Goal: Task Accomplishment & Management: Manage account settings

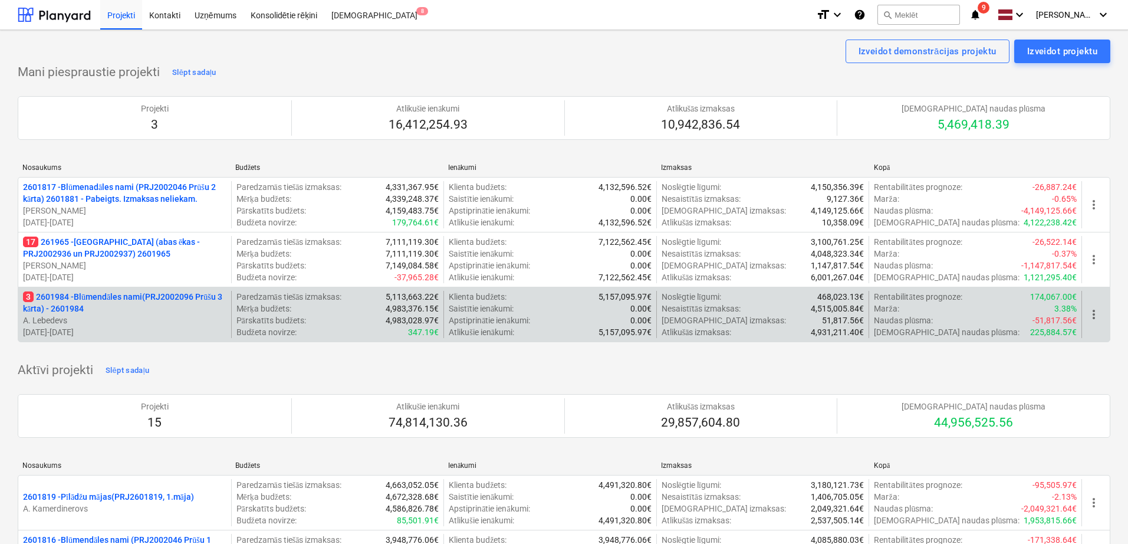
click at [126, 308] on p "3 2601984 - Blūmendāles nami(PRJ2002096 Prūšu 3 kārta) - 2601984" at bounding box center [125, 303] width 204 height 24
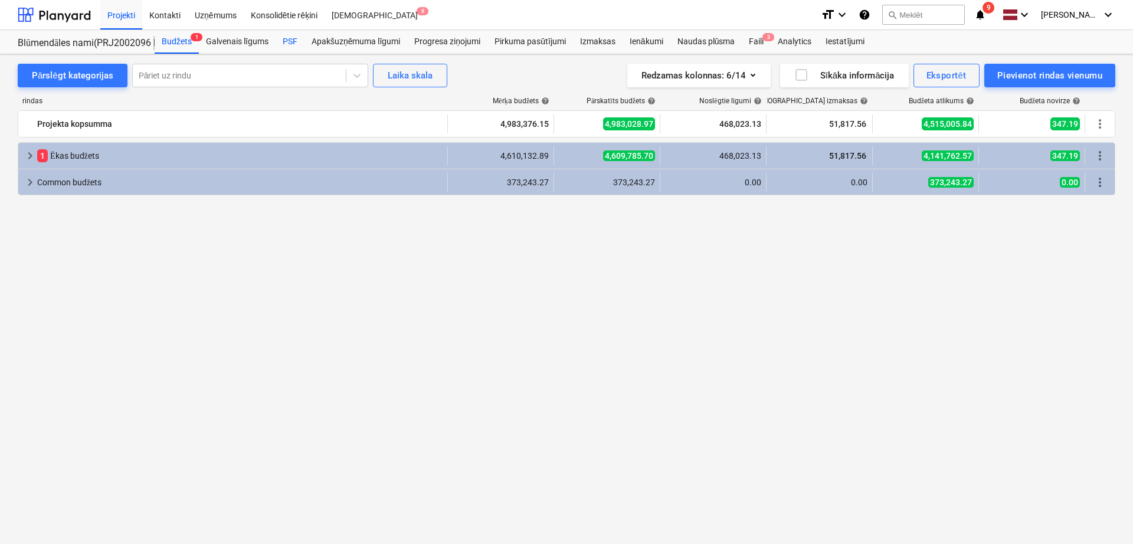
click at [294, 36] on div "PSF" at bounding box center [289, 42] width 29 height 24
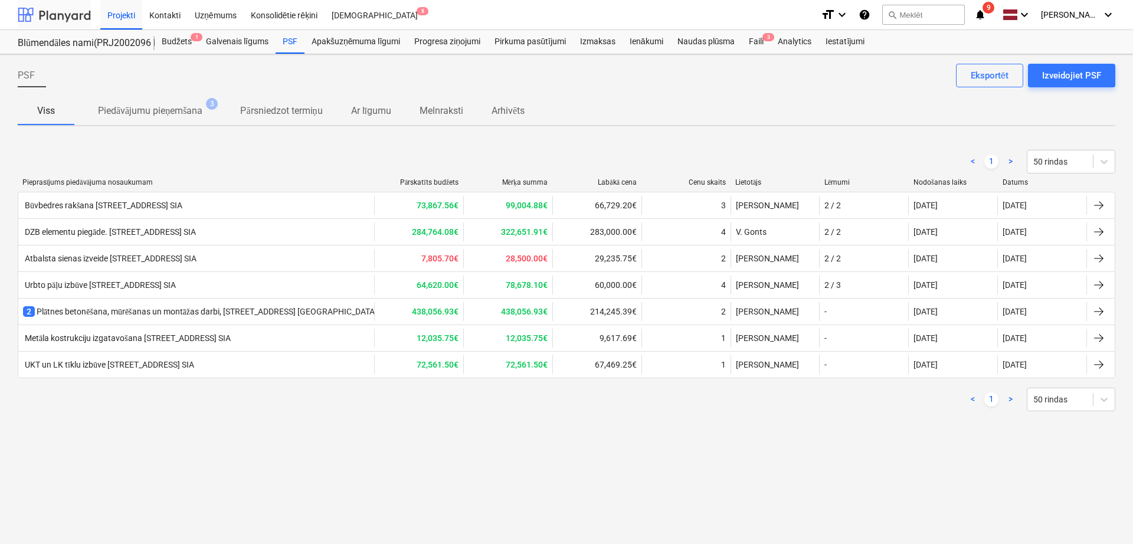
click at [48, 10] on div at bounding box center [54, 14] width 73 height 29
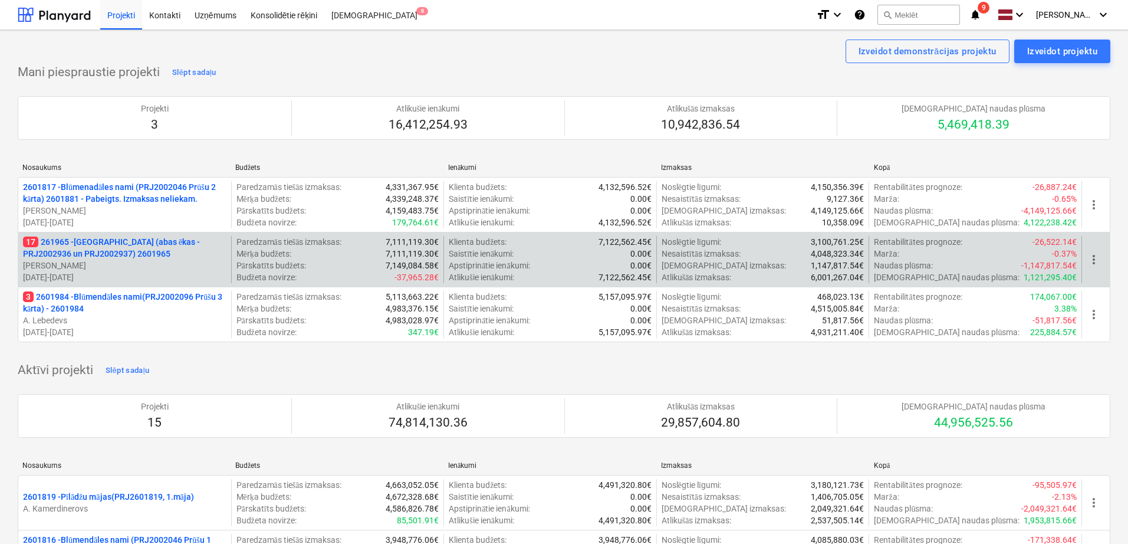
click at [175, 251] on p "17 261965 - Nīcgales iela (abas ēkas - PRJ2002936 un PRJ2002937) 2601965" at bounding box center [125, 248] width 204 height 24
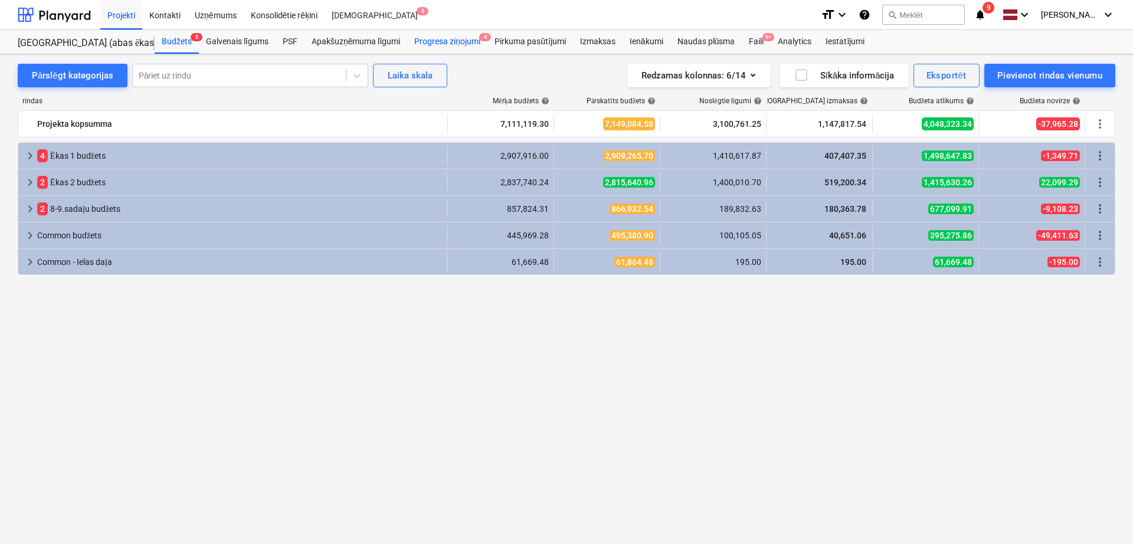
click at [464, 39] on div "Progresa ziņojumi 4" at bounding box center [447, 42] width 80 height 24
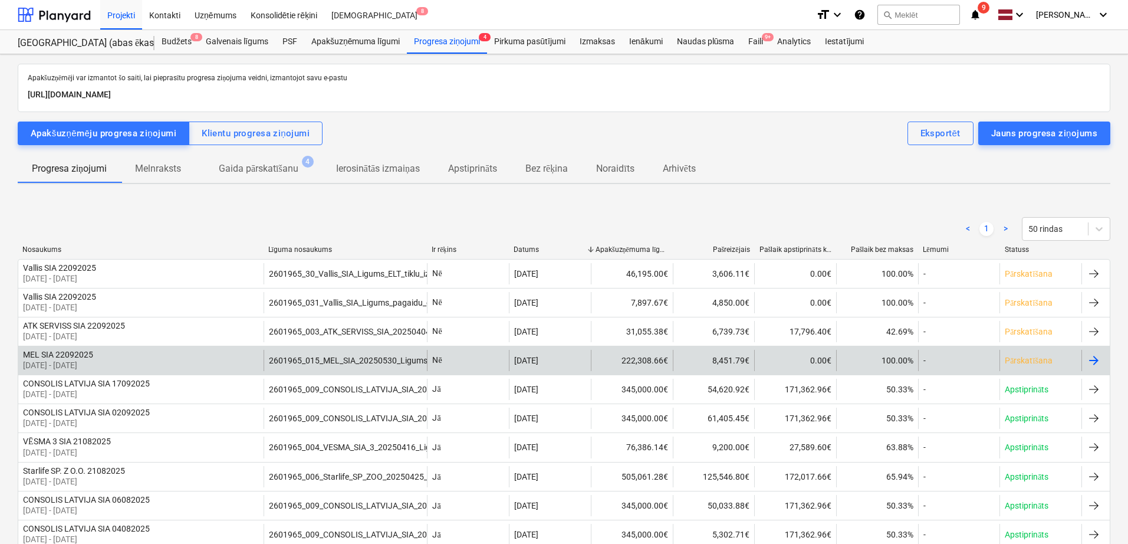
click at [598, 351] on div "222,308.66€" at bounding box center [632, 360] width 82 height 21
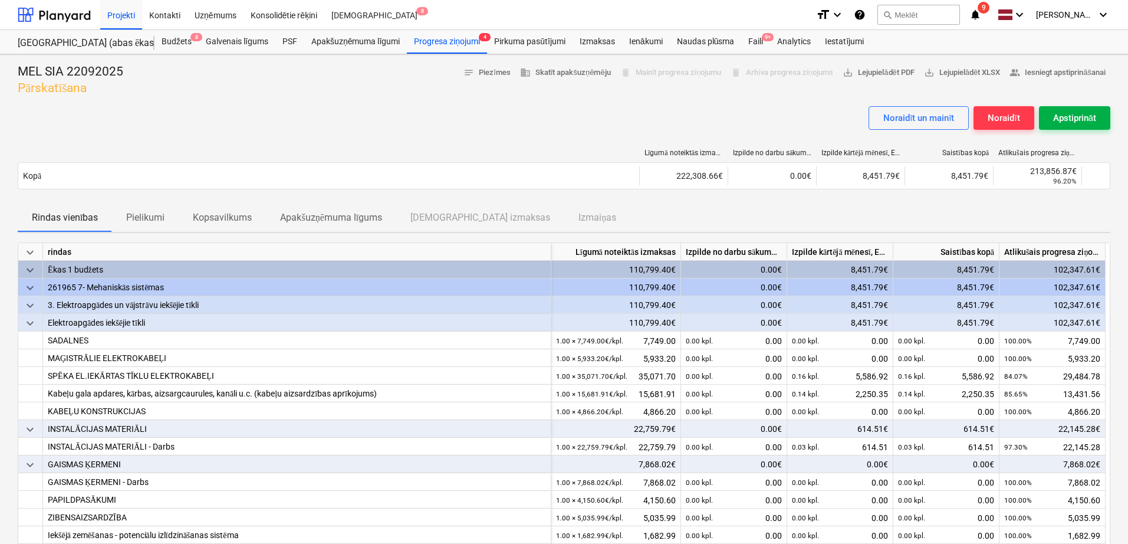
click at [1068, 119] on div "Apstiprināt" at bounding box center [1074, 117] width 43 height 15
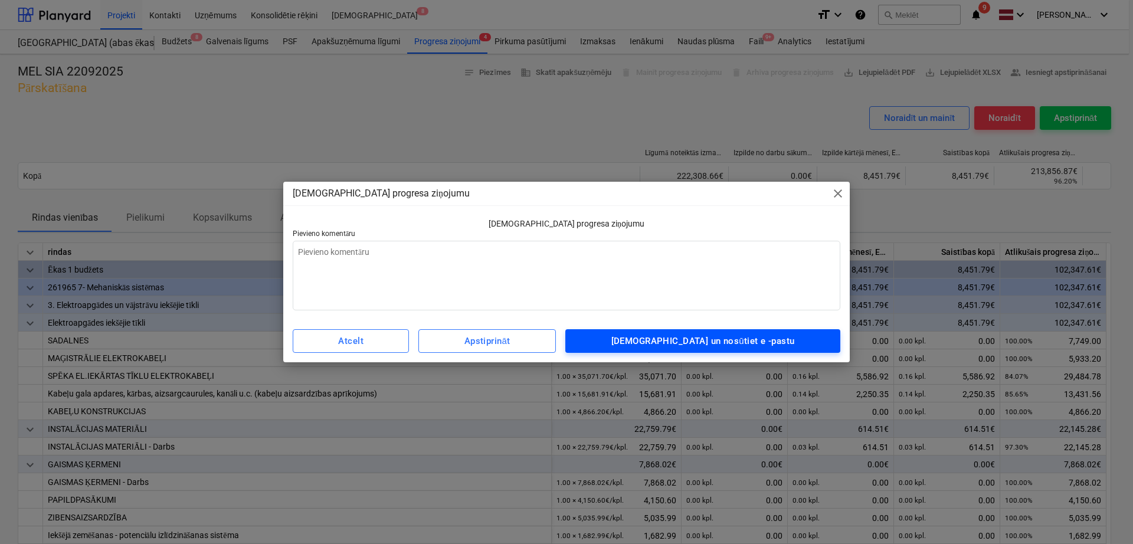
click at [722, 339] on div "Apstipriniet un nosūtiet e -pastu" at bounding box center [702, 340] width 183 height 15
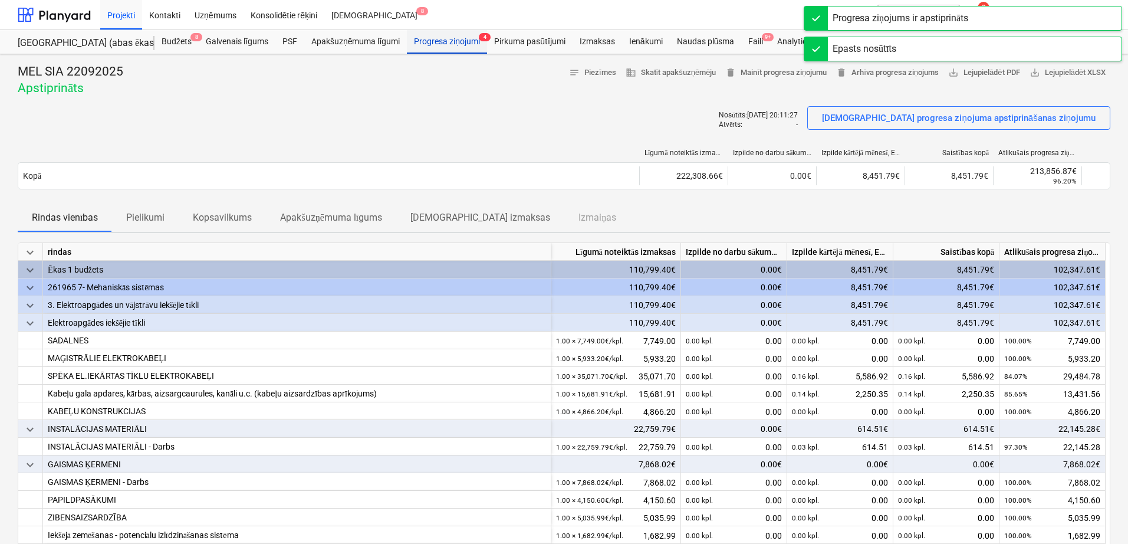
click at [464, 39] on div "Progresa ziņojumi 4" at bounding box center [447, 42] width 80 height 24
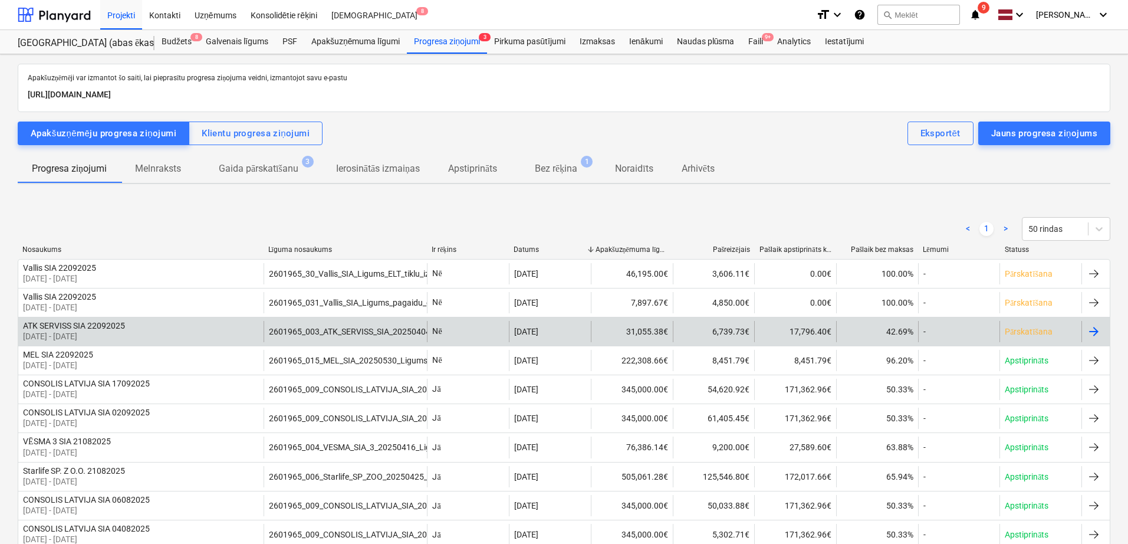
click at [1087, 327] on div at bounding box center [1094, 331] width 14 height 14
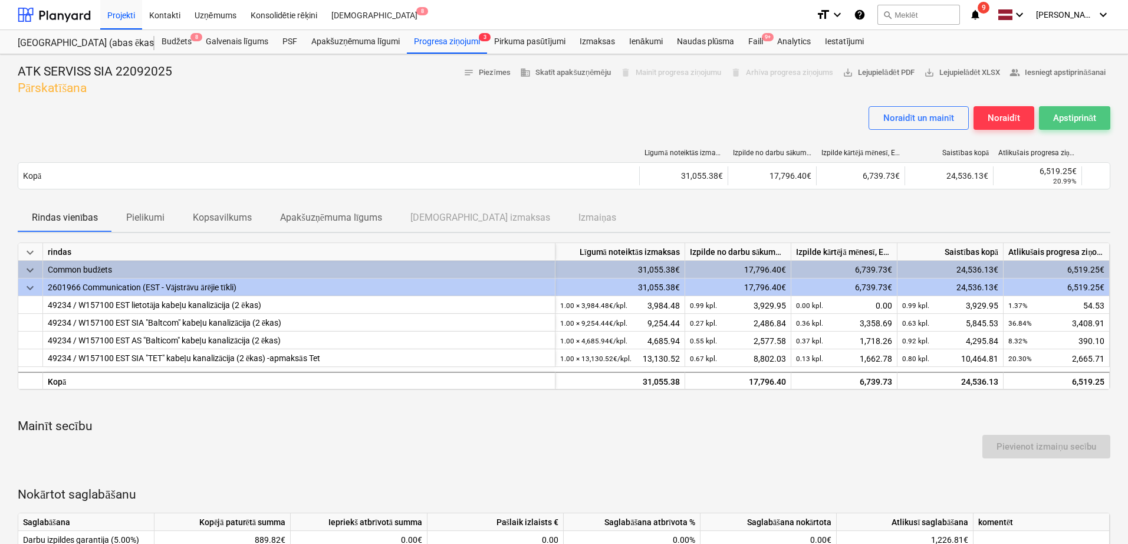
click at [1057, 117] on div "Apstiprināt" at bounding box center [1074, 117] width 43 height 15
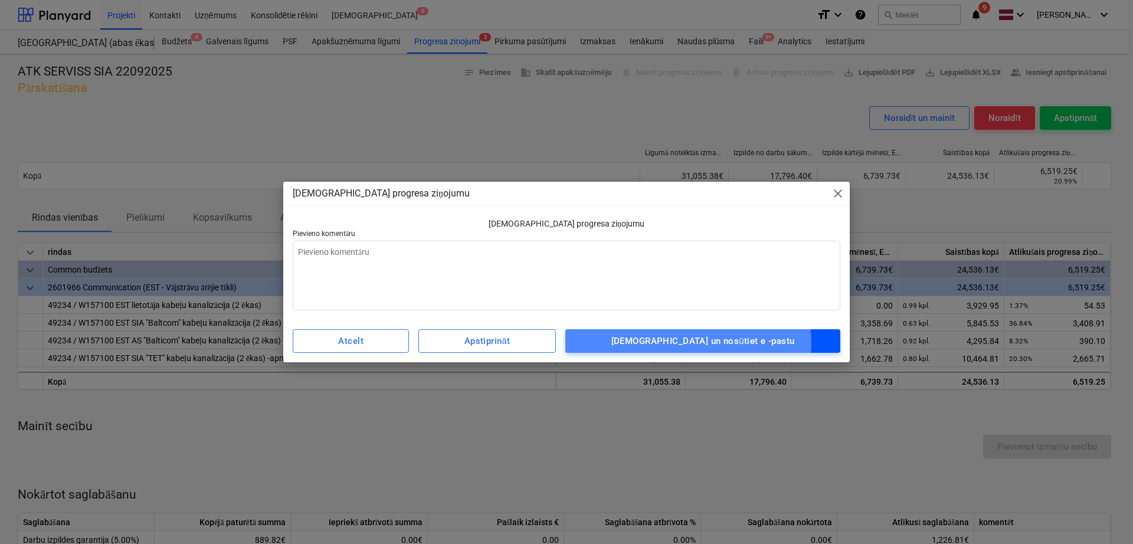
click at [720, 343] on div "Apstipriniet un nosūtiet e -pastu" at bounding box center [702, 340] width 183 height 15
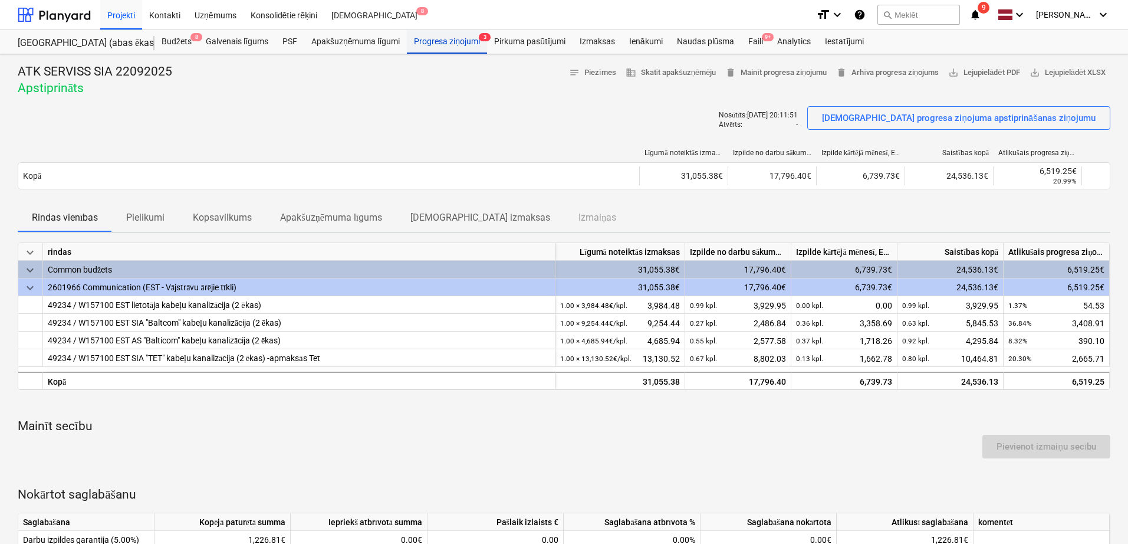
click at [442, 38] on div "Progresa ziņojumi 3" at bounding box center [447, 42] width 80 height 24
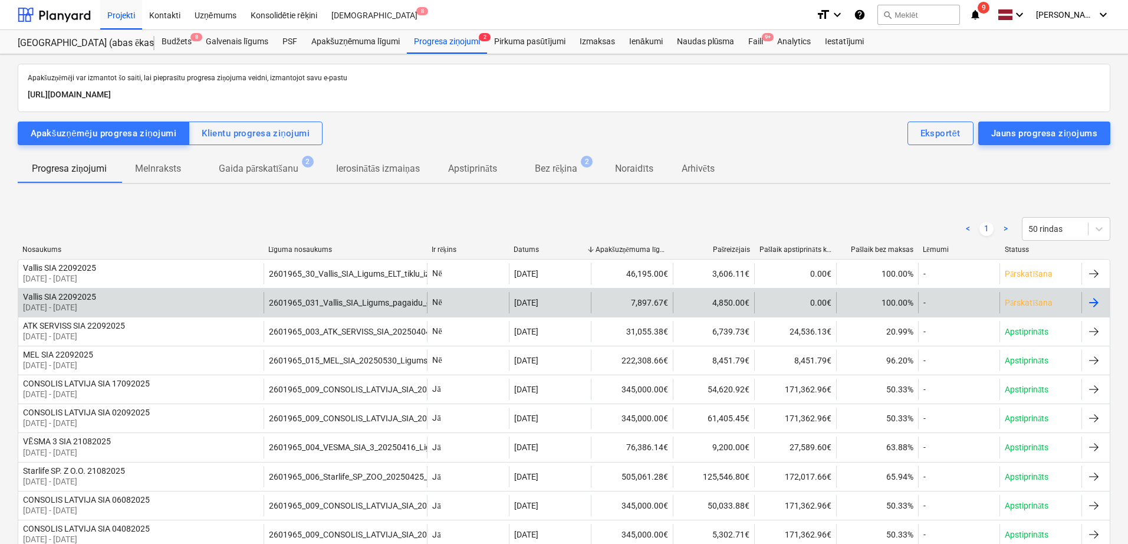
click at [1085, 297] on div at bounding box center [1096, 302] width 28 height 21
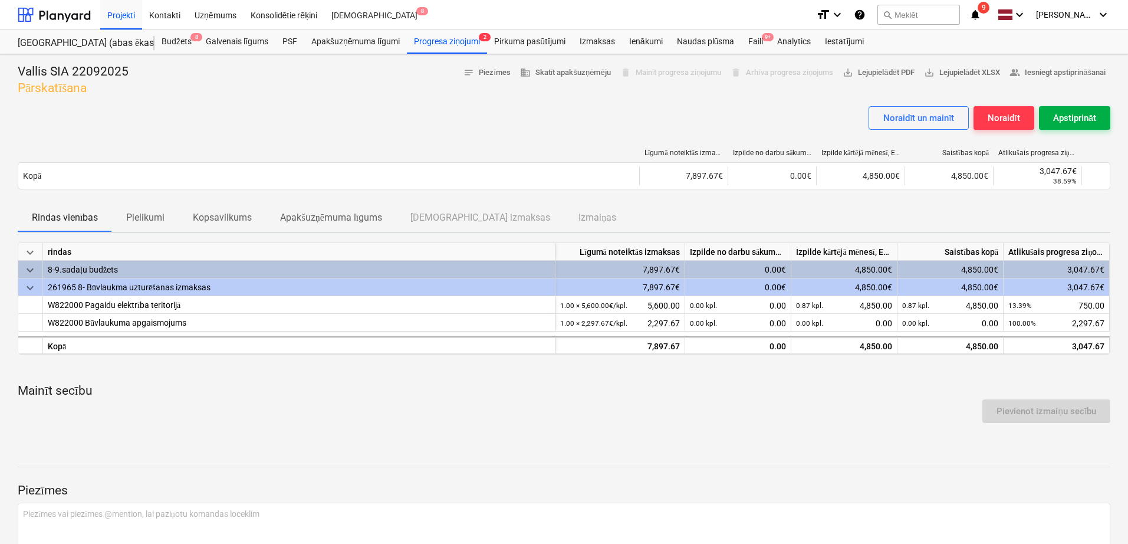
click at [1066, 114] on div "Apstiprināt" at bounding box center [1074, 117] width 43 height 15
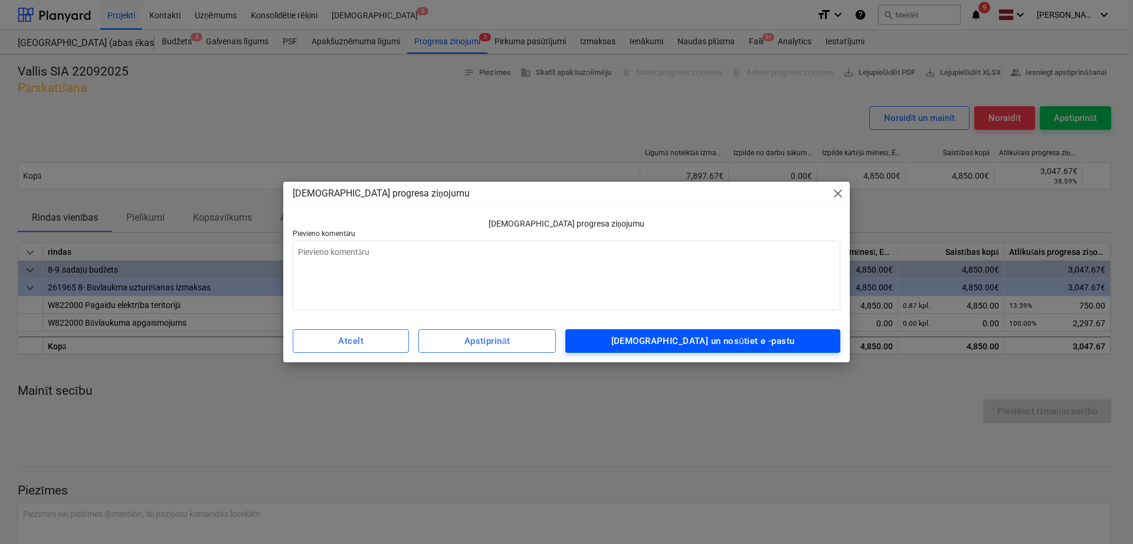
click at [701, 341] on div "Apstipriniet un nosūtiet e -pastu" at bounding box center [702, 340] width 183 height 15
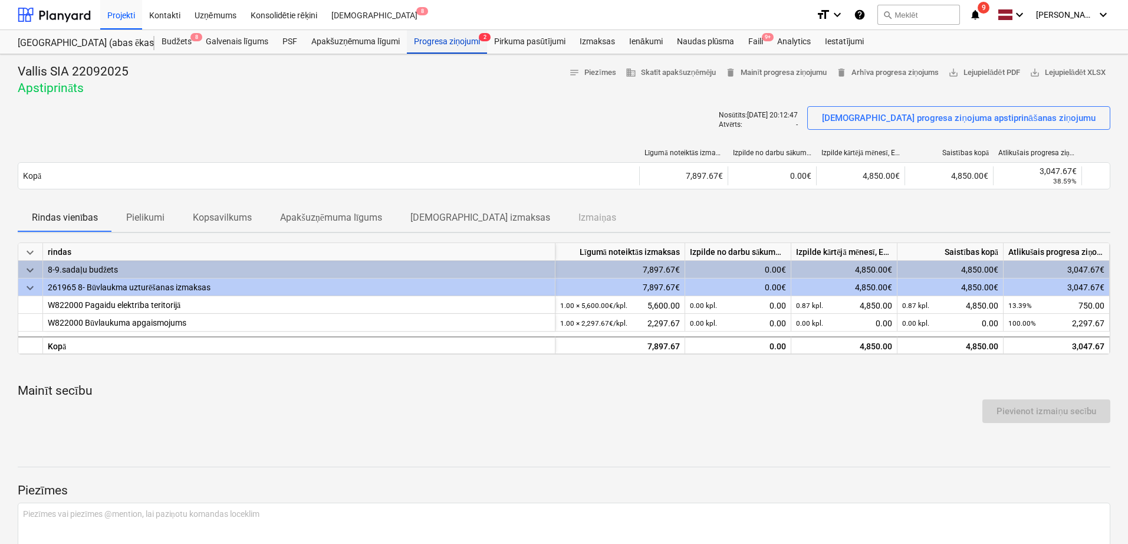
click at [424, 37] on div "Progresa ziņojumi 2" at bounding box center [447, 42] width 80 height 24
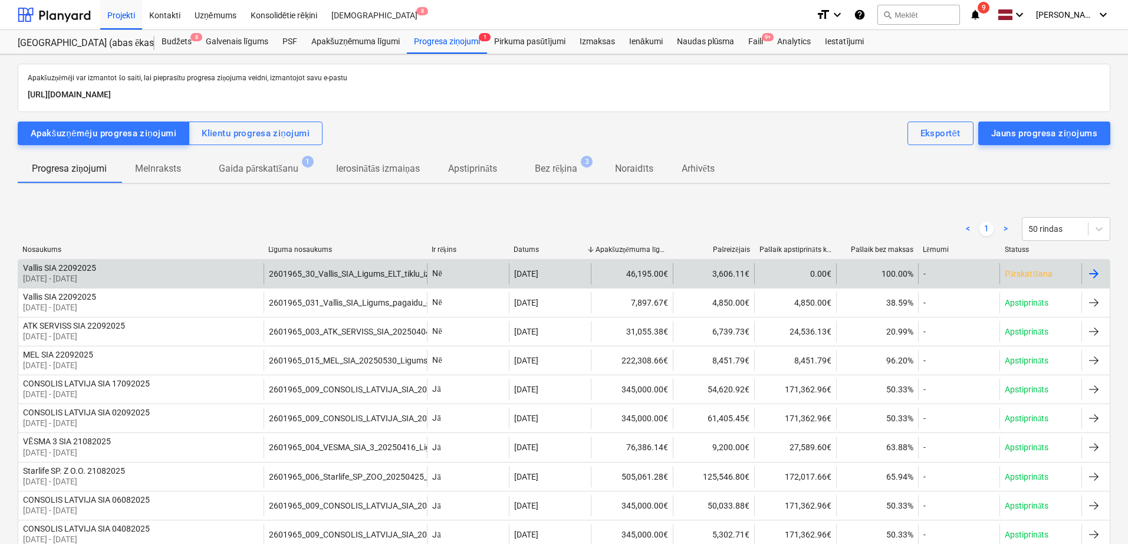
click at [1087, 272] on div at bounding box center [1094, 274] width 14 height 14
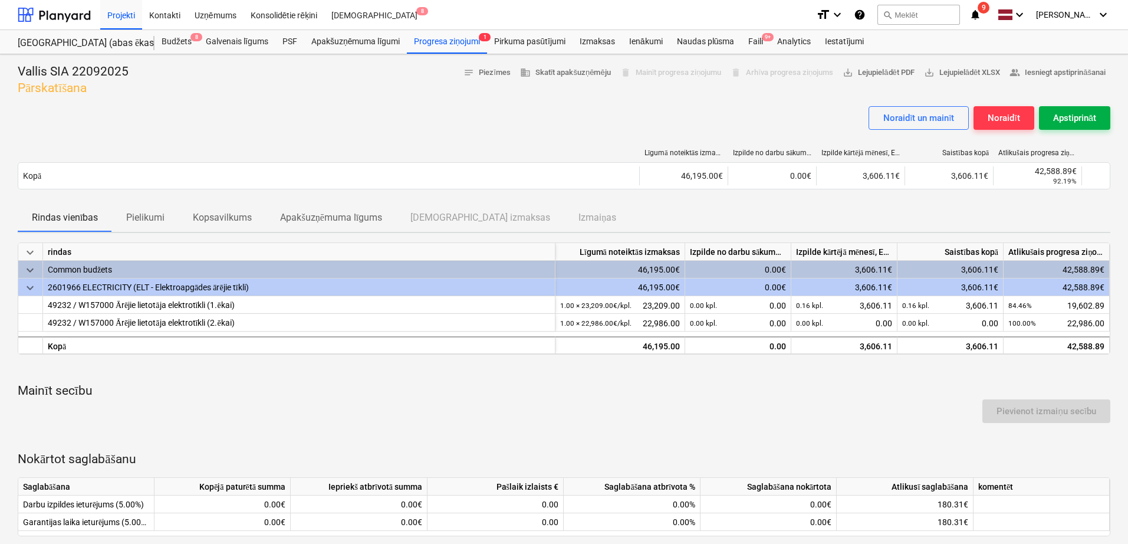
click at [1072, 125] on div "Apstiprināt" at bounding box center [1074, 117] width 43 height 15
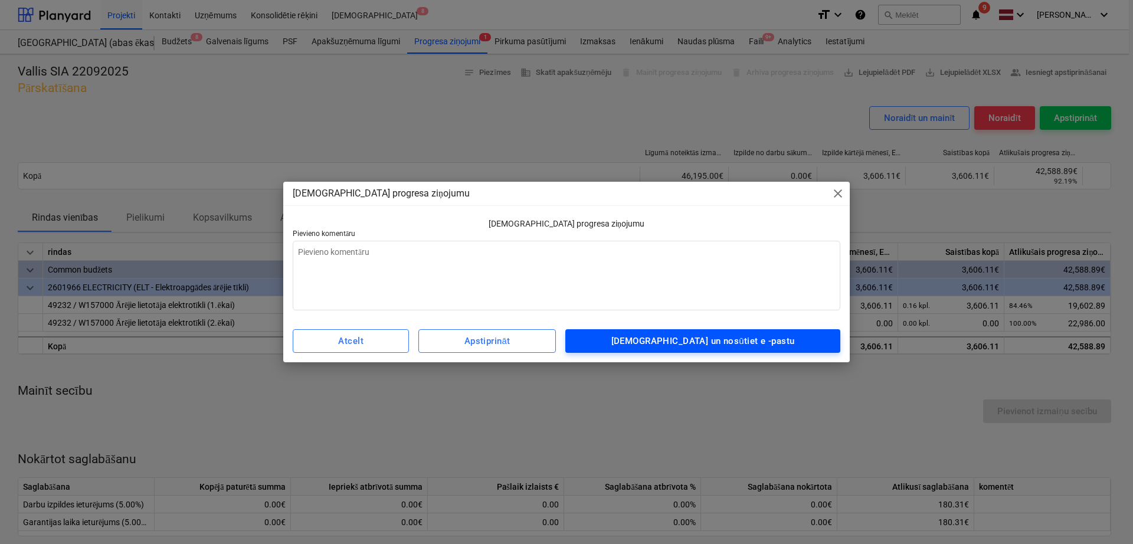
click at [721, 344] on div "Apstipriniet un nosūtiet e -pastu" at bounding box center [702, 340] width 183 height 15
type textarea "x"
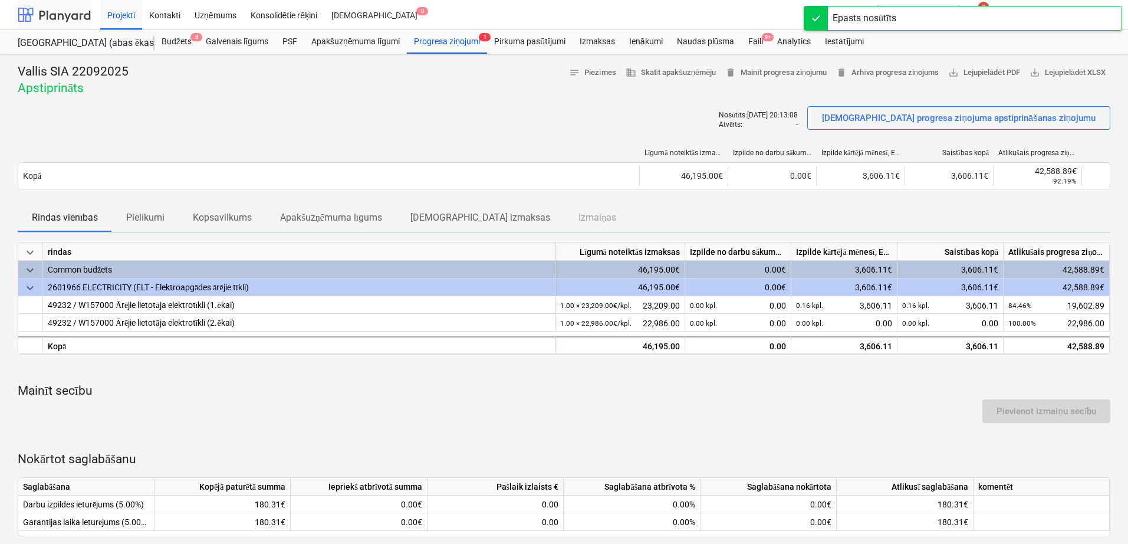
click at [84, 18] on div at bounding box center [54, 14] width 73 height 29
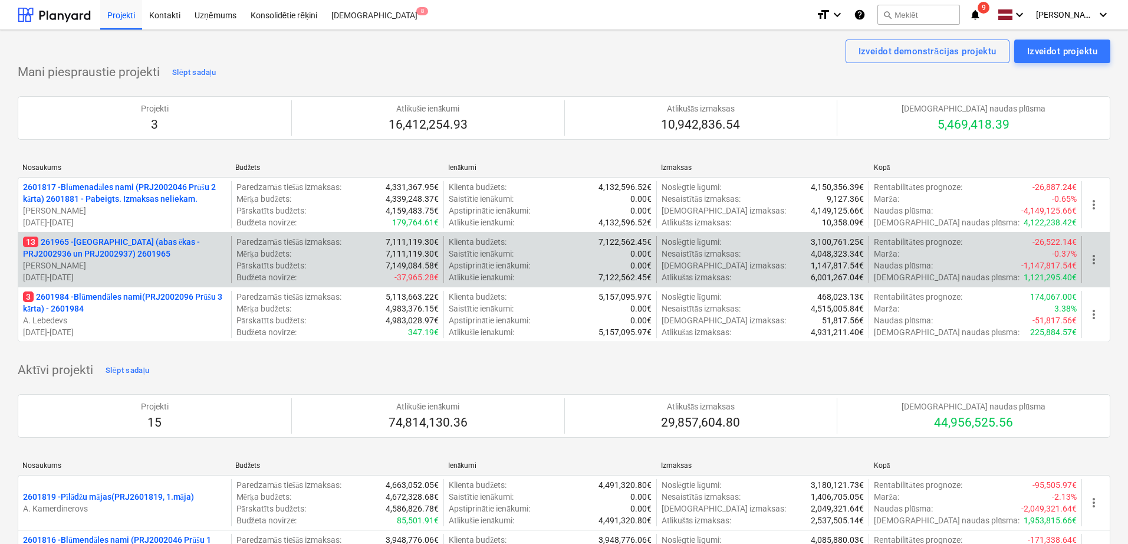
click at [110, 247] on p "13 261965 - [GEOGRAPHIC_DATA] (abas ēkas - PRJ2002936 un PRJ2002937) 2601965" at bounding box center [125, 248] width 204 height 24
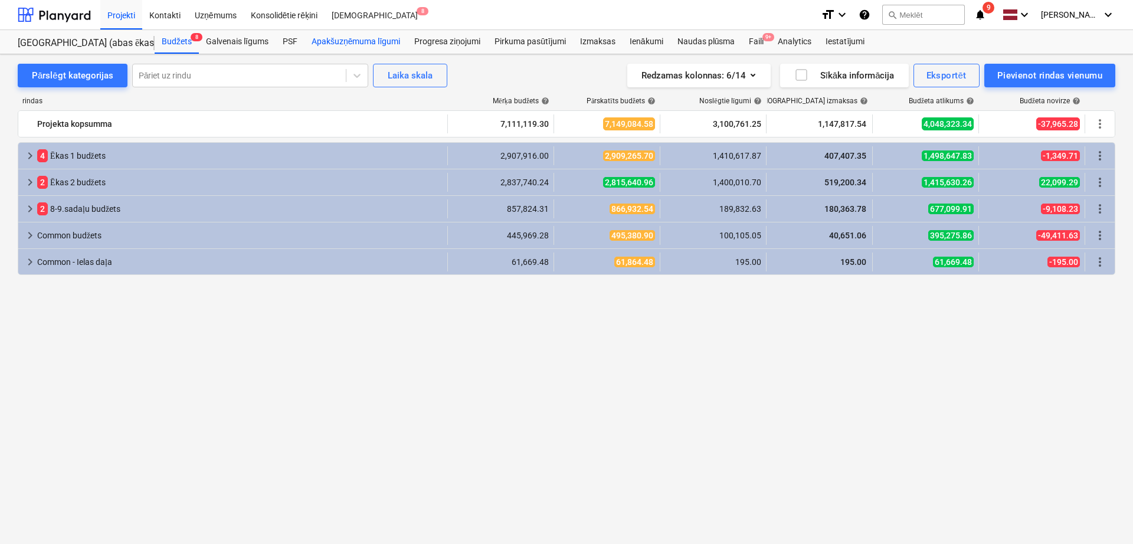
click at [316, 42] on div "Apakšuzņēmuma līgumi" at bounding box center [355, 42] width 103 height 24
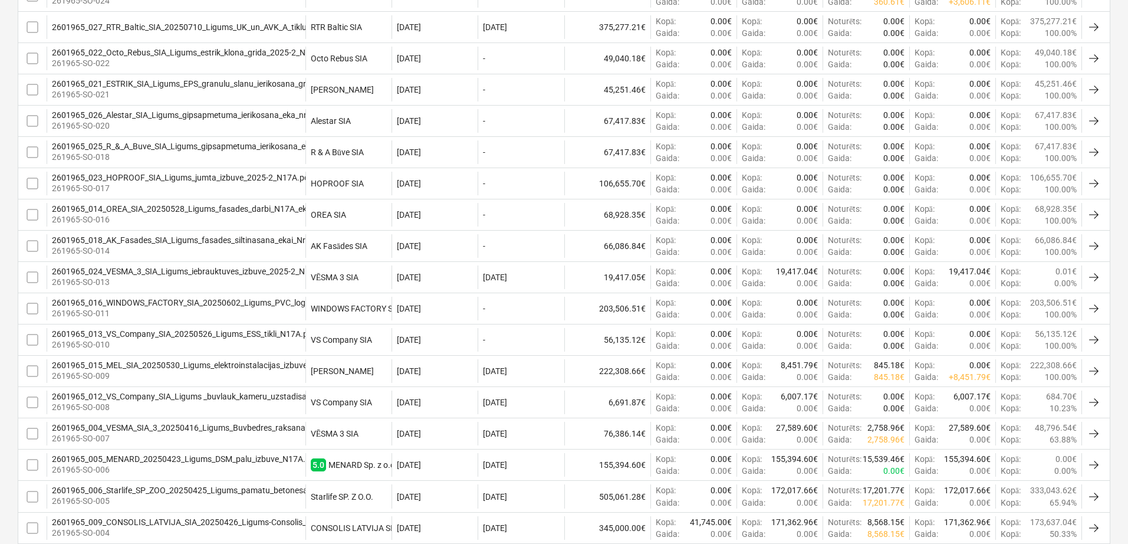
scroll to position [491, 0]
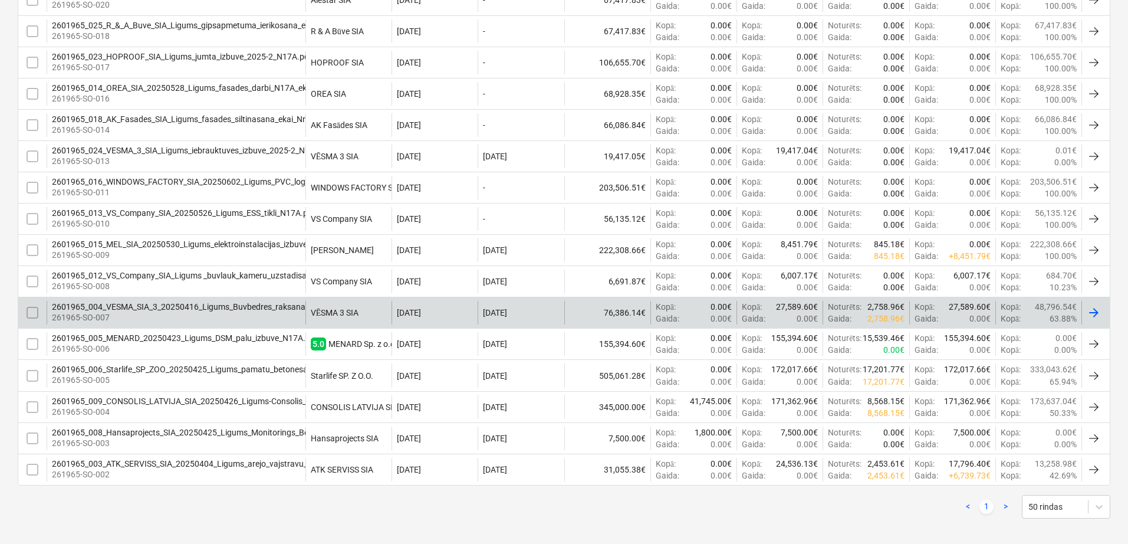
click at [187, 310] on div "2601965_004_VESMA_SIA_3_20250416_Ligums_Buvbedres_raksana_N17A.pdf" at bounding box center [198, 306] width 293 height 9
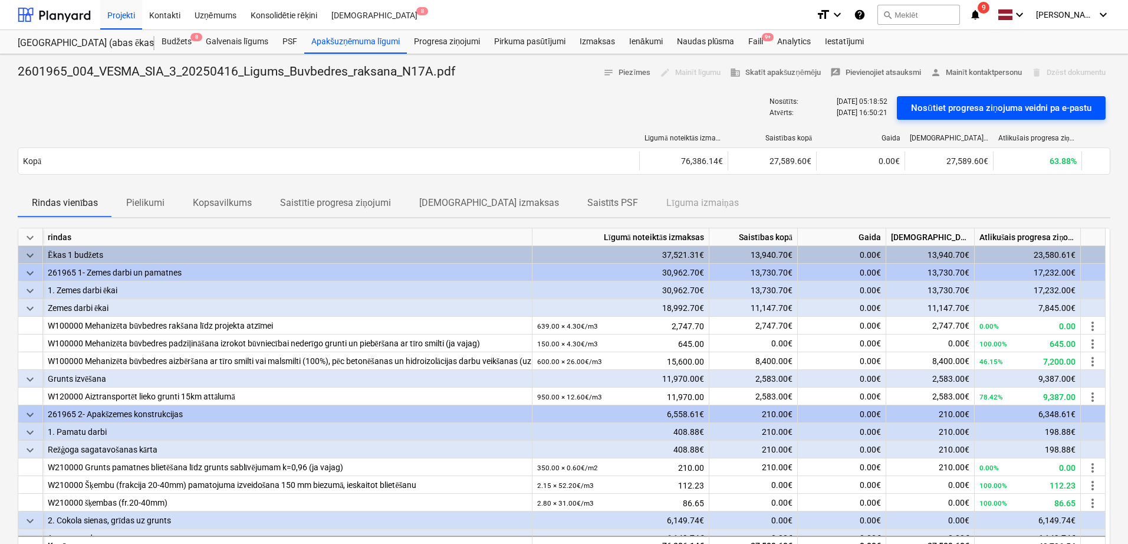
click at [986, 112] on div "Nosūtiet progresa ziņojuma veidni pa e-pastu" at bounding box center [1001, 107] width 180 height 15
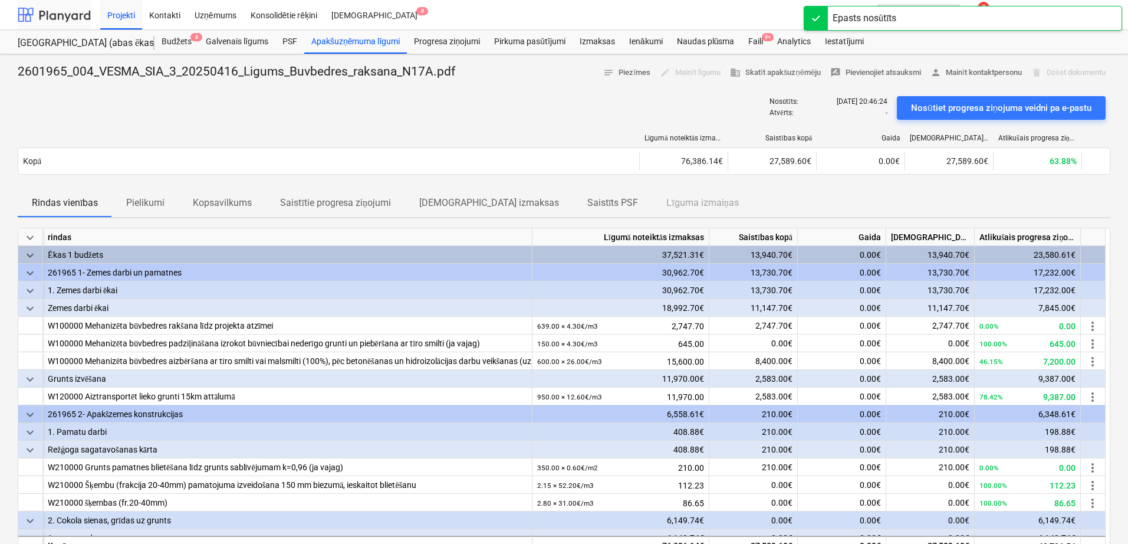
click at [54, 13] on div at bounding box center [54, 14] width 73 height 29
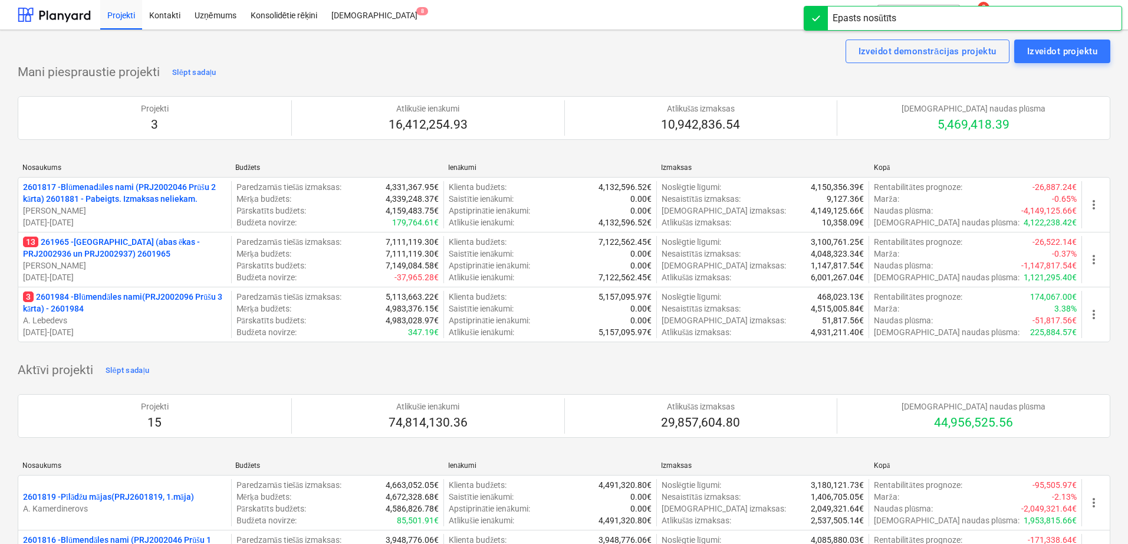
click at [91, 307] on p "3 2601984 - Blūmendāles nami(PRJ2002096 Prūšu 3 kārta) - 2601984" at bounding box center [125, 303] width 204 height 24
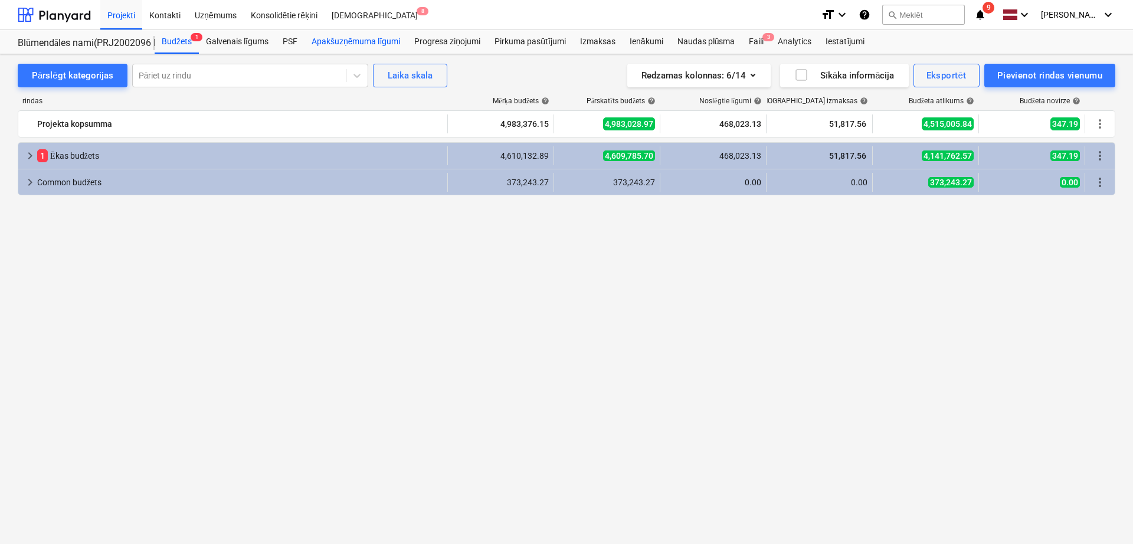
click at [346, 37] on div "Apakšuzņēmuma līgumi" at bounding box center [355, 42] width 103 height 24
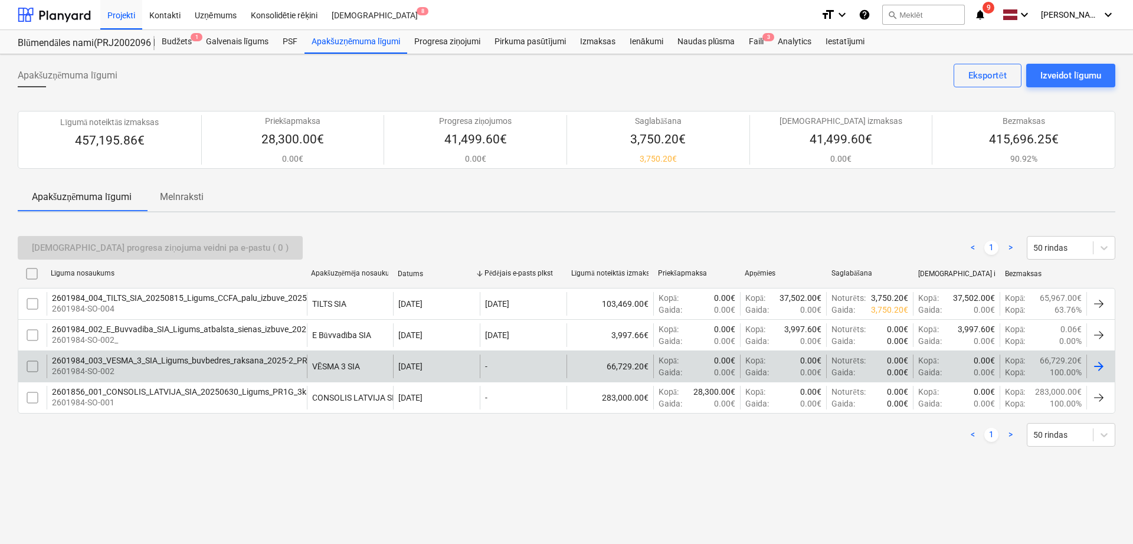
click at [175, 372] on p "2601984-SO-002" at bounding box center [212, 371] width 321 height 12
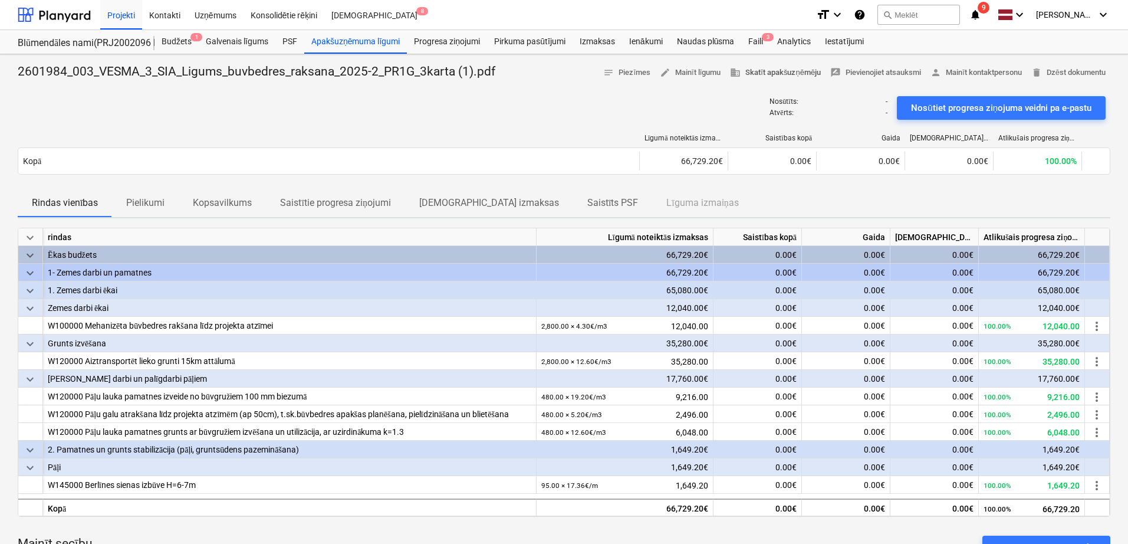
click at [779, 76] on span "business Skatīt apakšuzņēmēju" at bounding box center [775, 73] width 91 height 14
click at [675, 70] on span "edit Mainīt līgumu" at bounding box center [690, 73] width 61 height 14
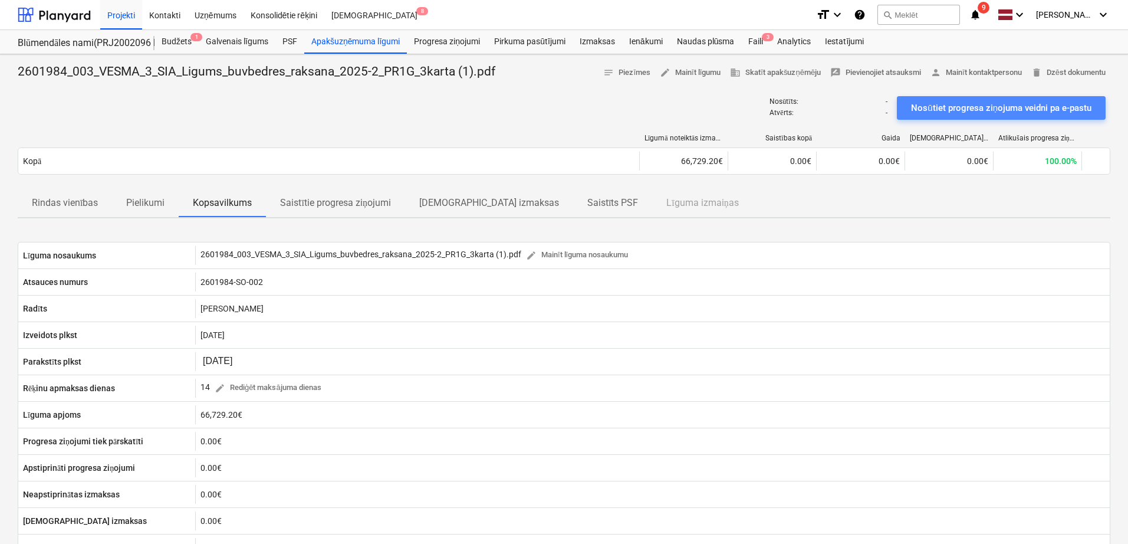
click at [949, 111] on div "Nosūtiet progresa ziņojuma veidni pa e-pastu" at bounding box center [1001, 107] width 180 height 15
click at [64, 17] on div at bounding box center [54, 14] width 73 height 29
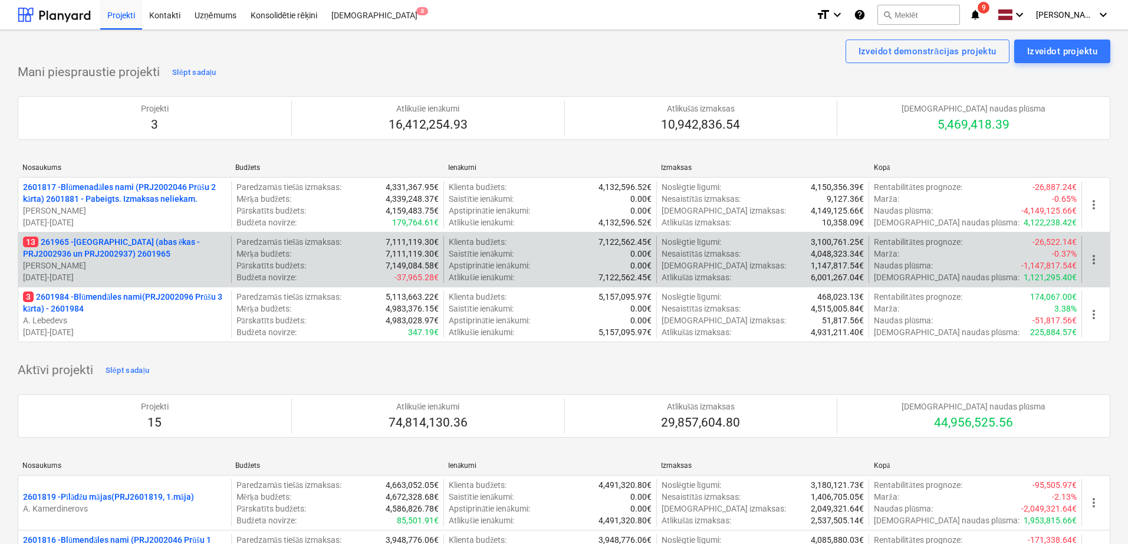
click at [158, 271] on p "01.05.2025 - 01.05.2026" at bounding box center [125, 277] width 204 height 12
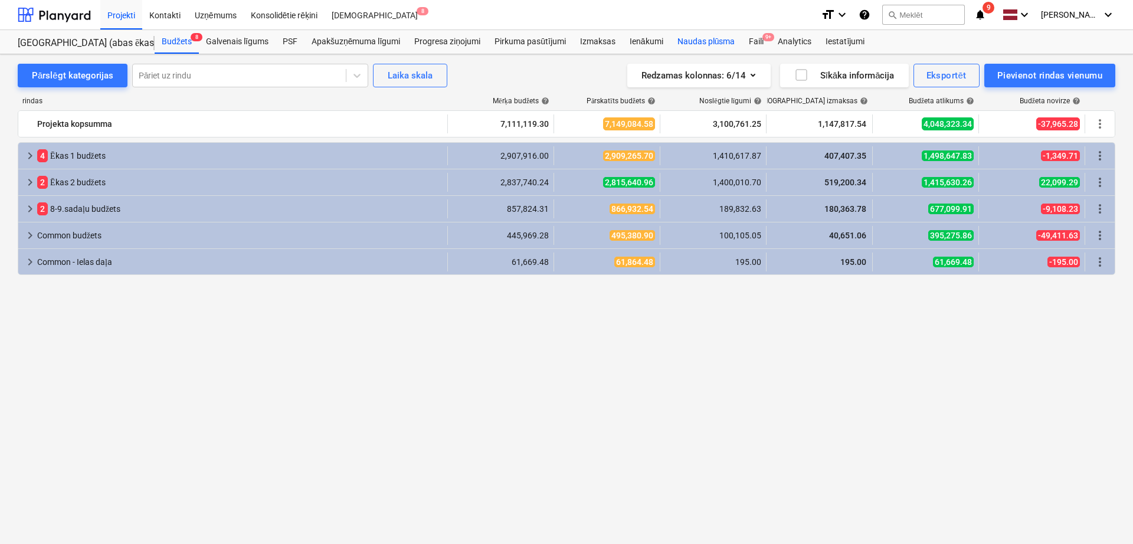
click at [694, 44] on div "Naudas plūsma" at bounding box center [706, 42] width 72 height 24
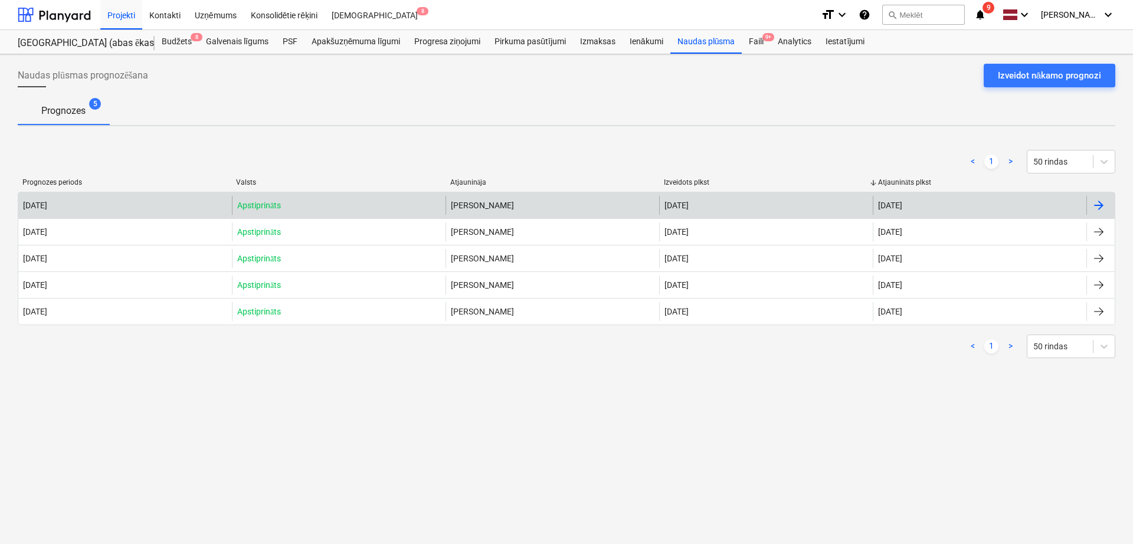
click at [1084, 201] on div "[DATE]" at bounding box center [979, 205] width 214 height 19
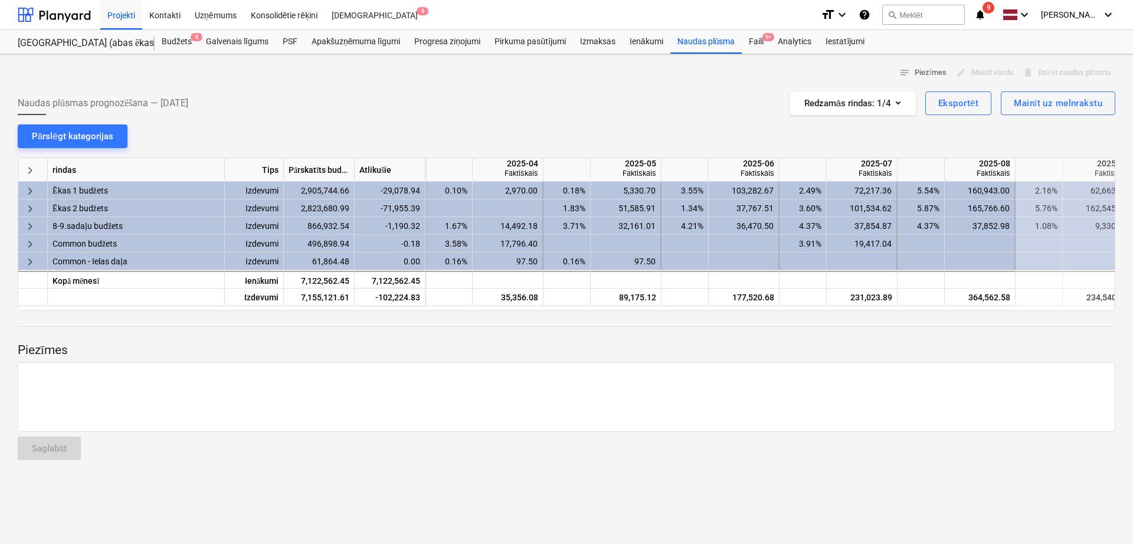
scroll to position [0, 590]
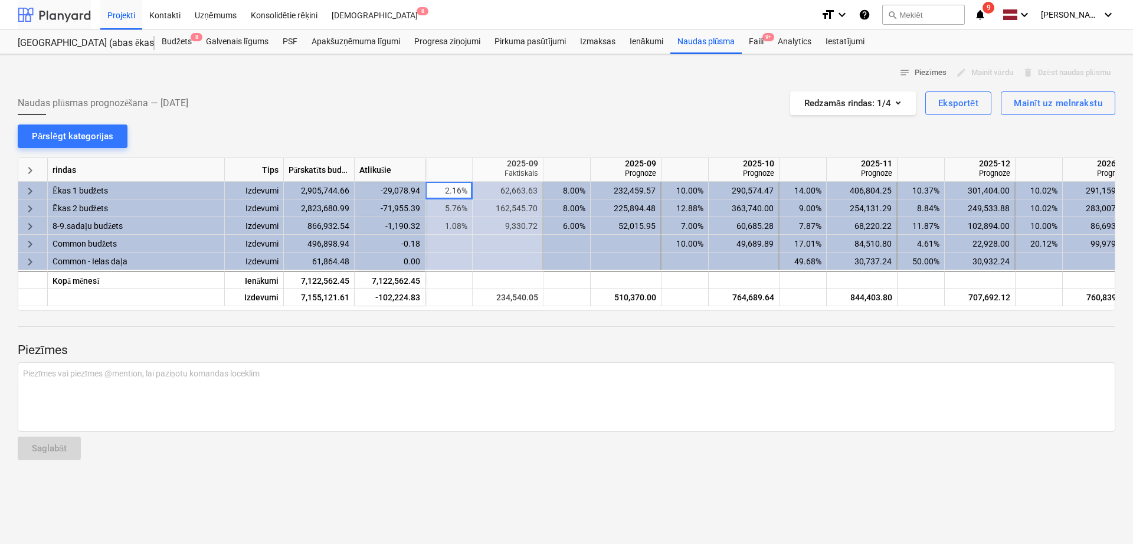
click at [64, 20] on div at bounding box center [54, 14] width 73 height 29
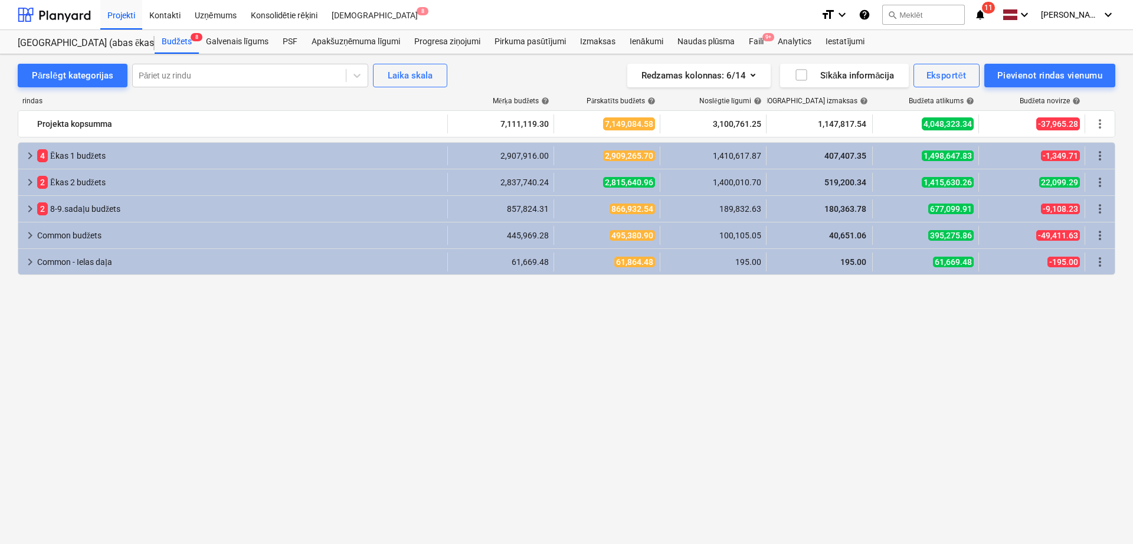
click at [996, 13] on div "format_size keyboard_arrow_down help search Meklēt notifications 11 keyboard_ar…" at bounding box center [967, 14] width 294 height 29
click at [986, 17] on icon "notifications" at bounding box center [980, 15] width 12 height 14
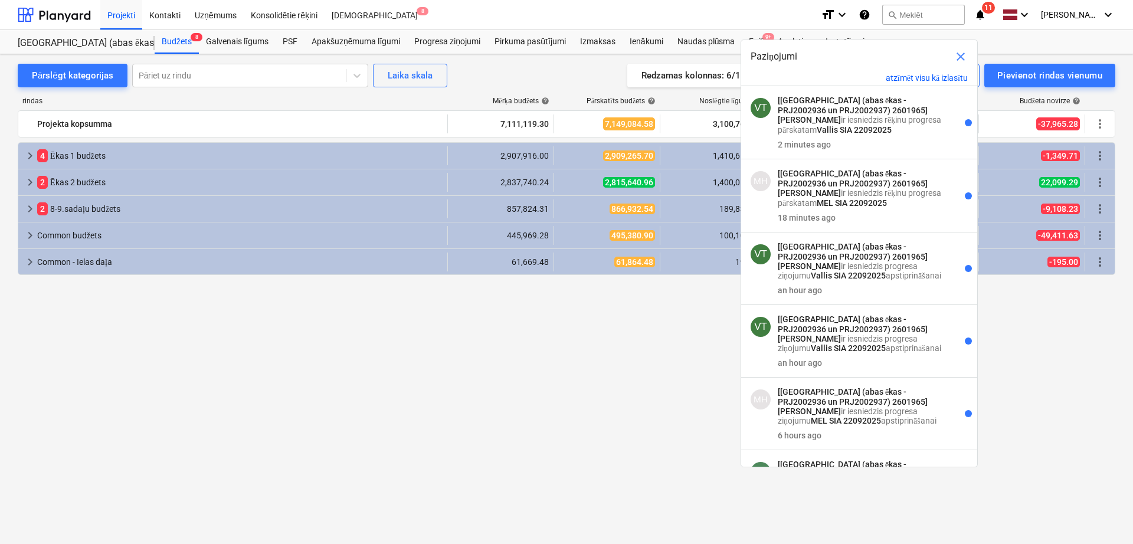
click at [524, 64] on div "Pārslēgt kategorijas Pāriet uz rindu Laika skala Redzamas kolonnas : 6/14 Sīkāk…" at bounding box center [566, 76] width 1097 height 24
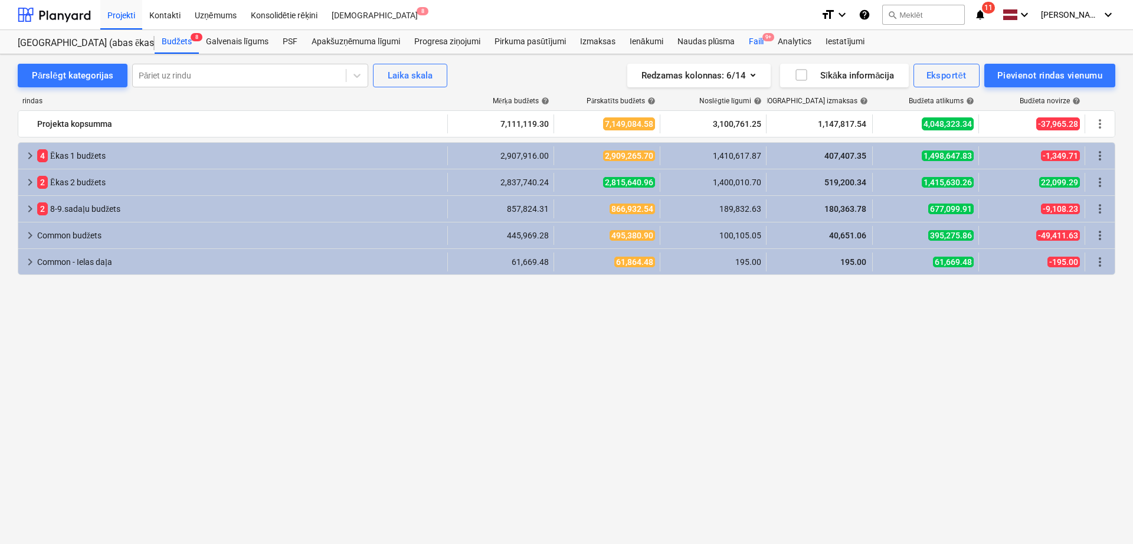
click at [760, 42] on div "Faili 9+" at bounding box center [755, 42] width 29 height 24
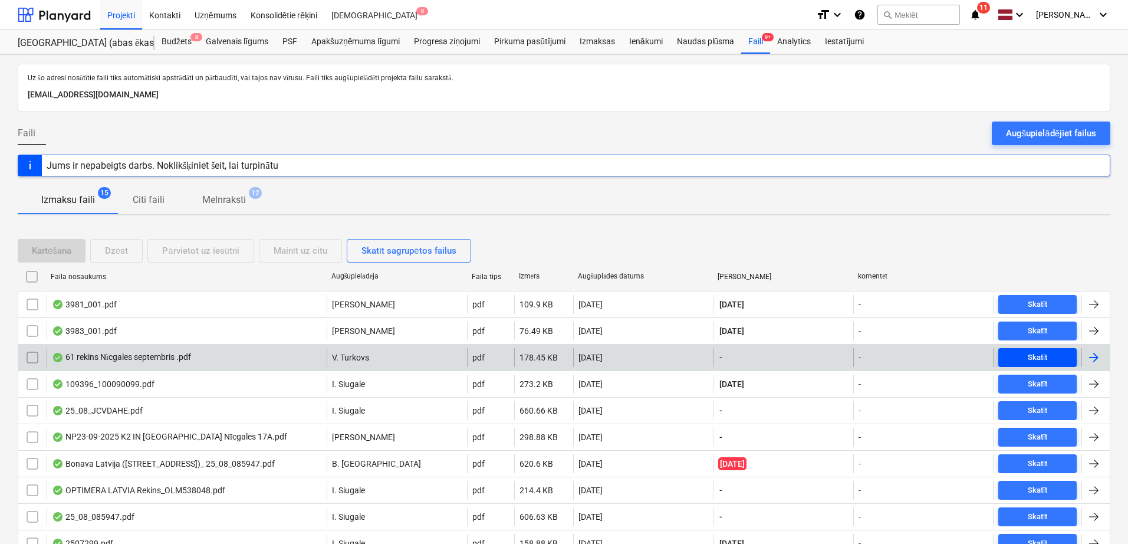
click at [1032, 355] on div "Skatīt" at bounding box center [1038, 358] width 20 height 14
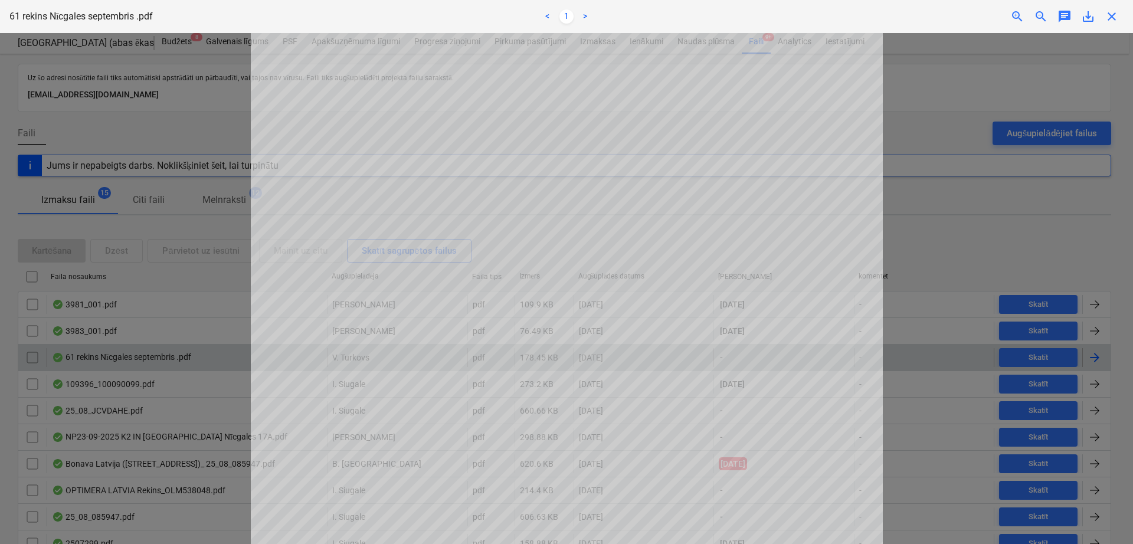
click at [1109, 15] on span "close" at bounding box center [1111, 16] width 14 height 14
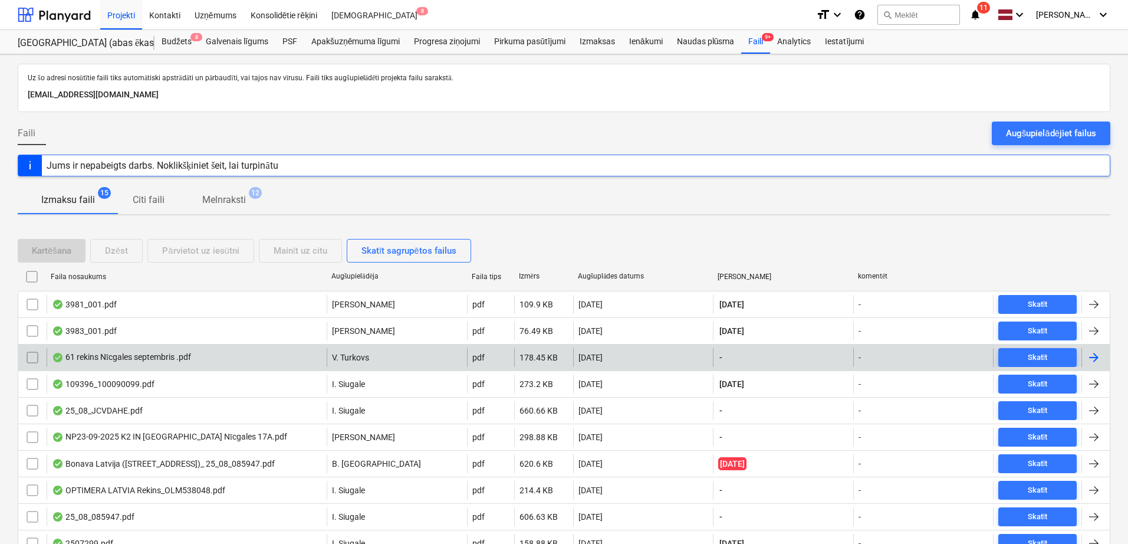
click at [1086, 355] on div at bounding box center [1096, 357] width 28 height 19
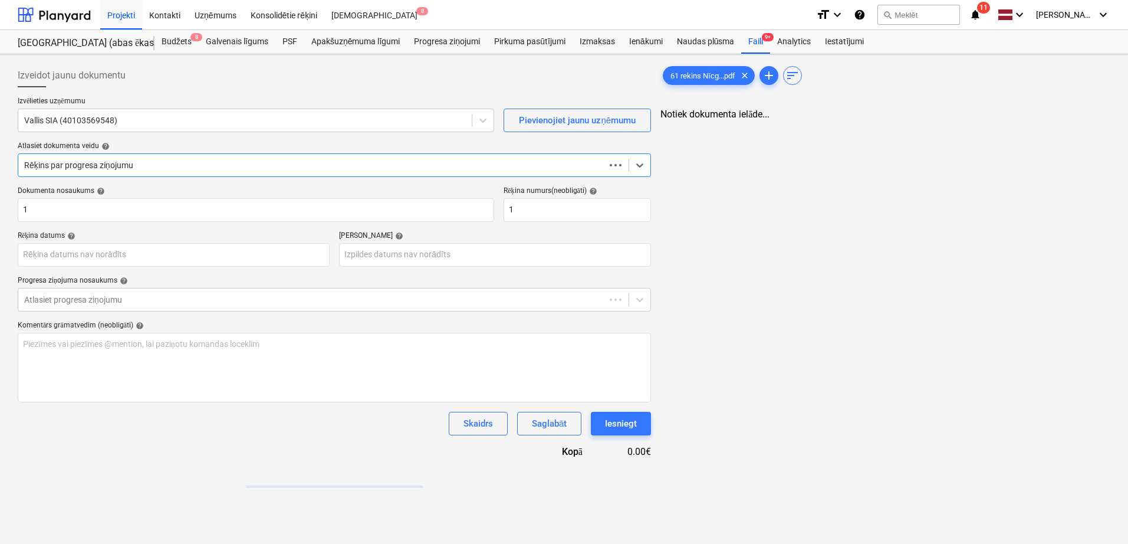
type input "1"
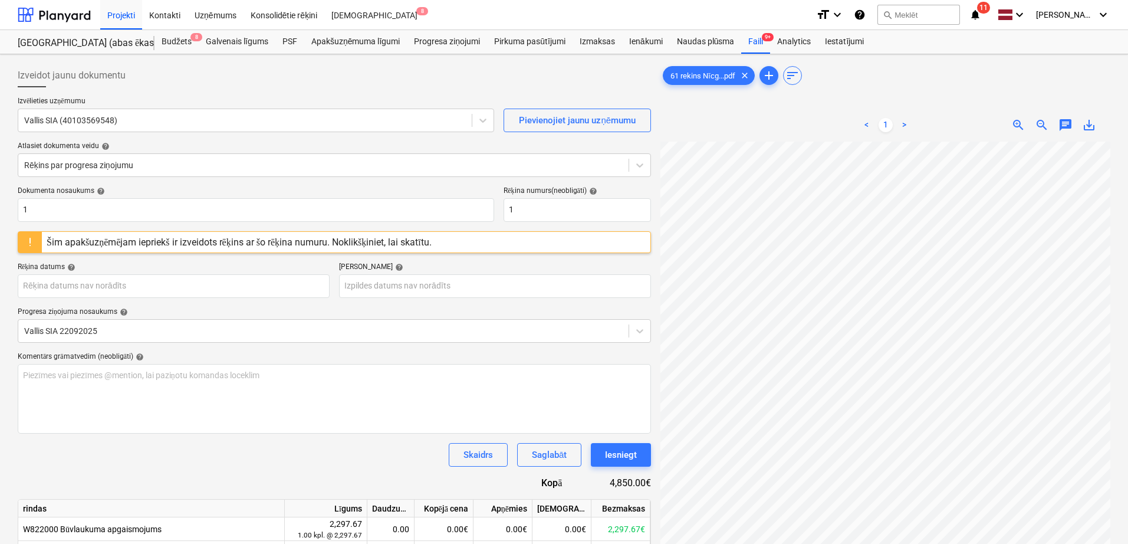
scroll to position [284, 188]
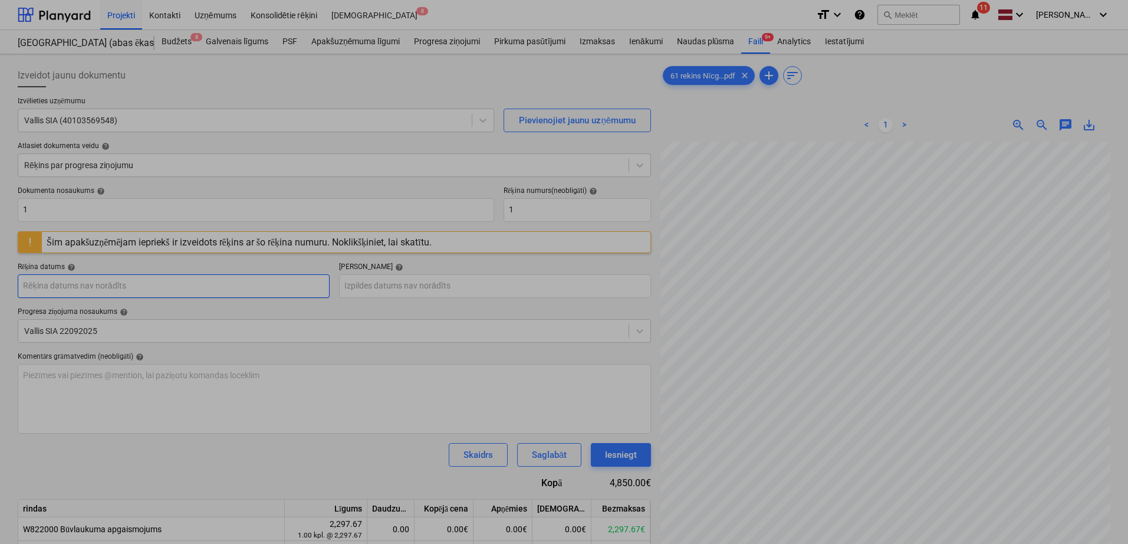
click at [281, 283] on body "Projekti Kontakti Uzņēmums Konsolidētie rēķini Iesūtne 8 format_size keyboard_a…" at bounding box center [564, 272] width 1128 height 544
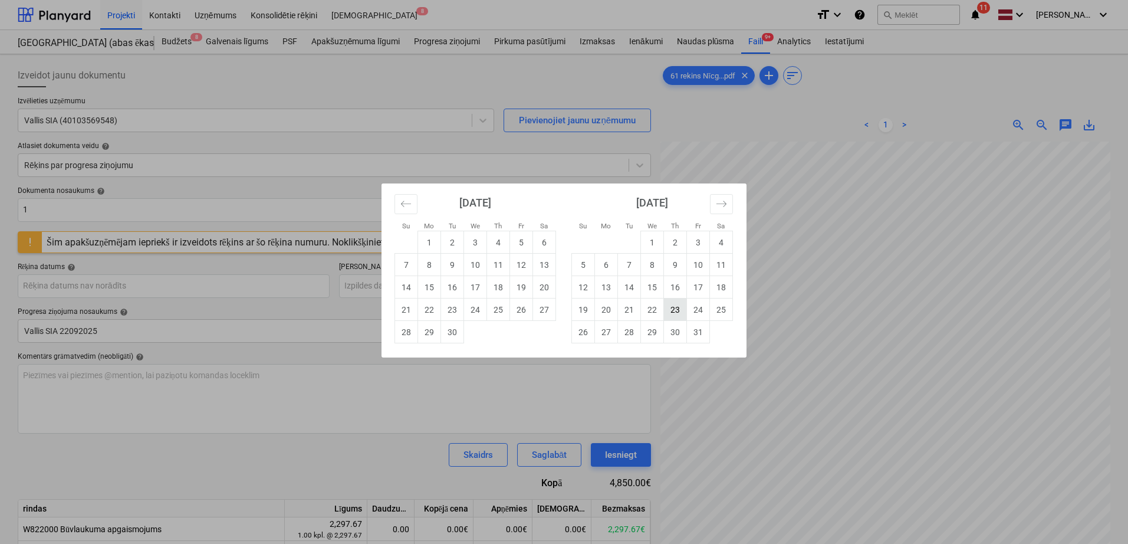
click at [671, 312] on td "23" at bounding box center [675, 309] width 23 height 22
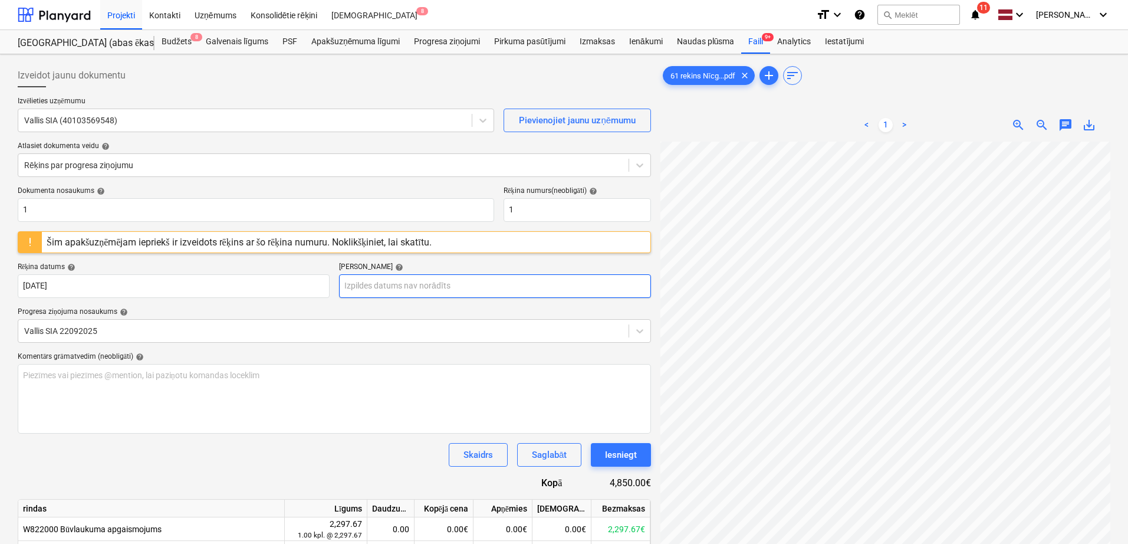
click at [534, 288] on body "Projekti Kontakti Uzņēmums Konsolidētie rēķini Iesūtne 8 format_size keyboard_a…" at bounding box center [564, 272] width 1128 height 544
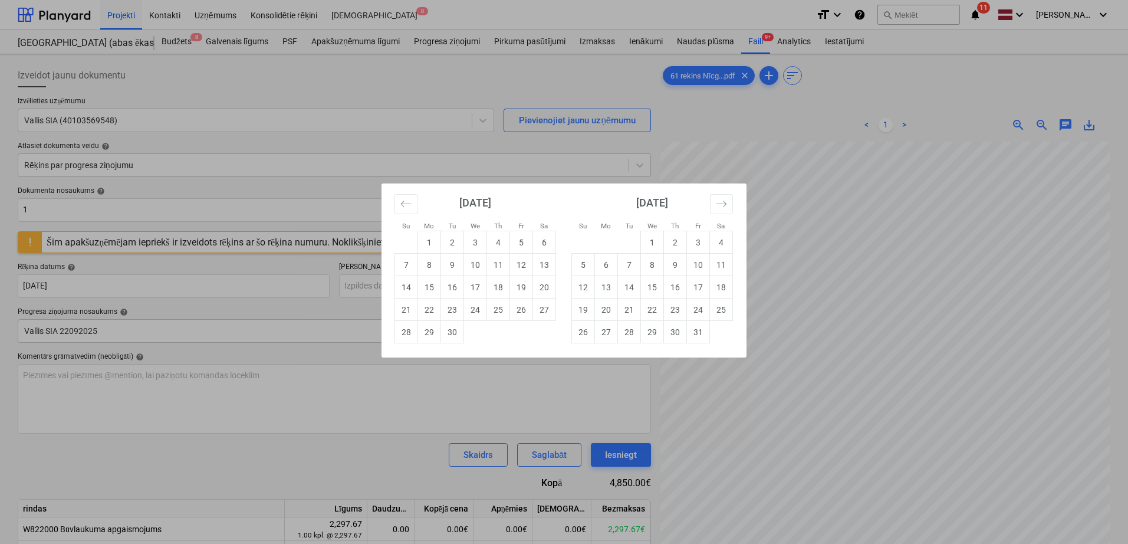
click at [214, 290] on div "Su Mo Tu We Th Fr Sa Su Mo Tu We Th Fr Sa [DATE] 1 2 3 4 5 6 7 8 9 10 11 12 13 …" at bounding box center [564, 272] width 1128 height 544
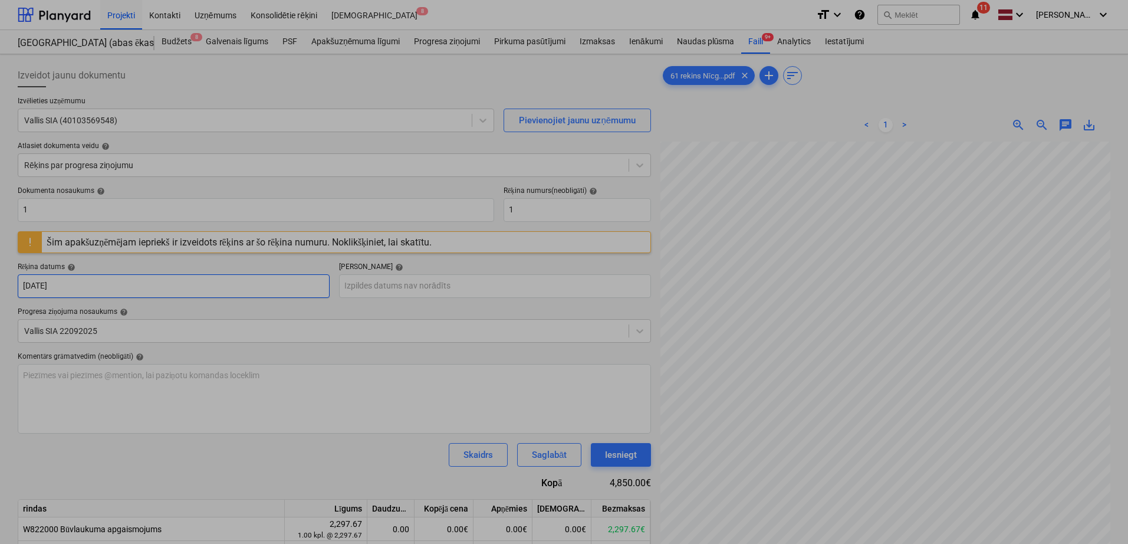
click at [210, 281] on body "Projekti Kontakti Uzņēmums Konsolidētie rēķini Iesūtne 8 format_size keyboard_a…" at bounding box center [564, 272] width 1128 height 544
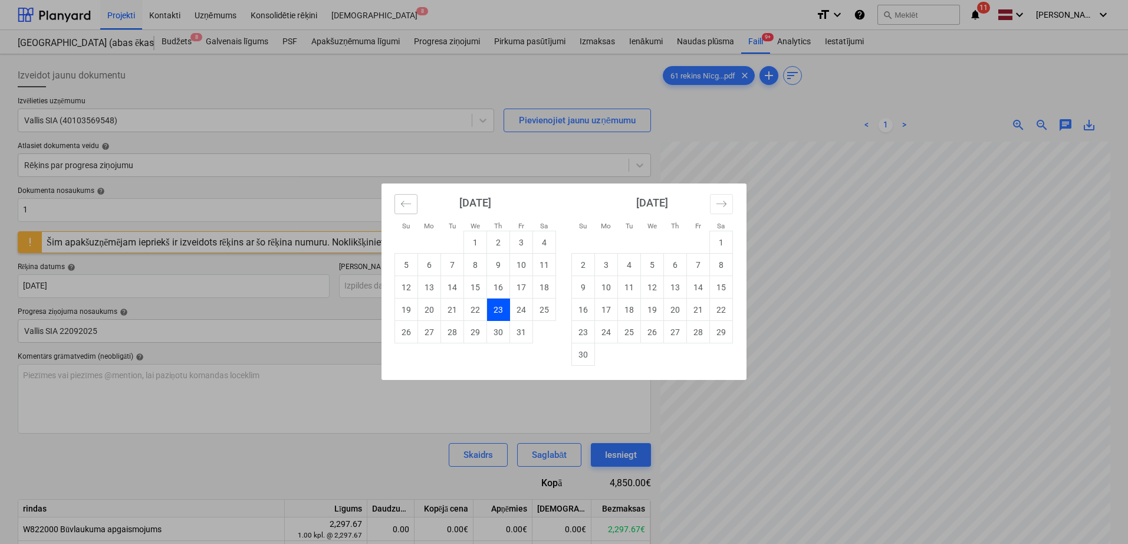
click at [410, 205] on icon "Move backward to switch to the previous month." at bounding box center [406, 203] width 11 height 11
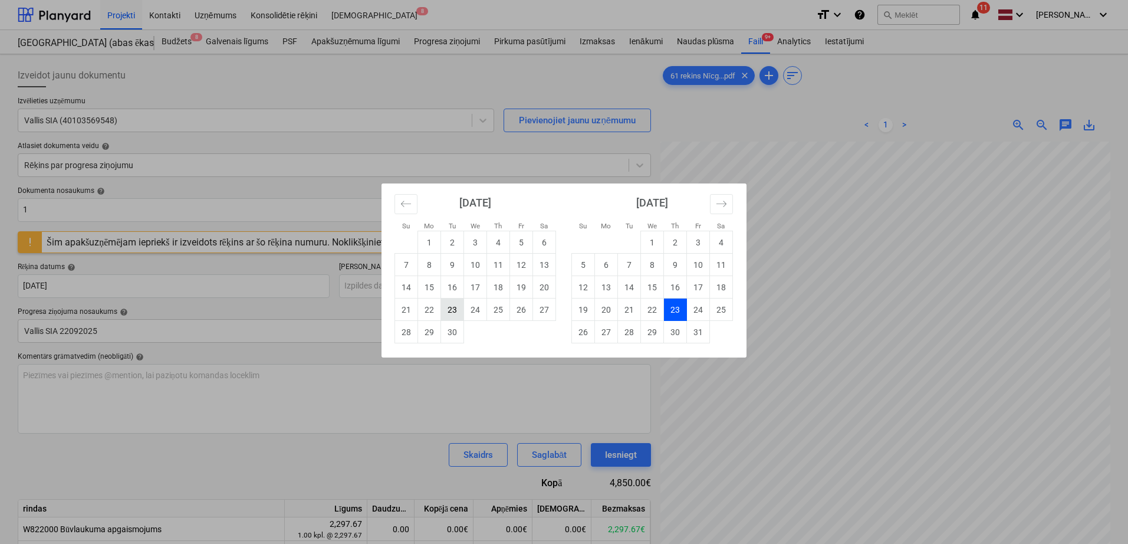
click at [456, 314] on td "23" at bounding box center [452, 309] width 23 height 22
type input "[DATE]"
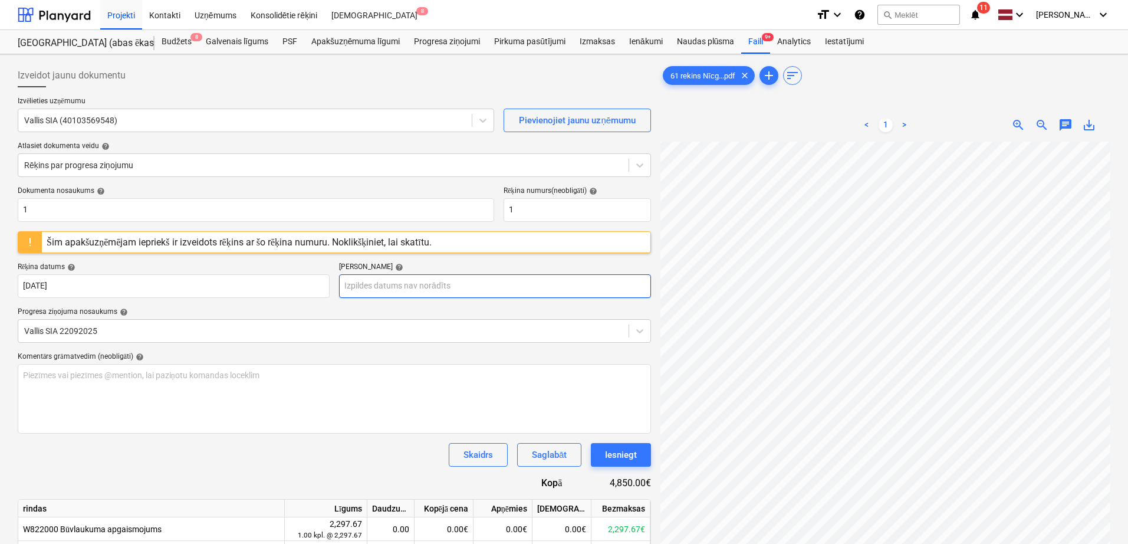
click at [447, 287] on body "Projekti Kontakti Uzņēmums Konsolidētie rēķini Iesūtne 8 format_size keyboard_a…" at bounding box center [564, 272] width 1128 height 544
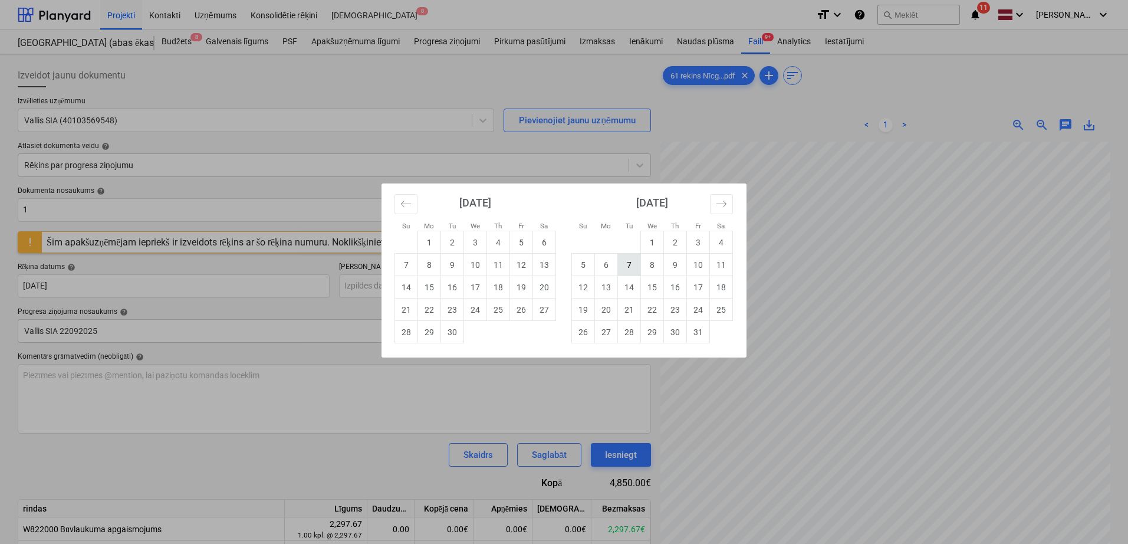
click at [637, 265] on td "7" at bounding box center [629, 265] width 23 height 22
type input "[DATE]"
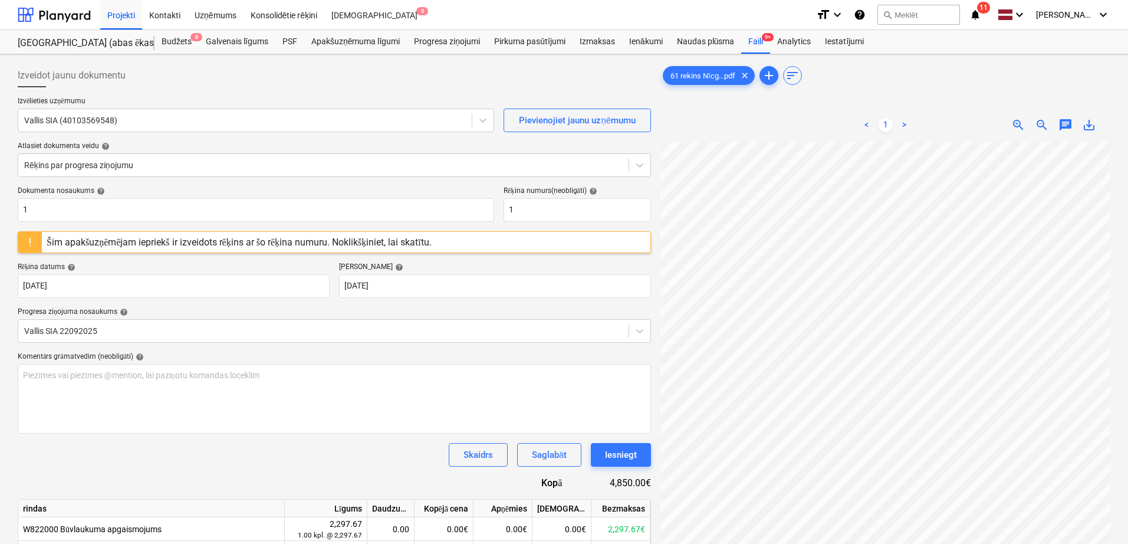
click at [489, 309] on div "Progresa ziņojuma nosaukums help" at bounding box center [335, 311] width 634 height 9
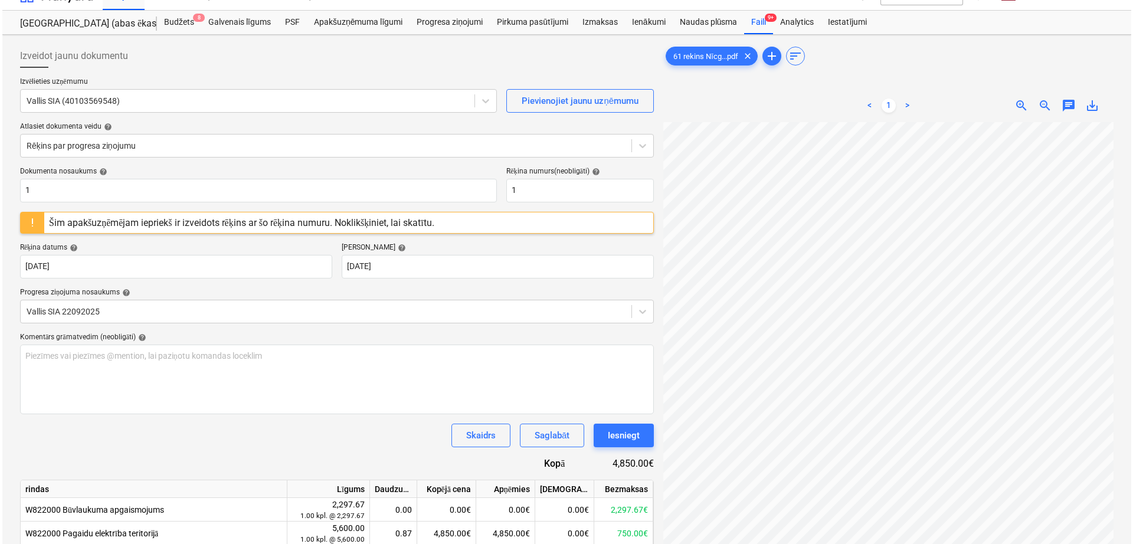
scroll to position [118, 0]
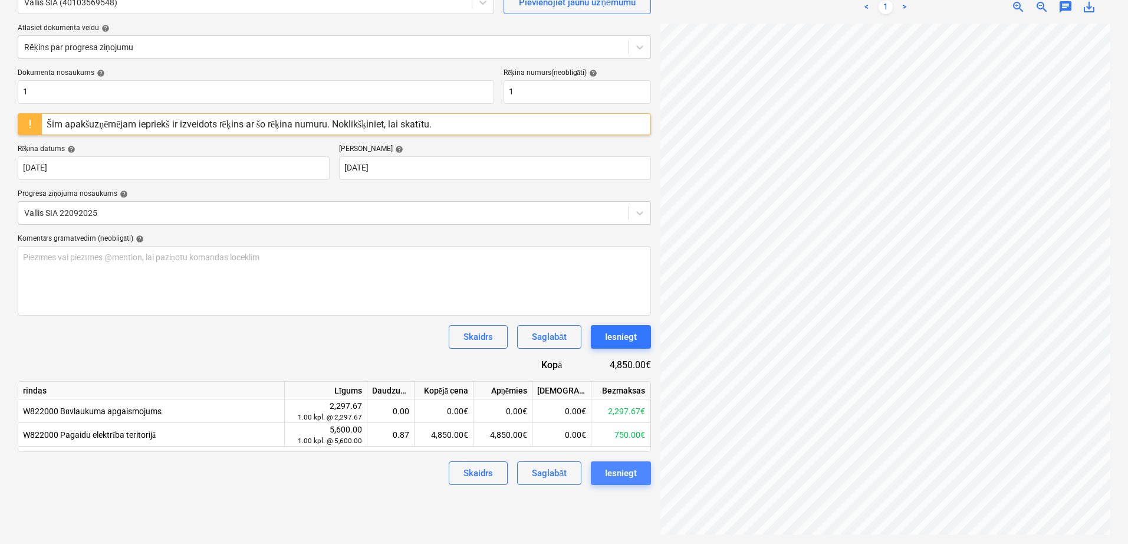
click at [618, 472] on div "Iesniegt" at bounding box center [621, 472] width 32 height 15
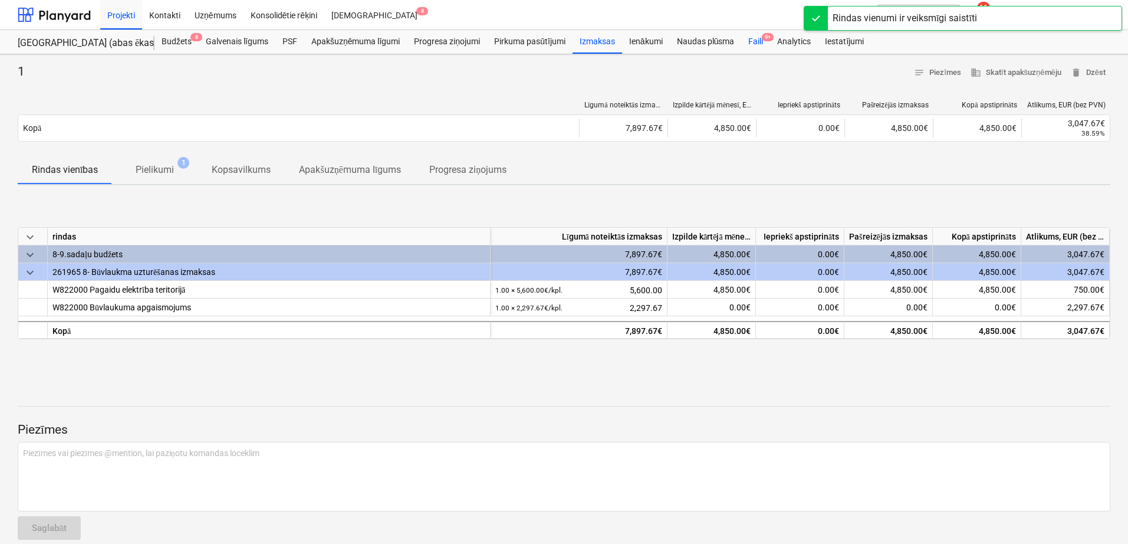
click at [757, 39] on div "Faili 9+" at bounding box center [755, 42] width 29 height 24
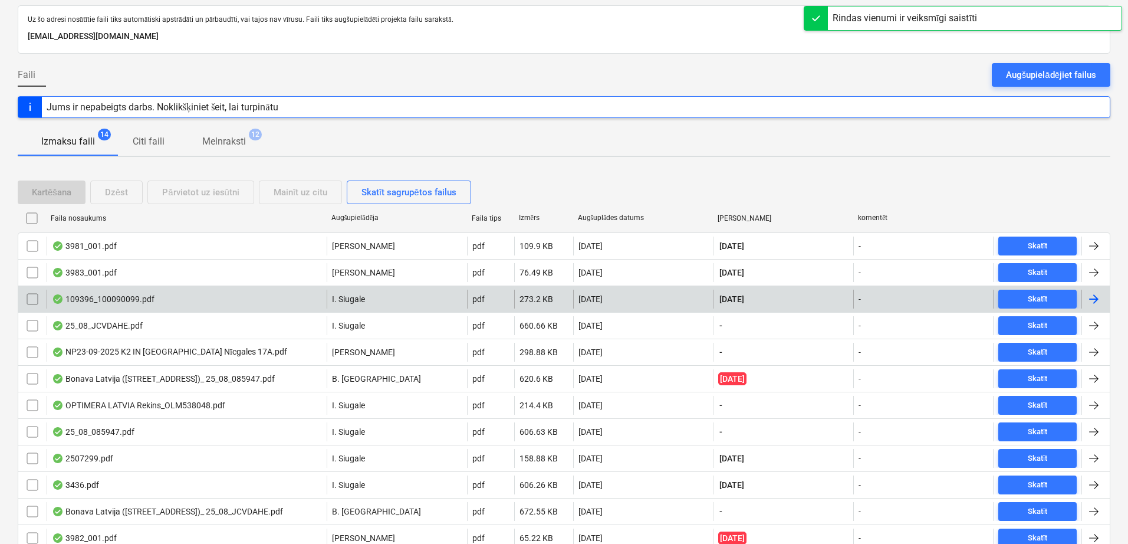
scroll to position [99, 0]
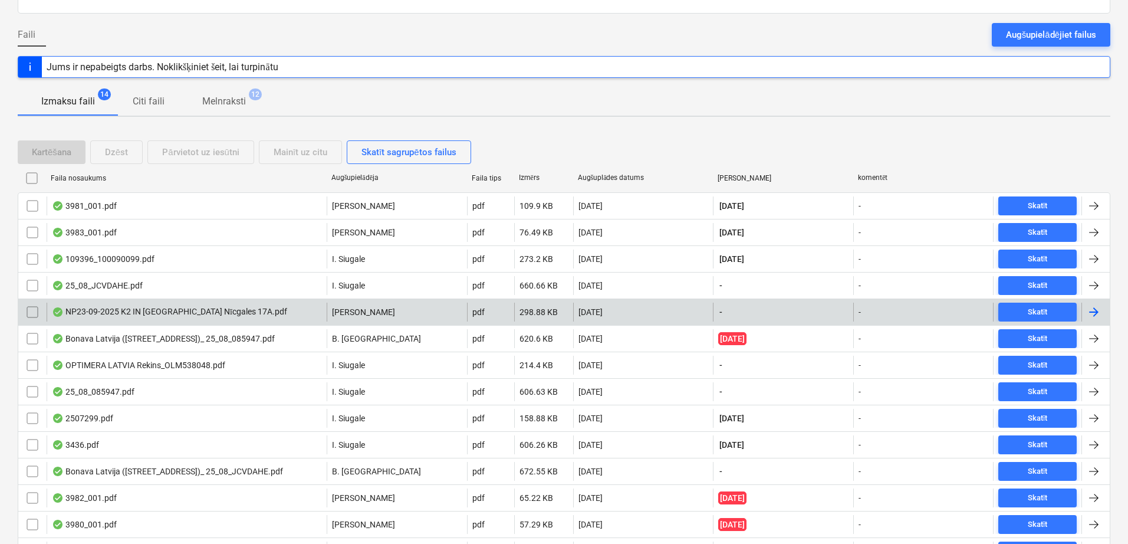
click at [1098, 310] on div at bounding box center [1094, 312] width 14 height 14
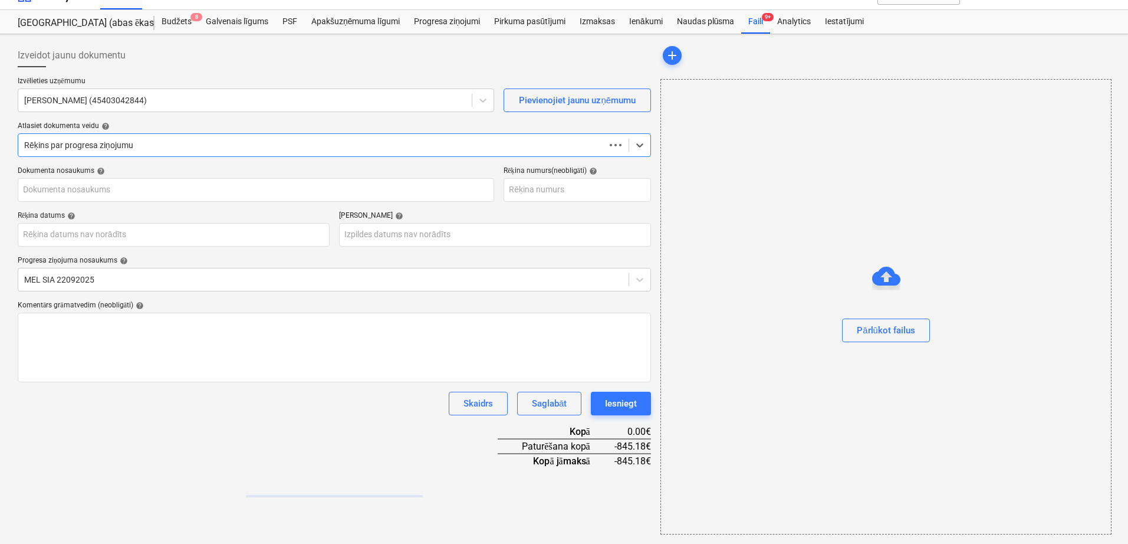
scroll to position [20, 0]
type input "NP23-09-2025 K2 IN Bonava Nīcgales 17A.pdf"
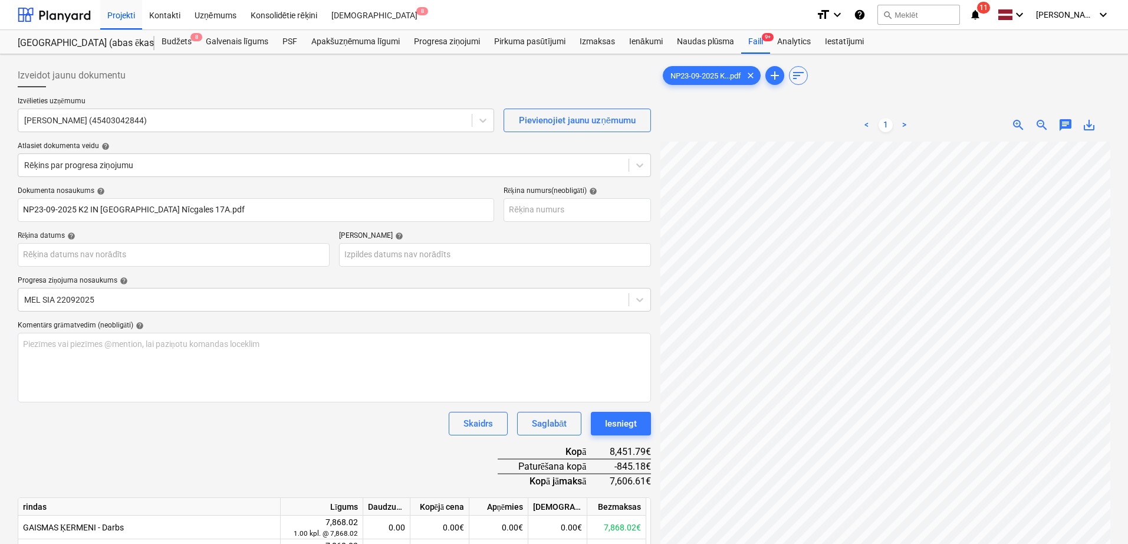
scroll to position [100, 71]
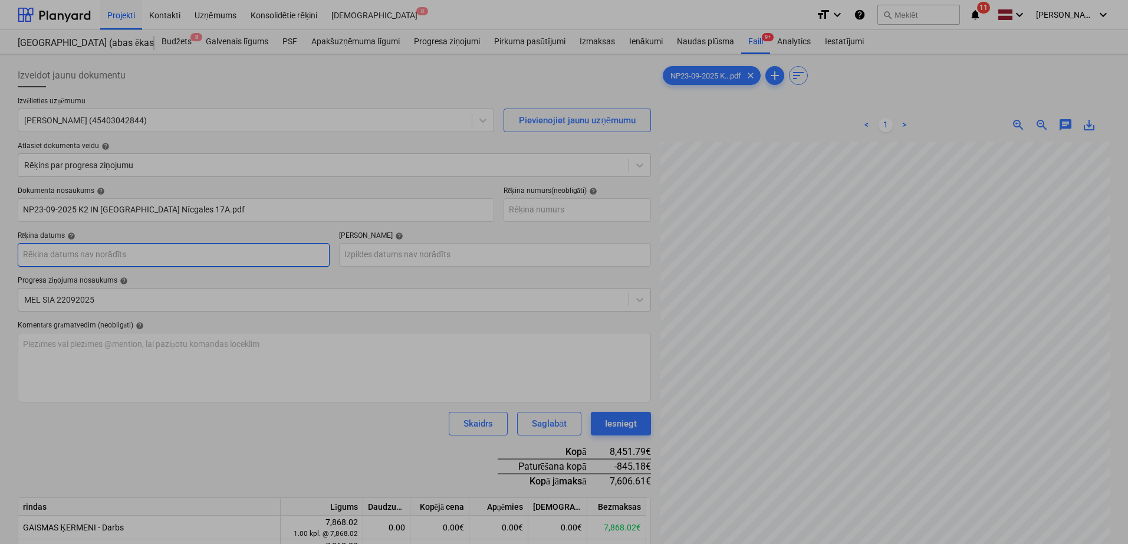
click at [183, 260] on body "Projekti Kontakti Uzņēmums Konsolidētie rēķini Iesūtne 8 format_size keyboard_a…" at bounding box center [564, 272] width 1128 height 544
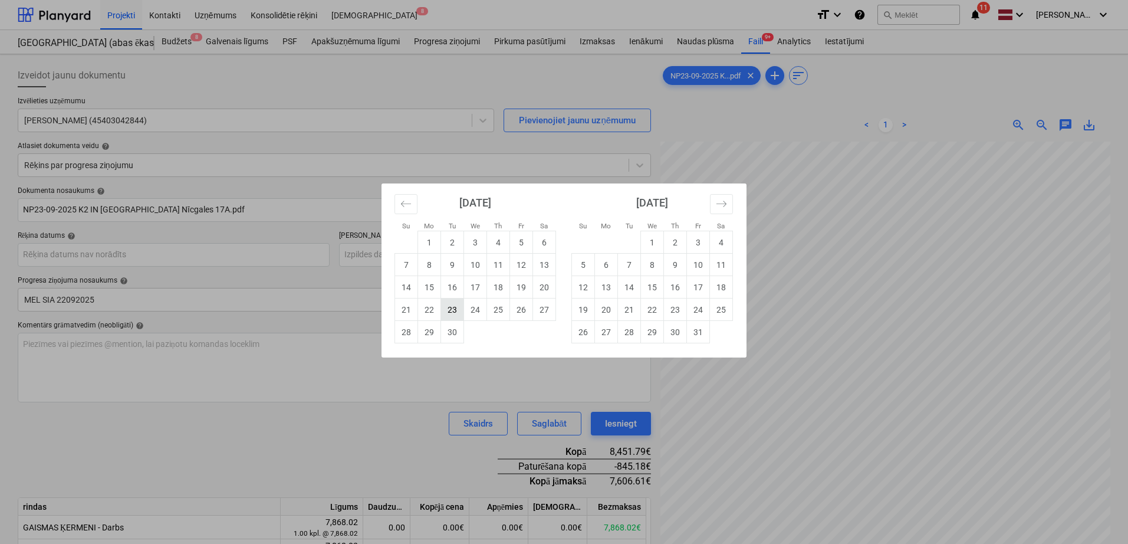
click at [448, 318] on td "23" at bounding box center [452, 309] width 23 height 22
type input "[DATE]"
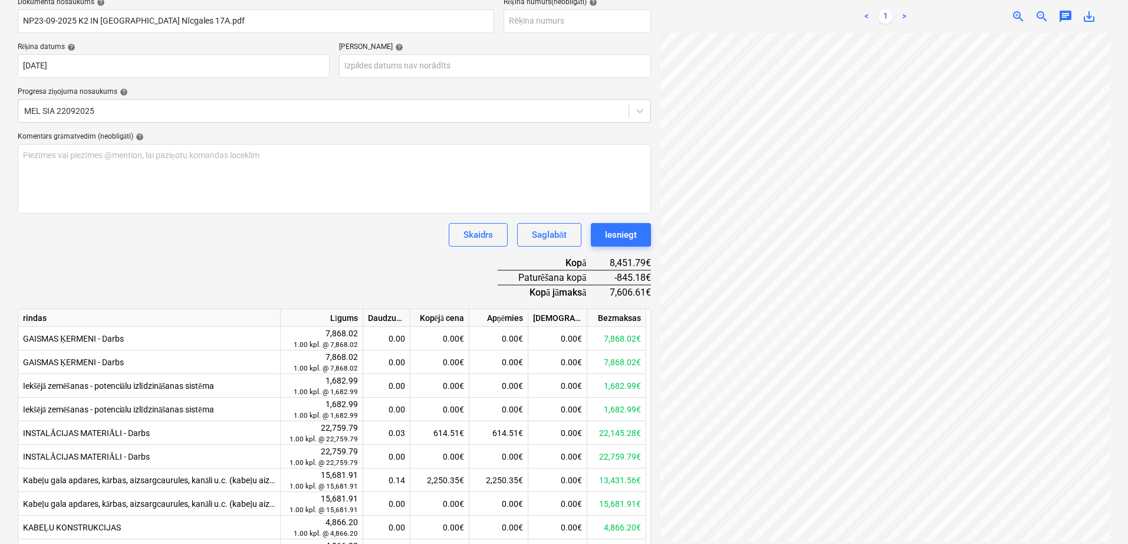
scroll to position [196, 0]
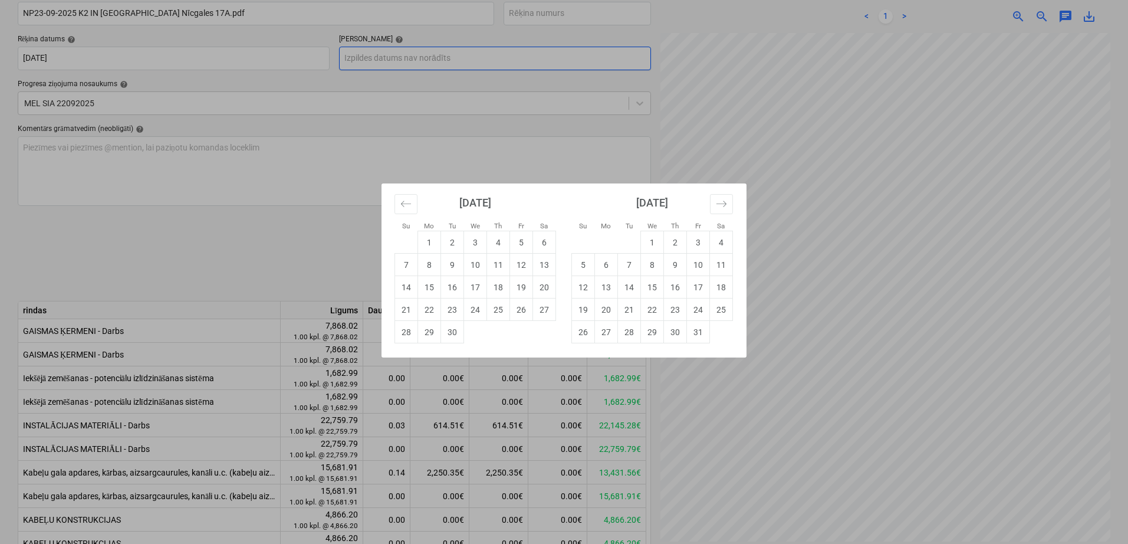
click at [449, 59] on body "Projekti Kontakti Uzņēmums Konsolidētie rēķini Iesūtne 8 format_size keyboard_a…" at bounding box center [564, 76] width 1128 height 544
click at [634, 264] on td "7" at bounding box center [629, 265] width 23 height 22
type input "[DATE]"
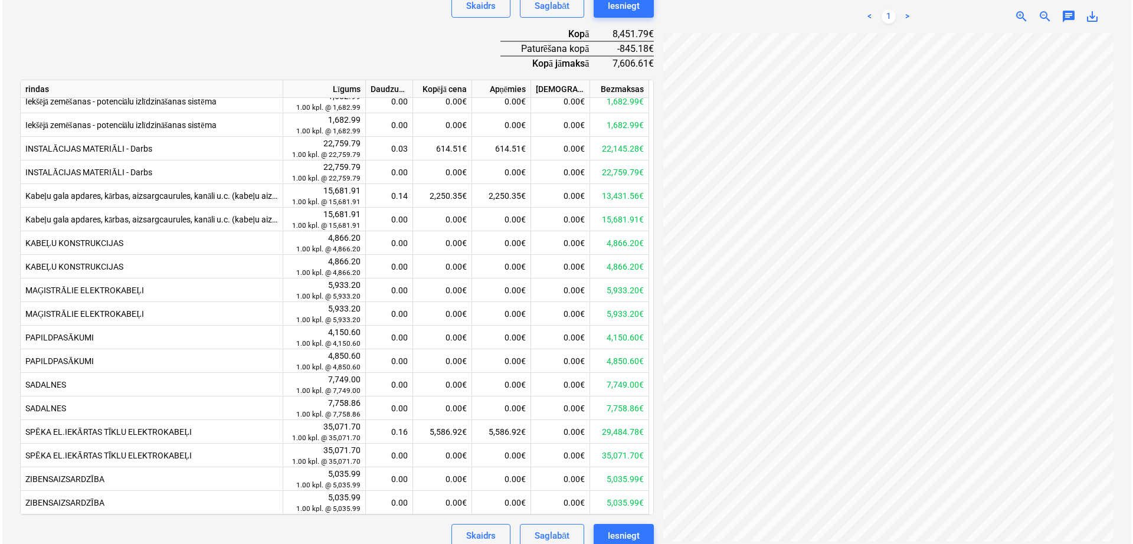
scroll to position [431, 0]
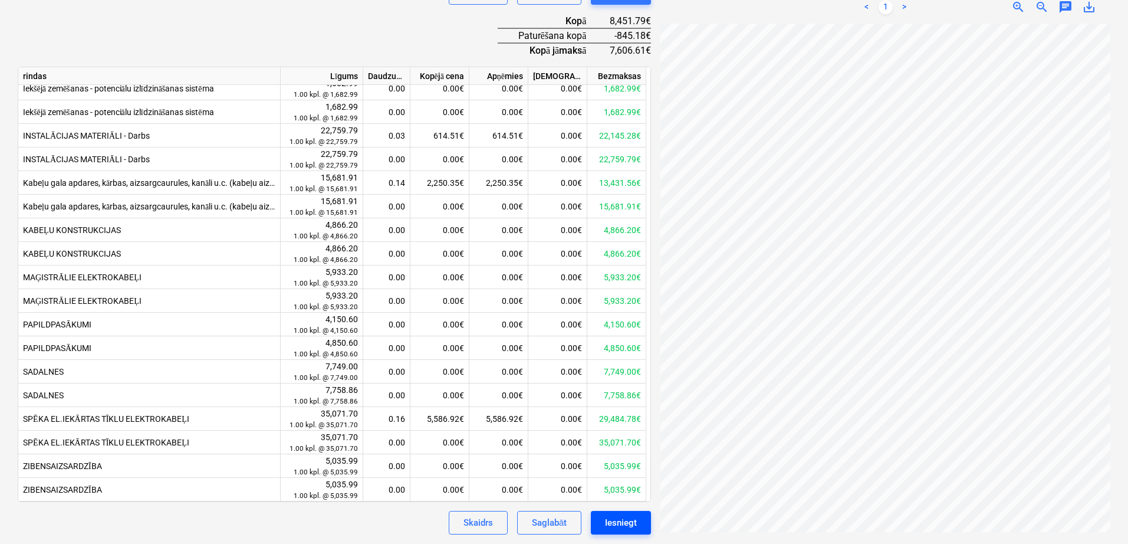
click at [632, 518] on div "Iesniegt" at bounding box center [621, 522] width 32 height 15
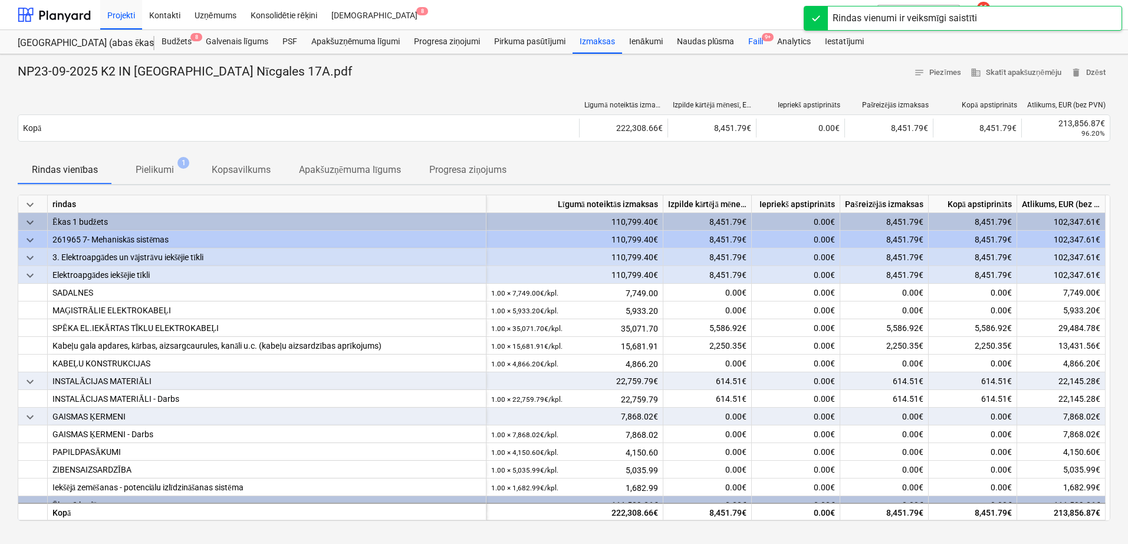
click at [762, 35] on div "Faili 9+" at bounding box center [755, 42] width 29 height 24
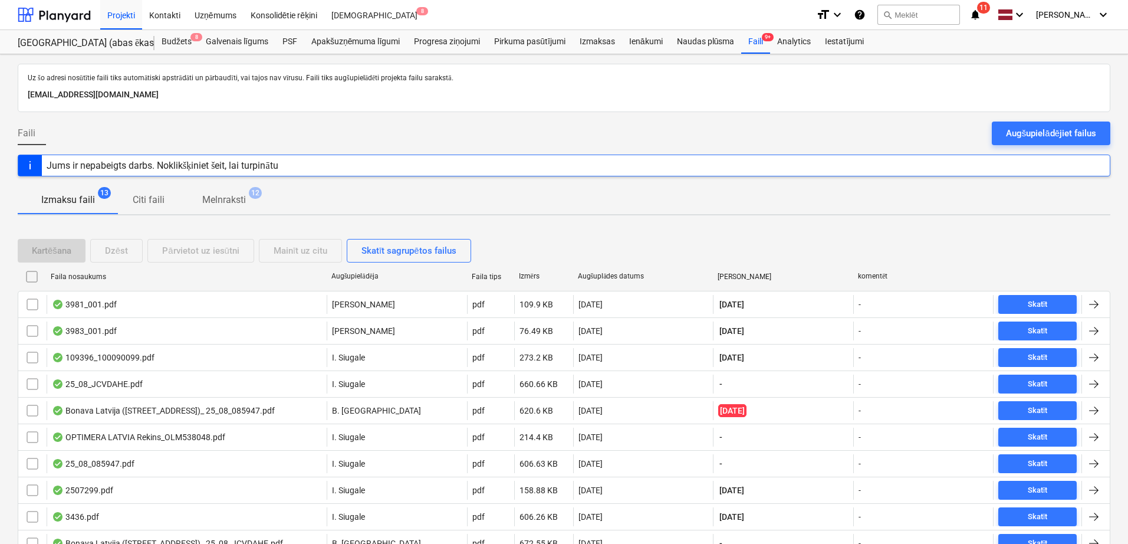
click at [975, 14] on icon "notifications" at bounding box center [976, 15] width 12 height 14
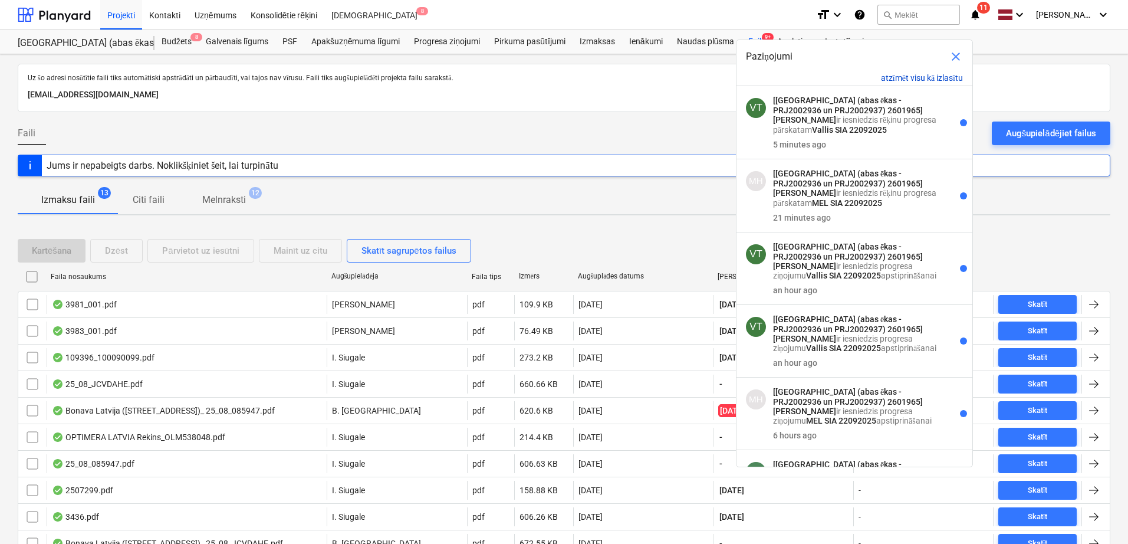
click at [928, 73] on button "atzīmēt visu kā izlasītu" at bounding box center [922, 78] width 82 height 10
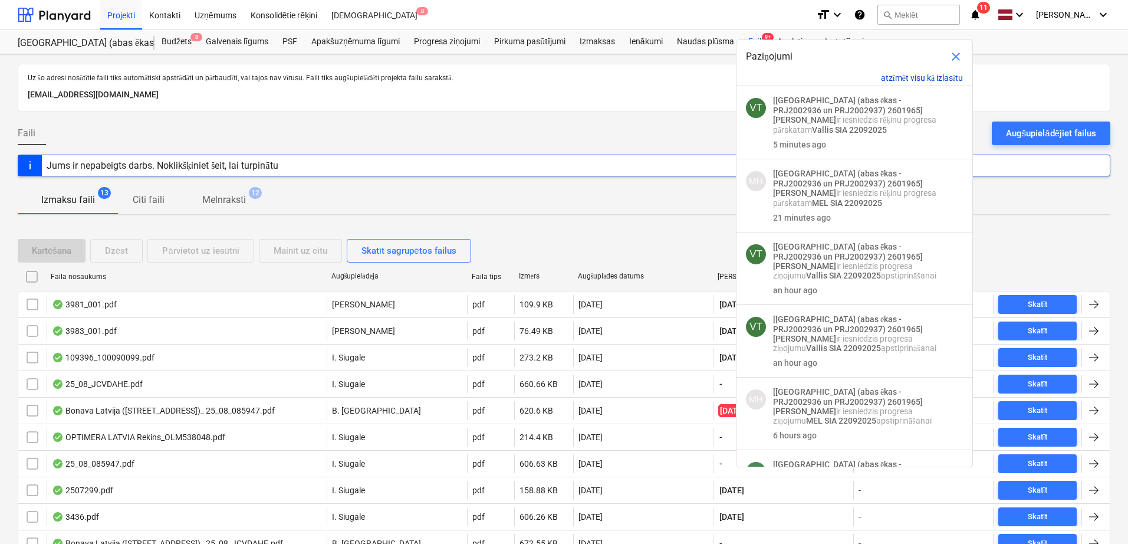
click at [924, 74] on button "atzīmēt visu kā izlasītu" at bounding box center [922, 78] width 82 height 10
click at [954, 57] on span "close" at bounding box center [956, 57] width 14 height 14
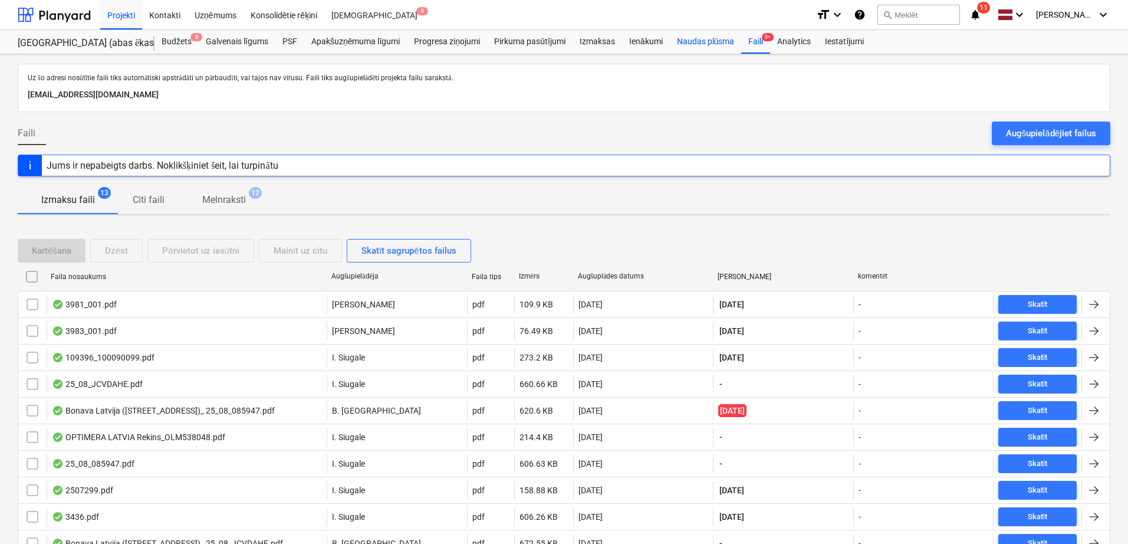
click at [711, 40] on div "Naudas plūsma" at bounding box center [706, 42] width 72 height 24
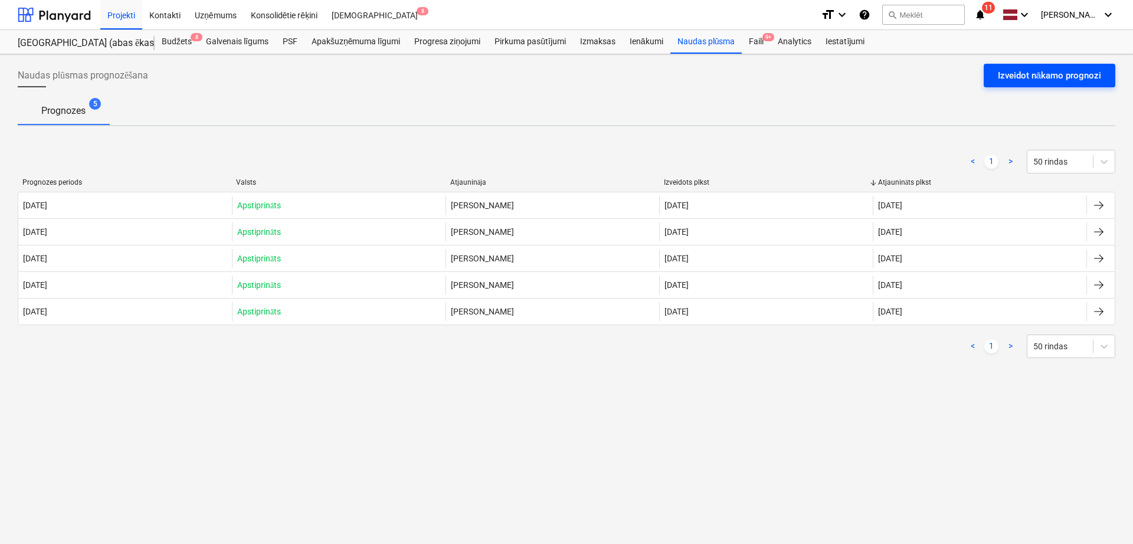
click at [1023, 81] on div "Izveidot nākamo prognozi" at bounding box center [1048, 75] width 103 height 15
click at [1035, 70] on div "Izveidot nākamo prognozi" at bounding box center [1048, 75] width 103 height 15
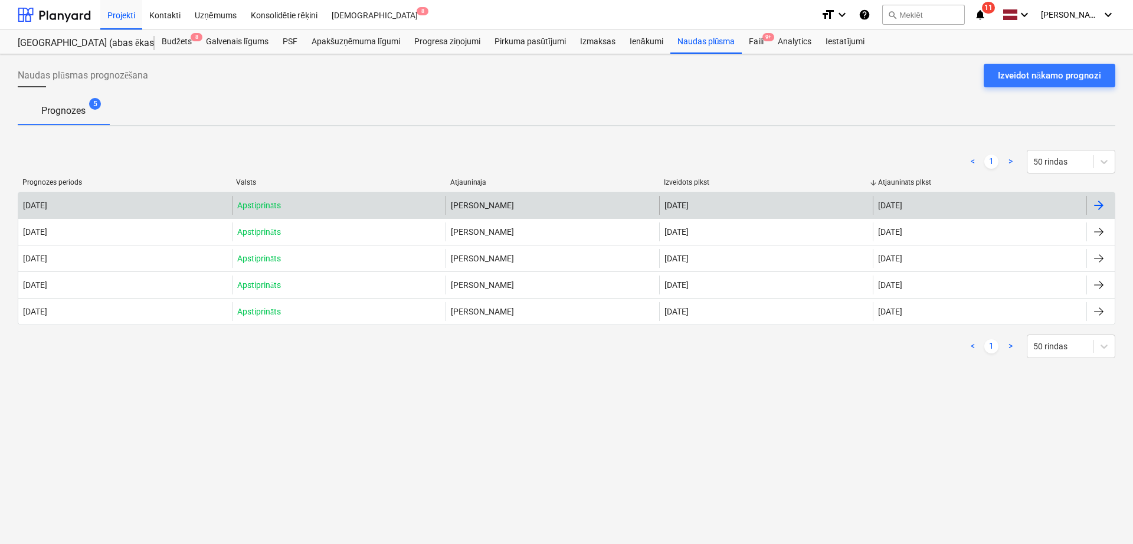
click at [1097, 206] on div at bounding box center [1098, 205] width 14 height 14
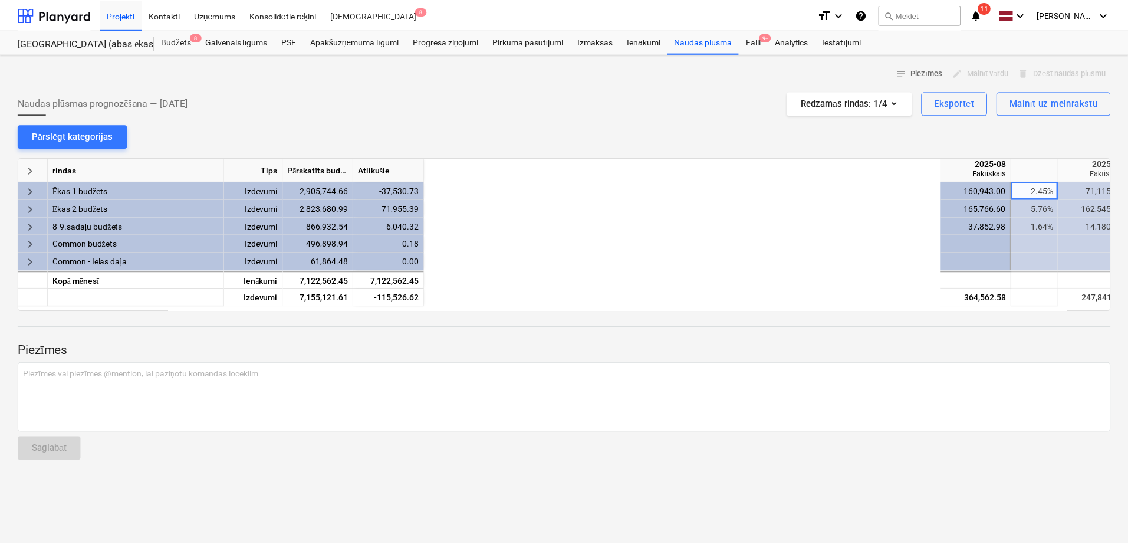
scroll to position [0, 590]
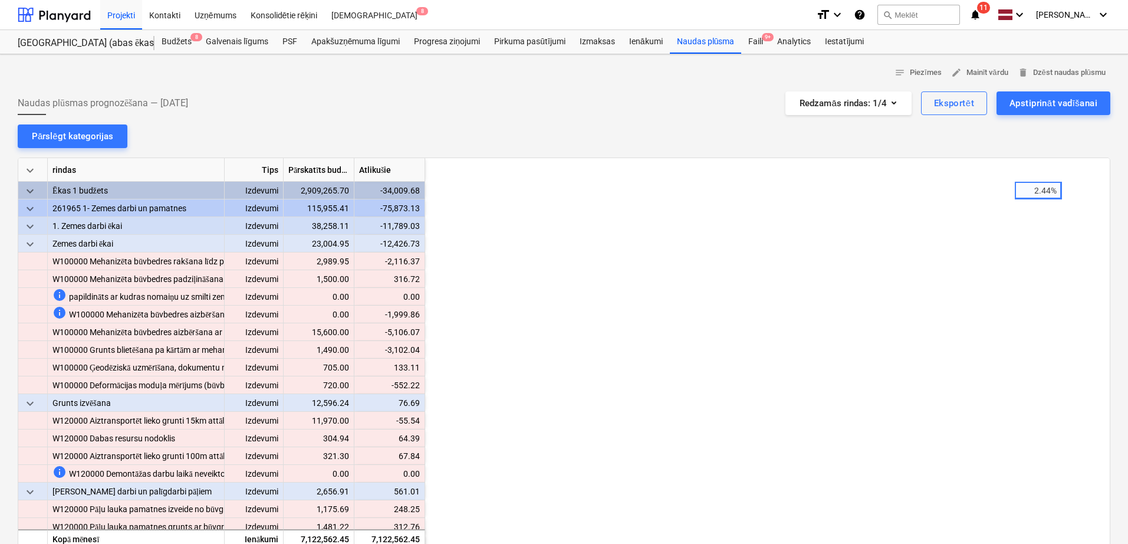
scroll to position [0, 590]
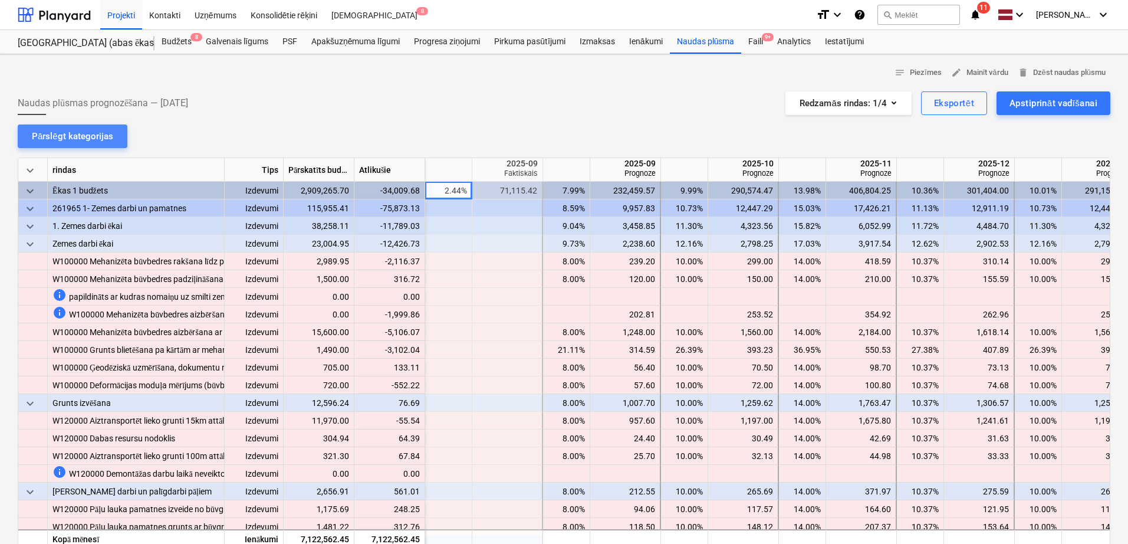
click at [74, 133] on div "Pārslēgt kategorijas" at bounding box center [72, 136] width 81 height 15
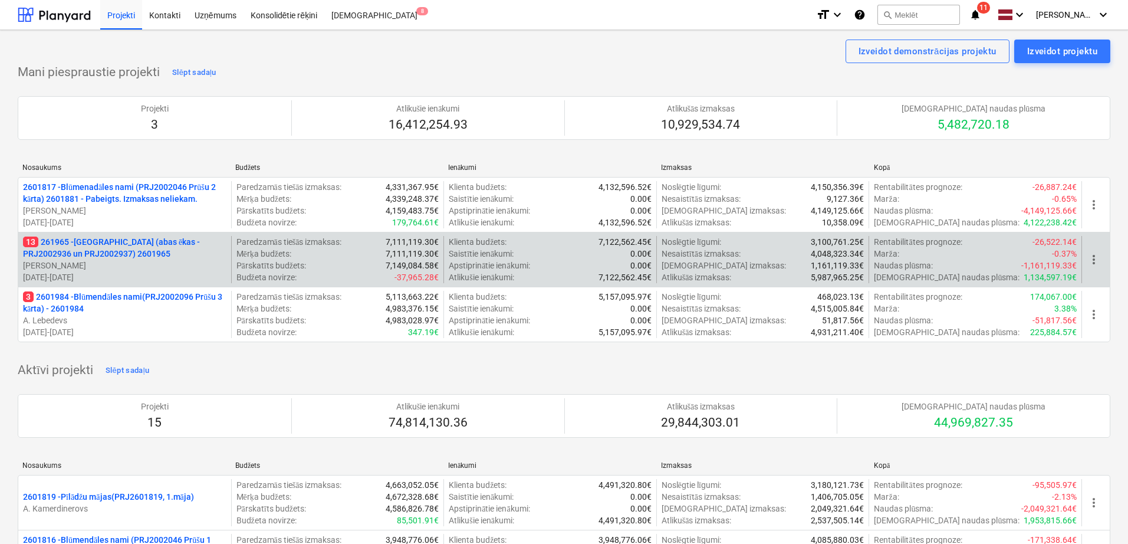
click at [152, 251] on p "13 261965 - [GEOGRAPHIC_DATA] (abas ēkas - PRJ2002936 un PRJ2002937) 2601965" at bounding box center [125, 248] width 204 height 24
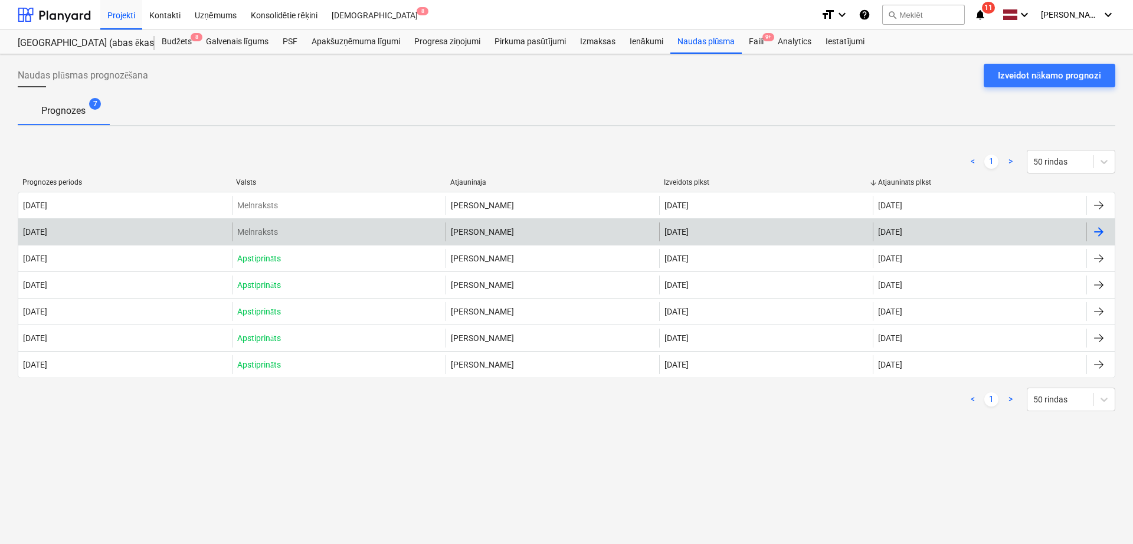
click at [1095, 228] on div at bounding box center [1098, 232] width 14 height 14
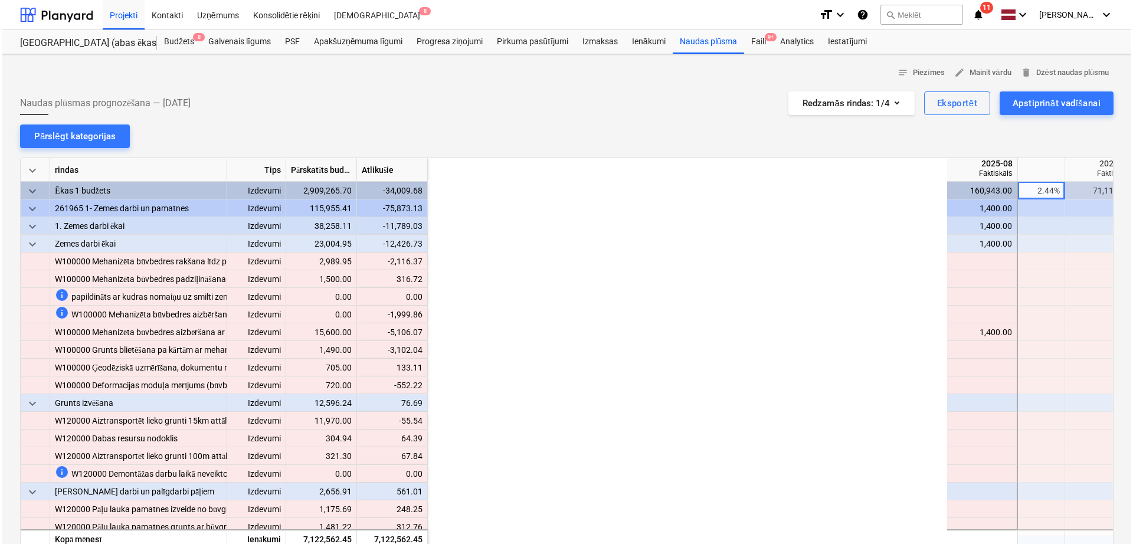
scroll to position [0, 590]
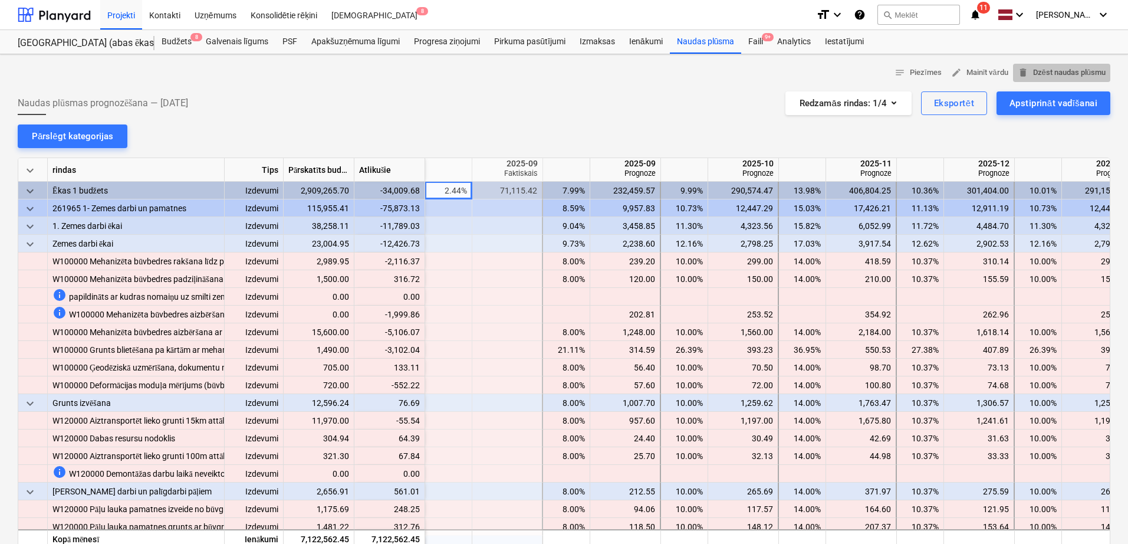
click at [1085, 74] on span "delete Dzēst naudas plūsmu" at bounding box center [1062, 73] width 88 height 14
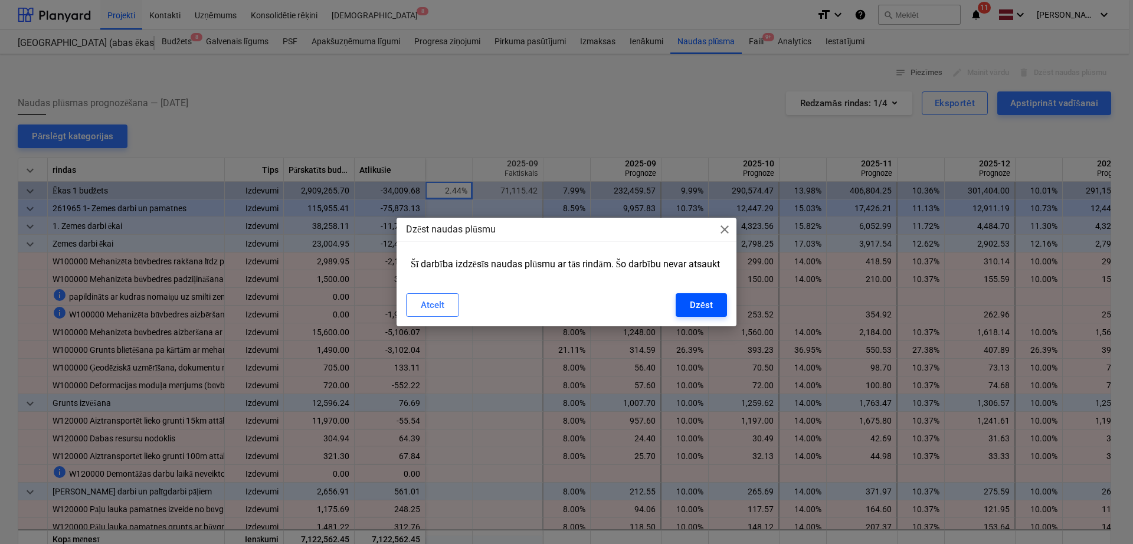
click at [700, 304] on div "Dzēst" at bounding box center [701, 304] width 23 height 15
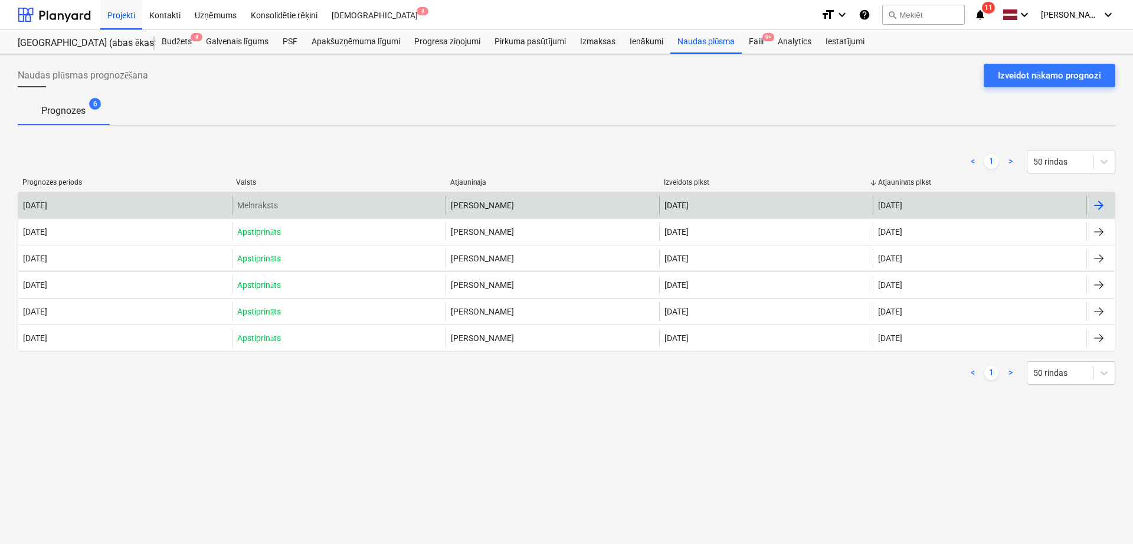
click at [1097, 196] on div at bounding box center [1100, 205] width 28 height 19
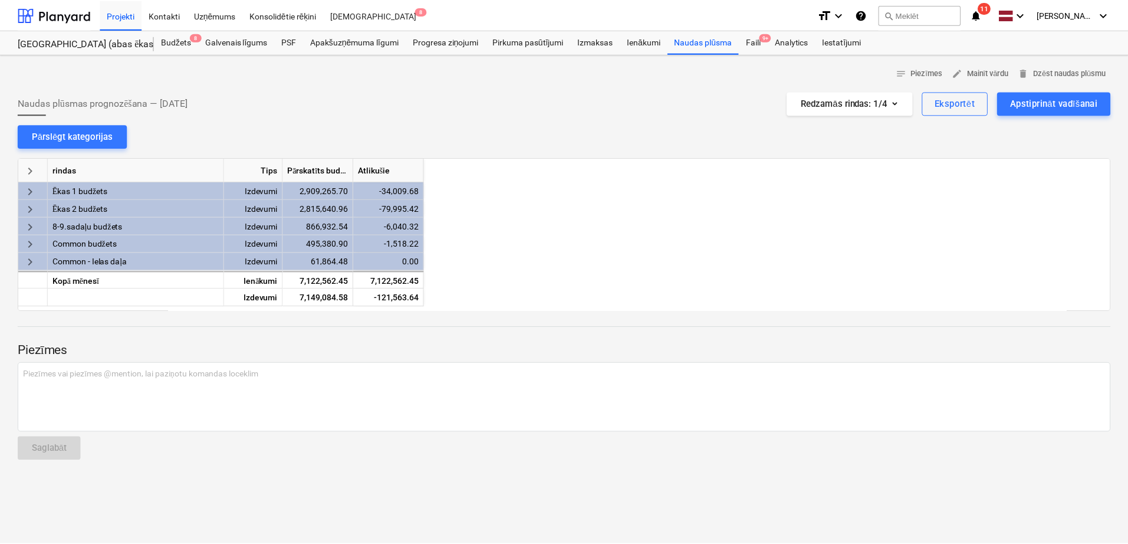
scroll to position [0, 590]
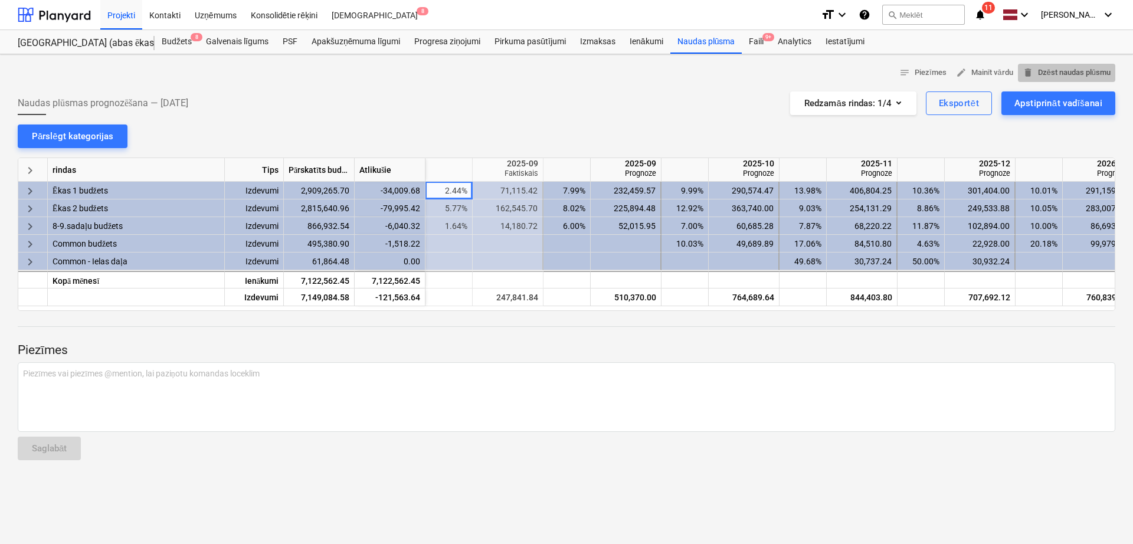
click at [1075, 73] on span "delete Dzēst naudas plūsmu" at bounding box center [1066, 73] width 88 height 14
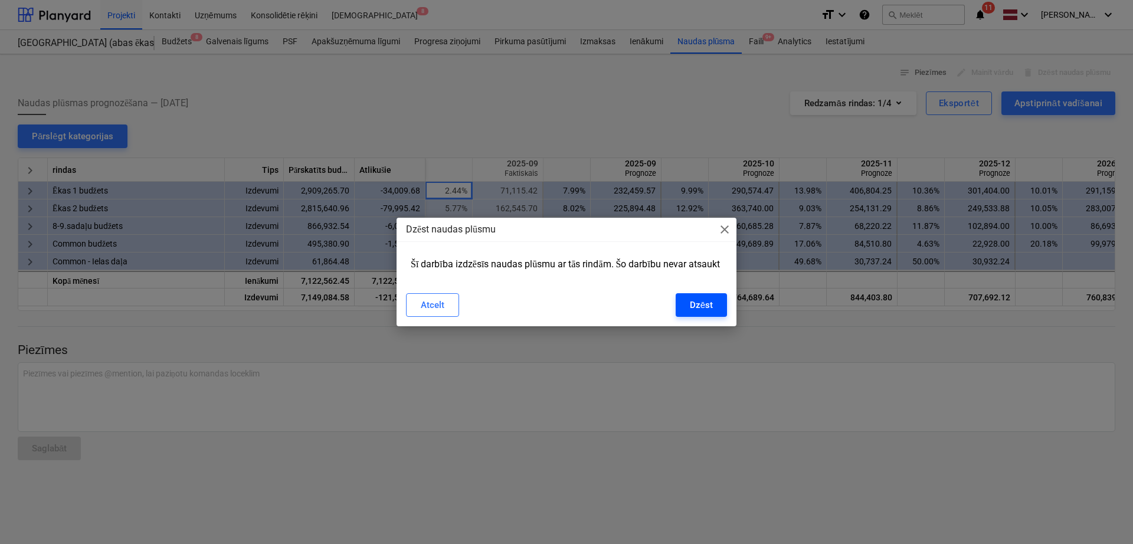
click at [703, 313] on div "Dzēst" at bounding box center [701, 304] width 23 height 15
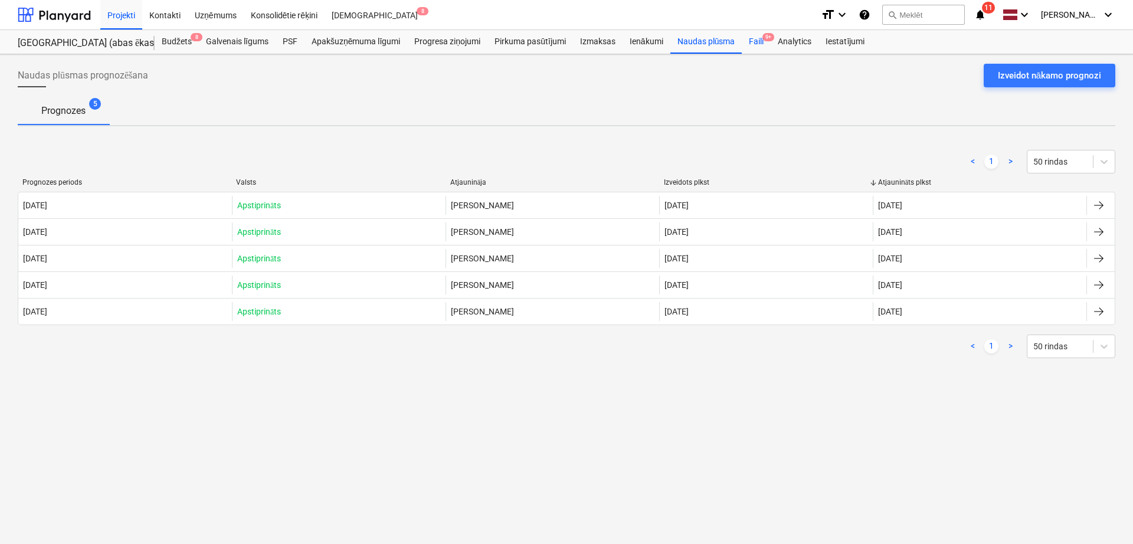
click at [764, 37] on span "9+" at bounding box center [768, 37] width 12 height 8
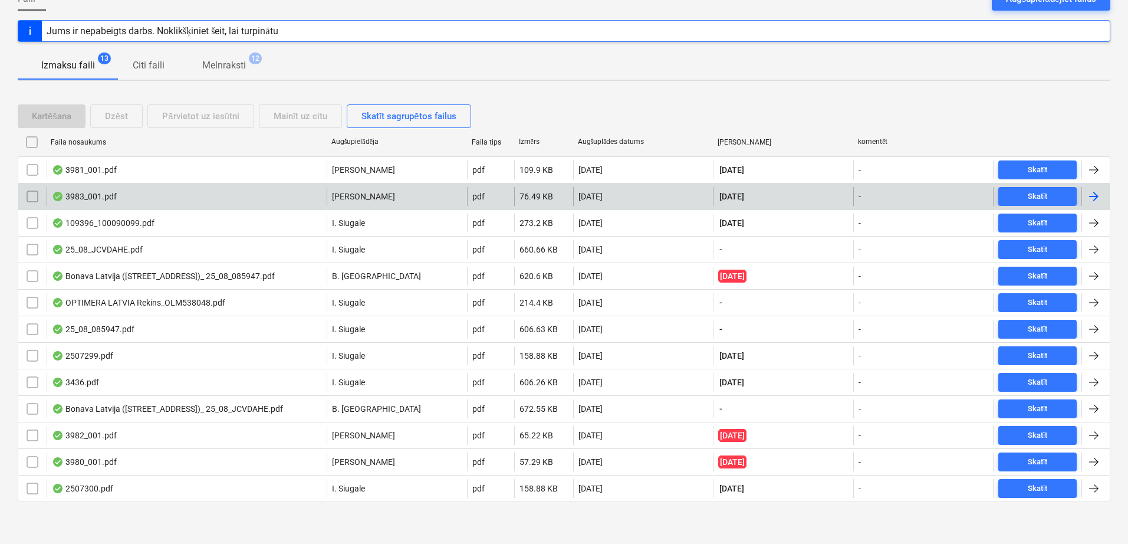
scroll to position [135, 0]
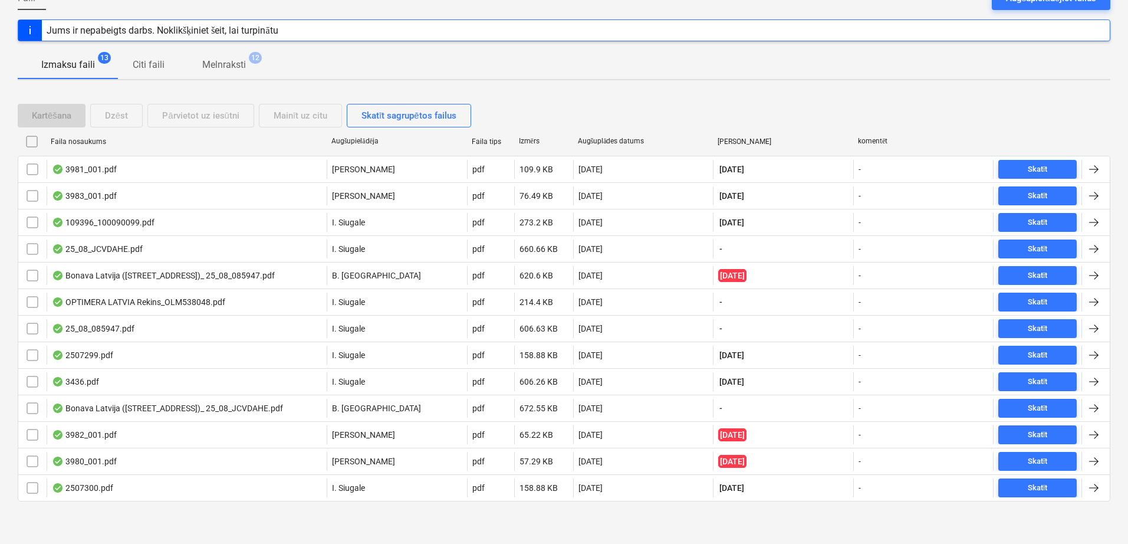
click at [606, 140] on div "Augšuplādes datums" at bounding box center [643, 141] width 131 height 9
checkbox input "false"
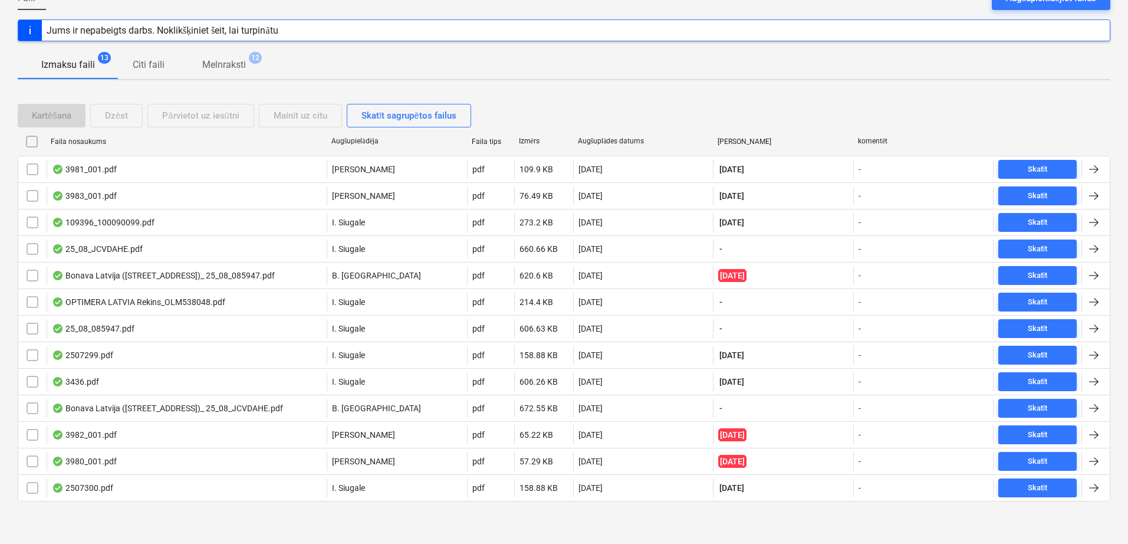
checkbox input "false"
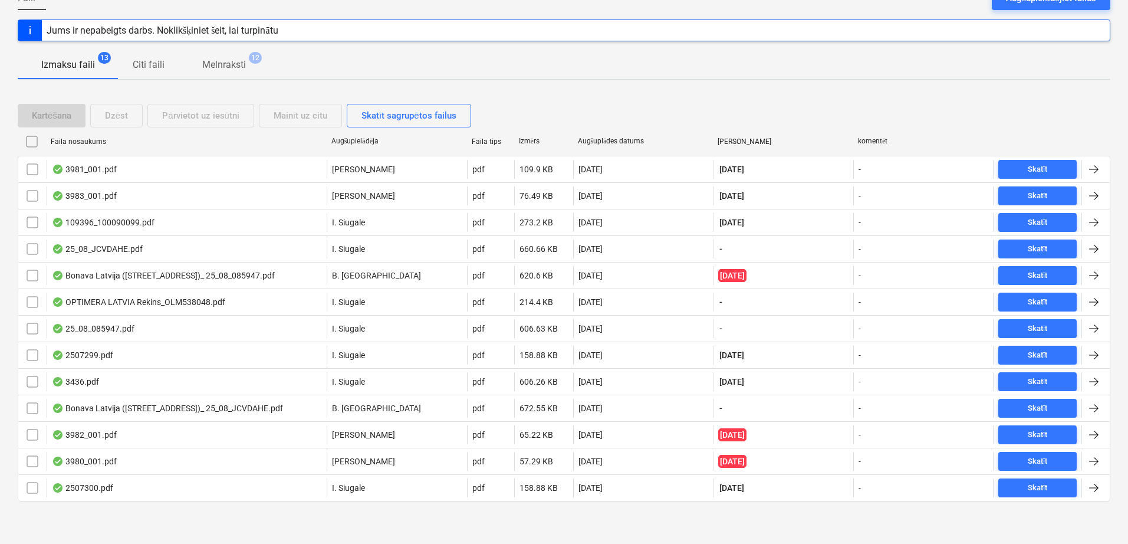
checkbox input "false"
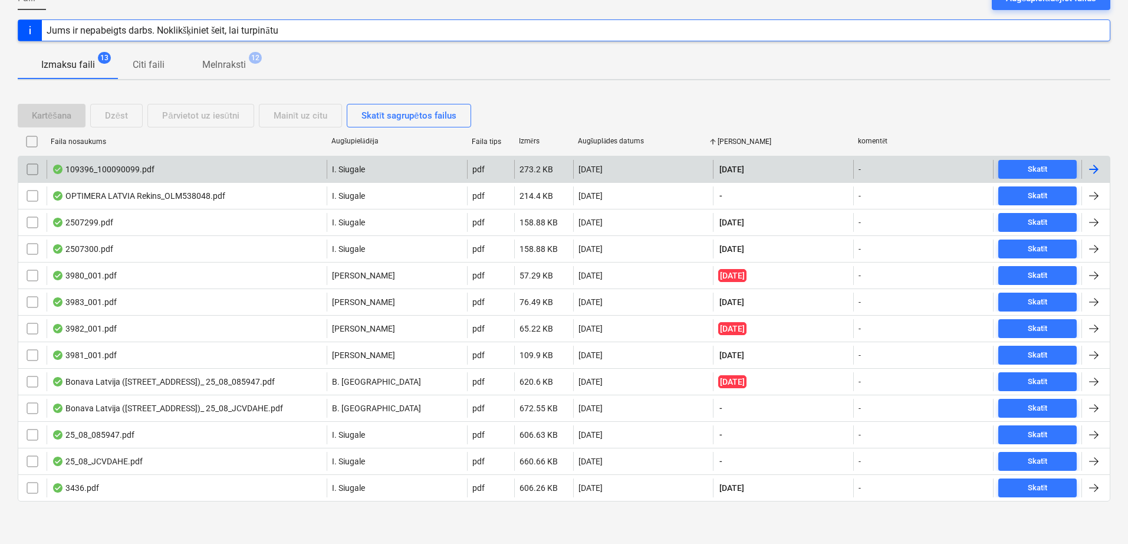
click at [1094, 166] on div at bounding box center [1094, 169] width 14 height 14
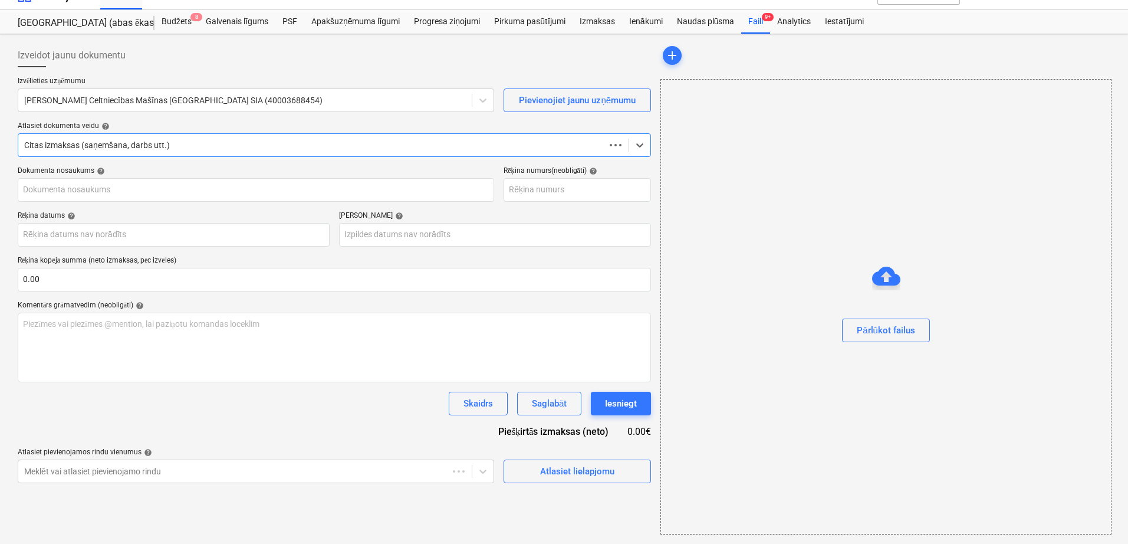
scroll to position [20, 0]
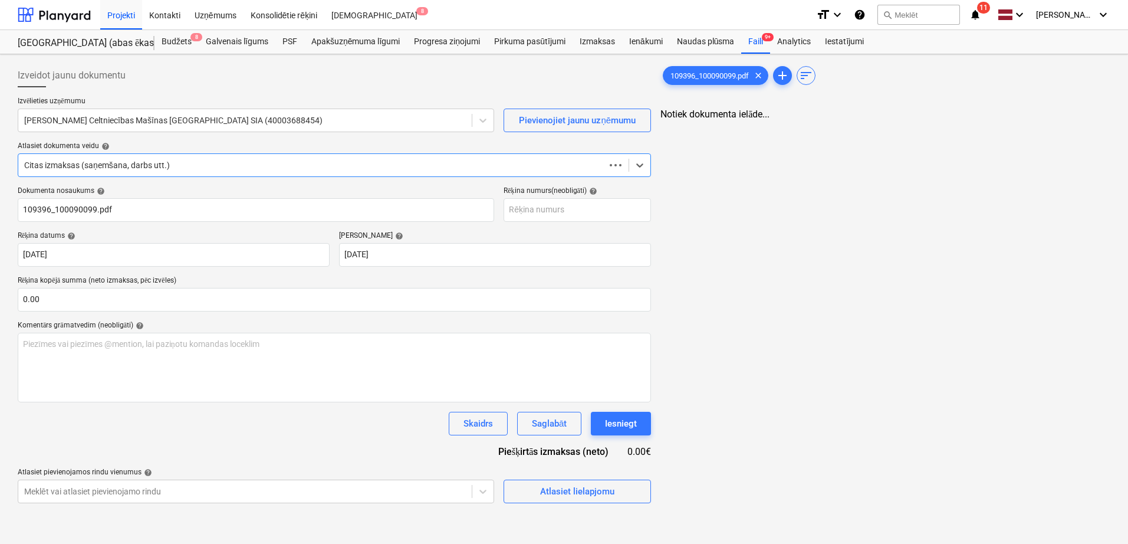
type input "109396_100090099.pdf"
type input "[DATE]"
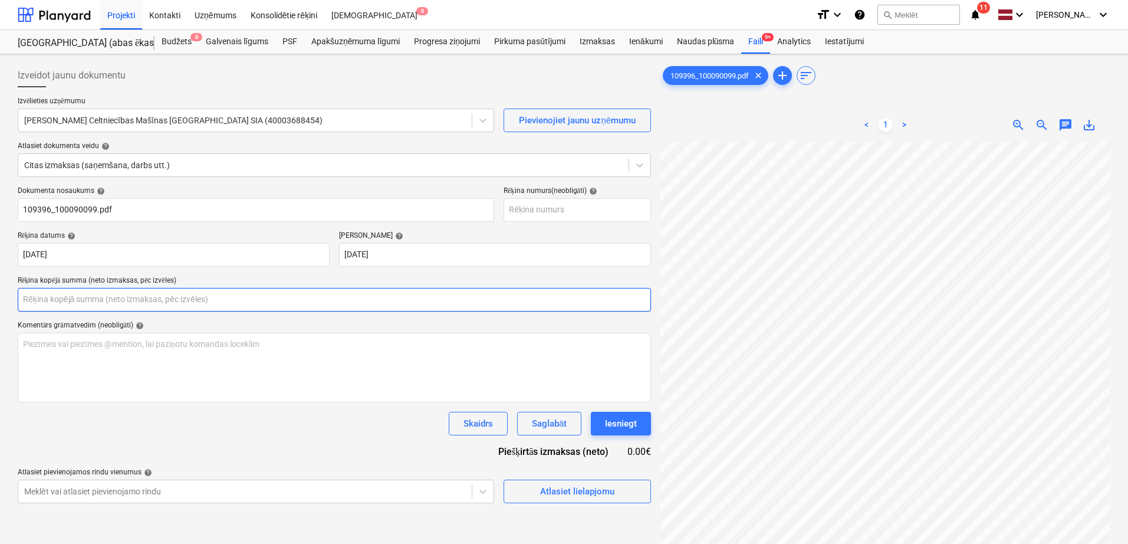
click at [197, 300] on input "text" at bounding box center [335, 300] width 634 height 24
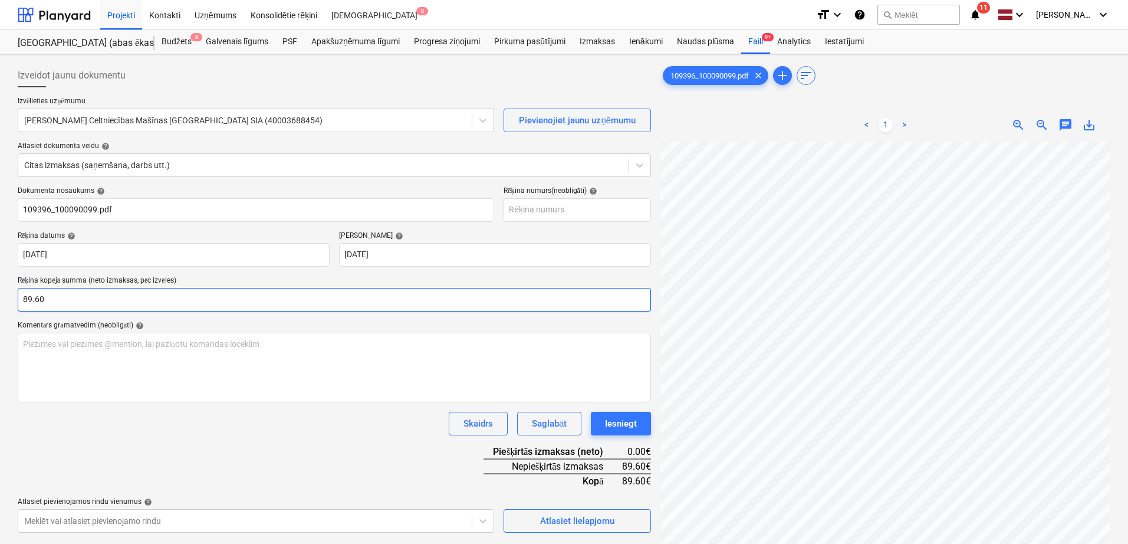
type input "89.60"
click at [350, 316] on div "Dokumenta nosaukums help 109396_100090099.pdf Rēķina numurs (neobligāti) help R…" at bounding box center [335, 359] width 634 height 346
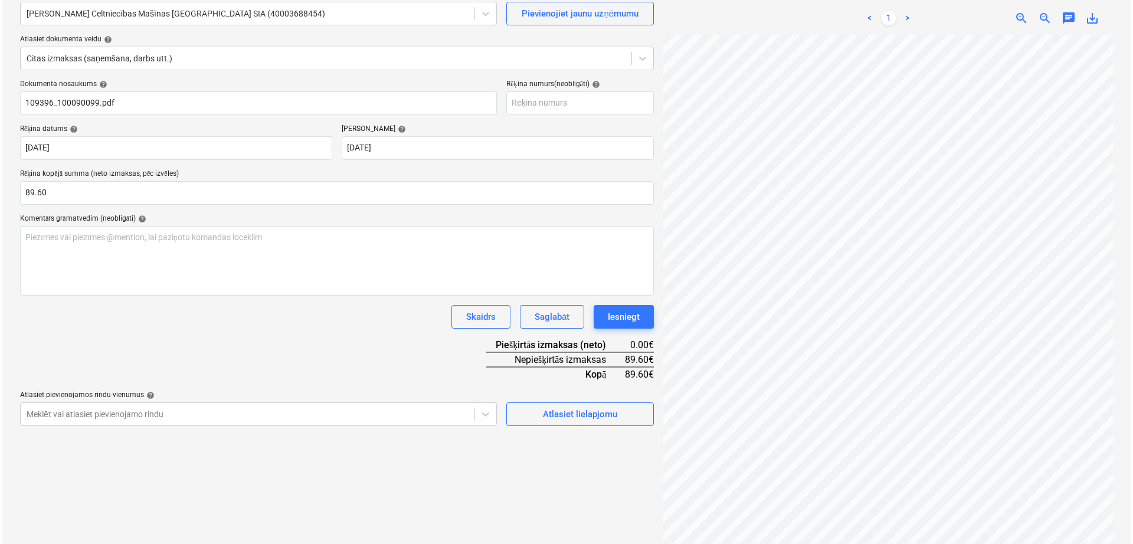
scroll to position [118, 0]
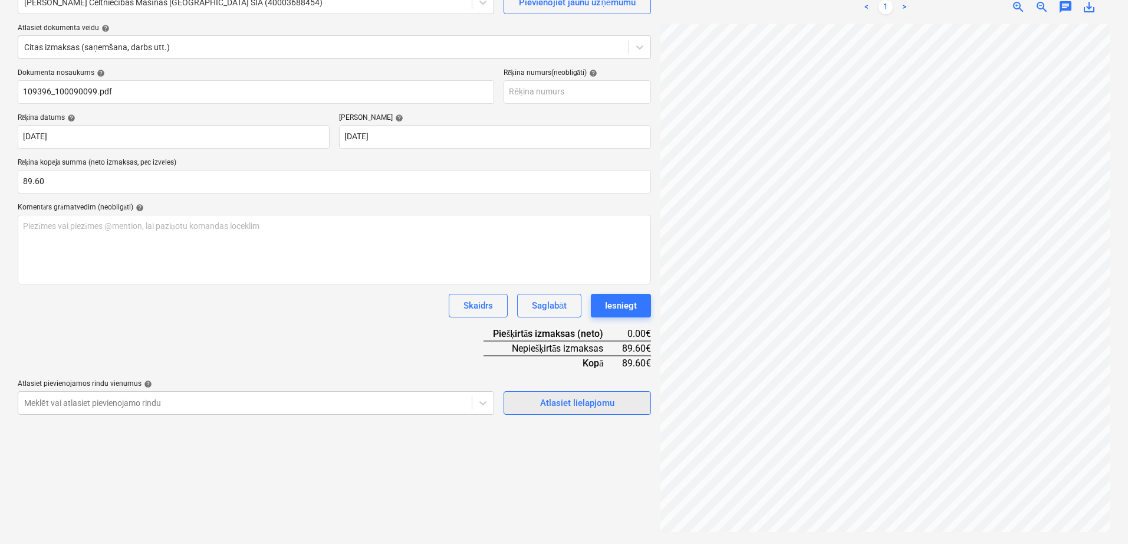
click at [593, 411] on button "Atlasiet lielapjomu" at bounding box center [577, 403] width 147 height 24
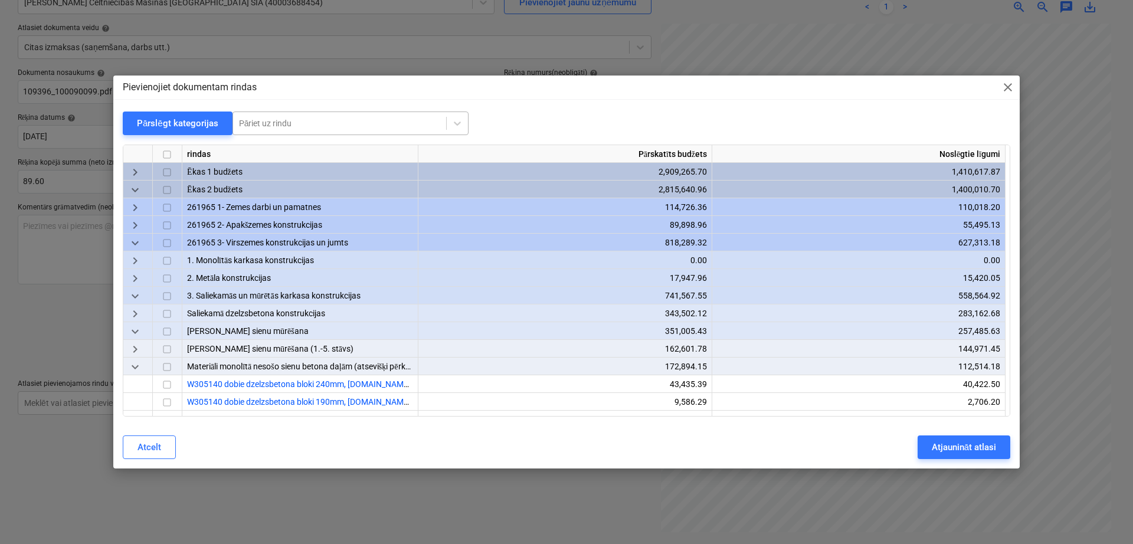
click at [288, 111] on div "Pāriet uz rindu" at bounding box center [350, 123] width 236 height 24
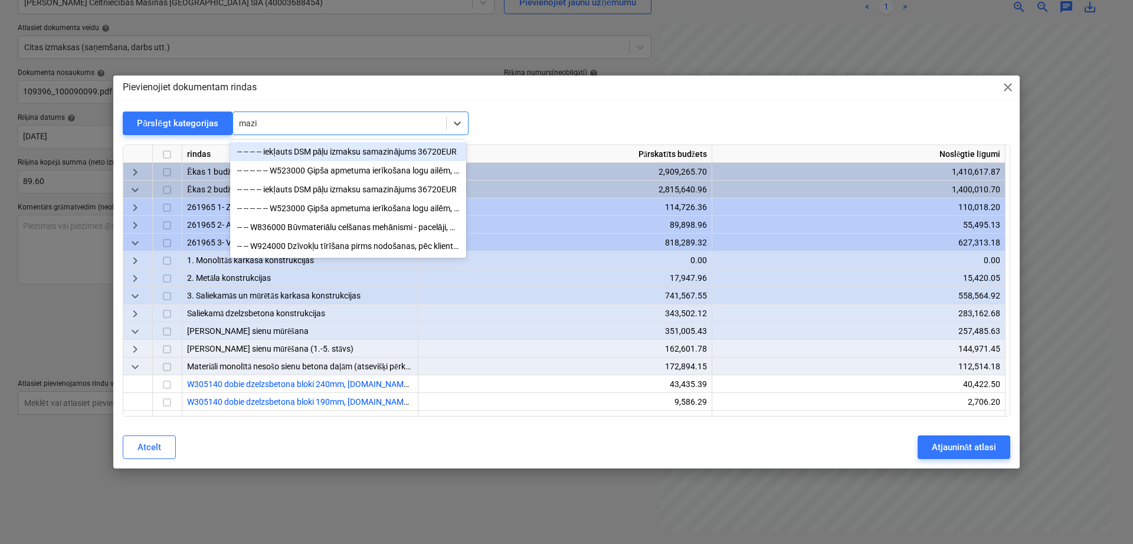
type input "mazie"
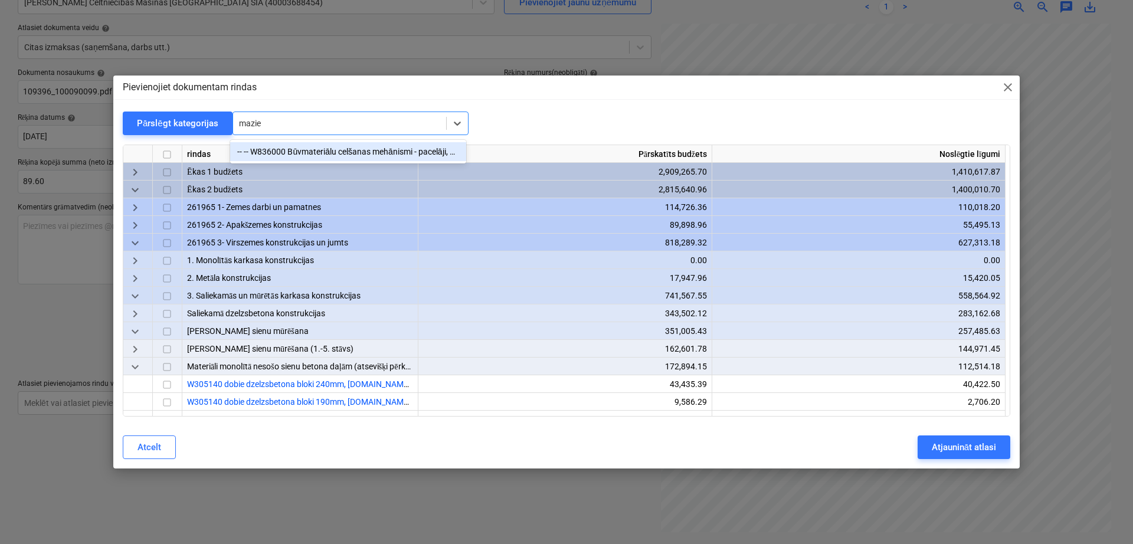
click at [372, 153] on div "-- -- W836000 Būvmateriālu celšanas mehānismi - pacelāji, mazie celtņi (kodē SM)" at bounding box center [348, 151] width 236 height 19
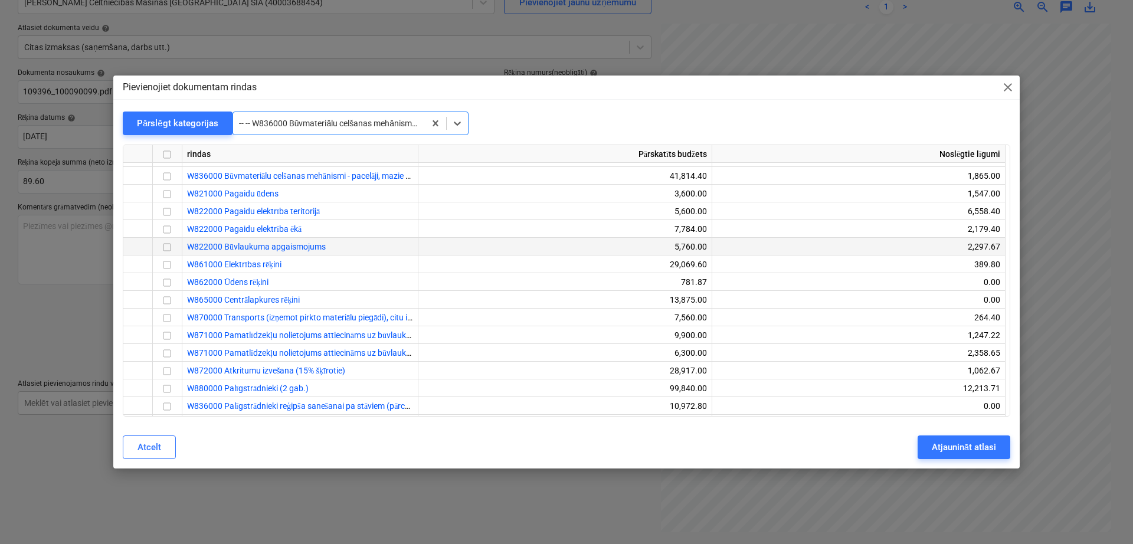
scroll to position [22615, 0]
click at [165, 173] on input "checkbox" at bounding box center [167, 173] width 14 height 14
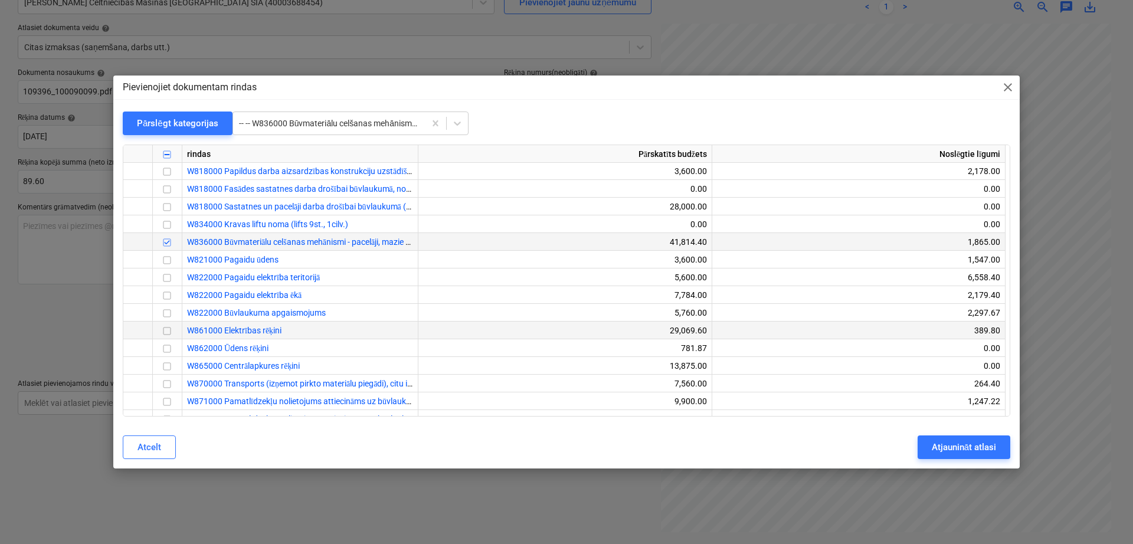
scroll to position [22517, 0]
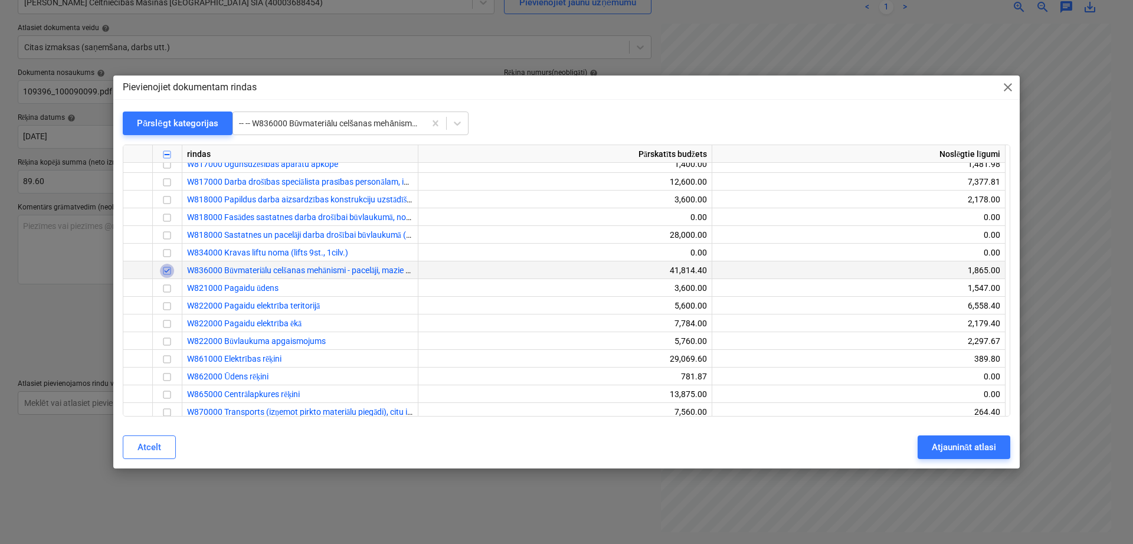
click at [166, 268] on input "checkbox" at bounding box center [167, 271] width 14 height 14
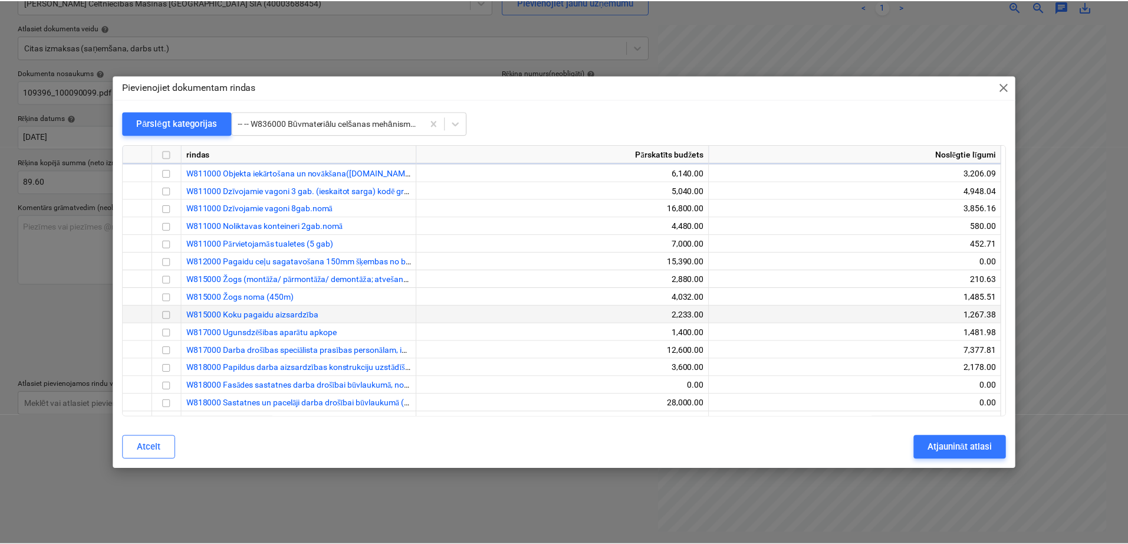
scroll to position [22320, 0]
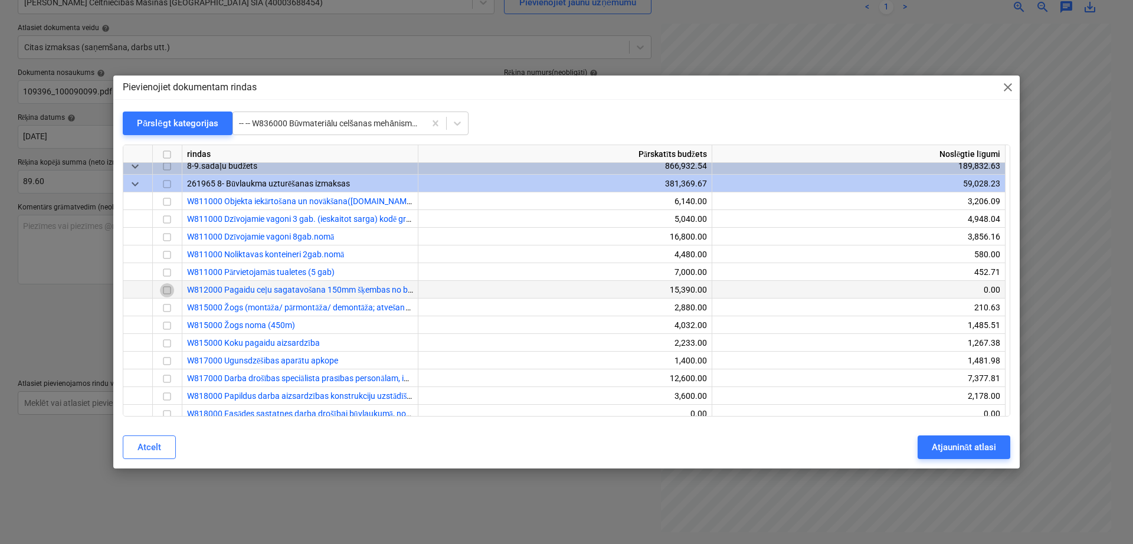
drag, startPoint x: 162, startPoint y: 290, endPoint x: 204, endPoint y: 294, distance: 42.6
click at [162, 289] on input "checkbox" at bounding box center [167, 291] width 14 height 14
click at [965, 449] on div "Atjaunināt atlasi" at bounding box center [963, 446] width 64 height 15
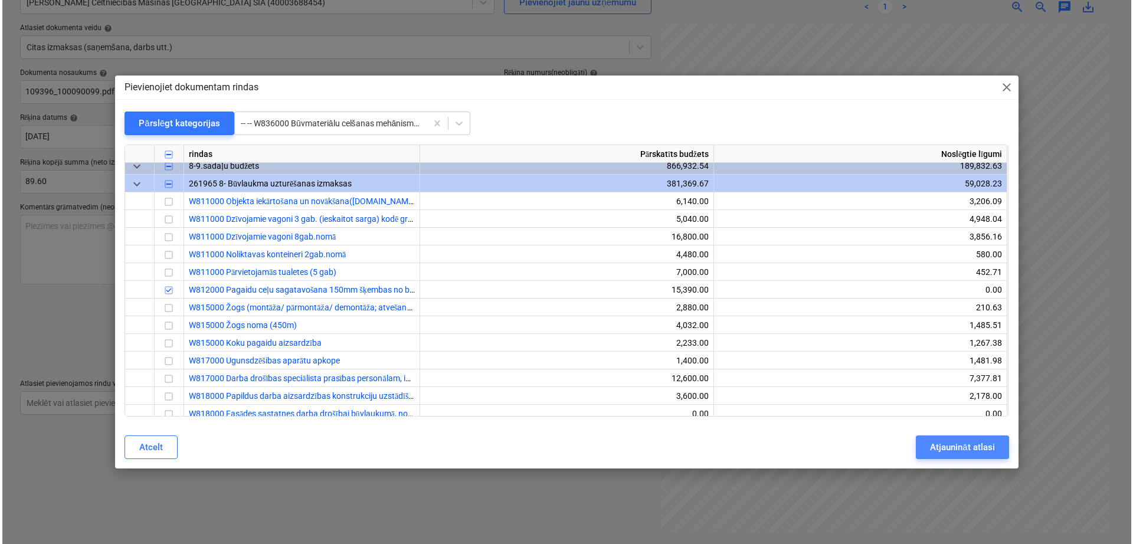
scroll to position [367, 169]
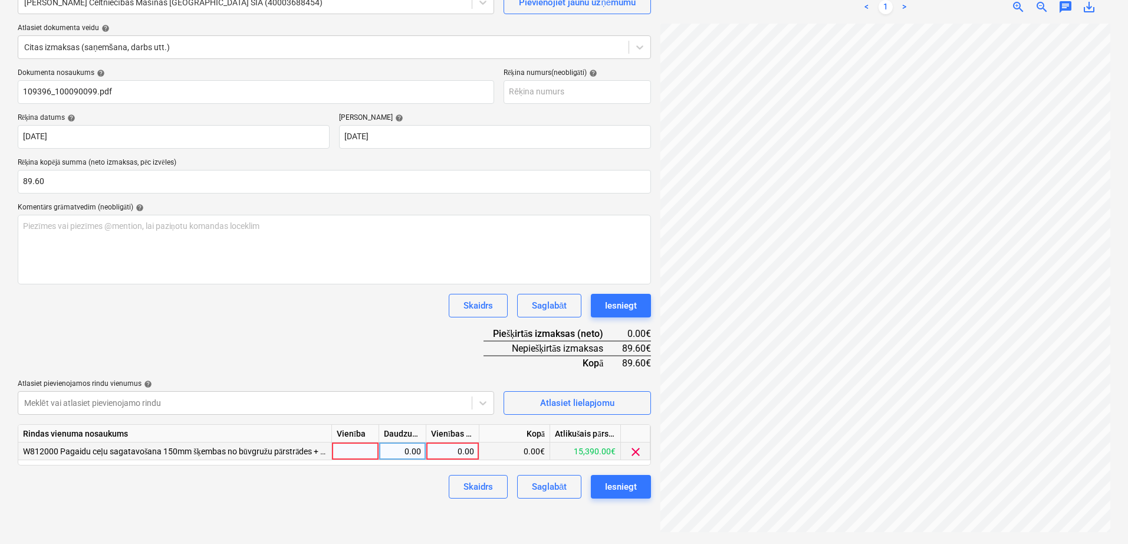
click at [447, 449] on div "0.00" at bounding box center [452, 451] width 43 height 18
type input "89.60"
click at [429, 349] on div "Dokumenta nosaukums help 109396_100090099.pdf Rēķina numurs (neobligāti) help R…" at bounding box center [335, 283] width 634 height 430
click at [615, 487] on div "Iesniegt" at bounding box center [621, 486] width 32 height 15
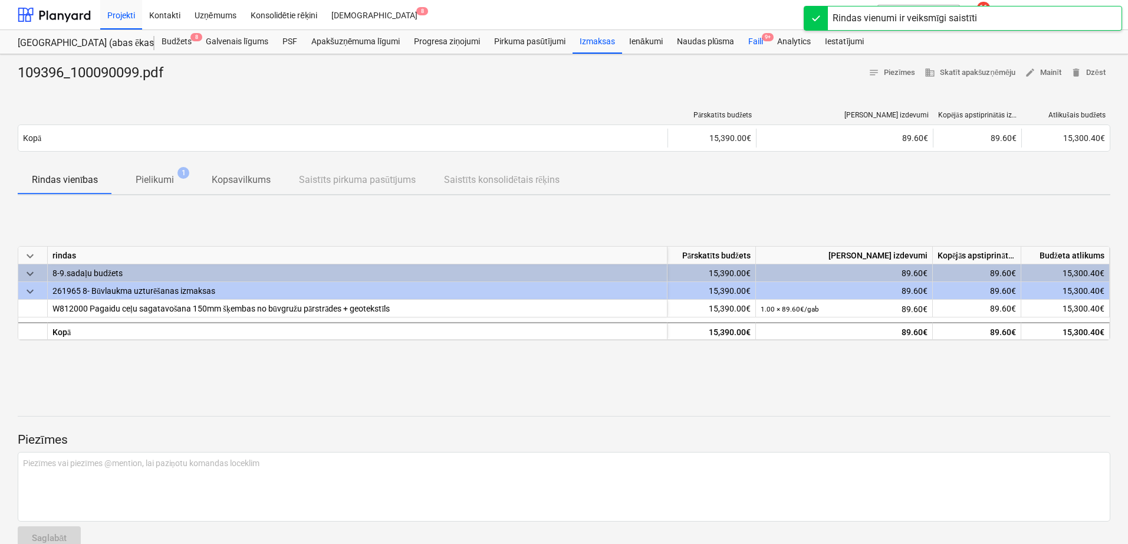
click at [760, 41] on div "Faili 9+" at bounding box center [755, 42] width 29 height 24
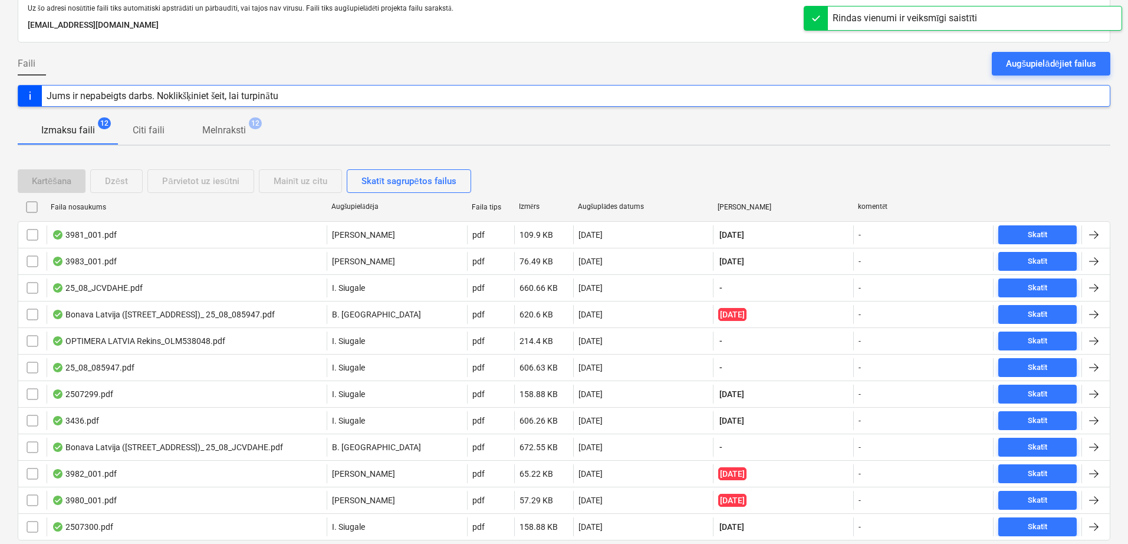
scroll to position [99, 0]
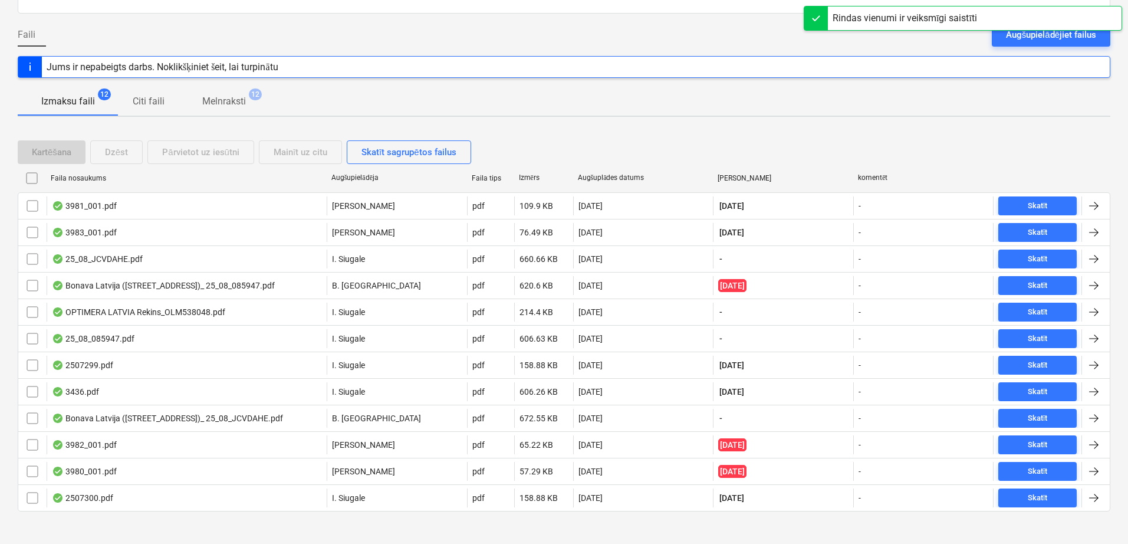
click at [617, 175] on div "Augšuplādes datums" at bounding box center [643, 177] width 131 height 9
checkbox input "false"
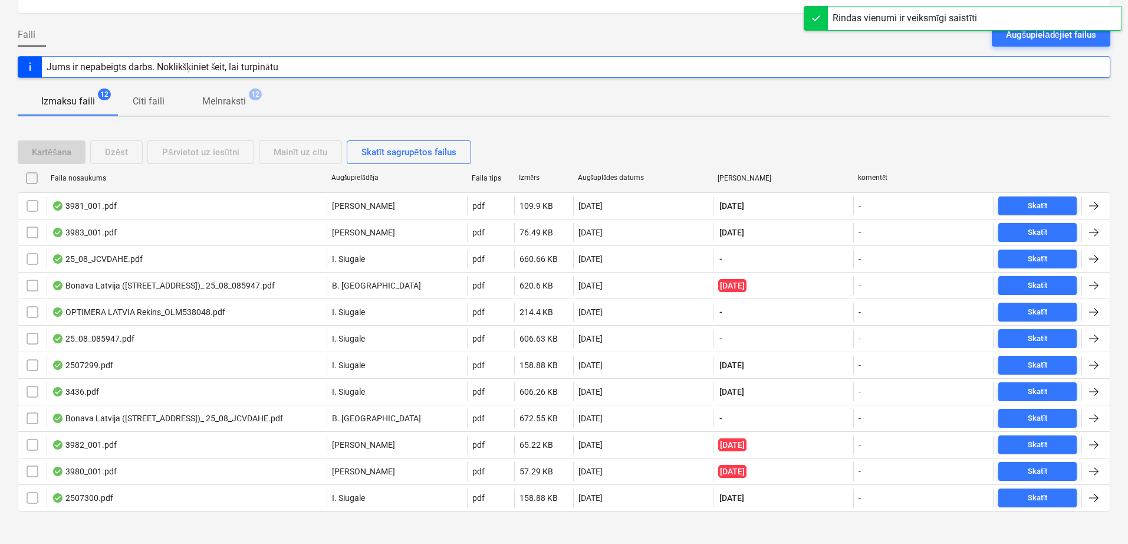
checkbox input "false"
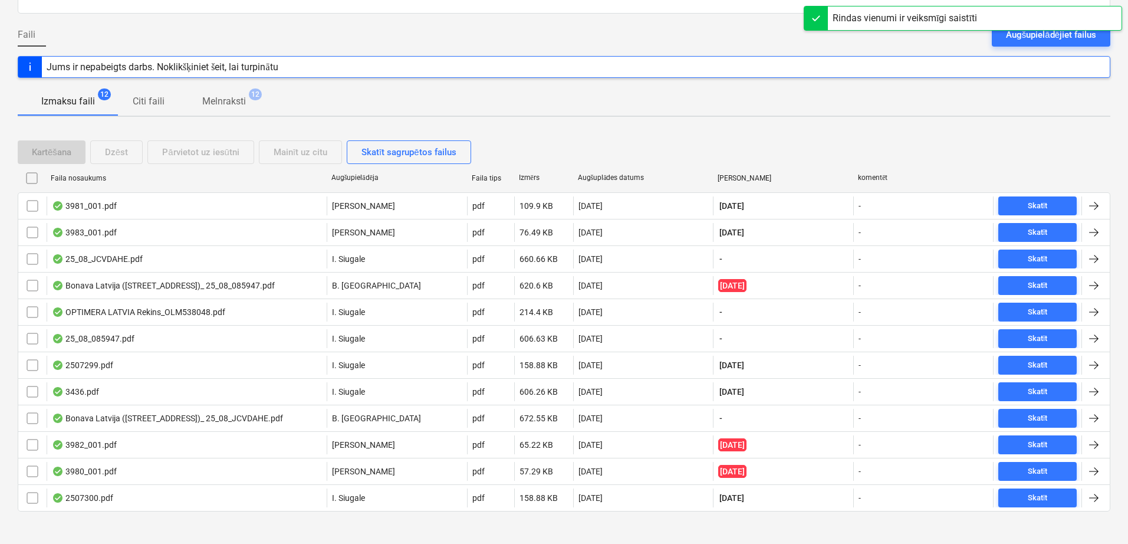
checkbox input "false"
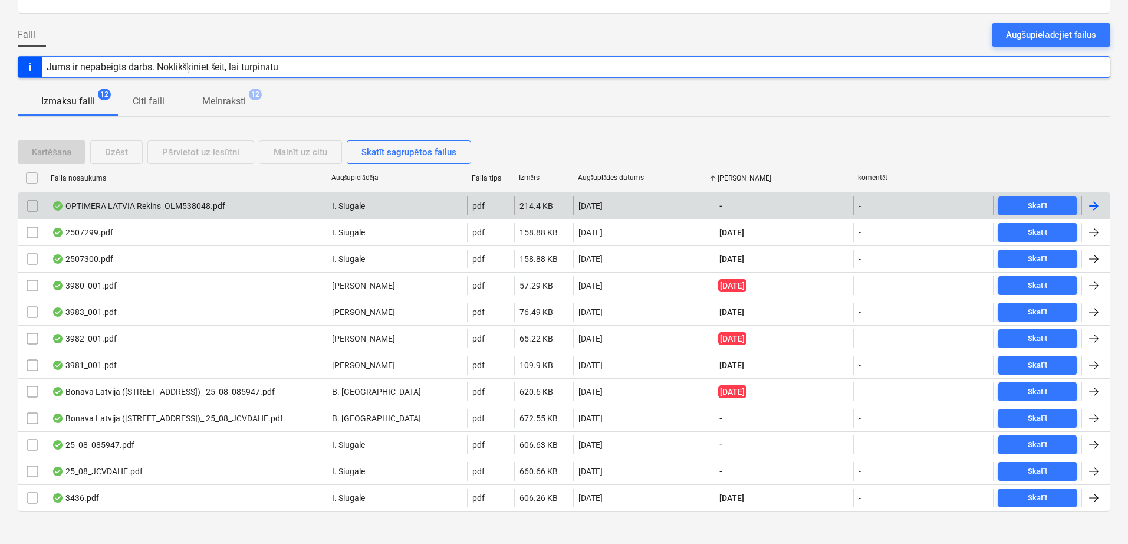
click at [1094, 199] on div at bounding box center [1094, 206] width 14 height 14
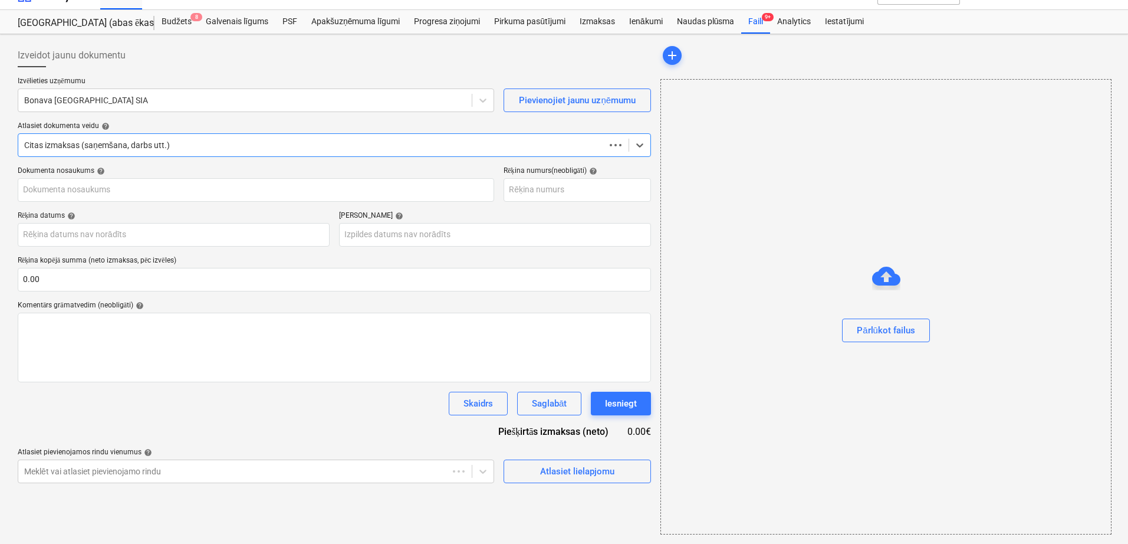
scroll to position [20, 0]
type input "OLM538048"
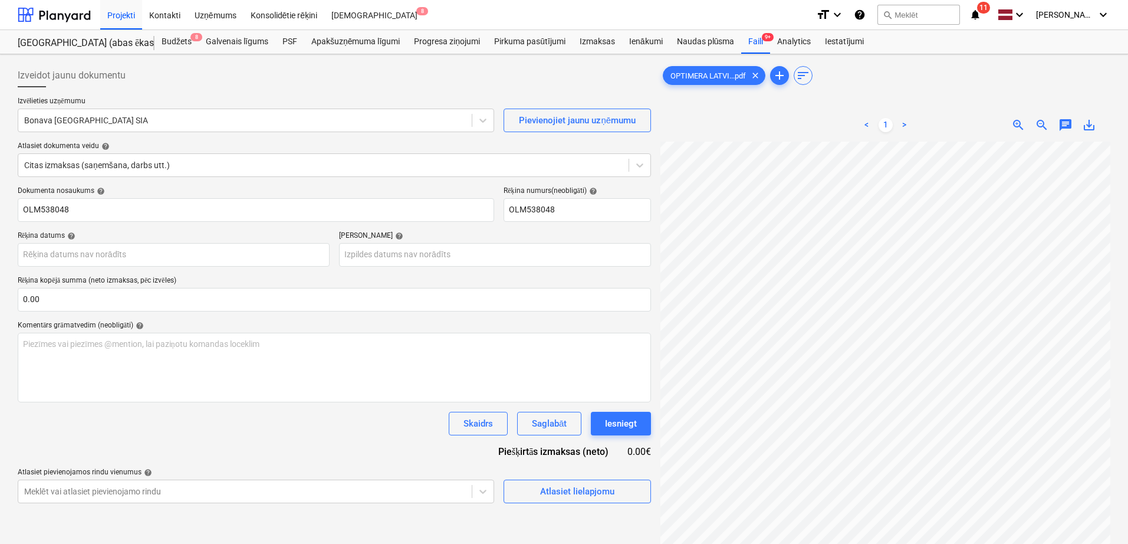
scroll to position [183, 83]
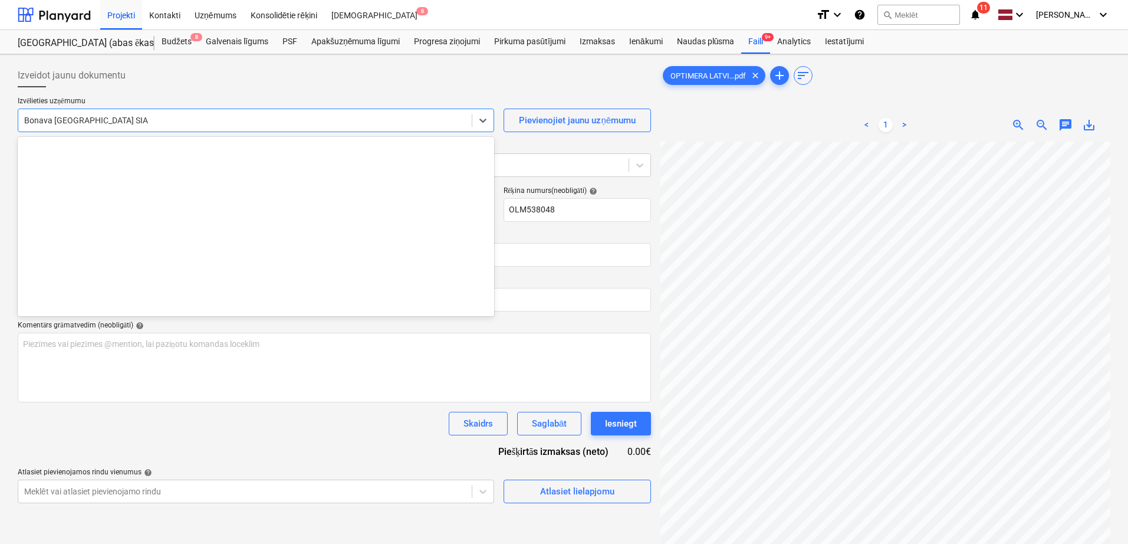
click at [196, 128] on div "Bonava [GEOGRAPHIC_DATA] SIA" at bounding box center [245, 120] width 454 height 17
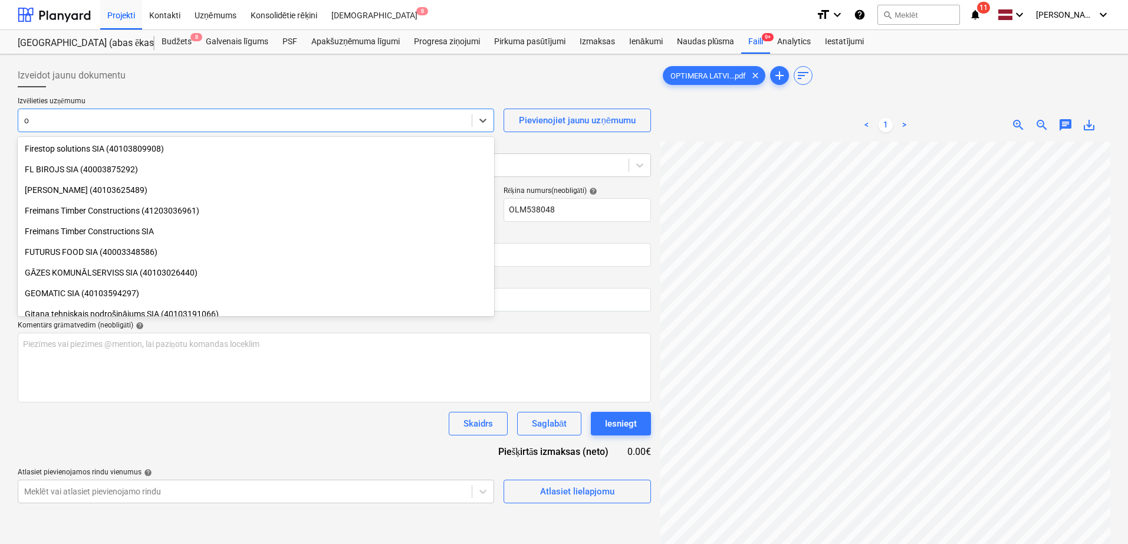
type input "op"
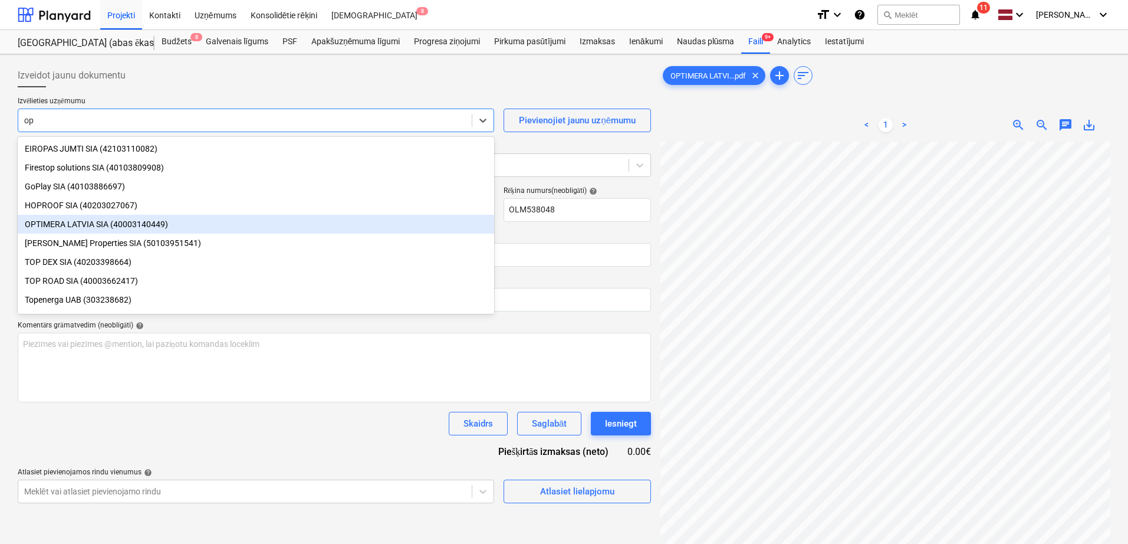
drag, startPoint x: 165, startPoint y: 212, endPoint x: 164, endPoint y: 219, distance: 6.5
click at [164, 219] on div "EIROPAS JUMTI SIA (42103110082) Firestop solutions SIA (40103809908) GoPlay SIA…" at bounding box center [256, 225] width 477 height 177
click at [164, 219] on div "OPTIMERA LATVIA SIA (40003140449)" at bounding box center [256, 224] width 477 height 19
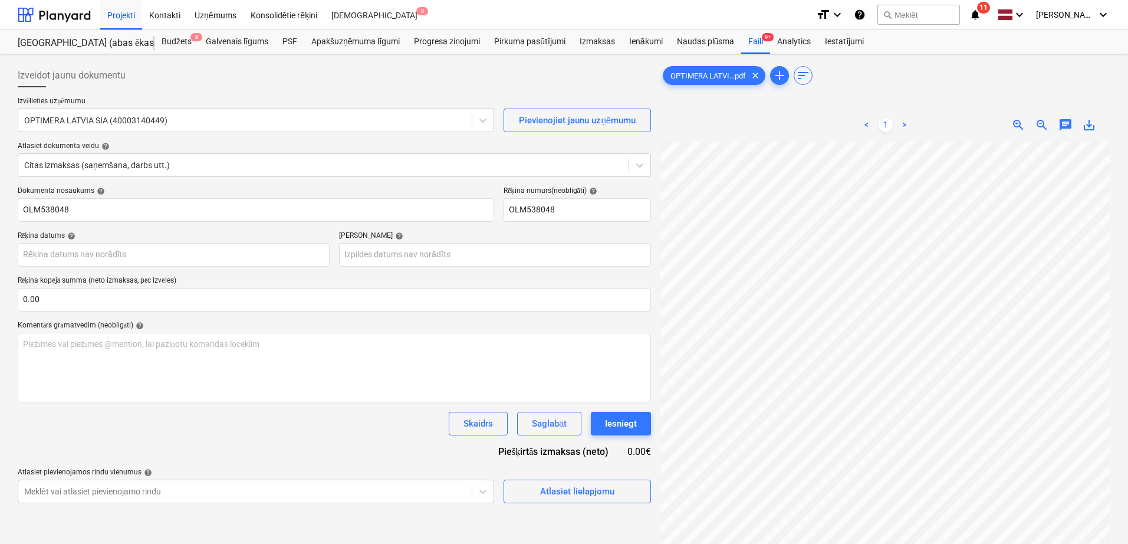
scroll to position [142, 171]
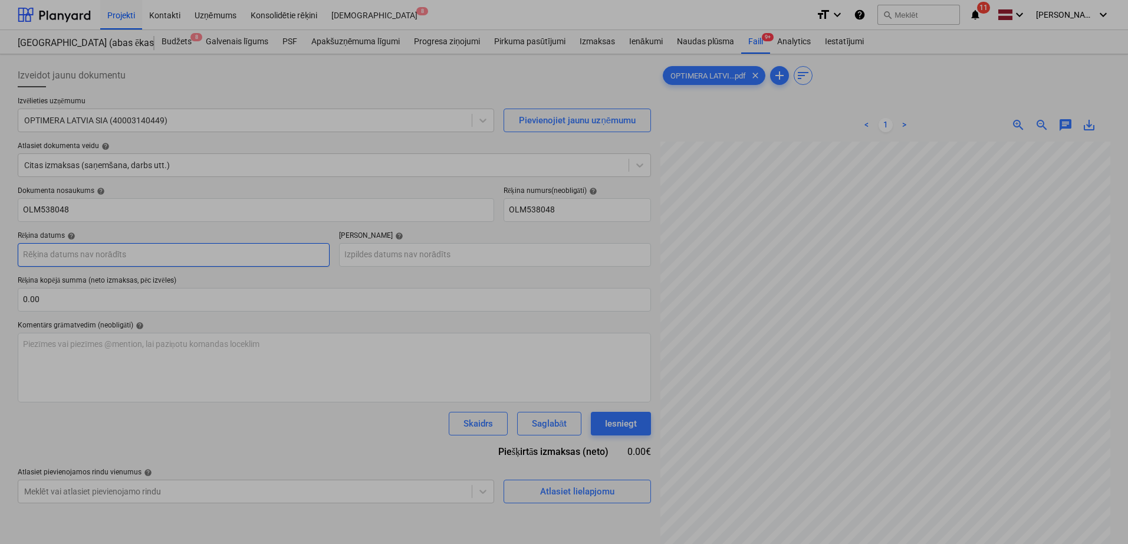
click at [185, 260] on body "Projekti Kontakti Uzņēmums Konsolidētie rēķini Iesūtne 8 format_size keyboard_a…" at bounding box center [564, 272] width 1128 height 544
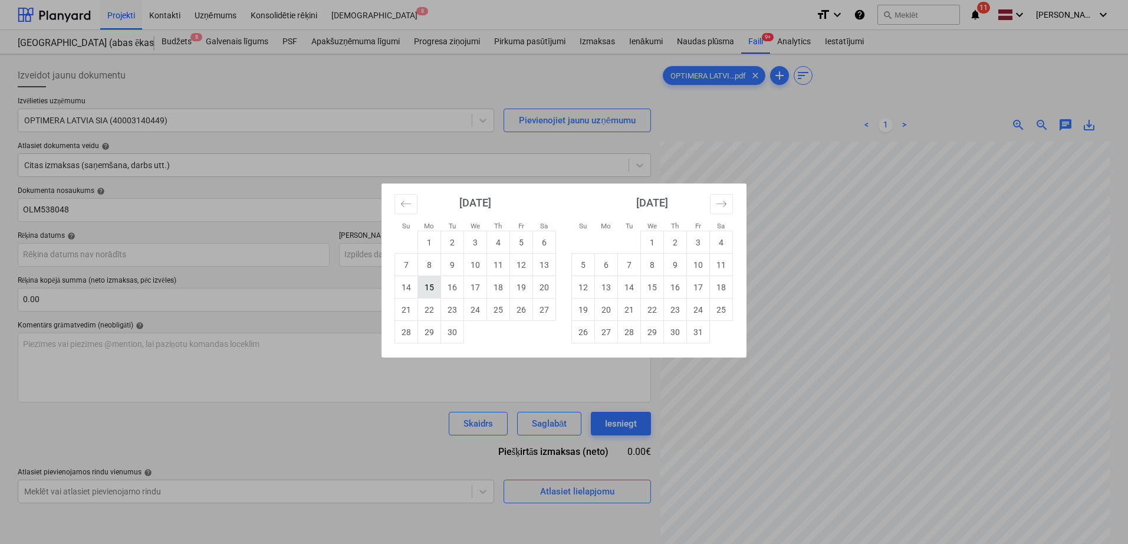
click at [436, 293] on td "15" at bounding box center [429, 287] width 23 height 22
type input "[DATE]"
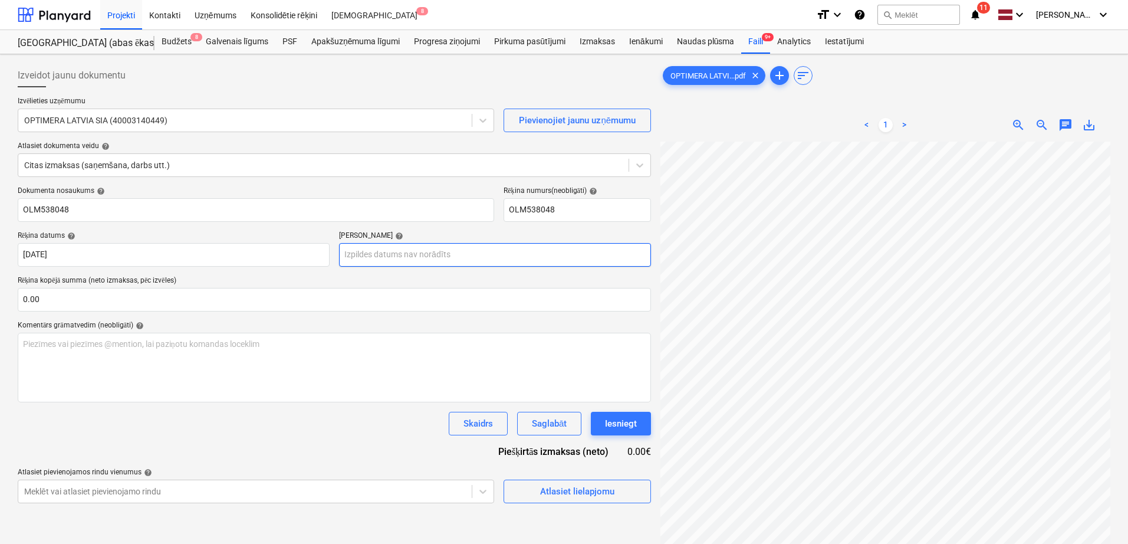
click at [434, 256] on body "Projekti Kontakti Uzņēmums Konsolidētie rēķini Iesūtne 8 format_size keyboard_a…" at bounding box center [564, 272] width 1128 height 544
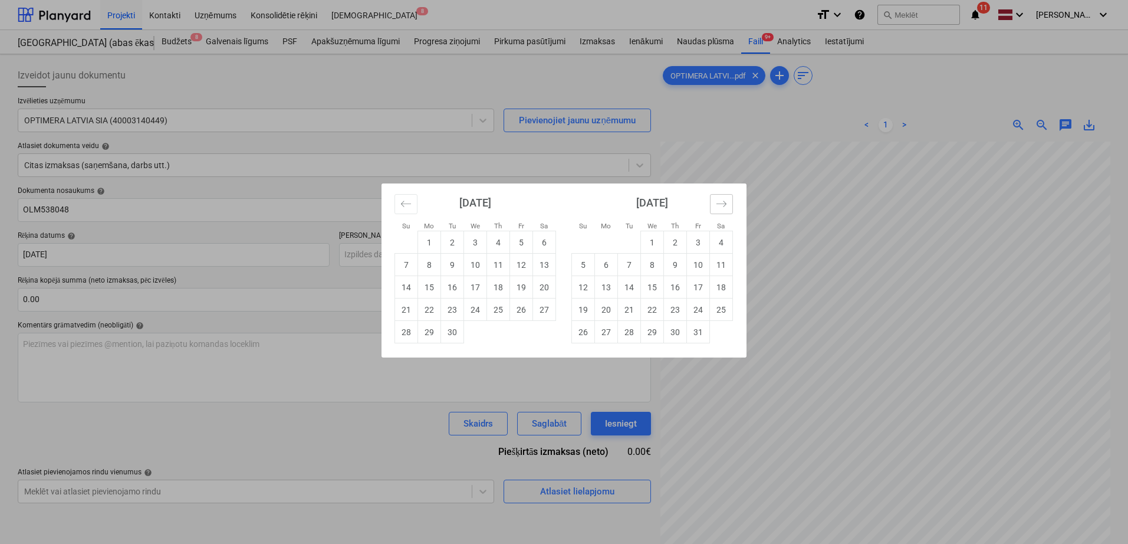
click at [724, 203] on icon "Move forward to switch to the next month." at bounding box center [721, 203] width 11 height 11
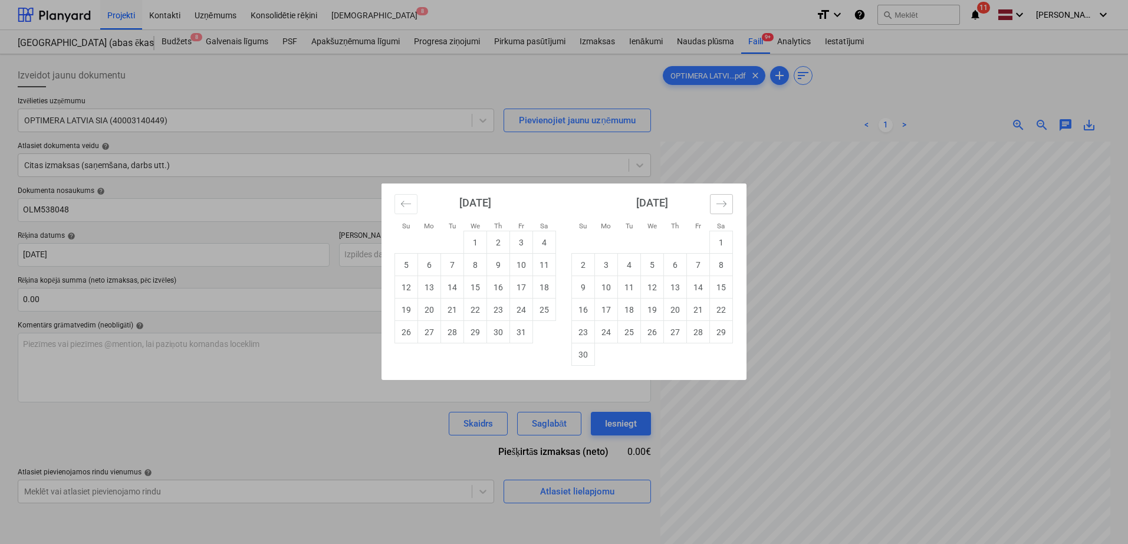
click at [724, 203] on icon "Move forward to switch to the next month." at bounding box center [721, 203] width 11 height 11
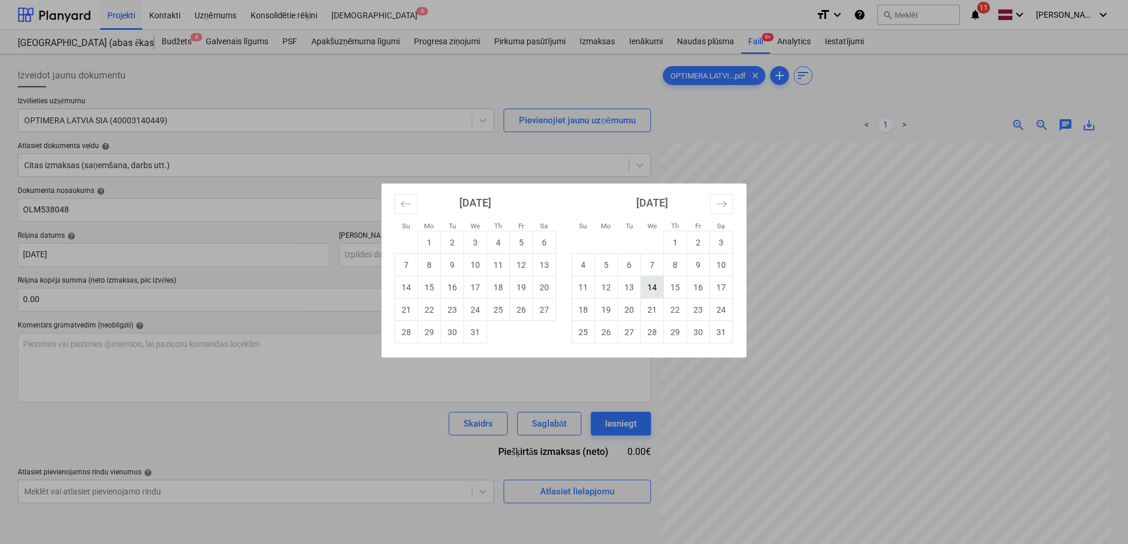
click at [643, 288] on td "14" at bounding box center [652, 287] width 23 height 22
type input "[DATE]"
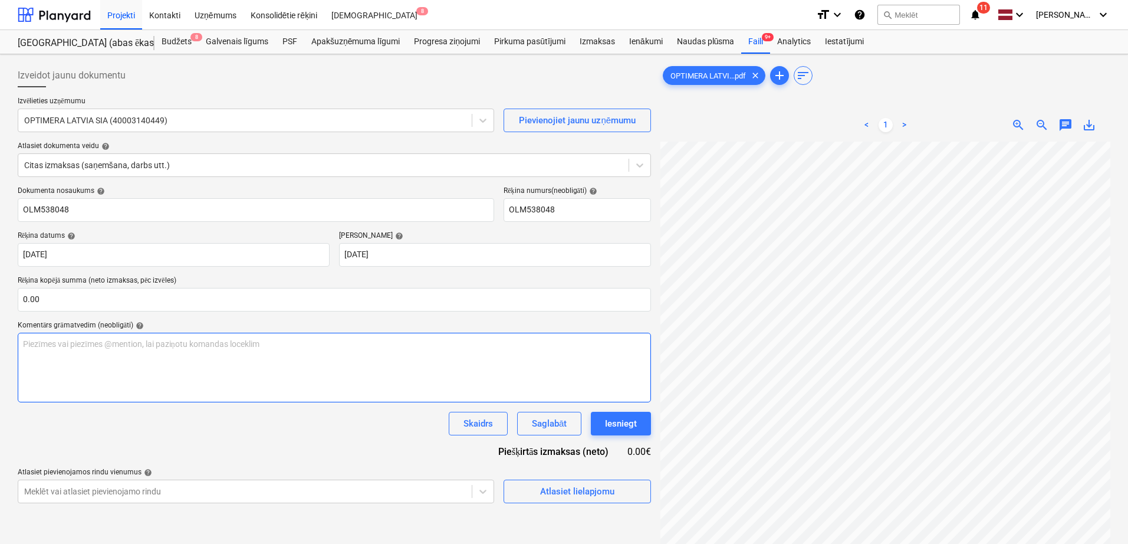
scroll to position [243, 171]
click at [162, 301] on input "text" at bounding box center [335, 300] width 634 height 24
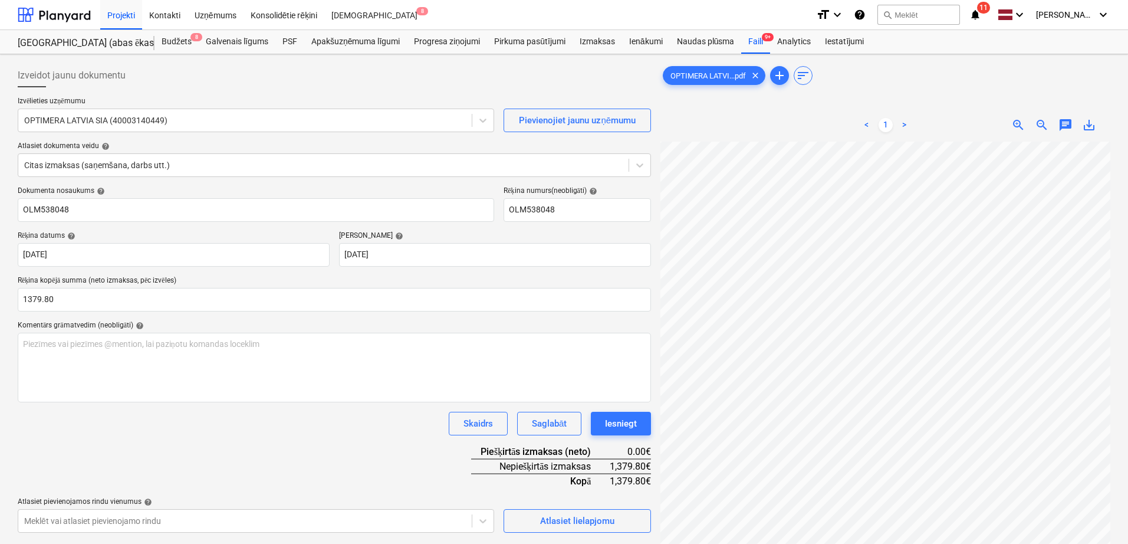
type input "1,379.80"
click at [352, 321] on div "Komentārs grāmatvedim (neobligāti) help" at bounding box center [335, 325] width 634 height 9
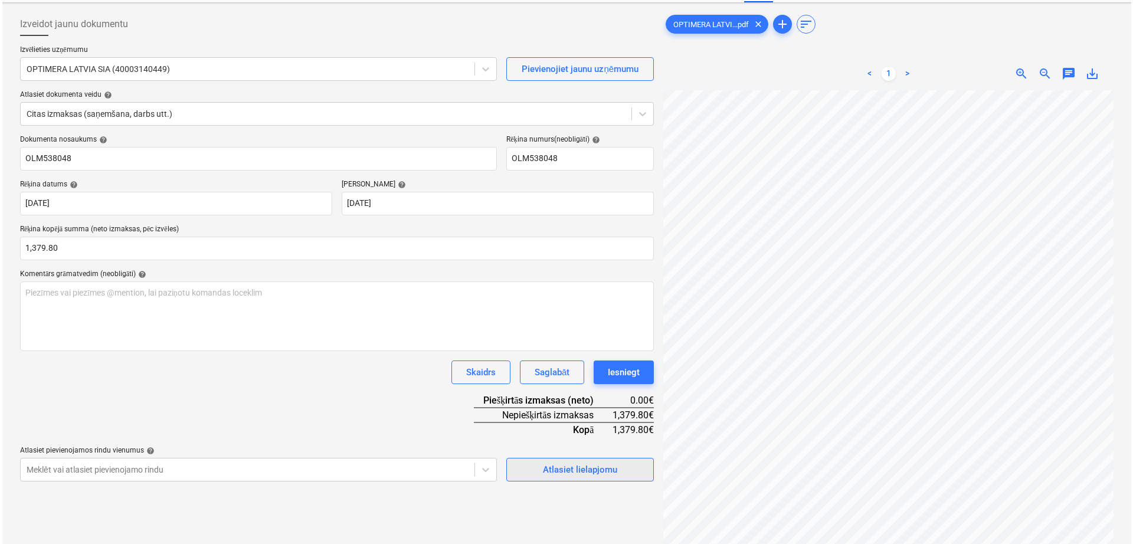
scroll to position [118, 0]
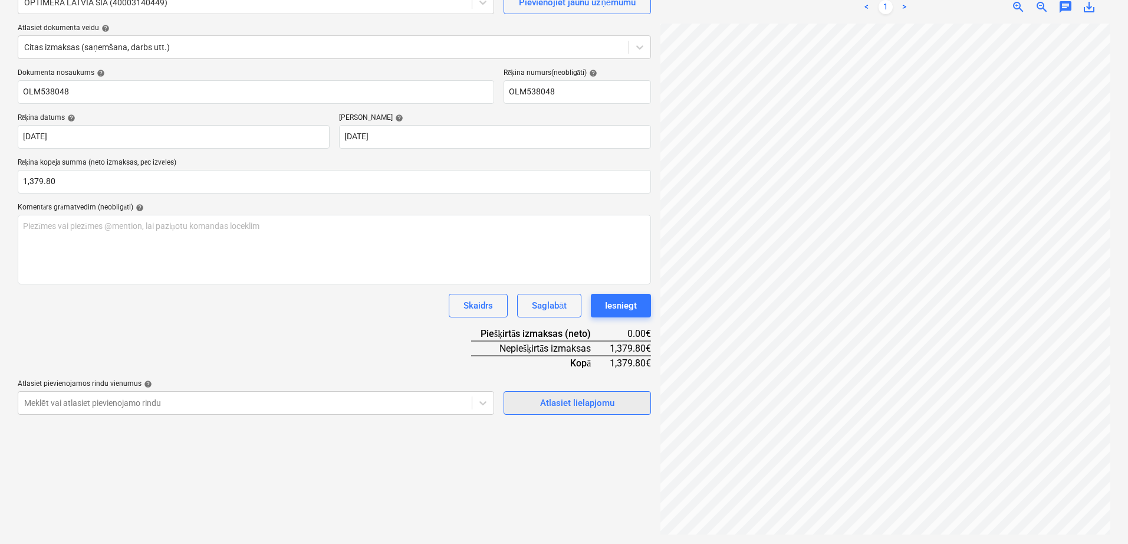
click at [579, 406] on div "Atlasiet lielapjomu" at bounding box center [577, 402] width 74 height 15
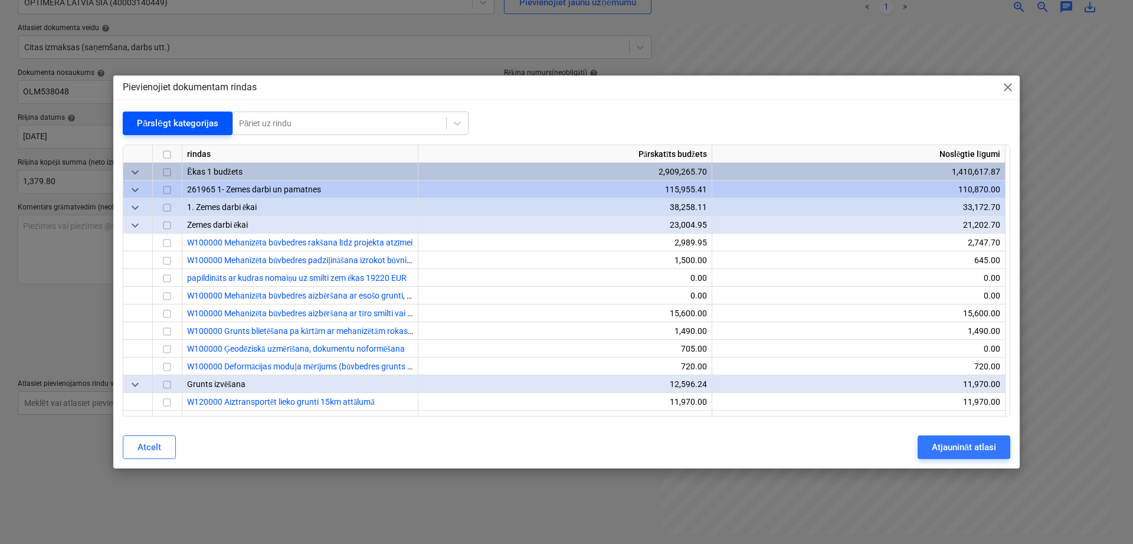
click at [183, 126] on div "Pārslēgt kategorijas" at bounding box center [177, 123] width 81 height 15
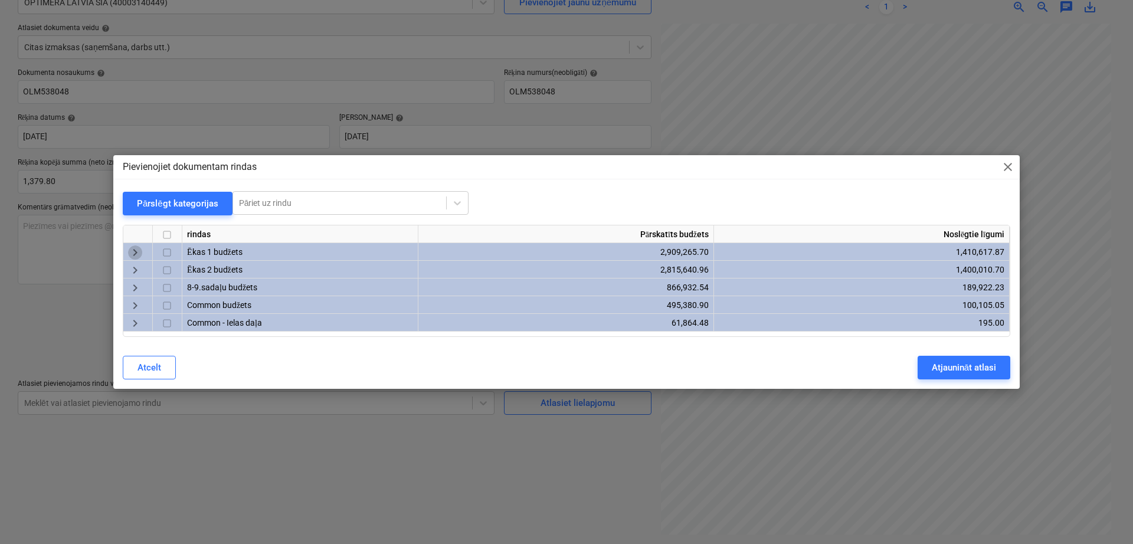
click at [137, 251] on span "keyboard_arrow_right" at bounding box center [135, 252] width 14 height 14
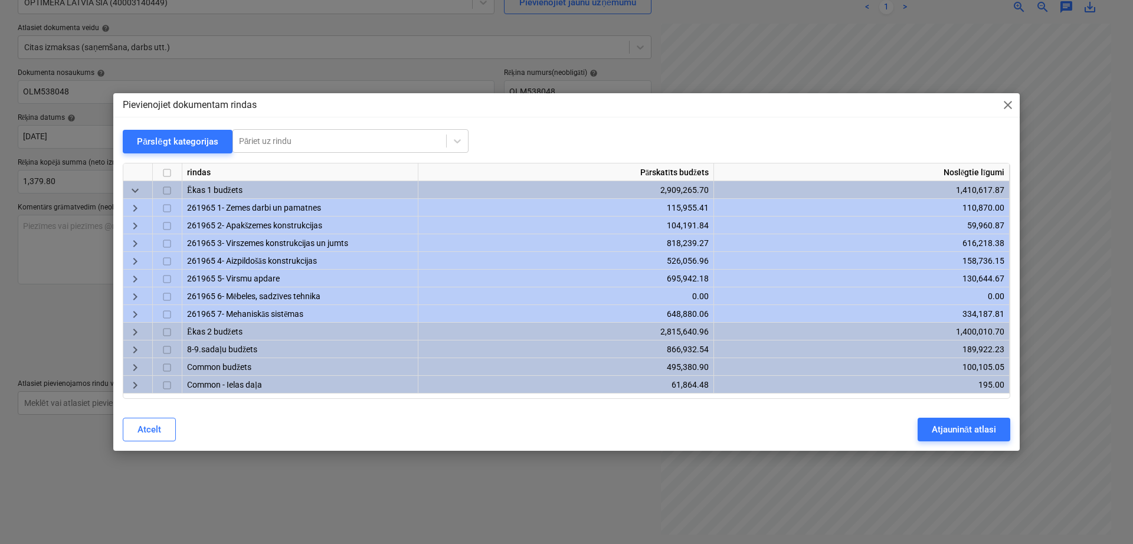
click at [134, 227] on span "keyboard_arrow_right" at bounding box center [135, 226] width 14 height 14
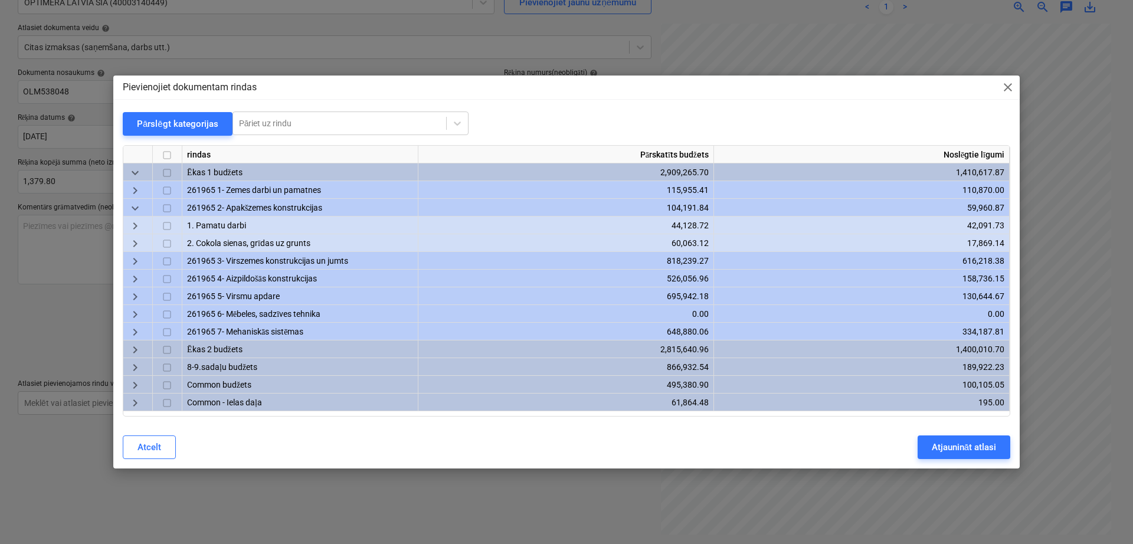
click at [136, 245] on span "keyboard_arrow_right" at bounding box center [135, 244] width 14 height 14
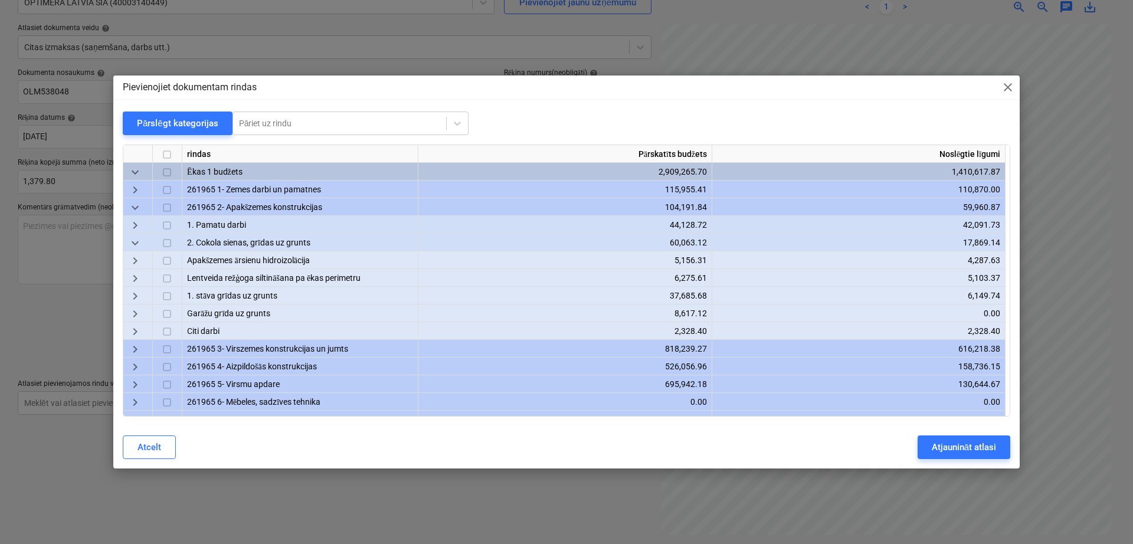
click at [140, 278] on span "keyboard_arrow_right" at bounding box center [135, 279] width 14 height 14
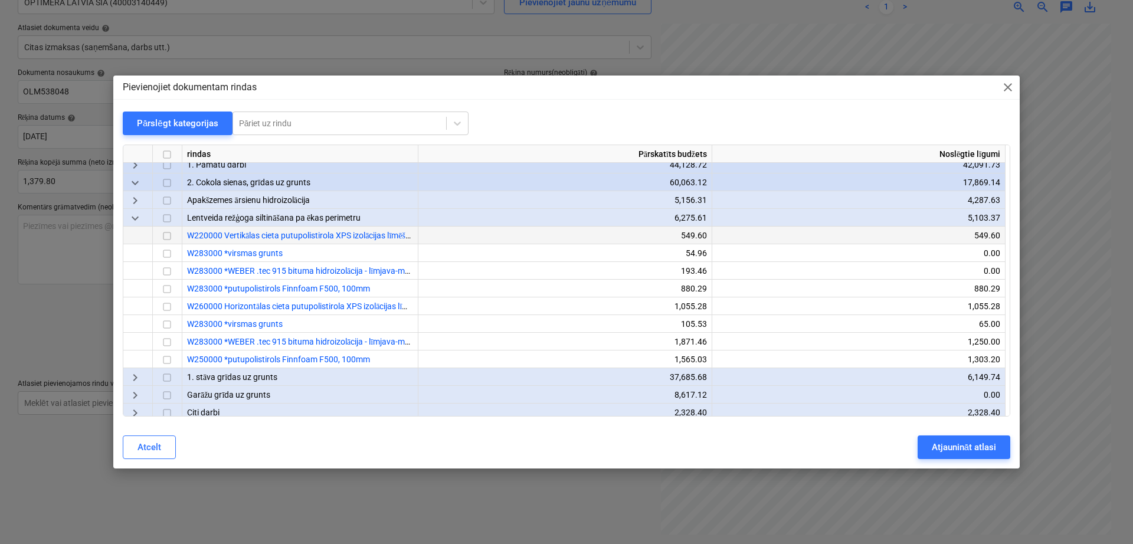
scroll to position [99, 0]
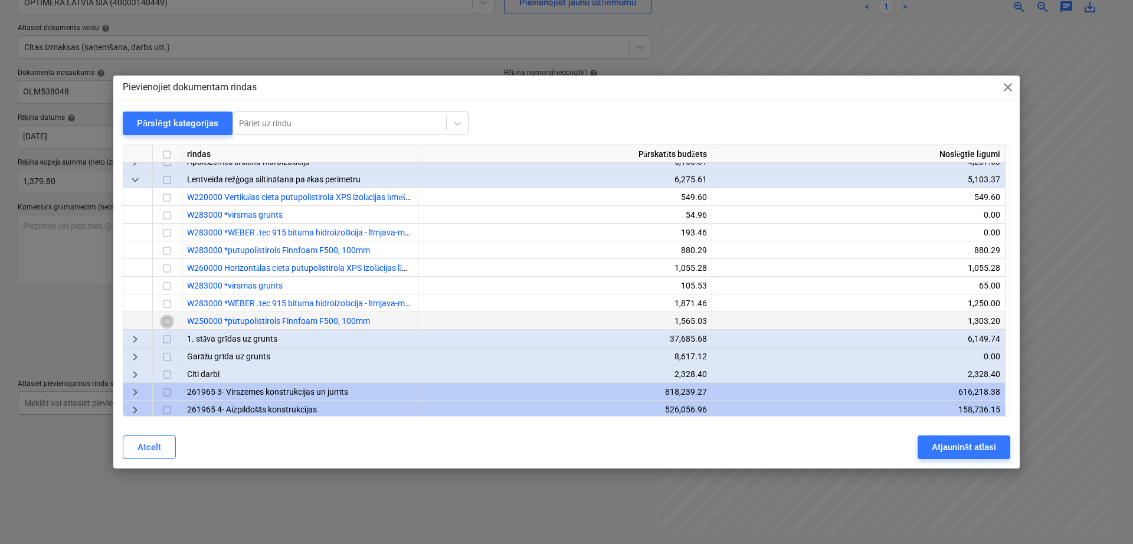
click at [167, 321] on input "checkbox" at bounding box center [167, 322] width 14 height 14
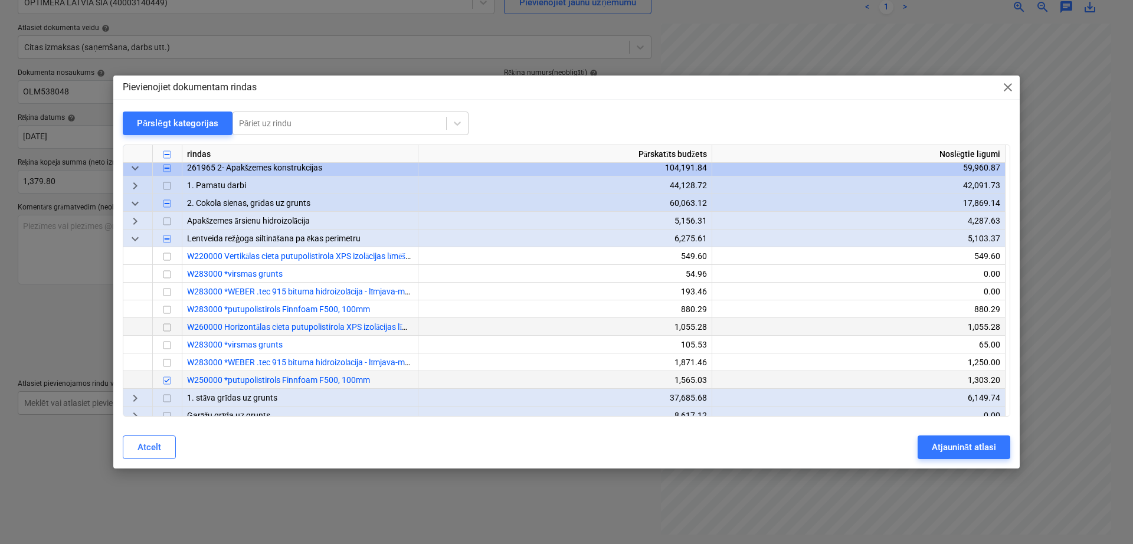
scroll to position [0, 0]
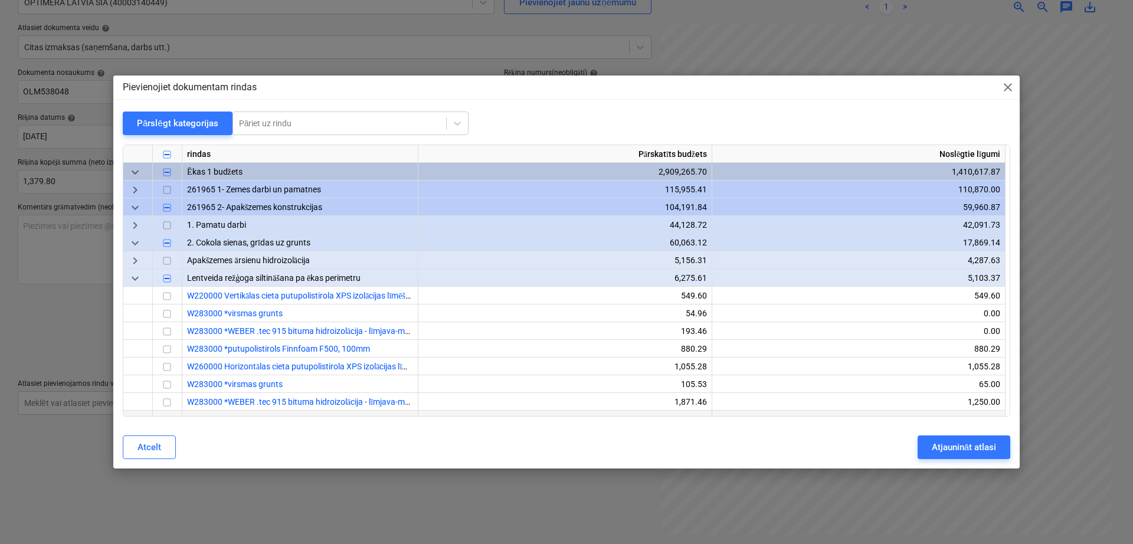
click at [131, 262] on span "keyboard_arrow_right" at bounding box center [135, 261] width 14 height 14
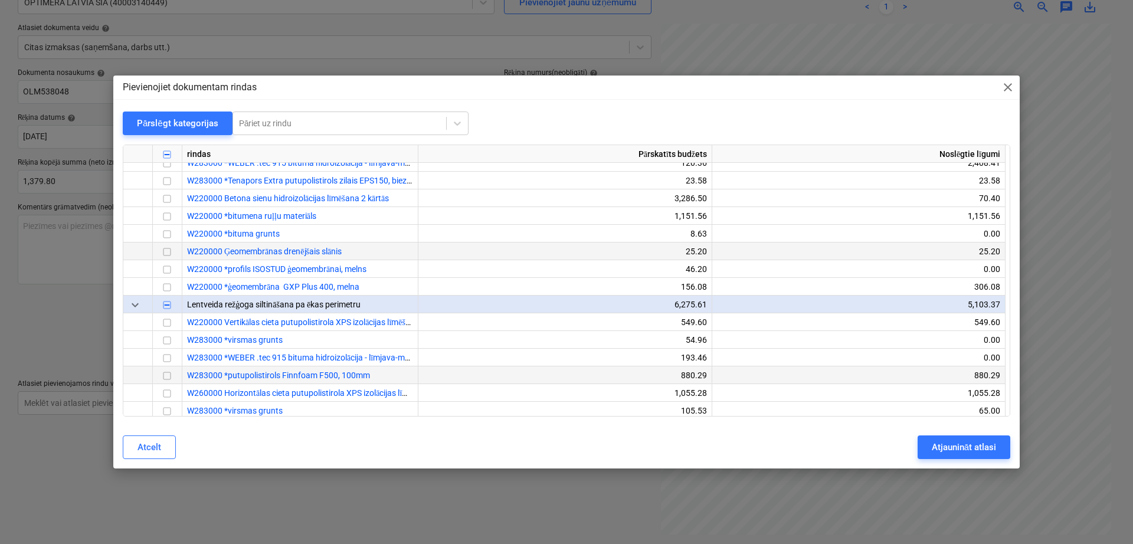
scroll to position [196, 0]
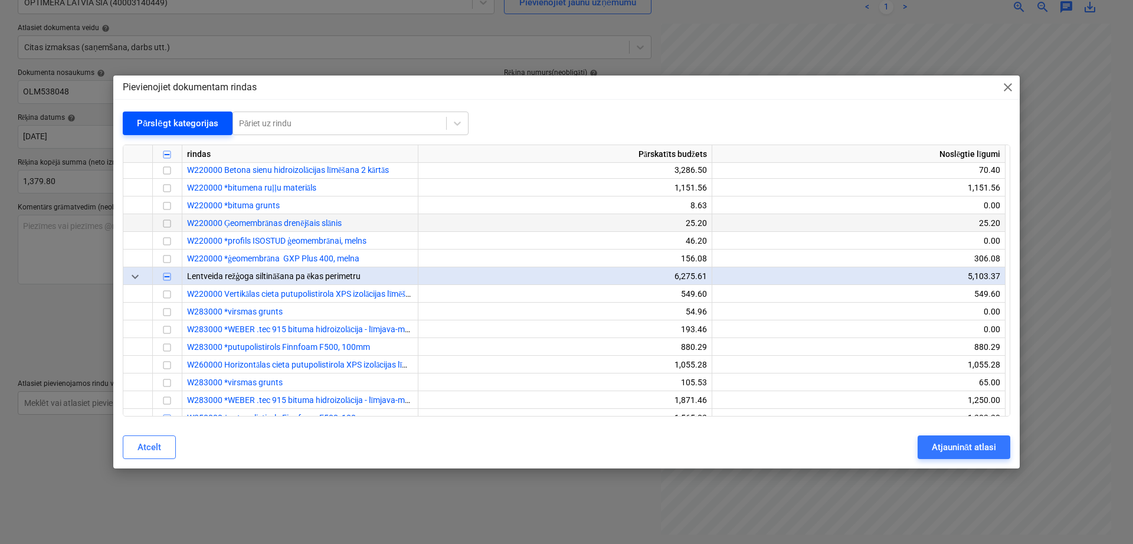
click at [184, 126] on div "Pārslēgt kategorijas" at bounding box center [177, 123] width 81 height 15
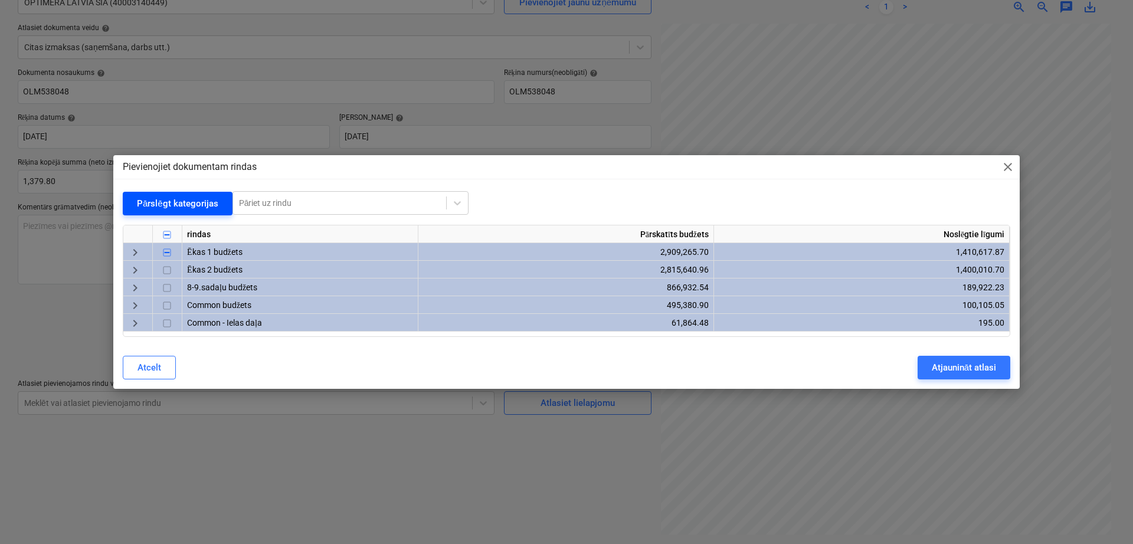
scroll to position [0, 0]
click at [131, 263] on span "keyboard_arrow_right" at bounding box center [135, 270] width 14 height 14
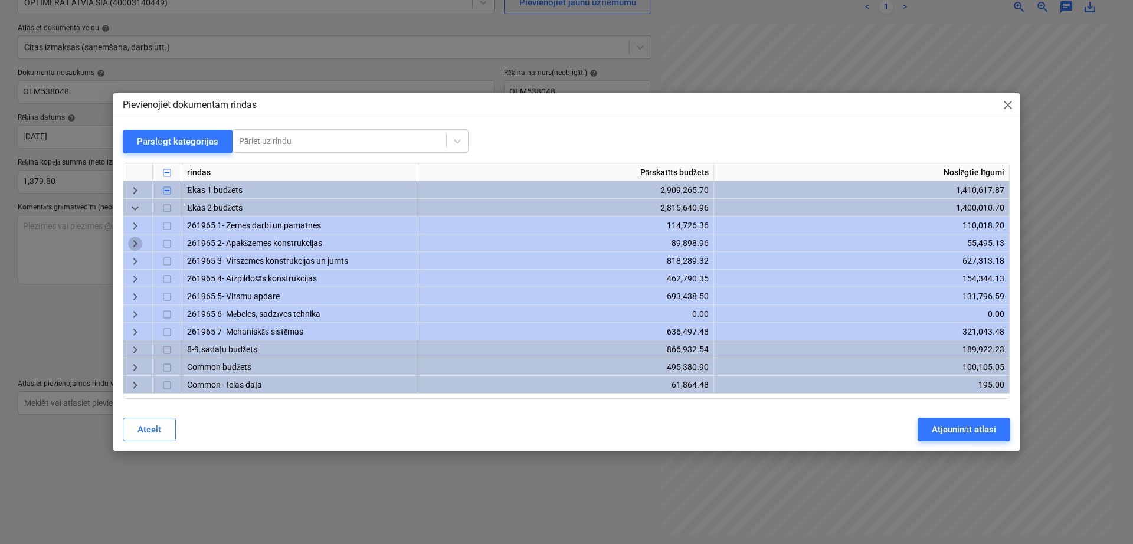
click at [132, 239] on span "keyboard_arrow_right" at bounding box center [135, 244] width 14 height 14
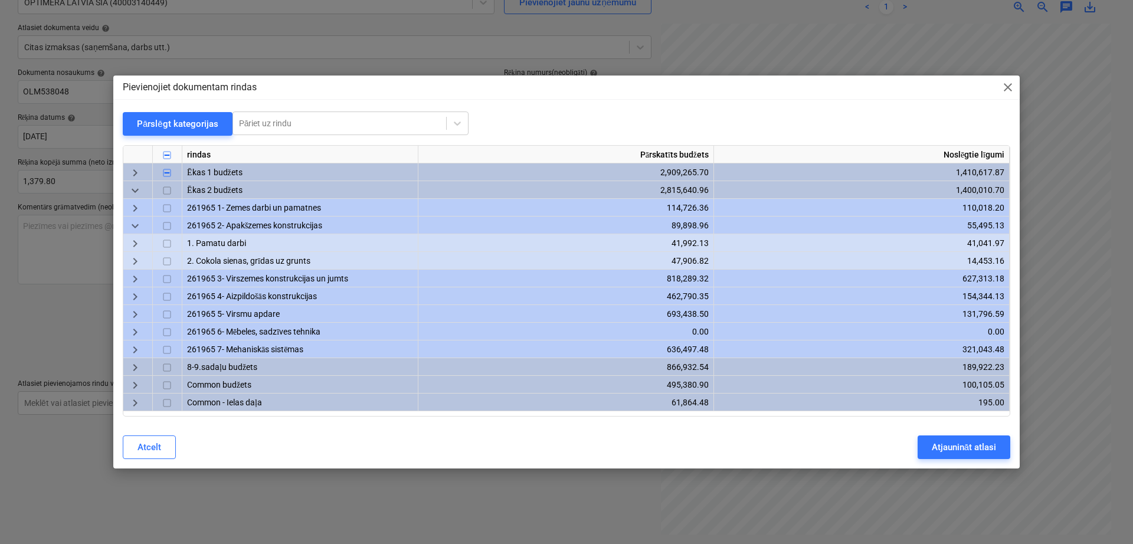
click at [125, 260] on div "keyboard_arrow_right" at bounding box center [137, 261] width 29 height 18
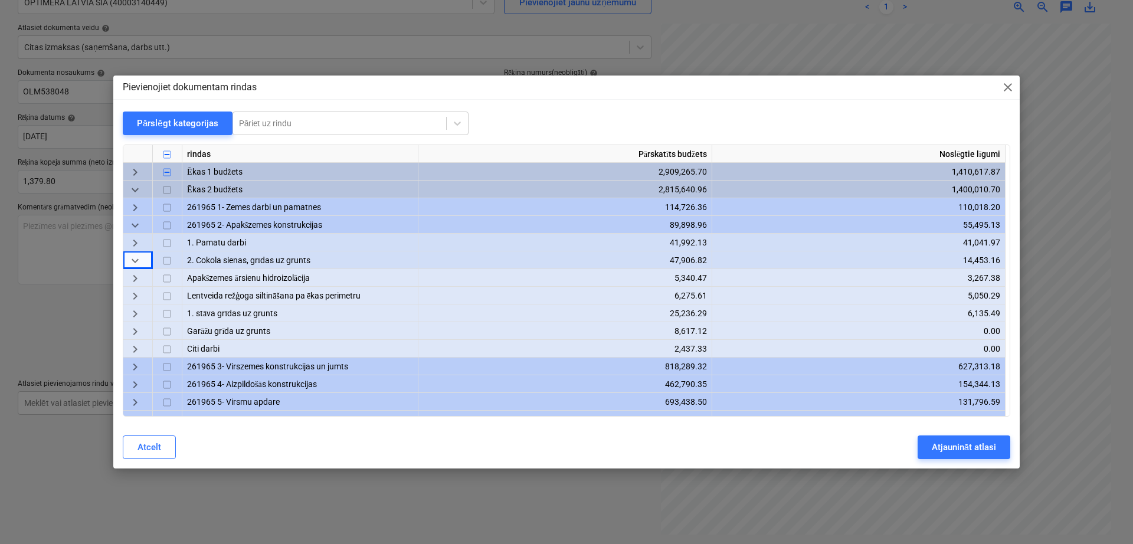
click at [138, 293] on span "keyboard_arrow_right" at bounding box center [135, 297] width 14 height 14
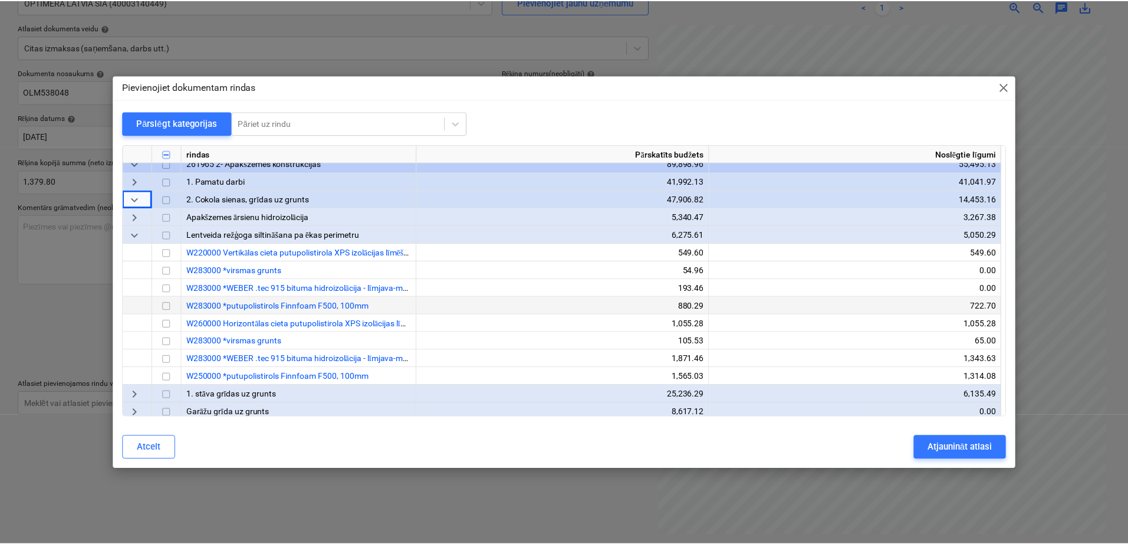
scroll to position [99, 0]
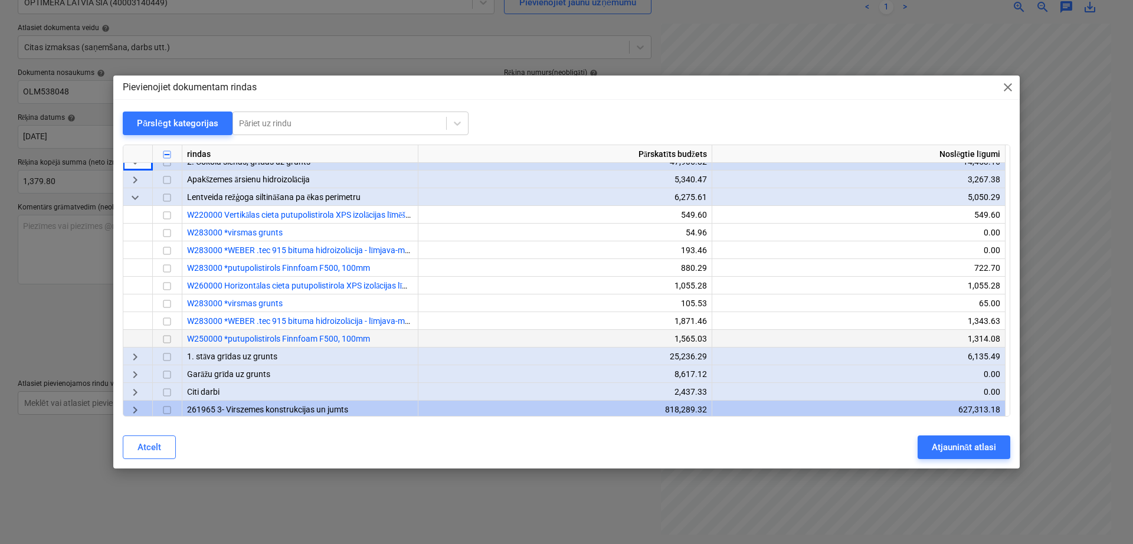
drag, startPoint x: 162, startPoint y: 337, endPoint x: 175, endPoint y: 337, distance: 12.4
click at [163, 337] on input "checkbox" at bounding box center [167, 340] width 14 height 14
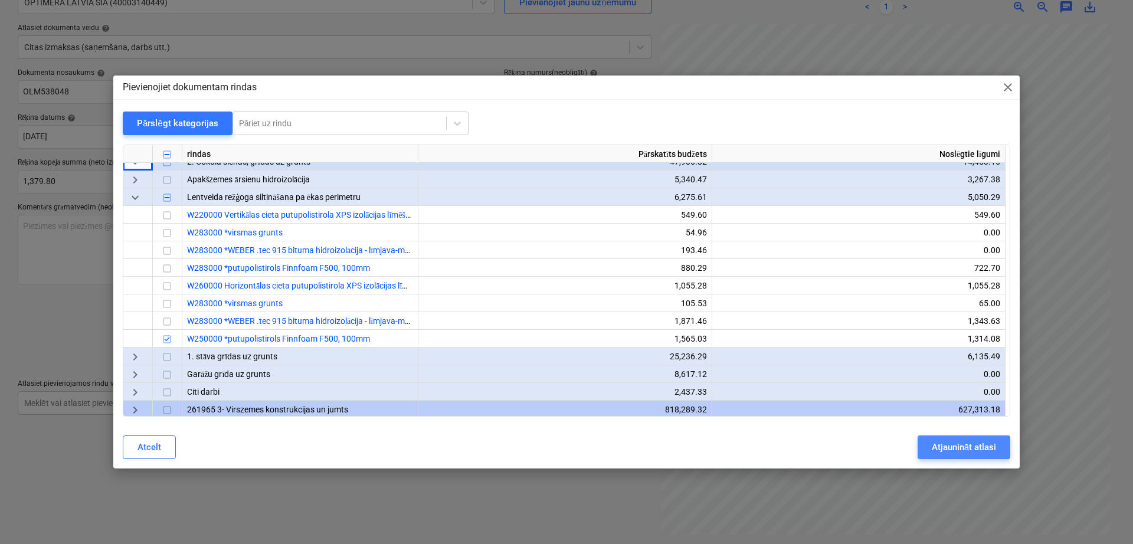
click at [969, 451] on div "Atjaunināt atlasi" at bounding box center [963, 446] width 64 height 15
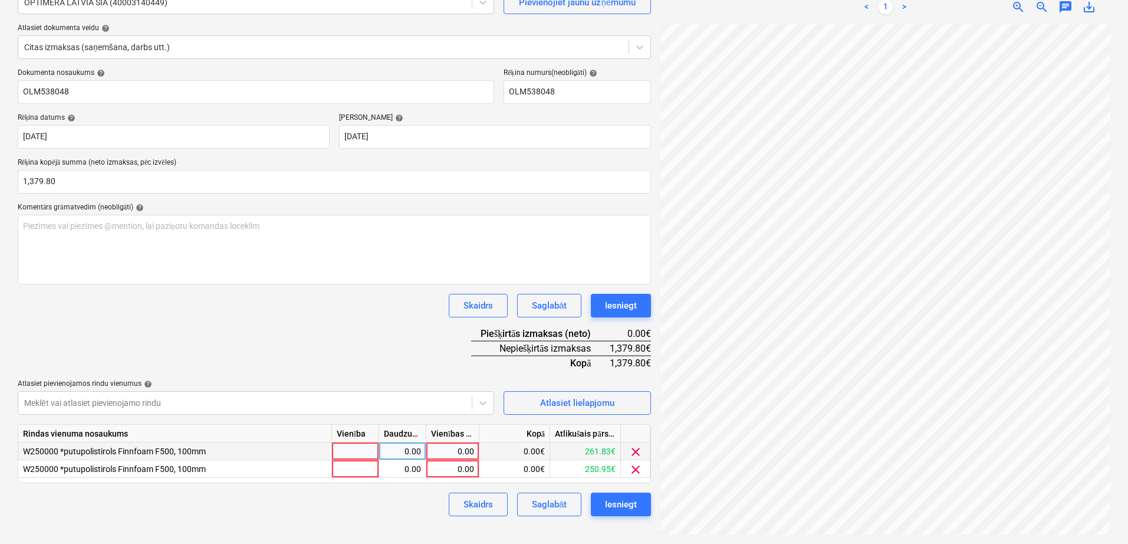
click at [465, 451] on div "0.00" at bounding box center [452, 451] width 43 height 18
type input "650"
click at [403, 333] on div "Dokumenta nosaukums help OLM538048 Rēķina numurs (neobligāti) help OLM538048 Rē…" at bounding box center [335, 292] width 634 height 448
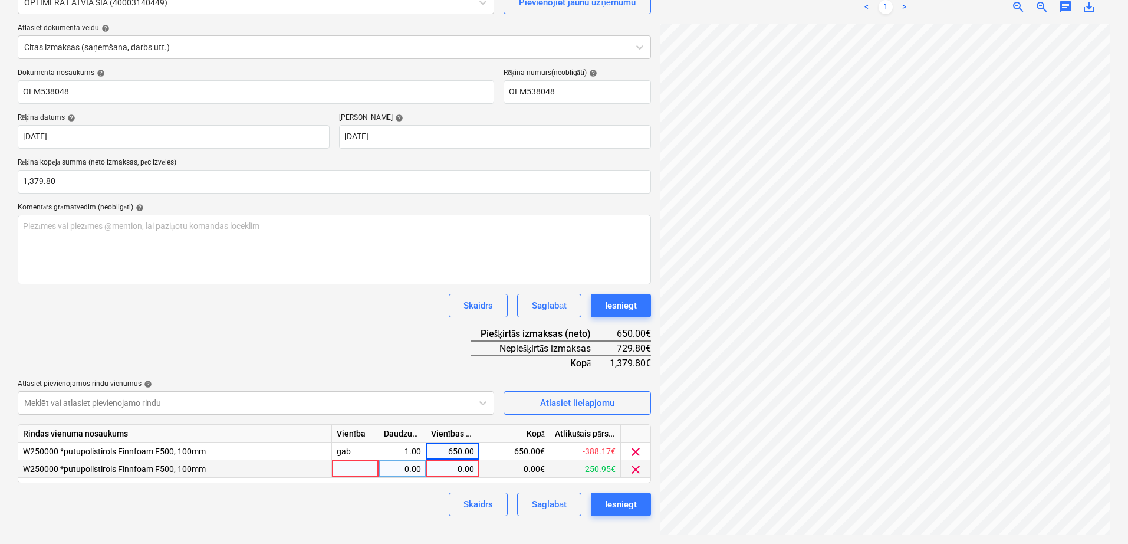
click at [470, 472] on div "0.00" at bounding box center [452, 469] width 43 height 18
type input "729.80"
click at [346, 341] on div "Dokumenta nosaukums help OLM538048 Rēķina numurs (neobligāti) help OLM538048 Rē…" at bounding box center [335, 292] width 634 height 448
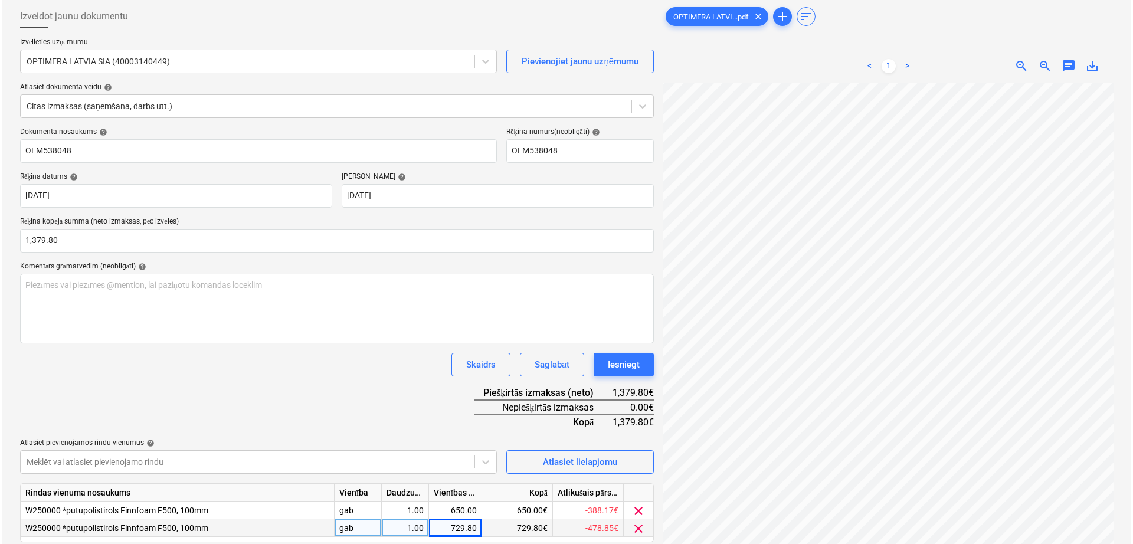
scroll to position [118, 0]
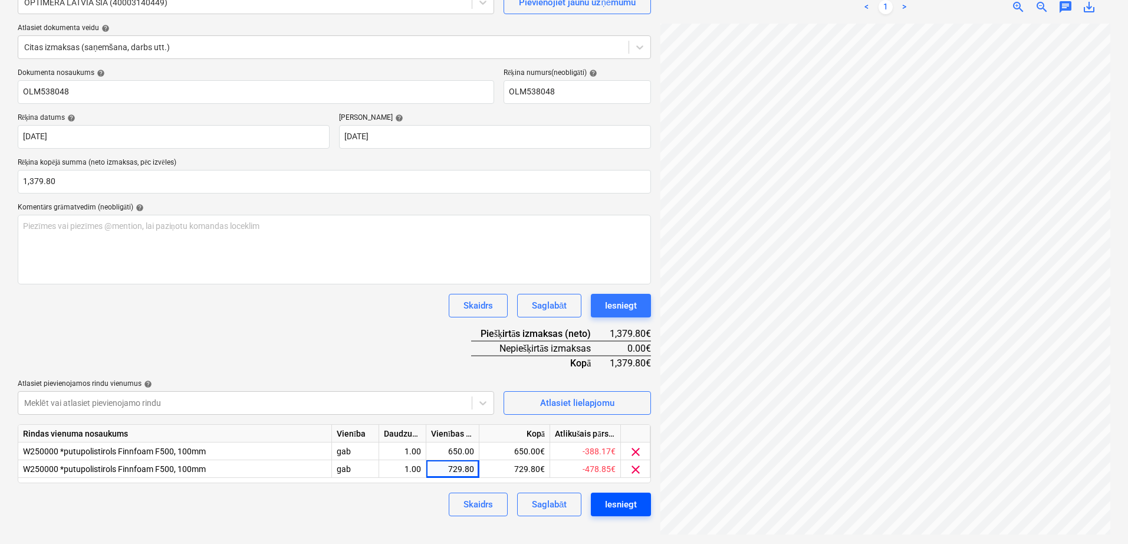
click at [619, 514] on button "Iesniegt" at bounding box center [621, 505] width 60 height 24
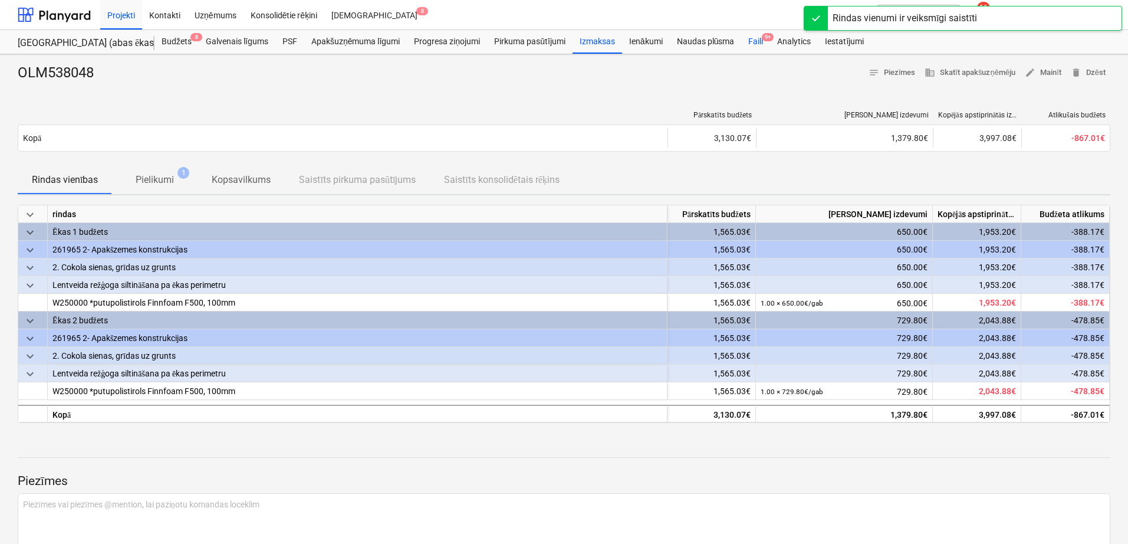
click at [747, 43] on div "Faili 9+" at bounding box center [755, 42] width 29 height 24
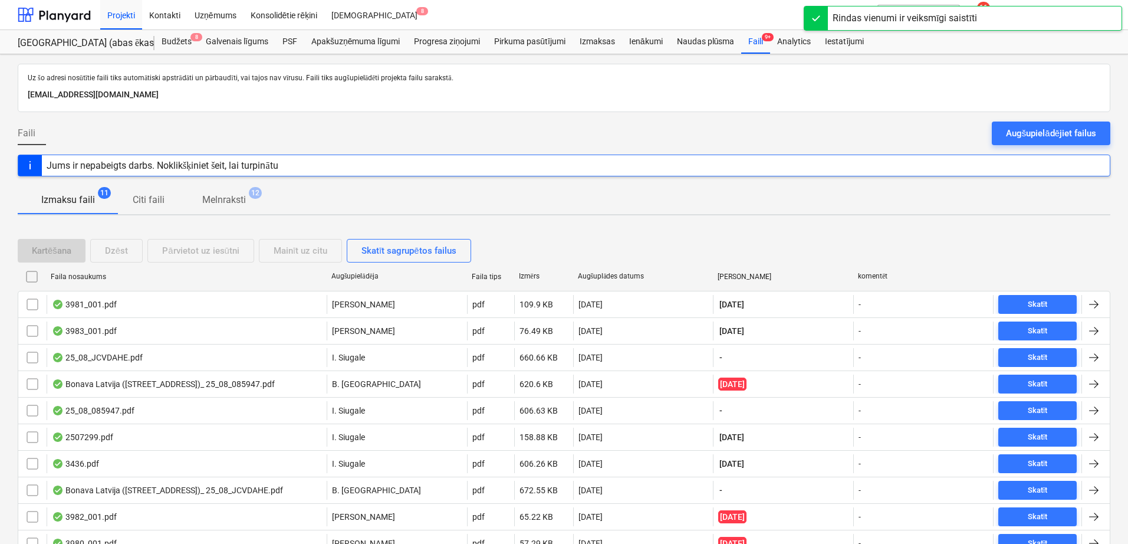
scroll to position [82, 0]
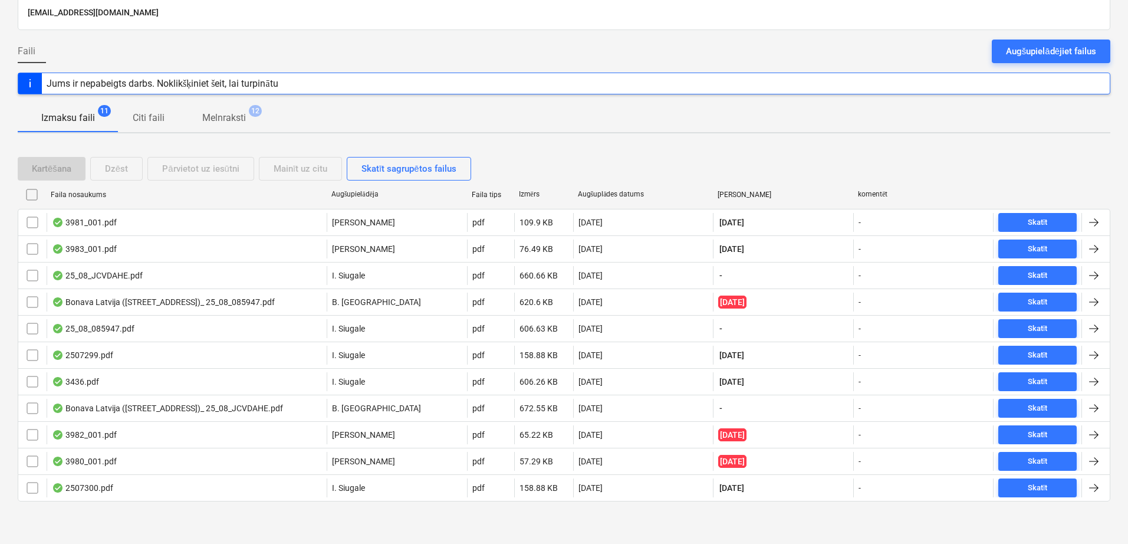
click at [613, 197] on div "Augšuplādes datums" at bounding box center [643, 194] width 131 height 9
checkbox input "false"
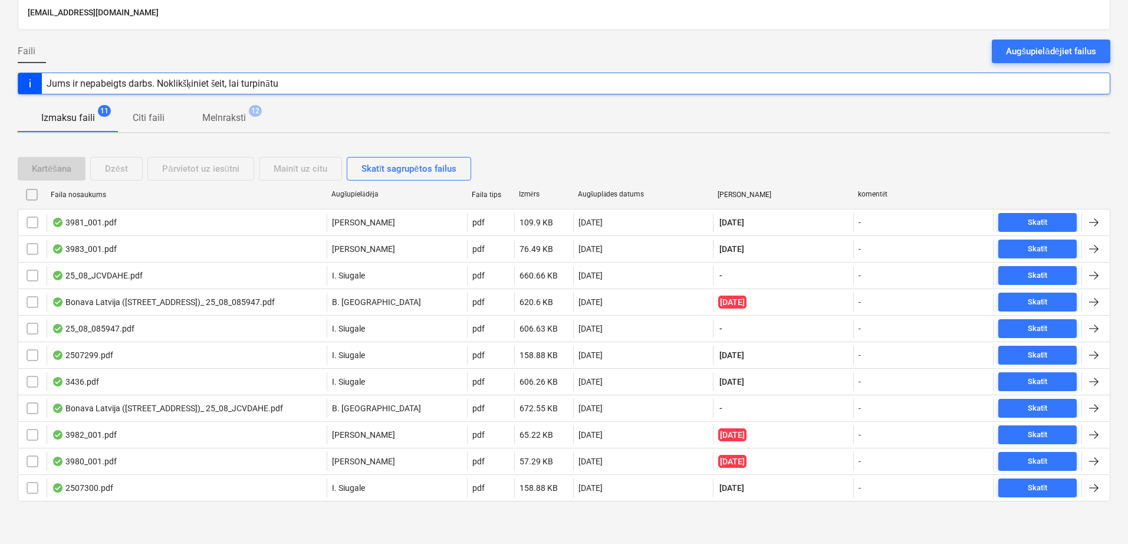
checkbox input "false"
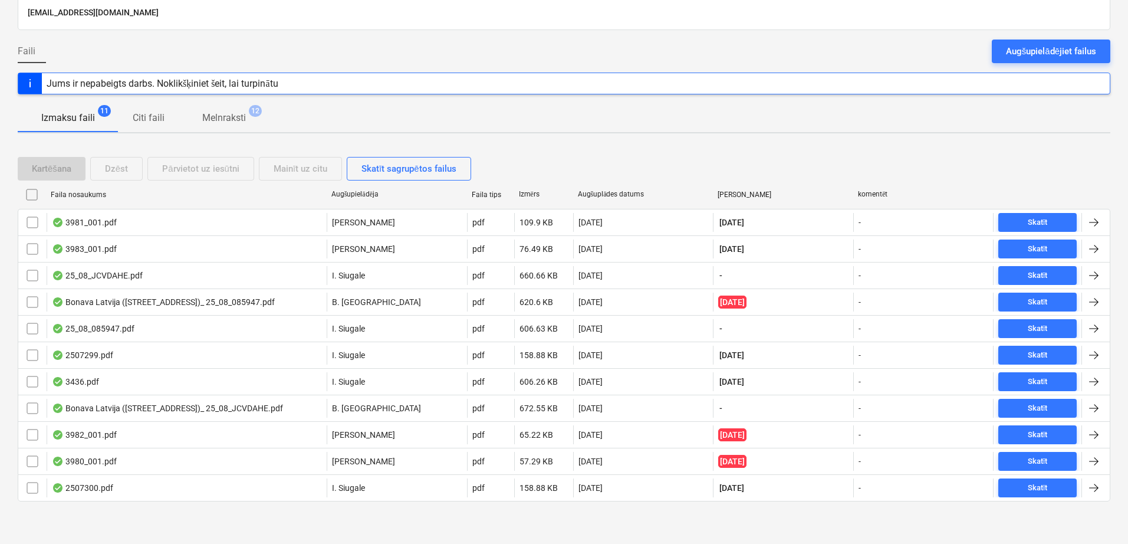
checkbox input "false"
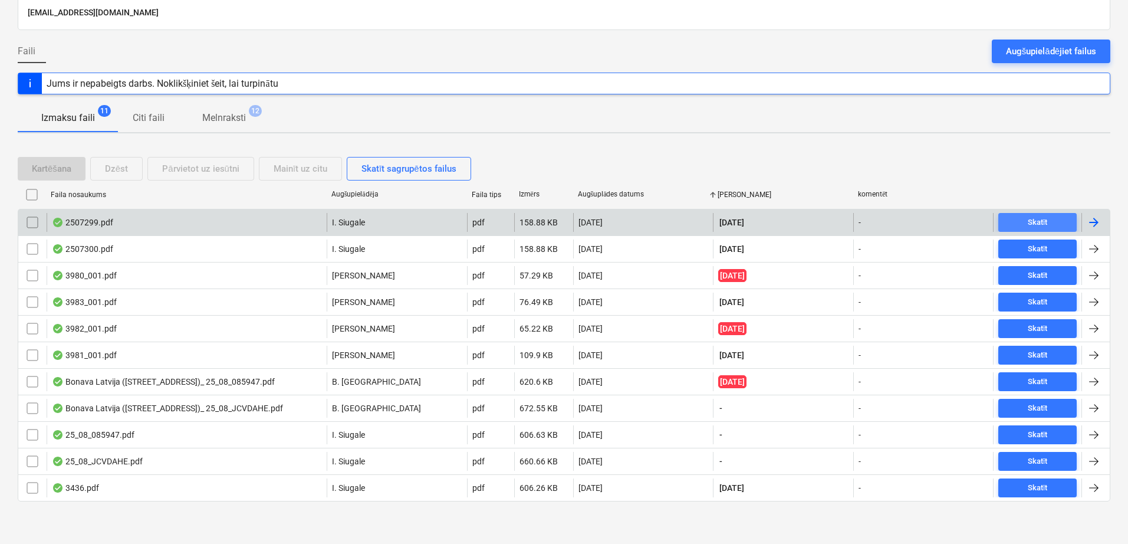
click at [1023, 227] on span "Skatīt" at bounding box center [1037, 223] width 69 height 14
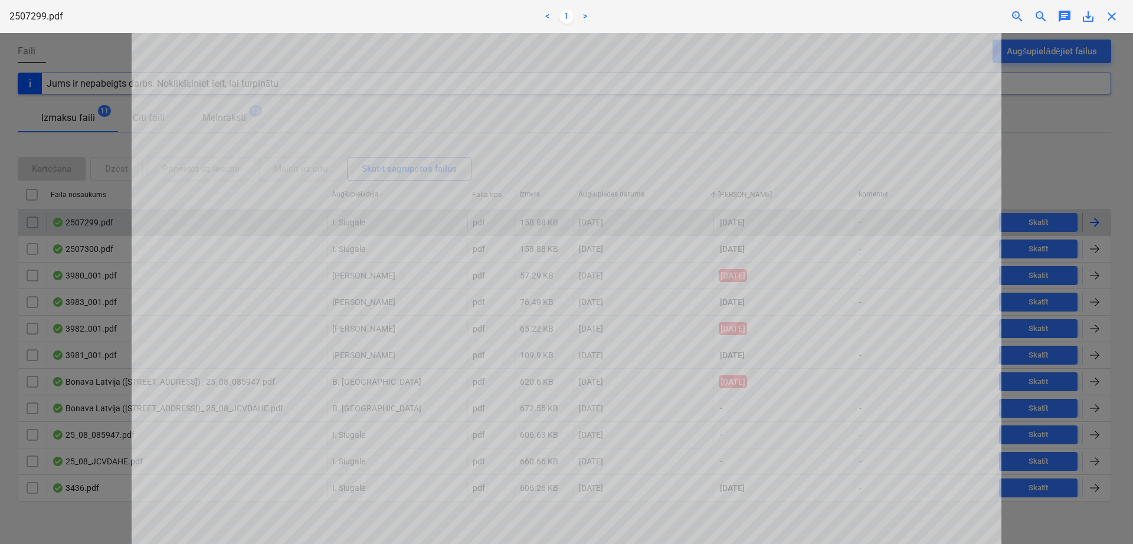
click at [1115, 22] on span "close" at bounding box center [1111, 16] width 14 height 14
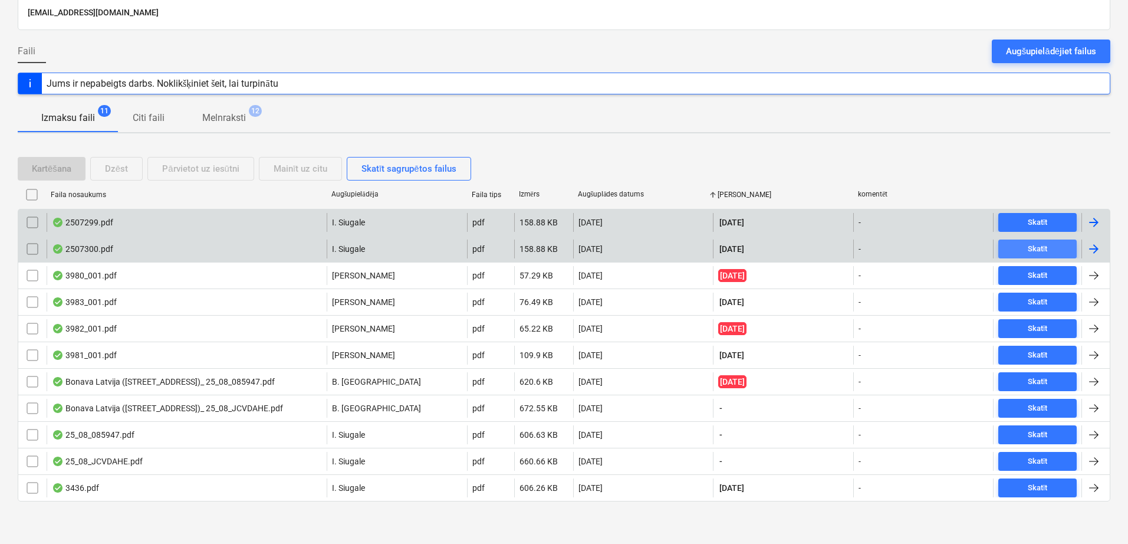
click at [1035, 251] on div "Skatīt" at bounding box center [1038, 249] width 20 height 14
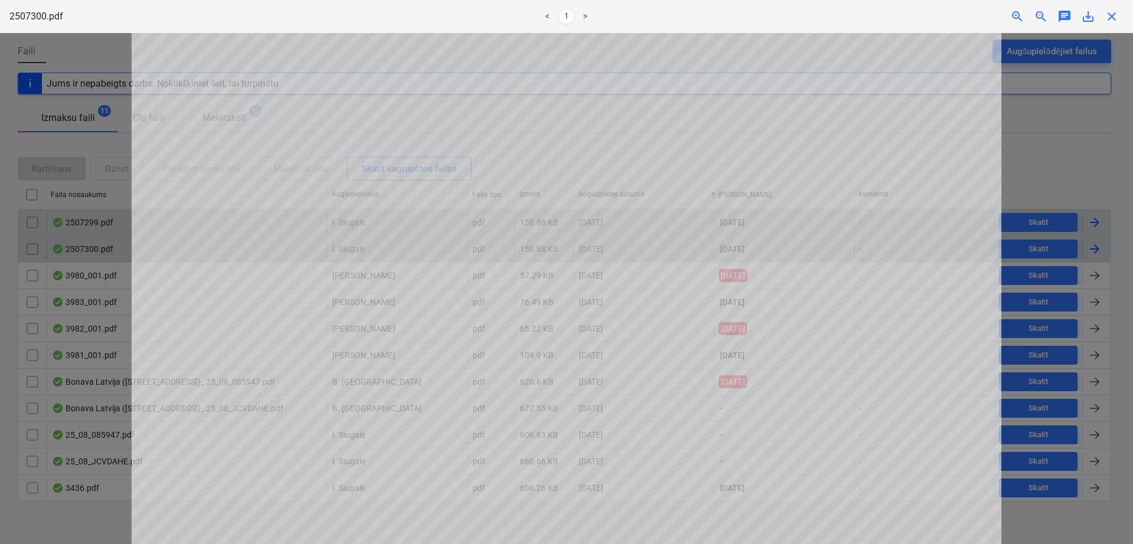
click at [1115, 19] on span "close" at bounding box center [1111, 16] width 14 height 14
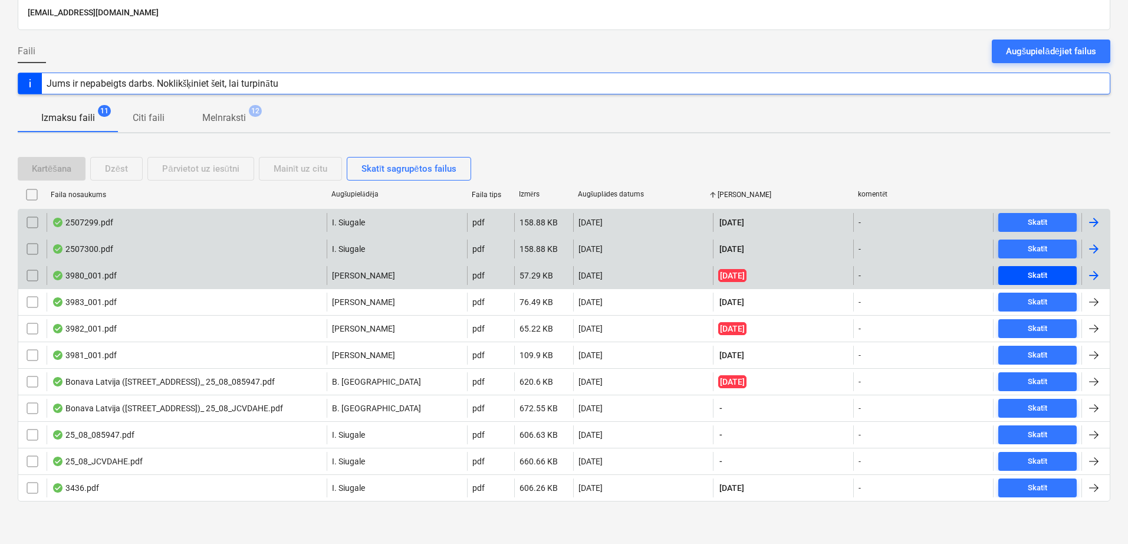
click at [1029, 269] on div "Skatīt" at bounding box center [1038, 276] width 20 height 14
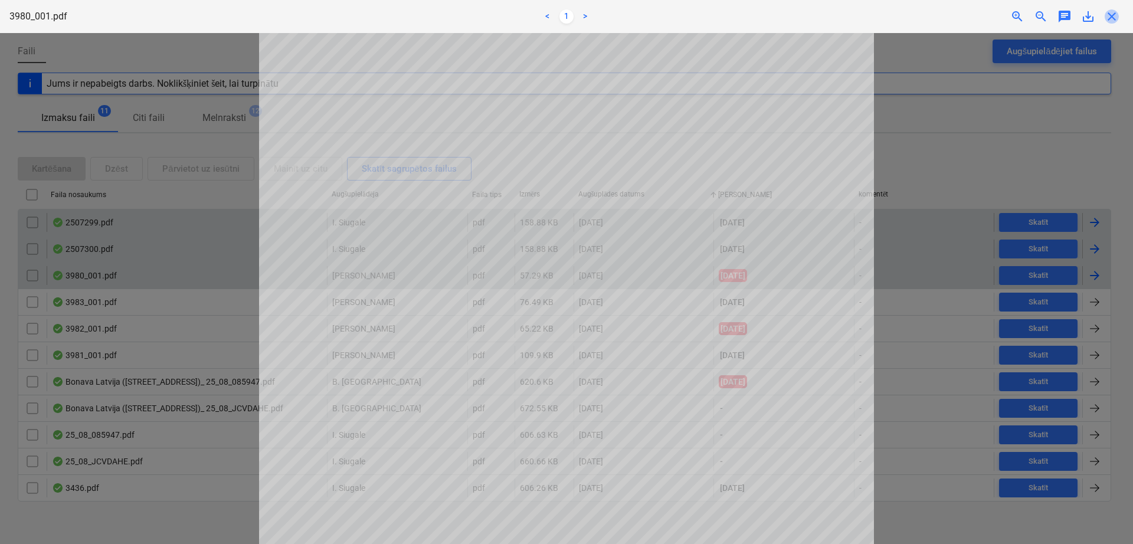
click at [1112, 22] on span "close" at bounding box center [1111, 16] width 14 height 14
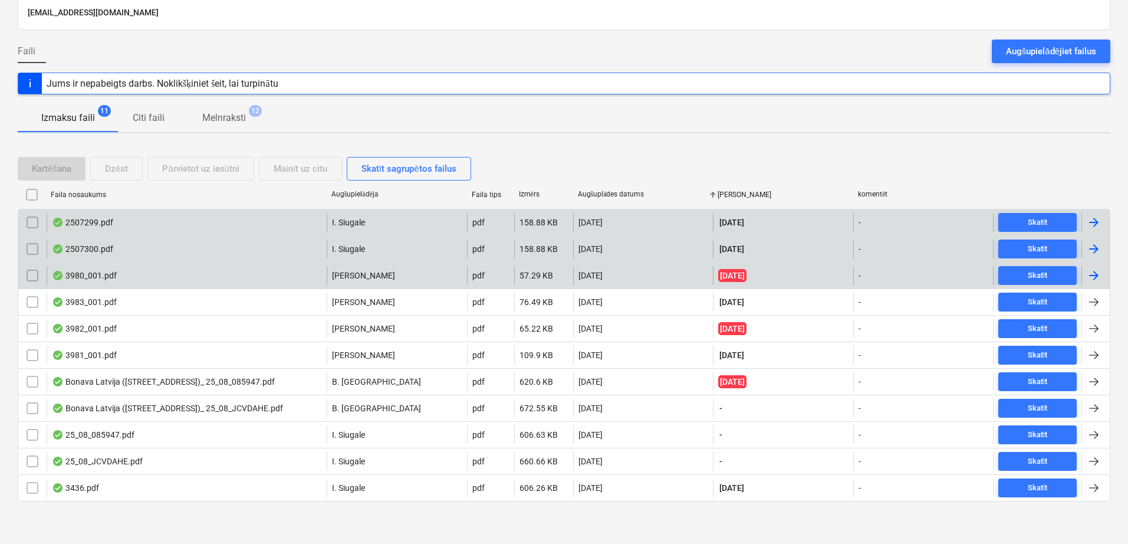
click at [1090, 214] on div at bounding box center [1096, 222] width 28 height 19
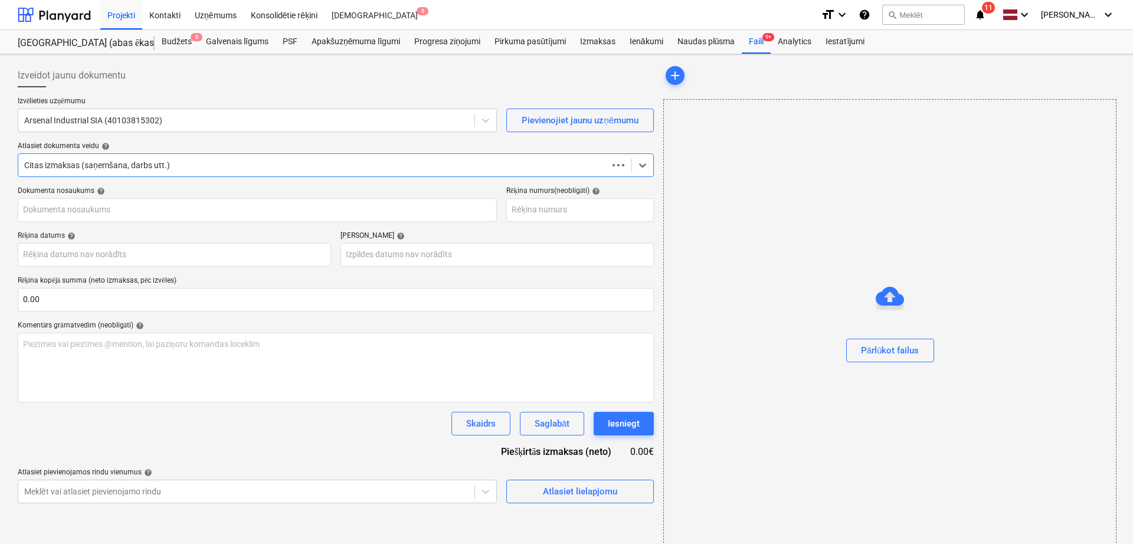
type input "2507299"
type input "[DATE]"
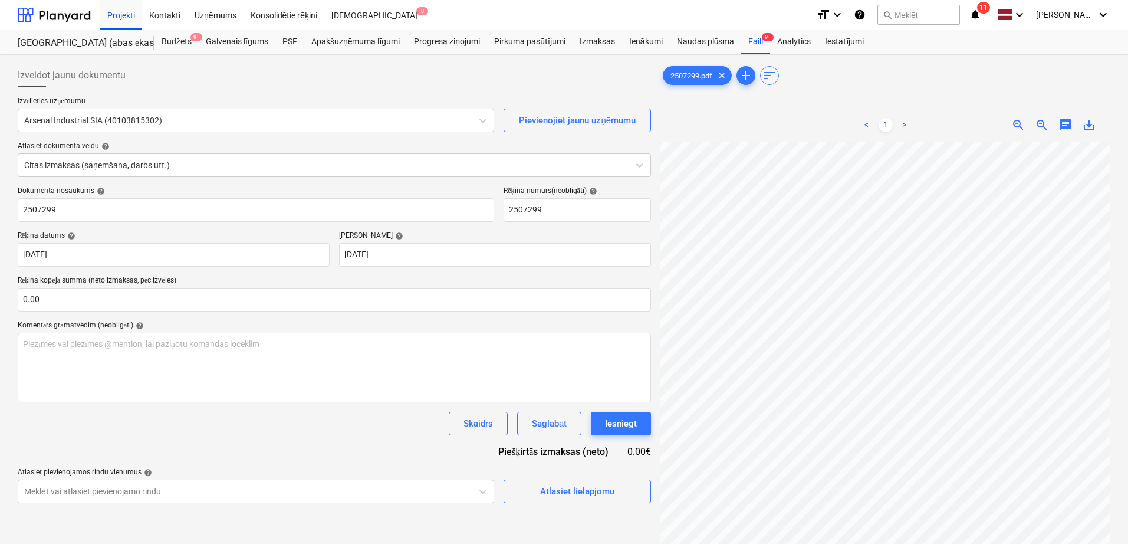
scroll to position [112, 409]
click at [82, 296] on input "text" at bounding box center [335, 300] width 634 height 24
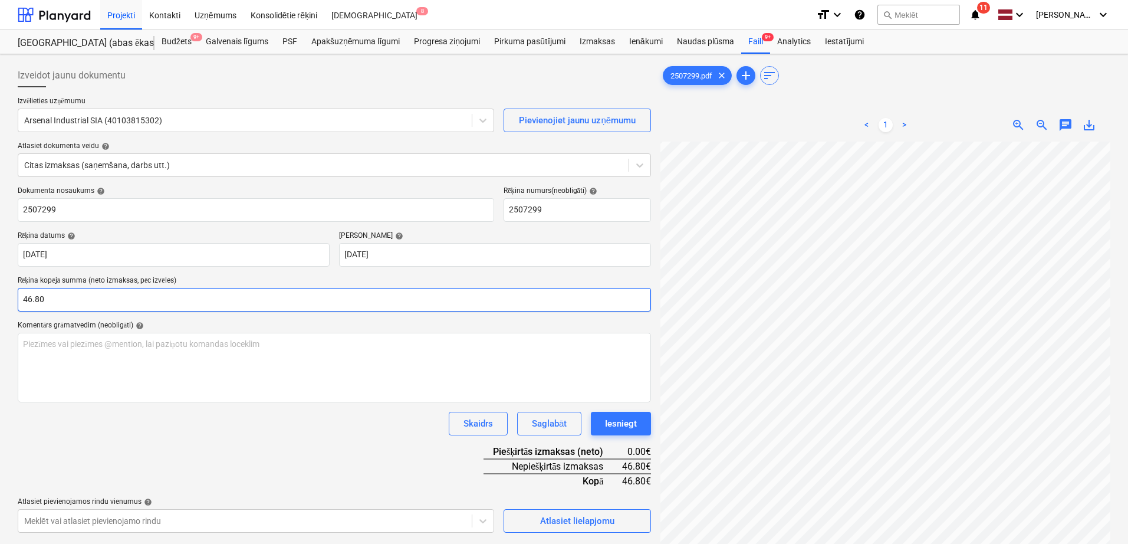
type input "46.80"
click at [301, 485] on div "Dokumenta nosaukums help 2507299 Rēķina numurs (neobligāti) help 2507299 Rēķina…" at bounding box center [335, 359] width 634 height 346
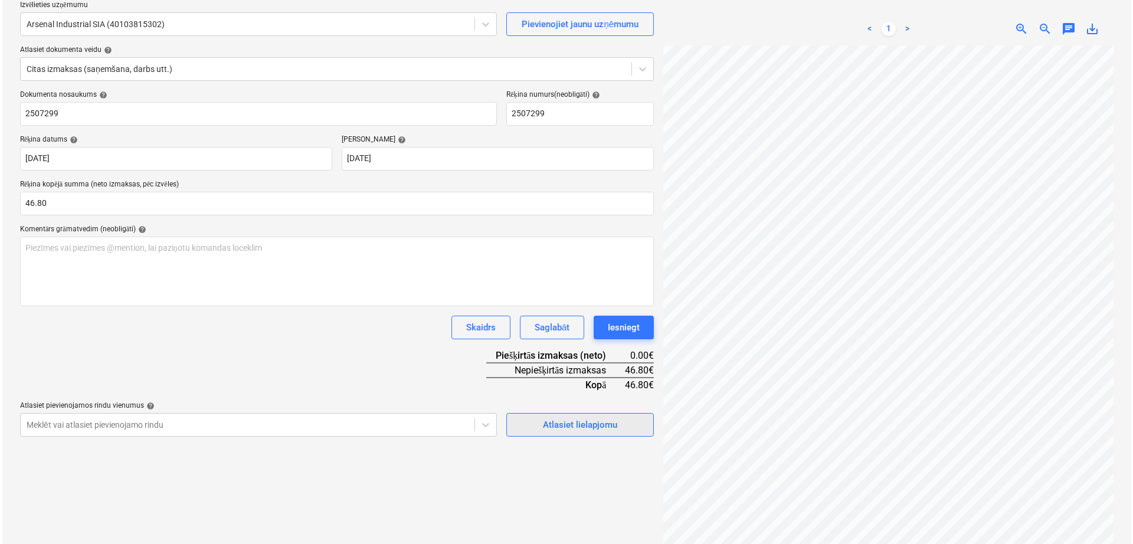
scroll to position [99, 0]
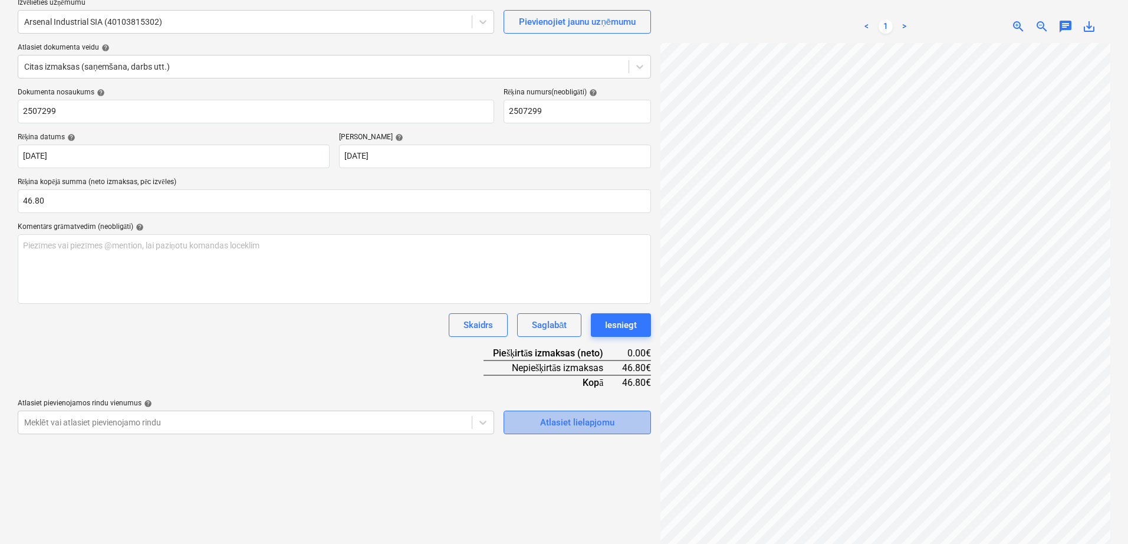
click at [577, 428] on div "Atlasiet lielapjomu" at bounding box center [577, 422] width 74 height 15
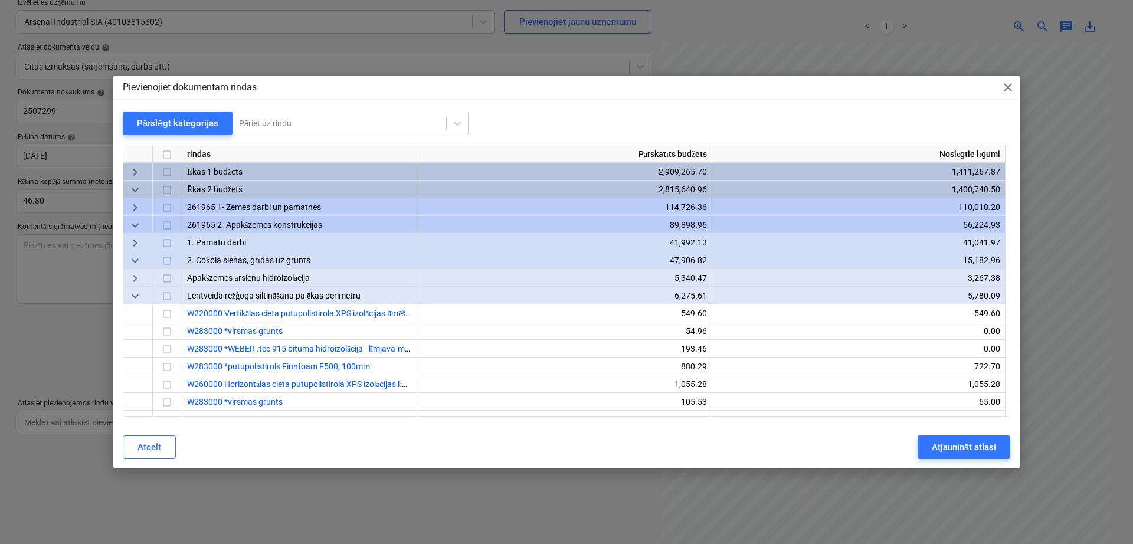
click at [138, 278] on span "keyboard_arrow_right" at bounding box center [135, 279] width 14 height 14
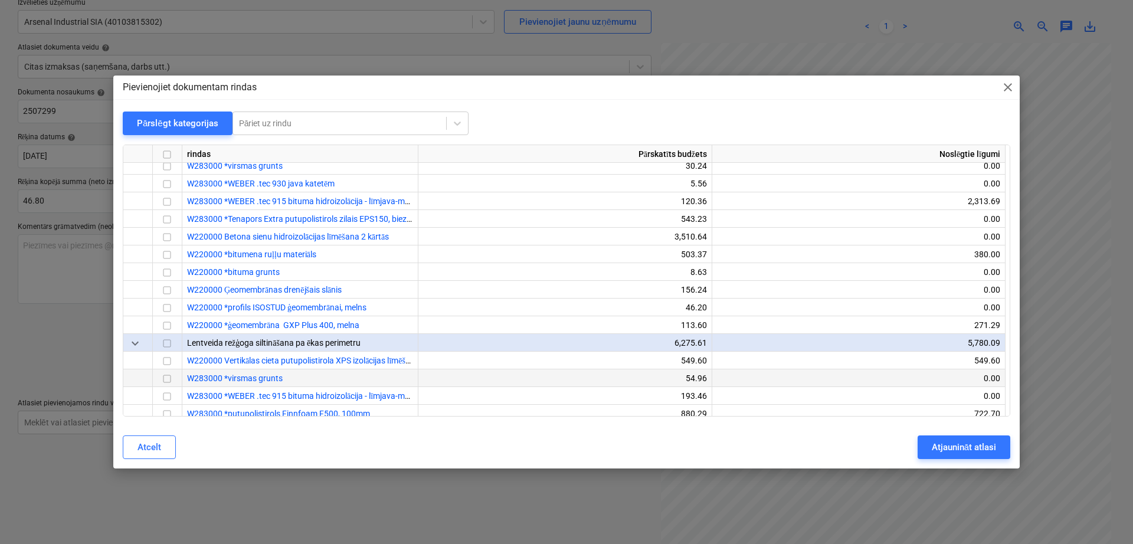
scroll to position [196, 0]
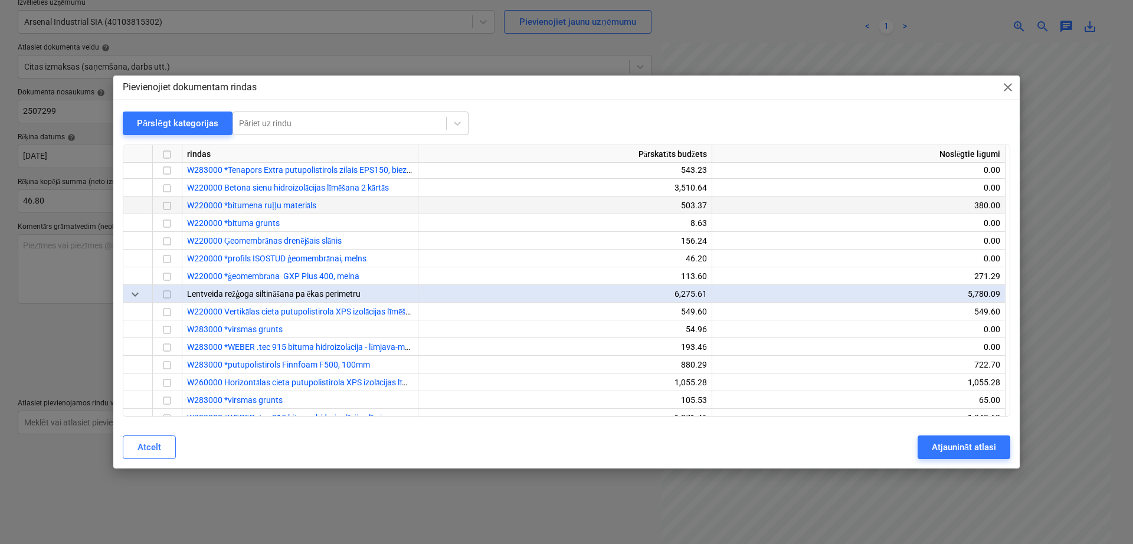
click at [170, 202] on input "checkbox" at bounding box center [167, 206] width 14 height 14
click at [954, 446] on div "Atjaunināt atlasi" at bounding box center [963, 446] width 64 height 15
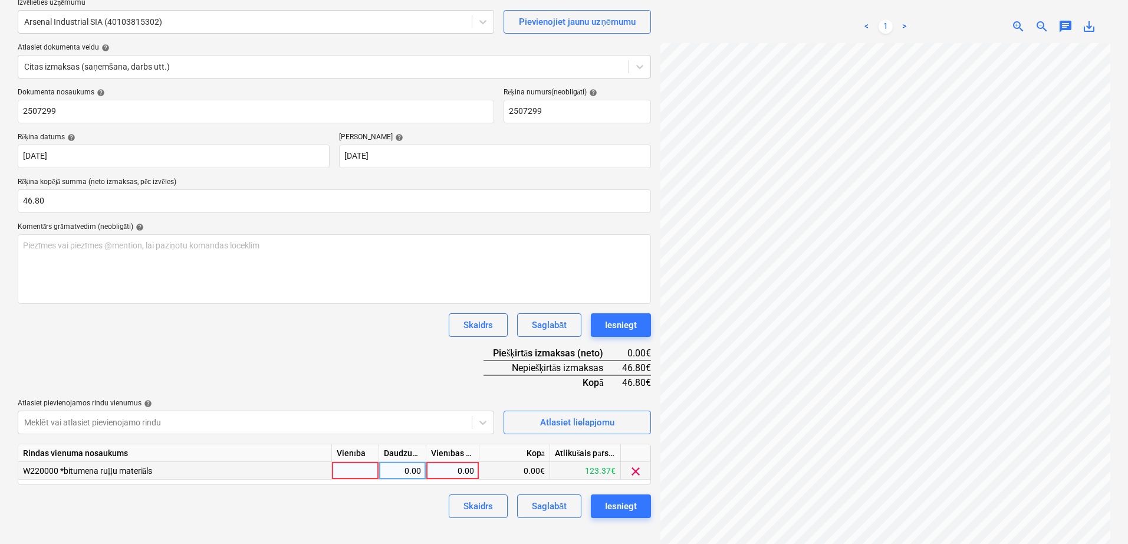
click at [444, 470] on div "0.00" at bounding box center [452, 471] width 43 height 18
type input "46.80"
click at [395, 371] on div "Dokumenta nosaukums help 2507299 Rēķina numurs (neobligāti) help 2507299 Rēķina…" at bounding box center [335, 303] width 634 height 430
click at [615, 507] on div "Iesniegt" at bounding box center [621, 505] width 32 height 15
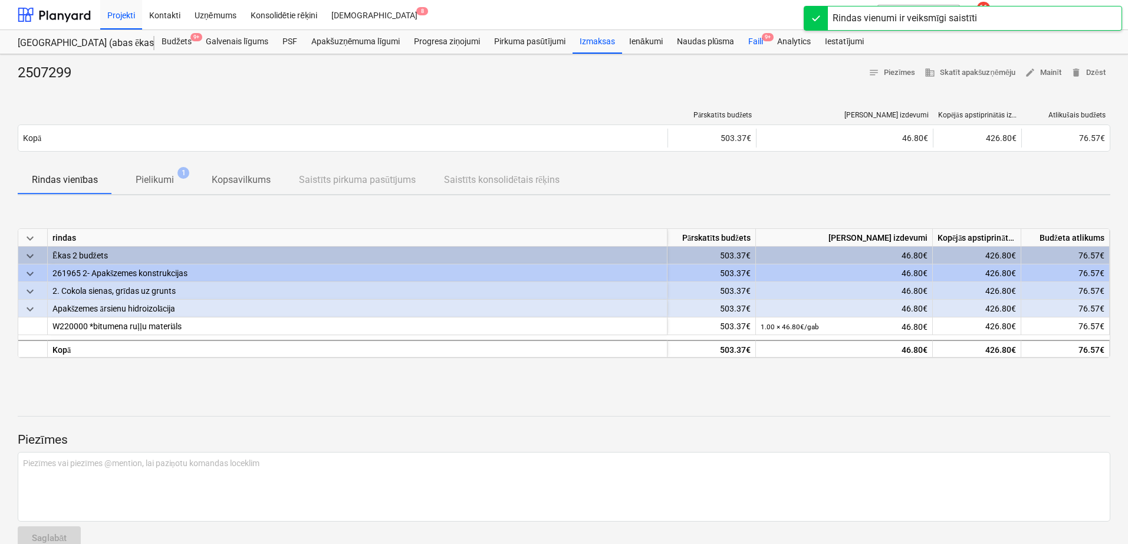
click at [756, 37] on div "Faili 9+" at bounding box center [755, 42] width 29 height 24
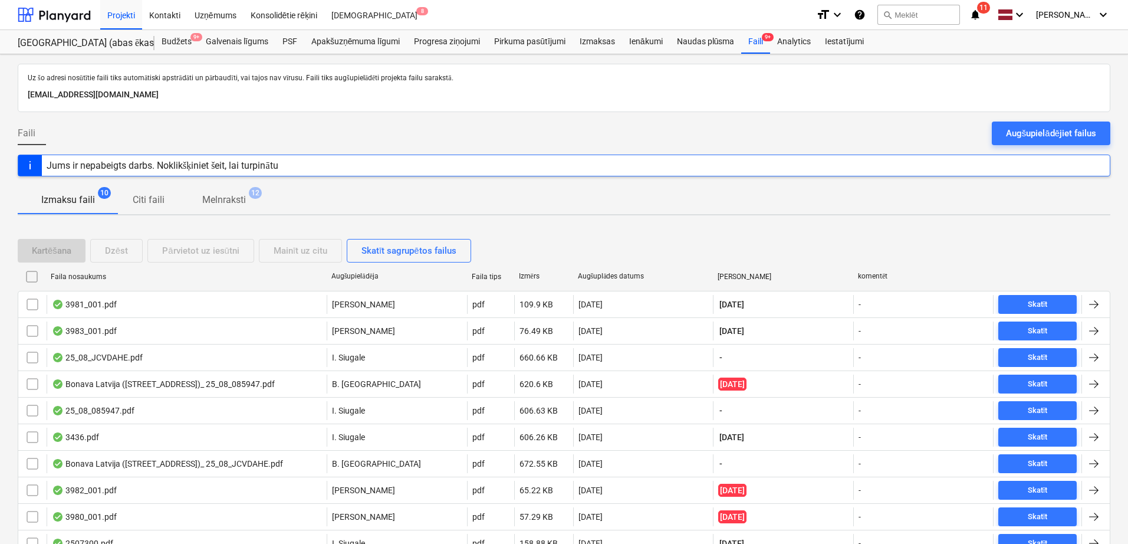
click at [608, 273] on div "Augšuplādes datums" at bounding box center [643, 276] width 131 height 9
checkbox input "false"
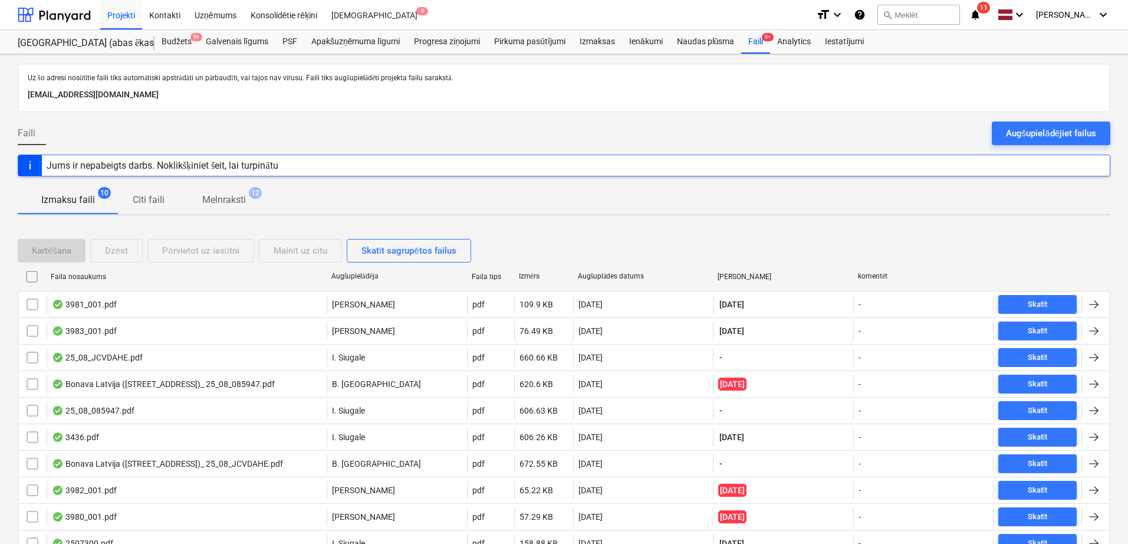
checkbox input "false"
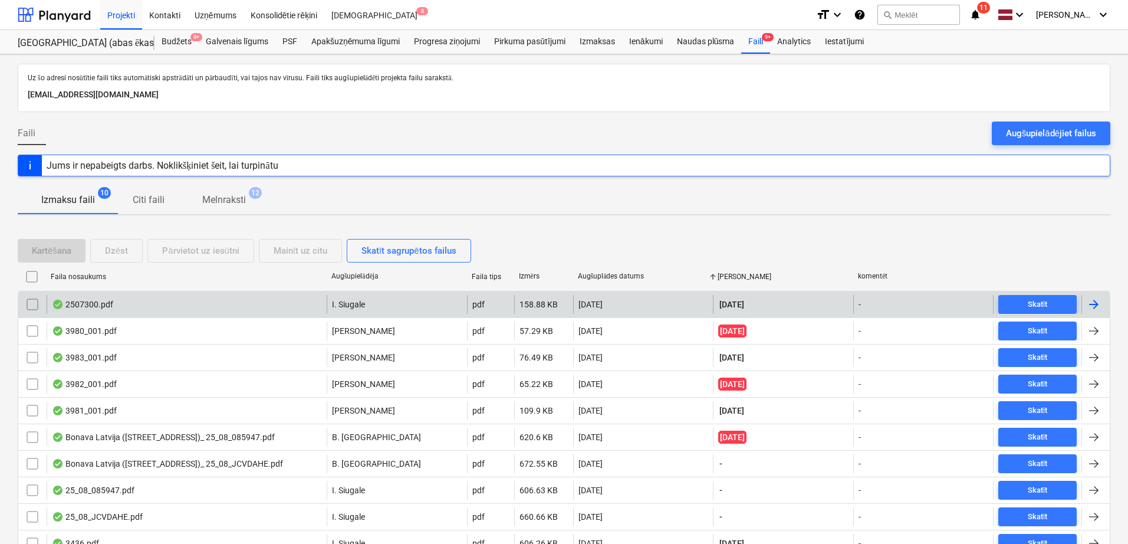
click at [1091, 304] on div at bounding box center [1094, 304] width 14 height 14
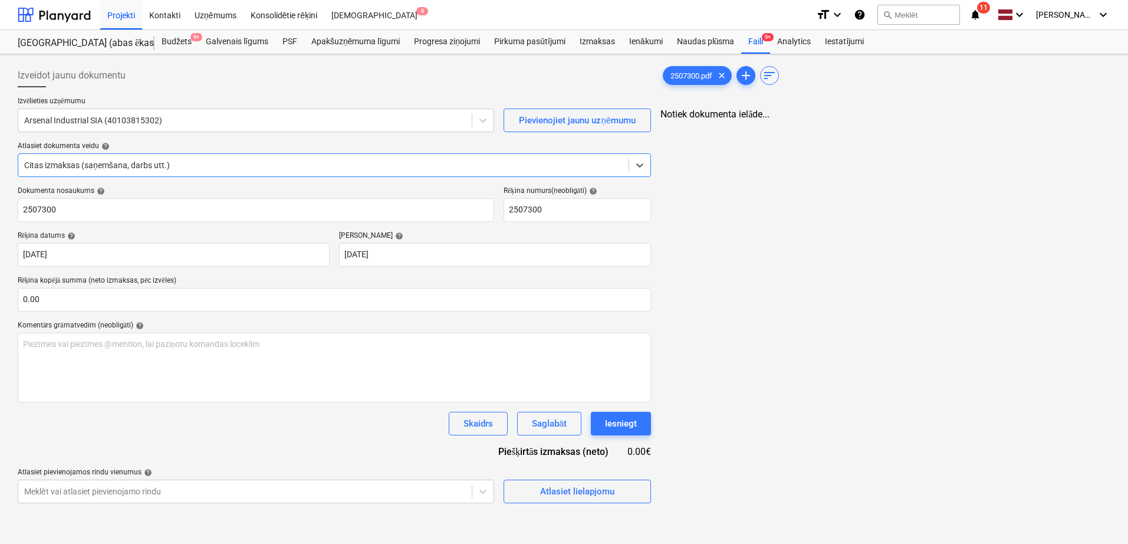
type input "2507300"
type input "[DATE]"
click at [656, 267] on div "2507300.pdf clear add sort < 1 > zoom_in zoom_out chat 0 save_alt" at bounding box center [885, 358] width 459 height 598
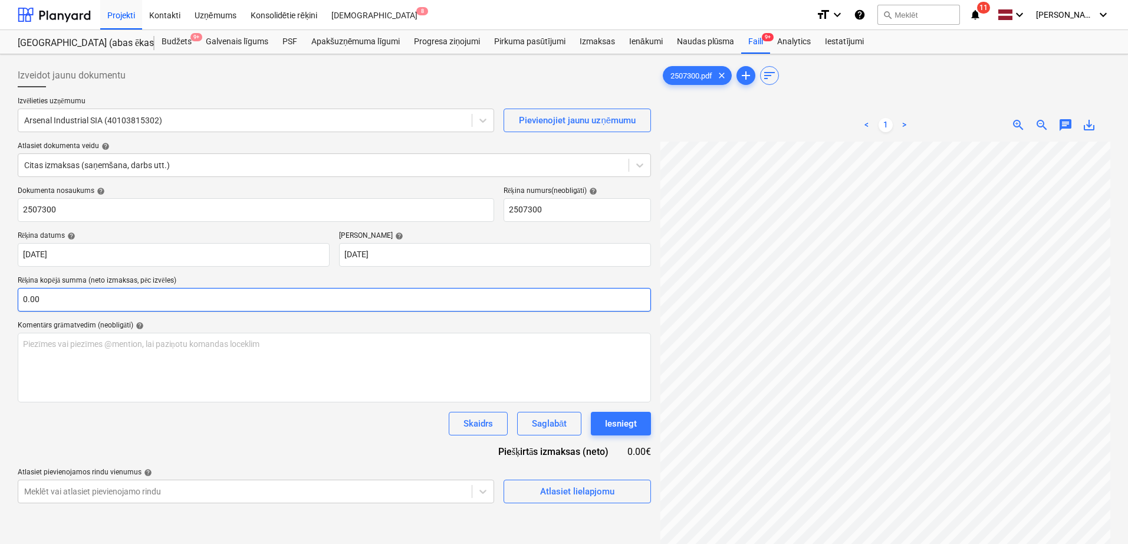
scroll to position [112, 426]
click at [209, 301] on input "text" at bounding box center [335, 300] width 634 height 24
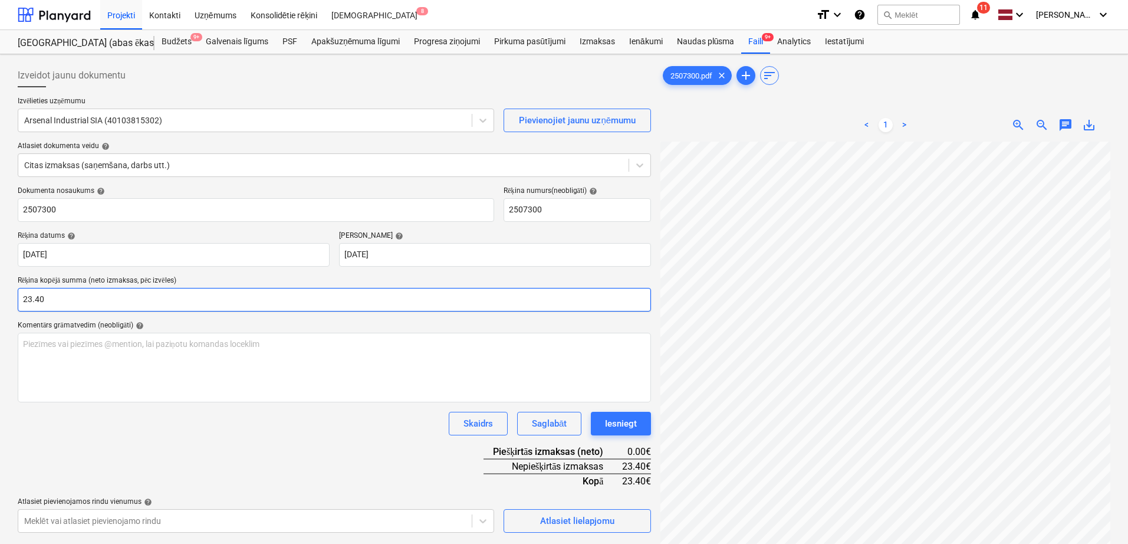
type input "23.40"
click at [367, 313] on div "Dokumenta nosaukums help 2507300 Rēķina numurs (neobligāti) help 2507300 Rēķina…" at bounding box center [335, 359] width 634 height 346
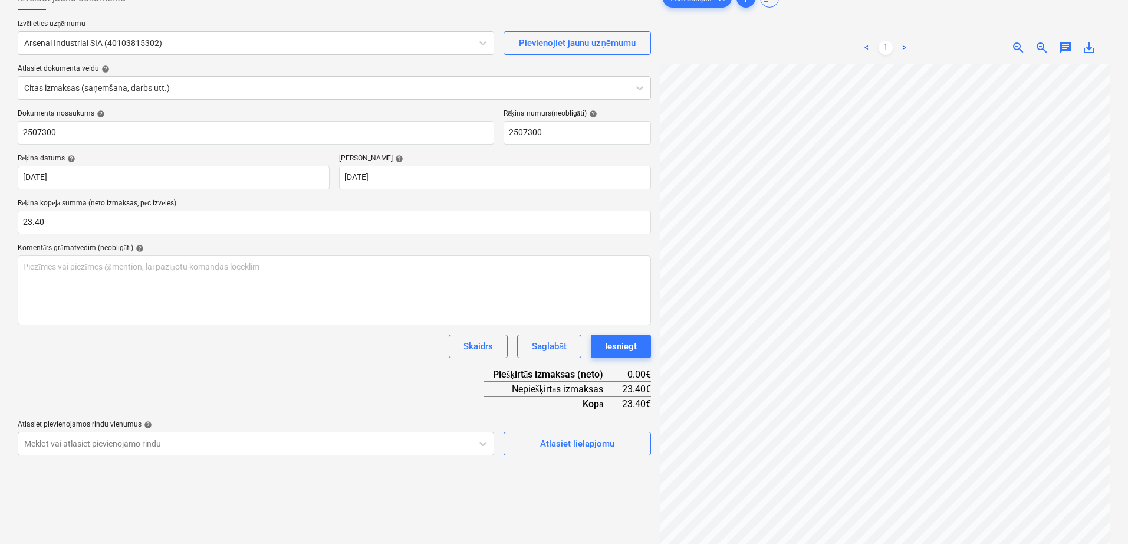
scroll to position [118, 0]
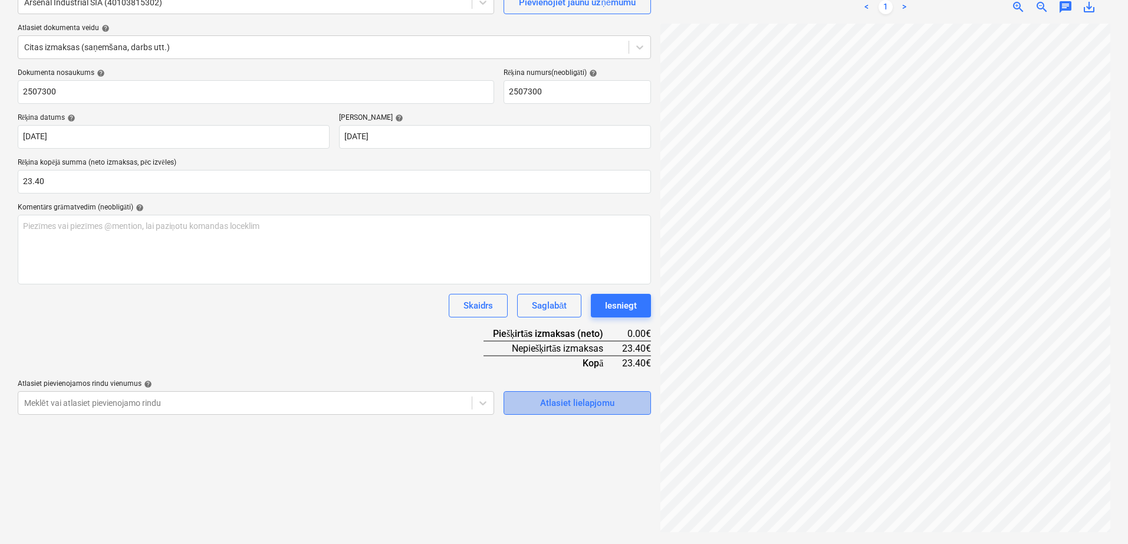
click at [602, 405] on div "Atlasiet lielapjomu" at bounding box center [577, 402] width 74 height 15
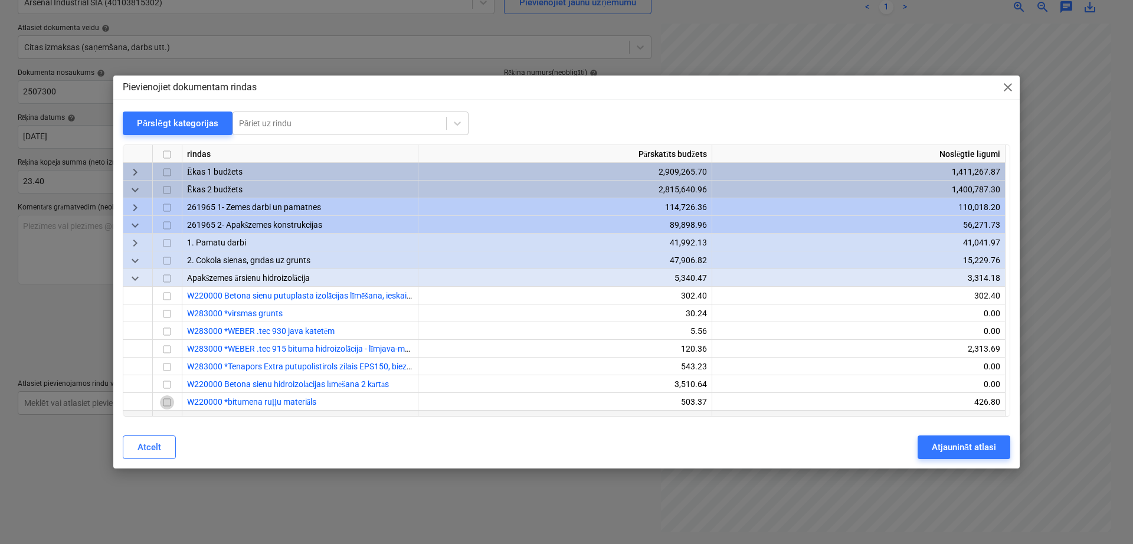
drag, startPoint x: 164, startPoint y: 399, endPoint x: 272, endPoint y: 413, distance: 108.9
click at [165, 396] on input "checkbox" at bounding box center [167, 403] width 14 height 14
click at [950, 442] on div "Atjaunināt atlasi" at bounding box center [963, 446] width 64 height 15
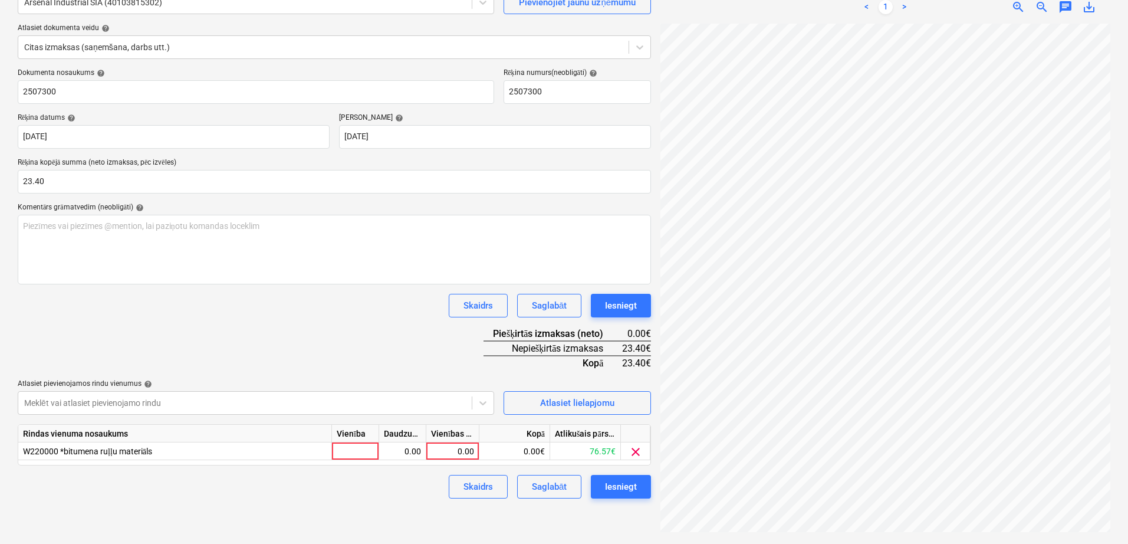
scroll to position [112, 424]
click at [464, 450] on div "0.00" at bounding box center [452, 451] width 43 height 18
type input "23.40"
click at [437, 339] on div "Dokumenta nosaukums help 2507300 Rēķina numurs (neobligāti) help 2507300 Rēķina…" at bounding box center [335, 283] width 634 height 430
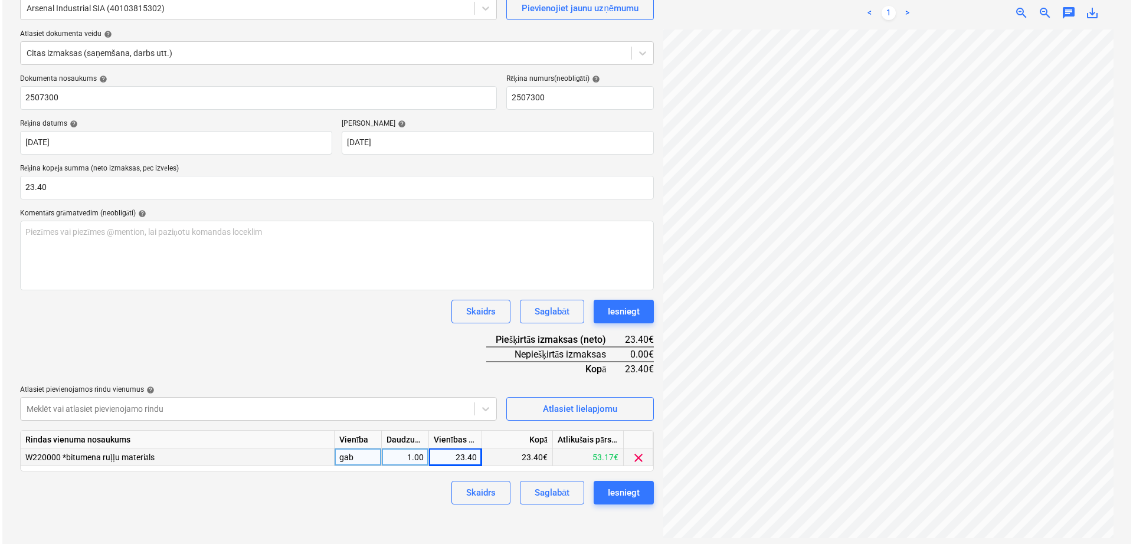
scroll to position [118, 0]
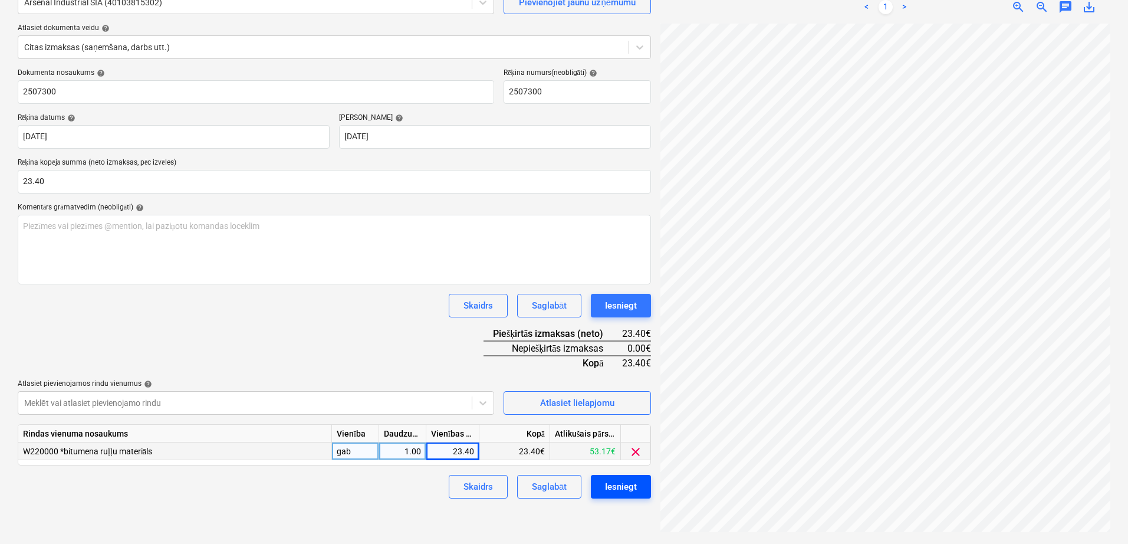
click at [612, 488] on div "Iesniegt" at bounding box center [621, 486] width 32 height 15
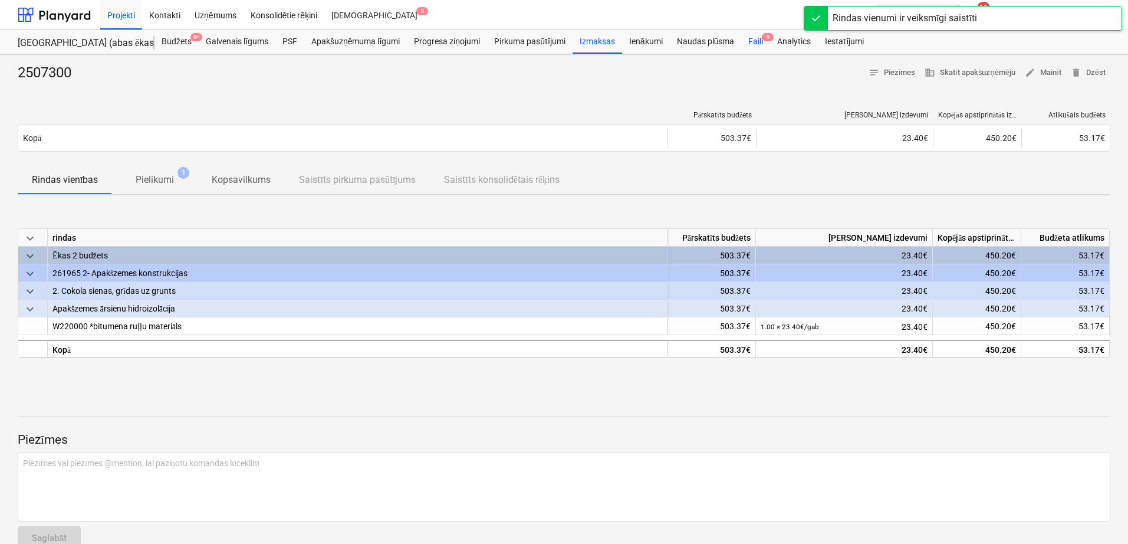
click at [754, 44] on div "Faili 9" at bounding box center [755, 42] width 29 height 24
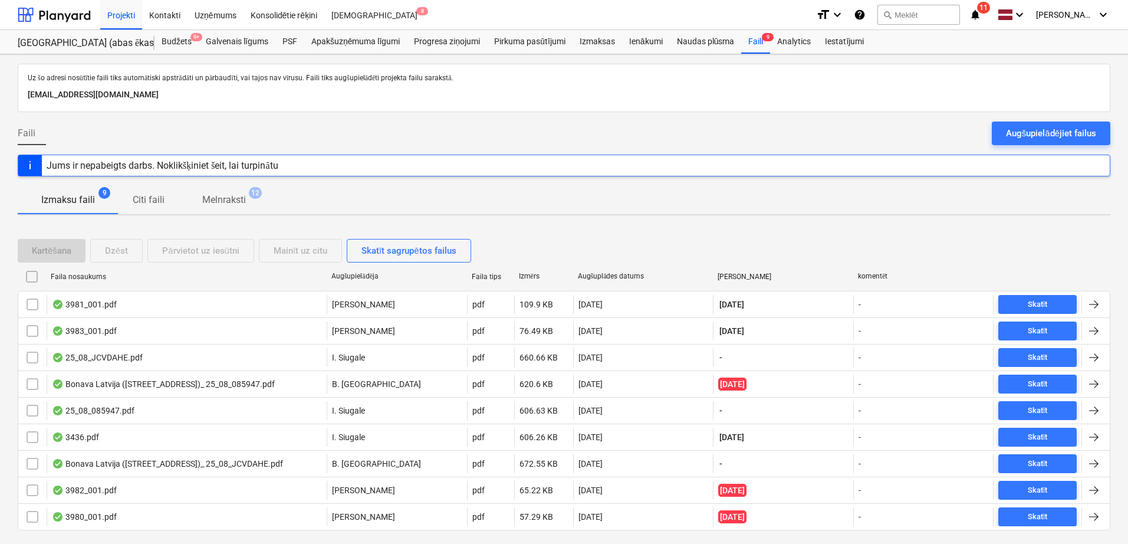
click at [604, 276] on div "Augšuplādes datums" at bounding box center [643, 276] width 131 height 9
checkbox input "false"
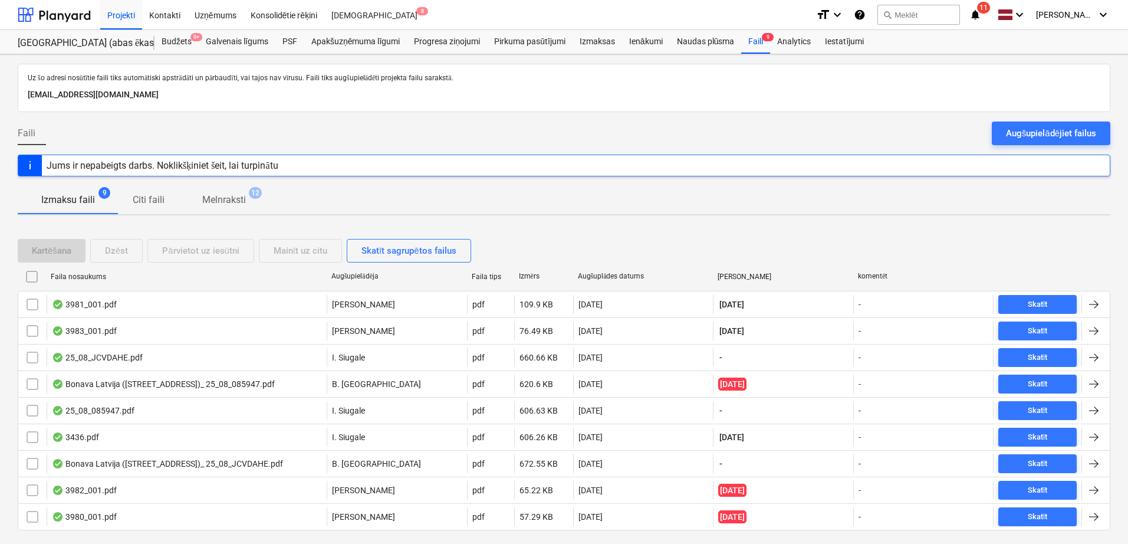
checkbox input "false"
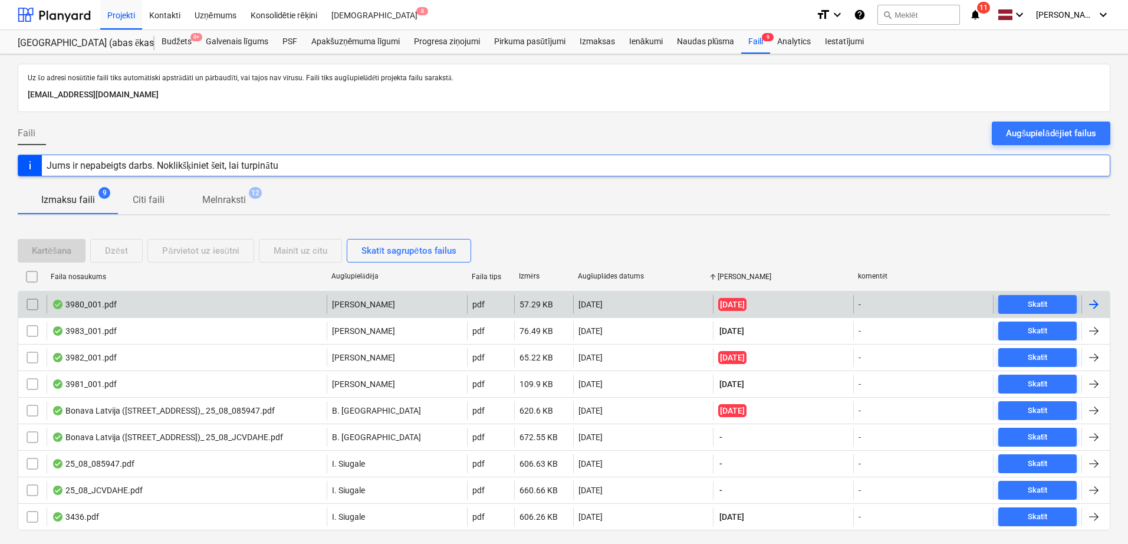
click at [1089, 310] on div at bounding box center [1094, 304] width 14 height 14
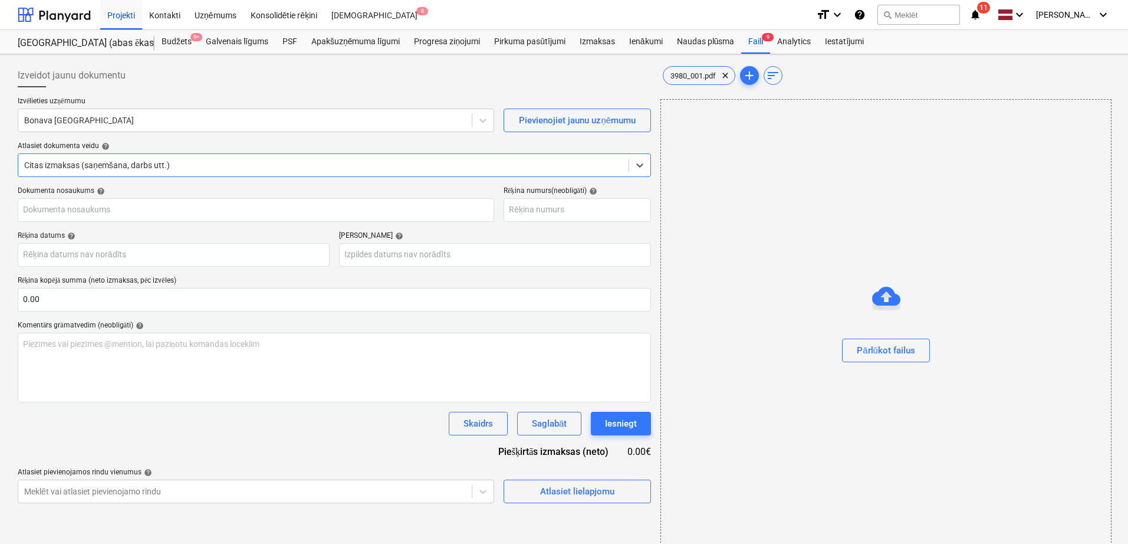
type input "2081375"
type input "[DATE]"
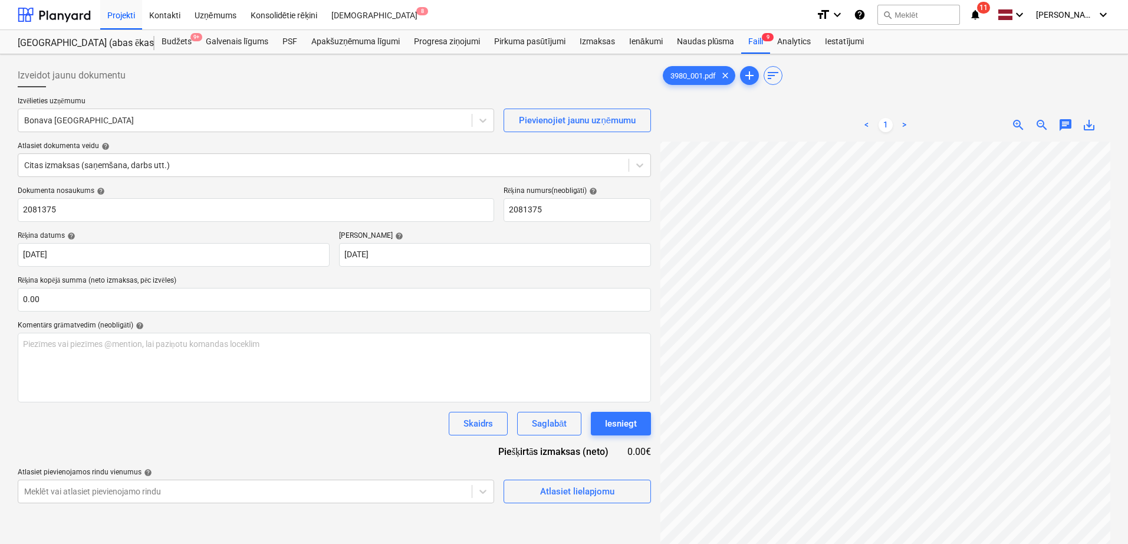
scroll to position [87, 148]
click at [285, 300] on input "text" at bounding box center [335, 300] width 634 height 24
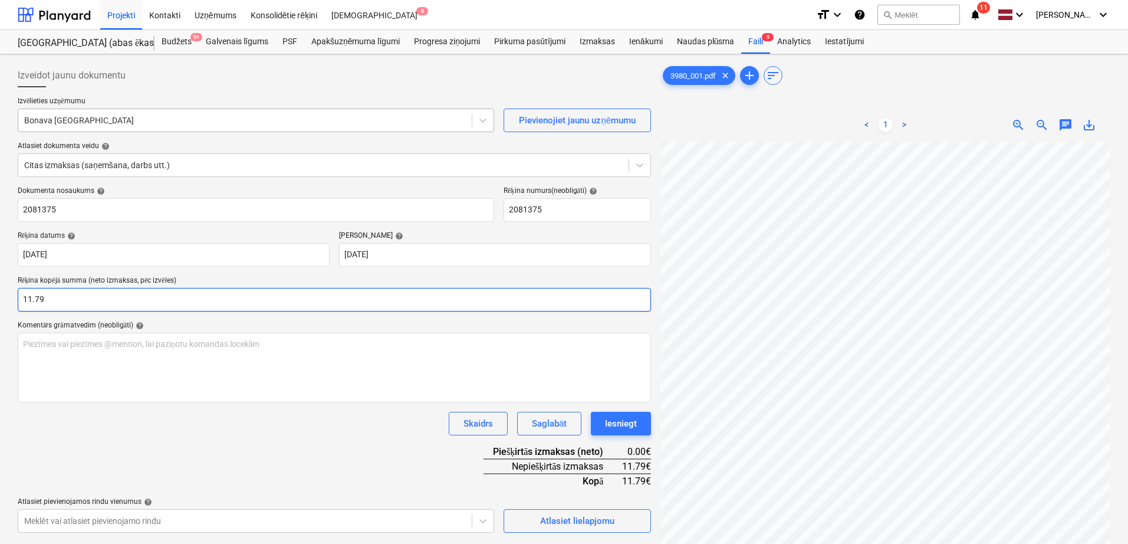
type input "11.79"
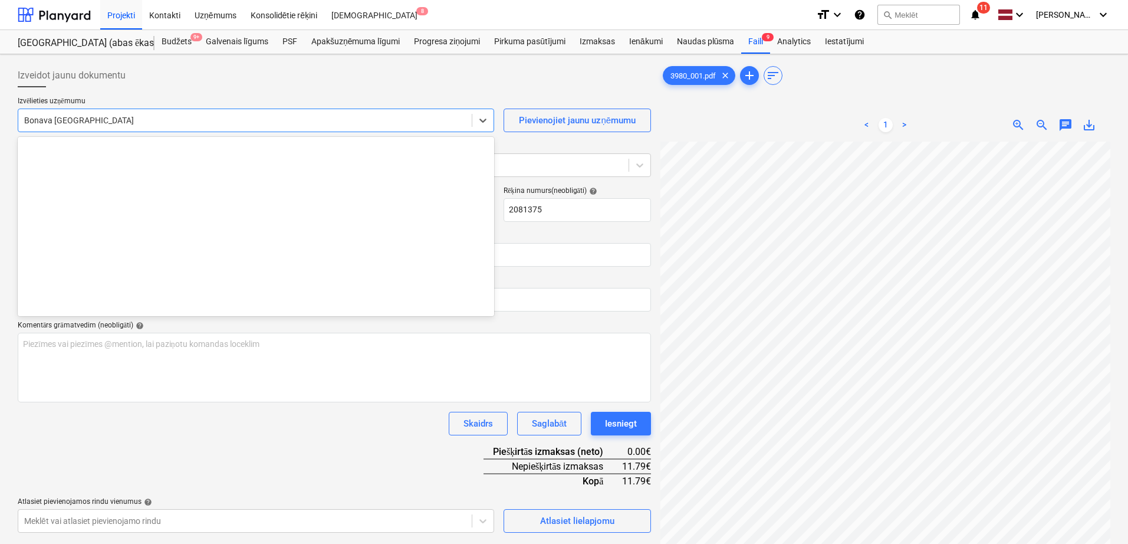
click at [392, 118] on div at bounding box center [245, 120] width 442 height 12
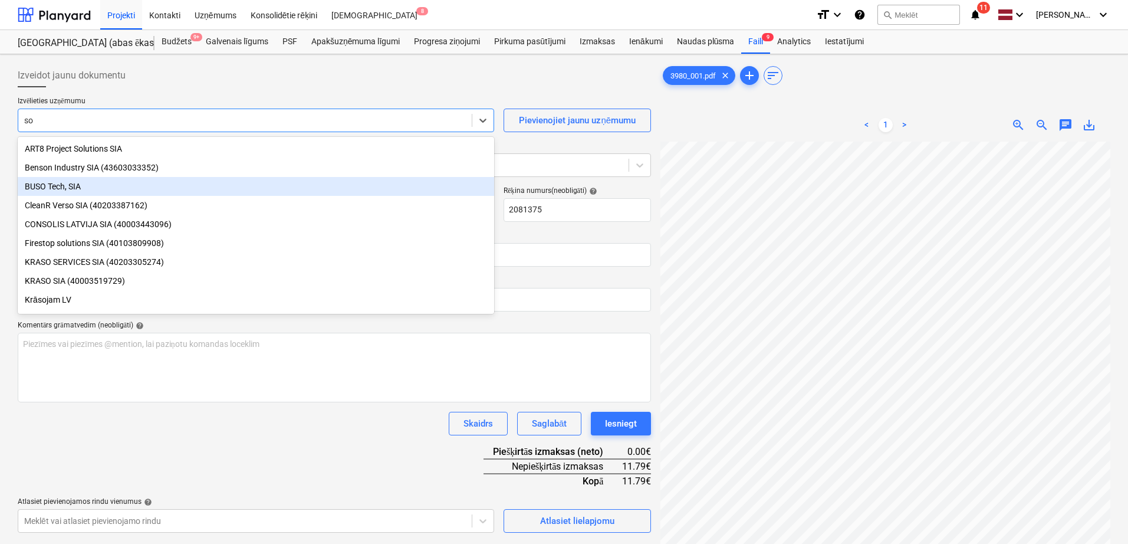
type input "sou"
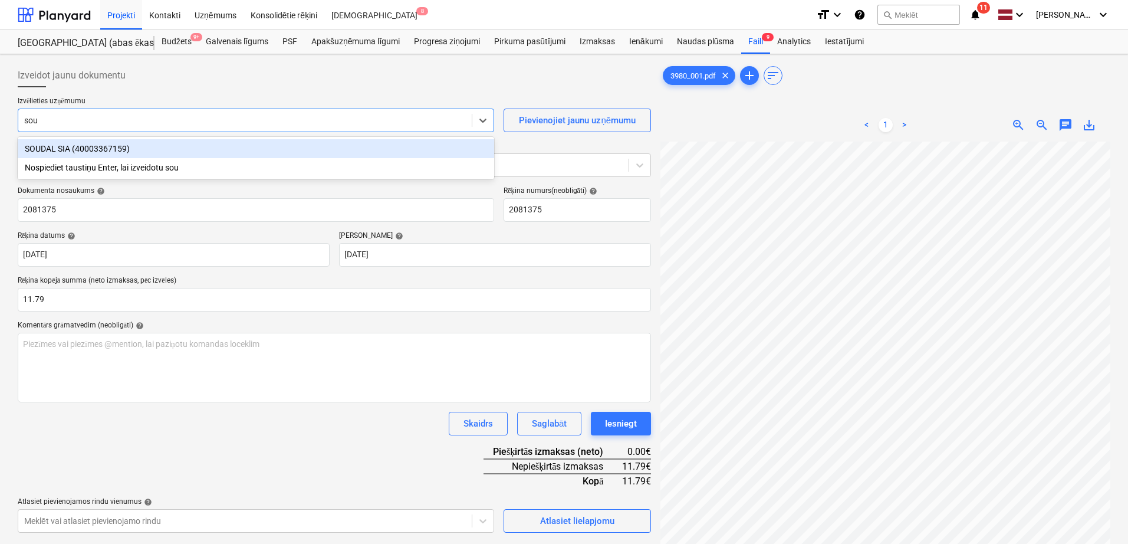
click at [122, 150] on div "SOUDAL SIA (40003367159)" at bounding box center [256, 148] width 477 height 19
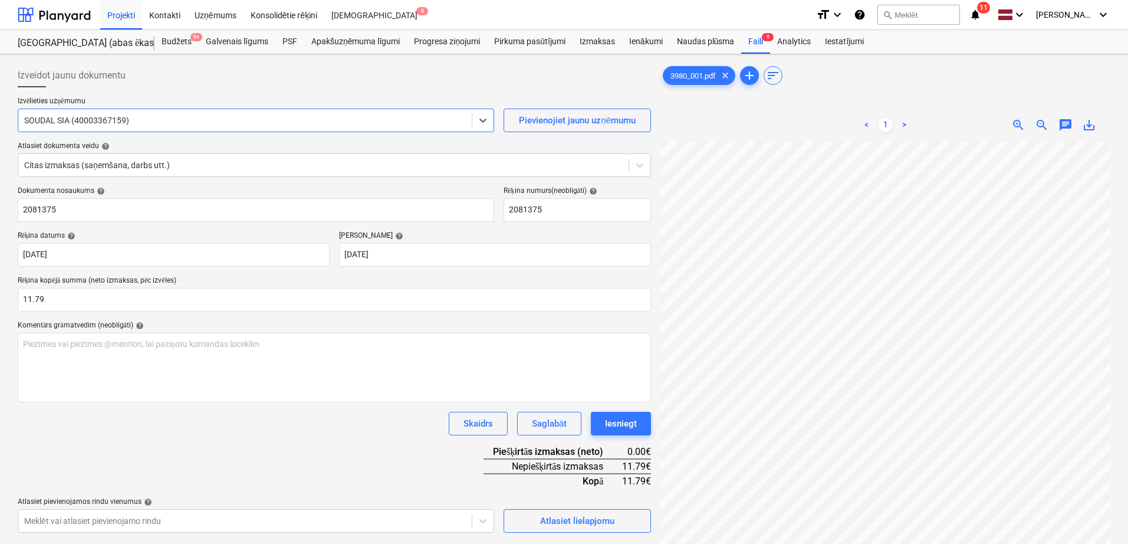
drag, startPoint x: 293, startPoint y: 184, endPoint x: 324, endPoint y: 192, distance: 32.2
click at [295, 183] on div "Izvēlieties uzņēmumu option SOUDAL SIA (40003367159) , selected. Select is focu…" at bounding box center [335, 142] width 634 height 90
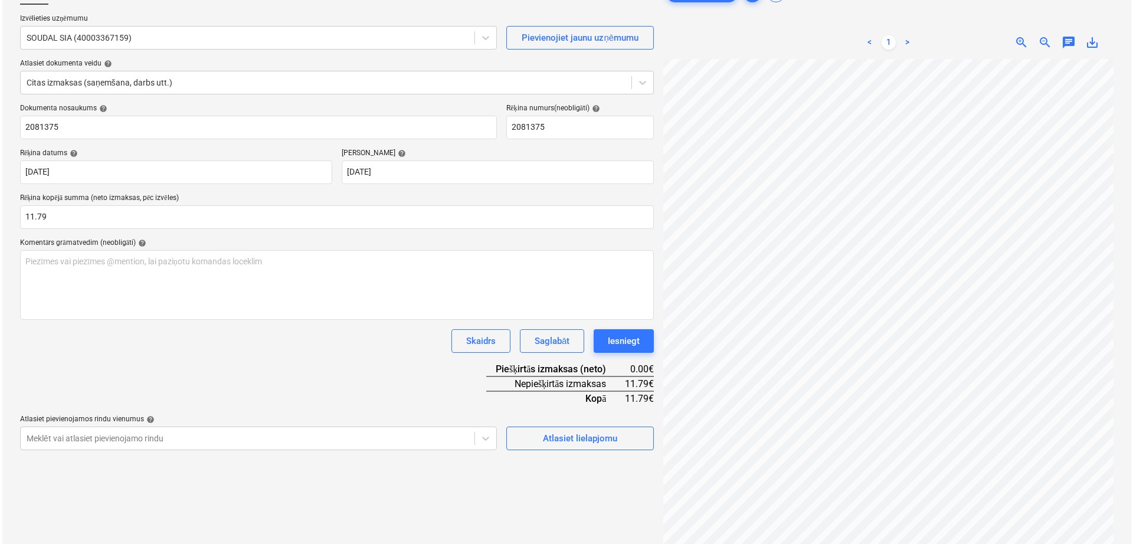
scroll to position [118, 0]
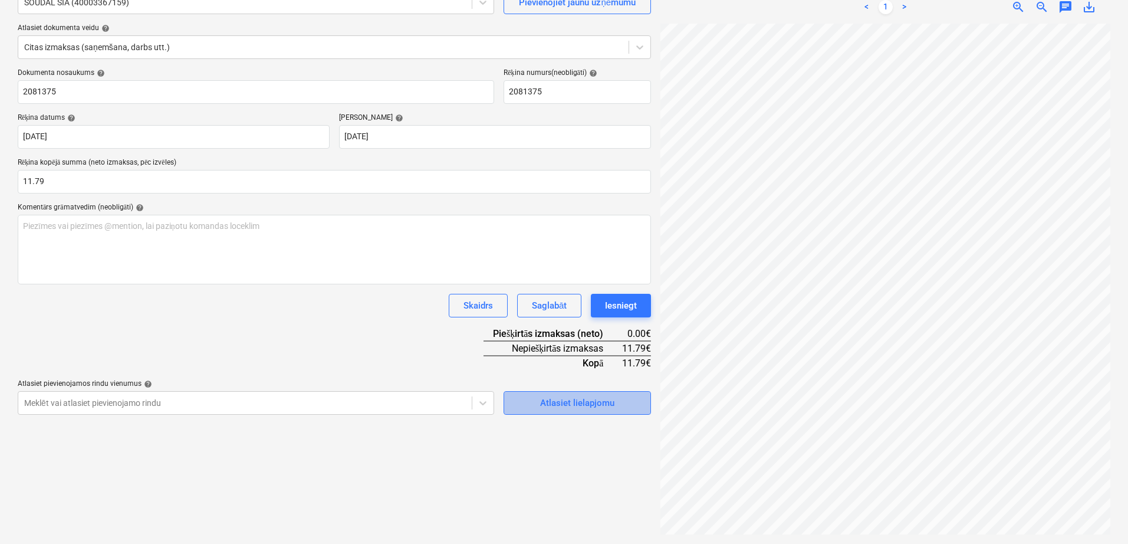
click at [592, 407] on div "Atlasiet lielapjomu" at bounding box center [577, 402] width 74 height 15
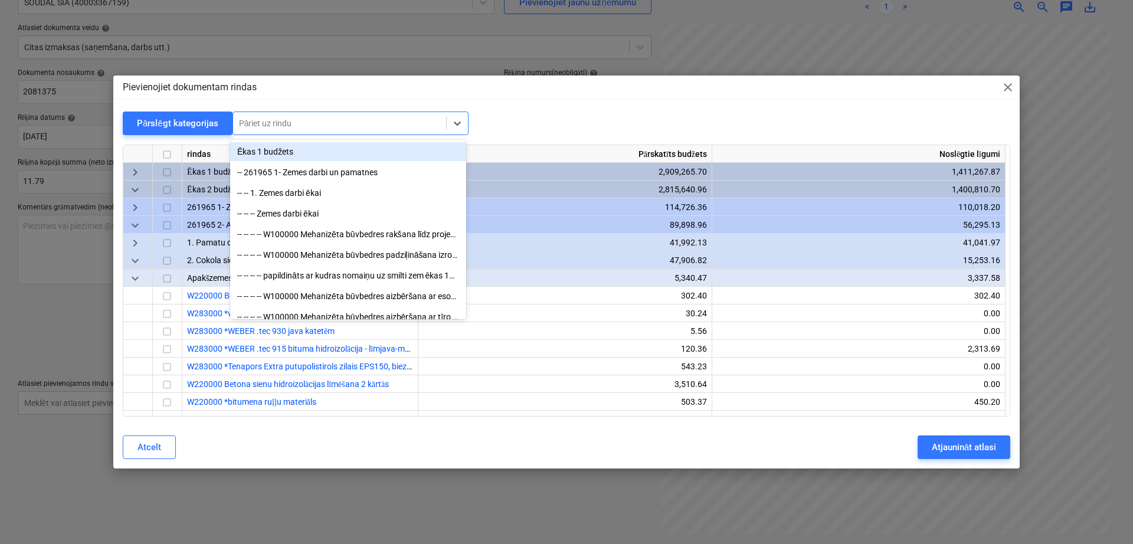
click at [336, 123] on div at bounding box center [339, 123] width 201 height 12
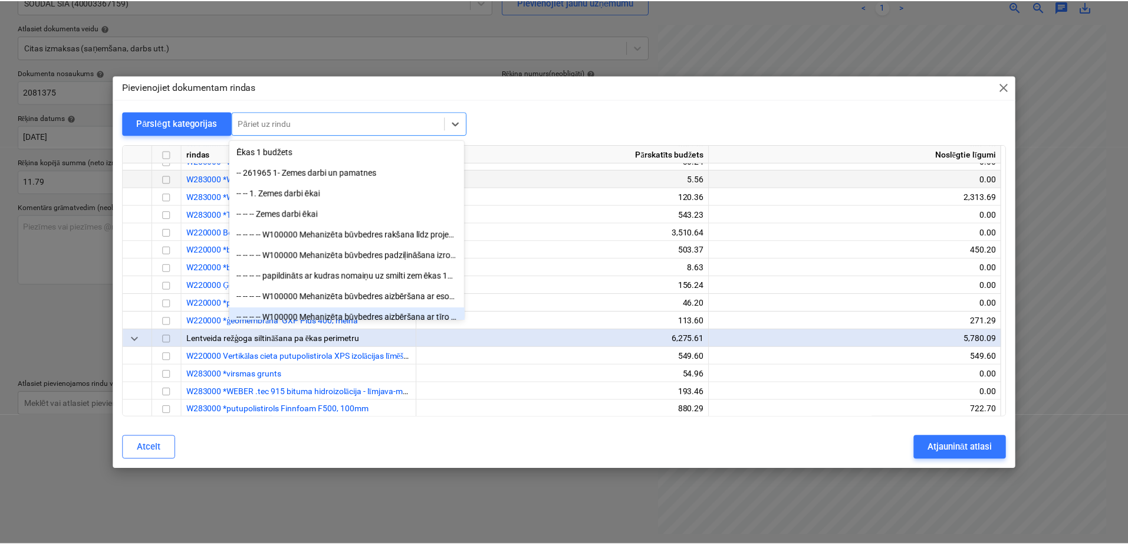
scroll to position [196, 0]
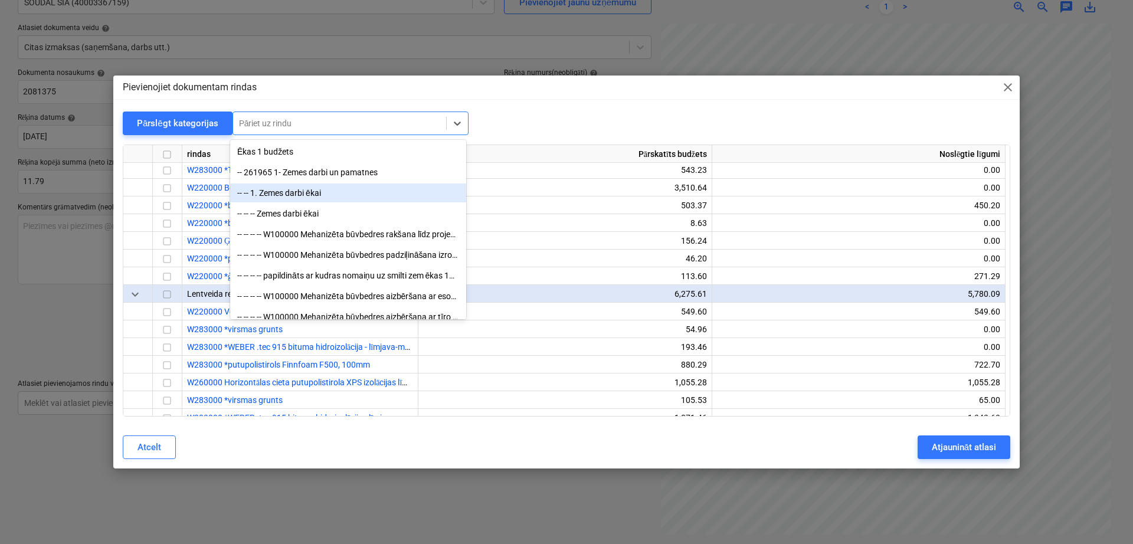
click at [556, 109] on div "Pievienojiet dokumentam rindas close Pārslēgt kategorijas option -- -- 1. Zemes…" at bounding box center [566, 272] width 906 height 393
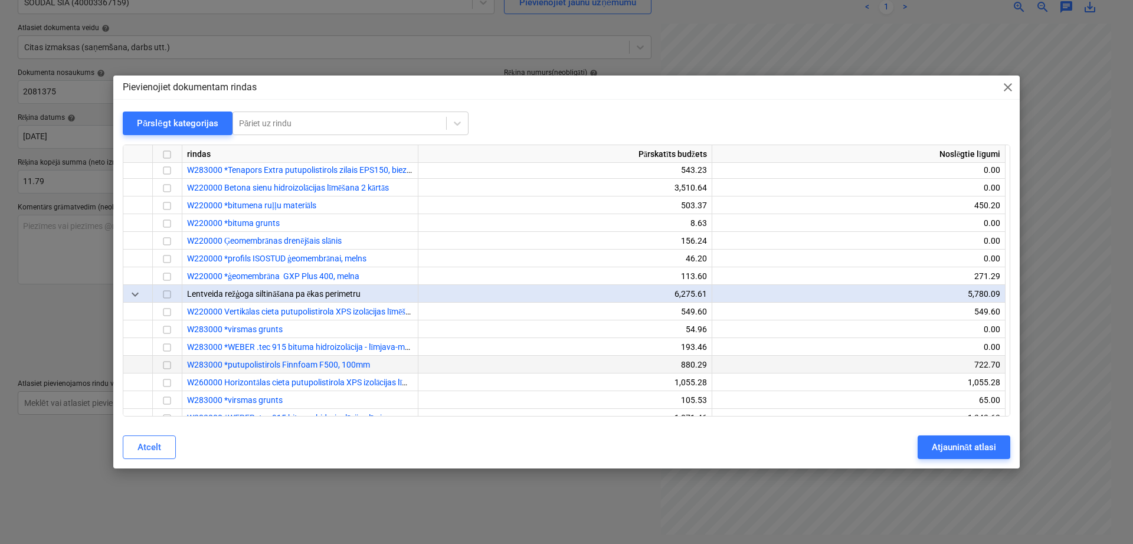
click at [166, 362] on input "checkbox" at bounding box center [167, 366] width 14 height 14
click at [953, 447] on div "Atjaunināt atlasi" at bounding box center [963, 446] width 64 height 15
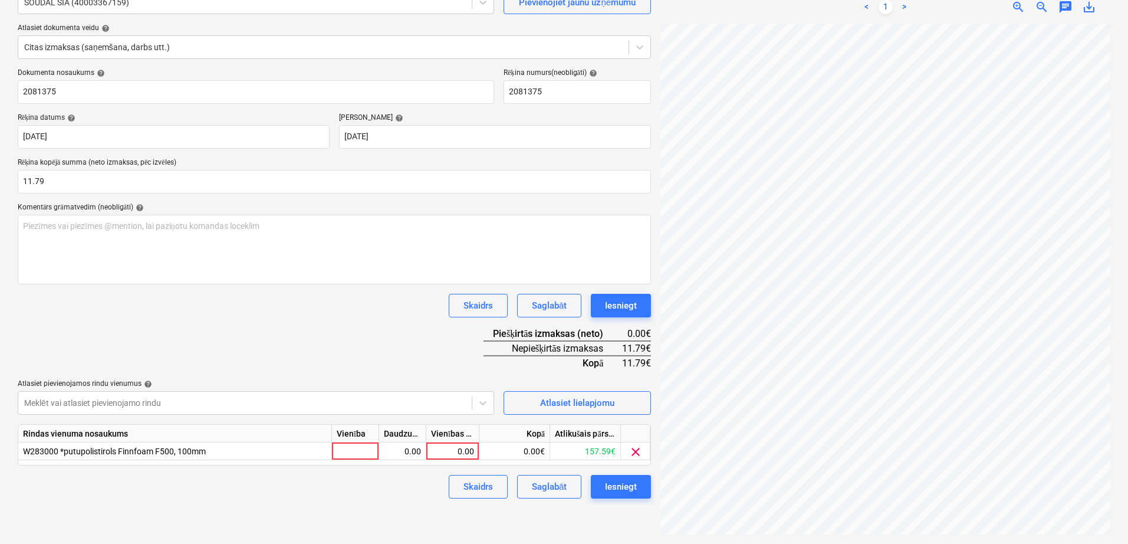
scroll to position [186, 148]
click at [464, 453] on div "0.00" at bounding box center [452, 451] width 43 height 18
type input "11.79"
click at [362, 356] on div "Dokumenta nosaukums help 2081375 Rēķina numurs (neobligāti) help 2081375 Rēķina…" at bounding box center [335, 283] width 634 height 430
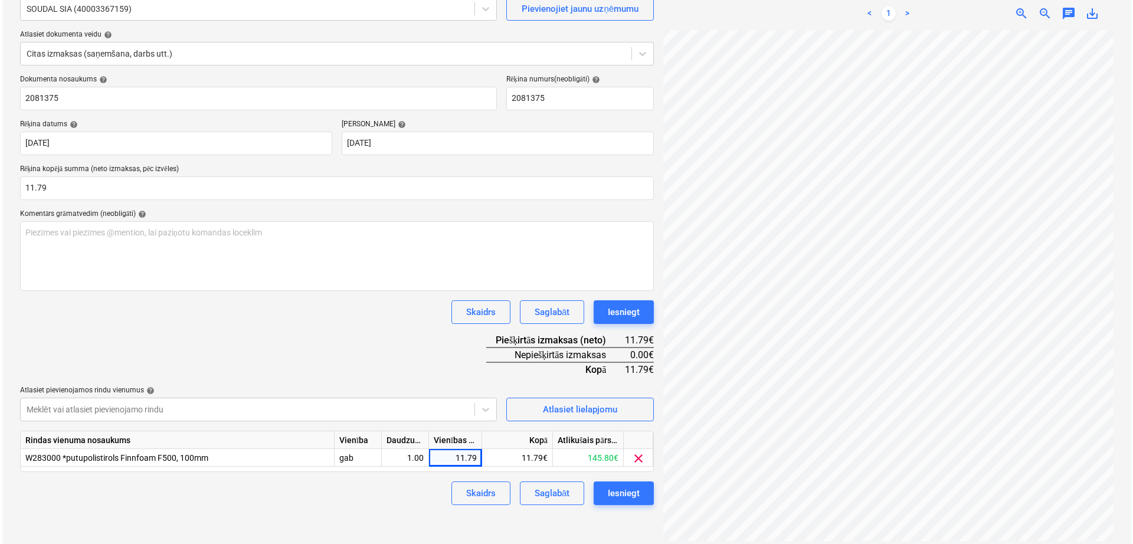
scroll to position [118, 0]
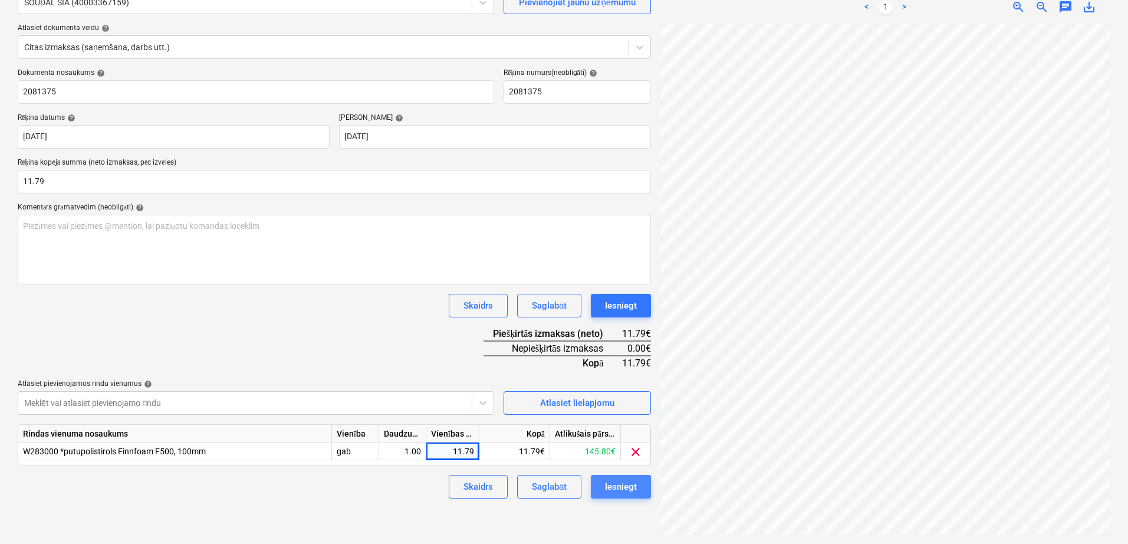
click at [639, 491] on button "Iesniegt" at bounding box center [621, 487] width 60 height 24
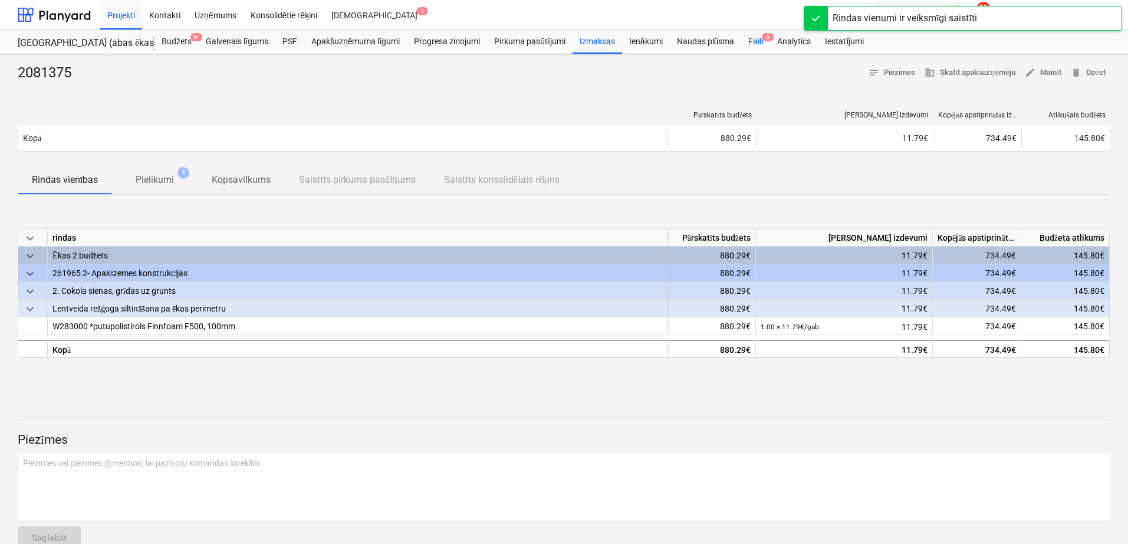
click at [750, 39] on div "Faili 8" at bounding box center [755, 42] width 29 height 24
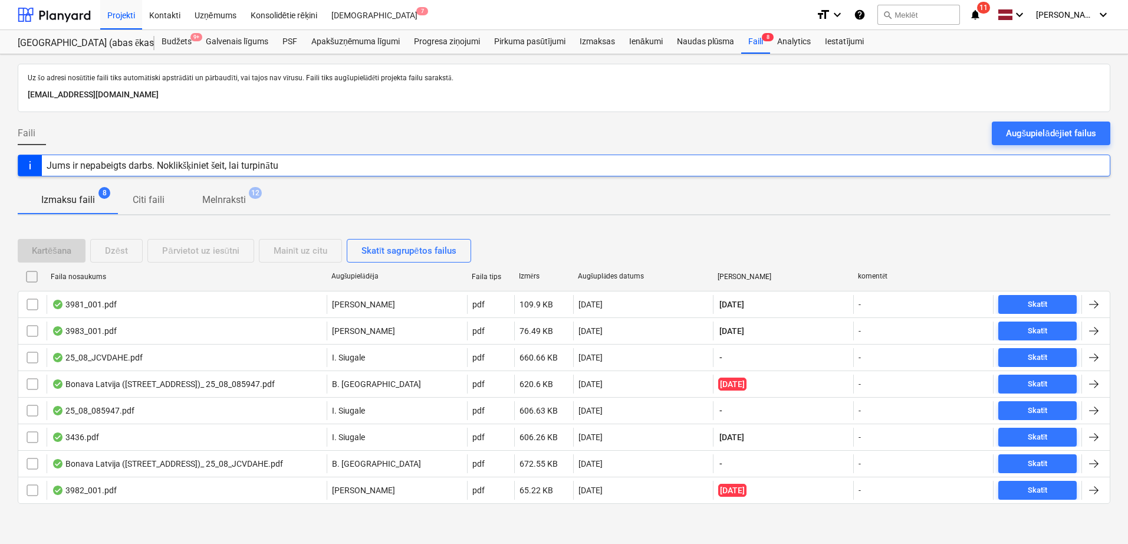
click at [727, 273] on div "[PERSON_NAME]" at bounding box center [783, 277] width 131 height 8
checkbox input "false"
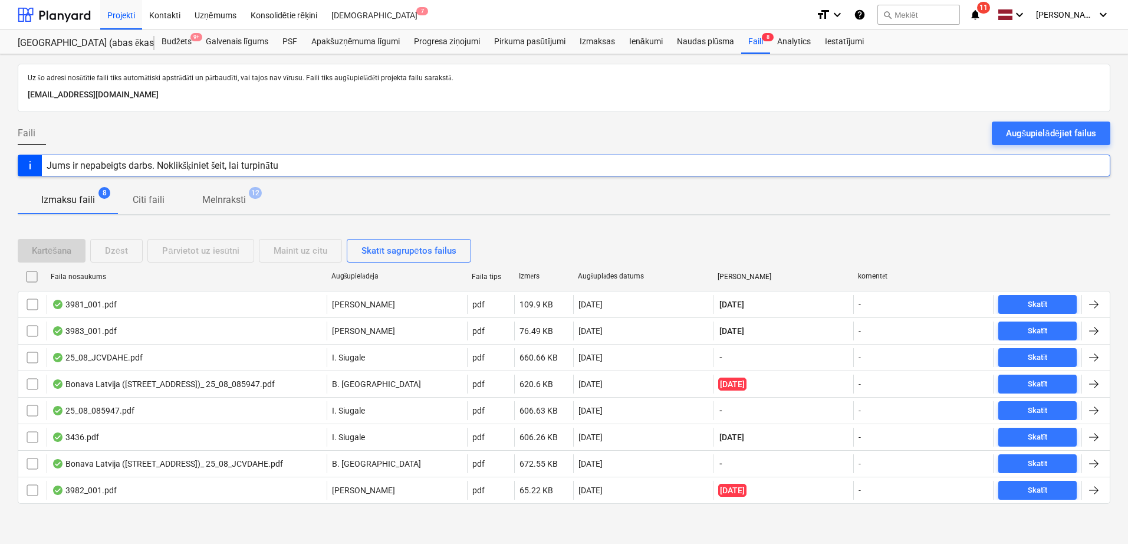
checkbox input "false"
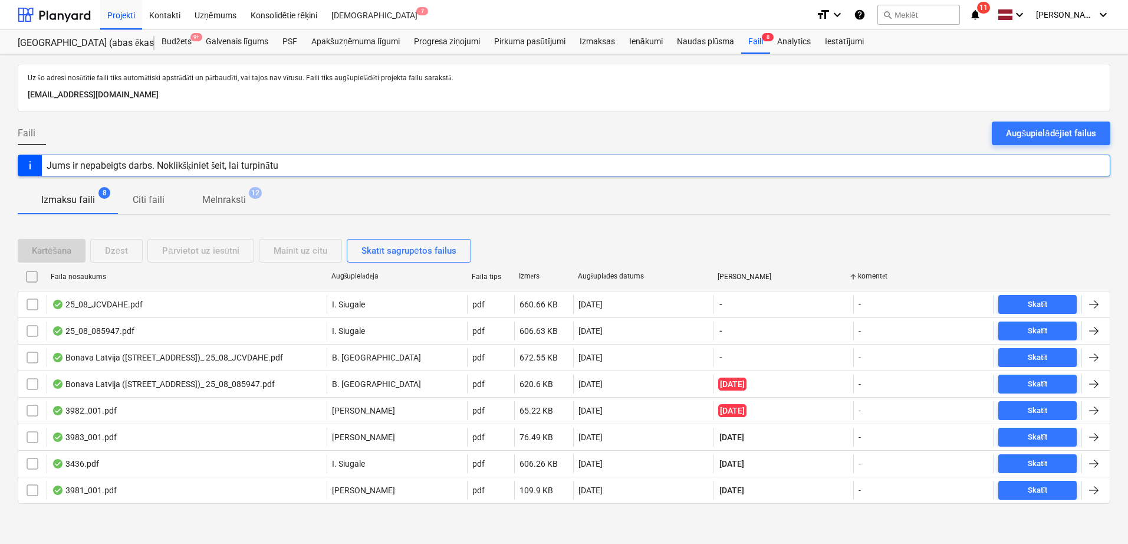
click at [612, 273] on div "Augšuplādes datums" at bounding box center [643, 276] width 131 height 9
checkbox input "false"
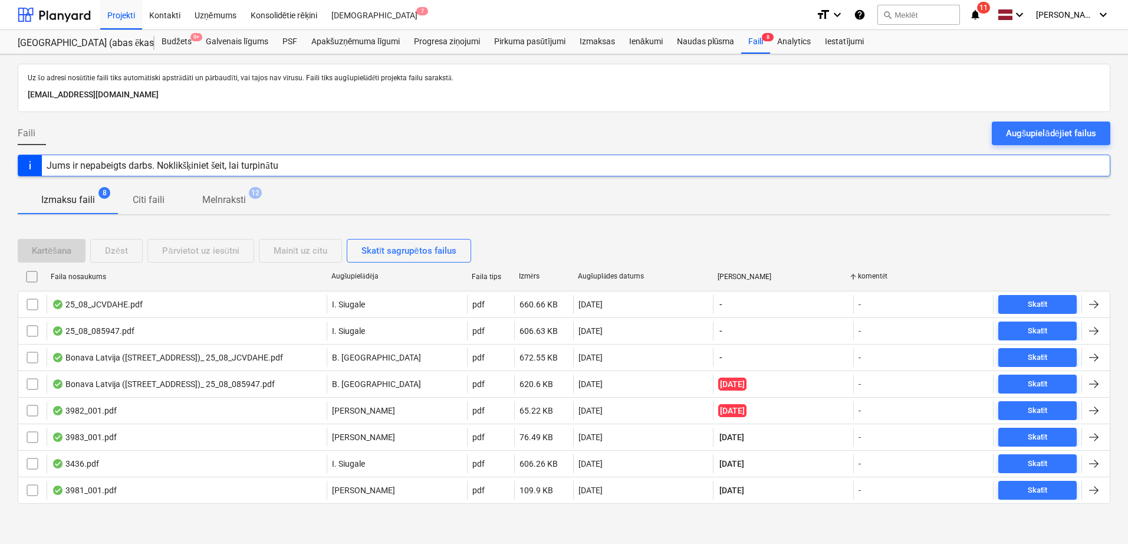
checkbox input "false"
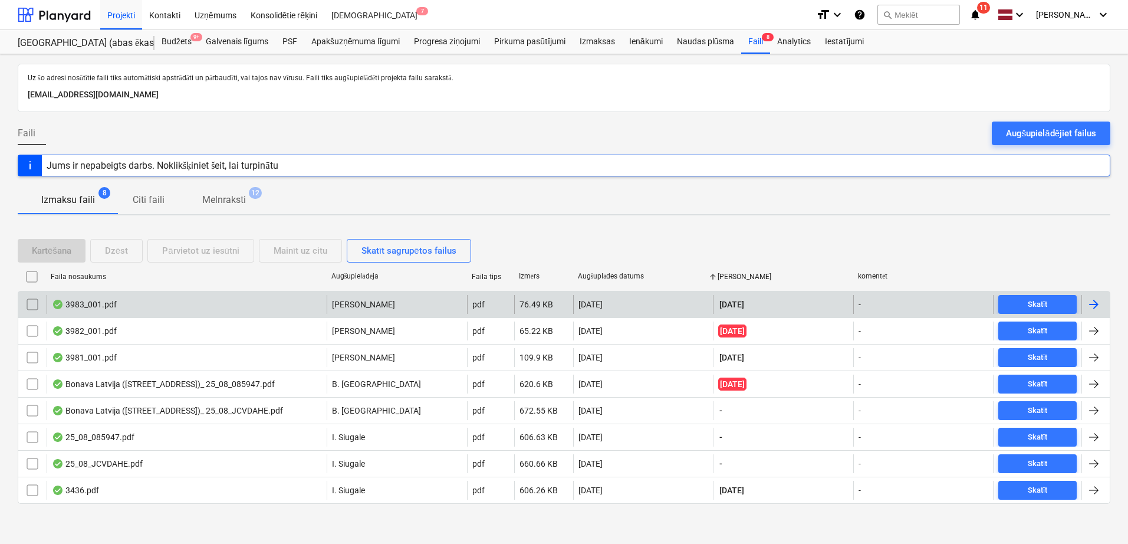
click at [1099, 307] on div at bounding box center [1094, 304] width 14 height 14
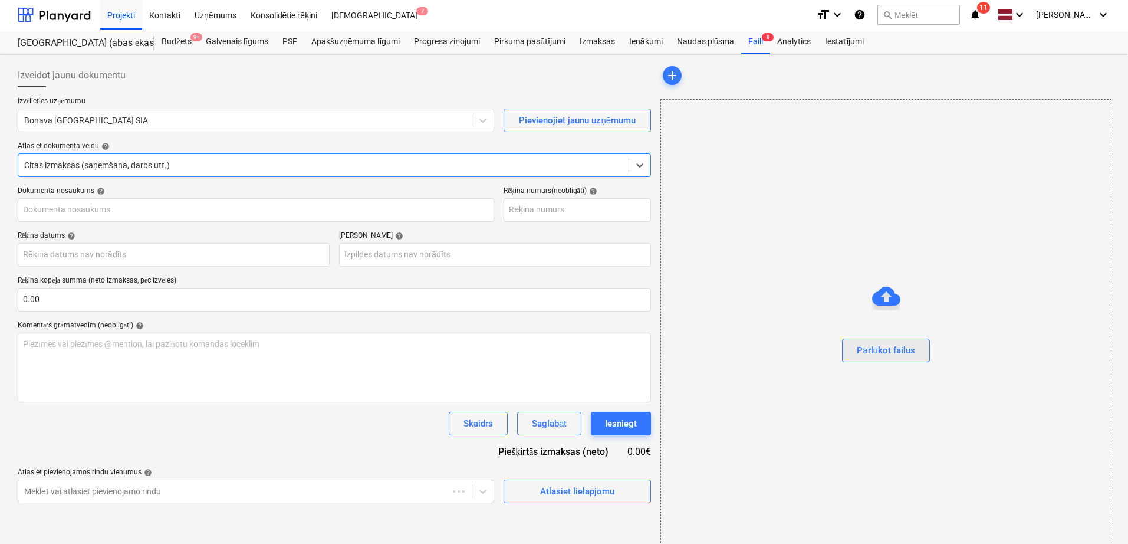
type input "BBG148242"
type input "[DATE]"
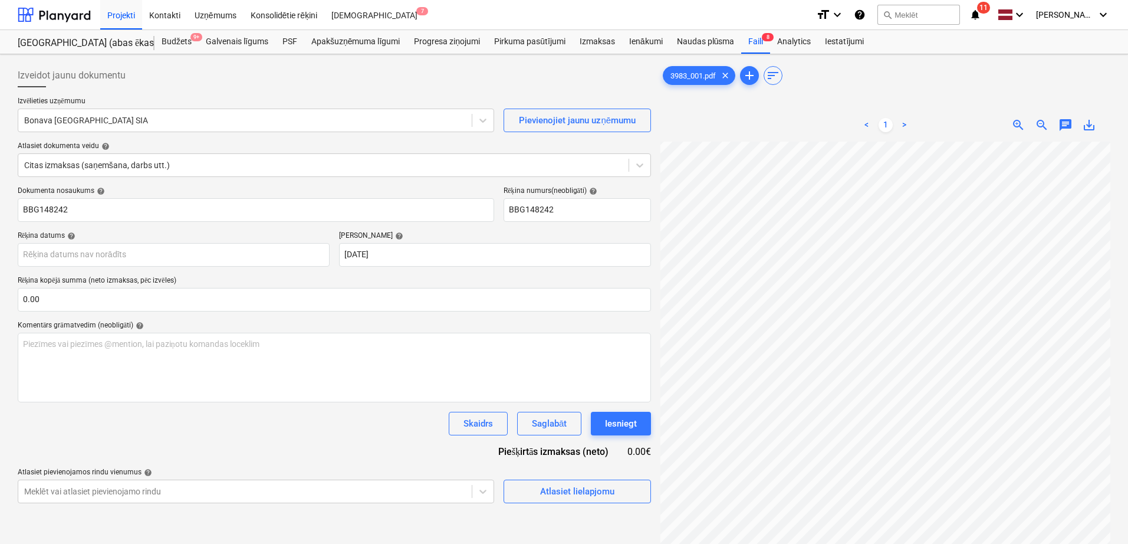
scroll to position [88, 41]
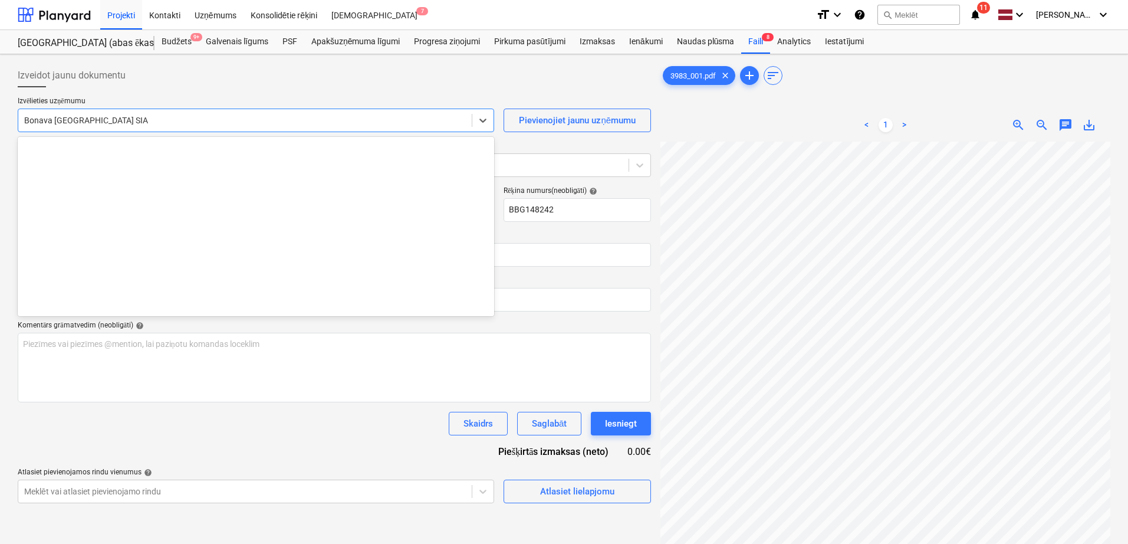
click at [241, 117] on div at bounding box center [245, 120] width 442 height 12
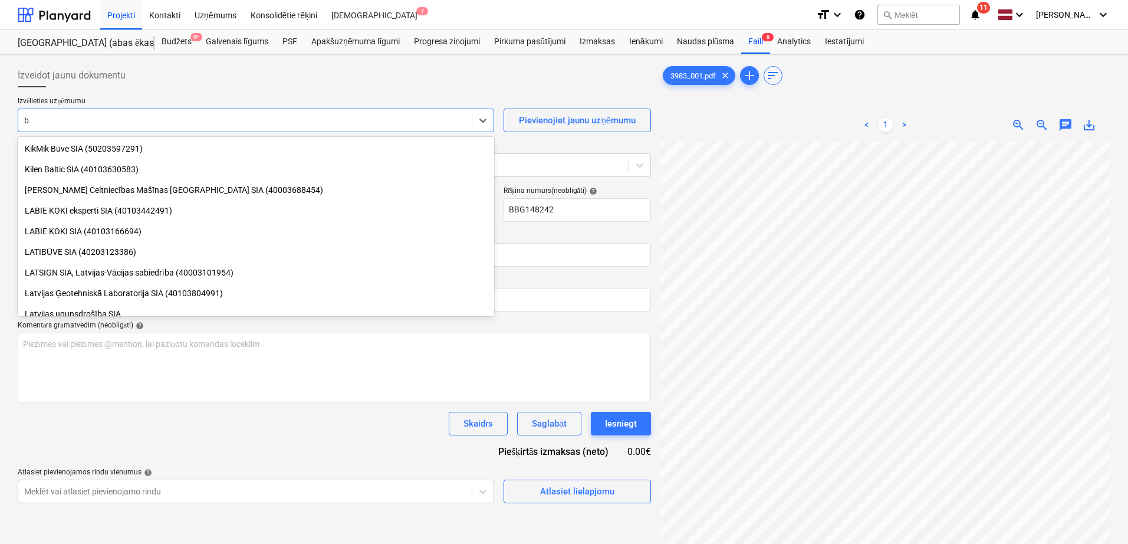
type input "bb"
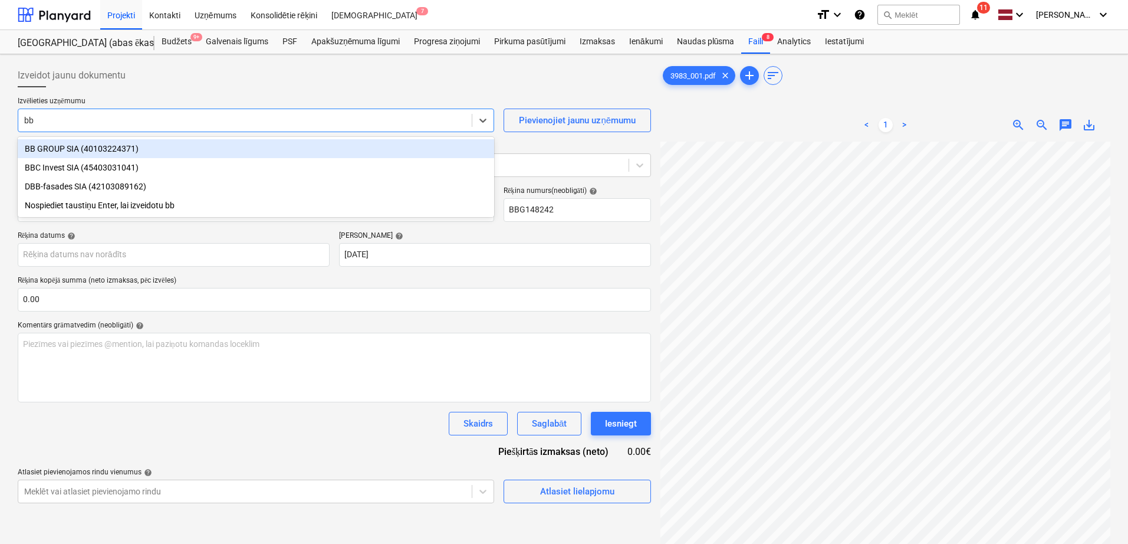
click at [152, 153] on div "BB GROUP SIA (40103224371)" at bounding box center [256, 148] width 477 height 19
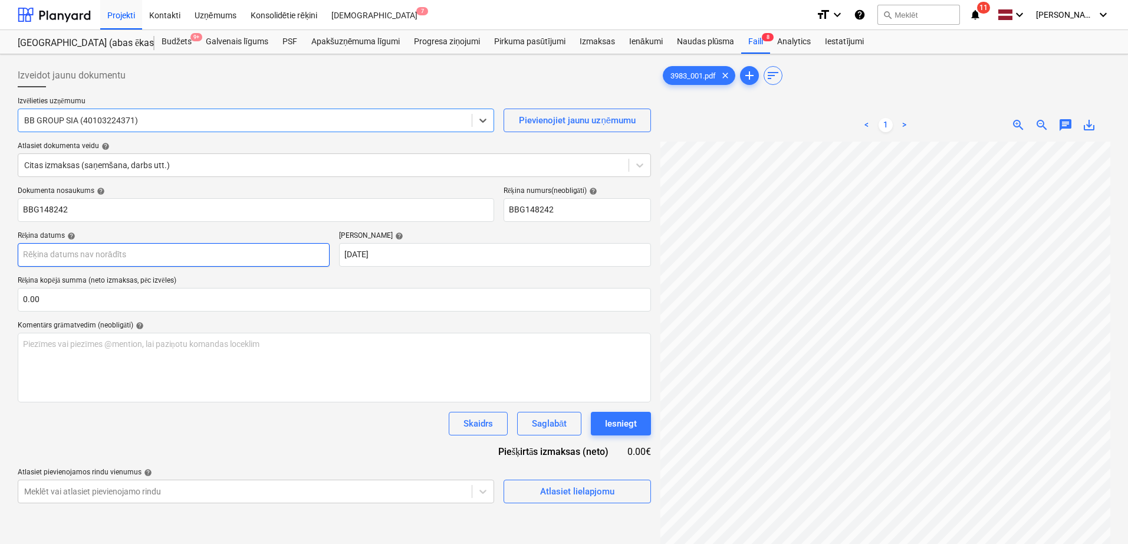
click at [190, 255] on body "Projekti Kontakti Uzņēmums Konsolidētie rēķini Iesūtne 7 format_size keyboard_a…" at bounding box center [564, 272] width 1128 height 544
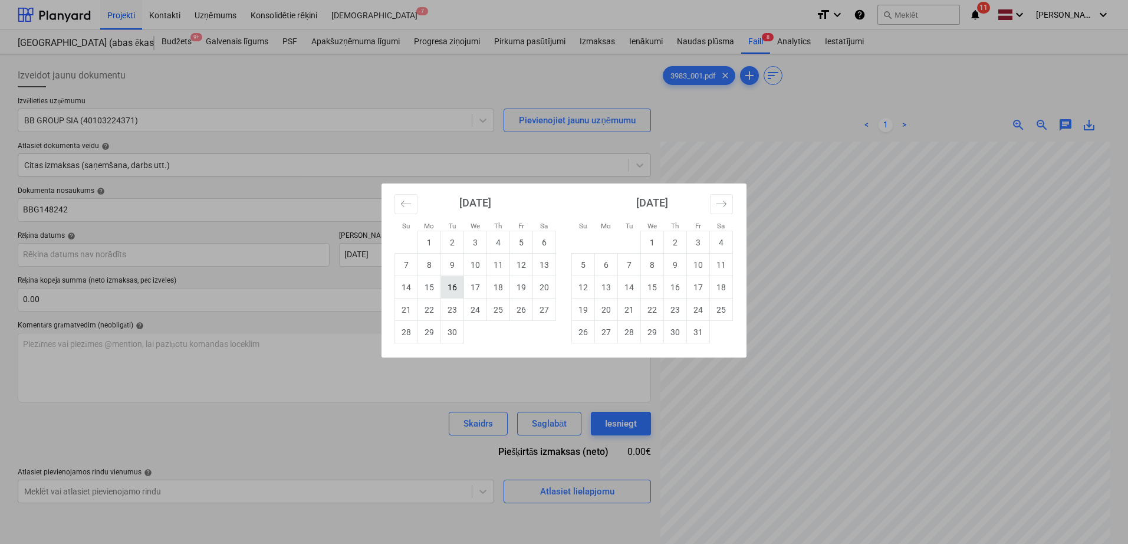
click at [452, 291] on td "16" at bounding box center [452, 287] width 23 height 22
type input "[DATE]"
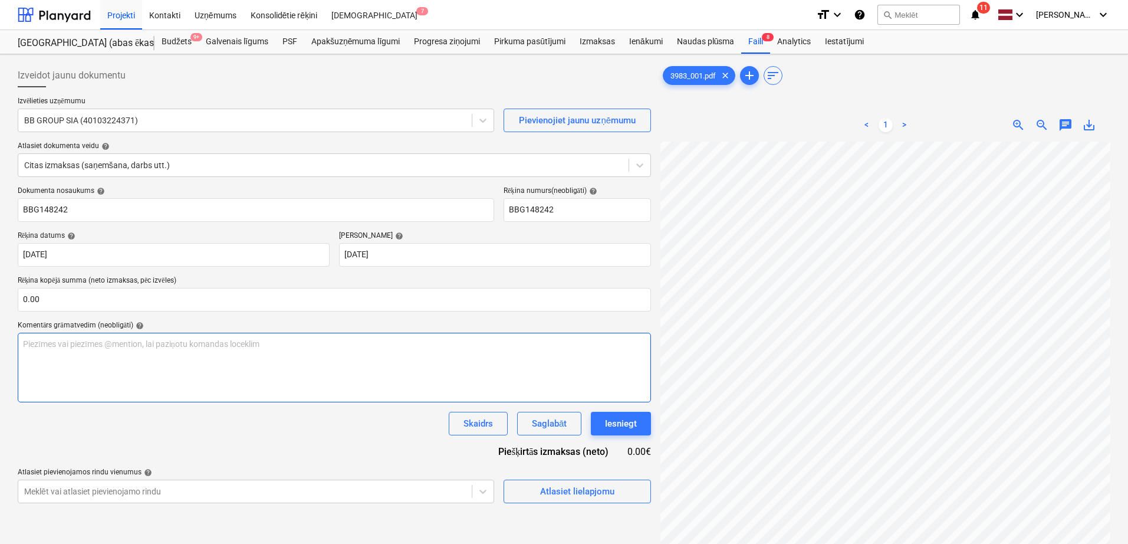
scroll to position [367, 171]
click at [196, 303] on input "text" at bounding box center [335, 300] width 634 height 24
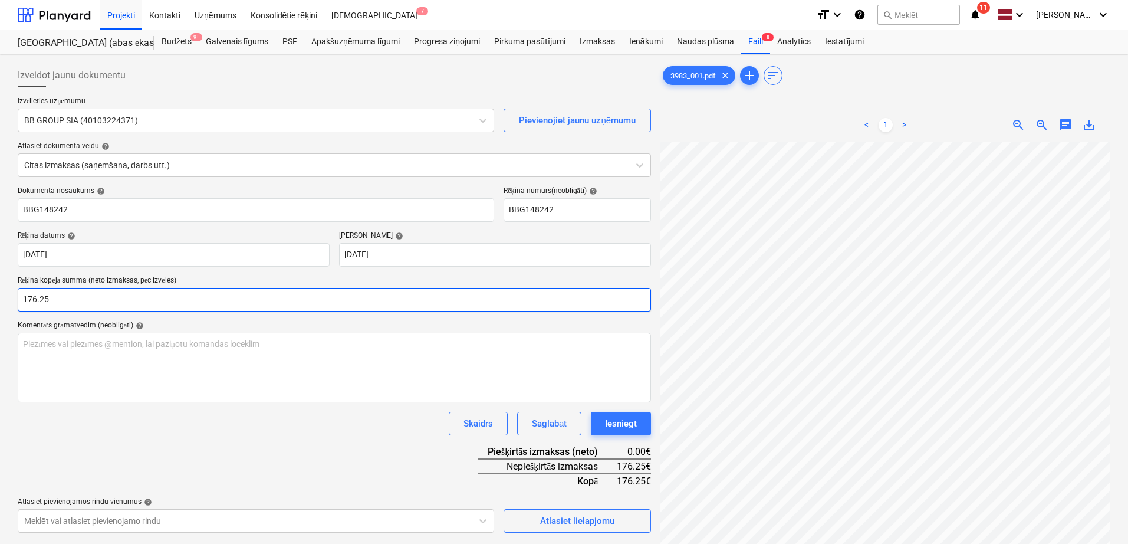
type input "176.25"
click at [352, 321] on div "Komentārs grāmatvedim (neobligāti) help" at bounding box center [335, 325] width 634 height 9
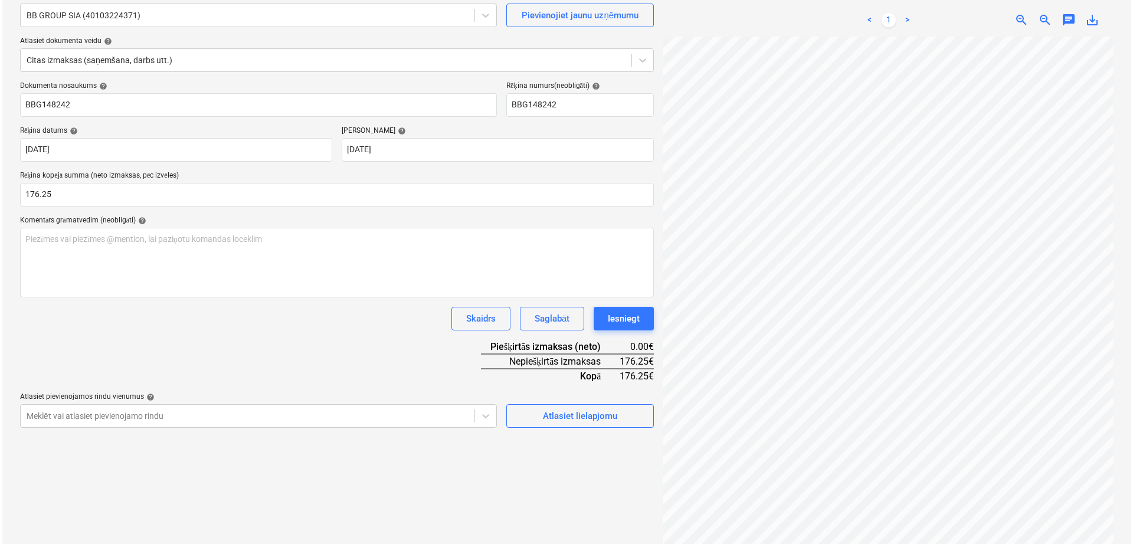
scroll to position [118, 0]
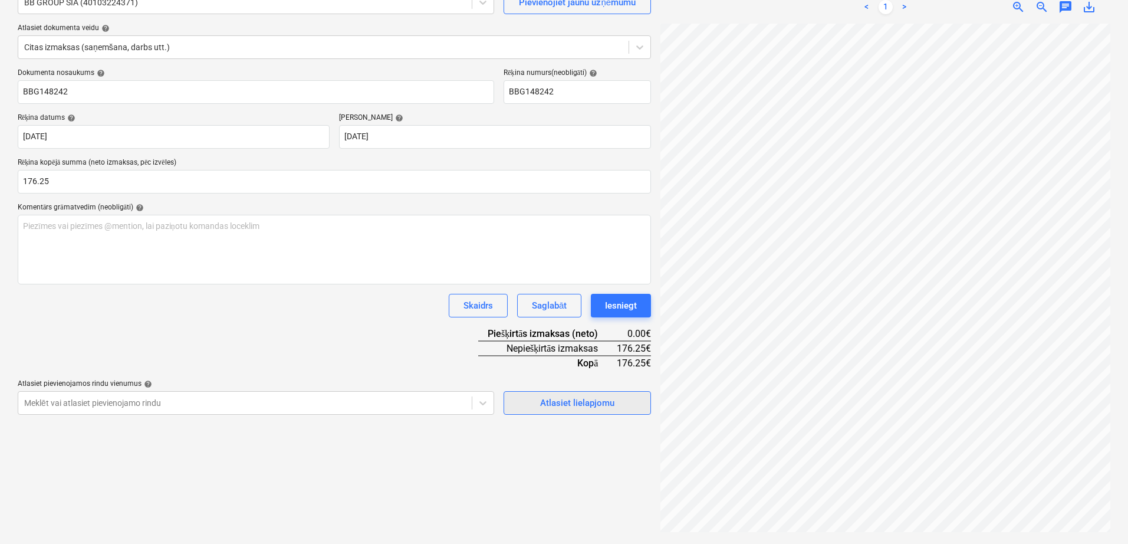
click at [572, 409] on div "Atlasiet lielapjomu" at bounding box center [577, 402] width 74 height 15
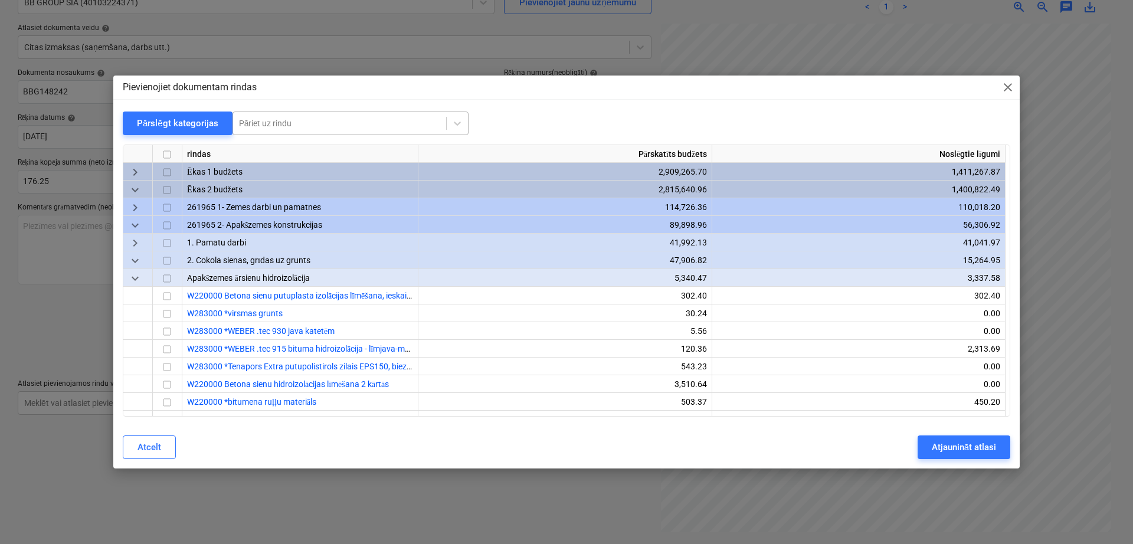
click at [355, 128] on div at bounding box center [339, 123] width 201 height 12
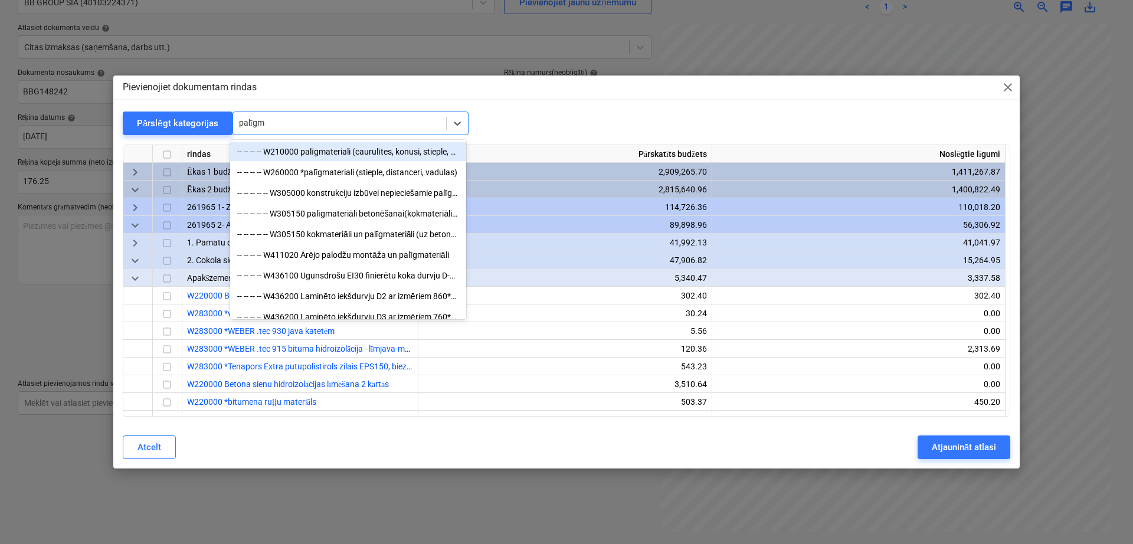
type input "palīgma"
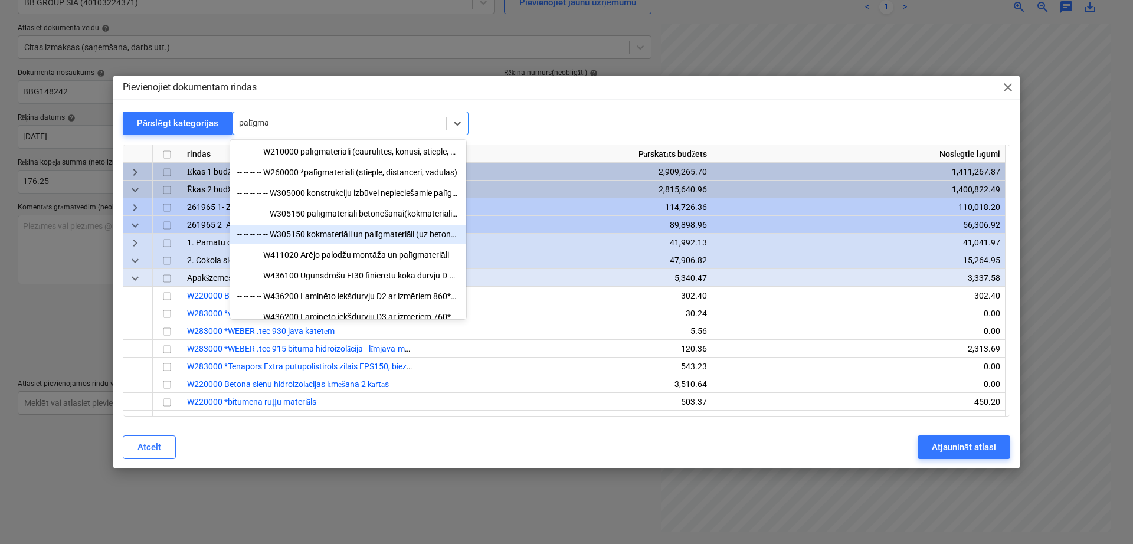
click at [350, 233] on div "-- -- -- -- -- W305150 kokmateriāli un palīgmateriāli (uz betona 1m3)" at bounding box center [348, 234] width 236 height 19
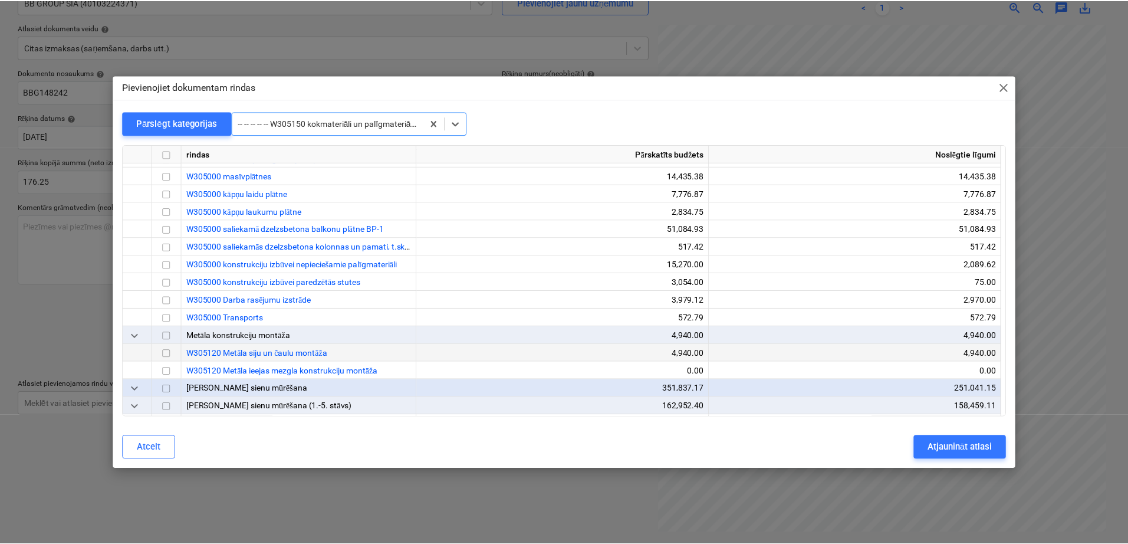
scroll to position [2755, 0]
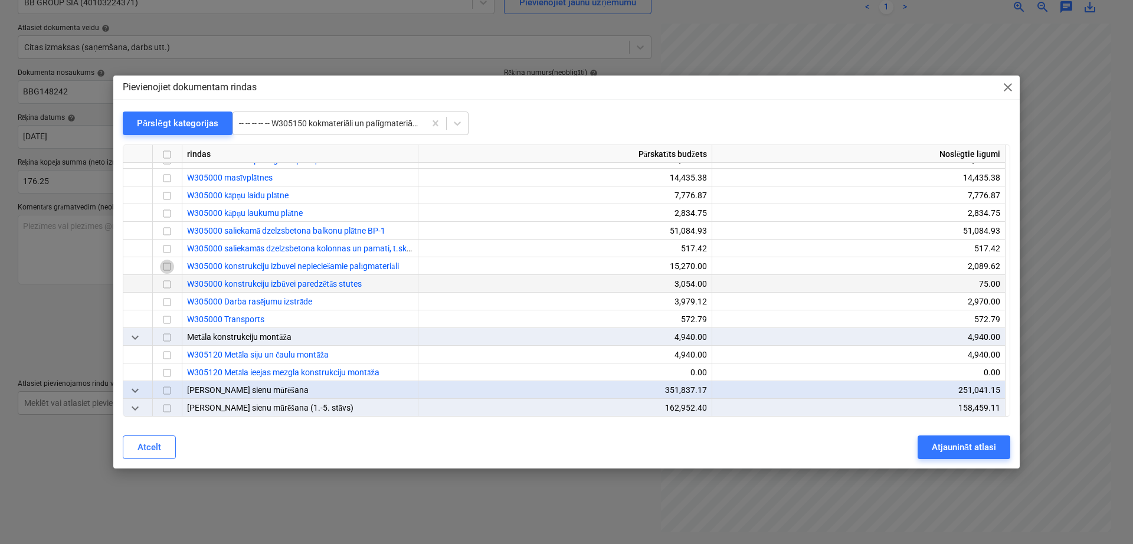
drag, startPoint x: 166, startPoint y: 268, endPoint x: 215, endPoint y: 275, distance: 49.4
click at [166, 268] on input "checkbox" at bounding box center [167, 267] width 14 height 14
click at [968, 444] on div "Atjaunināt atlasi" at bounding box center [963, 446] width 64 height 15
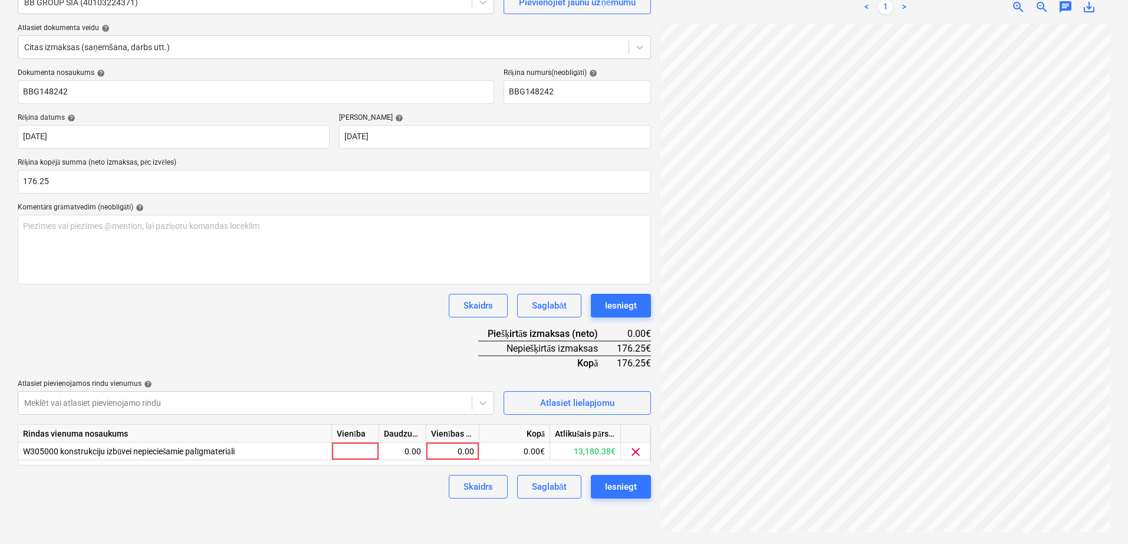
scroll to position [367, 169]
click at [469, 447] on div "0.00" at bounding box center [452, 451] width 43 height 18
type input "176.25"
click at [414, 348] on div "Dokumenta nosaukums help BBG148242 Rēķina numurs (neobligāti) help BBG148242 Rē…" at bounding box center [335, 283] width 634 height 430
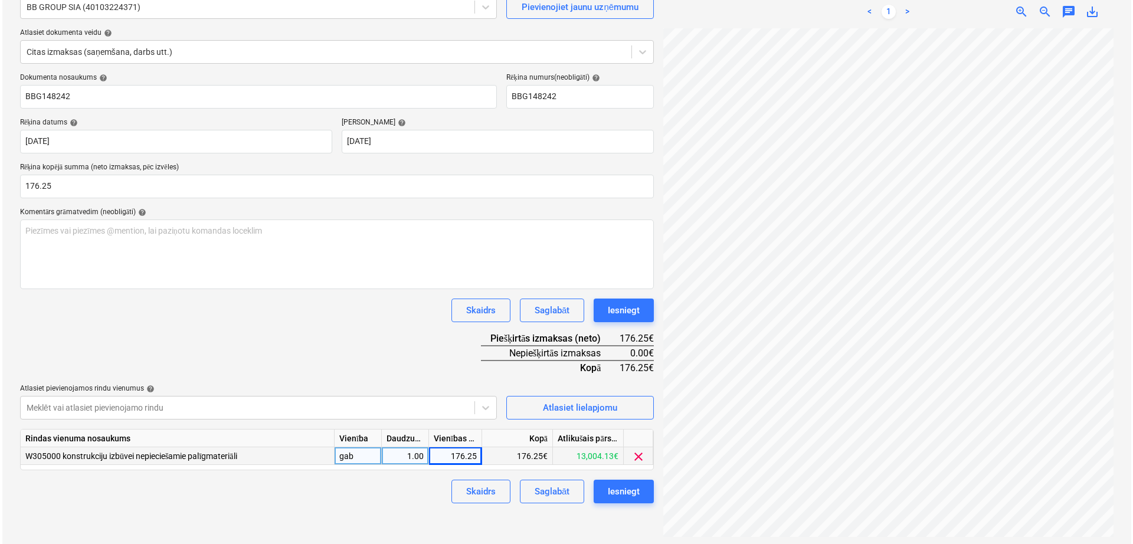
scroll to position [118, 0]
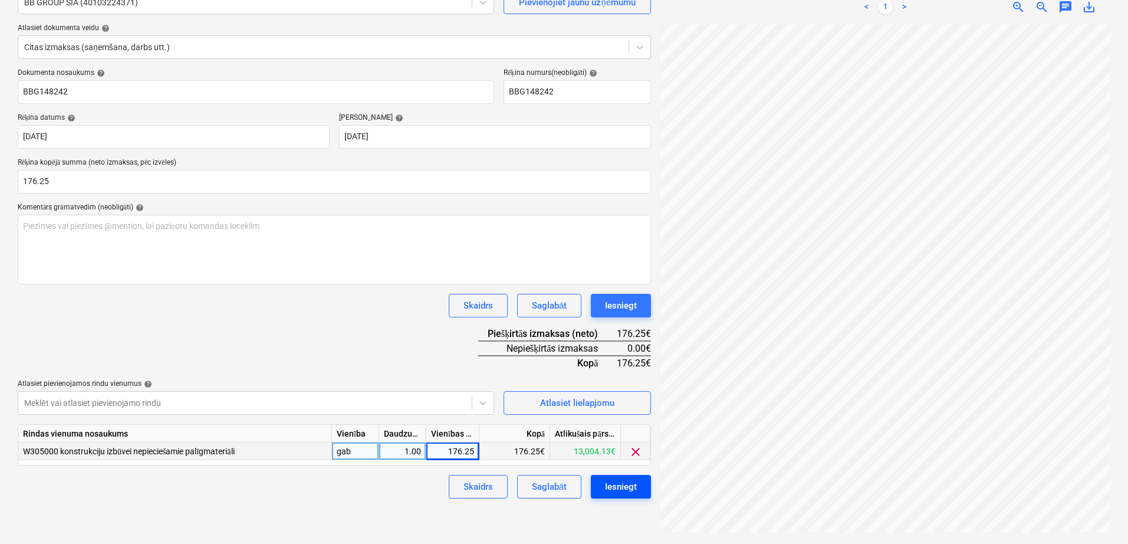
click at [613, 496] on button "Iesniegt" at bounding box center [621, 487] width 60 height 24
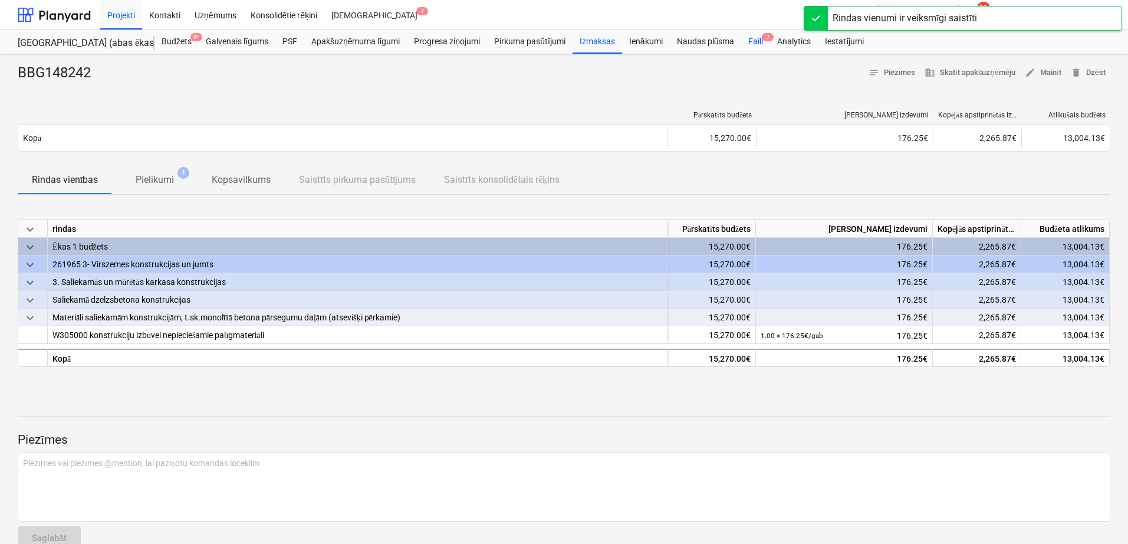
click at [765, 38] on span "7" at bounding box center [768, 37] width 12 height 8
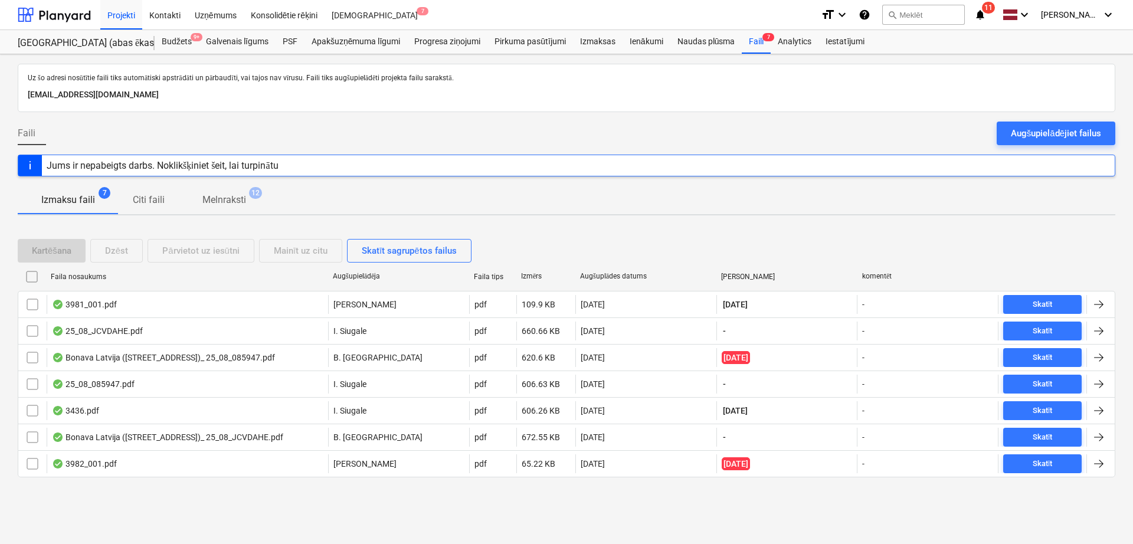
click at [616, 272] on div "Augšuplādes datums" at bounding box center [646, 276] width 132 height 9
checkbox input "false"
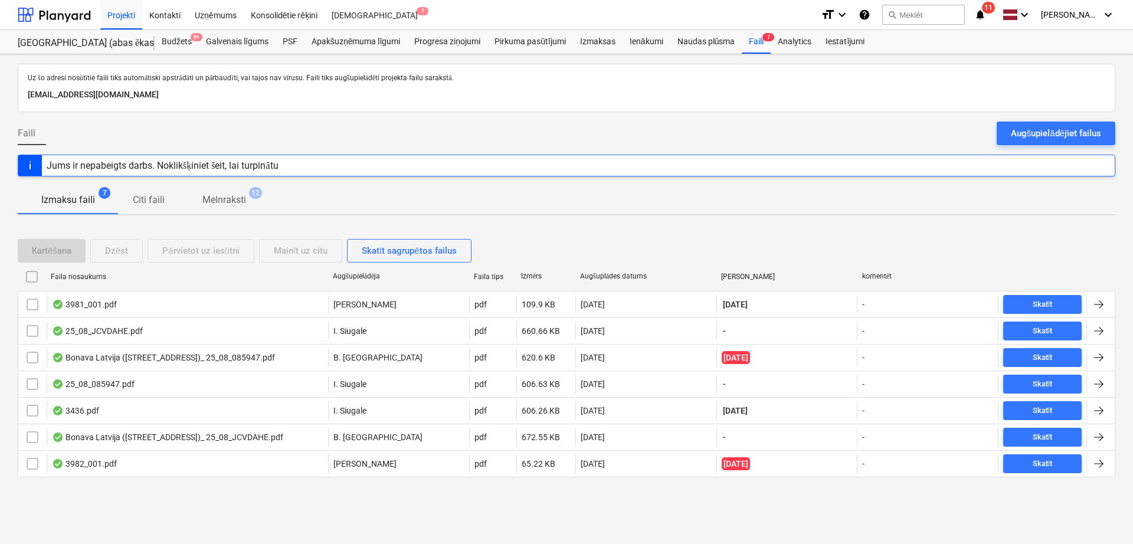
checkbox input "false"
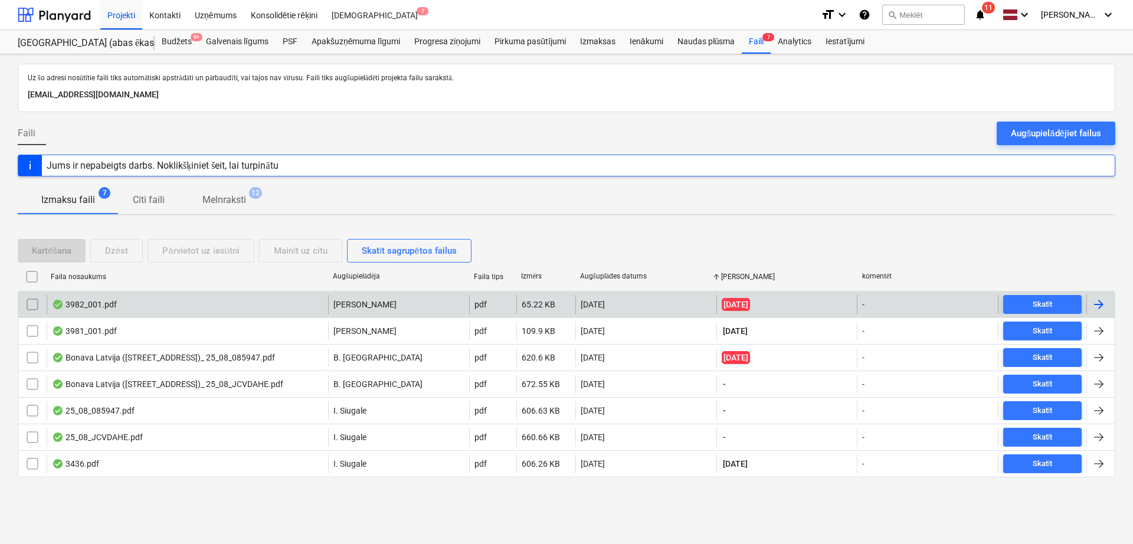
click at [1105, 306] on div at bounding box center [1100, 304] width 28 height 19
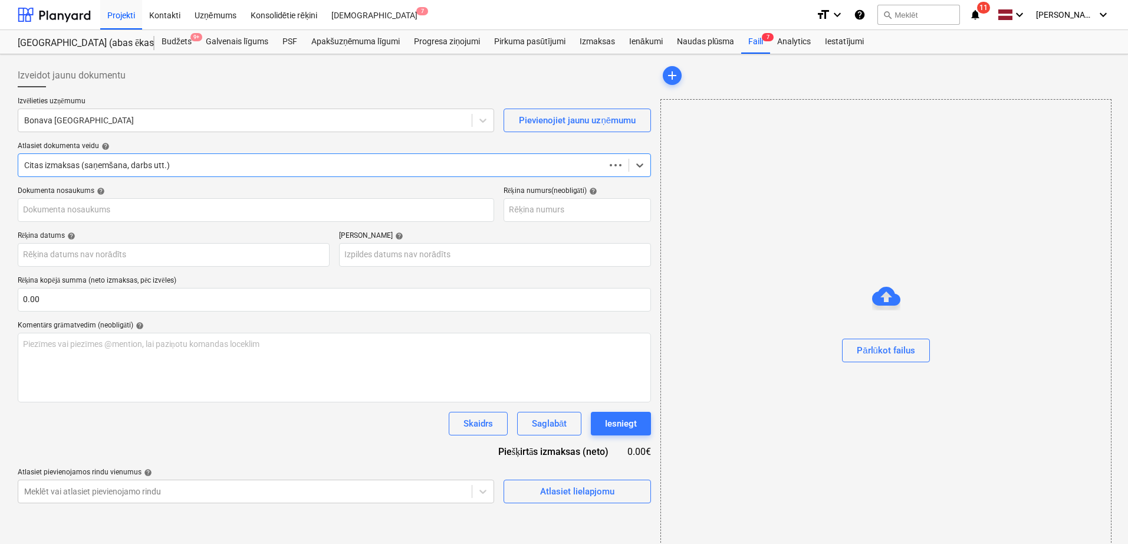
type input "CRL-076585"
type input "[DATE]"
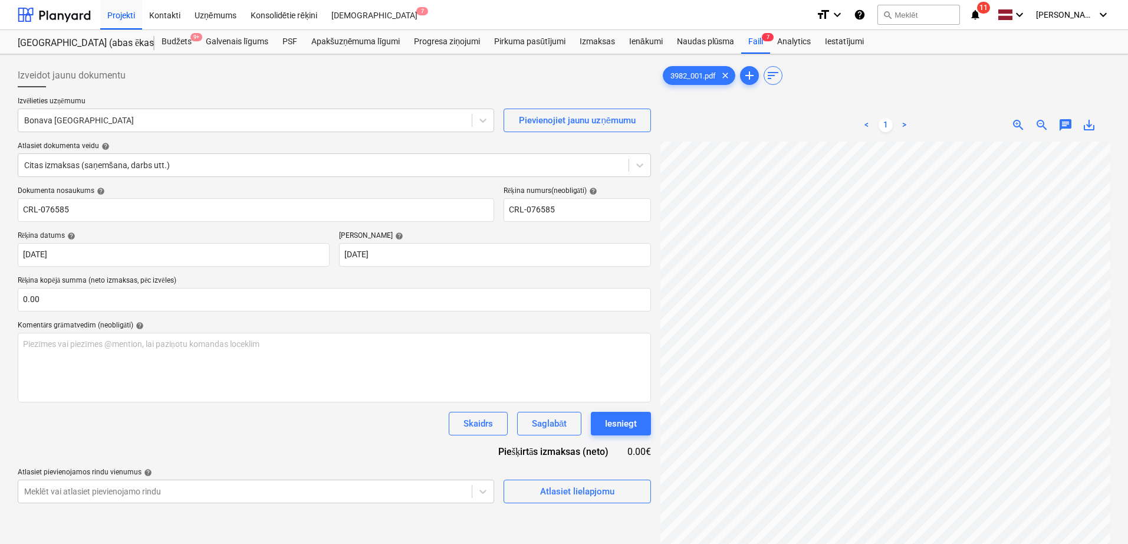
scroll to position [21, 2]
click at [238, 119] on div at bounding box center [245, 120] width 442 height 12
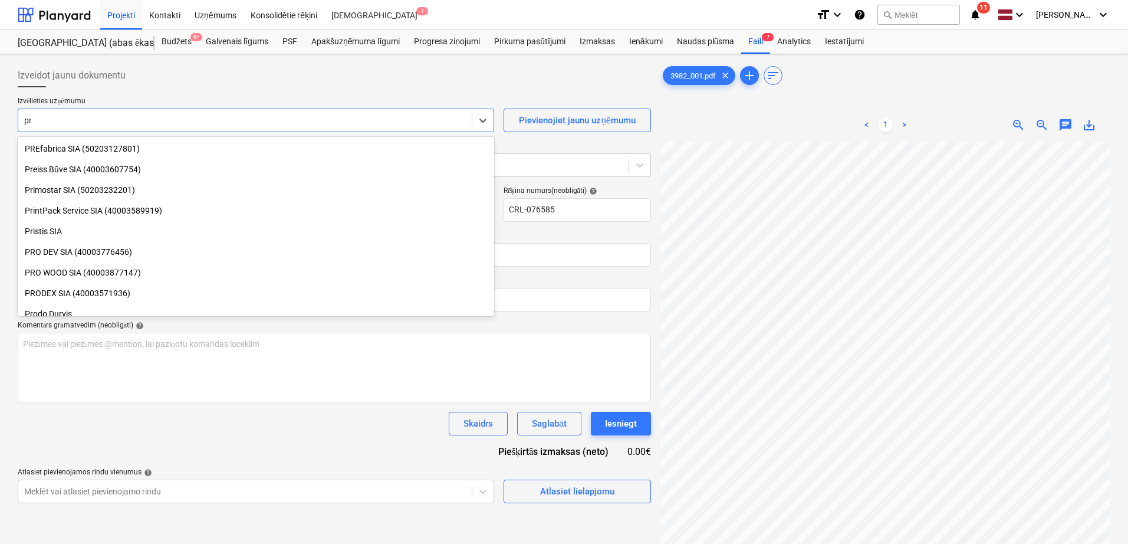
scroll to position [773, 0]
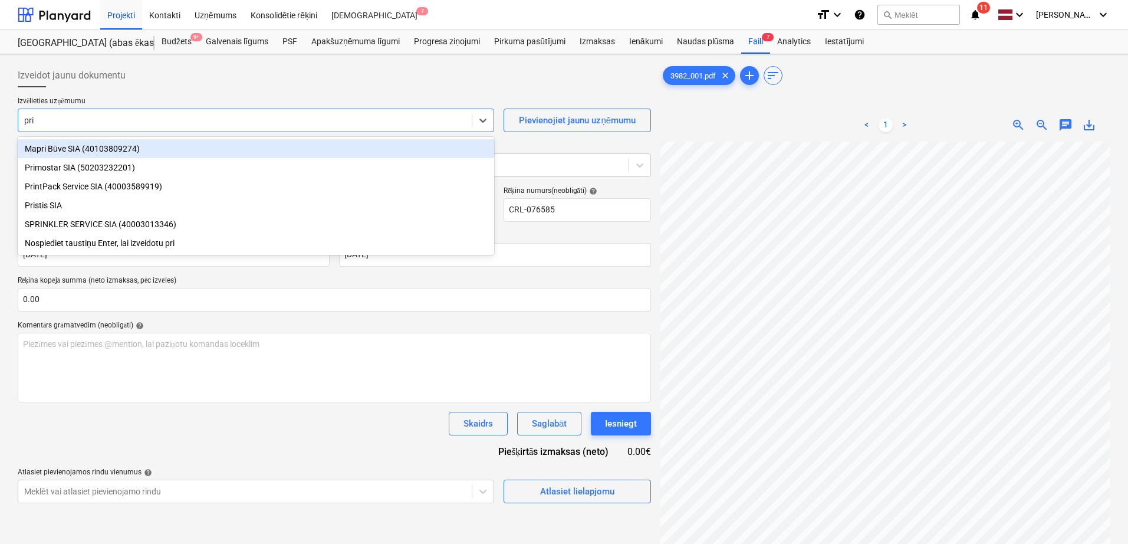
type input "prin"
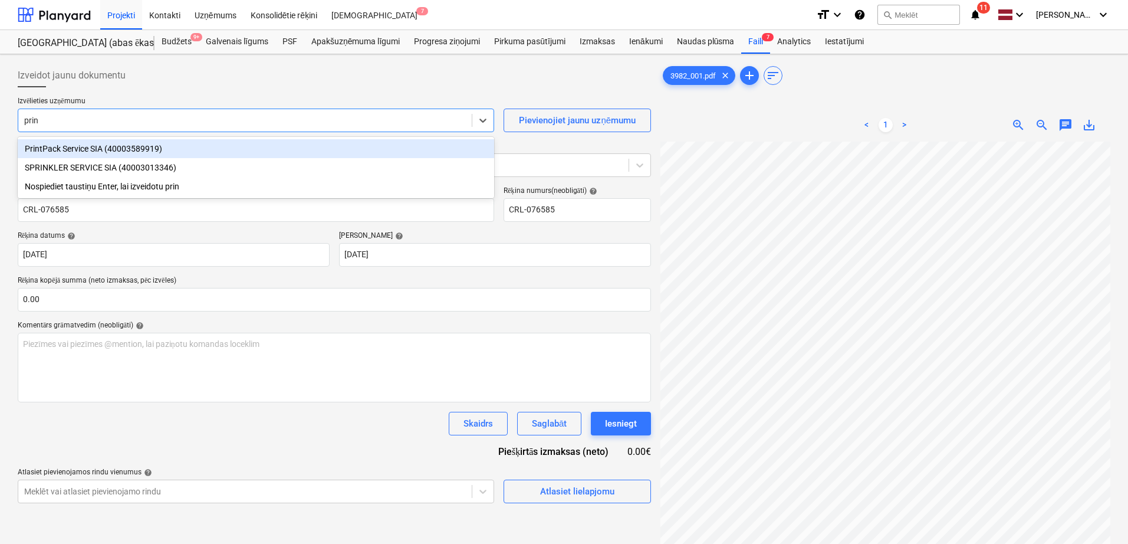
click at [228, 148] on div "PrintPack Service SIA (40003589919)" at bounding box center [256, 148] width 477 height 19
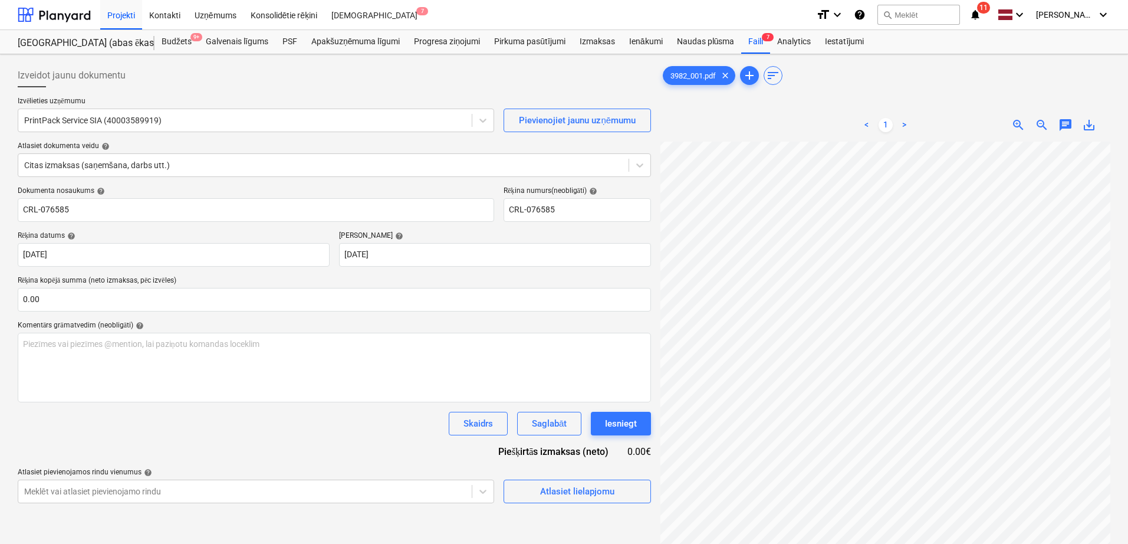
scroll to position [177, 169]
click at [298, 301] on input "text" at bounding box center [335, 300] width 634 height 24
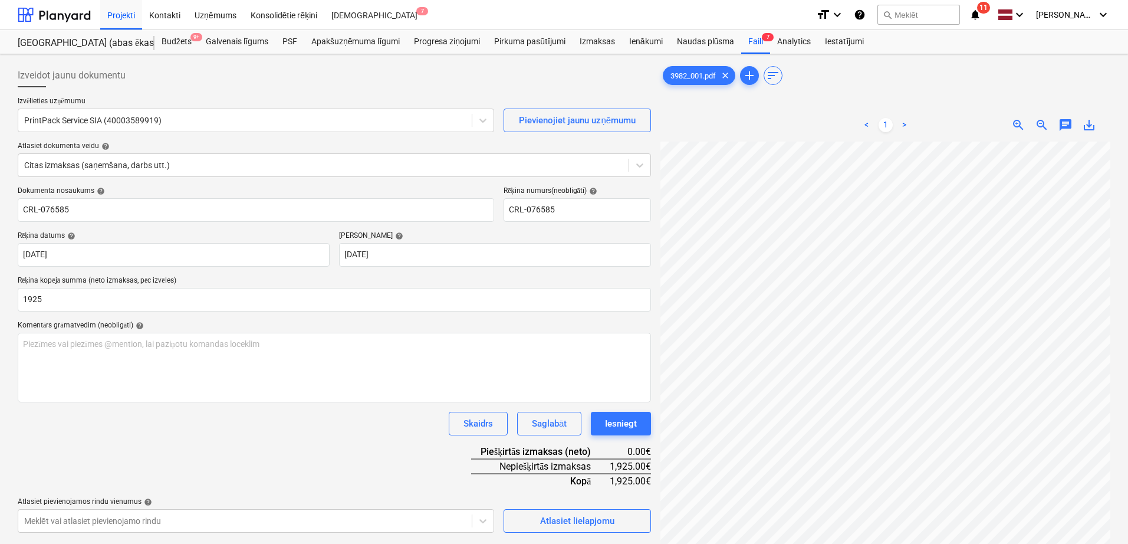
type input "1,925.00"
click at [284, 328] on div "Komentārs grāmatvedim (neobligāti) help" at bounding box center [335, 325] width 634 height 9
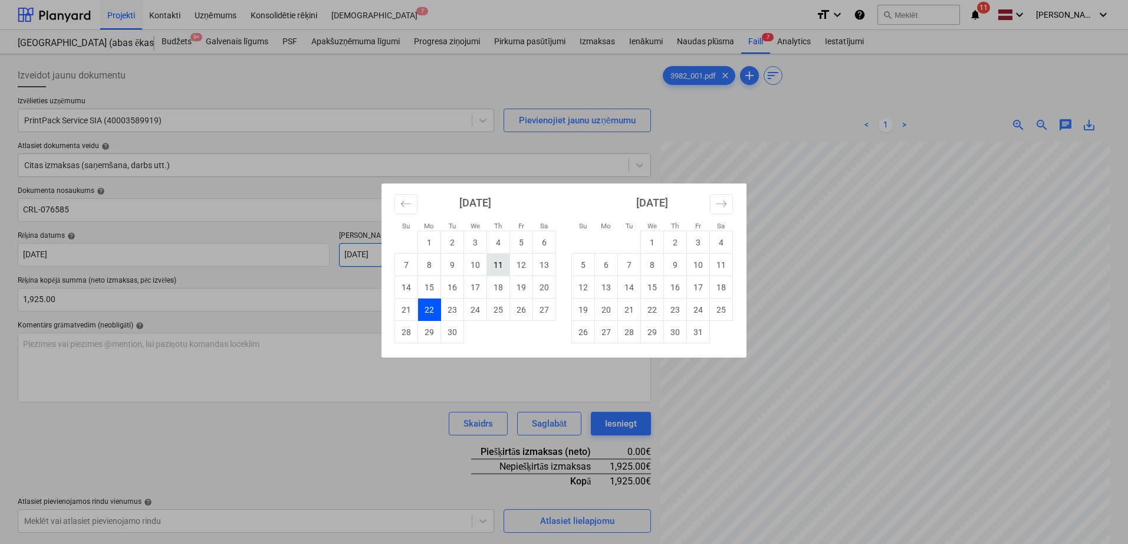
click at [504, 257] on body "Projekti Kontakti Uzņēmums Konsolidētie rēķini Iesūtne 7 format_size keyboard_a…" at bounding box center [564, 272] width 1128 height 544
click at [587, 316] on td "19" at bounding box center [583, 309] width 23 height 22
type input "[DATE]"
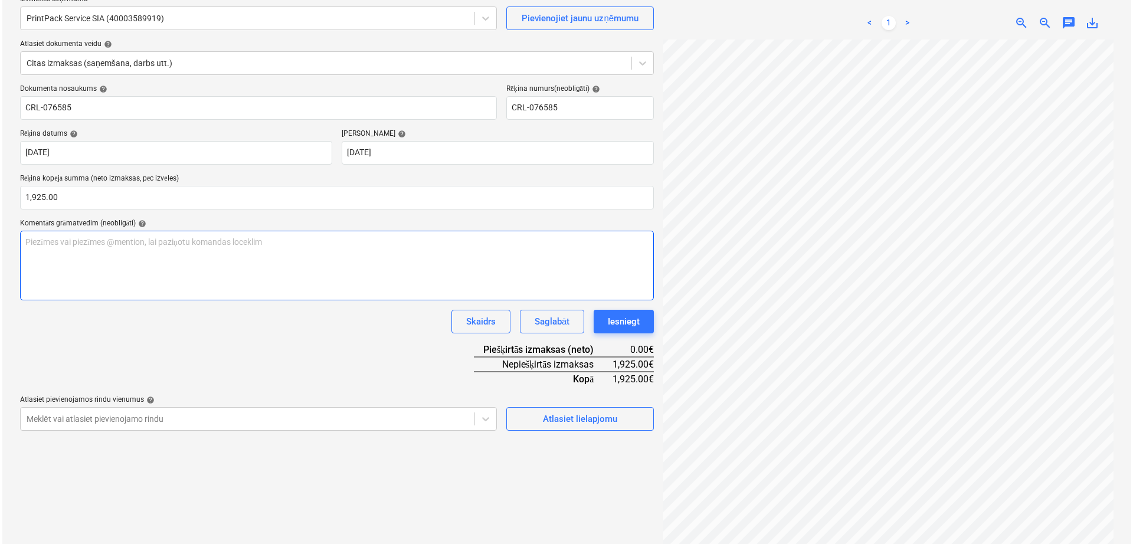
scroll to position [118, 0]
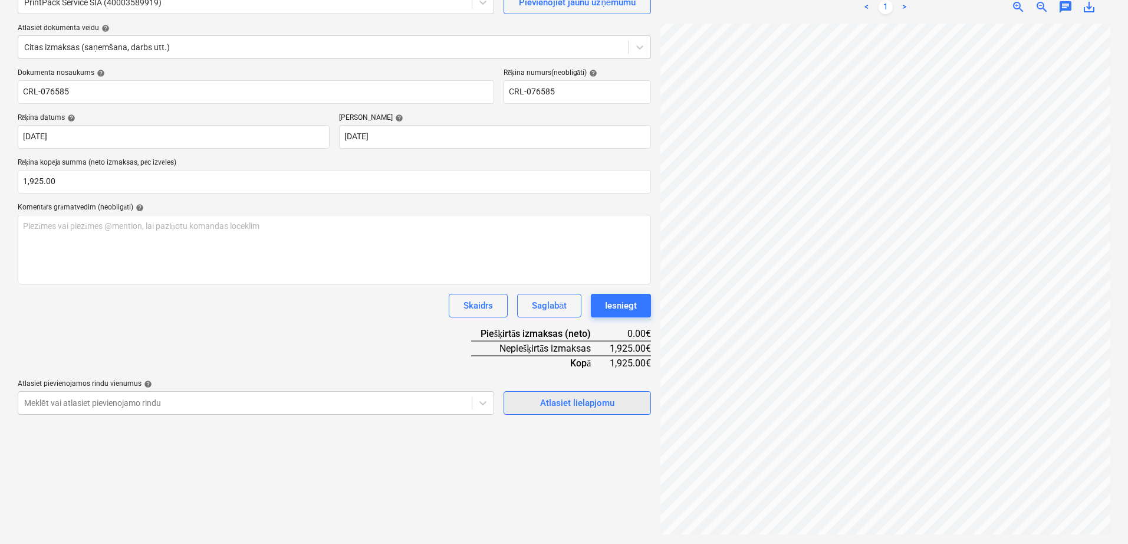
click at [571, 401] on div "Atlasiet lielapjomu" at bounding box center [577, 402] width 74 height 15
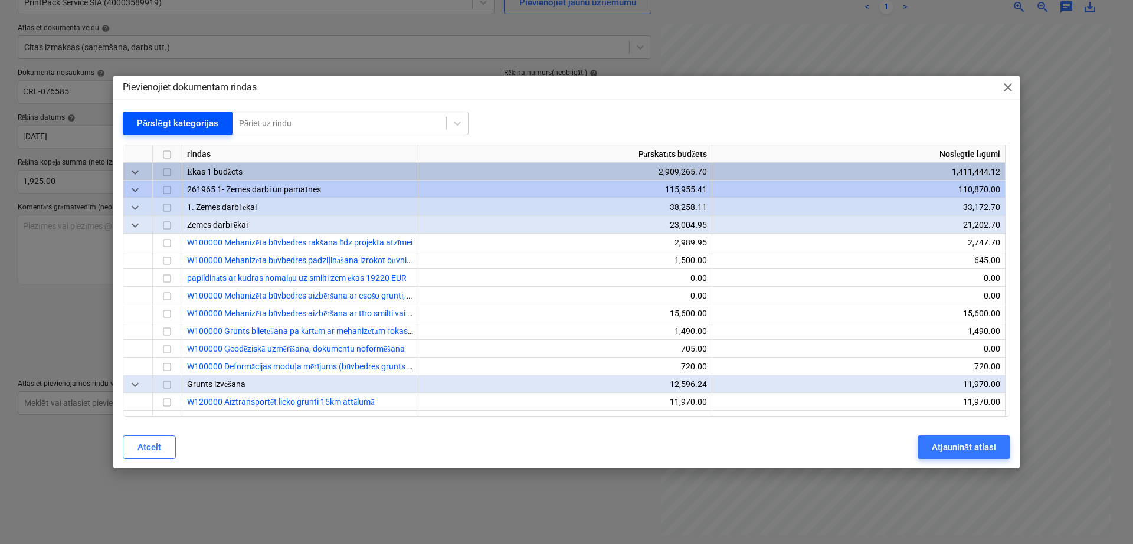
click at [183, 124] on div "Pārslēgt kategorijas" at bounding box center [177, 123] width 81 height 15
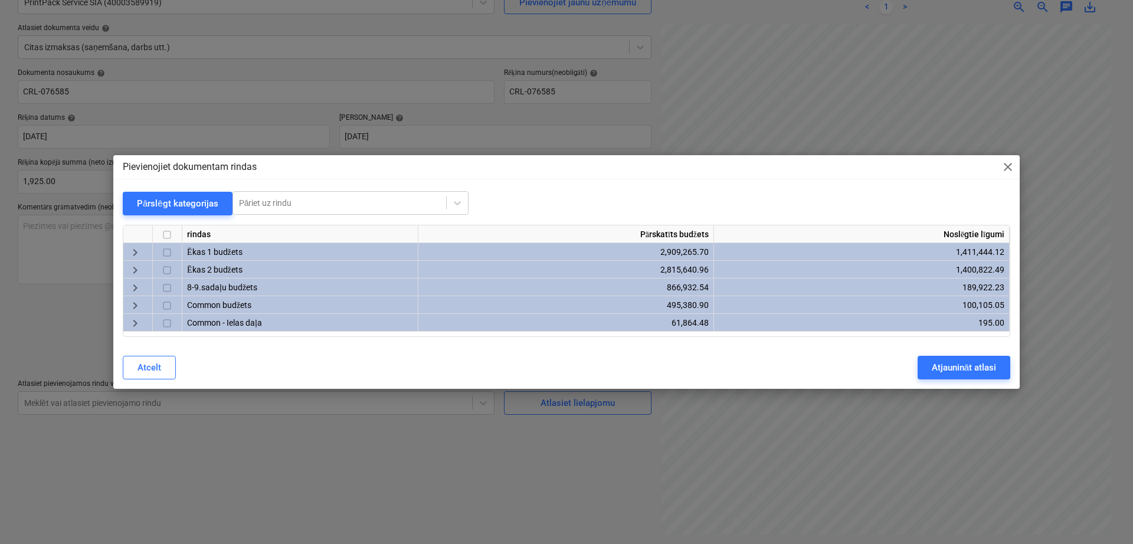
click at [130, 254] on span "keyboard_arrow_right" at bounding box center [135, 252] width 14 height 14
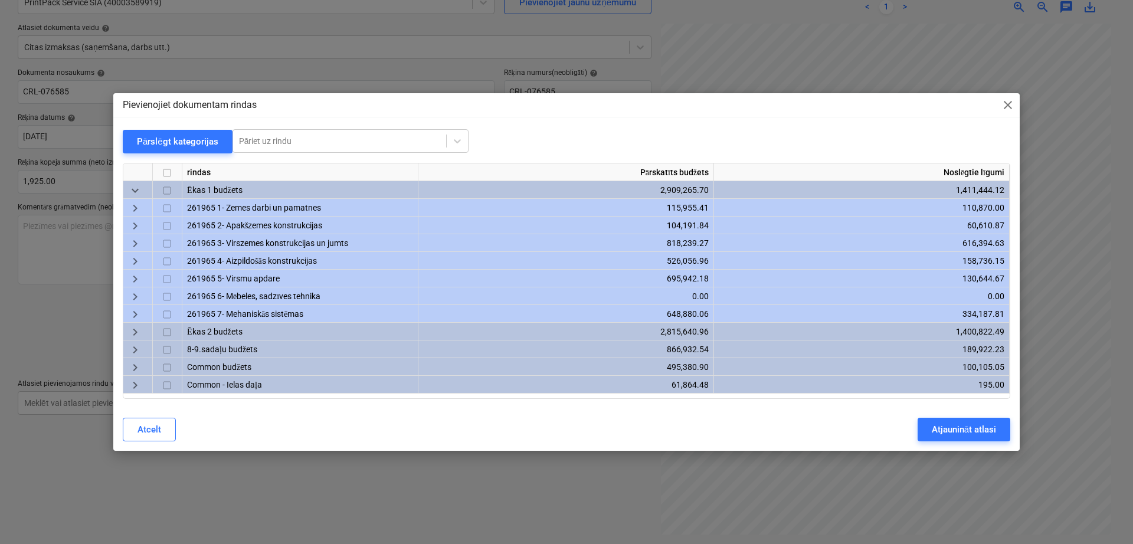
click at [130, 257] on span "keyboard_arrow_right" at bounding box center [135, 261] width 14 height 14
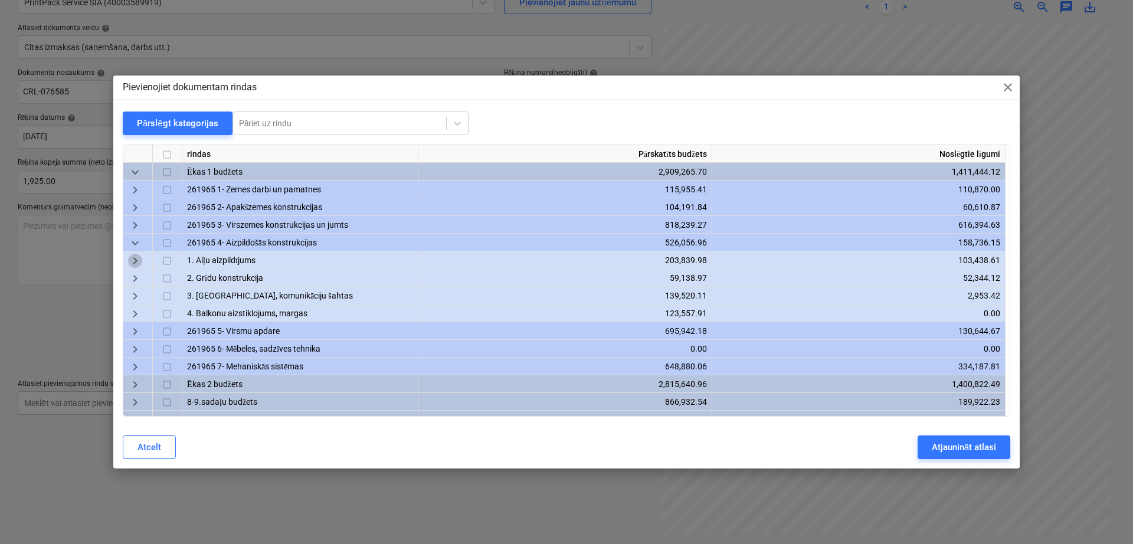
click at [137, 255] on span "keyboard_arrow_right" at bounding box center [135, 261] width 14 height 14
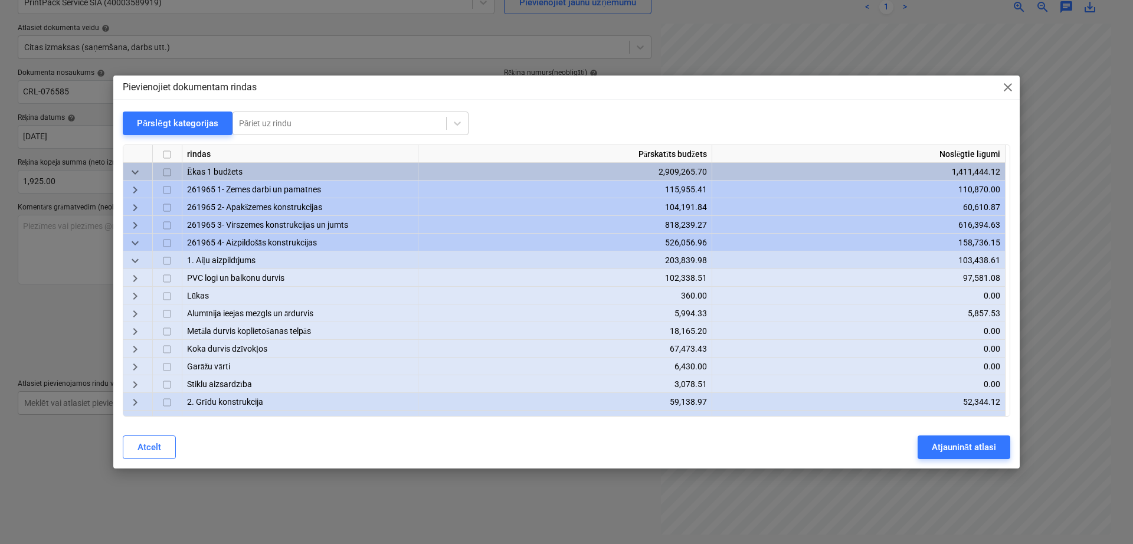
click at [138, 275] on span "keyboard_arrow_right" at bounding box center [135, 279] width 14 height 14
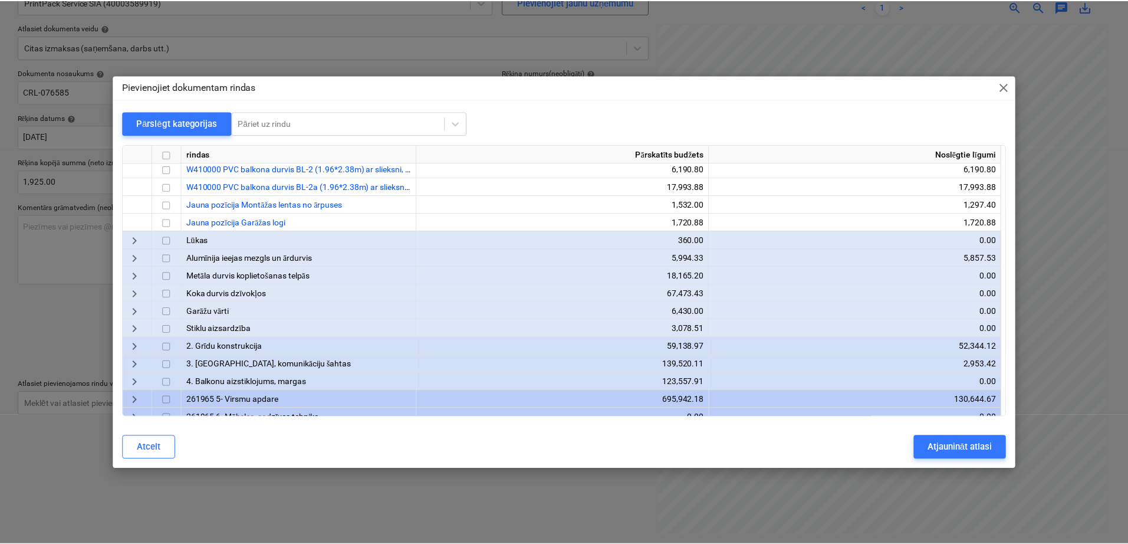
scroll to position [393, 0]
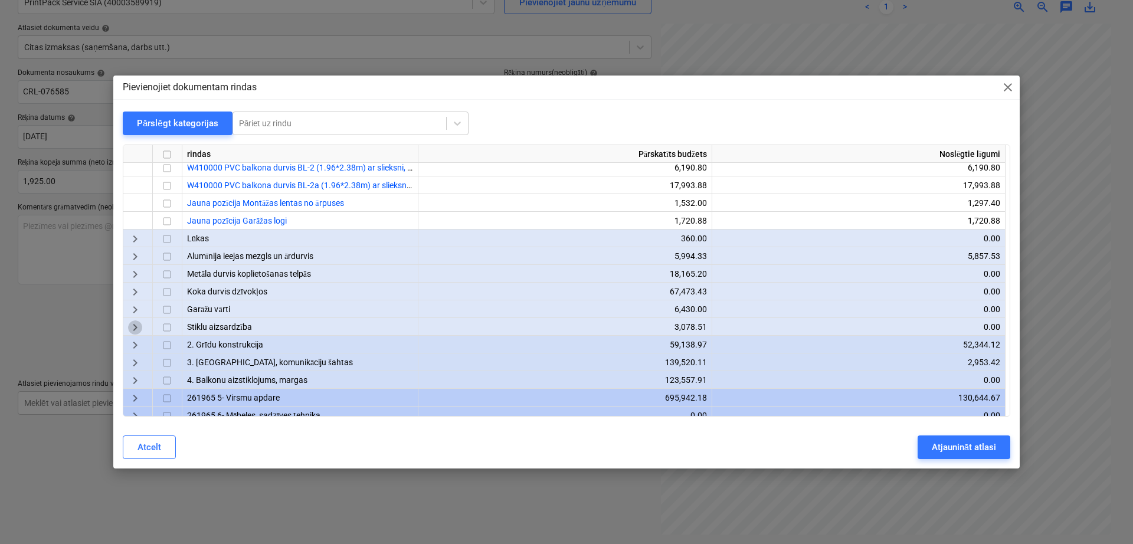
click at [137, 327] on span "keyboard_arrow_right" at bounding box center [135, 328] width 14 height 14
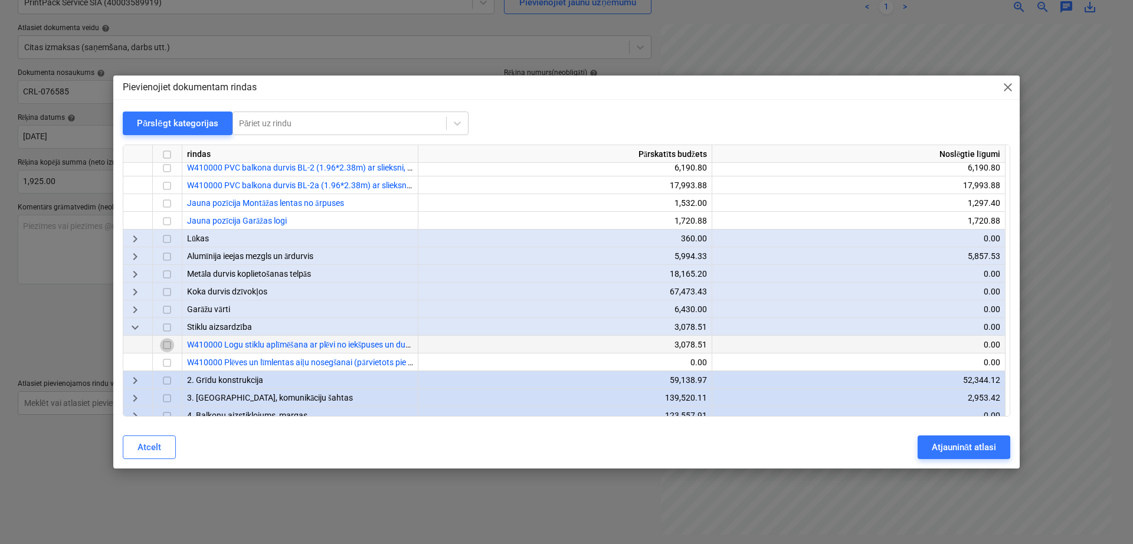
click at [169, 339] on input "checkbox" at bounding box center [167, 346] width 14 height 14
click at [937, 446] on div "Atjaunināt atlasi" at bounding box center [963, 446] width 64 height 15
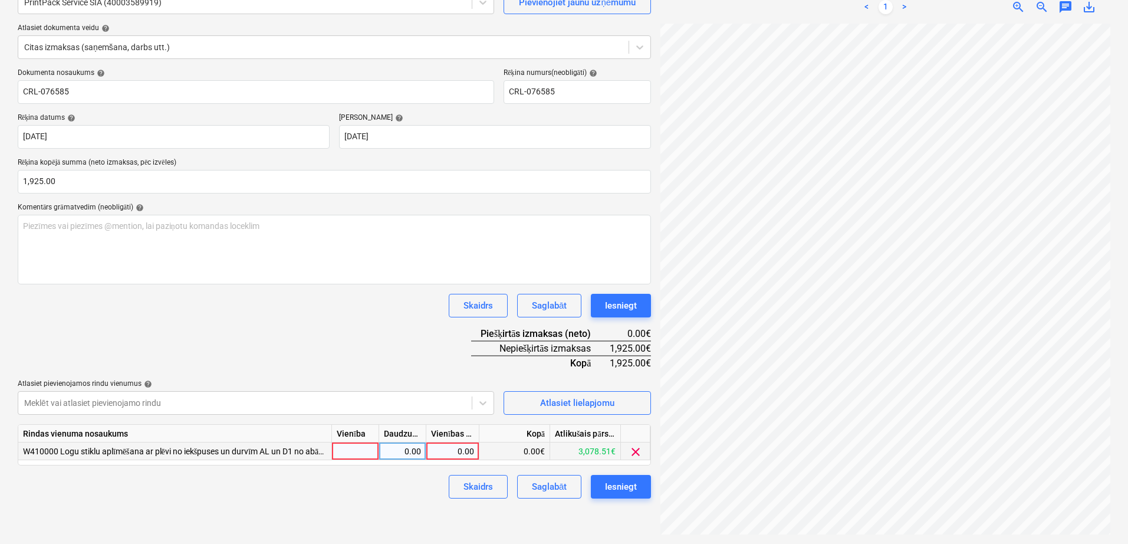
click at [458, 455] on div "0.00" at bounding box center [452, 451] width 43 height 18
type input "1925"
click at [386, 334] on div "Dokumenta nosaukums help CRL-076585 Rēķina numurs (neobligāti) help CRL-076585 …" at bounding box center [335, 283] width 634 height 430
click at [623, 485] on div "Iesniegt" at bounding box center [621, 486] width 32 height 15
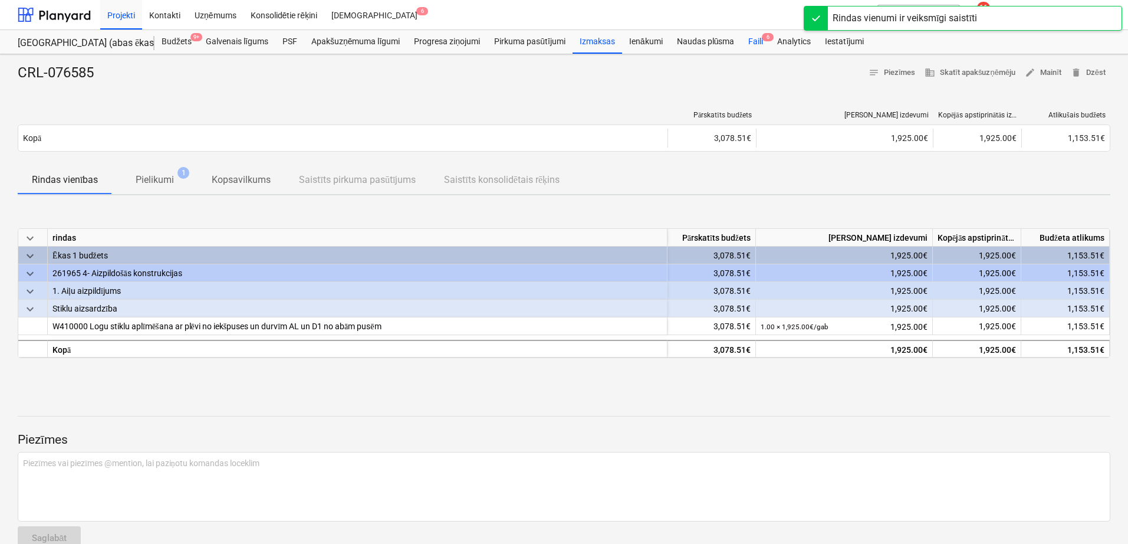
click at [749, 42] on div "Faili 6" at bounding box center [755, 42] width 29 height 24
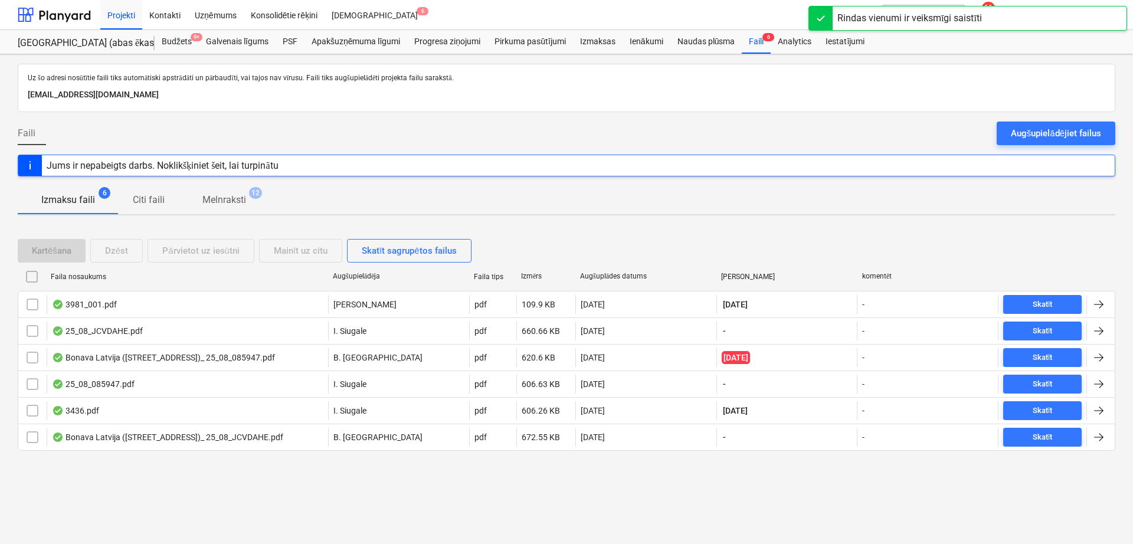
click at [606, 278] on div "Augšuplādes datums" at bounding box center [646, 276] width 132 height 9
checkbox input "false"
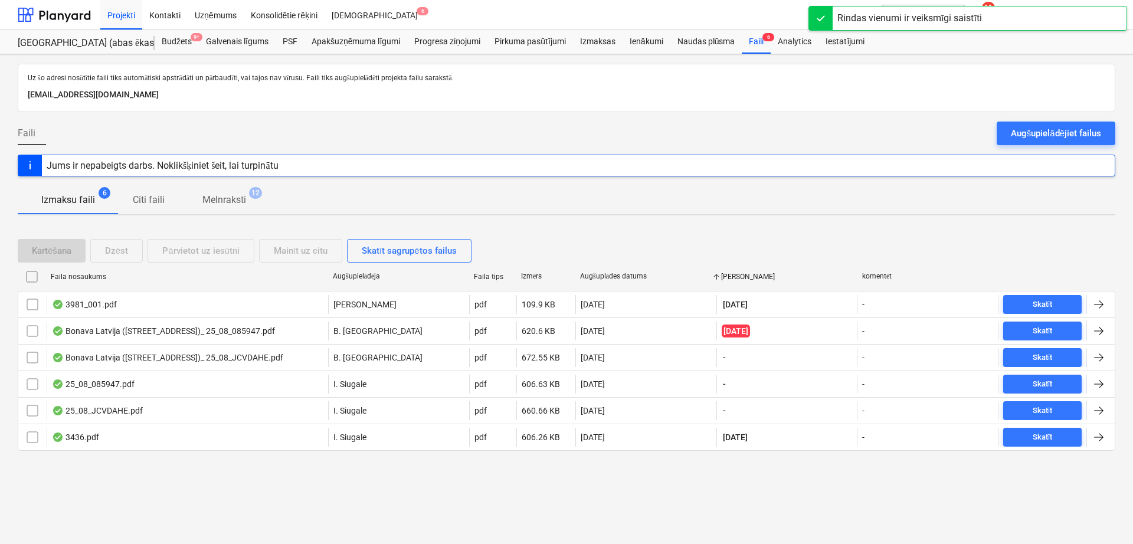
click at [606, 278] on div "Augšuplādes datums" at bounding box center [646, 276] width 132 height 9
checkbox input "false"
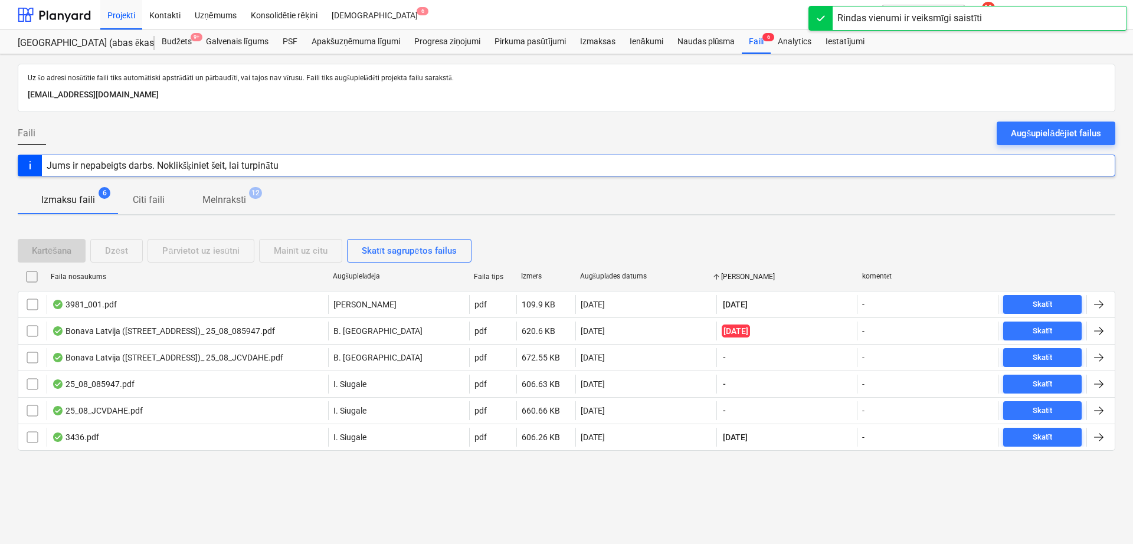
checkbox input "false"
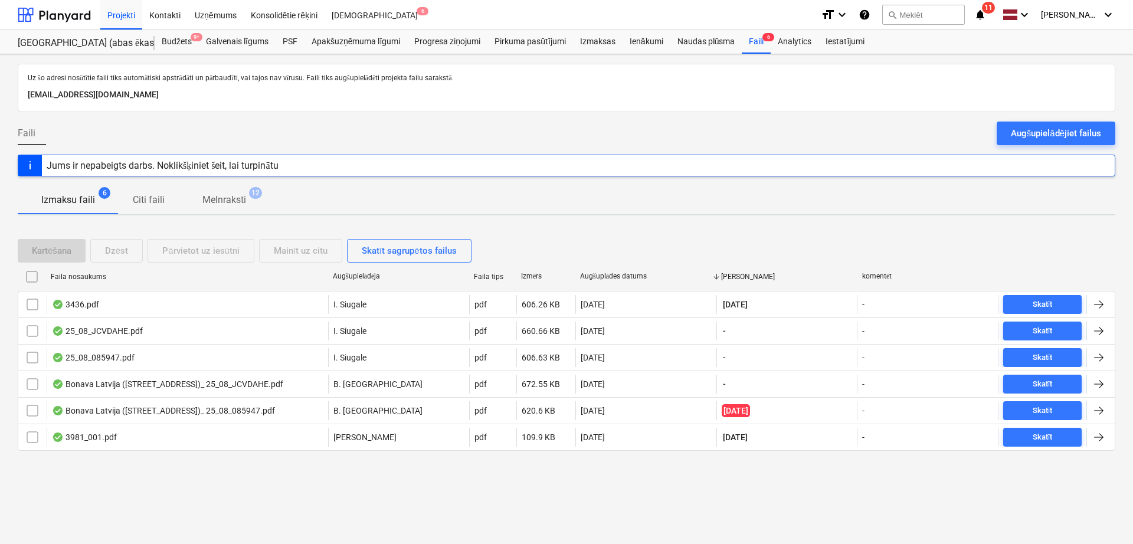
click at [626, 274] on div "Augšuplādes datums" at bounding box center [646, 276] width 132 height 9
checkbox input "false"
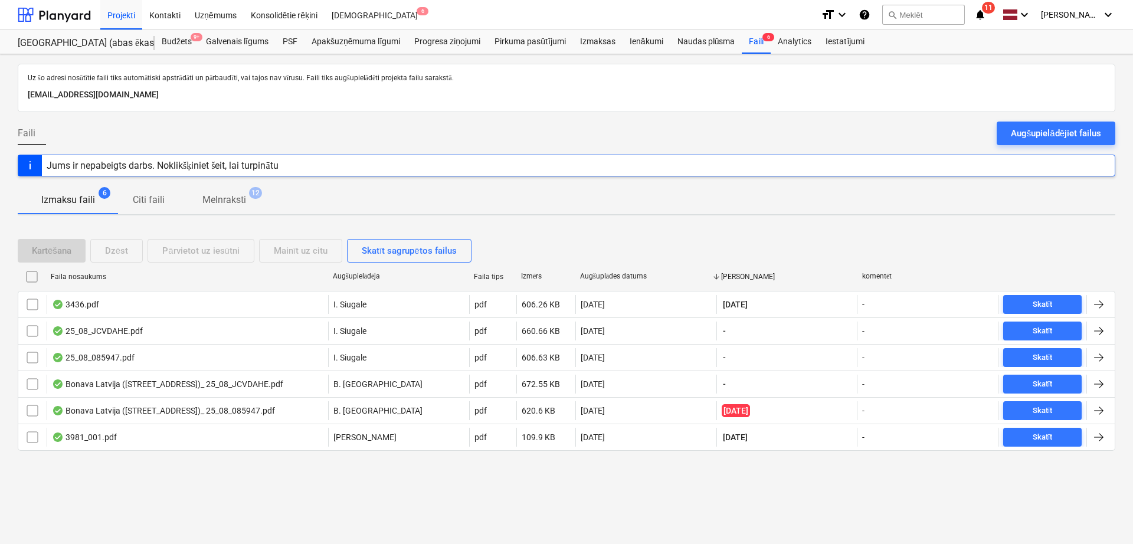
checkbox input "false"
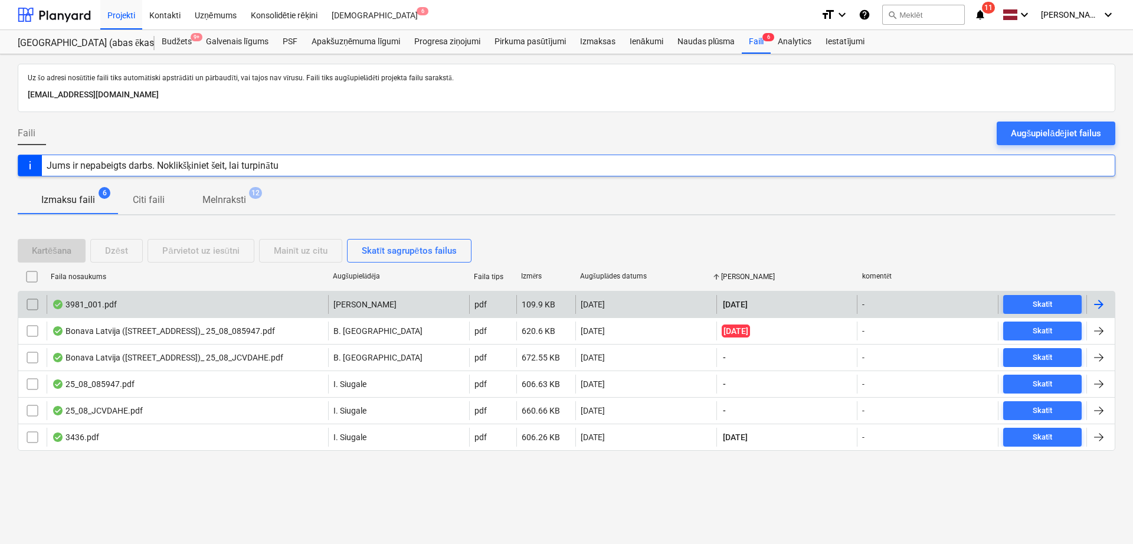
click at [1095, 302] on div at bounding box center [1098, 304] width 14 height 14
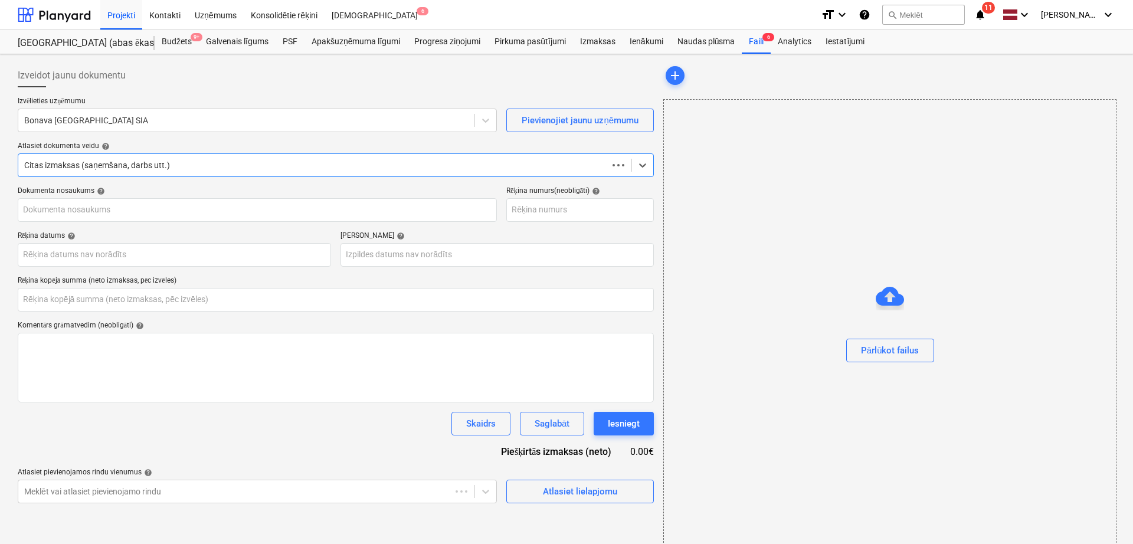
type input "0.00"
type input "3981_001.pdf"
type input "[DATE]"
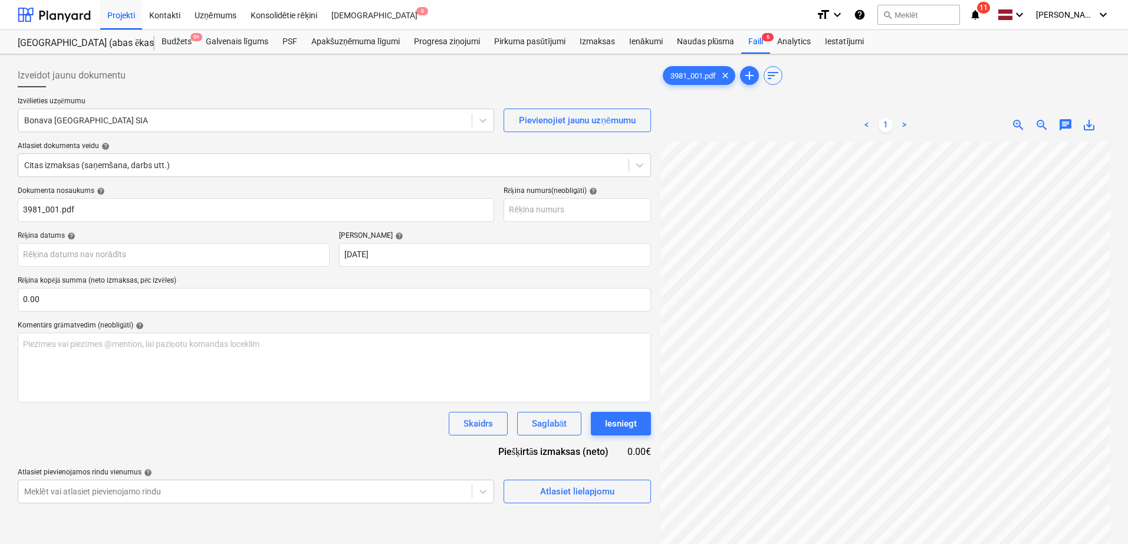
scroll to position [365, 171]
click at [208, 120] on div at bounding box center [245, 120] width 442 height 12
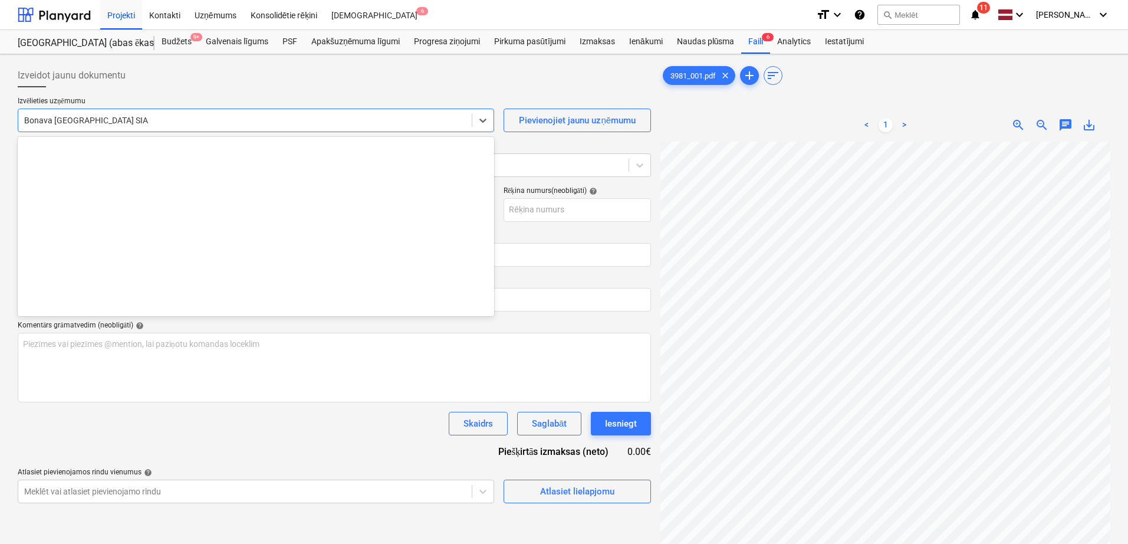
scroll to position [2209, 0]
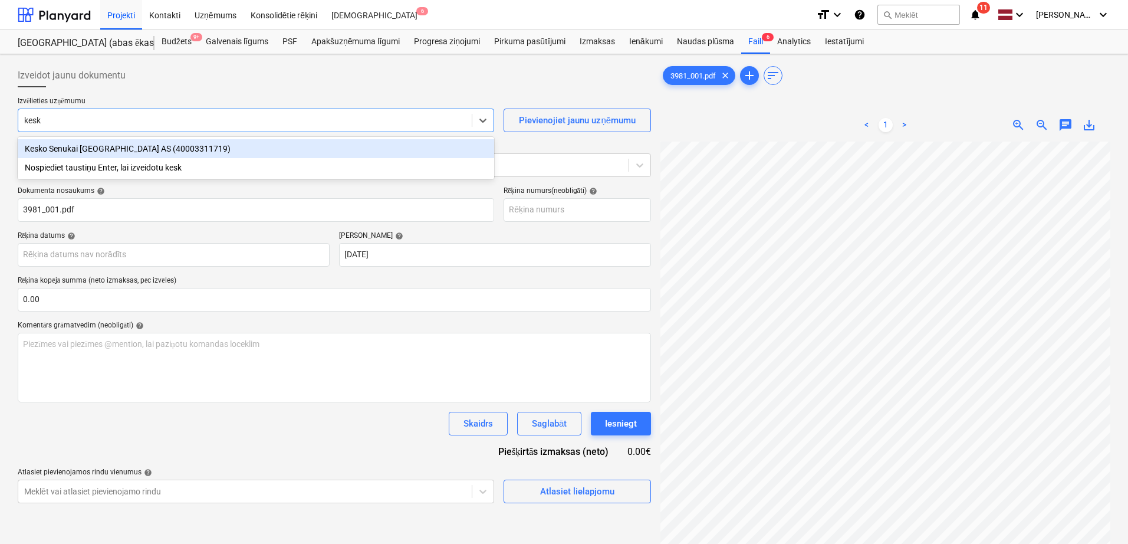
type input "kesko"
click at [152, 150] on div "Kesko Senukai [GEOGRAPHIC_DATA] AS (40003311719)" at bounding box center [256, 148] width 477 height 19
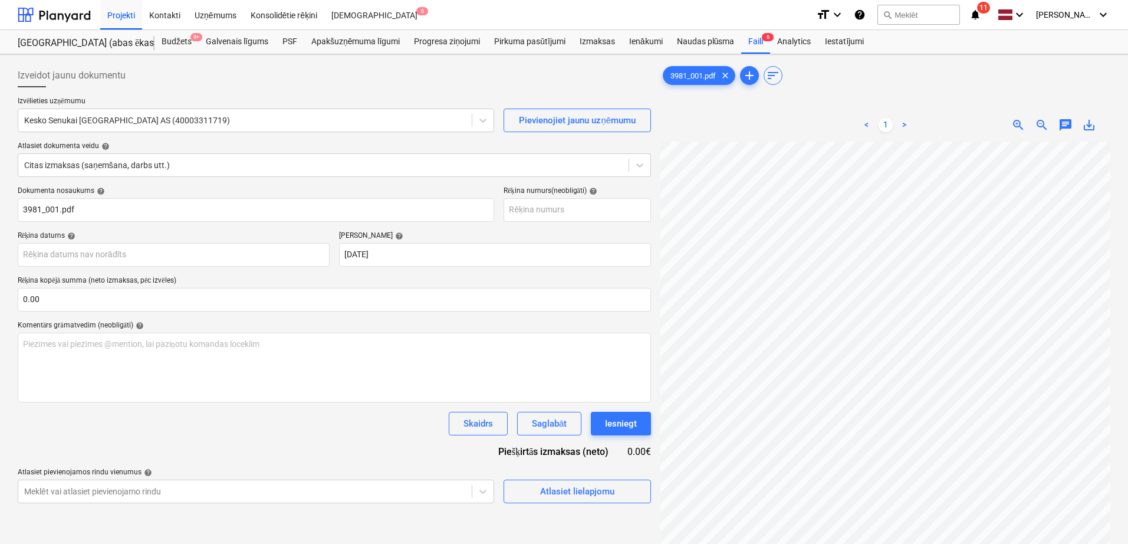
scroll to position [367, 171]
click at [189, 297] on input "text" at bounding box center [335, 300] width 634 height 24
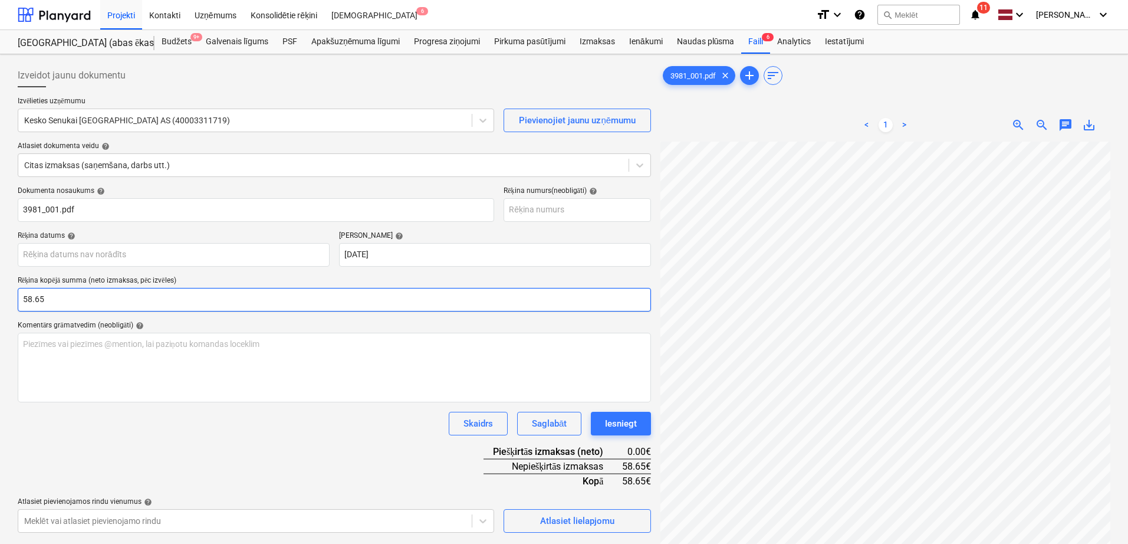
type input "58.65"
drag, startPoint x: 337, startPoint y: 455, endPoint x: 342, endPoint y: 450, distance: 6.7
click at [340, 454] on div "Dokumenta nosaukums help 3981_001.pdf Rēķina numurs (neobligāti) help Rēķina da…" at bounding box center [335, 359] width 634 height 346
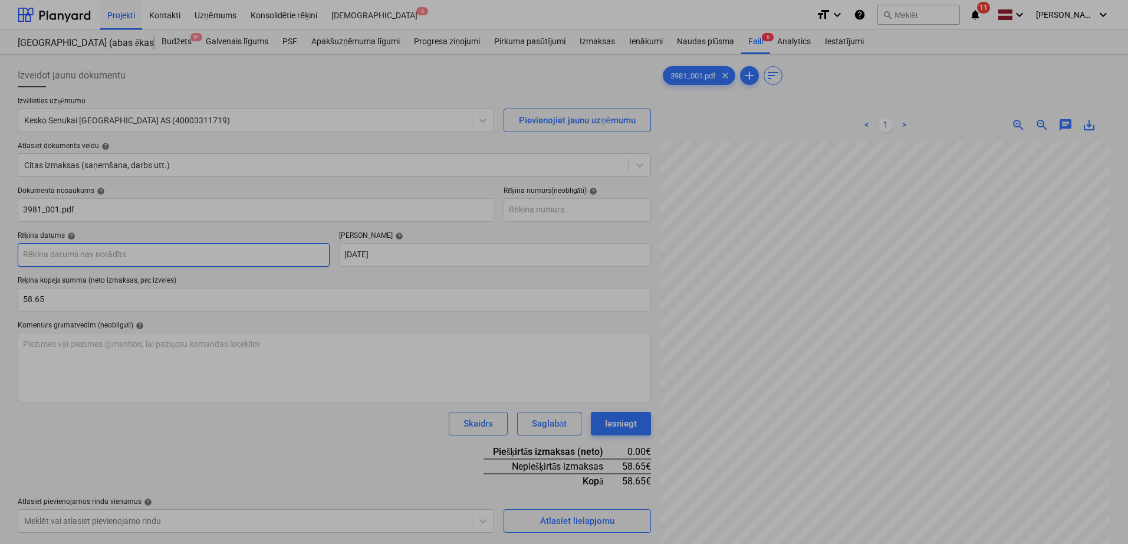
click at [90, 257] on body "Projekti Kontakti Uzņēmums Konsolidētie rēķini Iesūtne 6 format_size keyboard_a…" at bounding box center [564, 272] width 1128 height 544
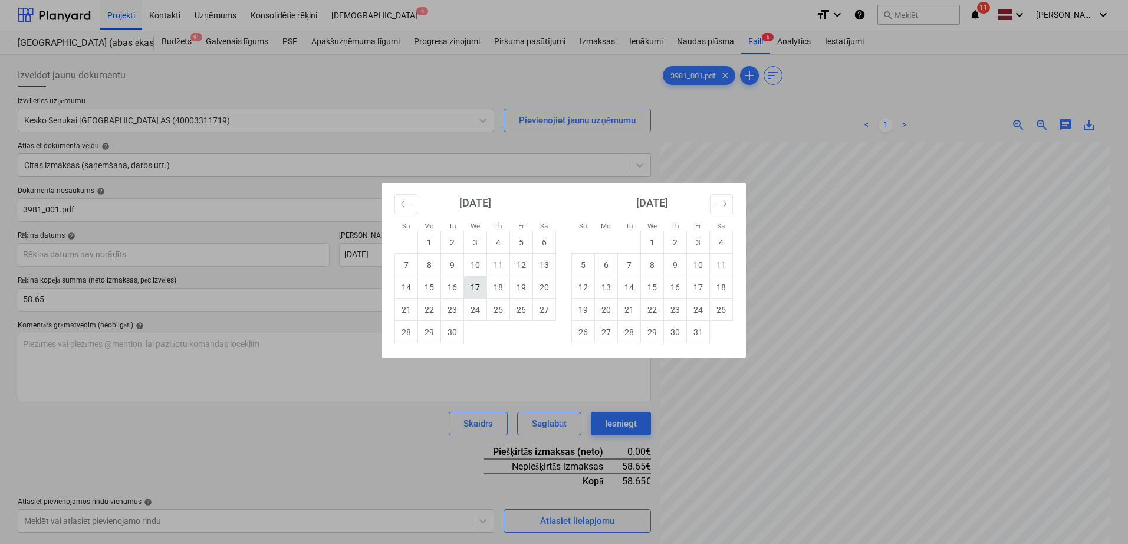
click at [482, 291] on td "17" at bounding box center [475, 287] width 23 height 22
type input "[DATE]"
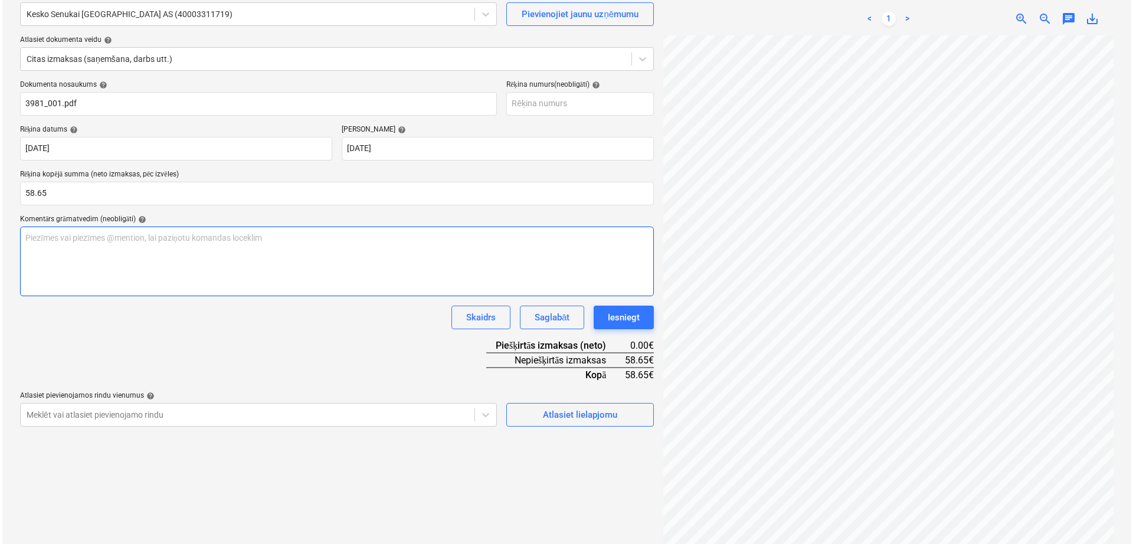
scroll to position [118, 0]
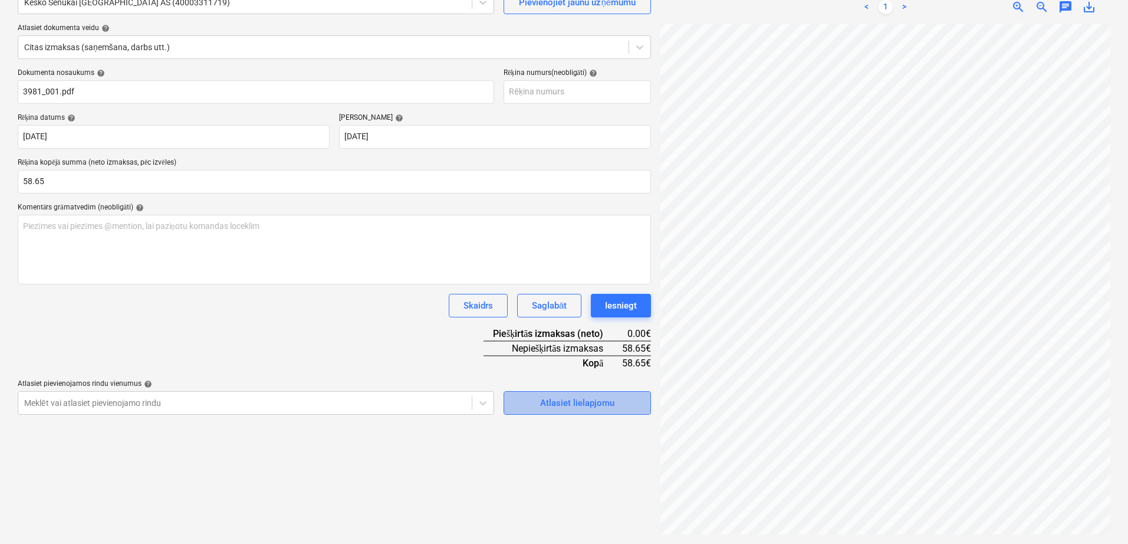
click at [567, 405] on div "Atlasiet lielapjomu" at bounding box center [577, 402] width 74 height 15
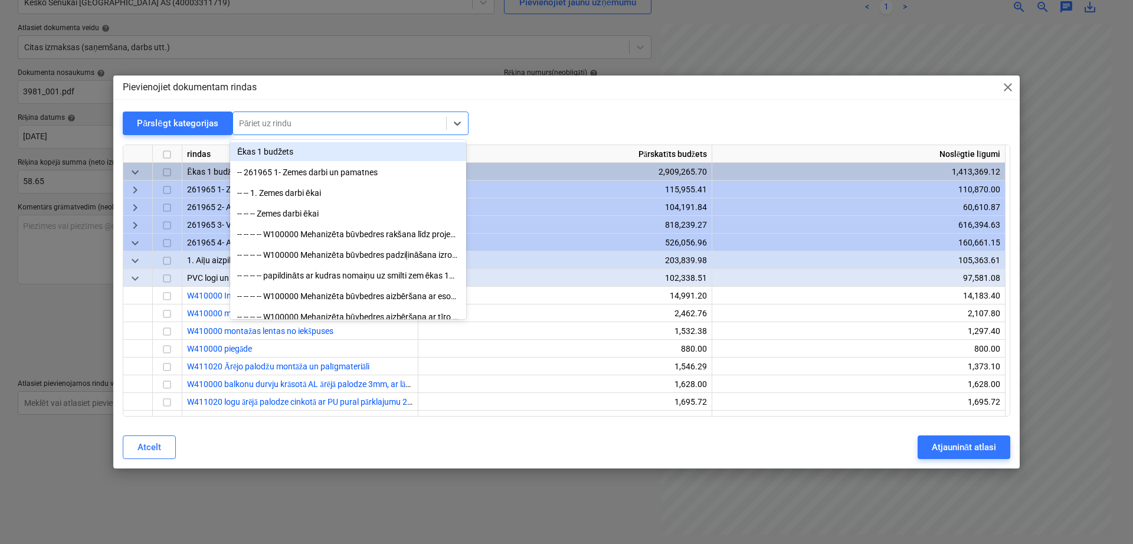
click at [316, 124] on div at bounding box center [339, 123] width 201 height 12
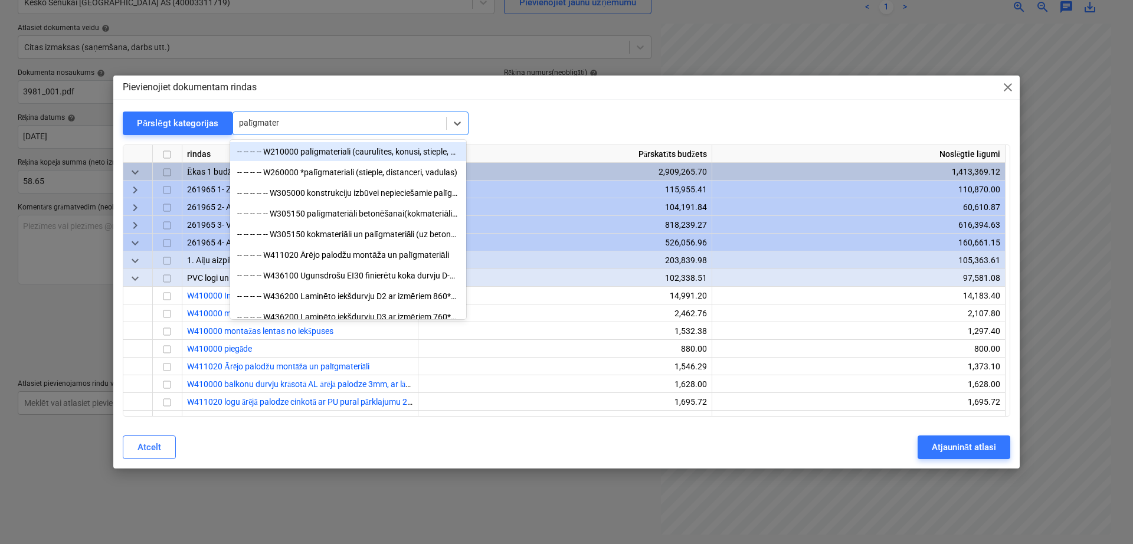
type input "palīgmateri"
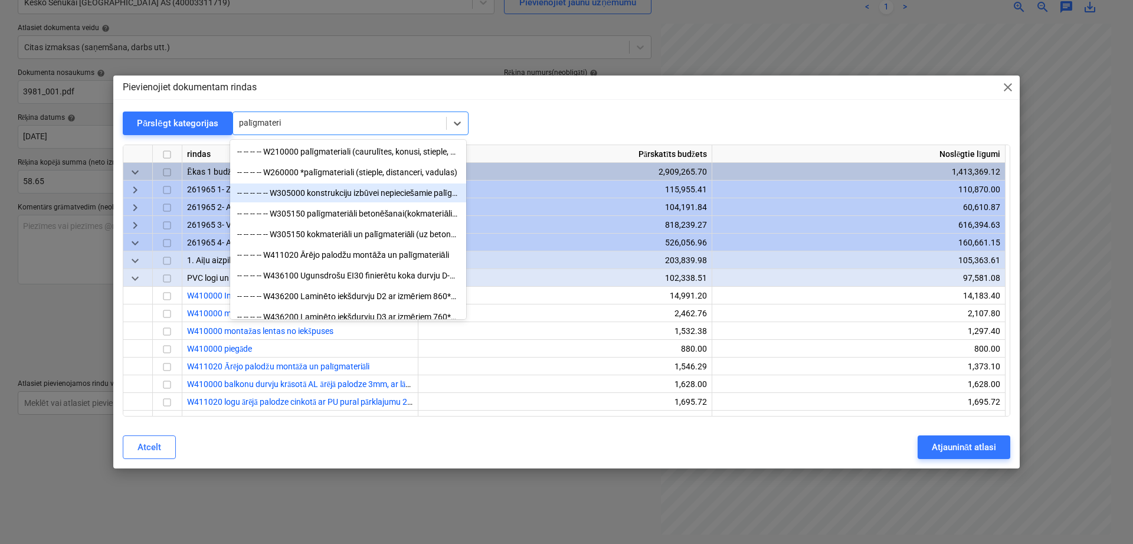
click at [388, 201] on div "-- -- -- -- -- W305000 konstrukciju izbūvei nepieciešamie palīgmateriāli" at bounding box center [348, 192] width 236 height 19
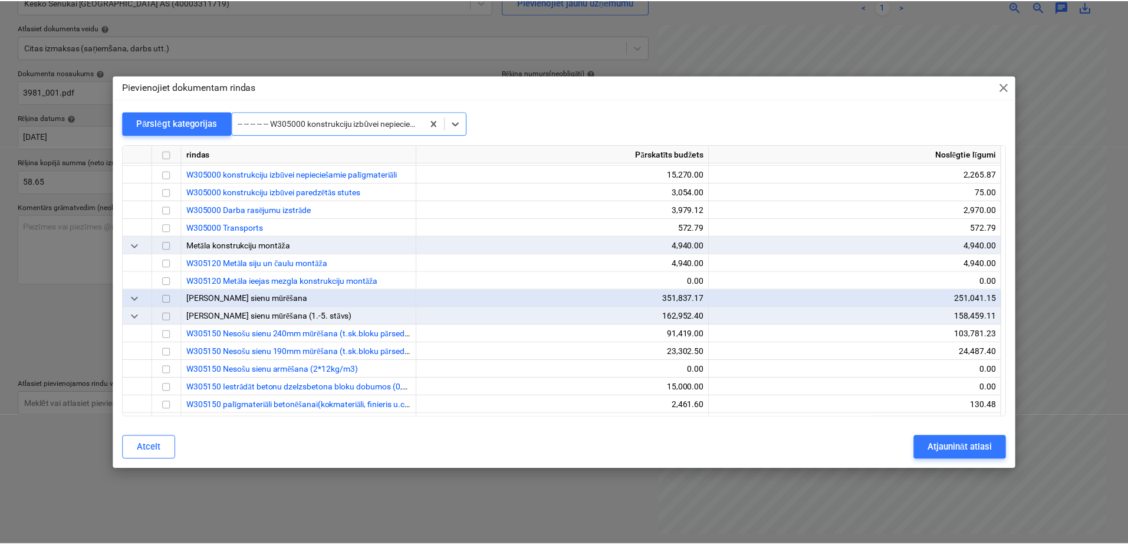
scroll to position [2849, 0]
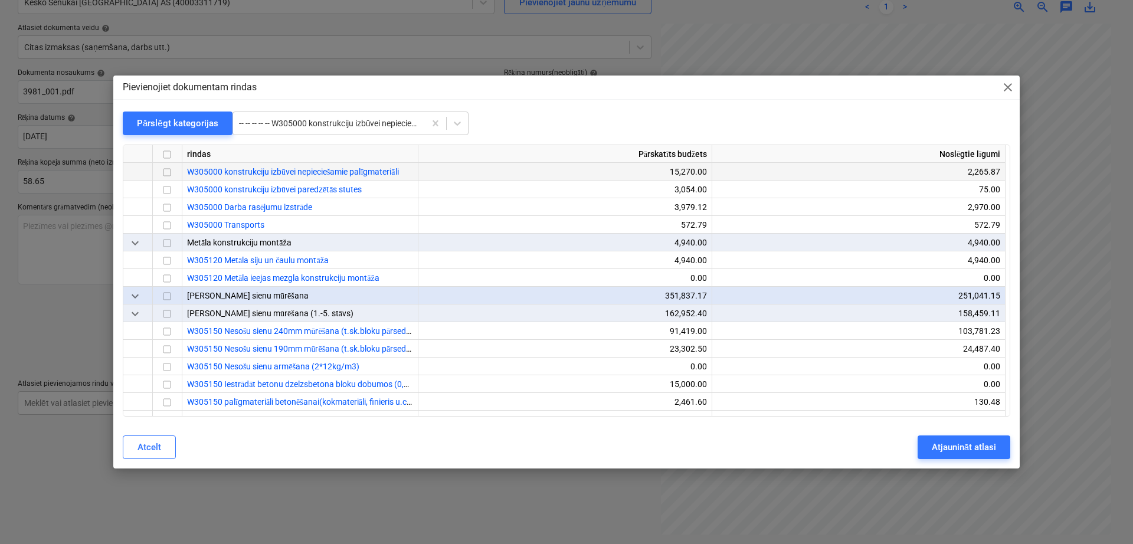
click at [175, 173] on div at bounding box center [167, 172] width 29 height 18
click at [170, 174] on input "checkbox" at bounding box center [167, 173] width 14 height 14
click at [941, 443] on div "Atjaunināt atlasi" at bounding box center [963, 446] width 64 height 15
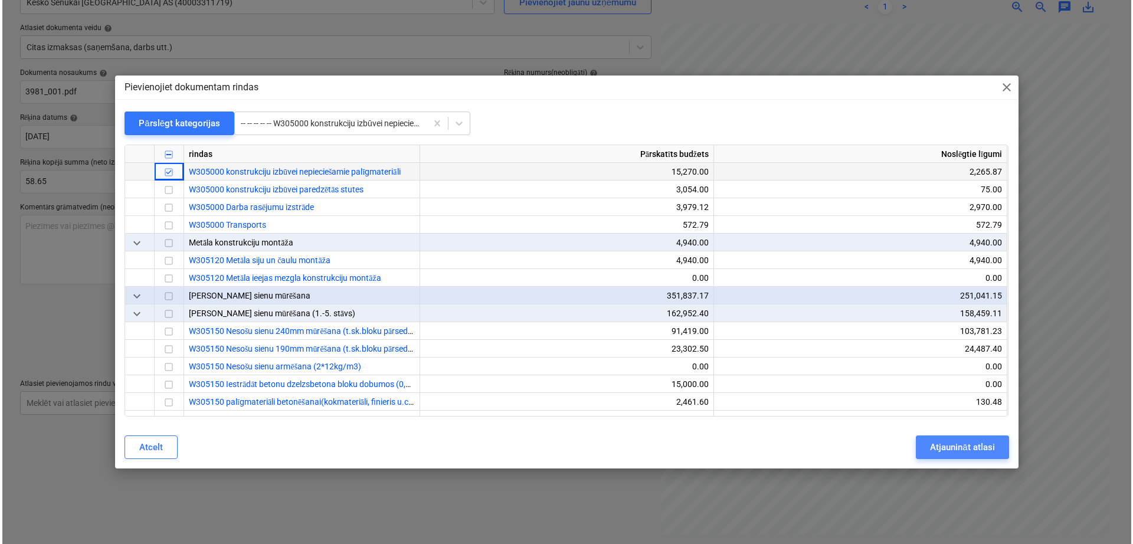
scroll to position [75, 169]
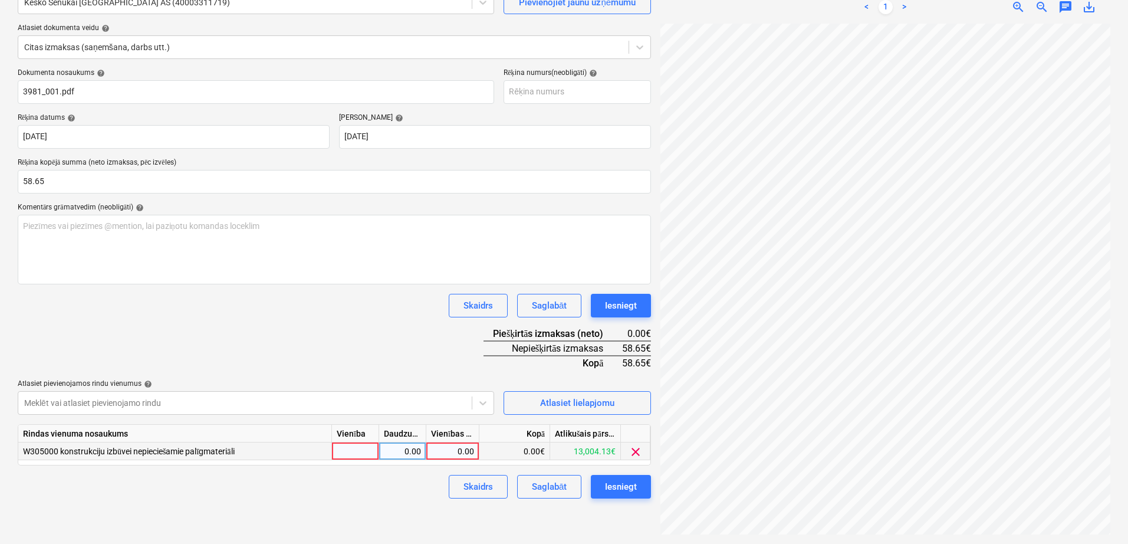
click at [469, 452] on div "0.00" at bounding box center [452, 451] width 43 height 18
type input "58.65"
click at [439, 348] on div "Dokumenta nosaukums help 3981_001.pdf Rēķina numurs (neobligāti) help Rēķina da…" at bounding box center [335, 283] width 634 height 430
click at [632, 484] on div "Iesniegt" at bounding box center [621, 486] width 32 height 15
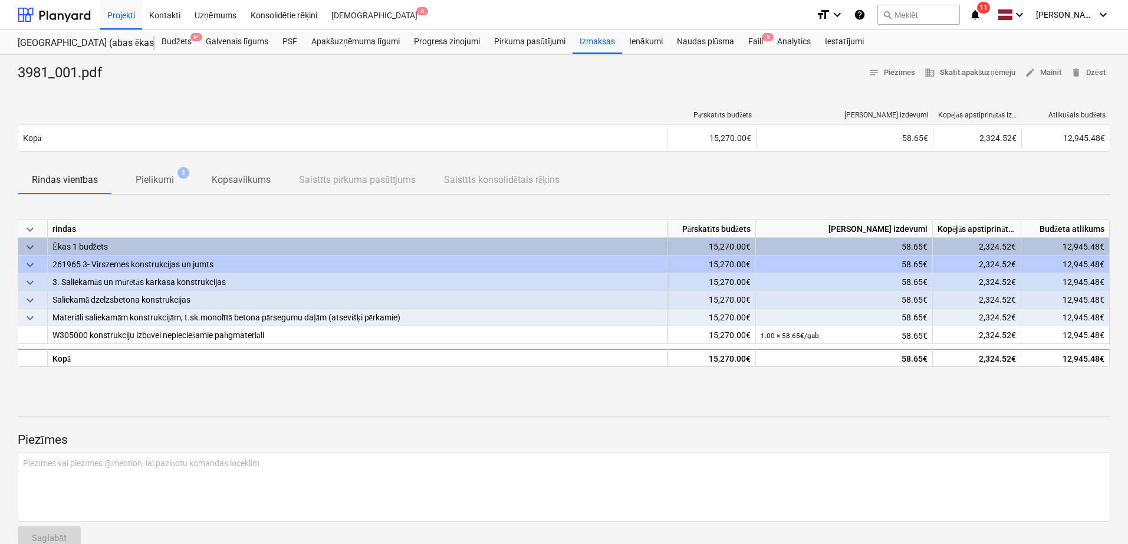
click at [981, 18] on icon "notifications" at bounding box center [976, 15] width 12 height 14
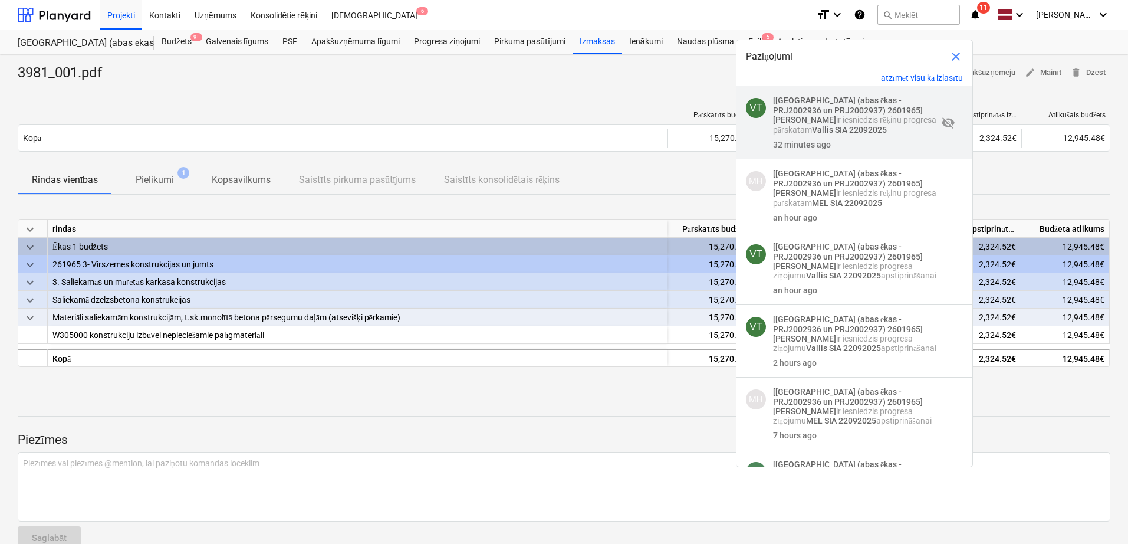
click at [844, 129] on p "[[GEOGRAPHIC_DATA] (abas ēkas - PRJ2002936 un PRJ2002937) 2601965] [PERSON_NAME…" at bounding box center [855, 116] width 165 height 40
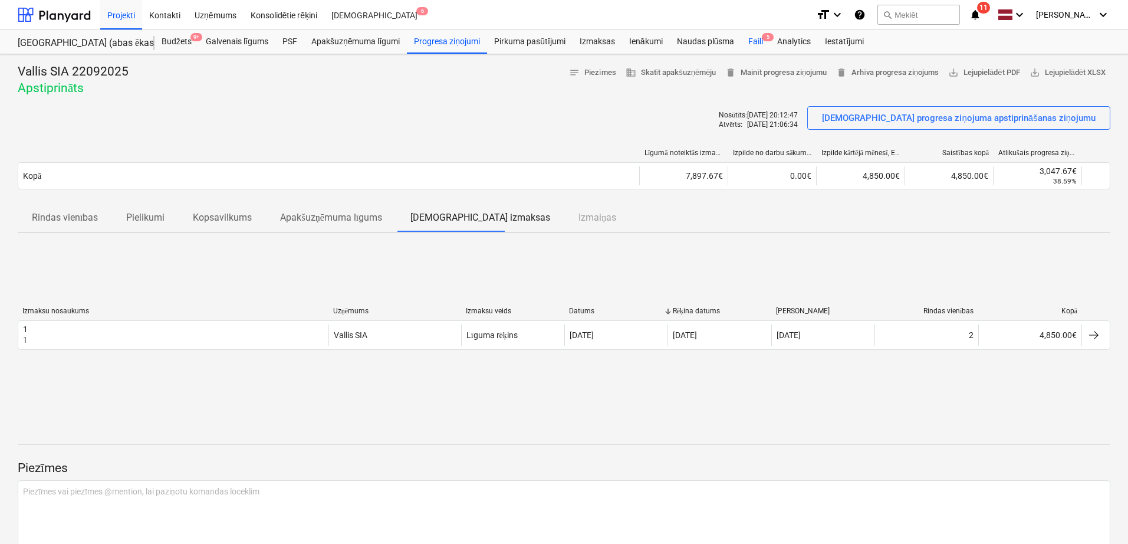
click at [759, 39] on div "Faili 5" at bounding box center [755, 42] width 29 height 24
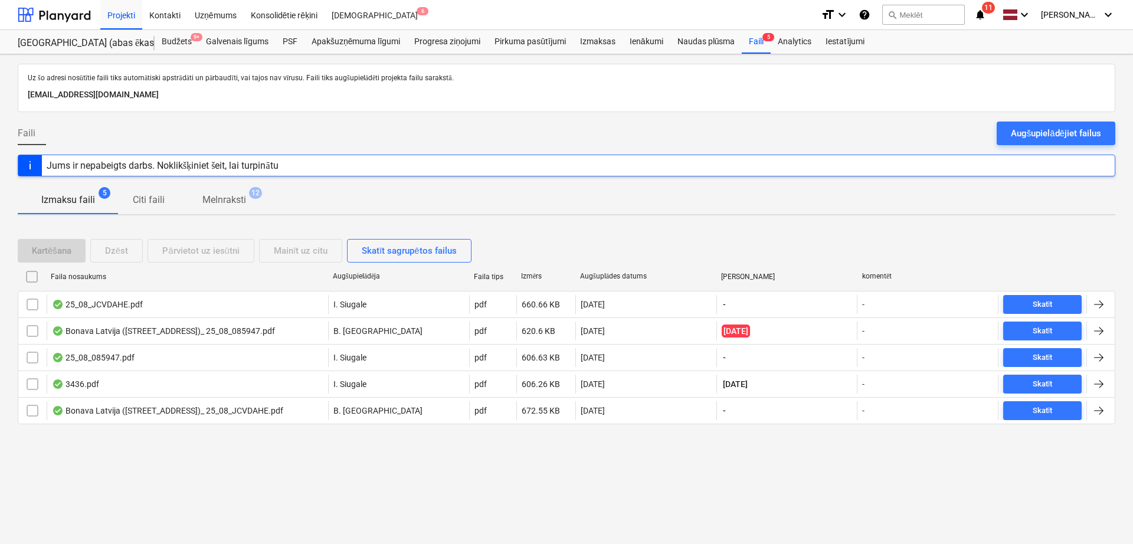
click at [613, 274] on div "Augšuplādes datums" at bounding box center [646, 276] width 132 height 9
checkbox input "false"
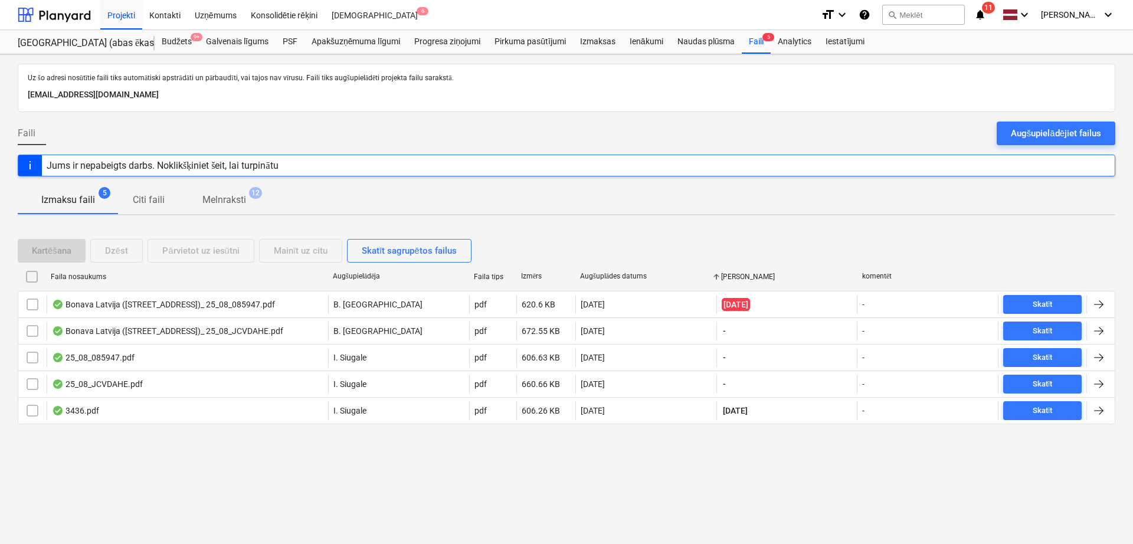
click at [613, 274] on div "Augšuplādes datums" at bounding box center [646, 276] width 132 height 9
checkbox input "false"
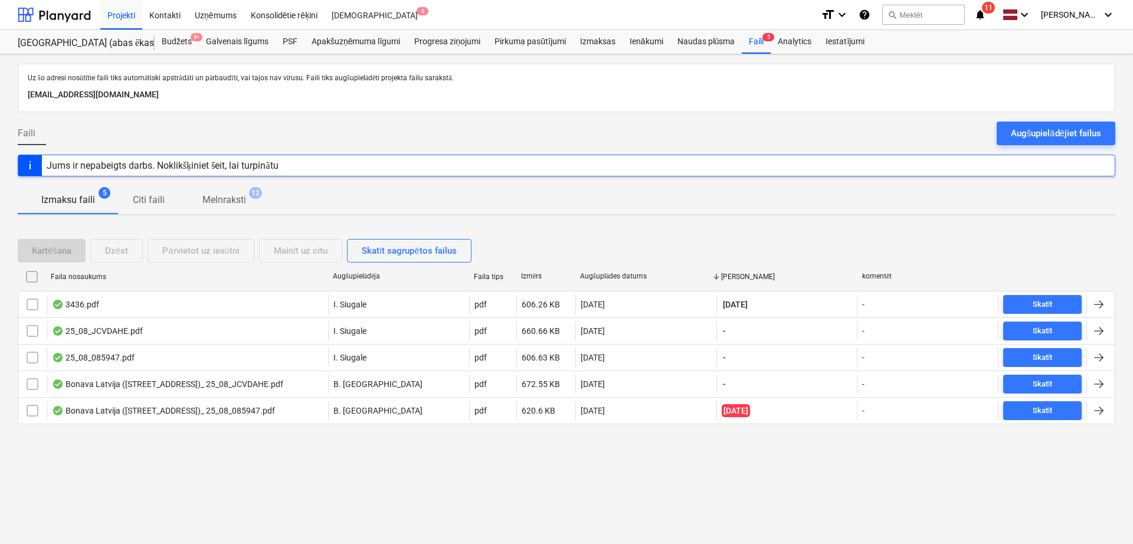
click at [613, 274] on div "Augšuplādes datums" at bounding box center [646, 276] width 132 height 9
checkbox input "false"
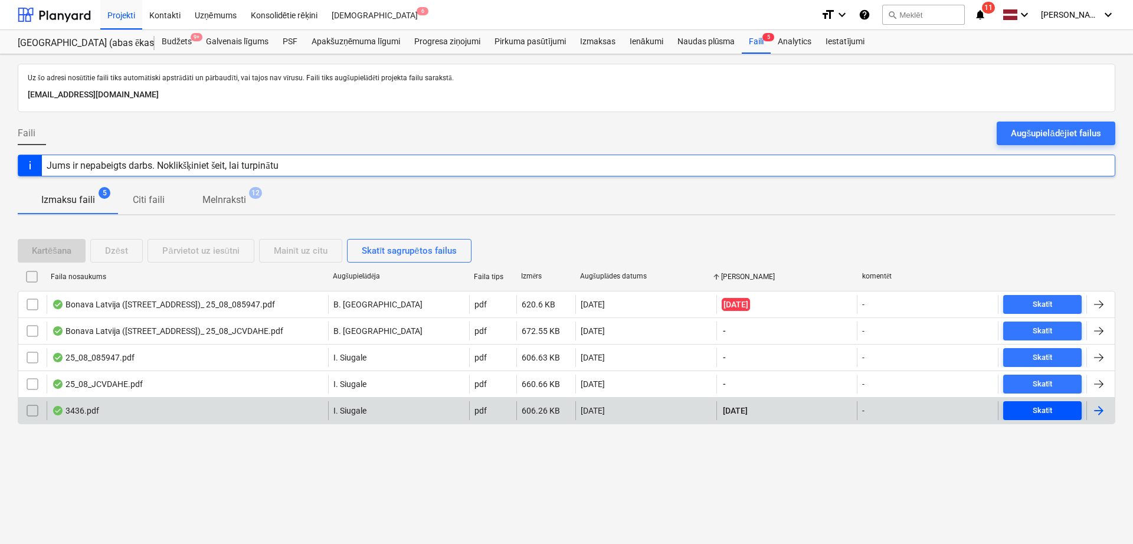
click at [1035, 406] on div "Skatīt" at bounding box center [1042, 411] width 20 height 14
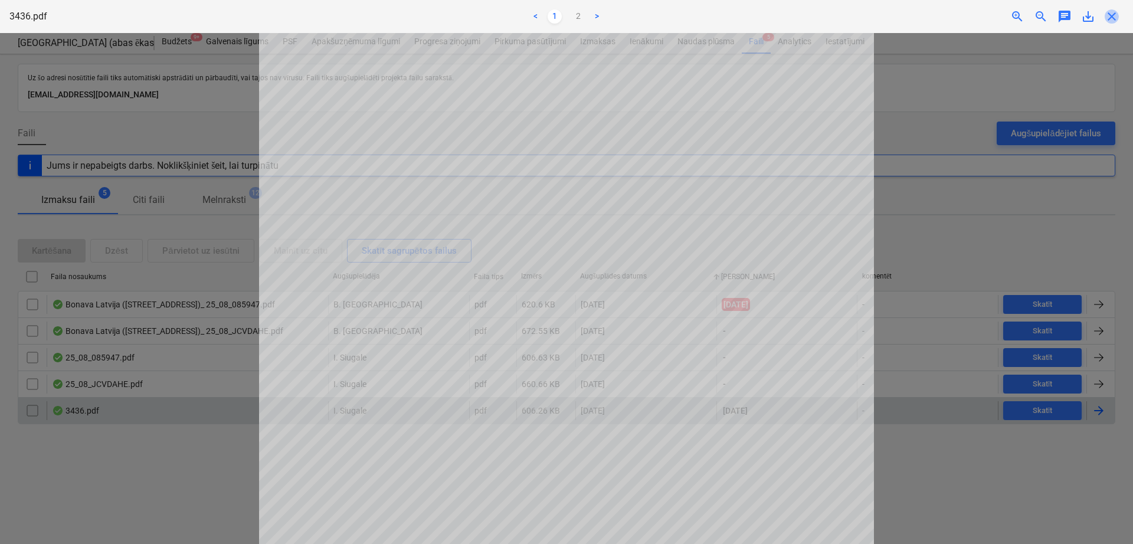
click at [1116, 19] on span "close" at bounding box center [1111, 16] width 14 height 14
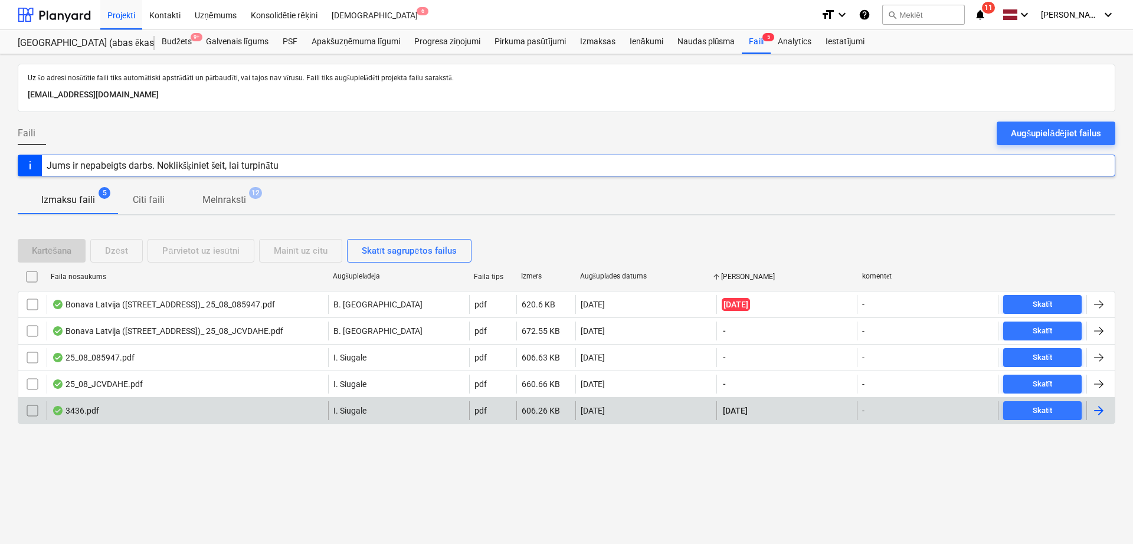
click at [1101, 413] on div at bounding box center [1098, 410] width 14 height 14
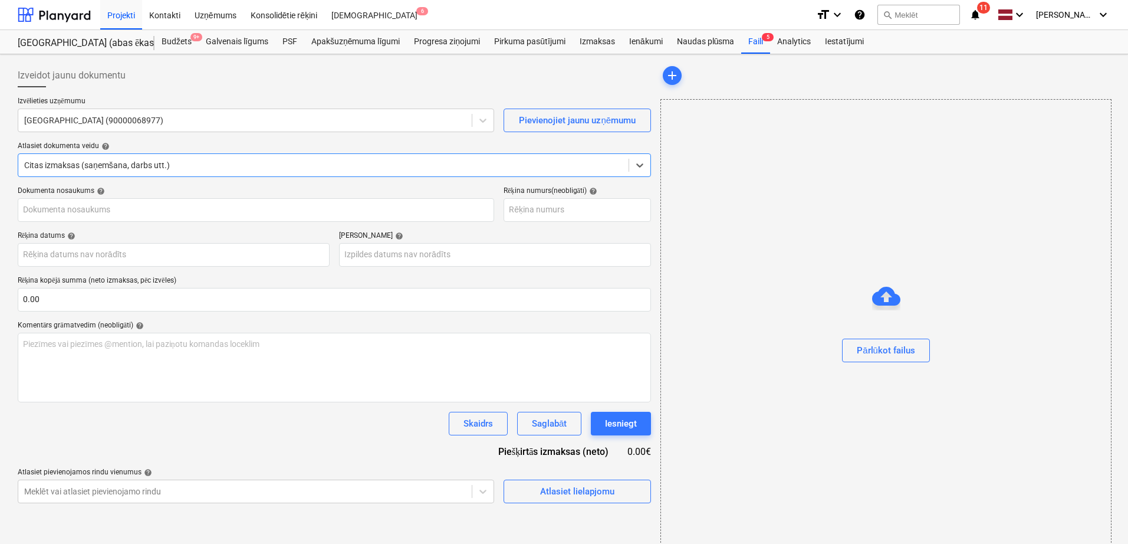
type input "3436"
type input "[DATE]"
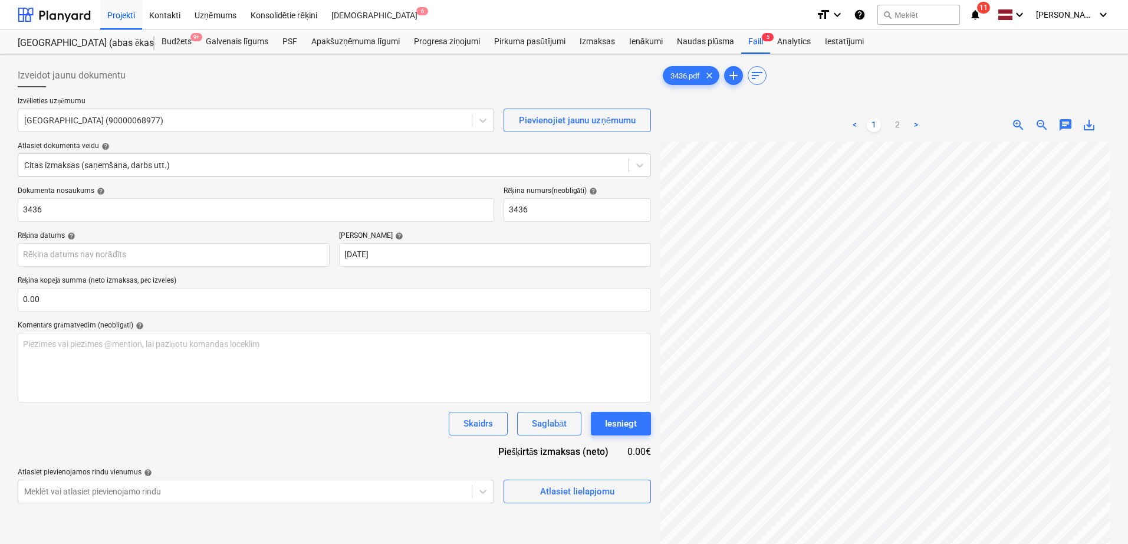
scroll to position [178, 170]
click at [208, 298] on input "text" at bounding box center [335, 300] width 634 height 24
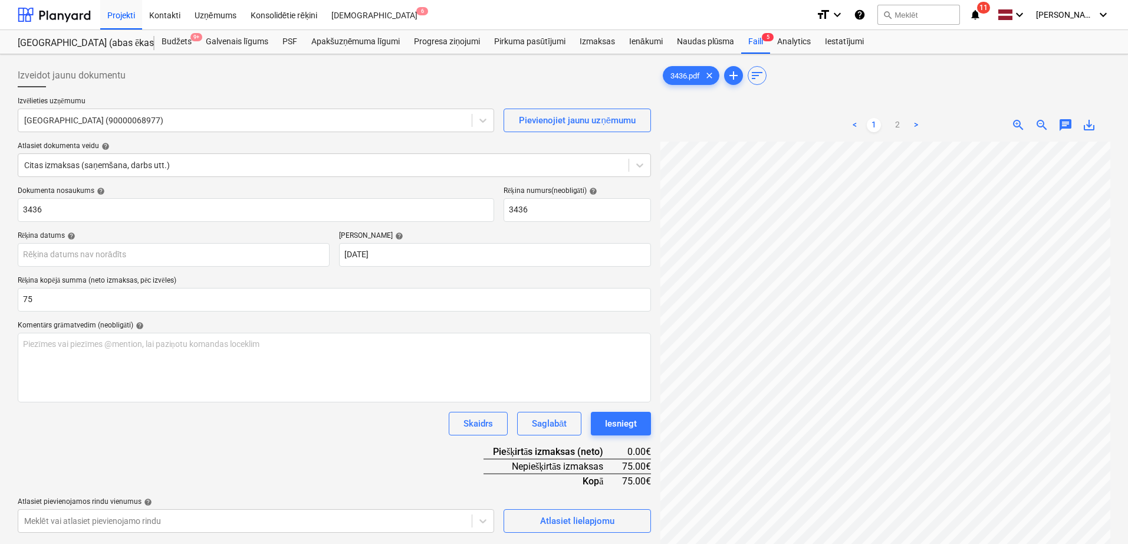
type input "75.00"
drag, startPoint x: 247, startPoint y: 445, endPoint x: 296, endPoint y: 383, distance: 79.0
click at [251, 442] on div "Dokumenta nosaukums help 3436 Rēķina numurs (neobligāti) help 3436 Rēķina datum…" at bounding box center [335, 359] width 634 height 346
click at [219, 257] on body "Projekti Kontakti Uzņēmums Konsolidētie rēķini Iesūtne 6 format_size keyboard_a…" at bounding box center [564, 272] width 1128 height 544
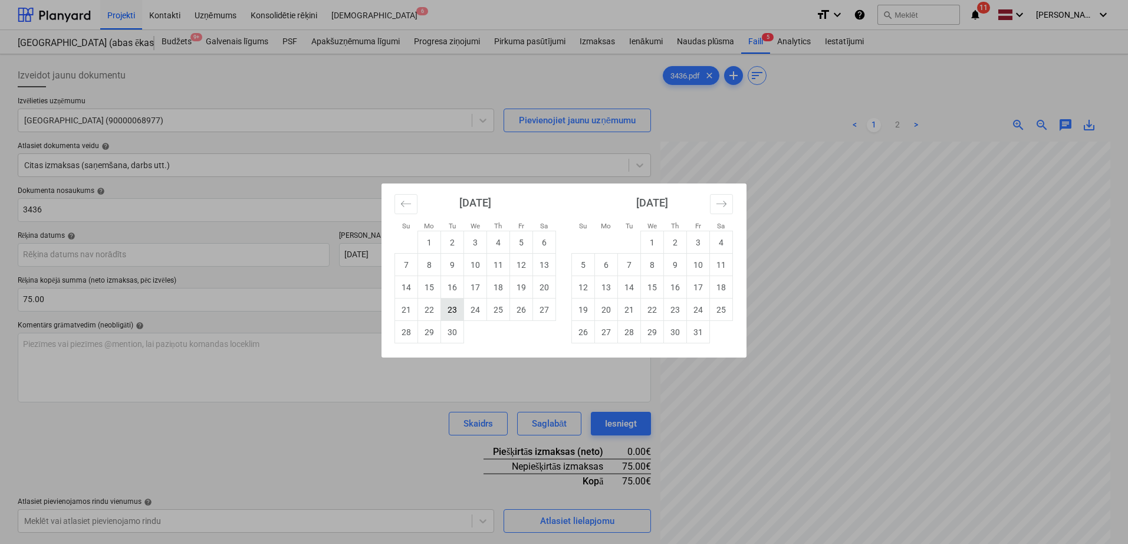
click at [452, 316] on td "23" at bounding box center [452, 309] width 23 height 22
type input "[DATE]"
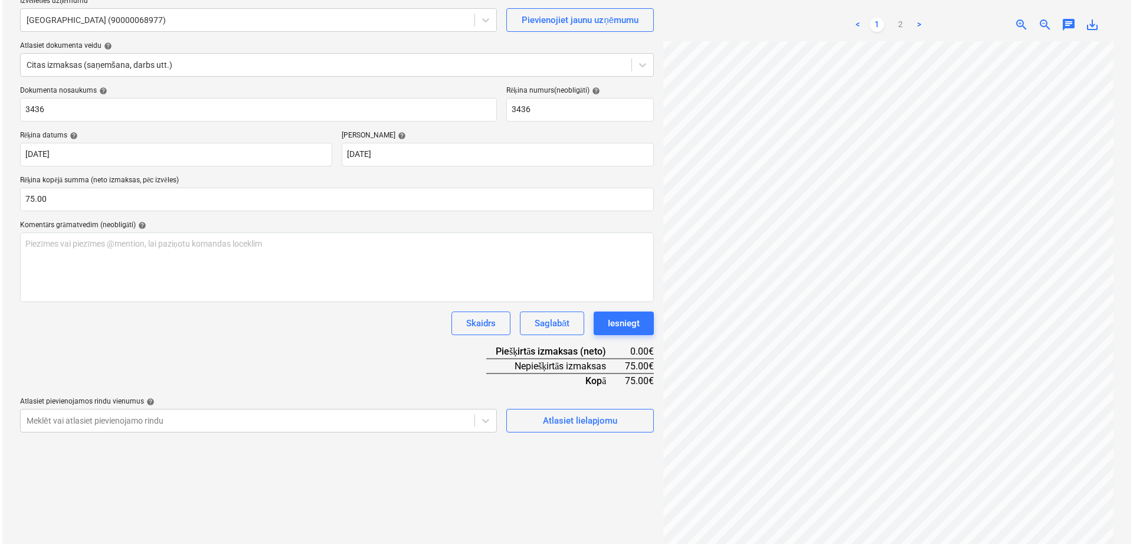
scroll to position [118, 0]
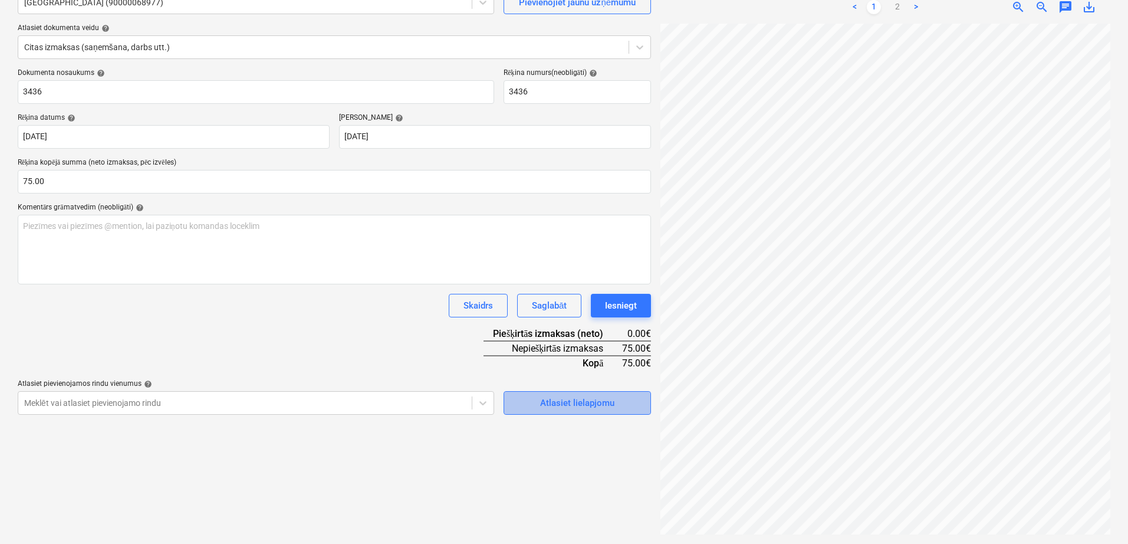
click at [578, 406] on div "Atlasiet lielapjomu" at bounding box center [577, 402] width 74 height 15
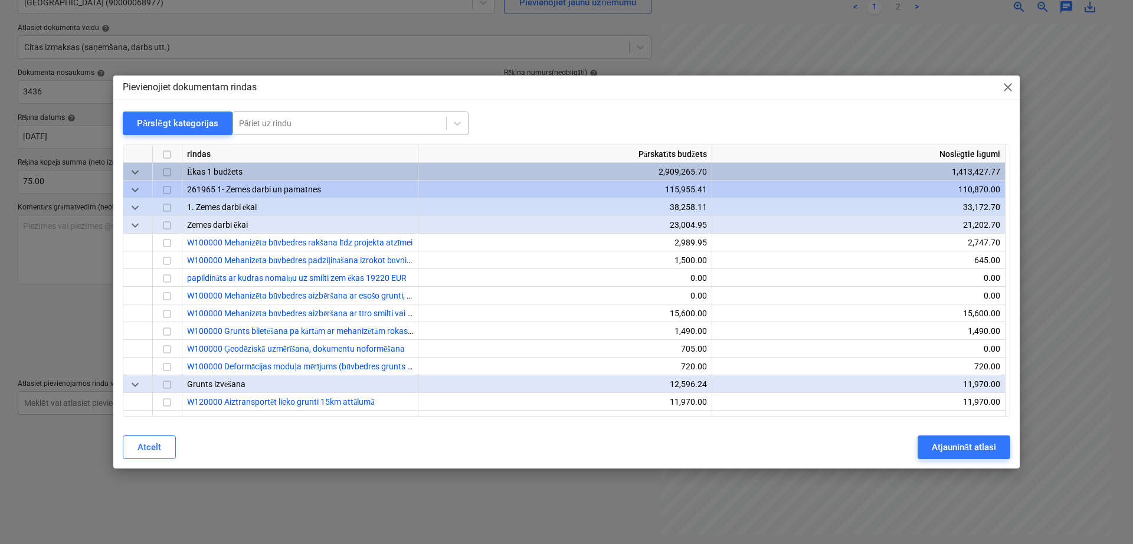
click at [281, 127] on div at bounding box center [339, 123] width 201 height 12
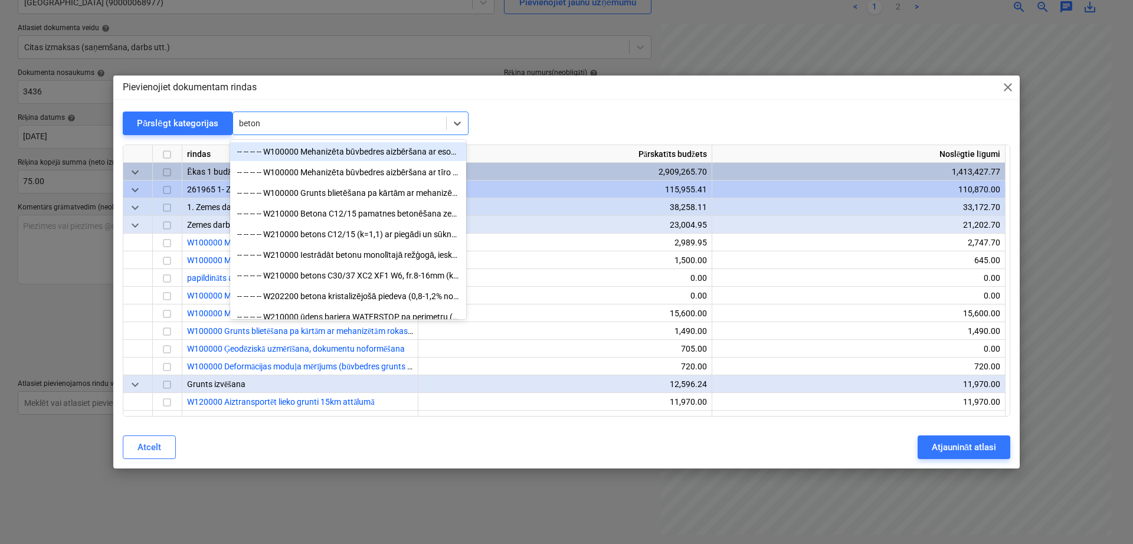
type input "betons"
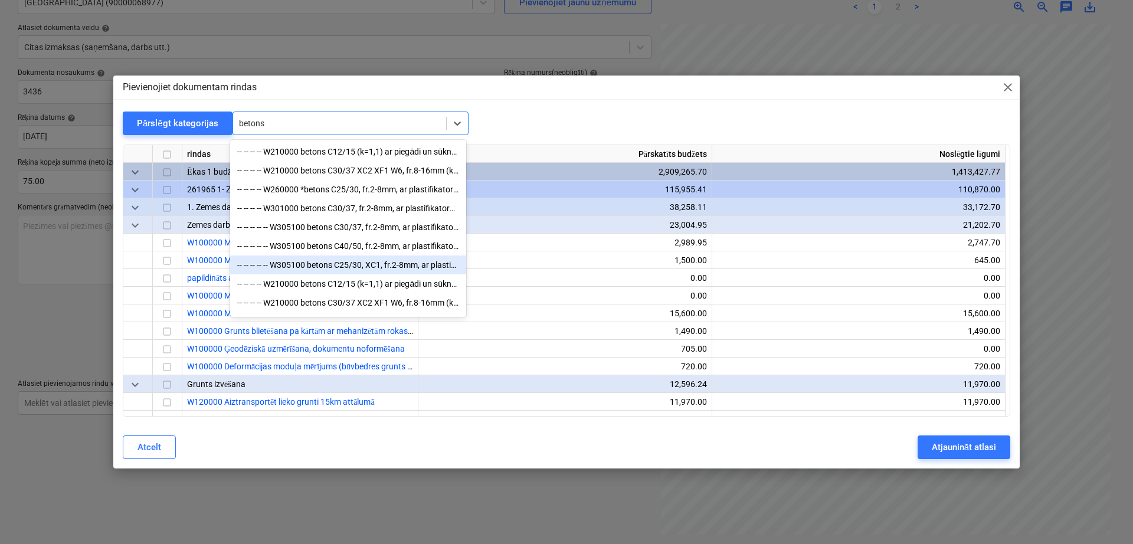
scroll to position [100, 0]
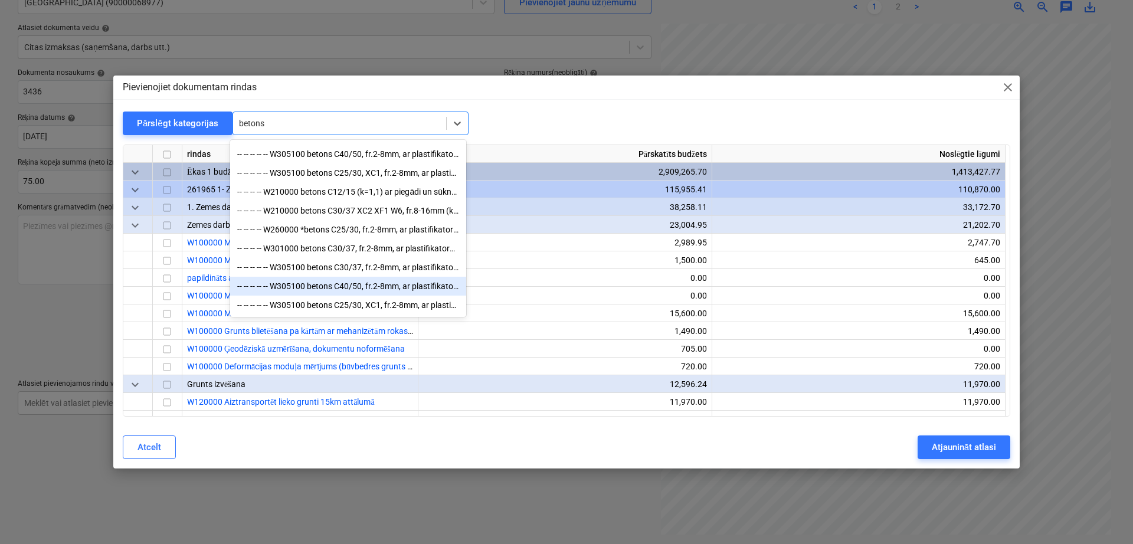
click at [382, 285] on div "-- -- -- -- -- W305100 betons C40/50, fr.2-8mm, ar plastifikatoru (k=1,1) ar pi…" at bounding box center [348, 286] width 236 height 19
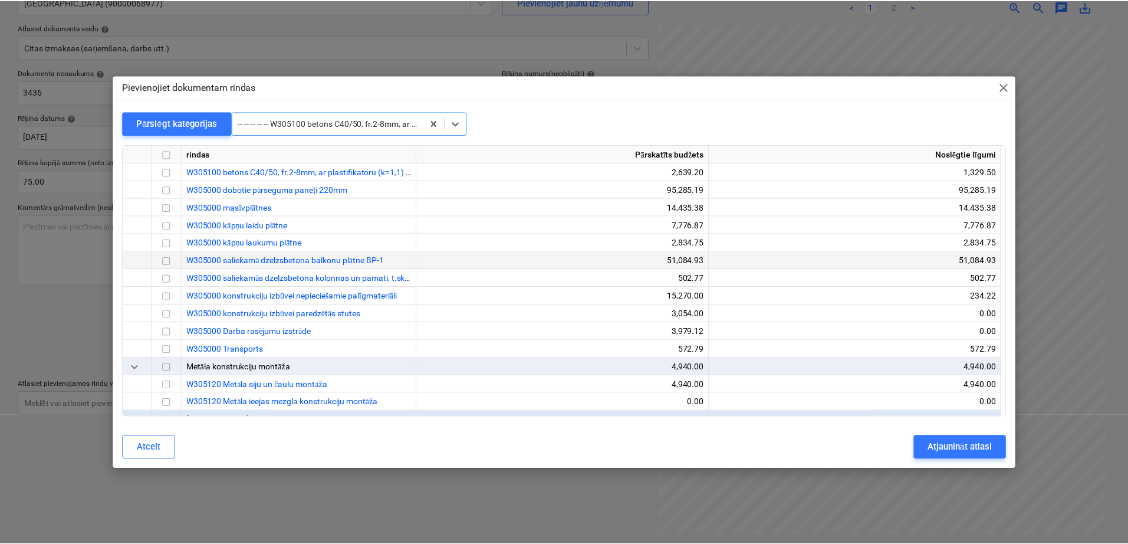
scroll to position [13810, 0]
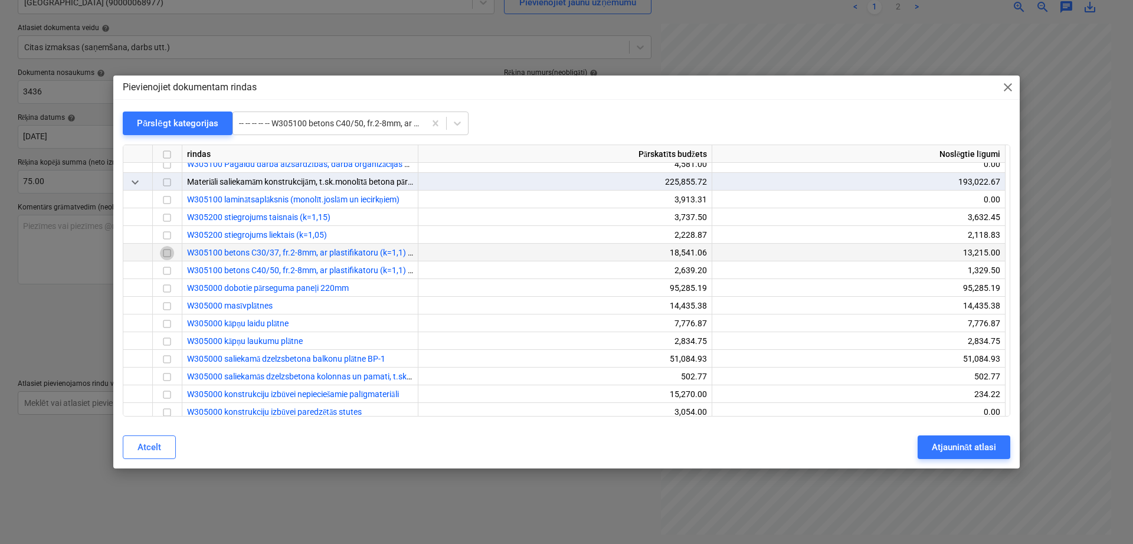
click at [170, 252] on input "checkbox" at bounding box center [167, 254] width 14 height 14
click at [959, 449] on div "Atjaunināt atlasi" at bounding box center [963, 446] width 64 height 15
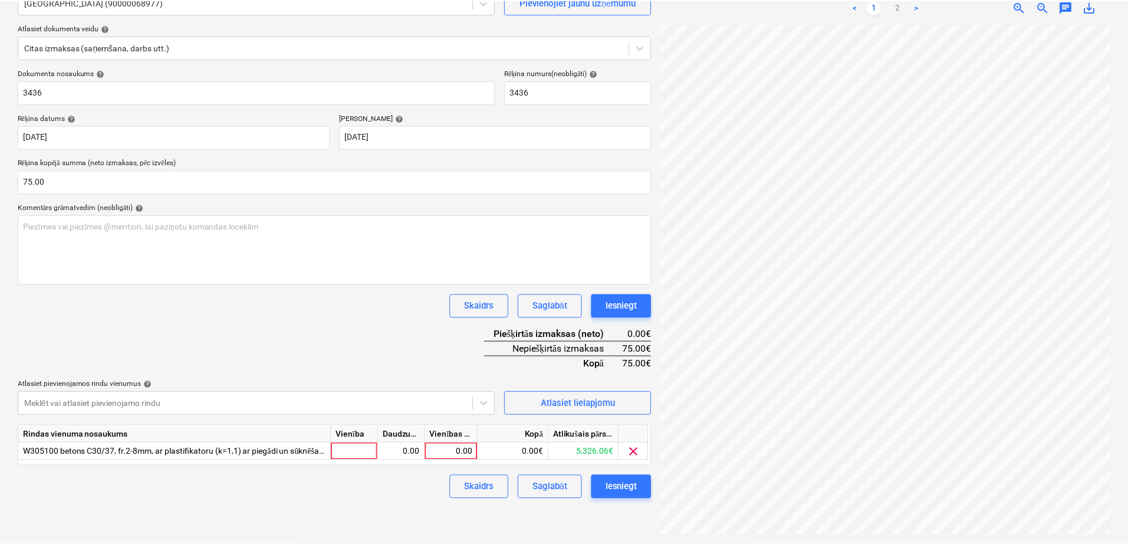
scroll to position [178, 169]
click at [467, 452] on div "0.00" at bounding box center [452, 451] width 43 height 18
type input "gab"
click at [408, 346] on div "Dokumenta nosaukums help 3436 Rēķina numurs (neobligāti) help 3436 Rēķina datum…" at bounding box center [335, 283] width 634 height 430
click at [456, 452] on div "0.00" at bounding box center [452, 451] width 43 height 18
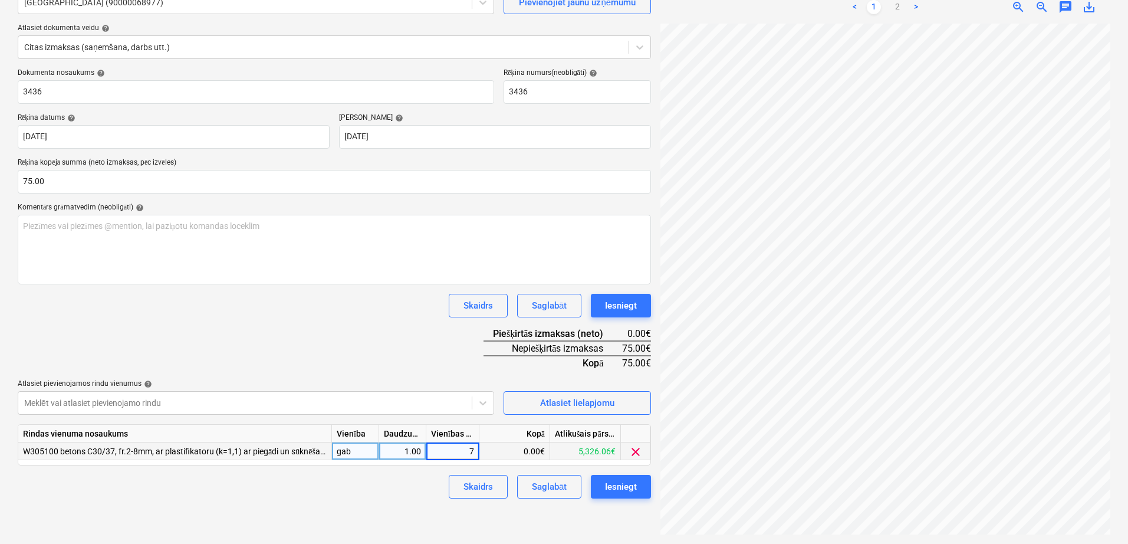
type input "75"
click at [418, 310] on div "Skaidrs Saglabāt Iesniegt" at bounding box center [335, 306] width 634 height 24
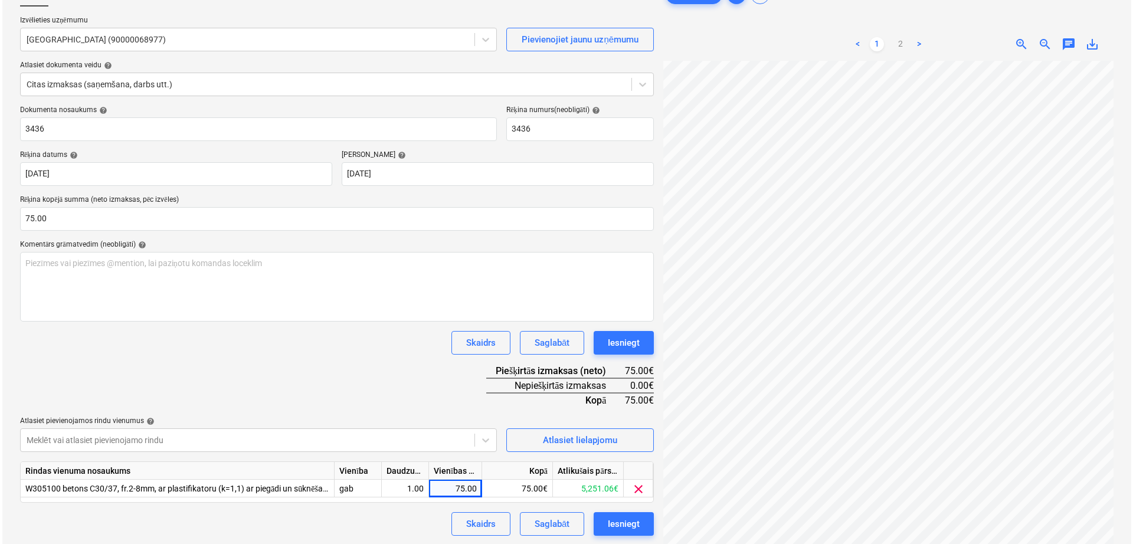
scroll to position [118, 0]
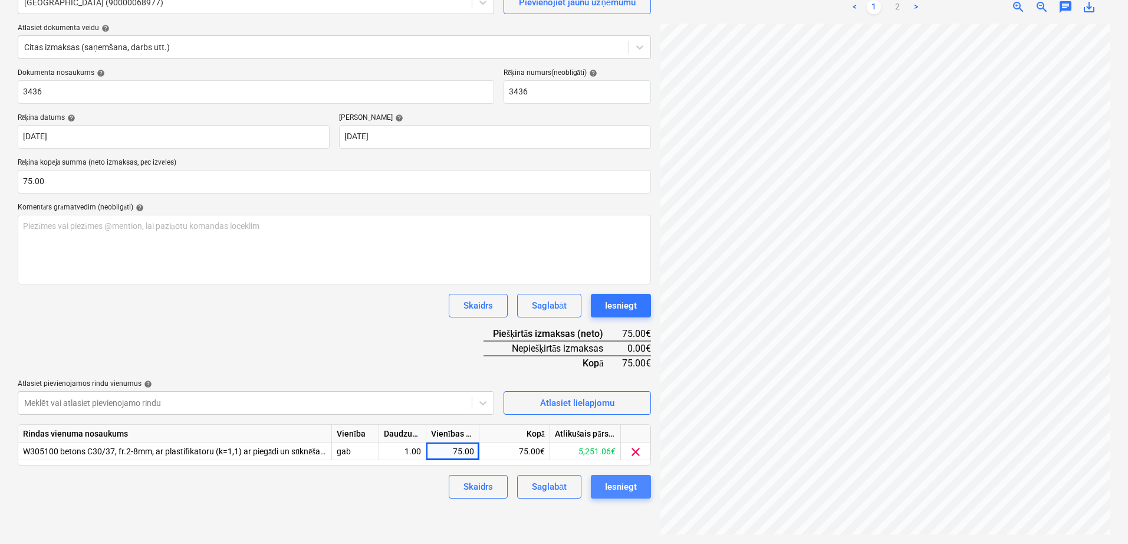
click at [611, 487] on div "Iesniegt" at bounding box center [621, 486] width 32 height 15
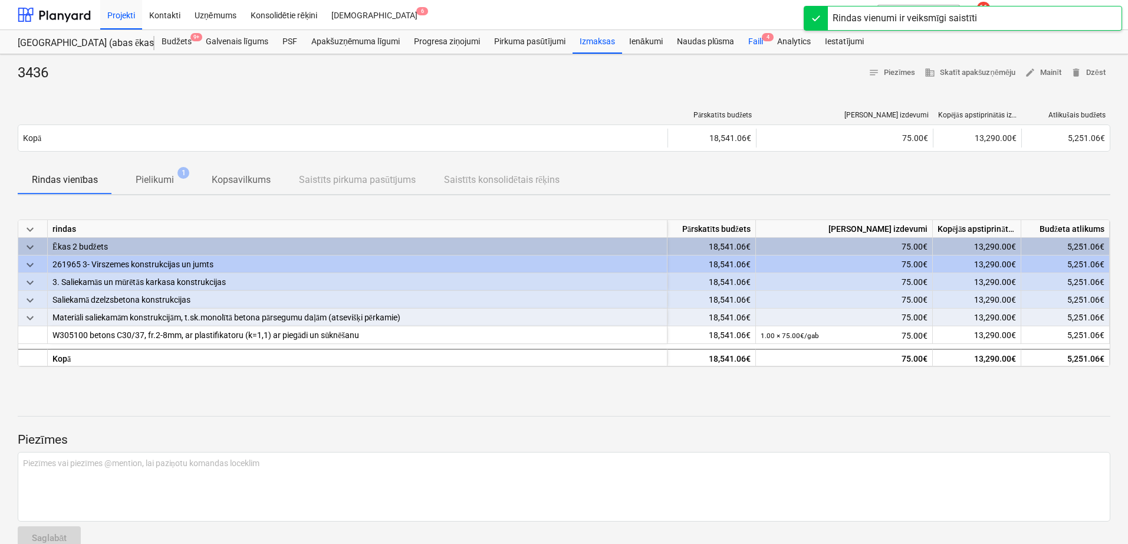
click at [754, 45] on div "Faili 4" at bounding box center [755, 42] width 29 height 24
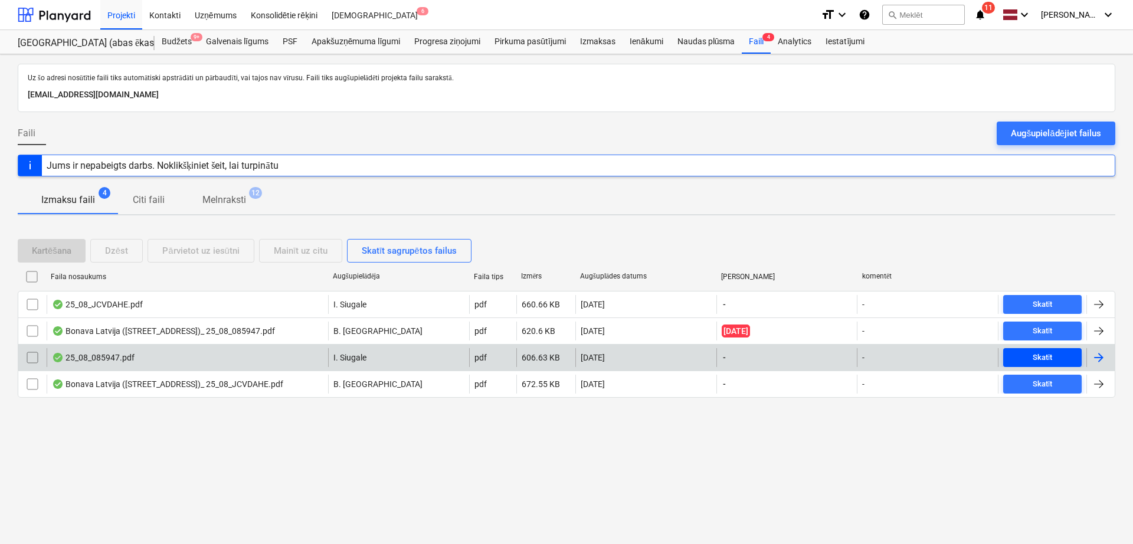
click at [1056, 360] on span "Skatīt" at bounding box center [1041, 358] width 69 height 14
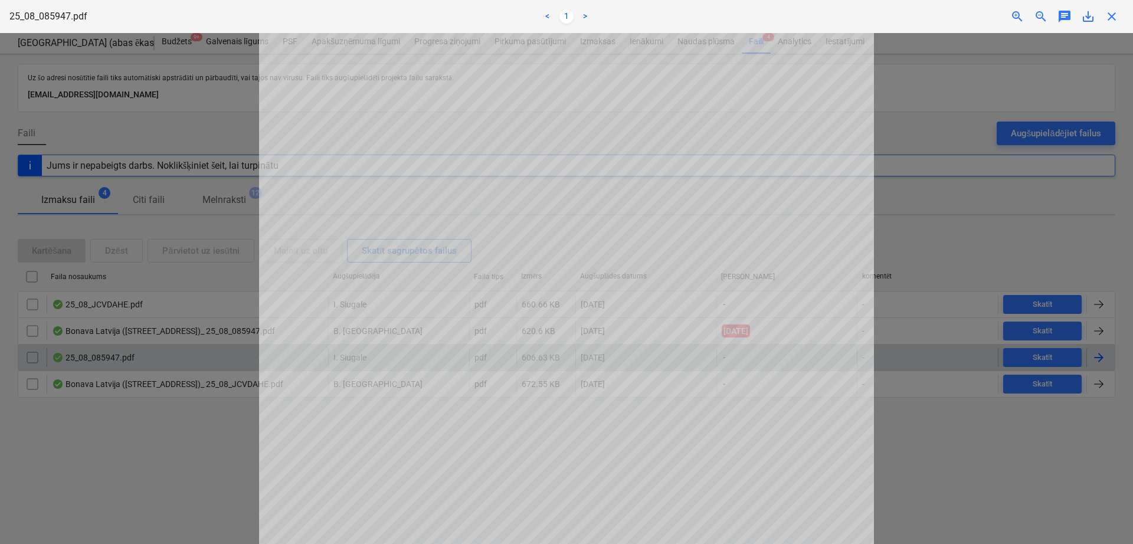
scroll to position [196, 0]
click at [1112, 17] on span "close" at bounding box center [1111, 16] width 14 height 14
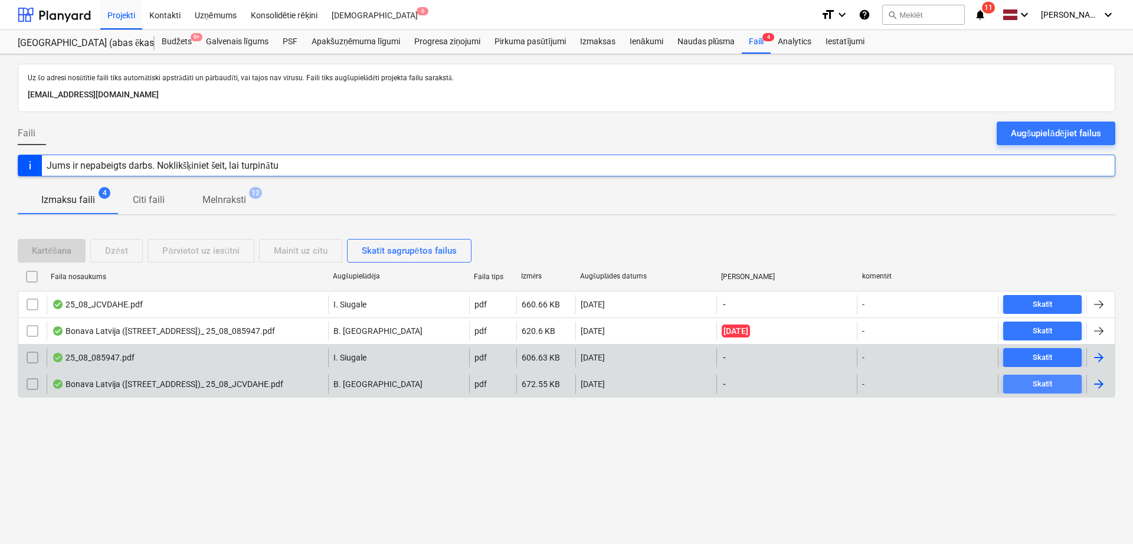
click at [1064, 379] on span "Skatīt" at bounding box center [1041, 385] width 69 height 14
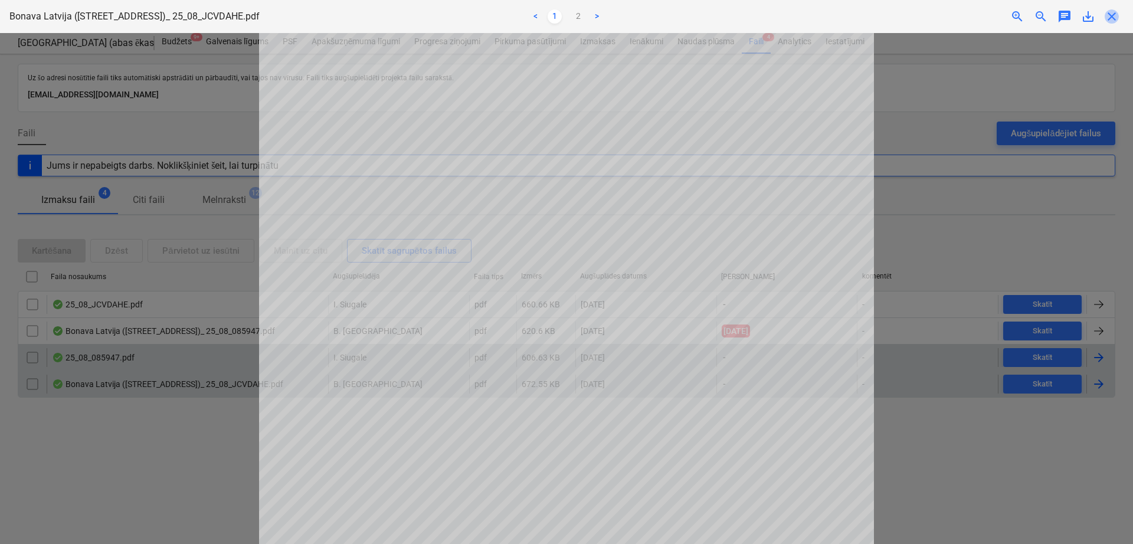
click at [1113, 14] on span "close" at bounding box center [1111, 16] width 14 height 14
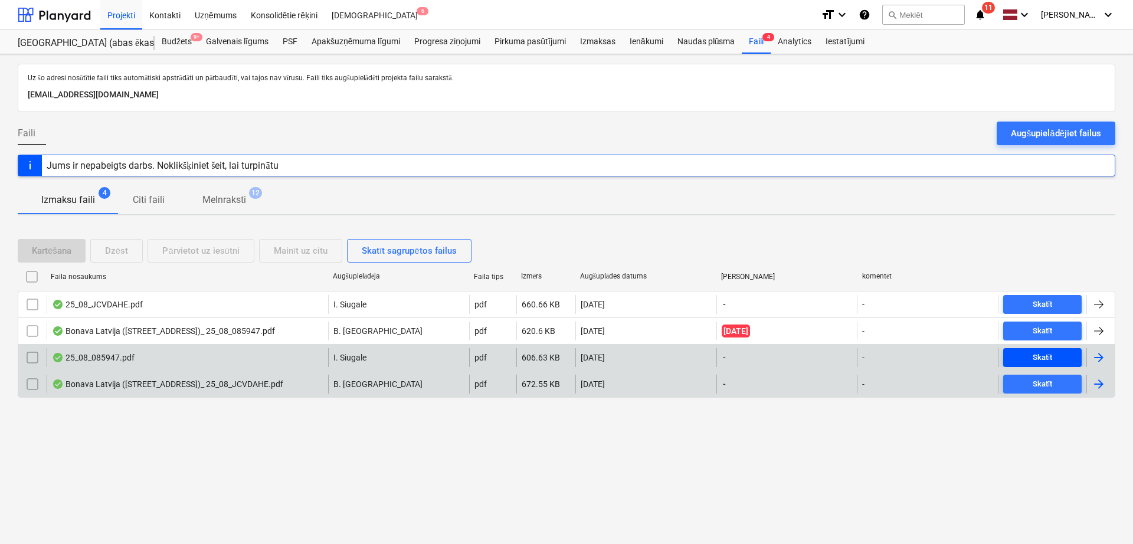
click at [1051, 355] on div "Skatīt" at bounding box center [1042, 358] width 20 height 14
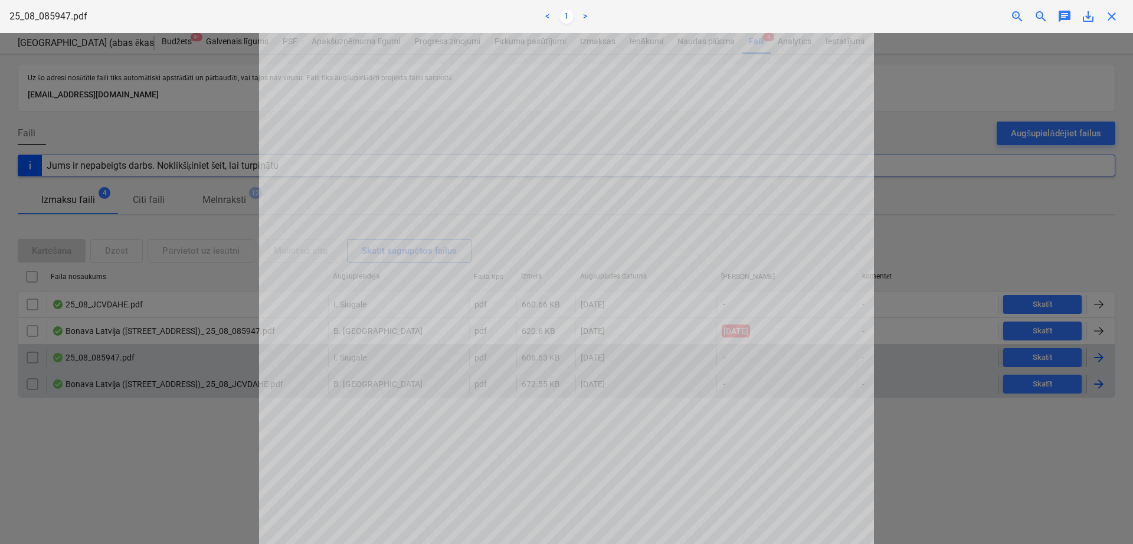
click at [1114, 19] on span "close" at bounding box center [1111, 16] width 14 height 14
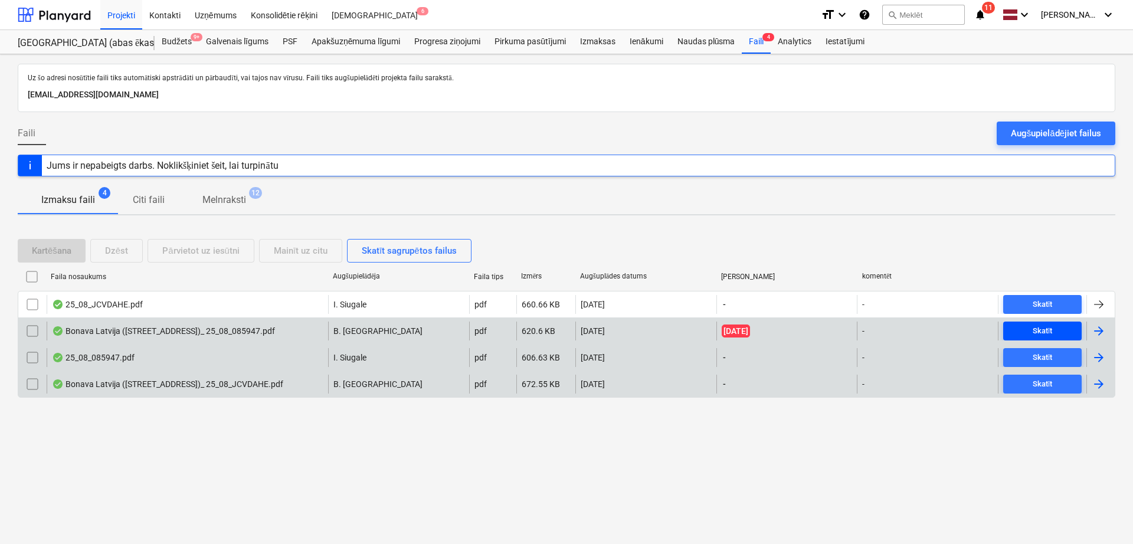
click at [1042, 330] on div "Skatīt" at bounding box center [1042, 331] width 20 height 14
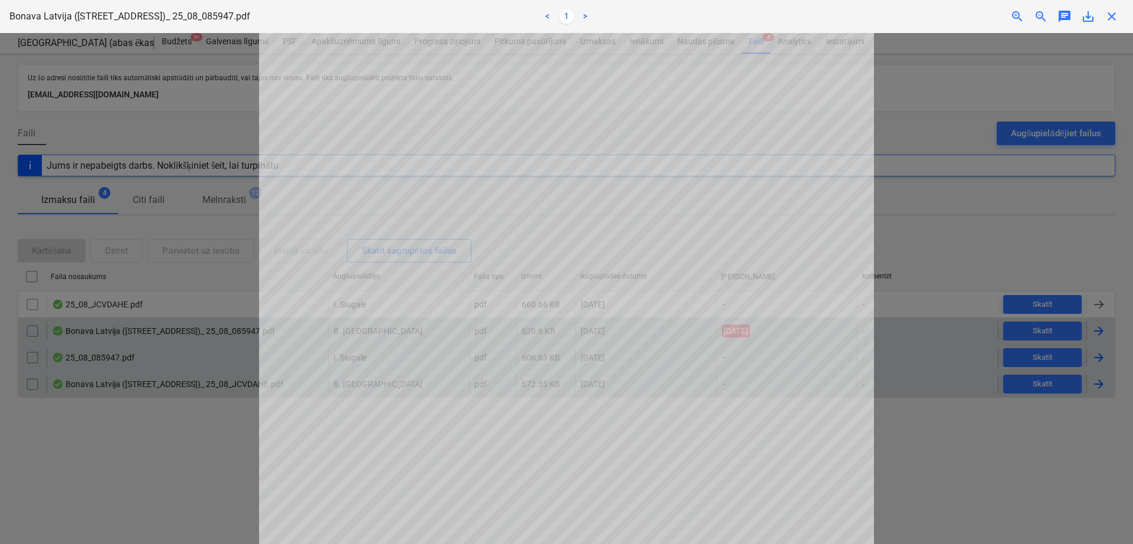
scroll to position [196, 0]
click at [1116, 21] on span "close" at bounding box center [1111, 16] width 14 height 14
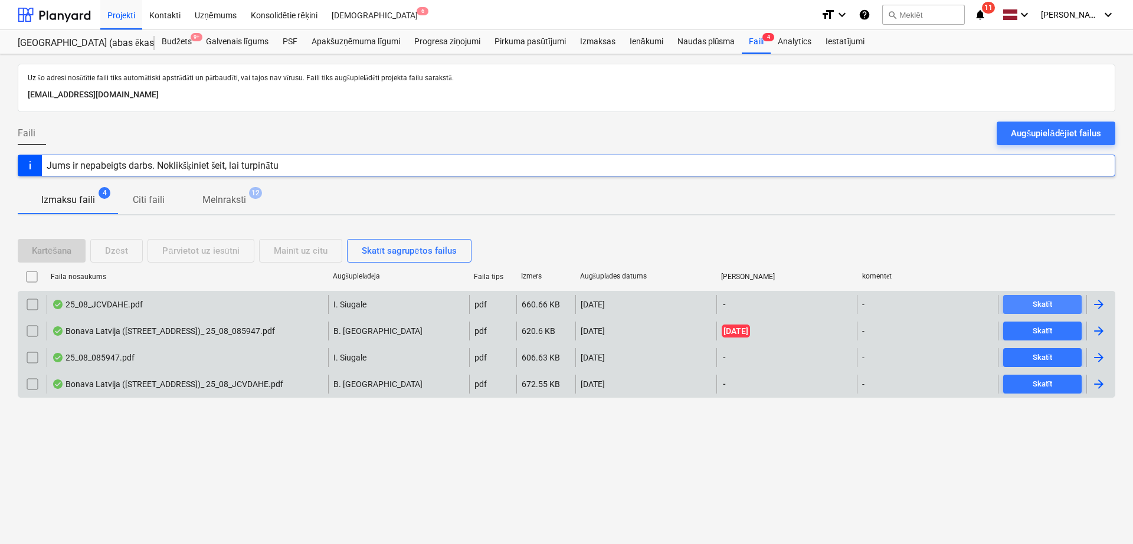
click at [1045, 303] on div "Skatīt" at bounding box center [1042, 305] width 20 height 14
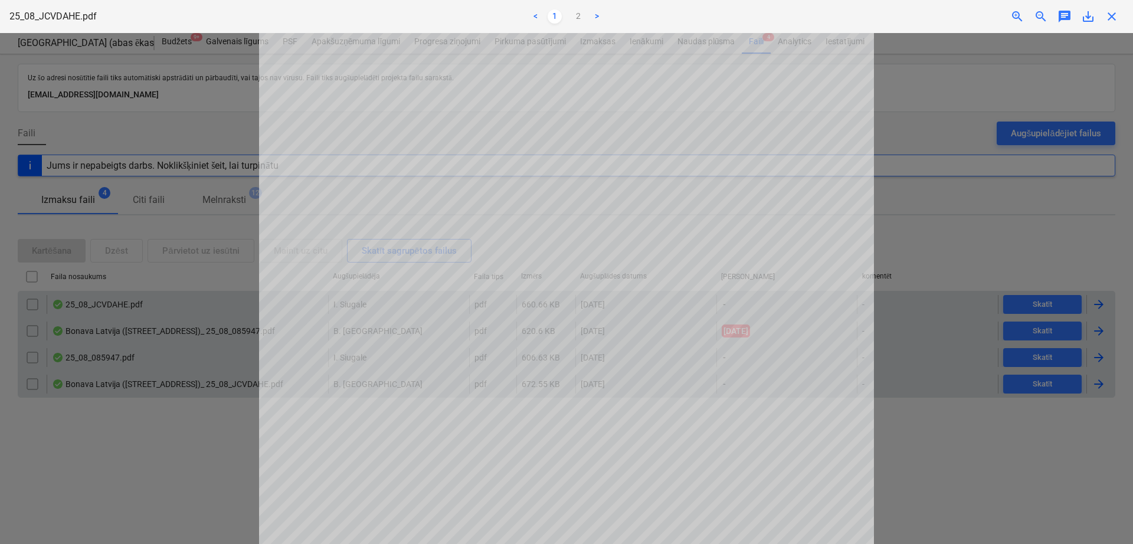
scroll to position [65, 0]
click at [1112, 21] on span "close" at bounding box center [1111, 16] width 14 height 14
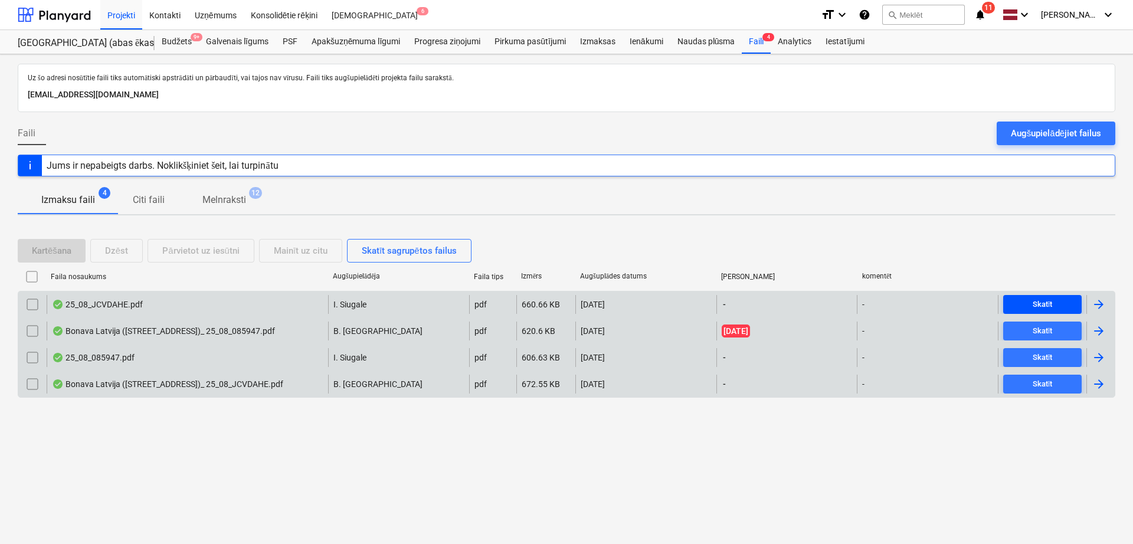
click at [1039, 299] on div "Skatīt" at bounding box center [1042, 305] width 20 height 14
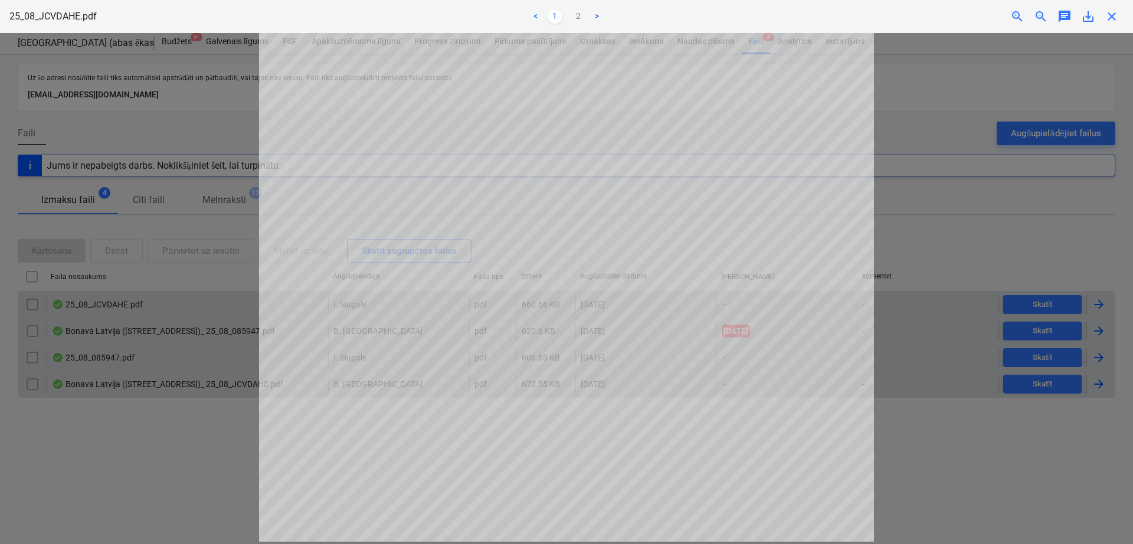
scroll to position [65, 0]
click at [582, 19] on link "2" at bounding box center [578, 16] width 14 height 14
click at [555, 18] on link "1" at bounding box center [554, 16] width 14 height 14
click at [1110, 17] on span "close" at bounding box center [1111, 16] width 14 height 14
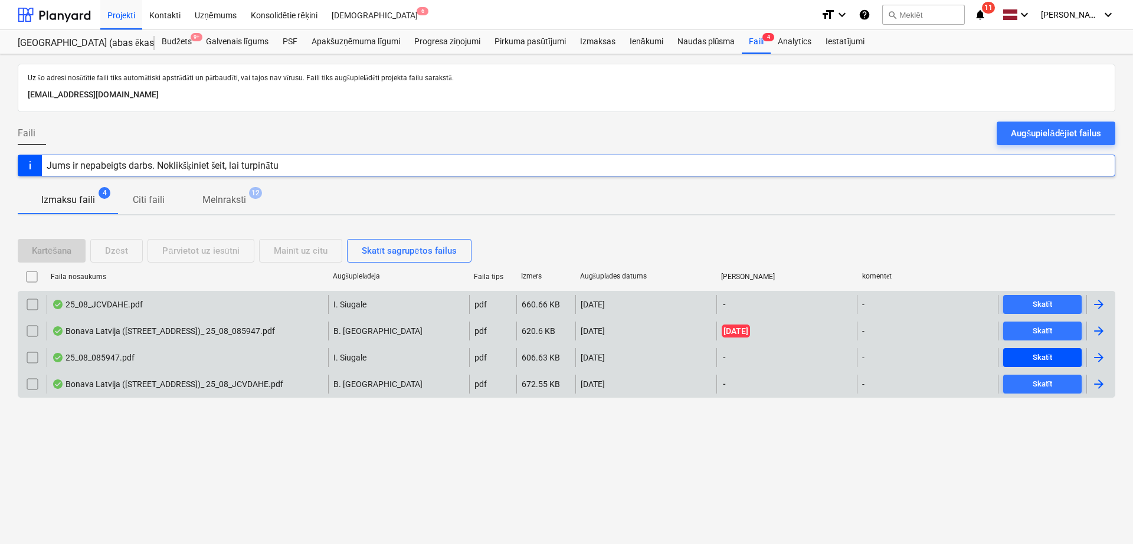
click at [1047, 351] on div "Skatīt" at bounding box center [1042, 358] width 20 height 14
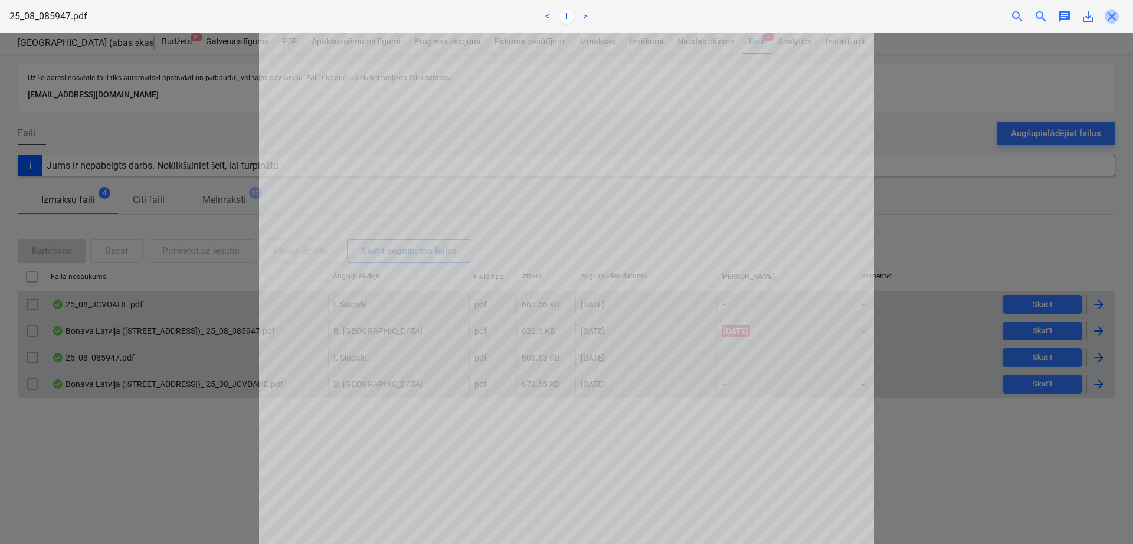
click at [1113, 17] on span "close" at bounding box center [1111, 16] width 14 height 14
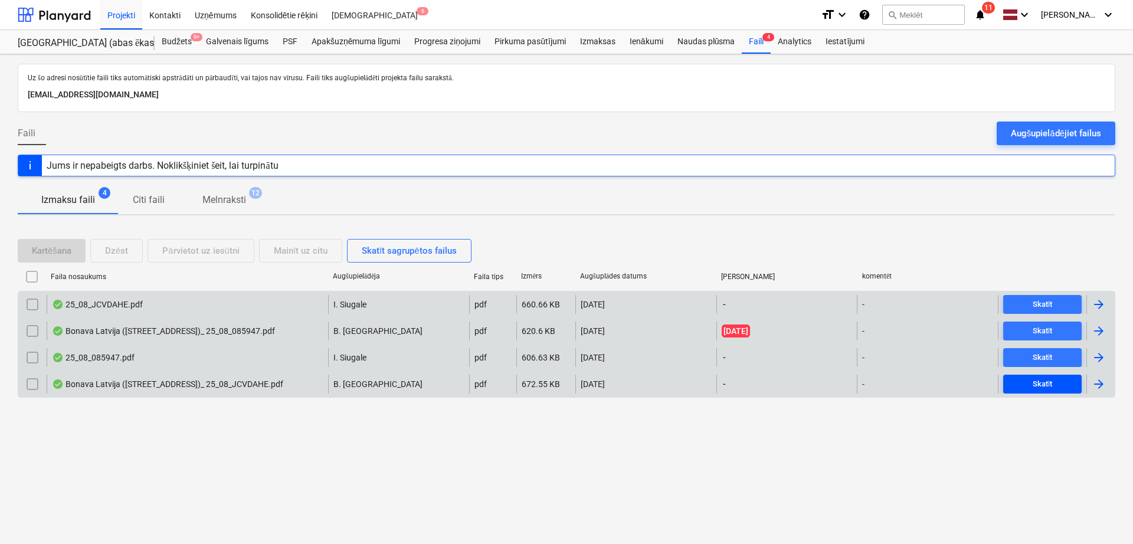
click at [1052, 378] on div "Skatīt" at bounding box center [1042, 385] width 20 height 14
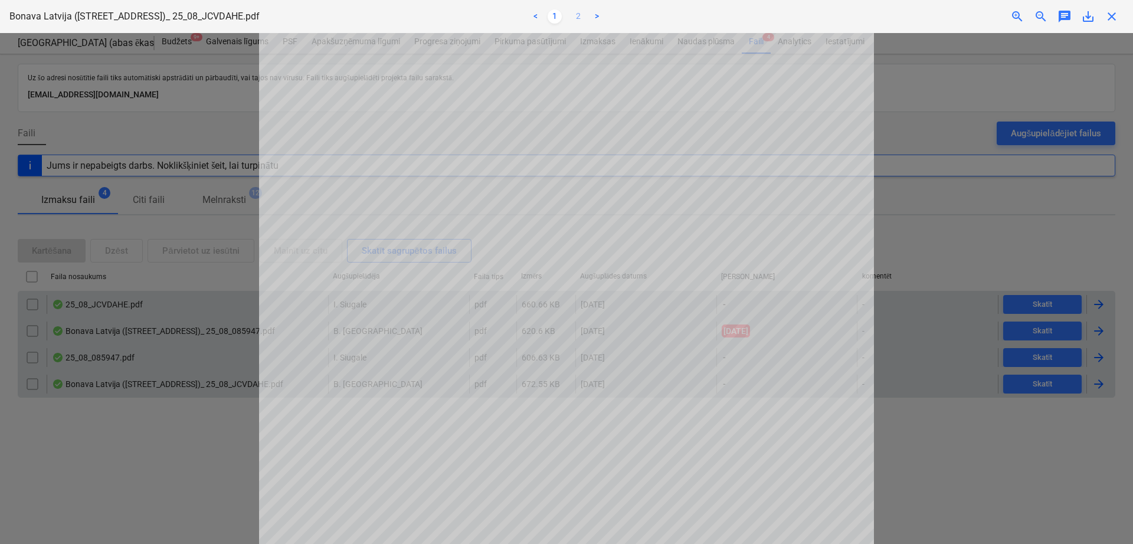
click at [579, 14] on link "2" at bounding box center [578, 16] width 14 height 14
click at [1111, 15] on span "close" at bounding box center [1111, 16] width 14 height 14
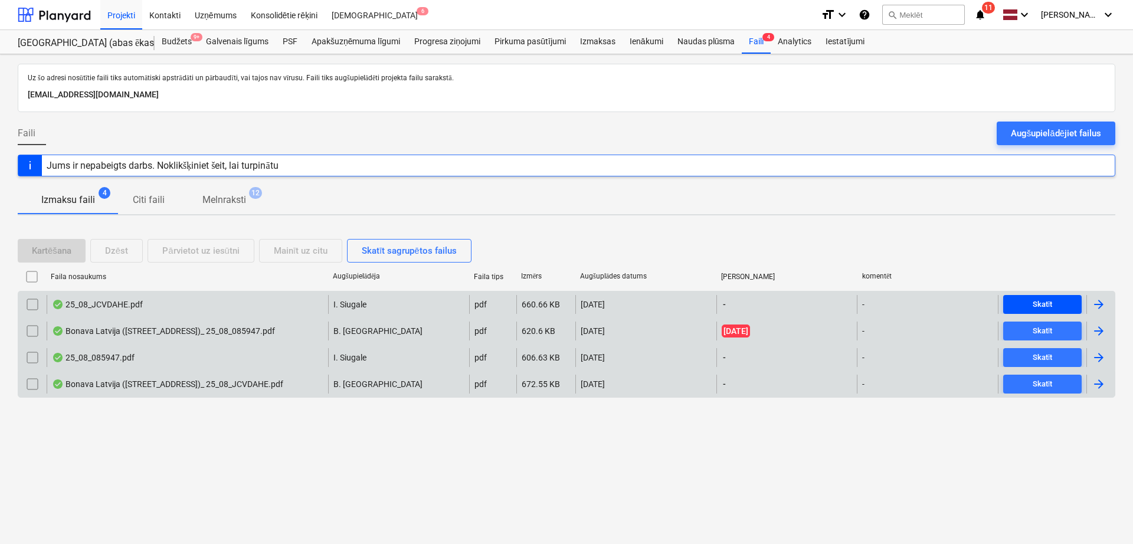
click at [1036, 305] on div "Skatīt" at bounding box center [1042, 305] width 20 height 14
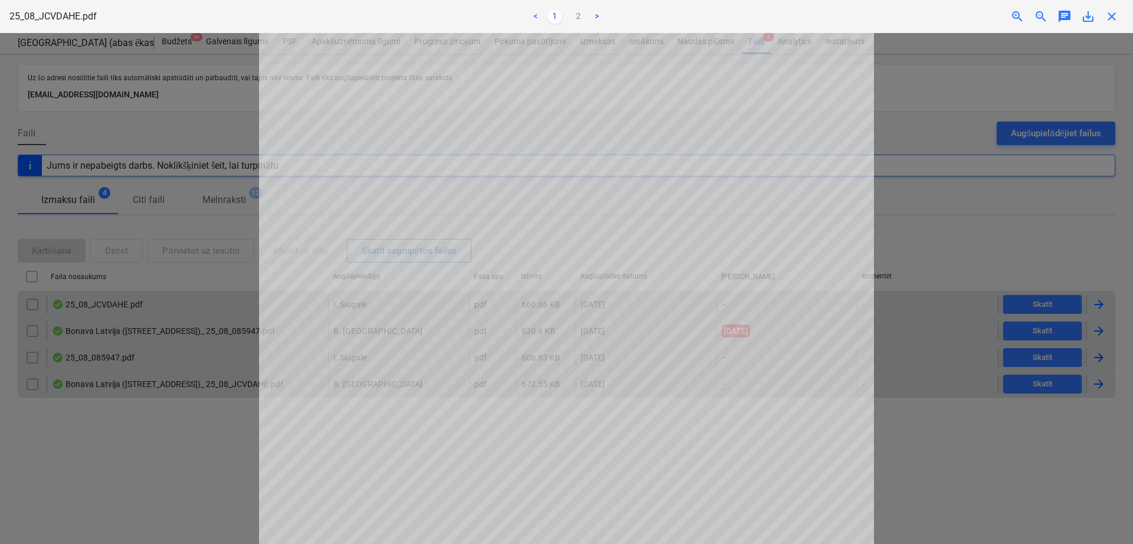
click at [1117, 16] on span "close" at bounding box center [1111, 16] width 14 height 14
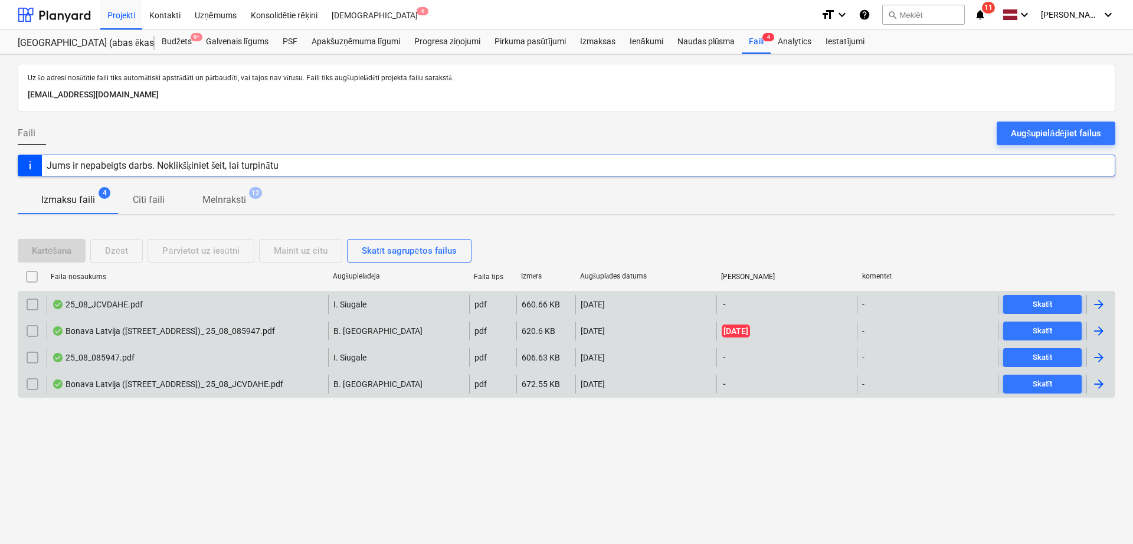
click at [1110, 303] on div at bounding box center [1100, 304] width 28 height 19
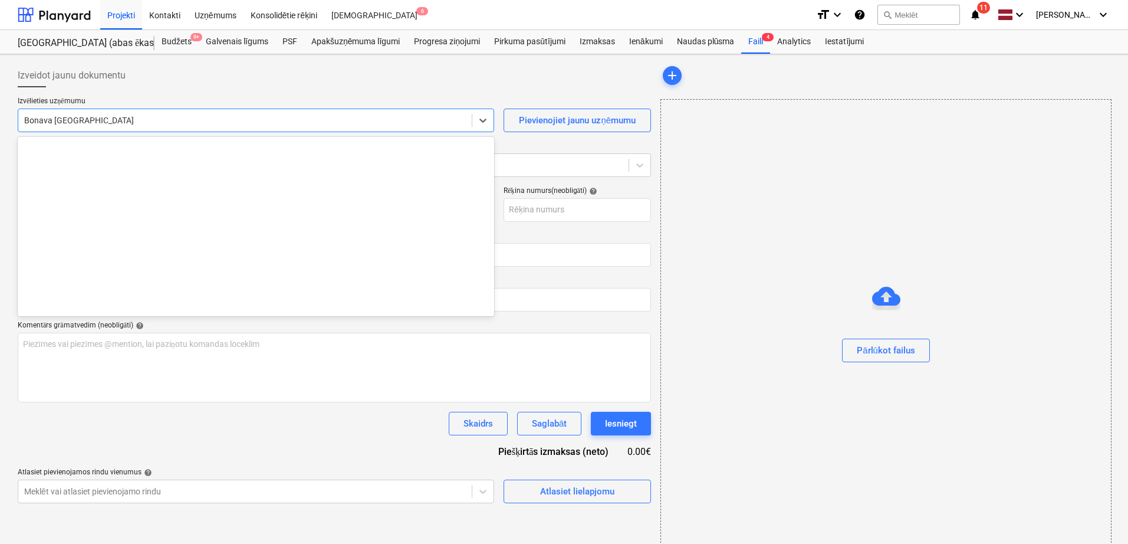
click at [254, 121] on div at bounding box center [245, 120] width 442 height 12
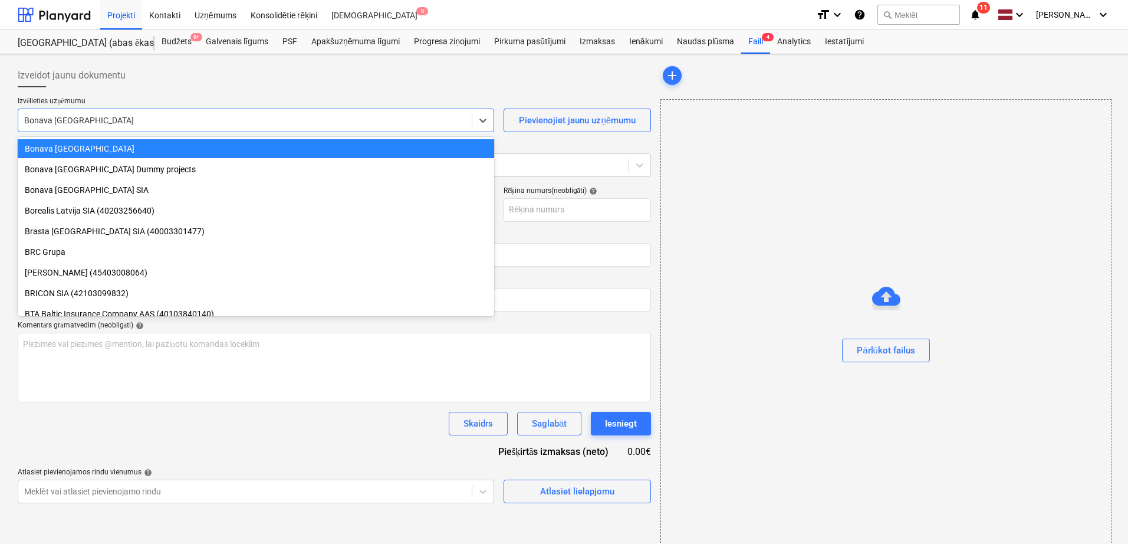
type input "25_08_JCVDAHE.pdf"
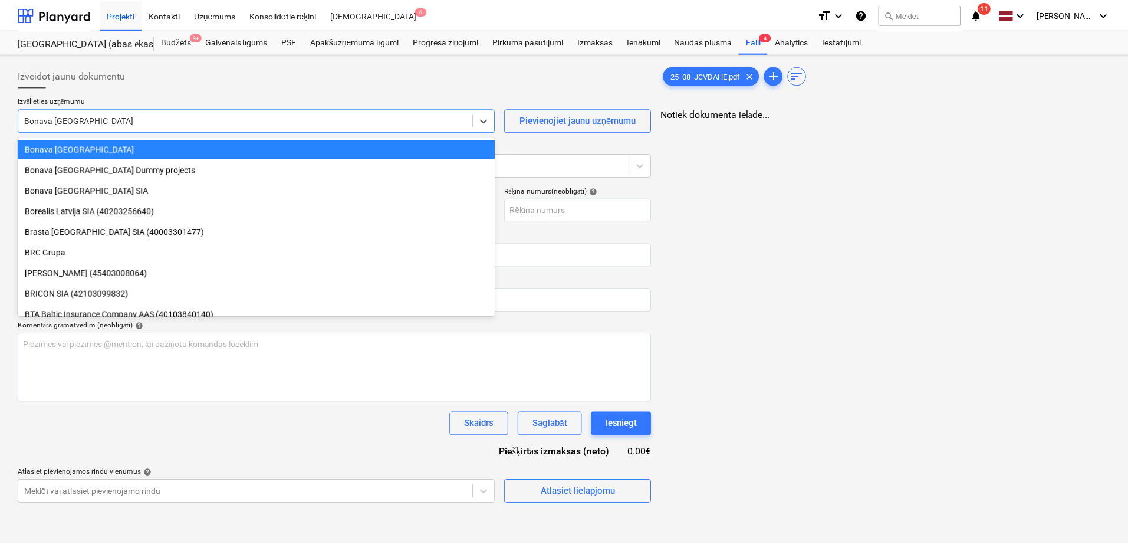
scroll to position [959, 0]
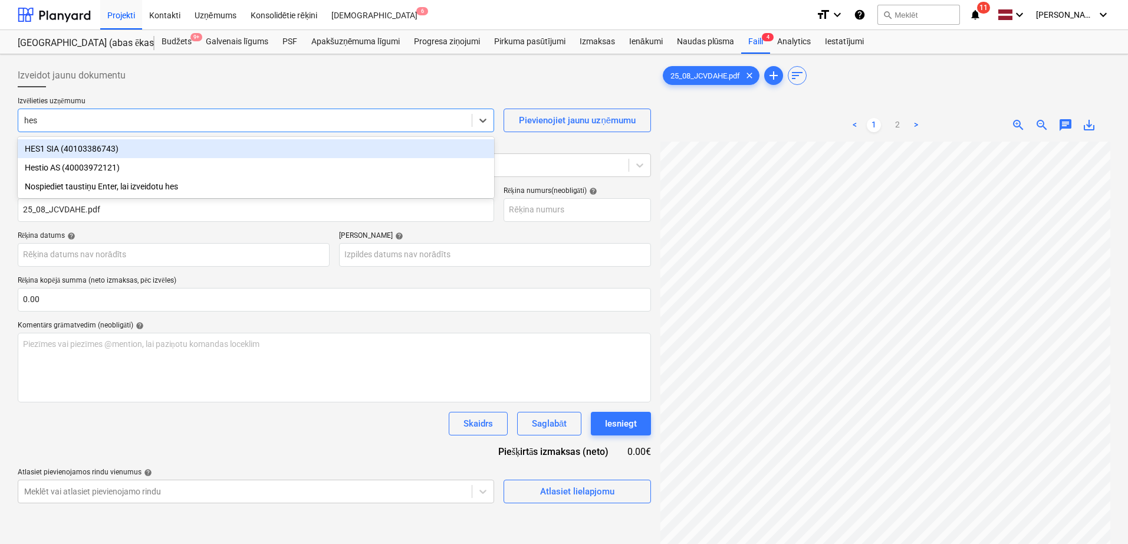
type input "hest"
click at [186, 155] on div "Hestio AS (40003972121)" at bounding box center [256, 148] width 477 height 19
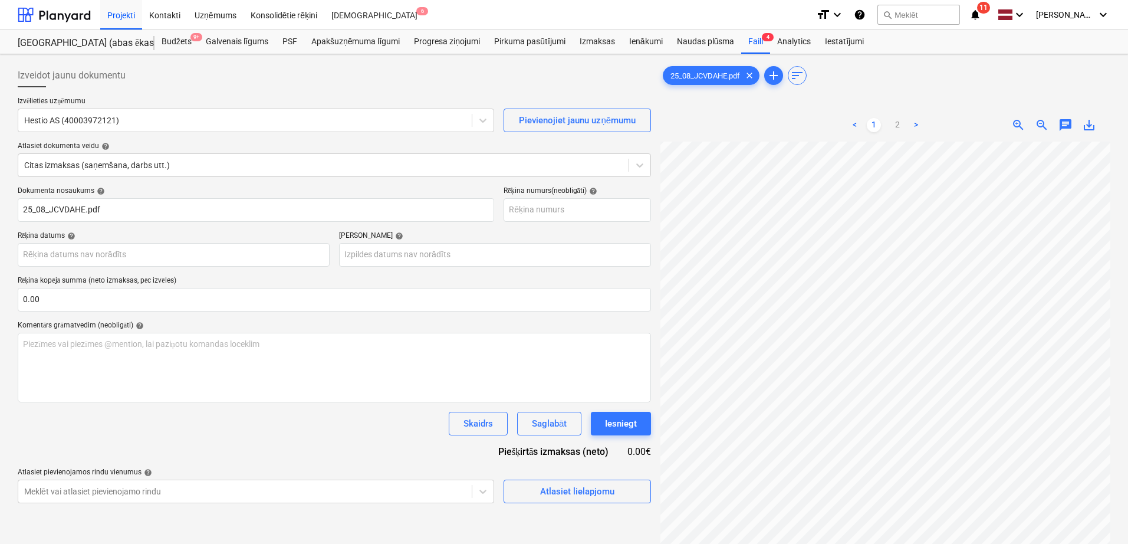
scroll to position [13, 153]
click at [379, 300] on input "text" at bounding box center [335, 300] width 634 height 24
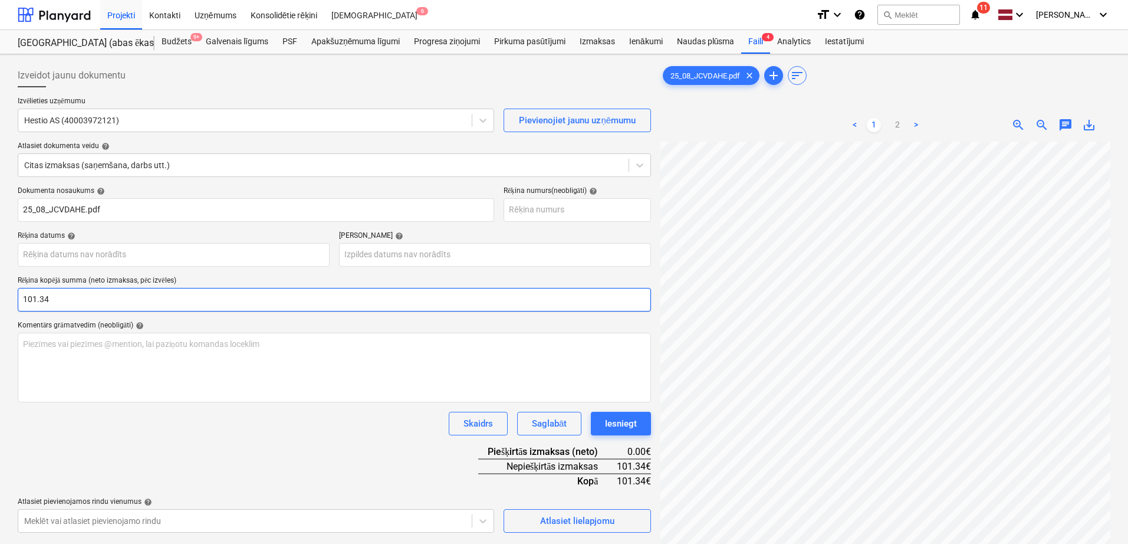
type input "101.34"
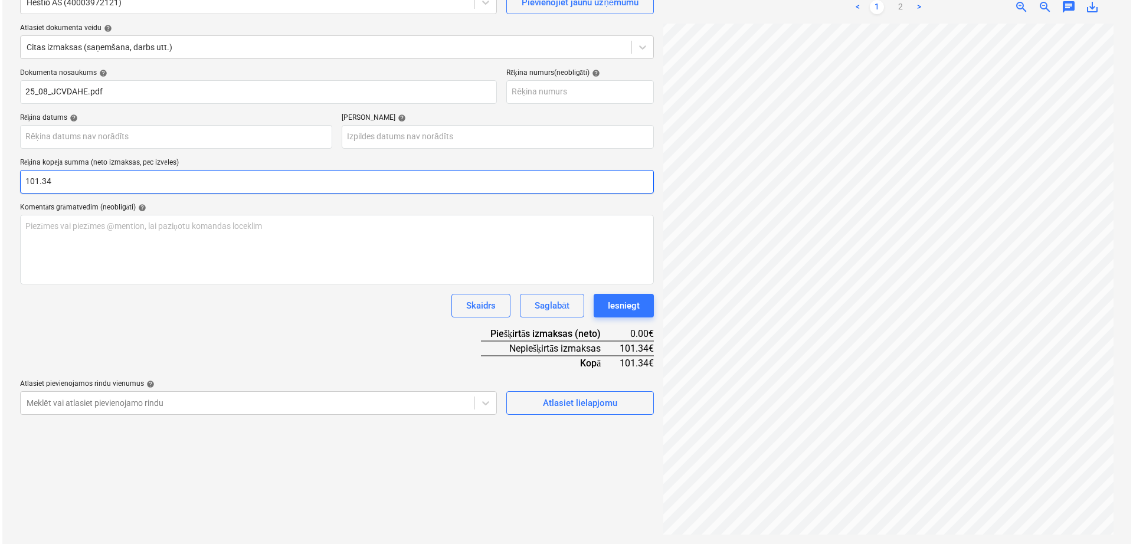
scroll to position [72, 171]
click at [900, 6] on link "2" at bounding box center [898, 7] width 14 height 14
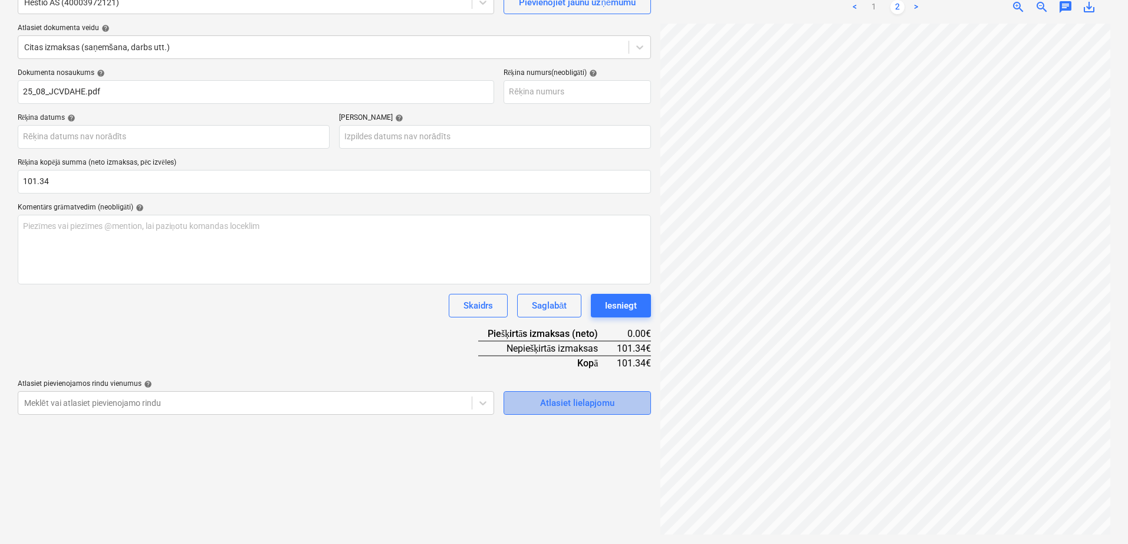
click at [585, 397] on div "Atlasiet lielapjomu" at bounding box center [577, 402] width 74 height 15
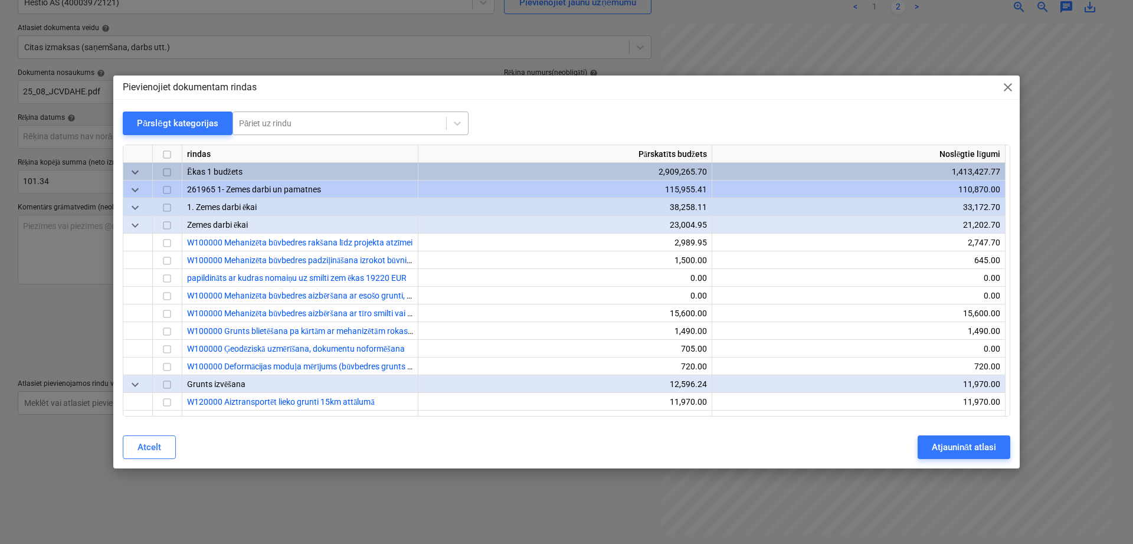
click at [375, 122] on div at bounding box center [339, 123] width 201 height 12
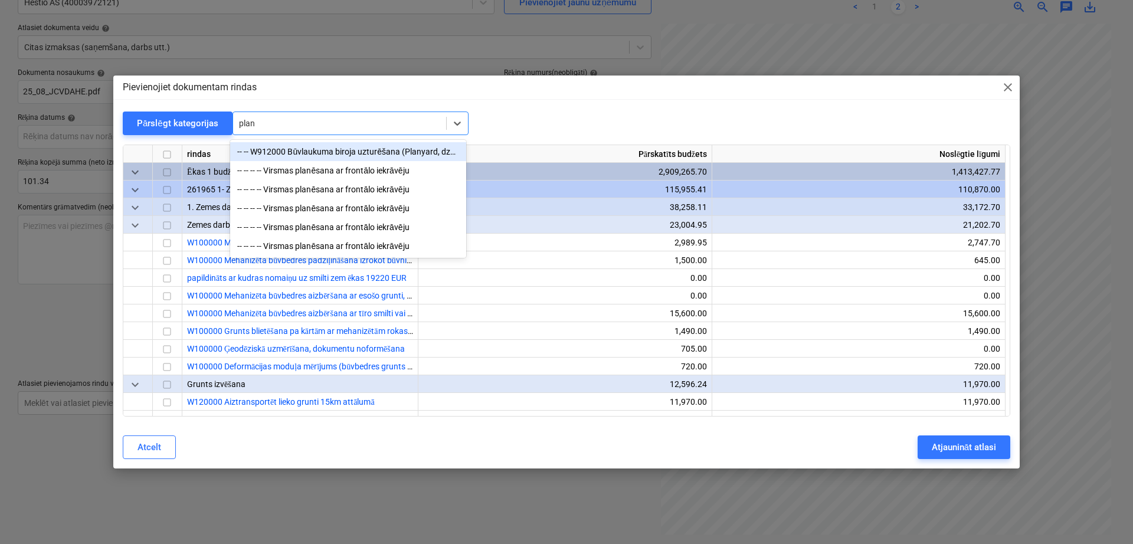
type input "plany"
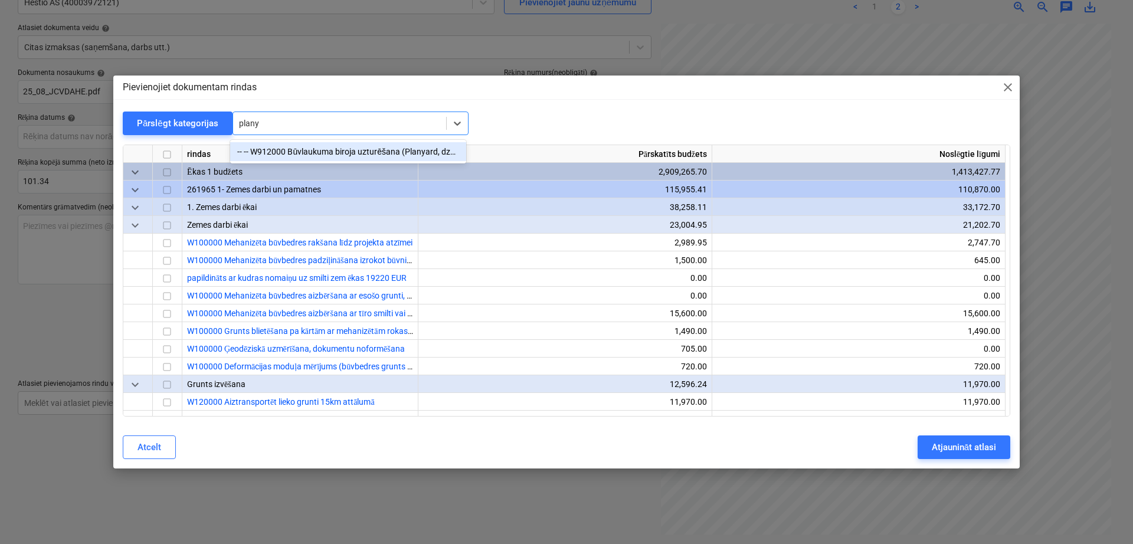
click at [360, 152] on div "-- -- W912000 Būvlaukuma biroja uzturēšana (Planyard, dzer.ūdens, kafijas aparā…" at bounding box center [348, 151] width 236 height 19
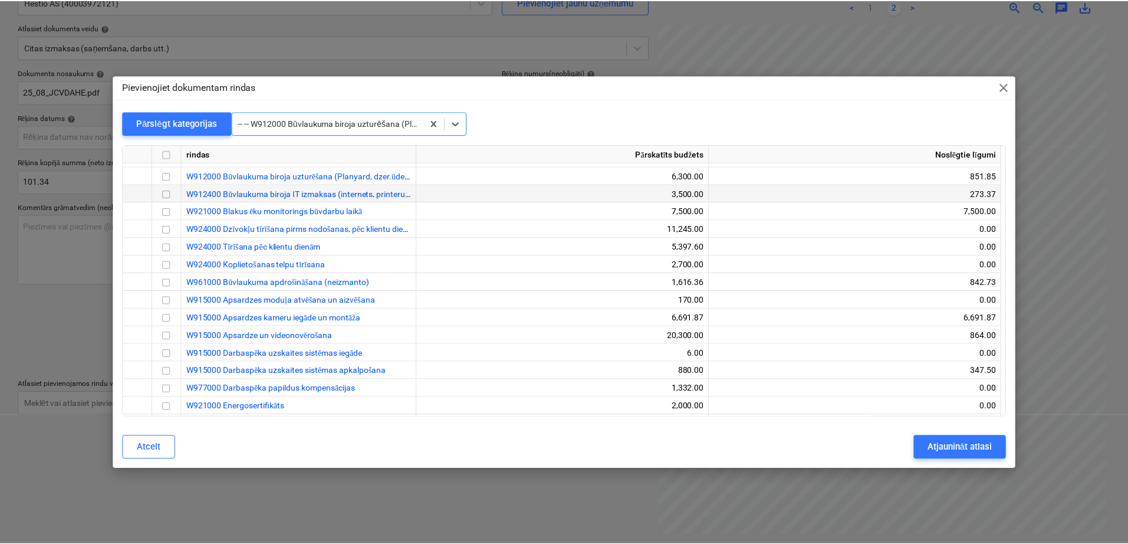
scroll to position [23004, 0]
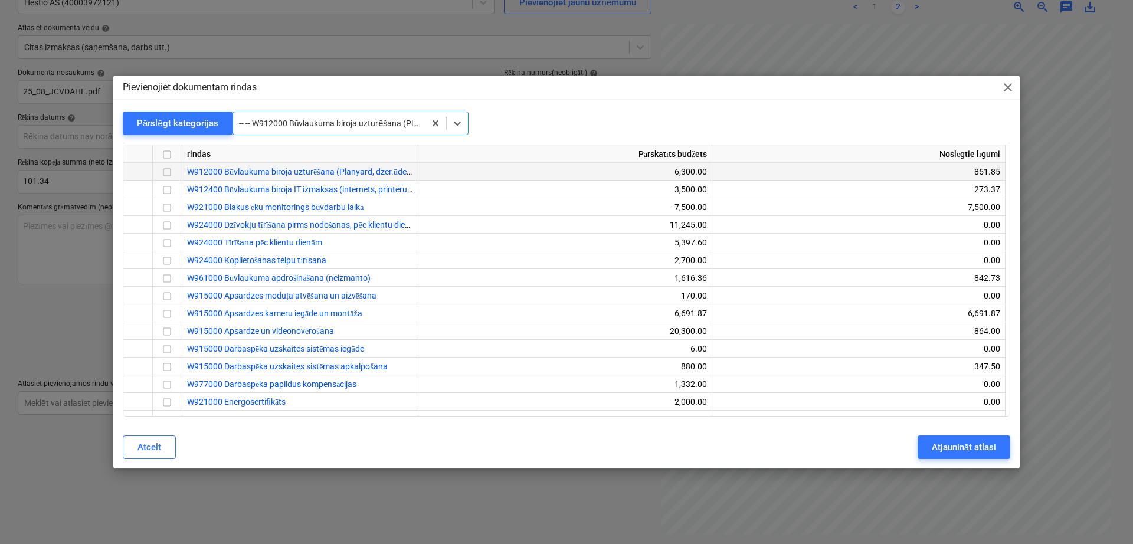
click at [168, 170] on input "checkbox" at bounding box center [167, 173] width 14 height 14
click at [948, 449] on div "Atjaunināt atlasi" at bounding box center [963, 446] width 64 height 15
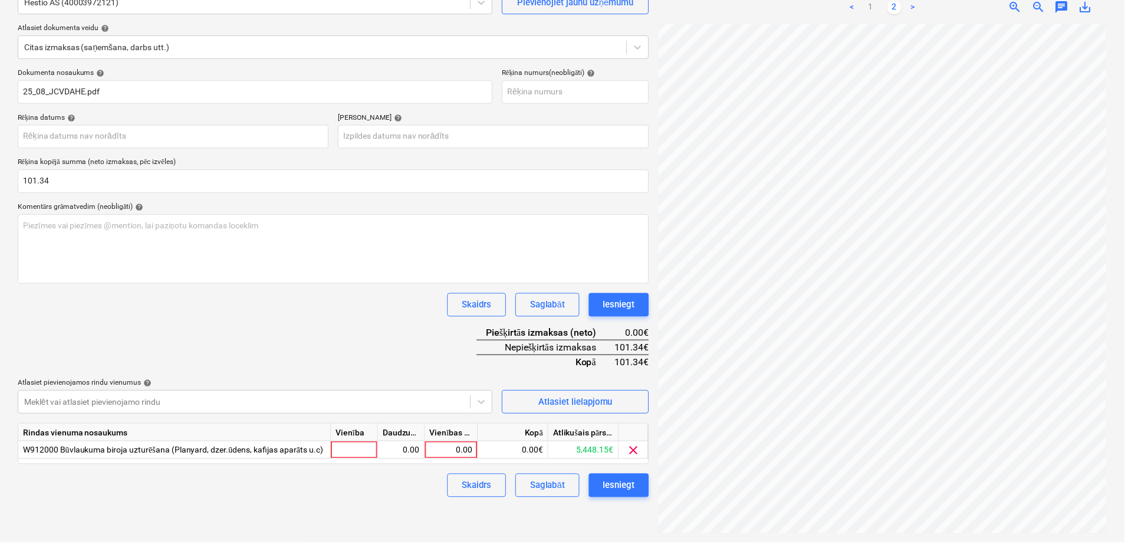
scroll to position [72, 169]
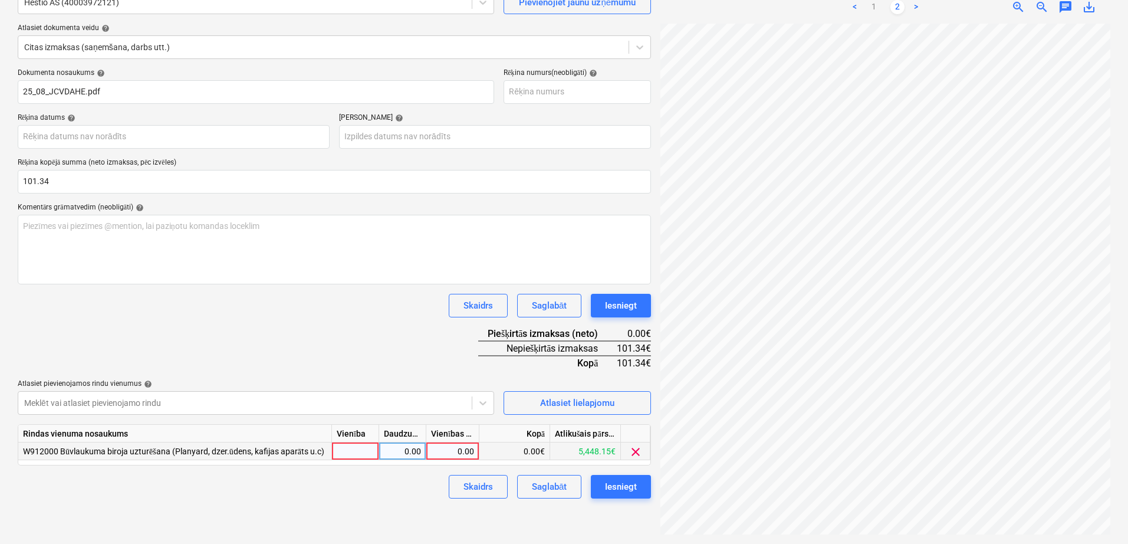
click at [461, 449] on div "0.00" at bounding box center [452, 451] width 43 height 18
type input "101.34"
click at [401, 325] on div "Dokumenta nosaukums help 25_08_JCVDAHE.pdf Rēķina numurs (neobligāti) help Rēķi…" at bounding box center [335, 283] width 634 height 430
drag, startPoint x: 636, startPoint y: 488, endPoint x: 406, endPoint y: 337, distance: 274.7
click at [406, 337] on div "Dokumenta nosaukums help 25_08_JCVDAHE.pdf Rēķina numurs (neobligāti) help Rēķi…" at bounding box center [335, 283] width 634 height 430
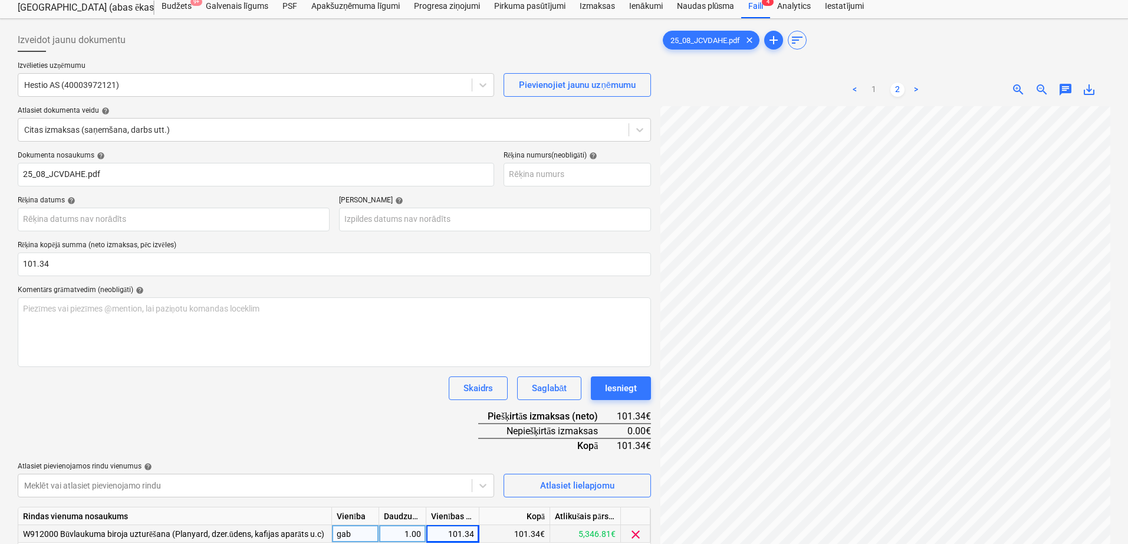
scroll to position [0, 0]
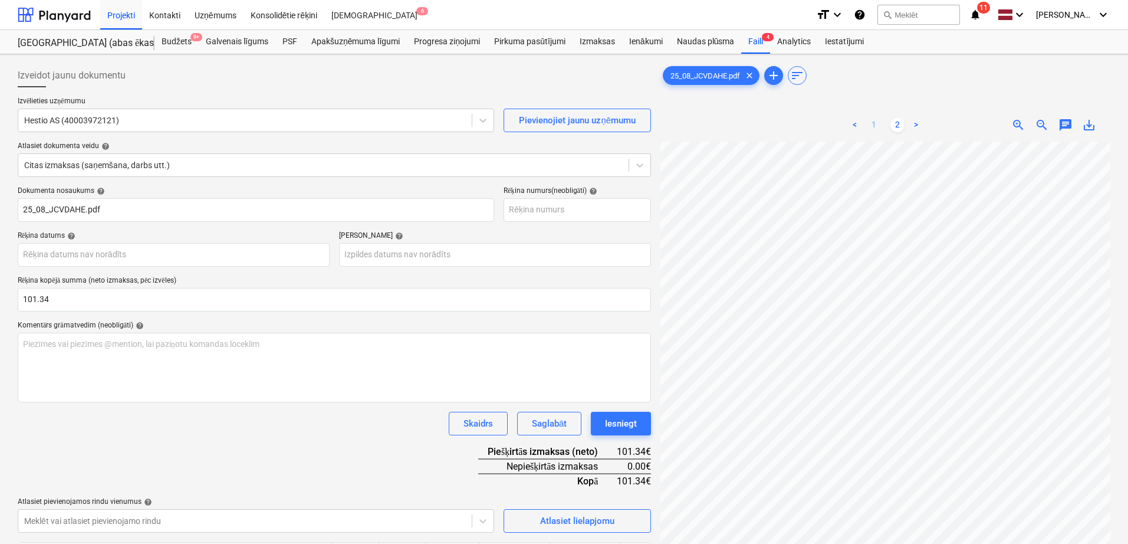
click at [873, 122] on link "1" at bounding box center [874, 125] width 14 height 14
click at [171, 251] on body "Projekti Kontakti Uzņēmums Konsolidētie rēķini Iesūtne 6 format_size keyboard_a…" at bounding box center [564, 272] width 1128 height 544
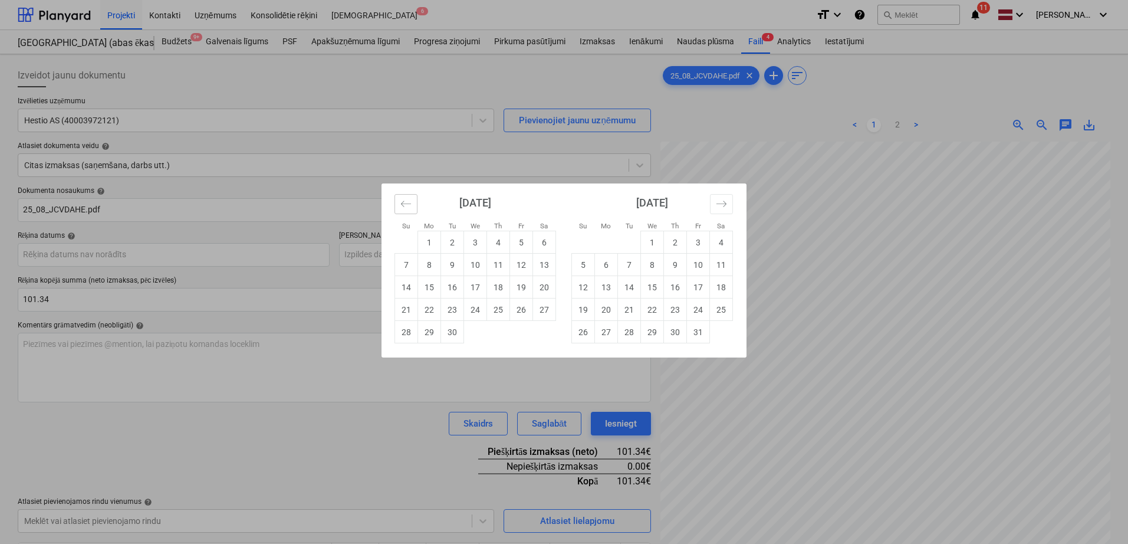
click at [405, 206] on icon "Move backward to switch to the previous month." at bounding box center [406, 203] width 11 height 11
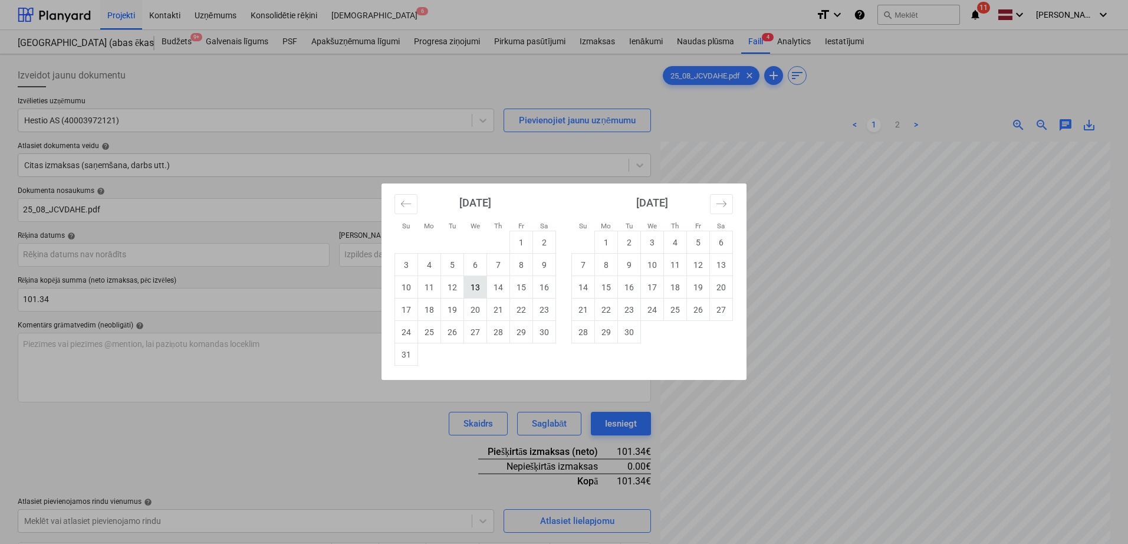
click at [483, 295] on td "13" at bounding box center [475, 287] width 23 height 22
type input "[DATE]"
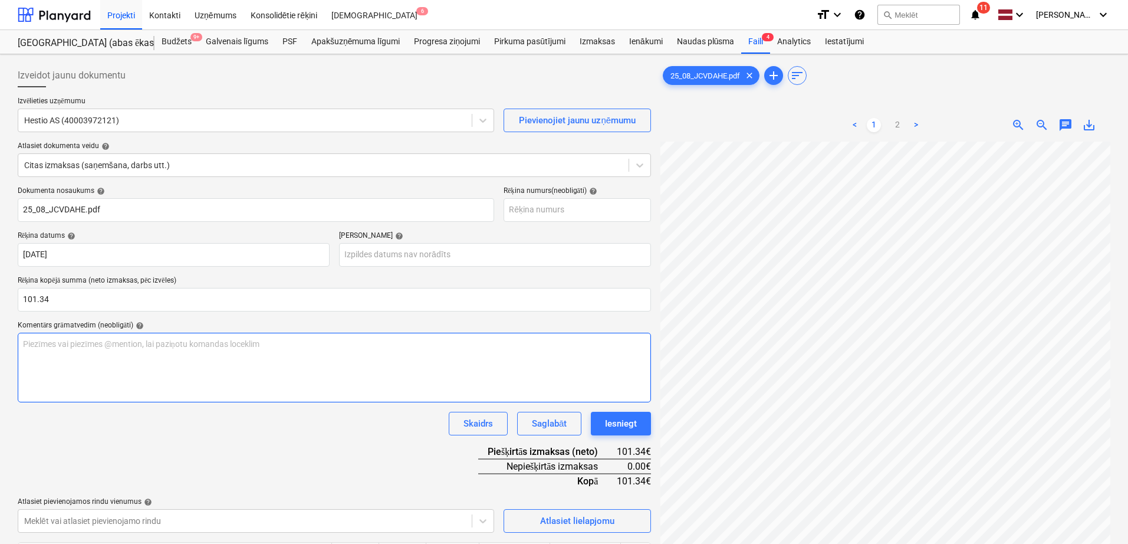
scroll to position [257, 171]
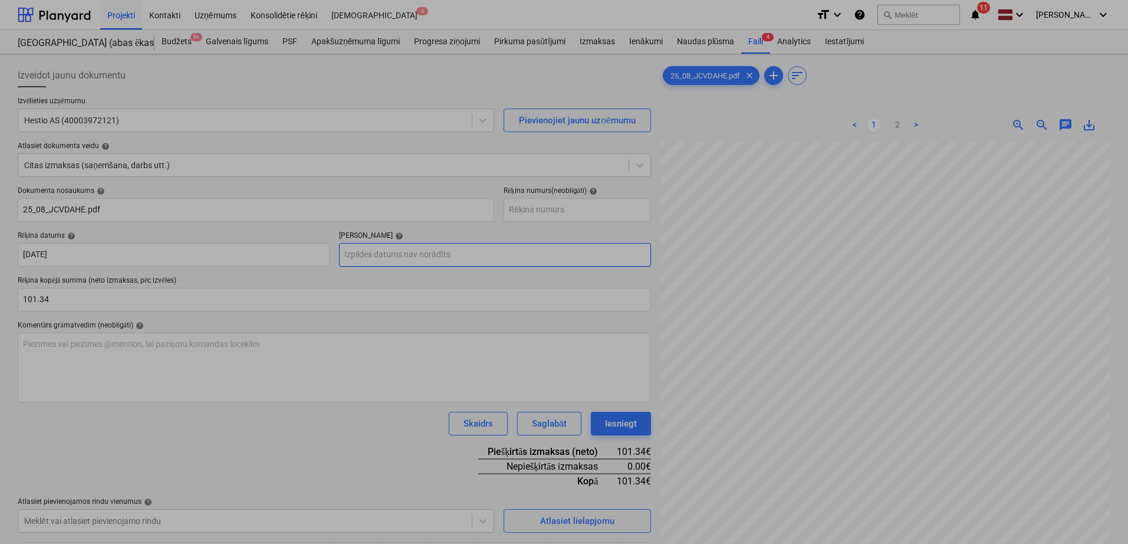
click at [454, 254] on body "Projekti Kontakti Uzņēmums Konsolidētie rēķini Iesūtne 6 format_size keyboard_a…" at bounding box center [564, 272] width 1128 height 544
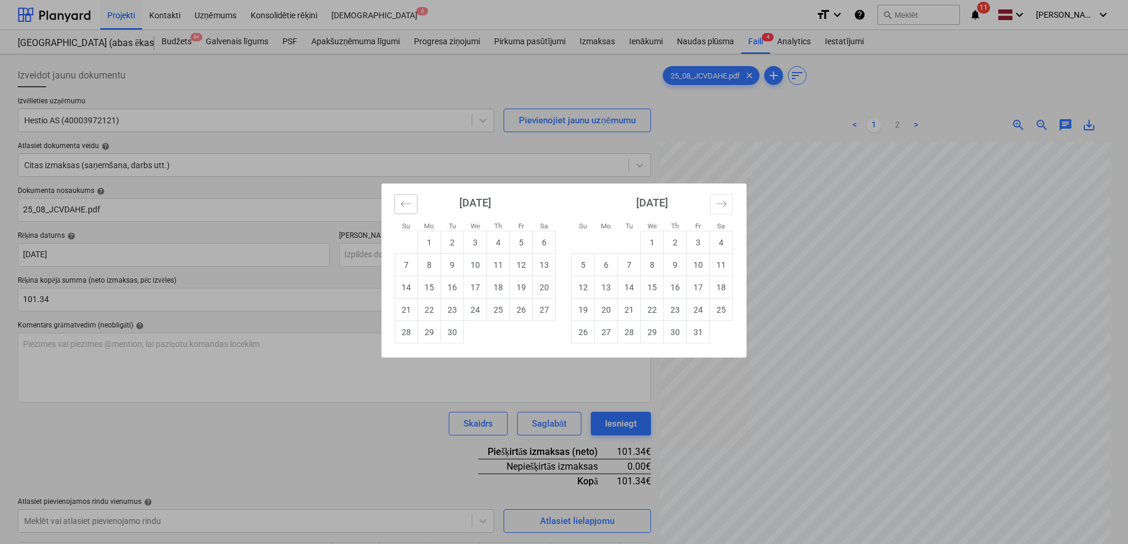
click at [413, 206] on button "Move backward to switch to the previous month." at bounding box center [406, 204] width 23 height 20
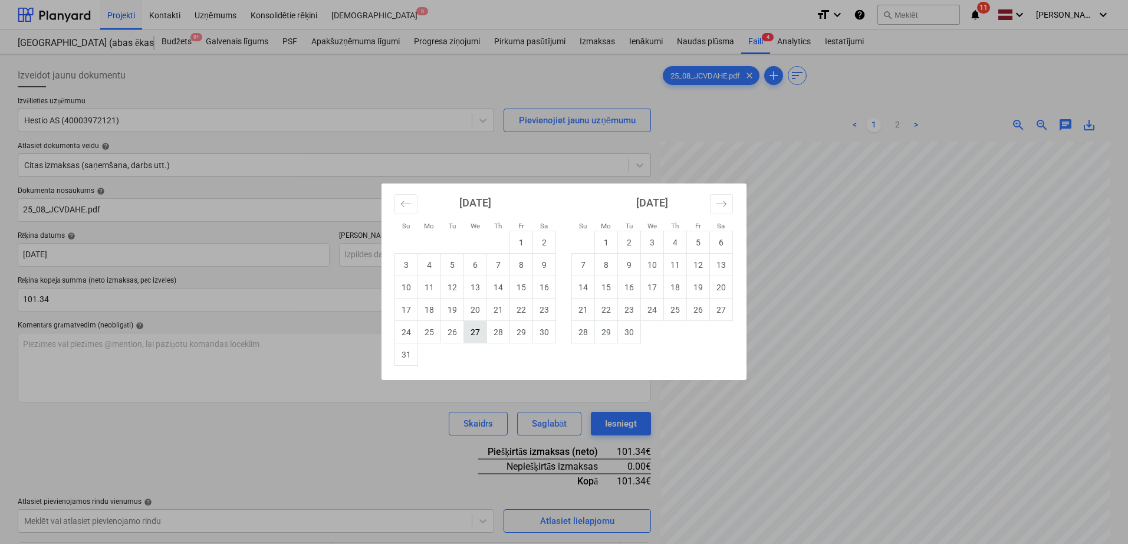
click at [474, 340] on td "27" at bounding box center [475, 332] width 23 height 22
type input "[DATE]"
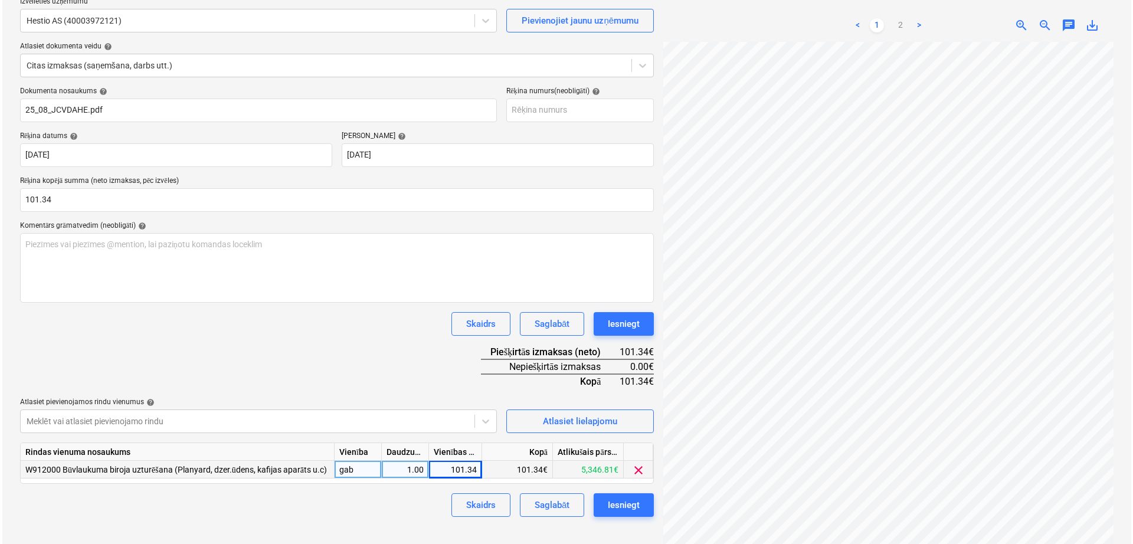
scroll to position [118, 0]
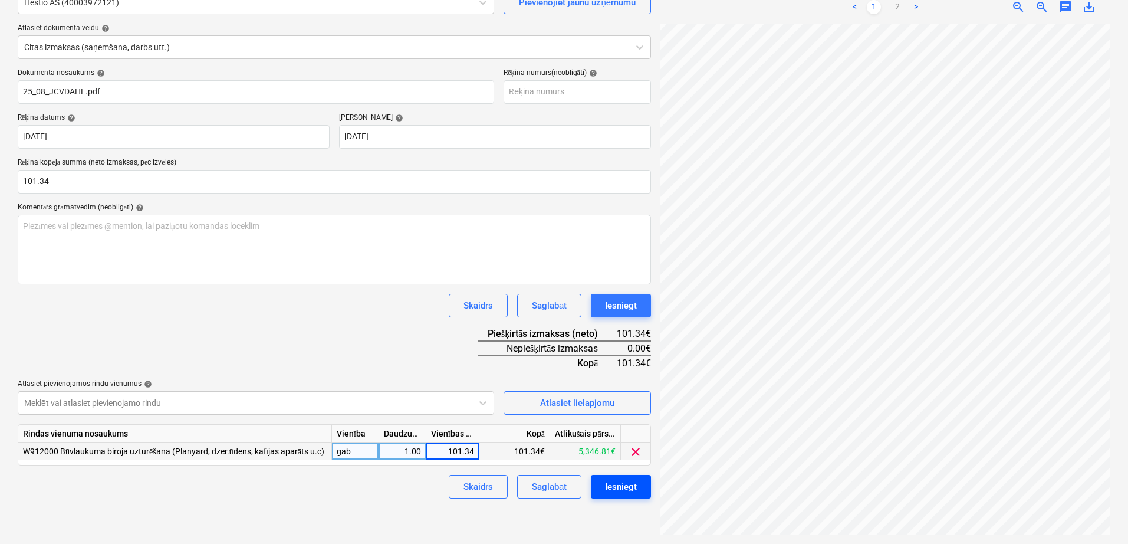
click at [626, 490] on div "Iesniegt" at bounding box center [621, 486] width 32 height 15
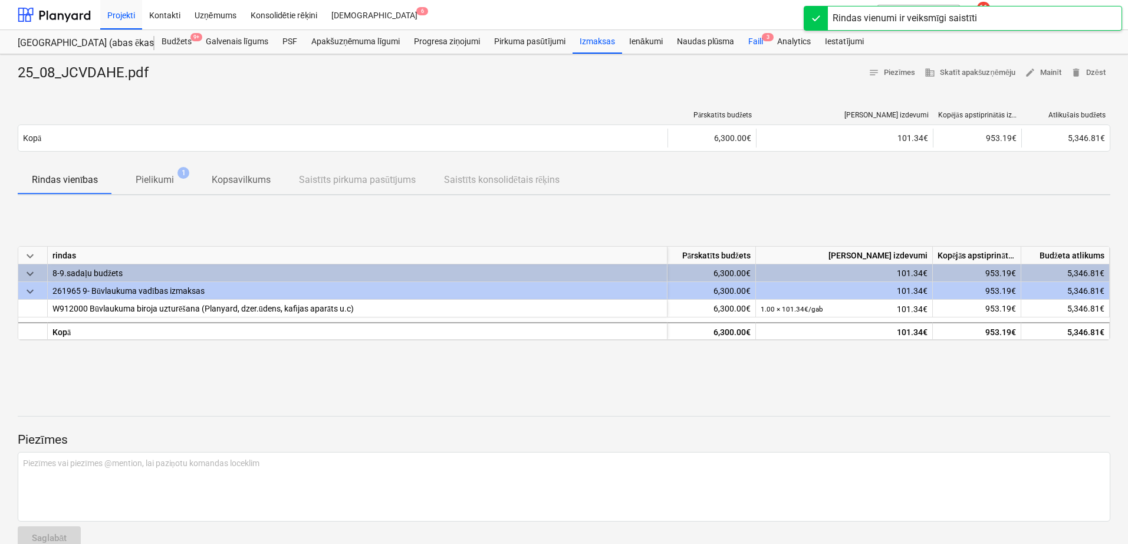
click at [756, 42] on div "Faili 3" at bounding box center [755, 42] width 29 height 24
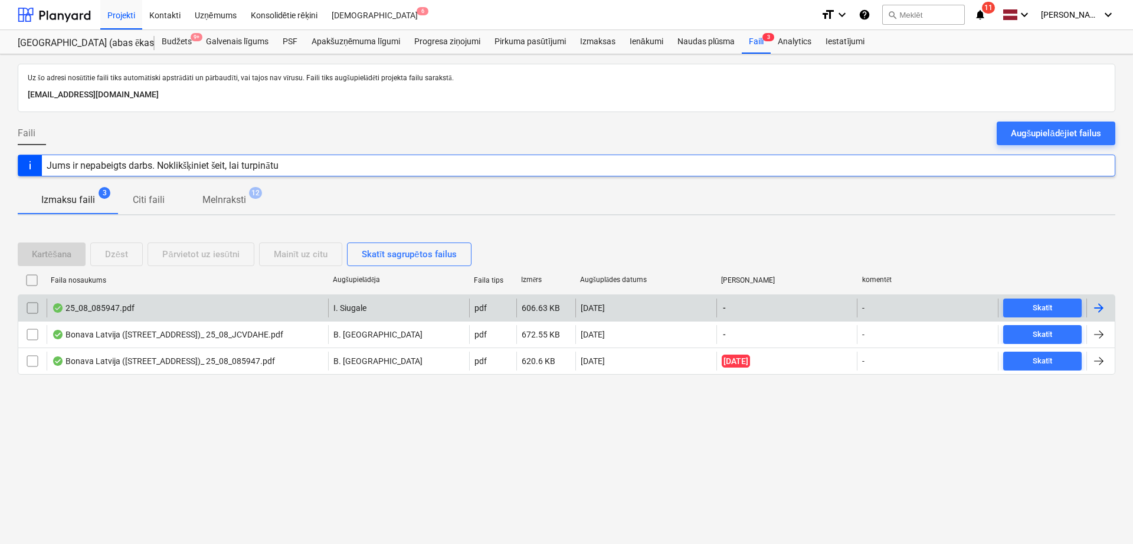
click at [1094, 309] on div at bounding box center [1098, 308] width 14 height 14
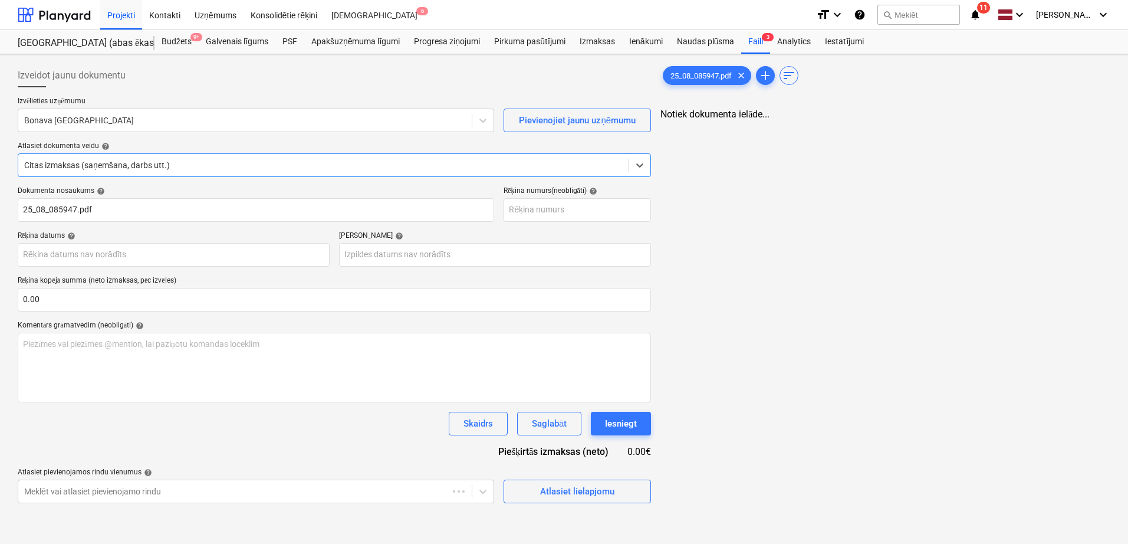
type input "25_08_085947.pdf"
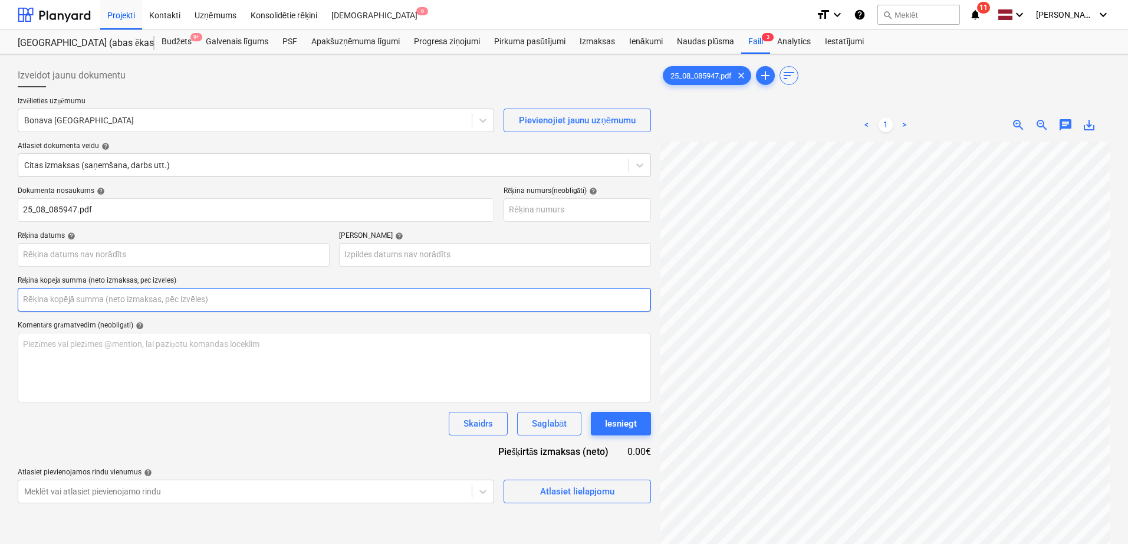
click at [207, 301] on input "text" at bounding box center [335, 300] width 634 height 24
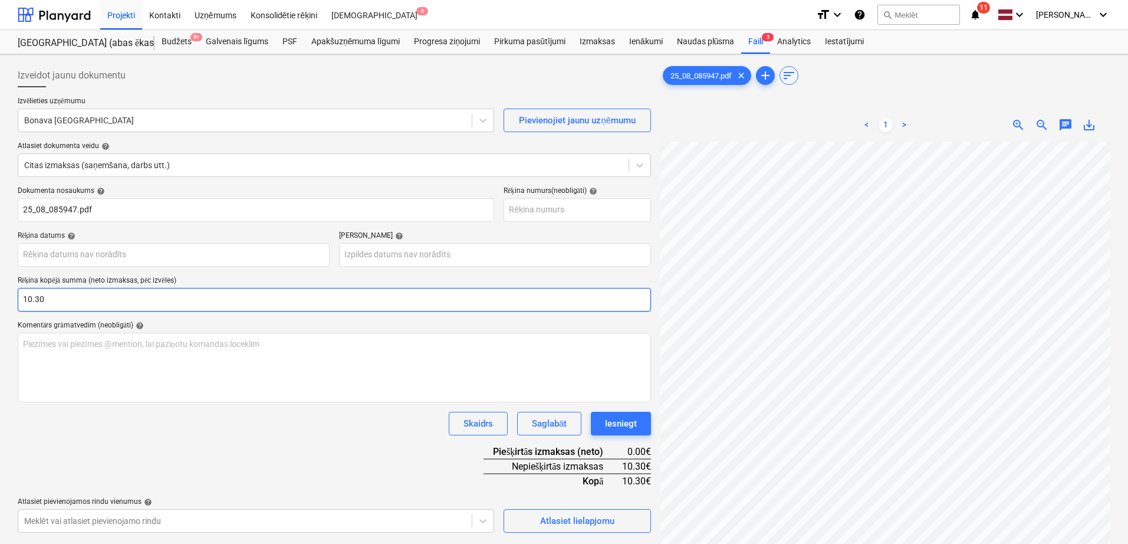
type input "10.30"
click at [346, 441] on div "Dokumenta nosaukums help 25_08_085947.pdf Rēķina numurs (neobligāti) help Rēķin…" at bounding box center [335, 359] width 634 height 346
click at [167, 255] on body "Projekti Kontakti Uzņēmums Konsolidētie rēķini Iesūtne 6 format_size keyboard_a…" at bounding box center [564, 272] width 1128 height 544
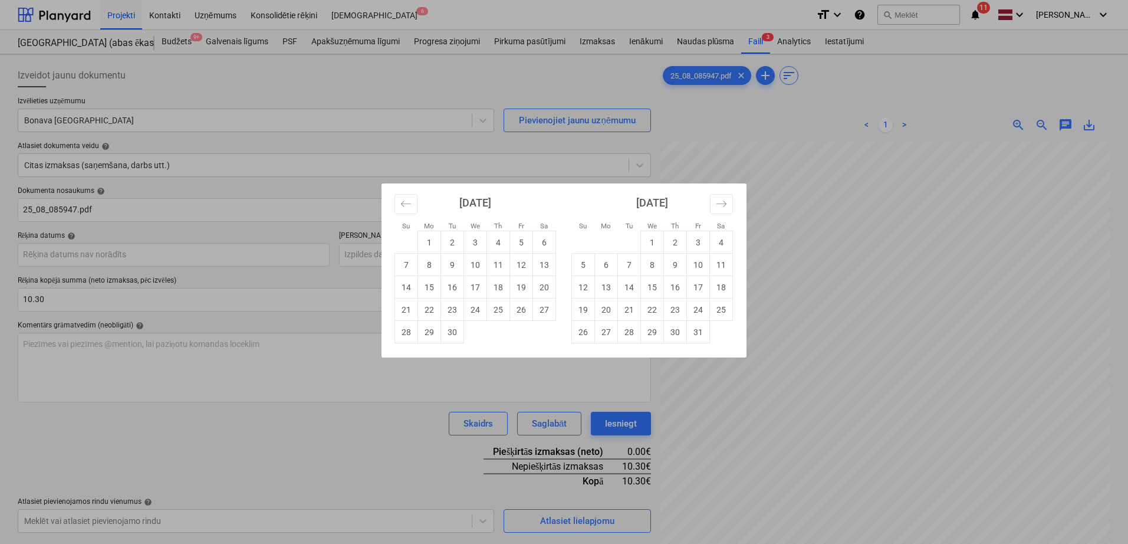
click at [915, 209] on div "Su Mo Tu We Th Fr Sa Su Mo Tu We Th Fr Sa [DATE] 1 2 3 4 5 6 7 8 9 10 11 12 13 …" at bounding box center [564, 272] width 1128 height 544
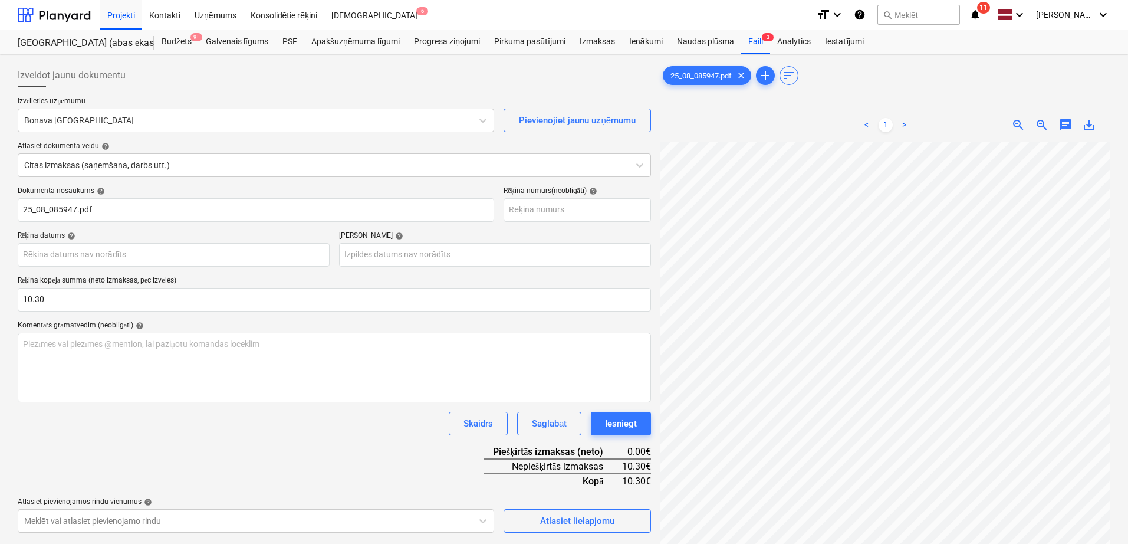
scroll to position [291, 171]
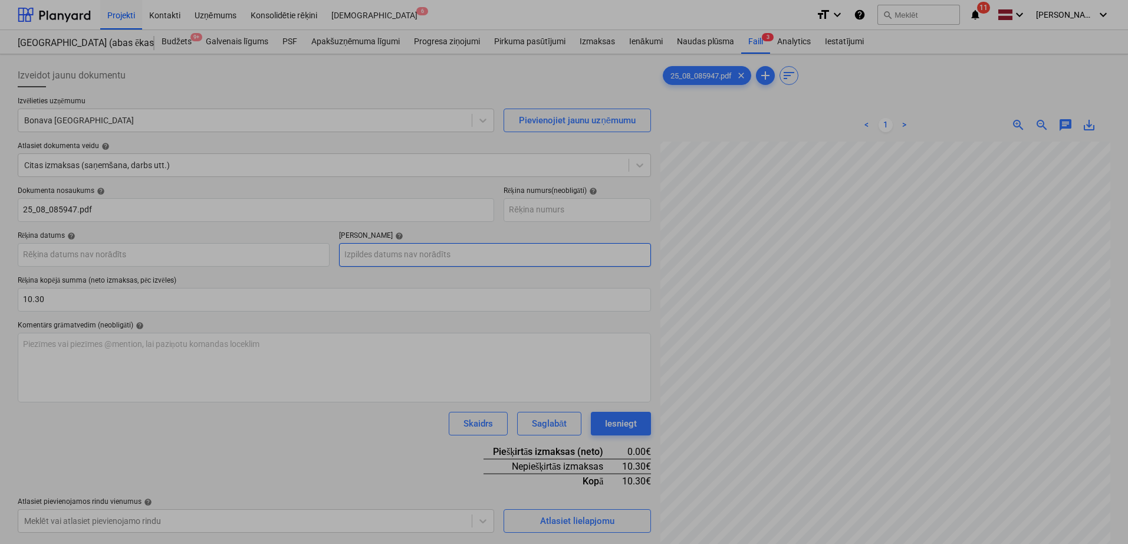
drag, startPoint x: 477, startPoint y: 252, endPoint x: 484, endPoint y: 257, distance: 7.7
click at [475, 252] on body "Projekti Kontakti Uzņēmums Konsolidētie rēķini Iesūtne 6 format_size keyboard_a…" at bounding box center [564, 272] width 1128 height 544
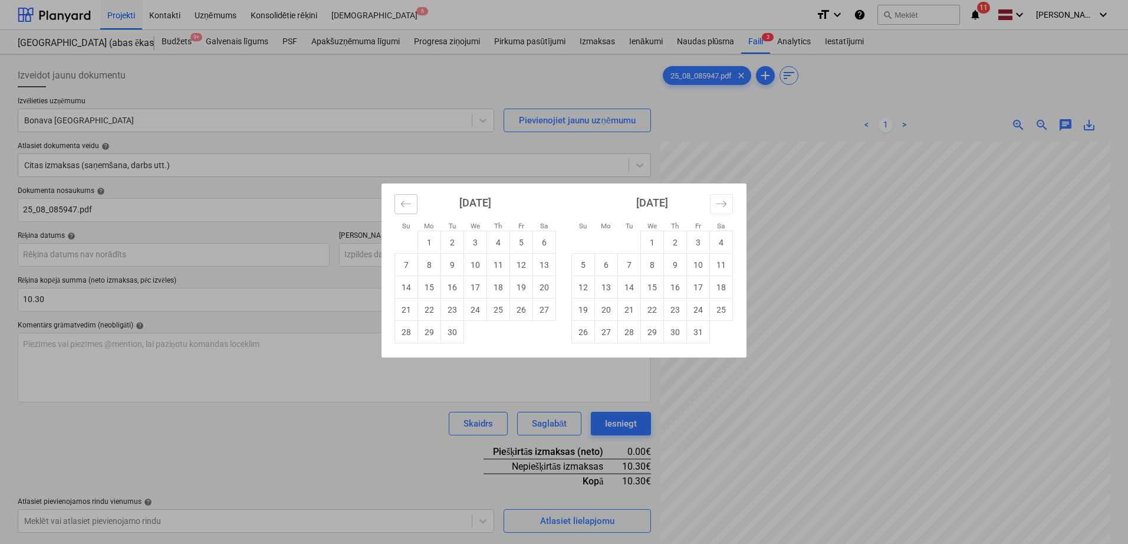
click at [406, 202] on icon "Move backward to switch to the previous month." at bounding box center [406, 203] width 11 height 11
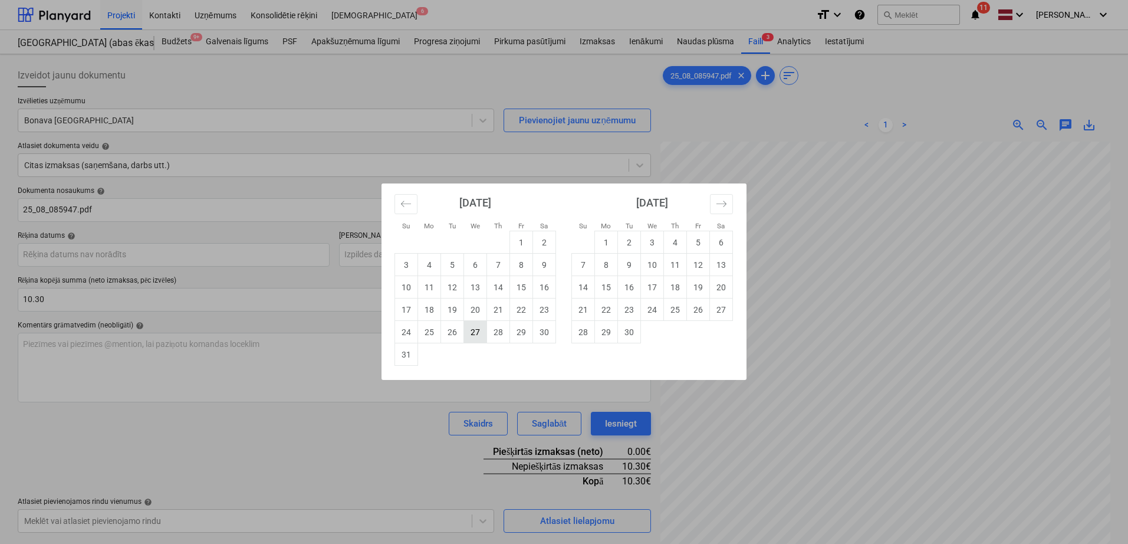
click at [474, 330] on td "27" at bounding box center [475, 332] width 23 height 22
type input "[DATE]"
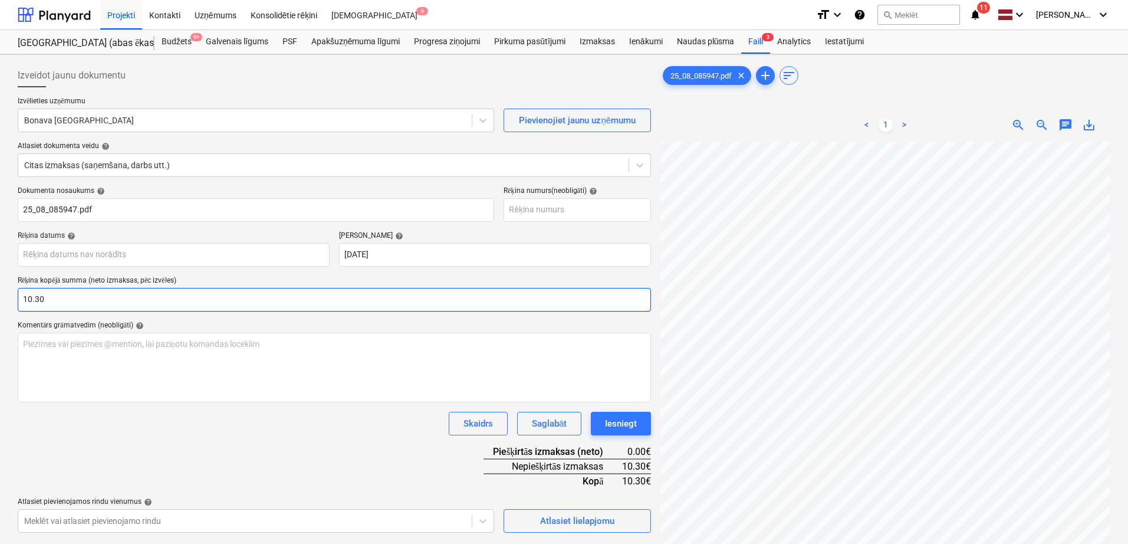
scroll to position [101, 171]
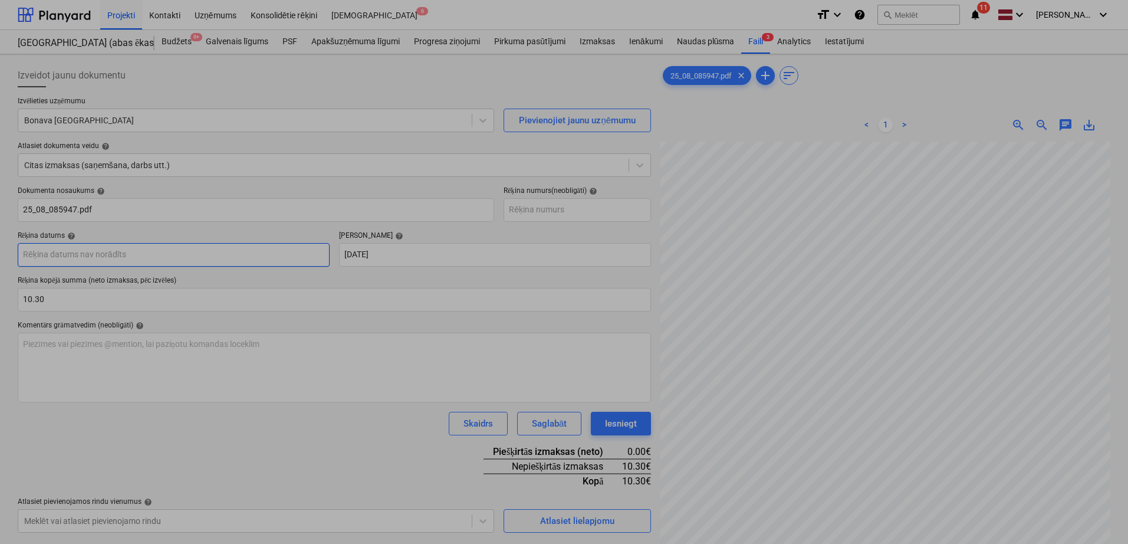
click at [122, 265] on body "Projekti Kontakti Uzņēmums Konsolidētie rēķini Iesūtne 6 format_size keyboard_a…" at bounding box center [564, 272] width 1128 height 544
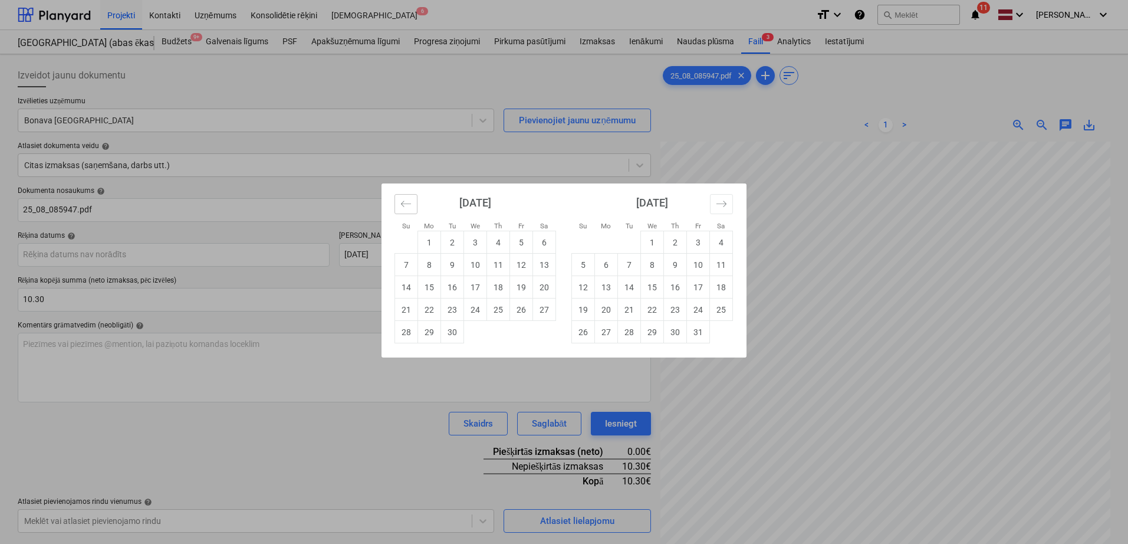
drag, startPoint x: 399, startPoint y: 205, endPoint x: 402, endPoint y: 213, distance: 8.8
click at [400, 202] on button "Move backward to switch to the previous month." at bounding box center [406, 204] width 23 height 20
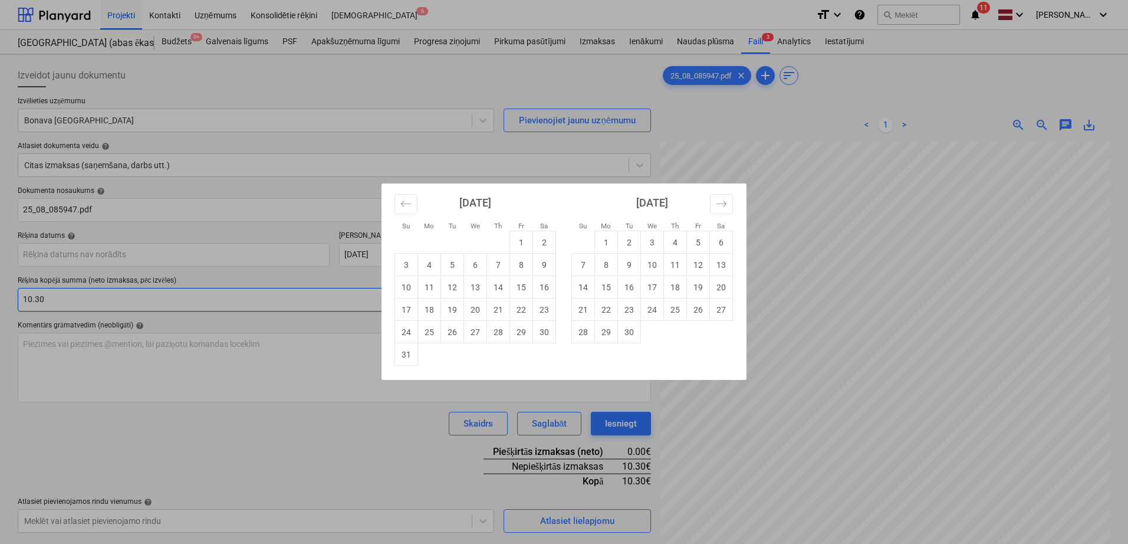
click at [468, 290] on td "13" at bounding box center [475, 287] width 23 height 22
type input "[DATE]"
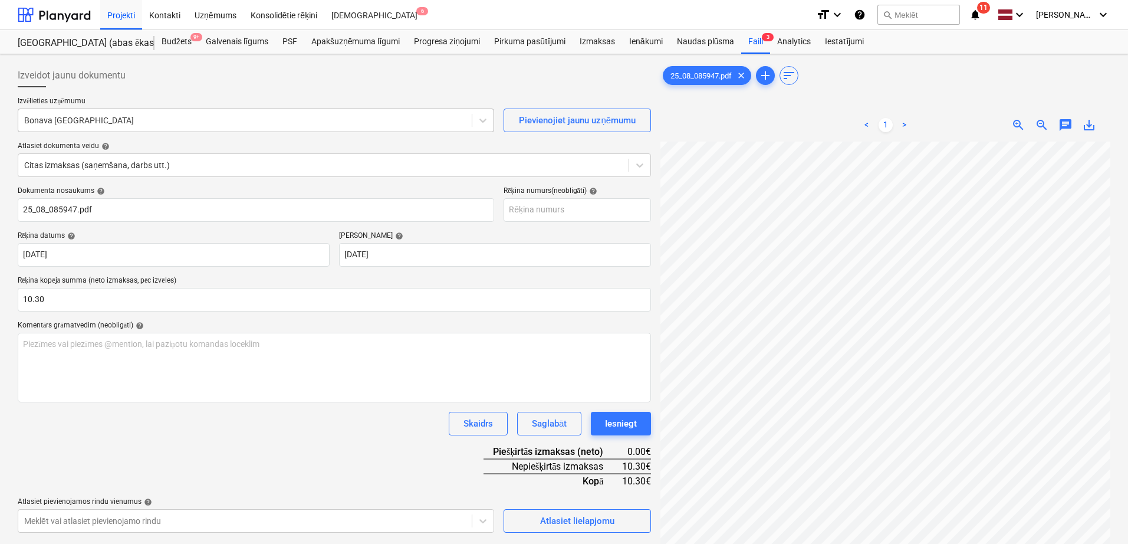
click at [332, 123] on div at bounding box center [245, 120] width 442 height 12
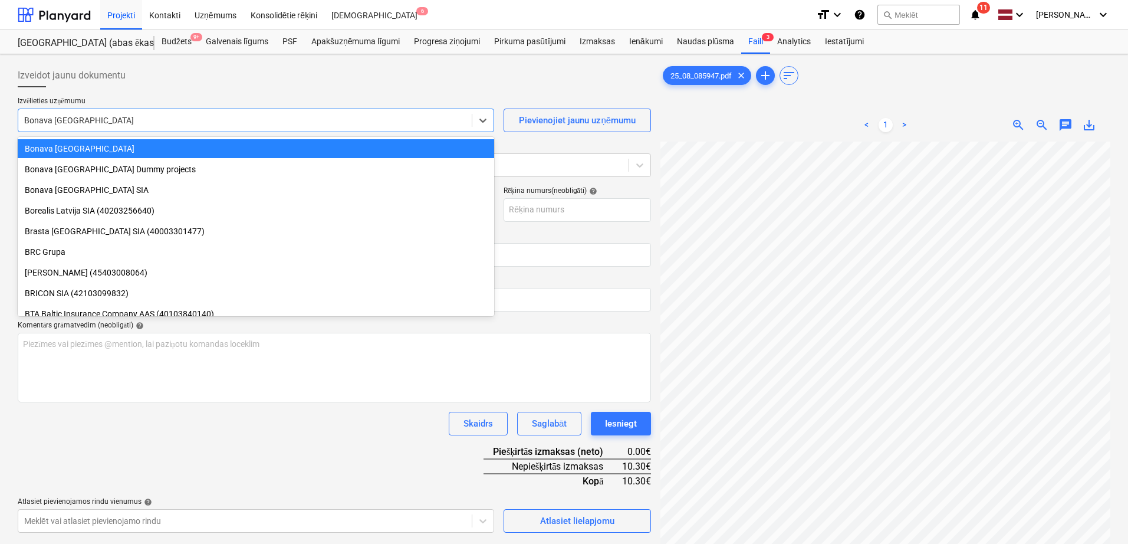
scroll to position [959, 0]
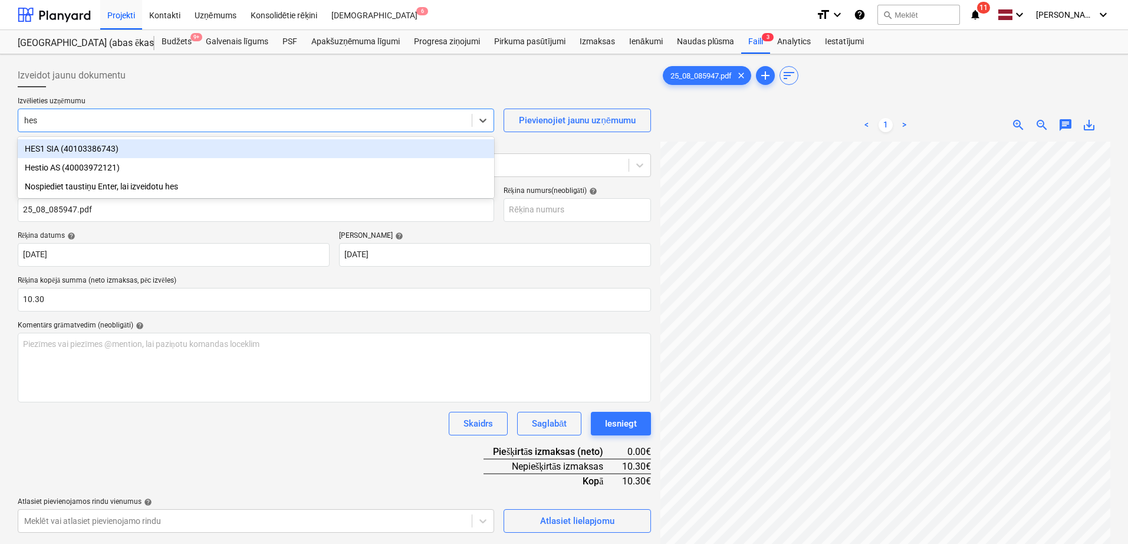
type input "hest"
click at [173, 153] on div "Hestio AS (40003972121)" at bounding box center [256, 148] width 477 height 19
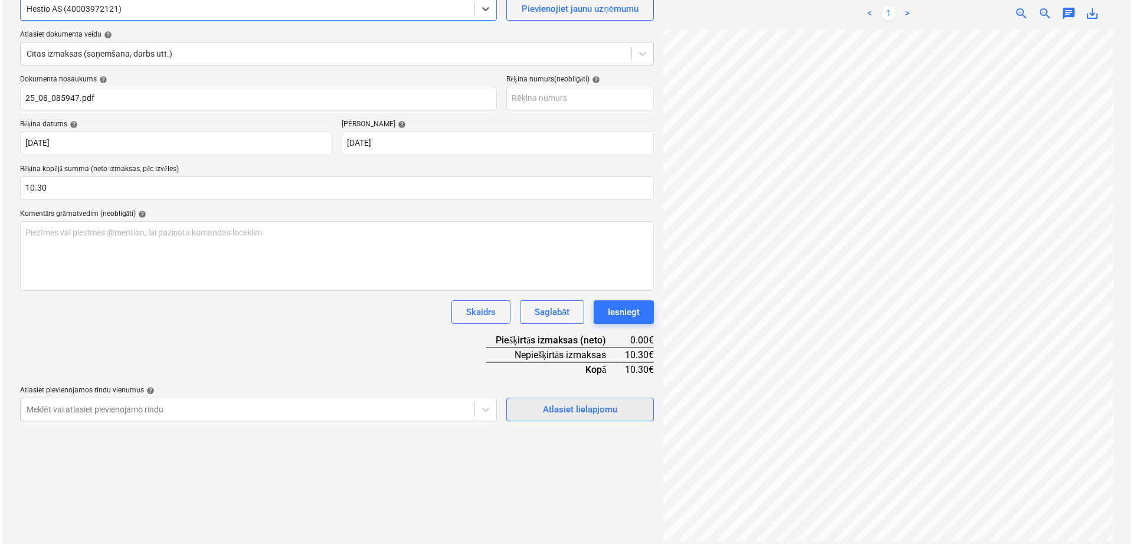
scroll to position [118, 0]
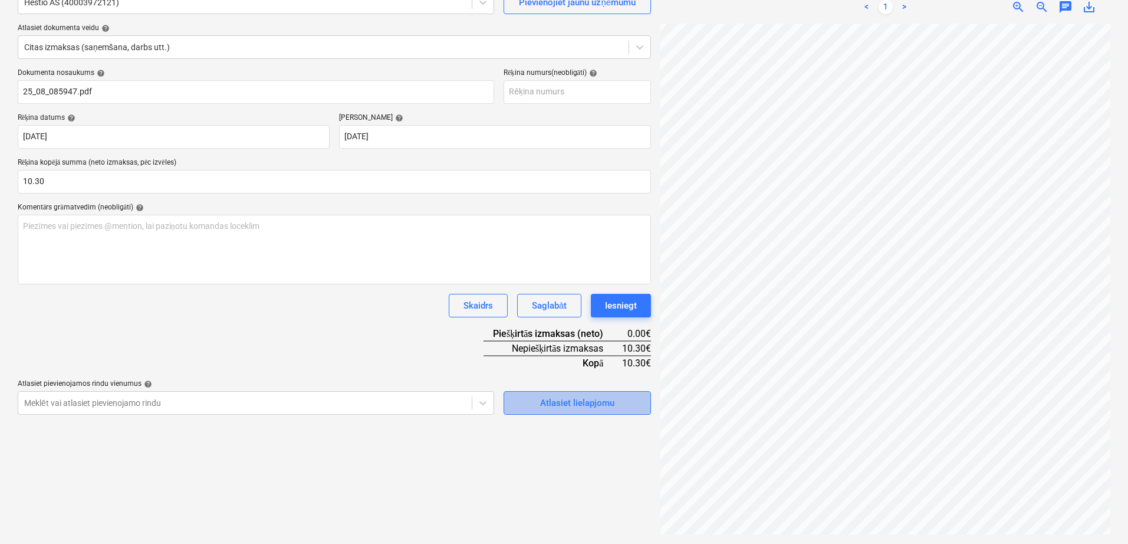
click at [589, 405] on div "Atlasiet lielapjomu" at bounding box center [577, 402] width 74 height 15
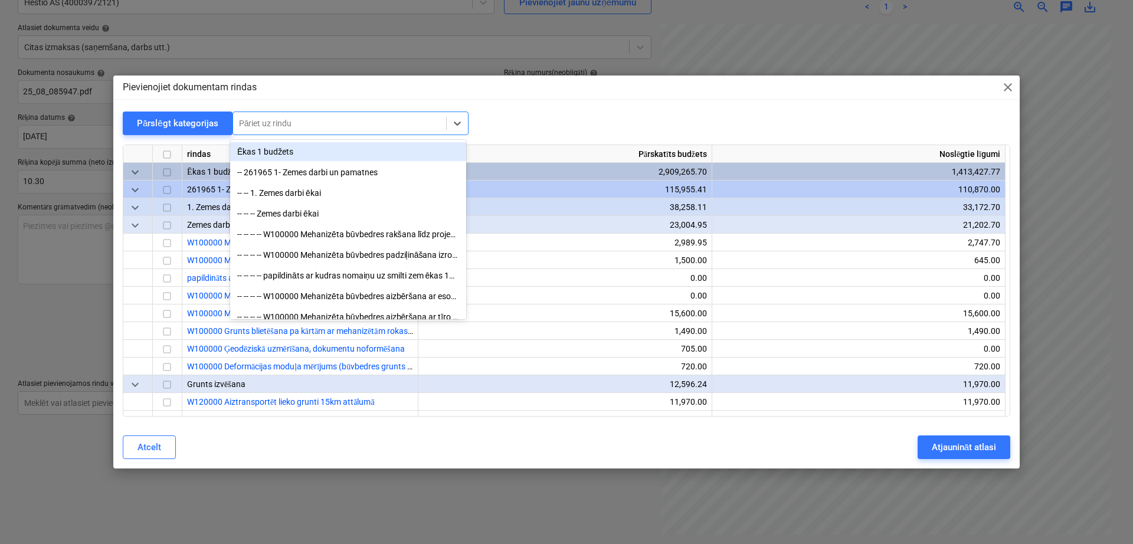
click at [314, 123] on div at bounding box center [339, 123] width 201 height 12
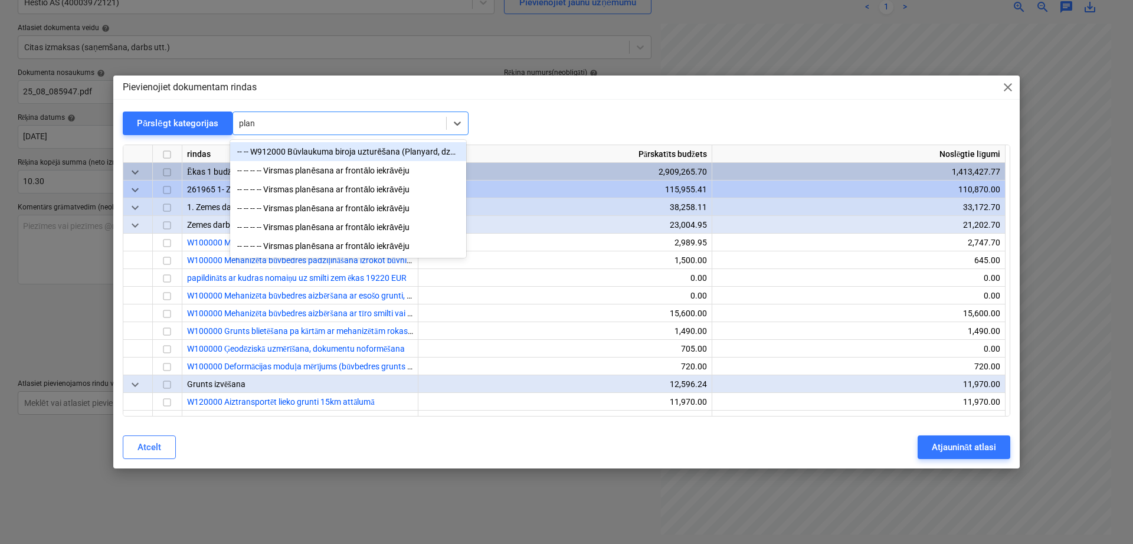
type input "plany"
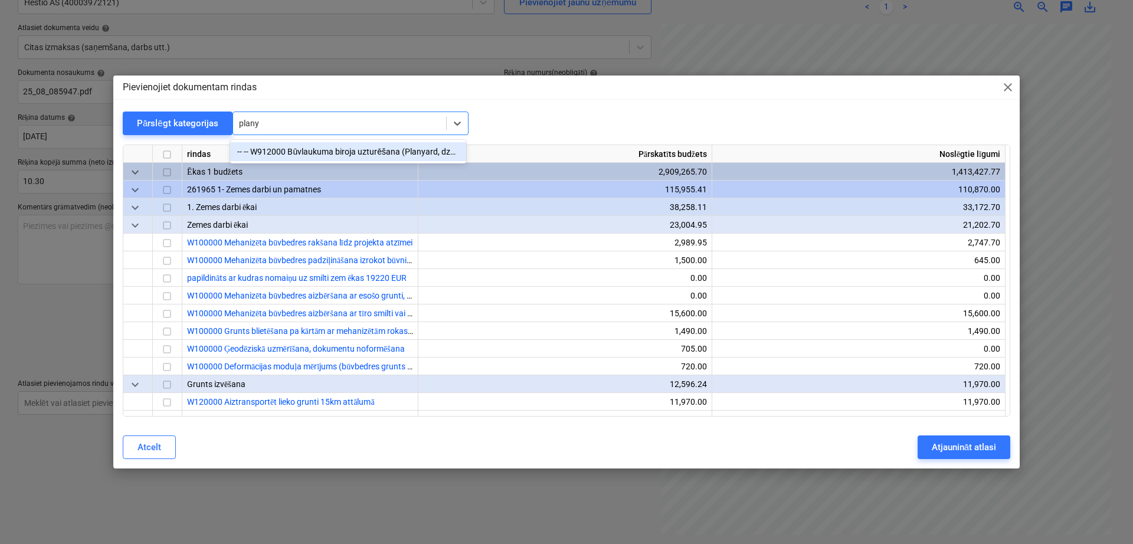
click at [309, 153] on div "-- -- W912000 Būvlaukuma biroja uzturēšana (Planyard, dzer.ūdens, kafijas aparā…" at bounding box center [348, 151] width 236 height 19
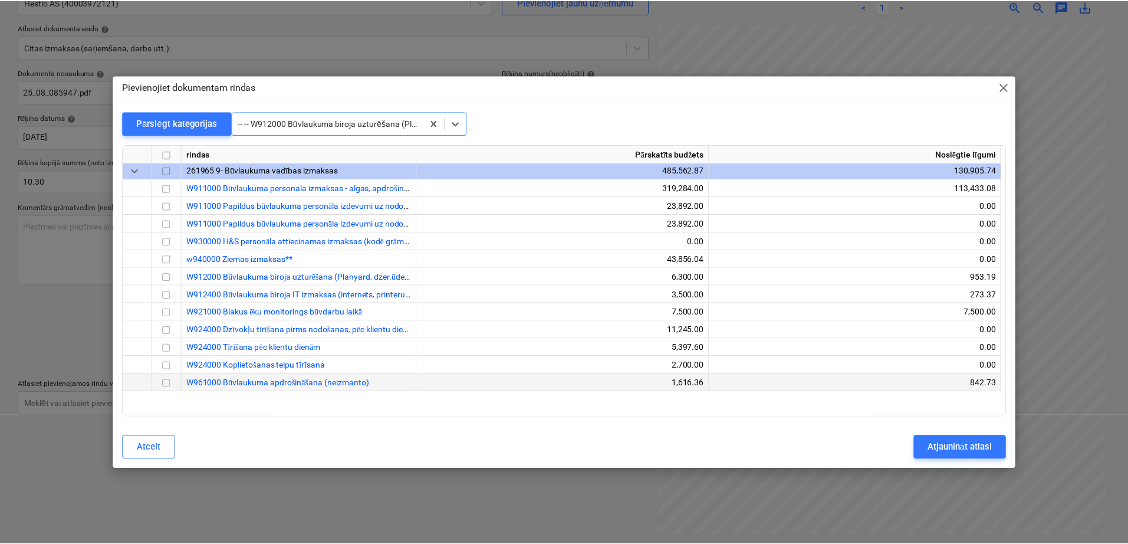
scroll to position [23004, 0]
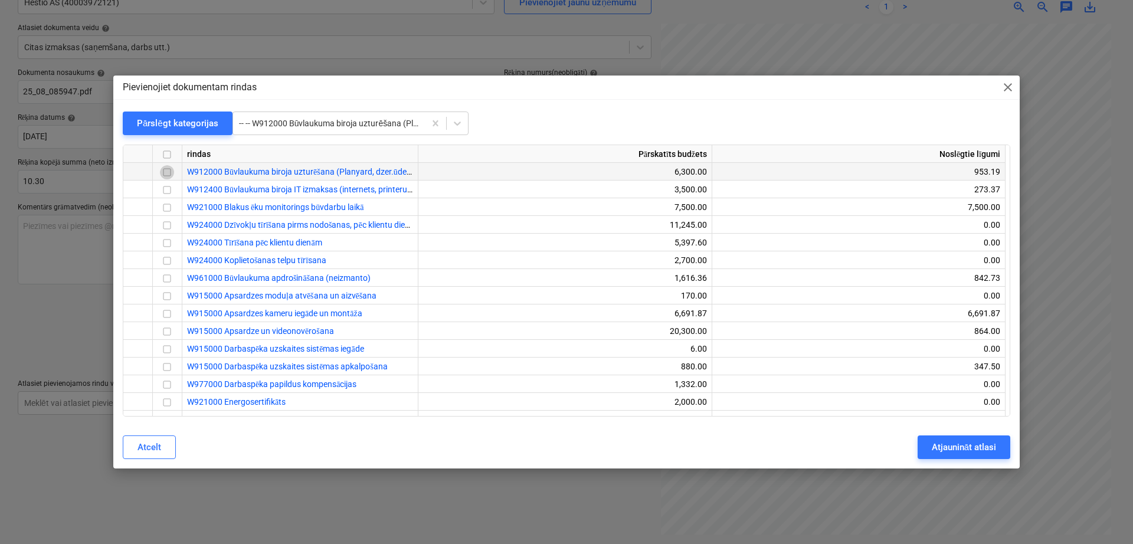
click at [169, 171] on input "checkbox" at bounding box center [167, 173] width 14 height 14
click at [963, 454] on div "Atjaunināt atlasi" at bounding box center [963, 446] width 64 height 15
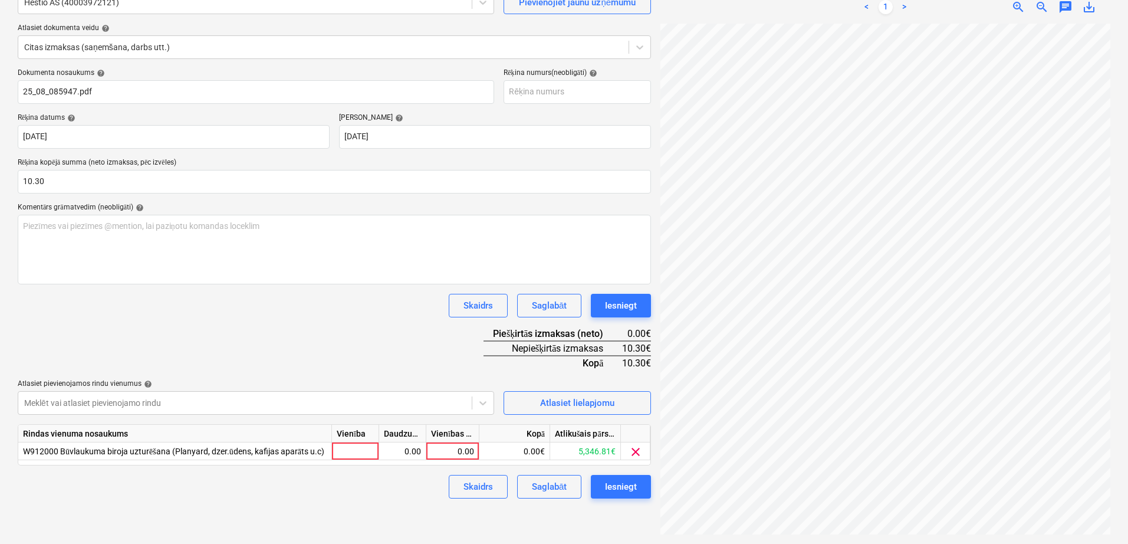
scroll to position [101, 169]
click at [465, 446] on div "0.00" at bounding box center [452, 451] width 43 height 18
type input "10.30"
click at [426, 319] on div "Dokumenta nosaukums help 25_08_085947.pdf Rēķina numurs (neobligāti) help Rēķin…" at bounding box center [335, 283] width 634 height 430
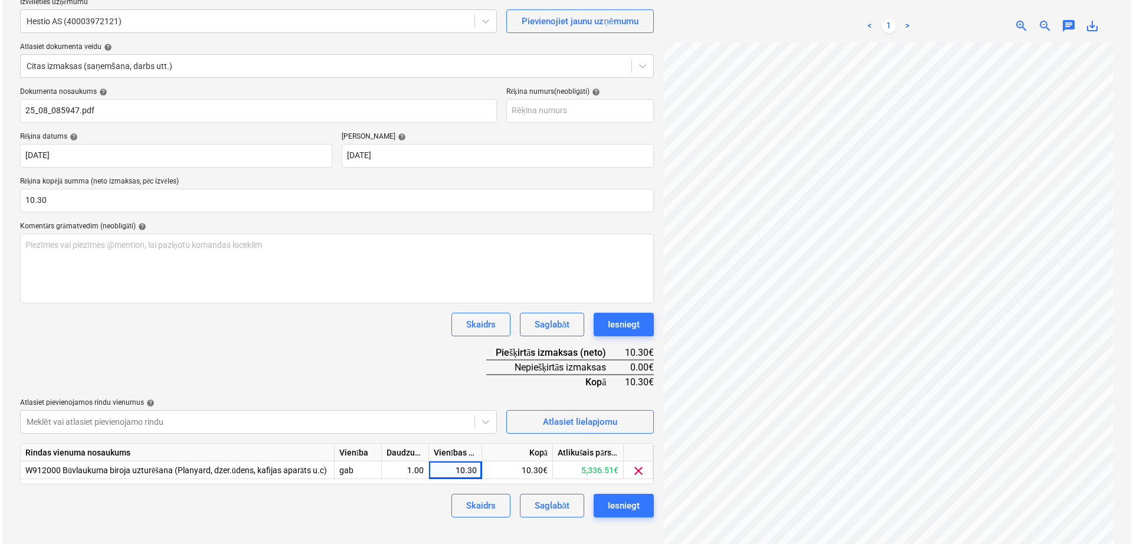
scroll to position [118, 0]
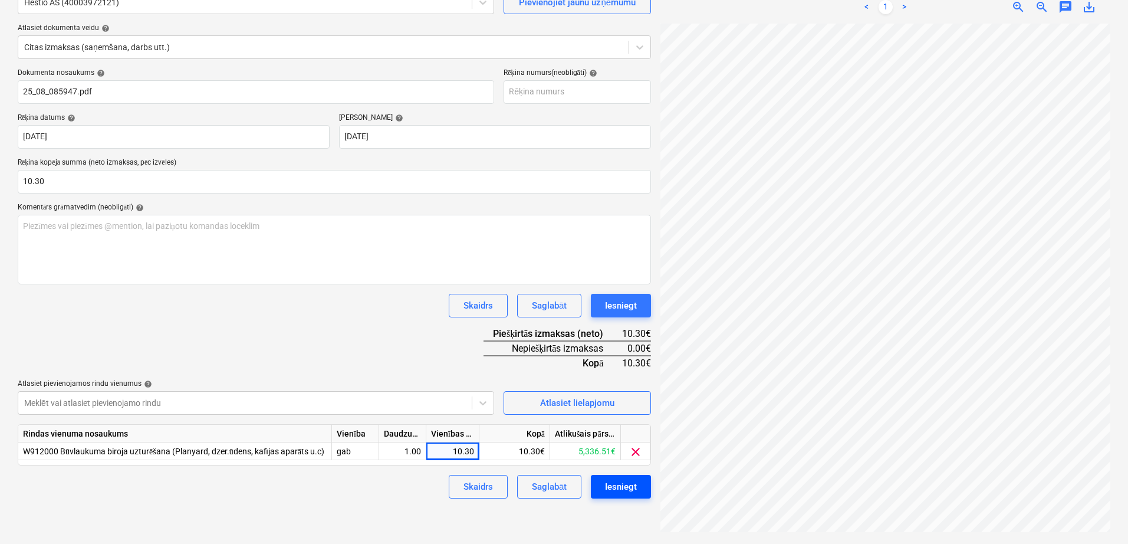
click at [614, 486] on div "Iesniegt" at bounding box center [621, 486] width 32 height 15
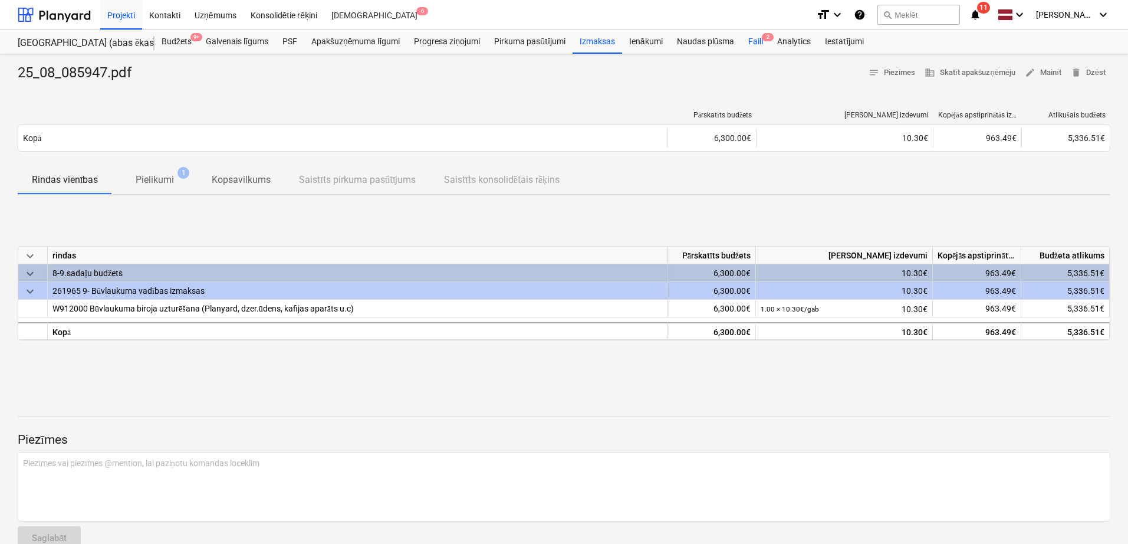
click at [758, 39] on div "Faili 2" at bounding box center [755, 42] width 29 height 24
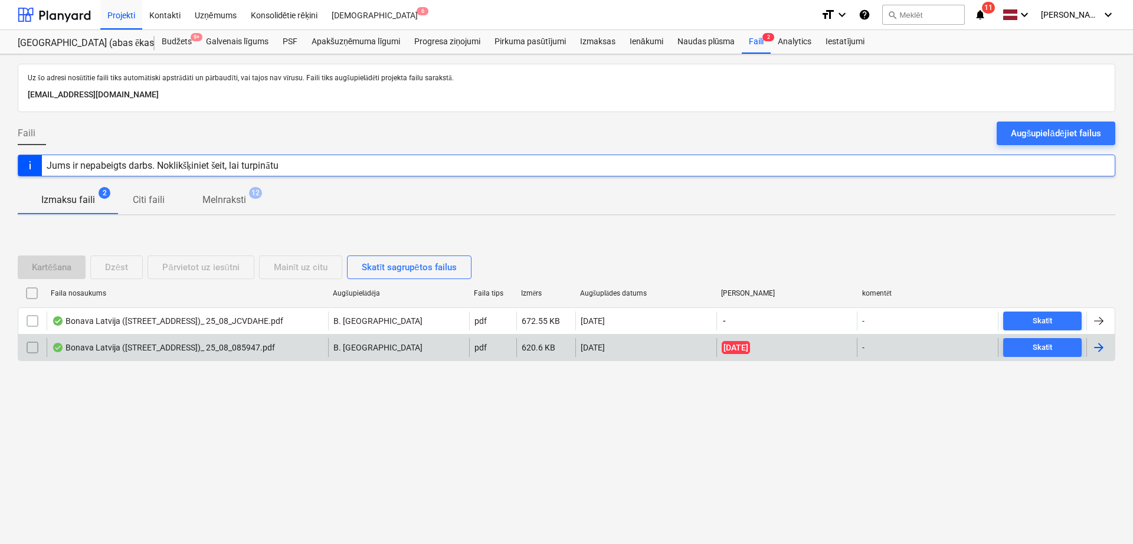
click at [37, 344] on input "checkbox" at bounding box center [32, 347] width 19 height 19
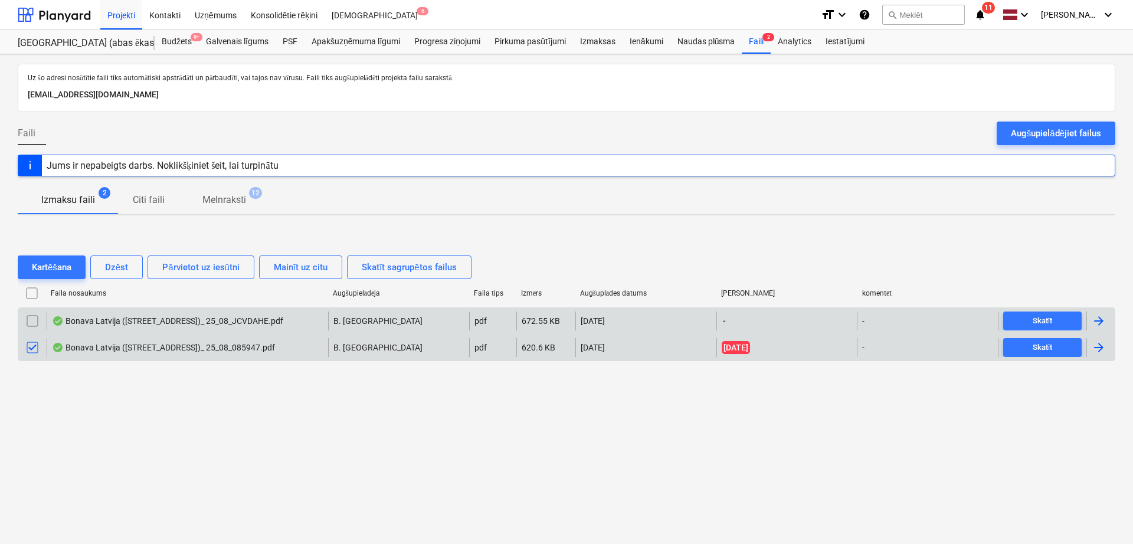
click at [41, 313] on input "checkbox" at bounding box center [32, 320] width 19 height 19
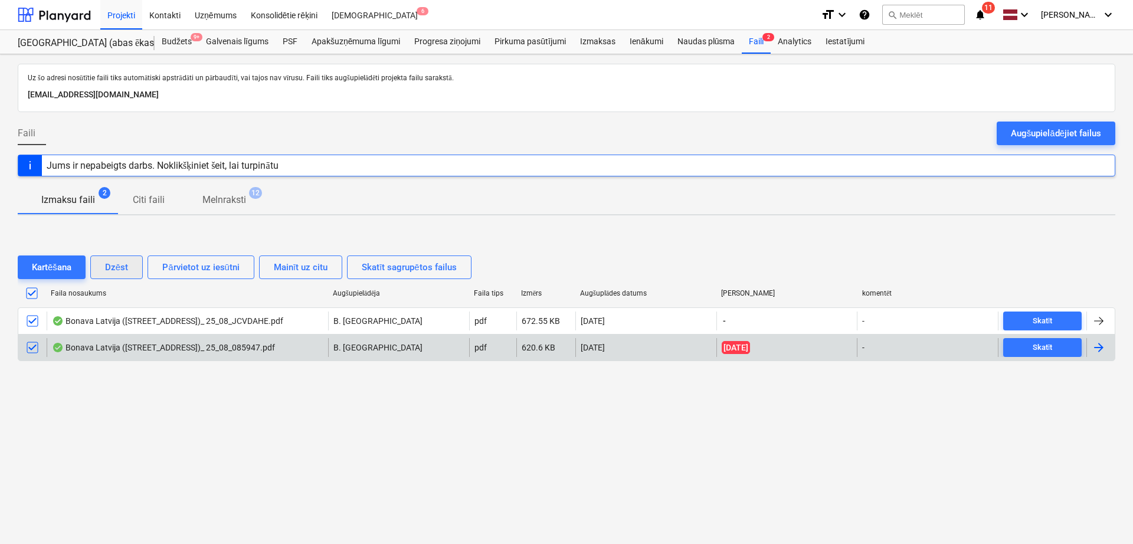
click at [127, 260] on div "Dzēst" at bounding box center [116, 267] width 23 height 15
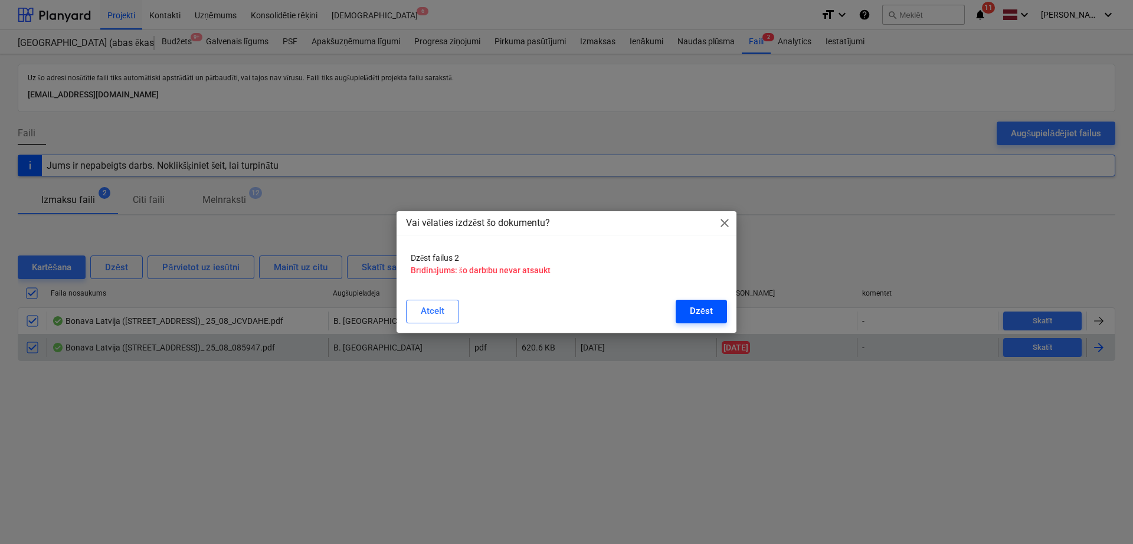
click at [703, 310] on div "Dzēst" at bounding box center [701, 310] width 23 height 15
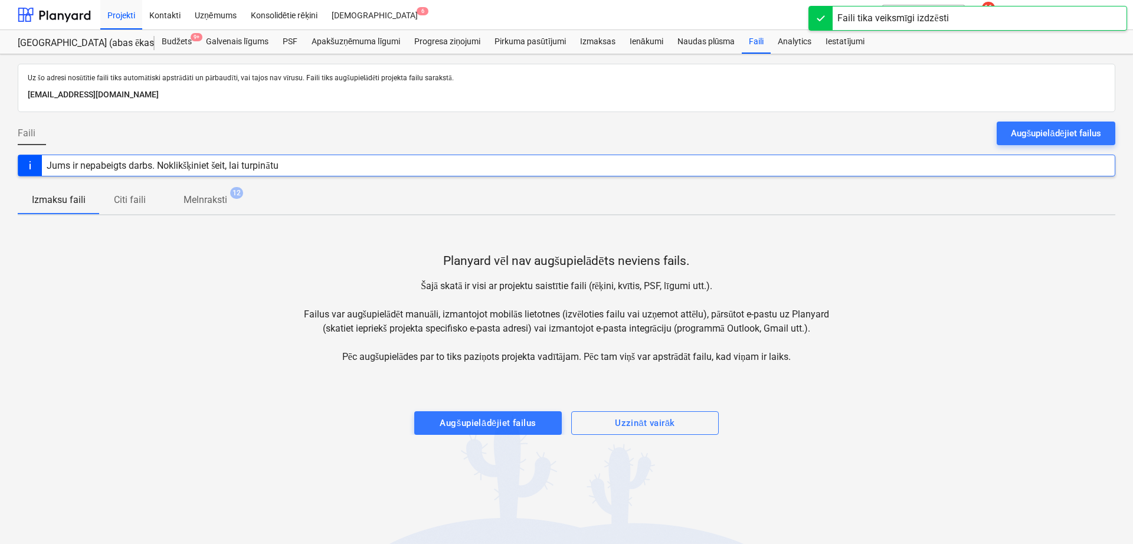
click at [789, 129] on div "Faili Augšupielādējiet failus" at bounding box center [566, 138] width 1097 height 33
click at [76, 11] on div at bounding box center [54, 14] width 73 height 29
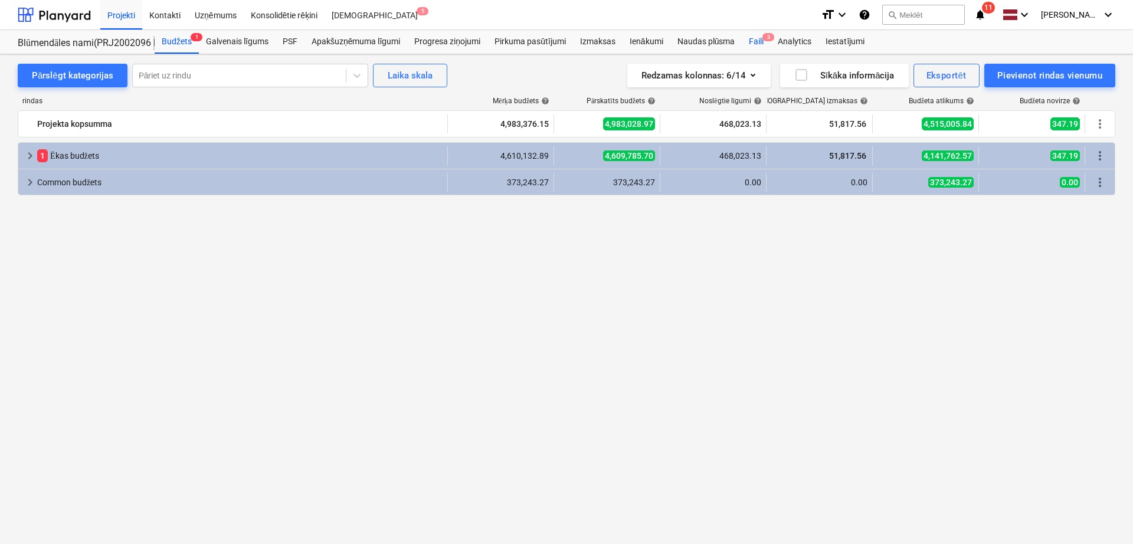
click at [760, 38] on div "Faili 3" at bounding box center [755, 42] width 29 height 24
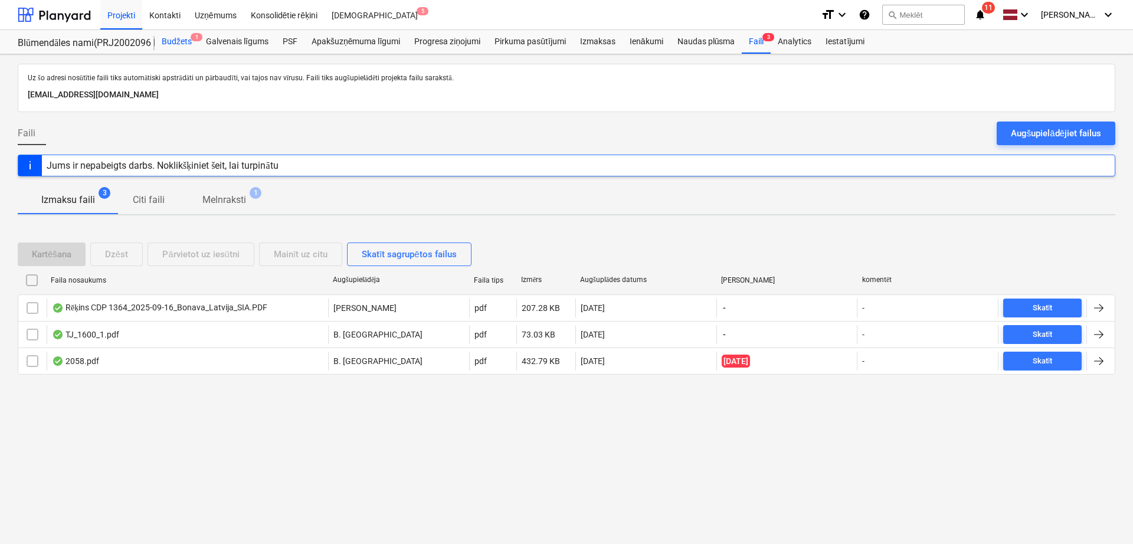
click at [175, 36] on div "Budžets 1" at bounding box center [177, 42] width 44 height 24
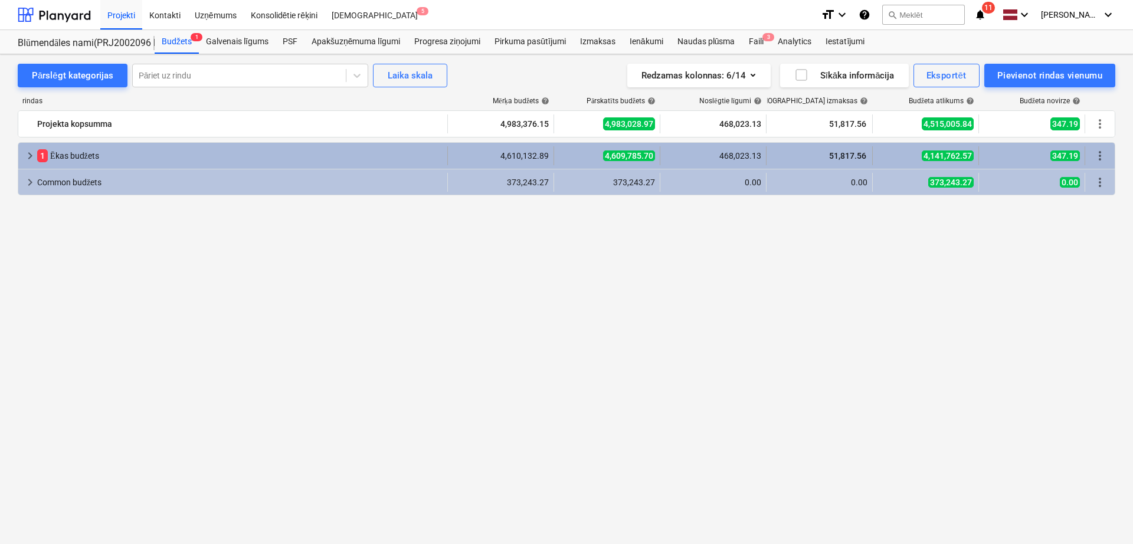
click at [34, 155] on span "keyboard_arrow_right" at bounding box center [30, 156] width 14 height 14
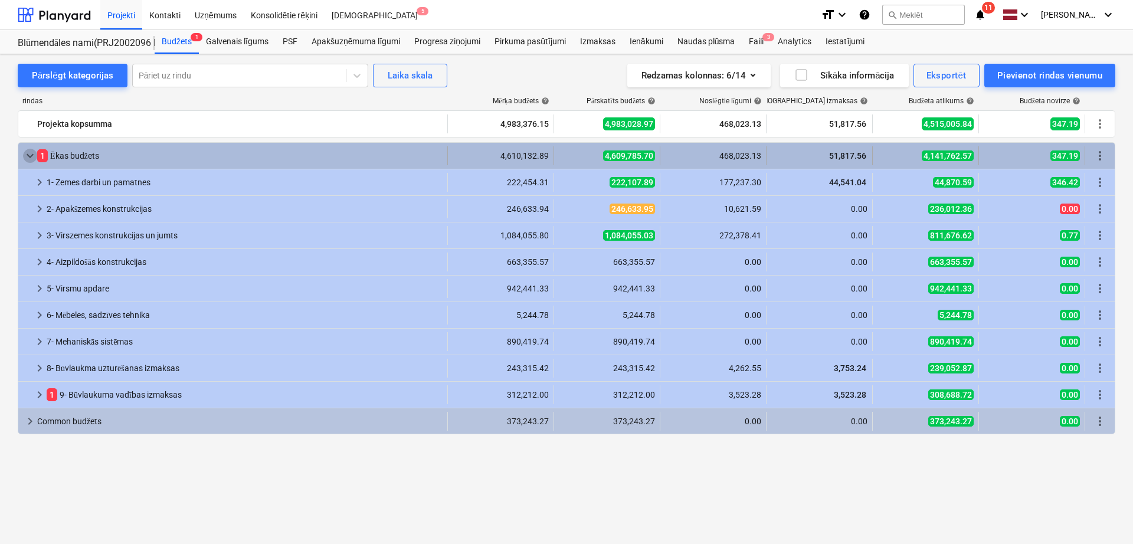
click at [34, 153] on span "keyboard_arrow_down" at bounding box center [30, 156] width 14 height 14
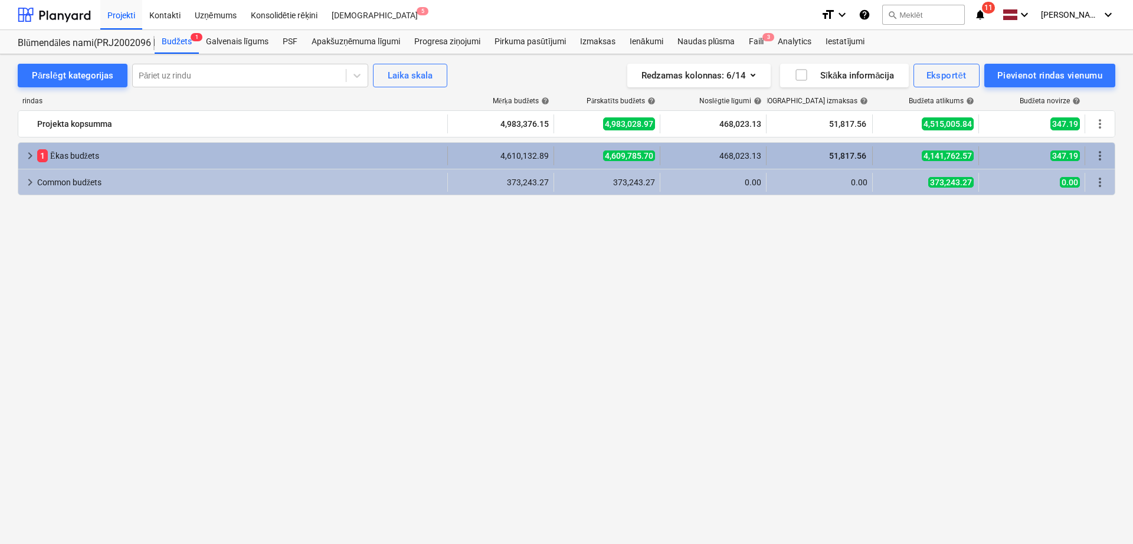
click at [31, 153] on span "keyboard_arrow_right" at bounding box center [30, 156] width 14 height 14
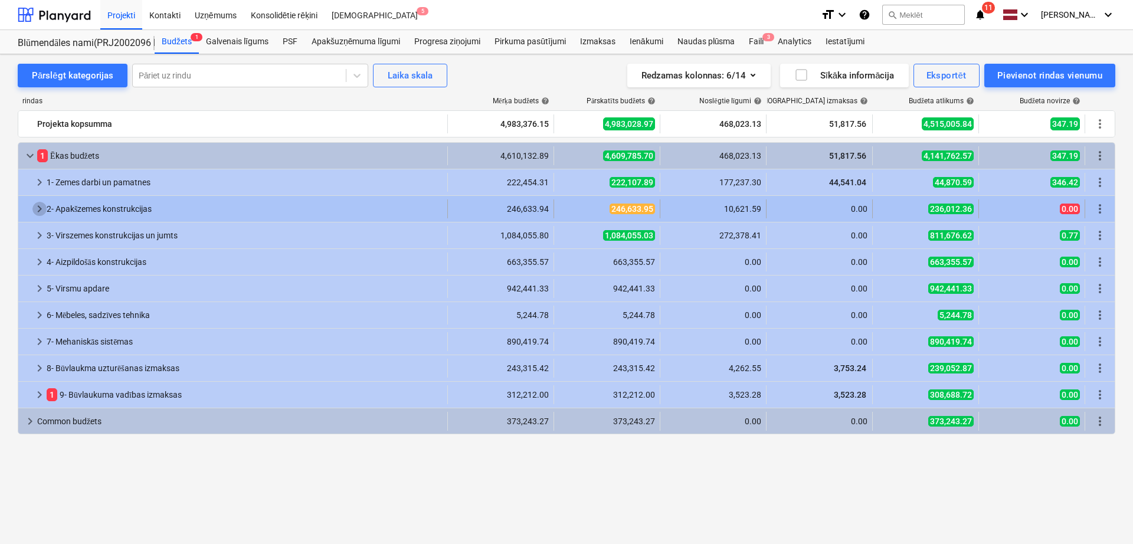
click at [39, 207] on span "keyboard_arrow_right" at bounding box center [39, 209] width 14 height 14
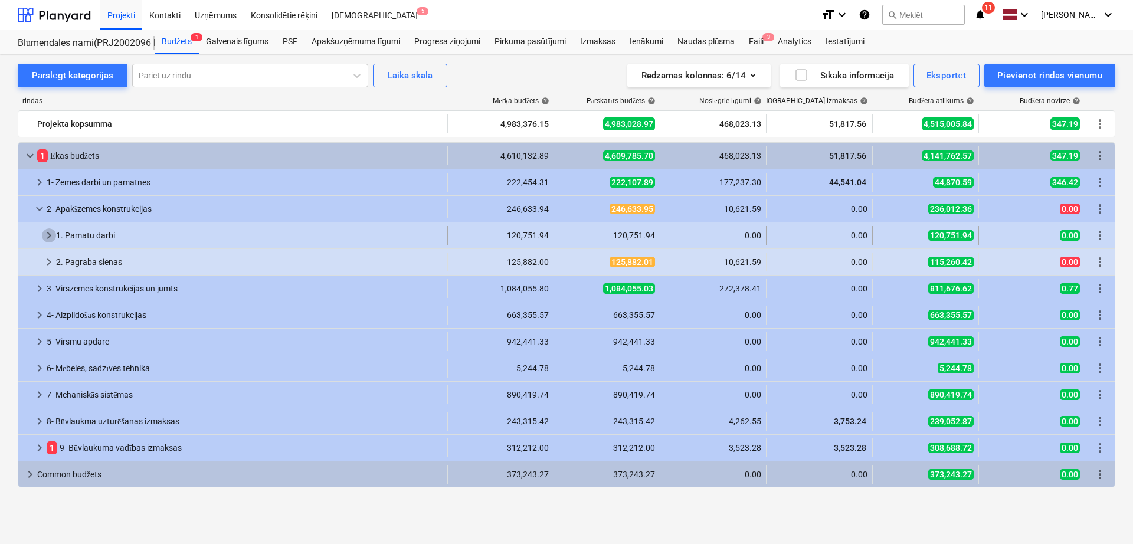
click at [51, 235] on span "keyboard_arrow_right" at bounding box center [49, 235] width 14 height 14
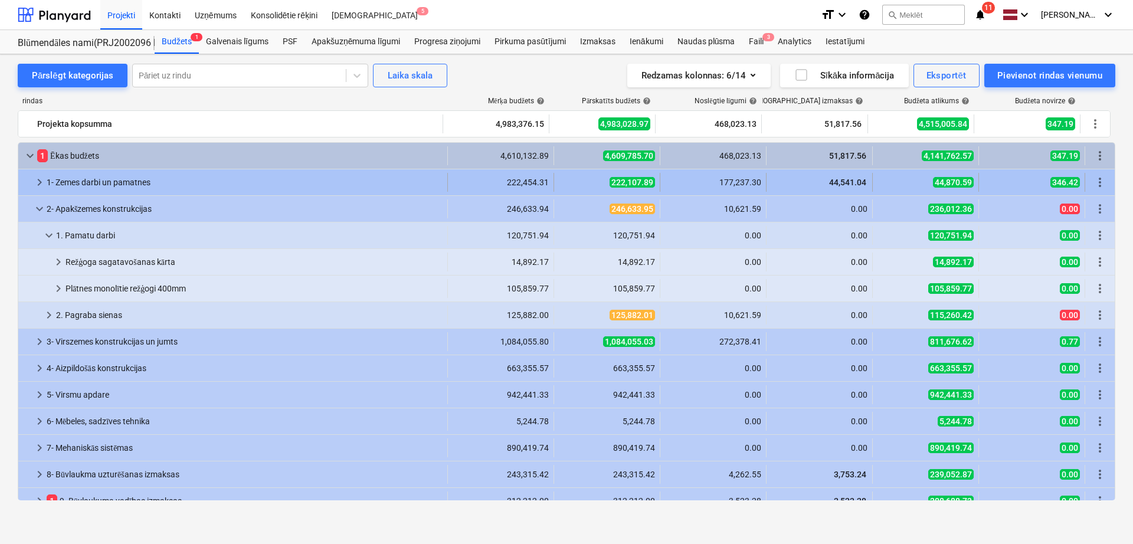
click at [40, 185] on span "keyboard_arrow_right" at bounding box center [39, 182] width 14 height 14
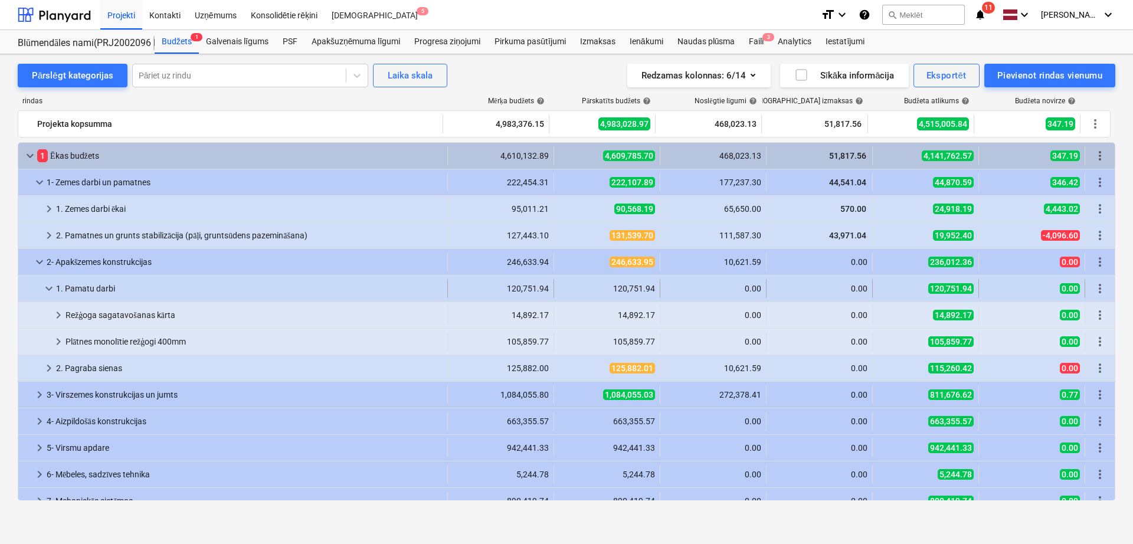
click at [47, 285] on span "keyboard_arrow_down" at bounding box center [49, 288] width 14 height 14
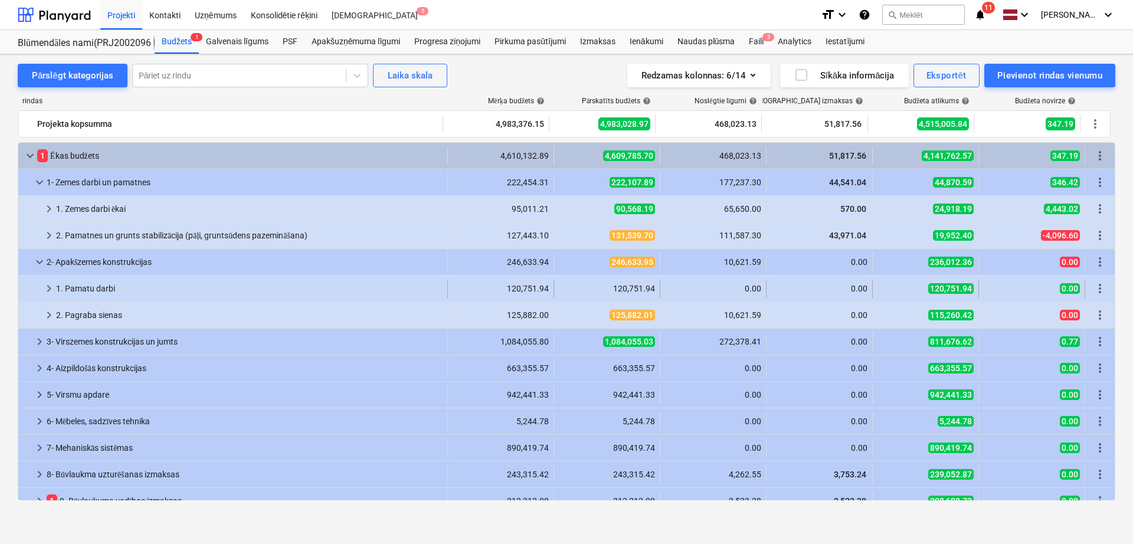
click at [51, 286] on span "keyboard_arrow_right" at bounding box center [49, 288] width 14 height 14
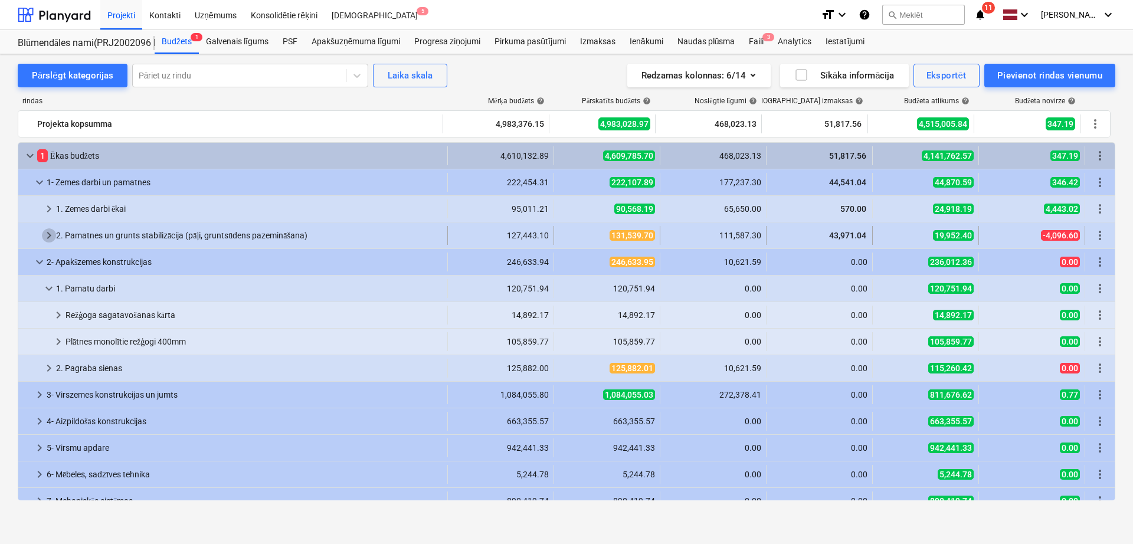
click at [44, 232] on span "keyboard_arrow_right" at bounding box center [49, 235] width 14 height 14
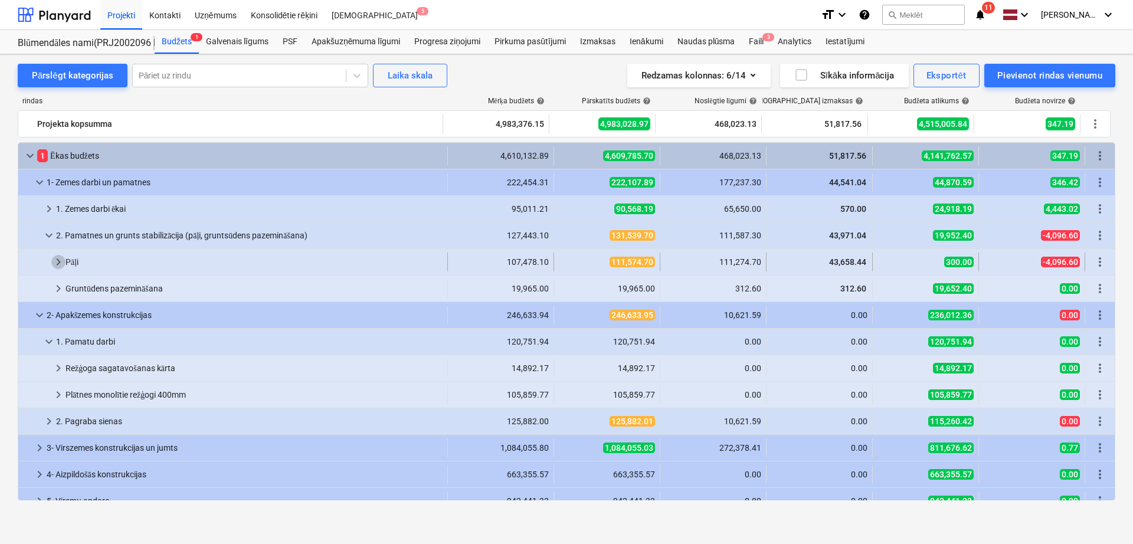
click at [55, 260] on span "keyboard_arrow_right" at bounding box center [58, 262] width 14 height 14
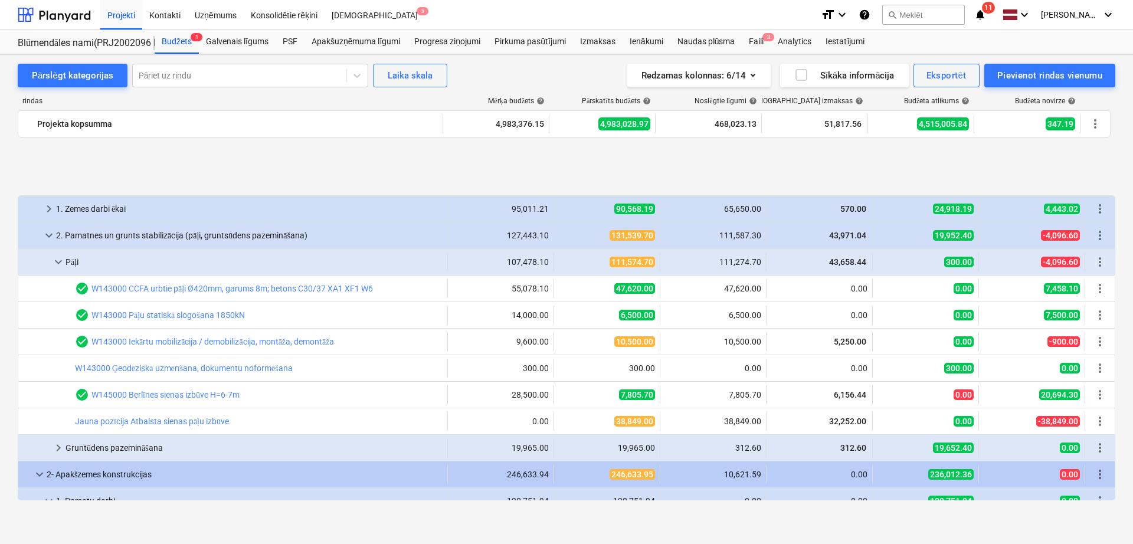
scroll to position [99, 0]
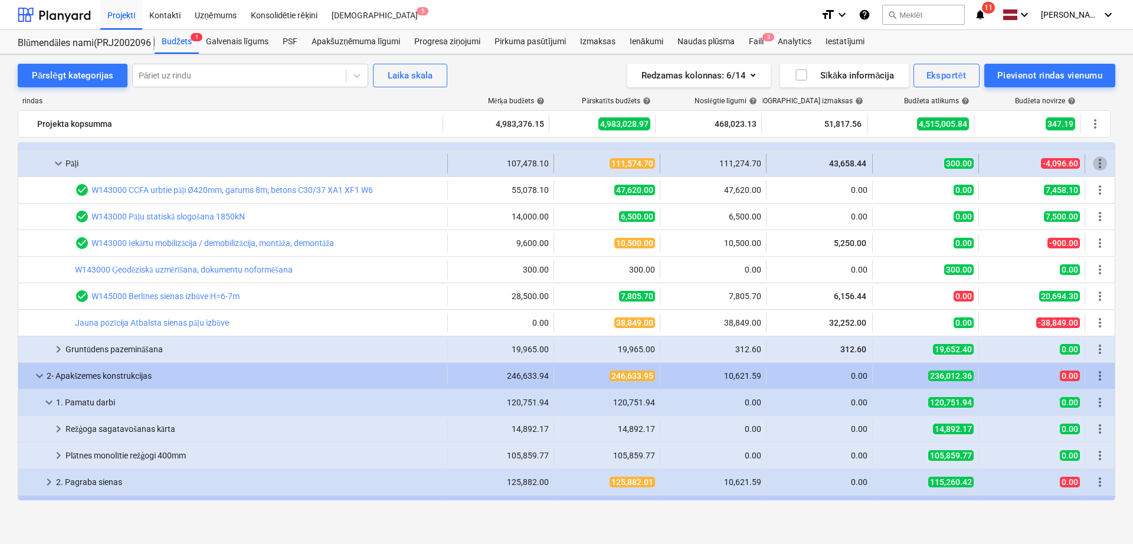
click at [1102, 162] on span "more_vert" at bounding box center [1099, 163] width 14 height 14
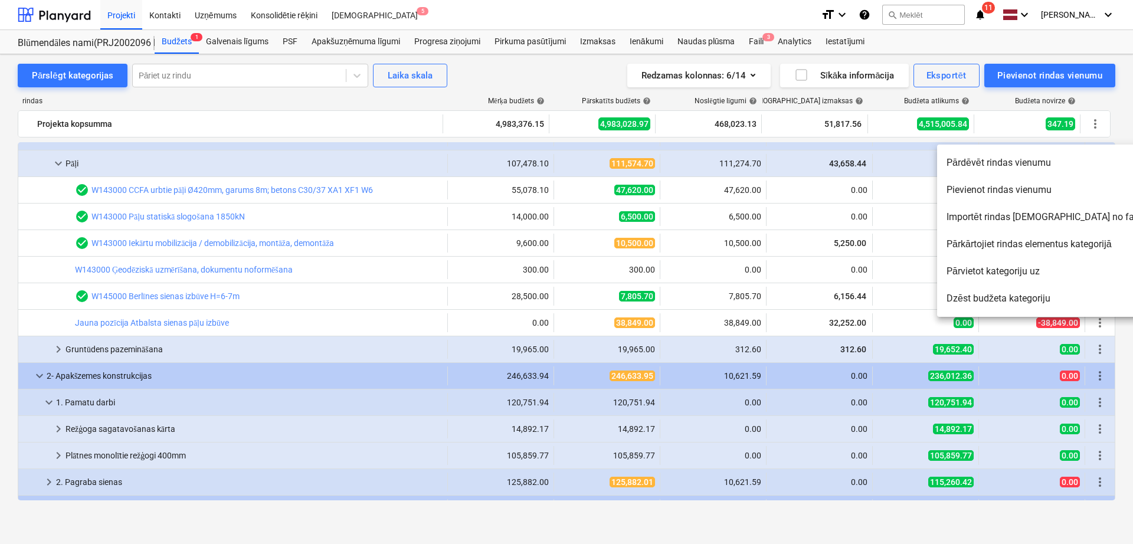
click at [984, 185] on li "Pievienot rindas vienumu" at bounding box center [1045, 189] width 216 height 27
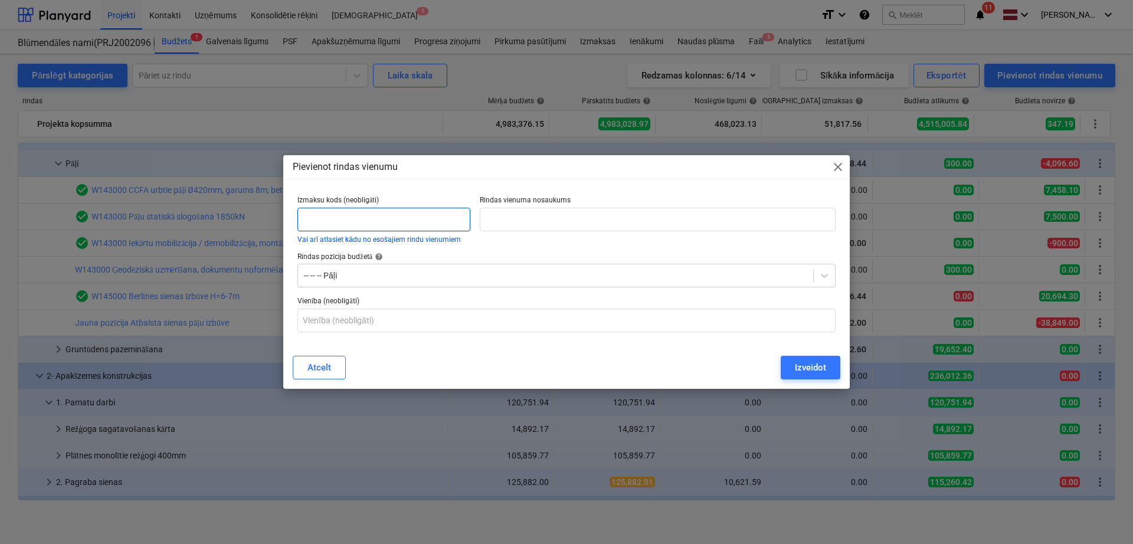
click at [329, 225] on input "text" at bounding box center [383, 220] width 173 height 24
type input "[PERSON_NAME]"
click at [499, 222] on input "text" at bounding box center [658, 220] width 356 height 24
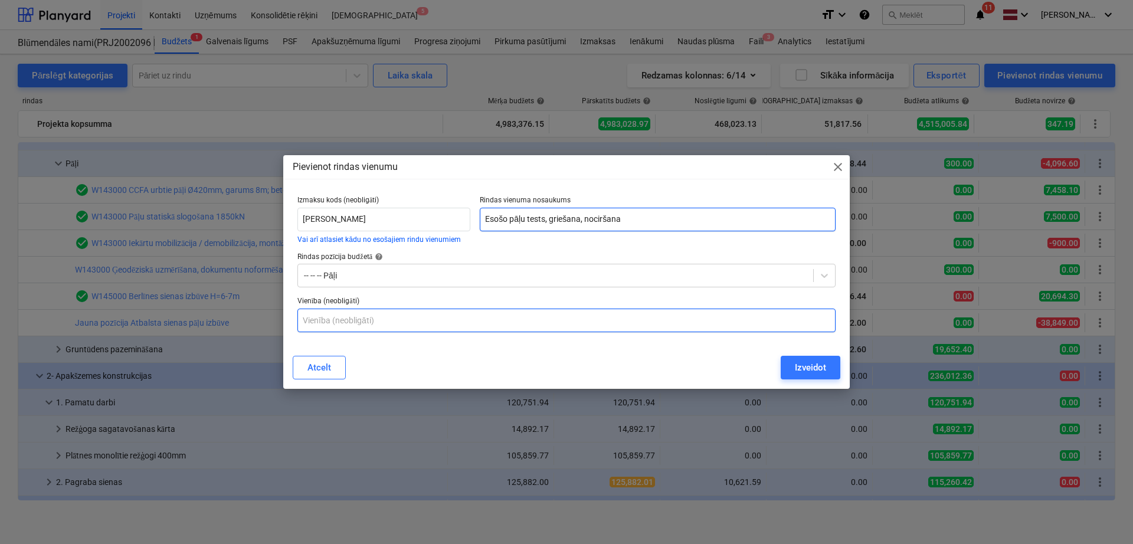
type input "Esošo pāļu tests, griešana, nociršana"
click at [390, 321] on input "text" at bounding box center [566, 320] width 538 height 24
type input "kompl."
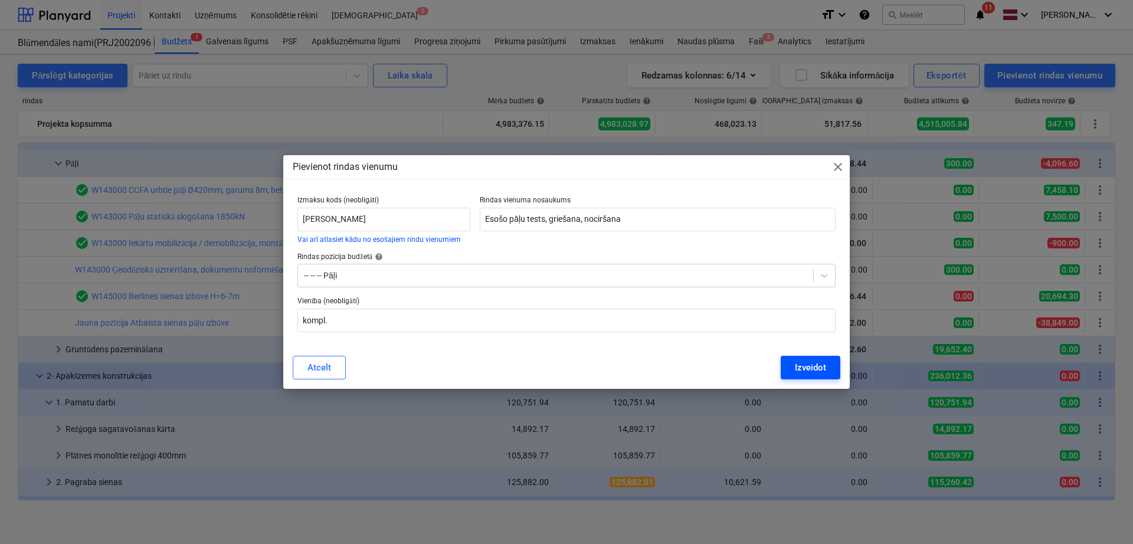
click at [793, 371] on button "Izveidot" at bounding box center [810, 368] width 60 height 24
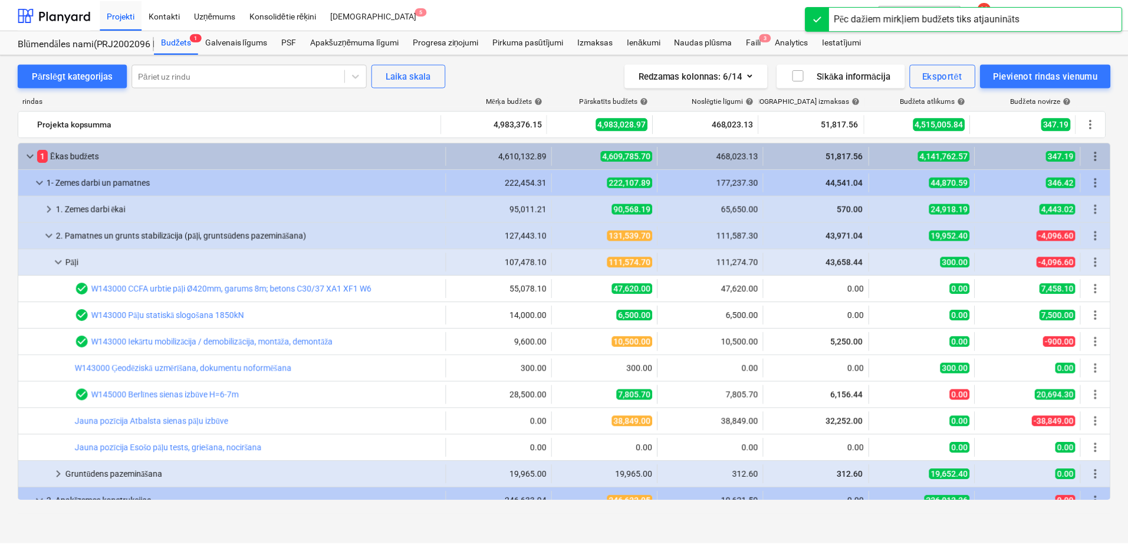
scroll to position [99, 0]
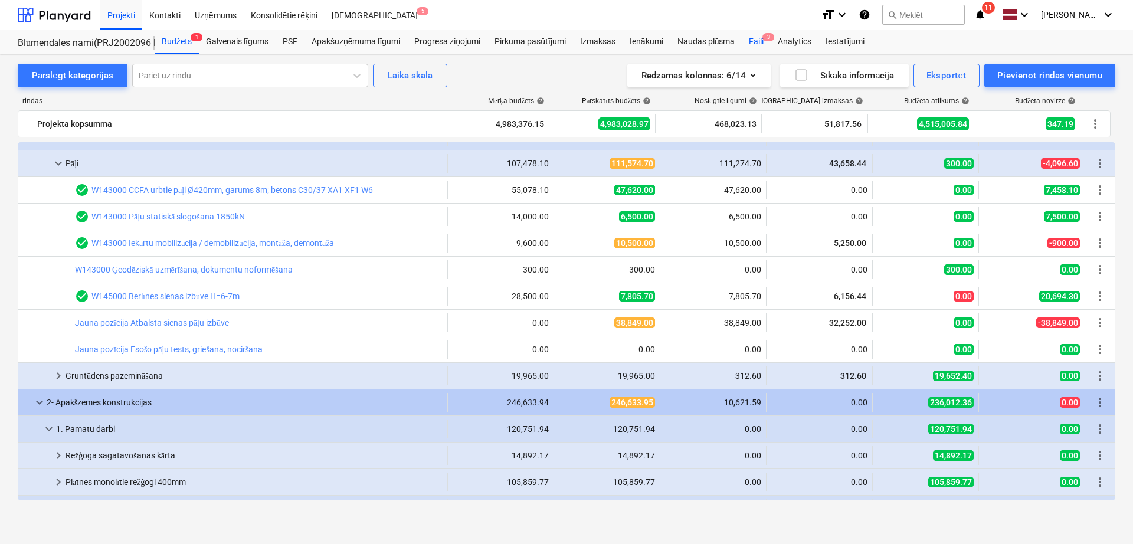
click at [765, 39] on span "3" at bounding box center [768, 37] width 12 height 8
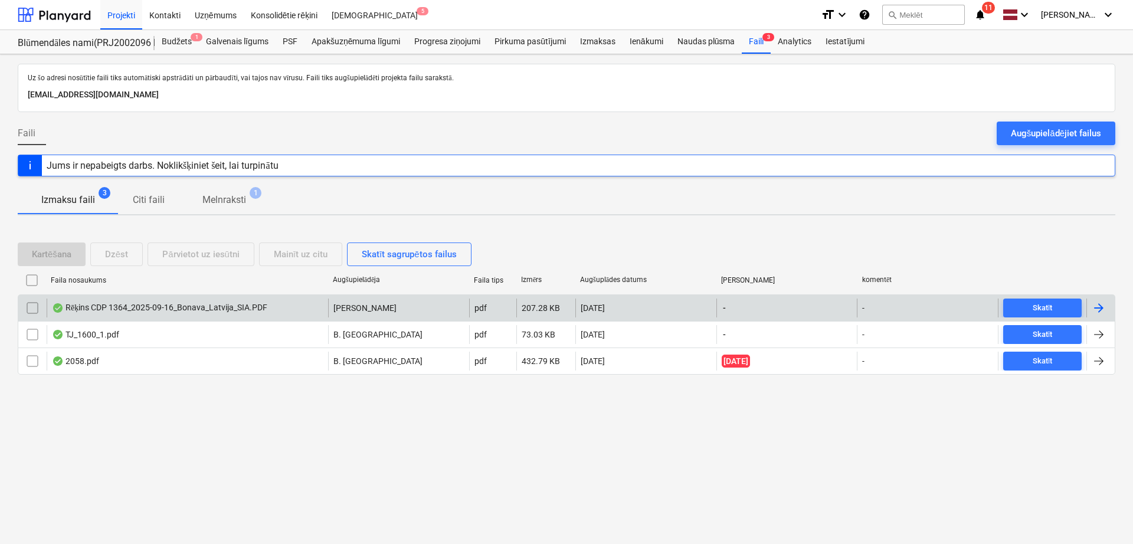
click at [1096, 316] on div at bounding box center [1100, 307] width 28 height 19
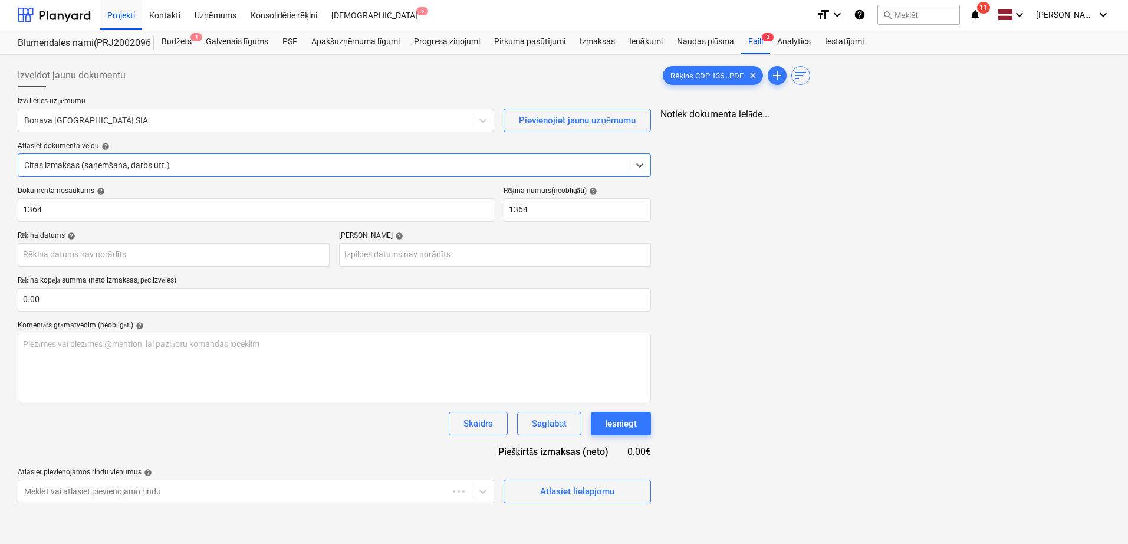
type input "1364"
click at [127, 132] on div "Izvēlieties uzņēmumu Bonava Latvija SIA Pievienojiet jaunu uzņēmumu Atlasiet do…" at bounding box center [335, 142] width 634 height 90
click at [131, 124] on div at bounding box center [245, 120] width 442 height 12
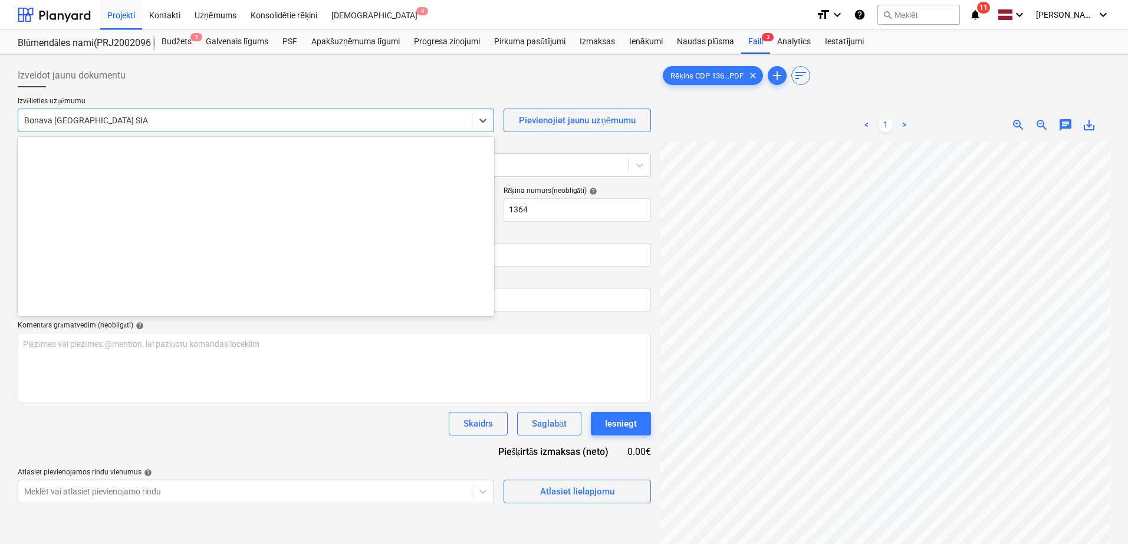
scroll to position [2209, 0]
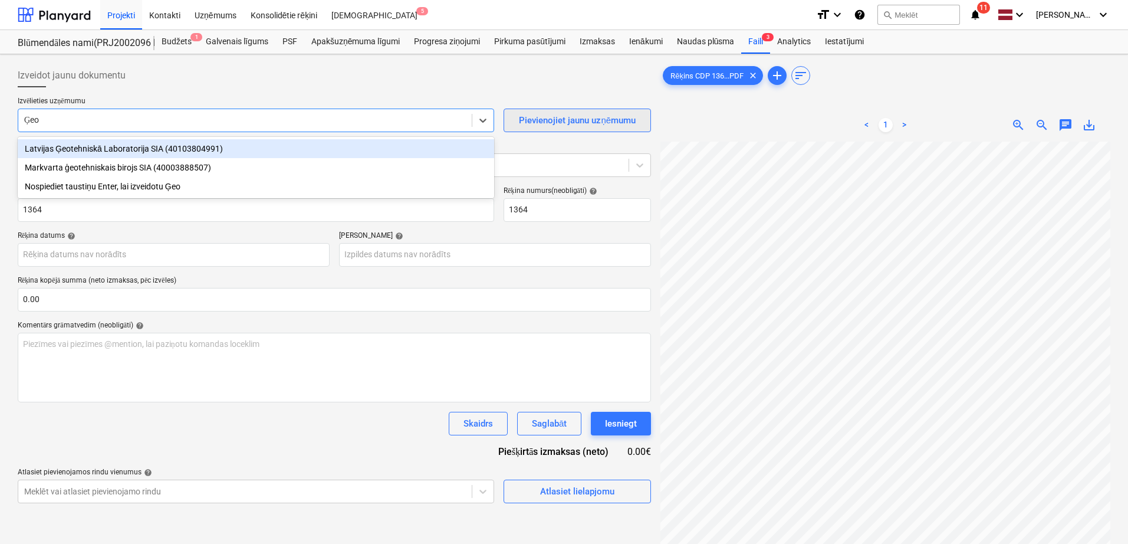
type input "Ģeo"
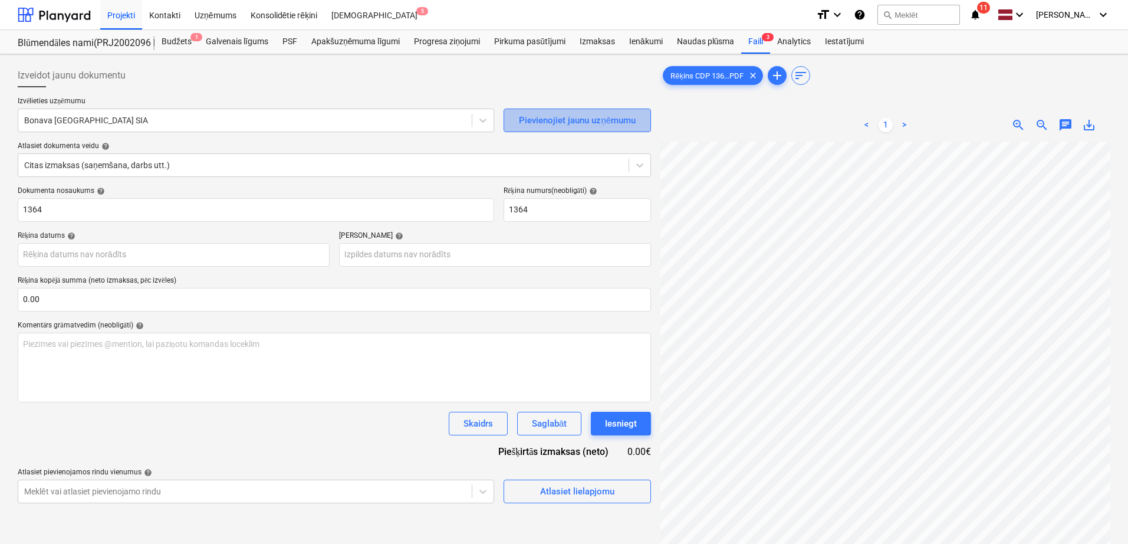
click at [569, 121] on div "Pievienojiet jaunu uzņēmumu" at bounding box center [577, 120] width 117 height 15
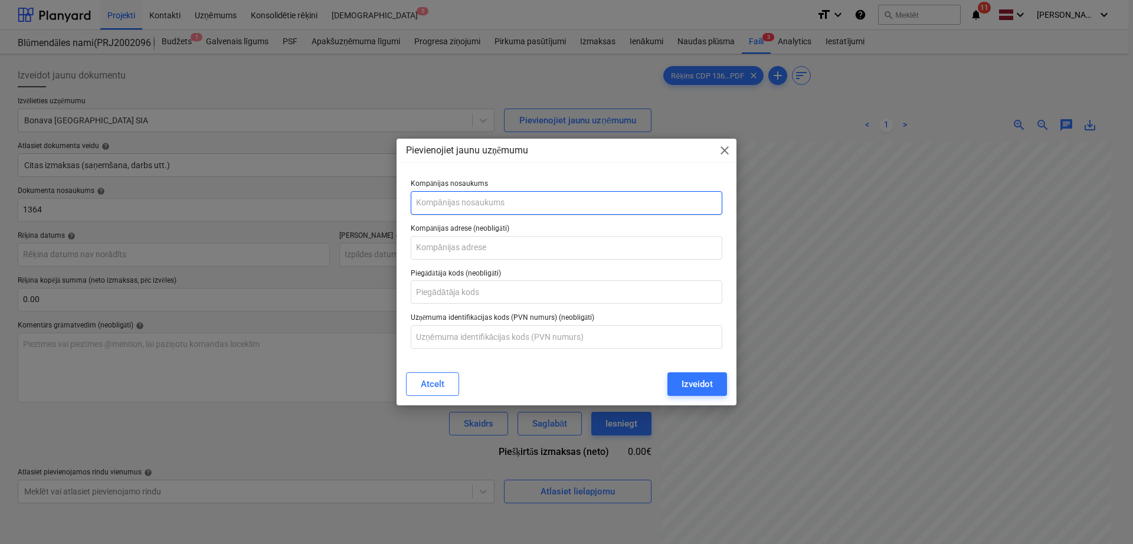
click at [494, 211] on input "text" at bounding box center [566, 203] width 311 height 24
type input "G"
type input "[PERSON_NAME] SIA"
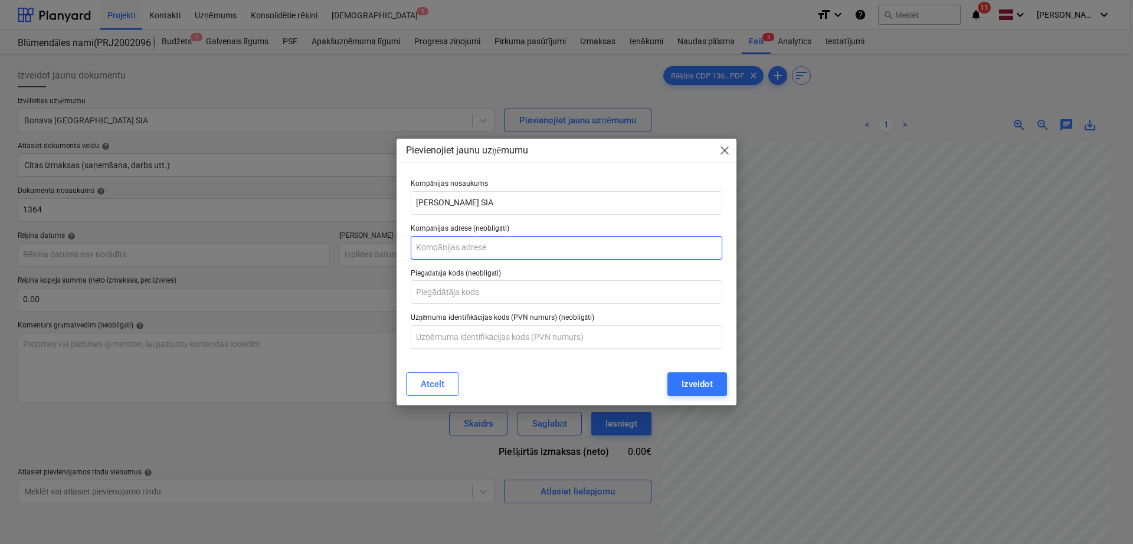
click at [470, 252] on input "text" at bounding box center [566, 248] width 311 height 24
type input "[STREET_ADDRESS]"
click at [691, 385] on div "Izveidot" at bounding box center [696, 383] width 31 height 15
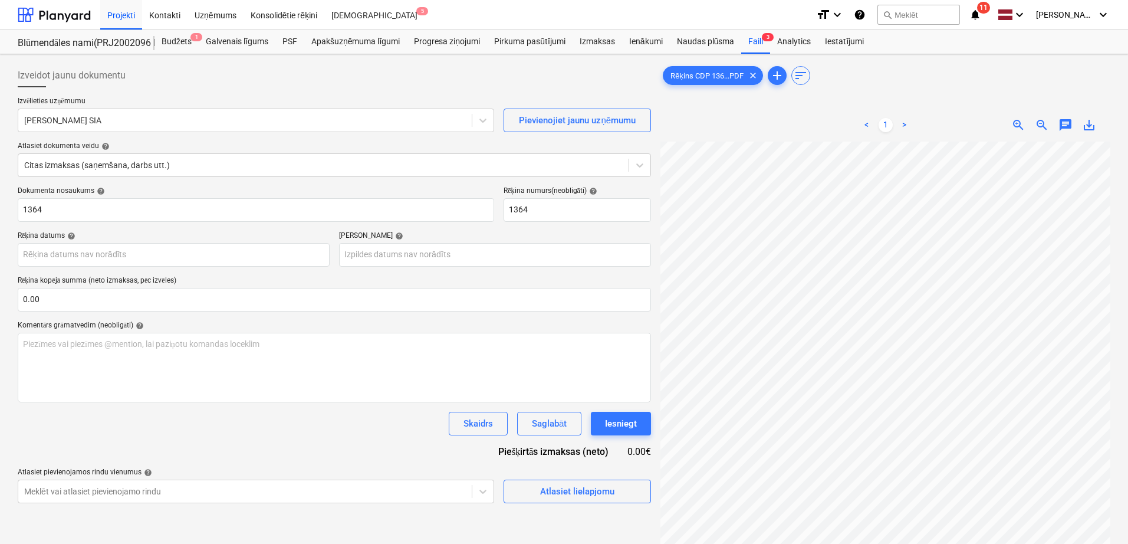
scroll to position [236, 171]
click at [127, 300] on input "text" at bounding box center [335, 300] width 634 height 24
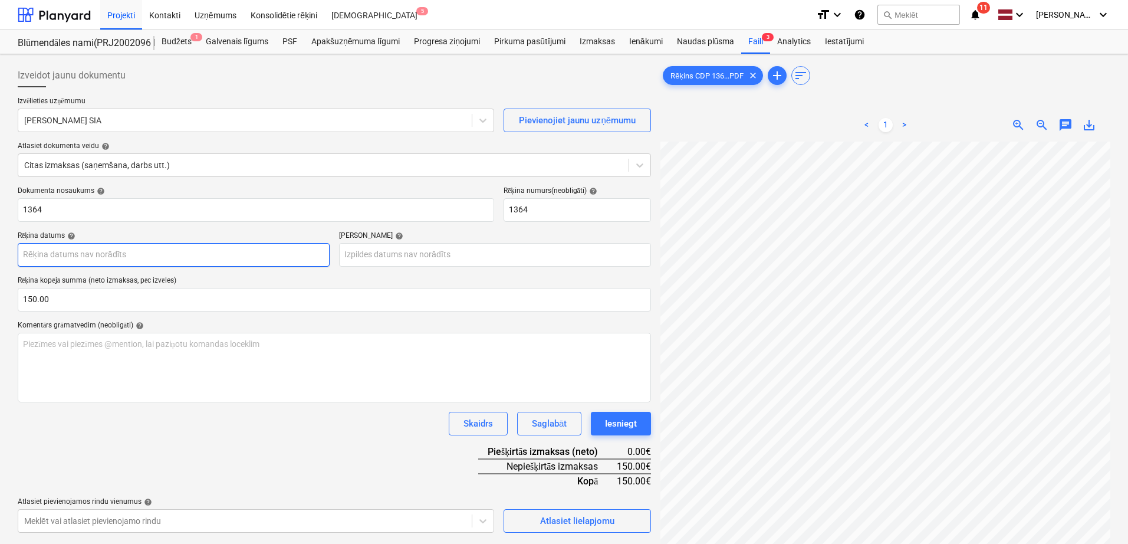
click at [230, 259] on body "Projekti Kontakti Uzņēmums Konsolidētie rēķini Iesūtne 5 format_size keyboard_a…" at bounding box center [564, 272] width 1128 height 544
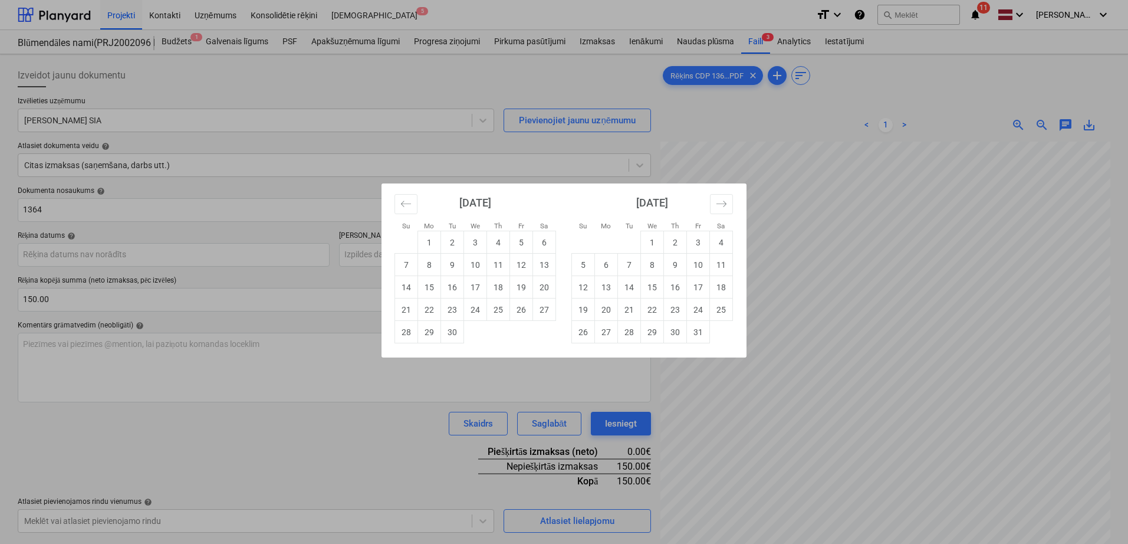
click at [882, 224] on div "Su Mo Tu We Th Fr Sa Su Mo Tu We Th Fr Sa [DATE] 1 2 3 4 5 6 7 8 9 10 11 12 13 …" at bounding box center [564, 272] width 1128 height 544
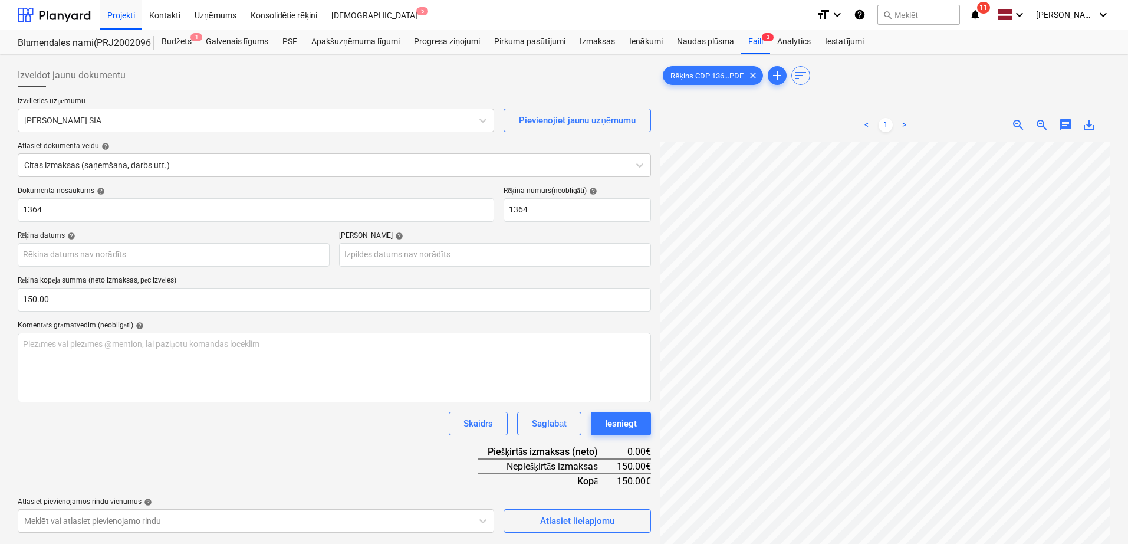
scroll to position [64, 170]
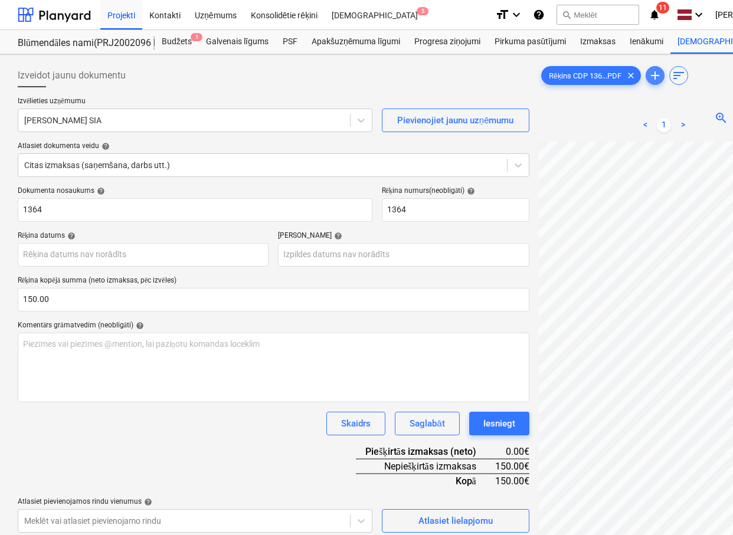
click at [664, 68] on span "add" at bounding box center [654, 75] width 19 height 14
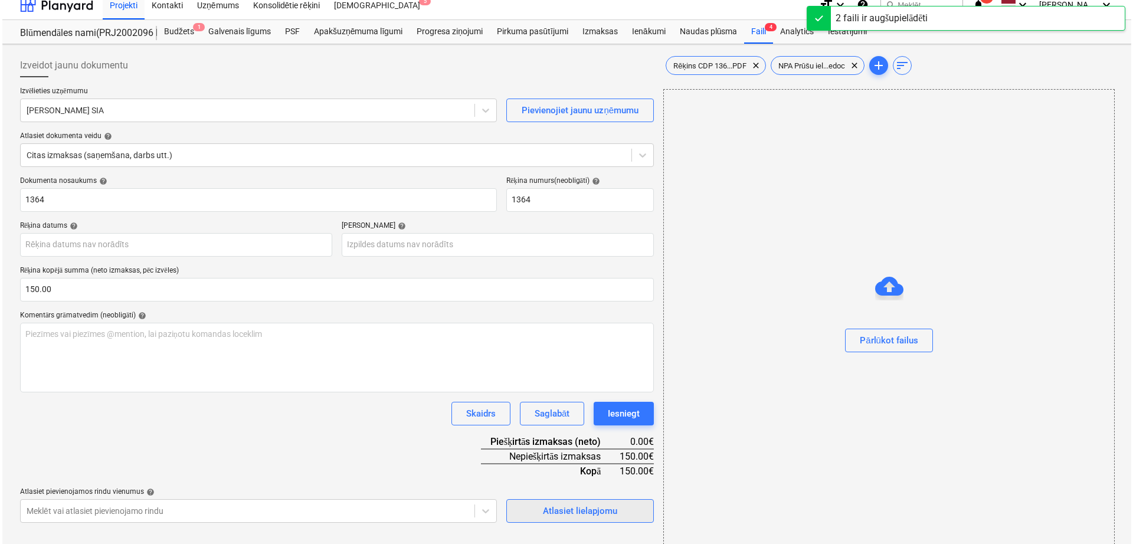
scroll to position [20, 0]
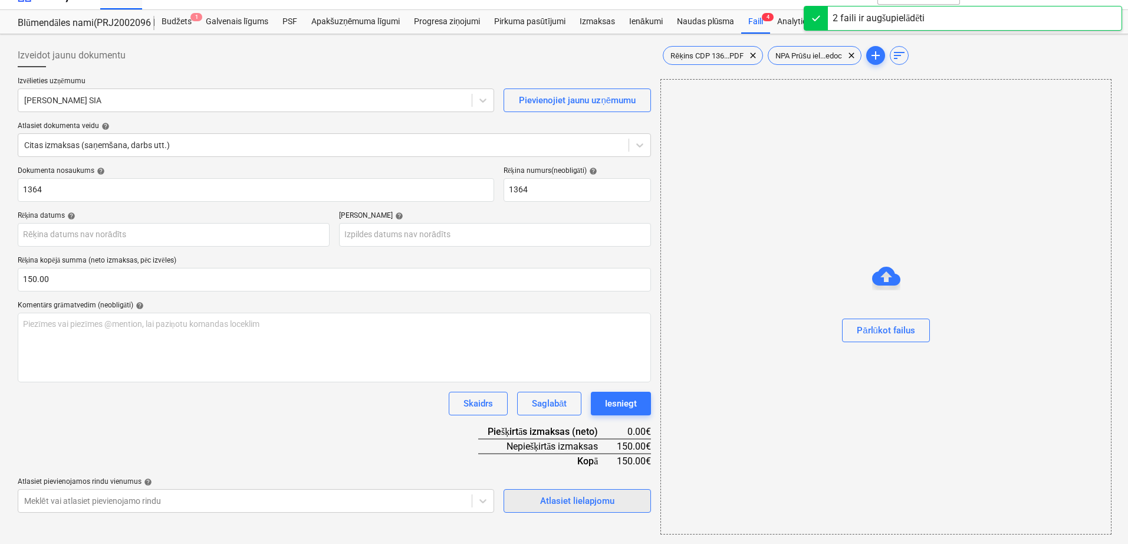
click at [591, 499] on div "Atlasiet lielapjomu" at bounding box center [577, 500] width 74 height 15
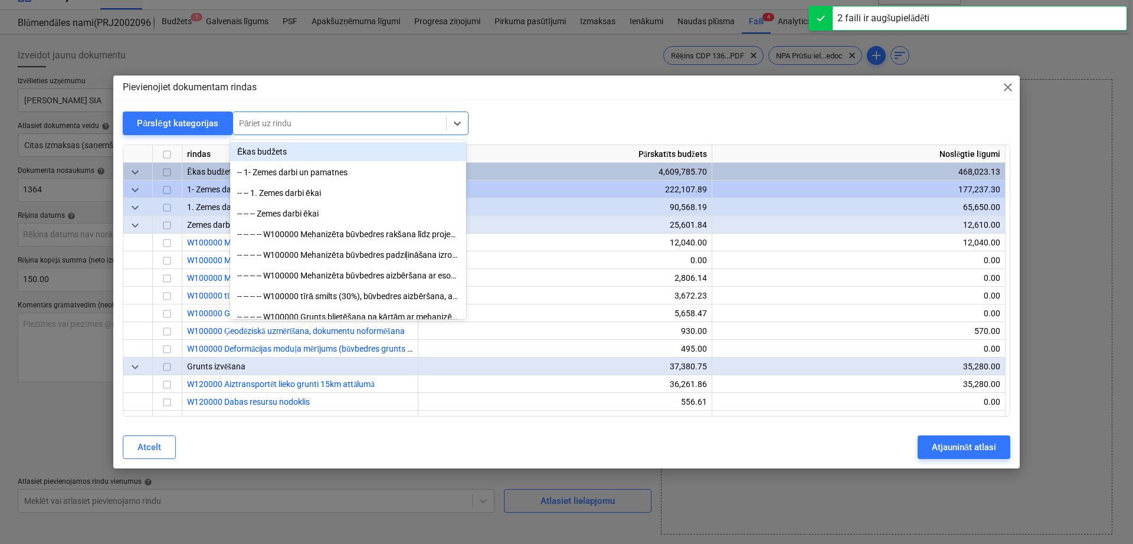
click at [333, 127] on div at bounding box center [339, 123] width 201 height 12
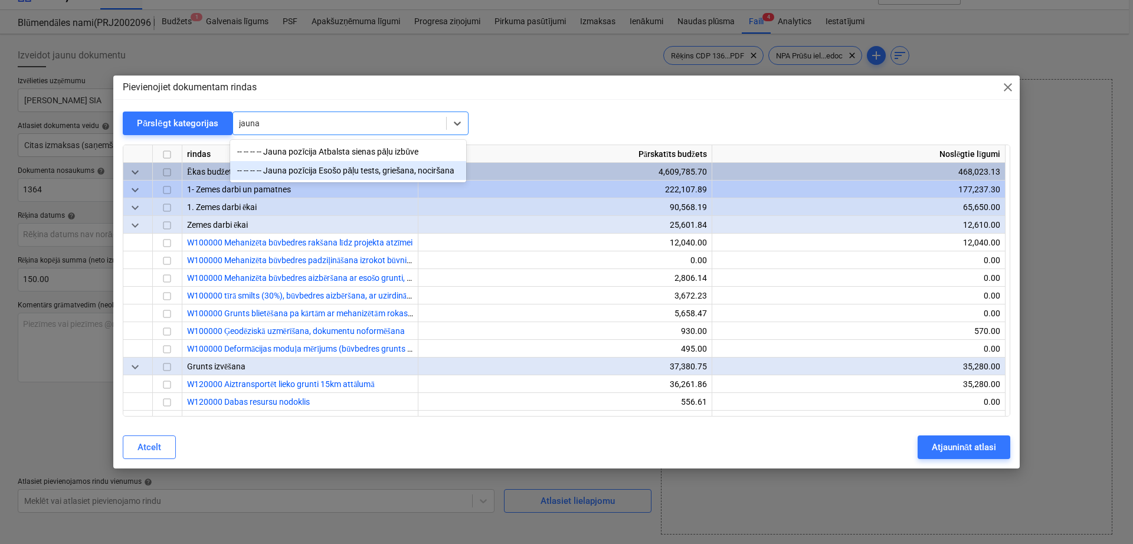
click at [337, 176] on div "-- -- -- -- Jauna pozīcija Esošo pāļu tests, griešana, nociršana" at bounding box center [348, 170] width 236 height 19
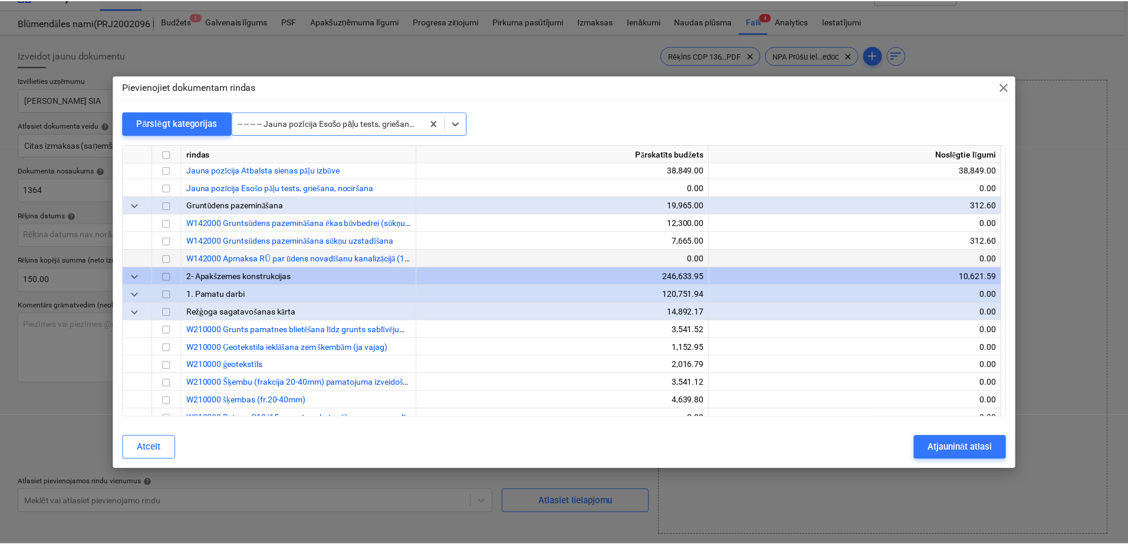
scroll to position [531, 0]
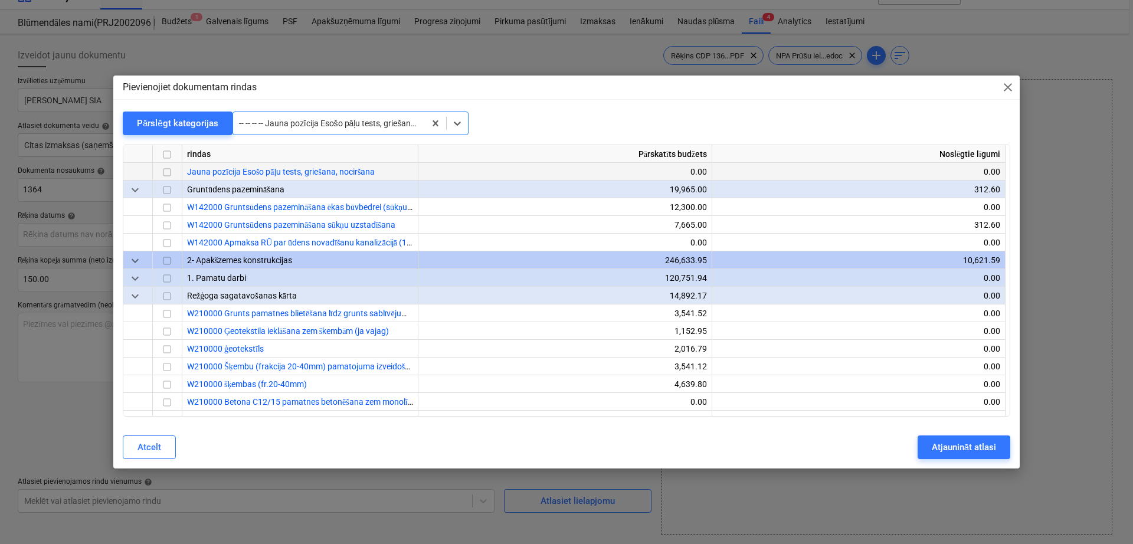
click at [169, 175] on input "checkbox" at bounding box center [167, 173] width 14 height 14
click at [962, 444] on div "Atjaunināt atlasi" at bounding box center [963, 446] width 64 height 15
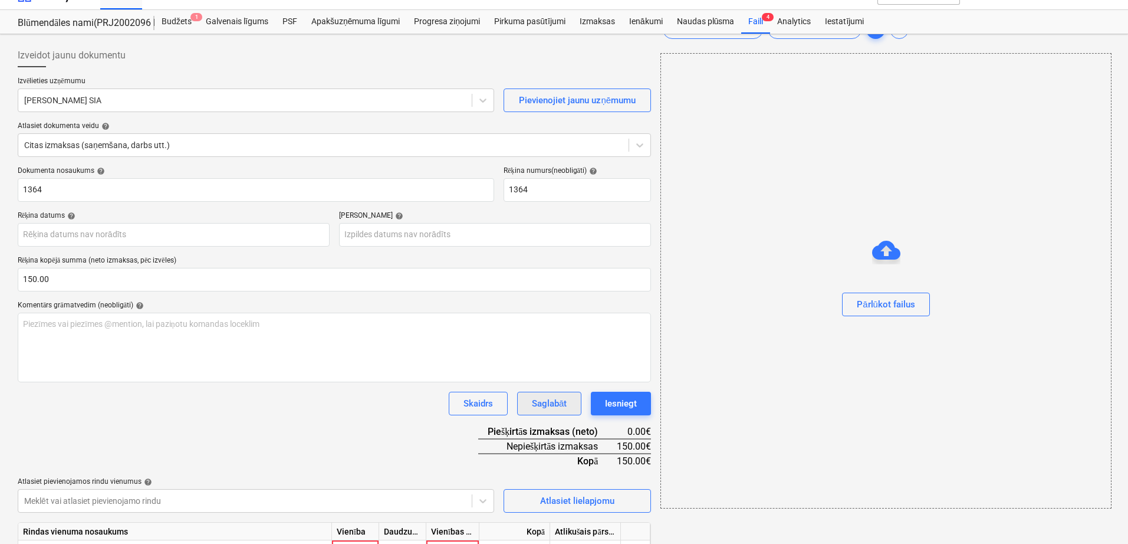
scroll to position [82, 0]
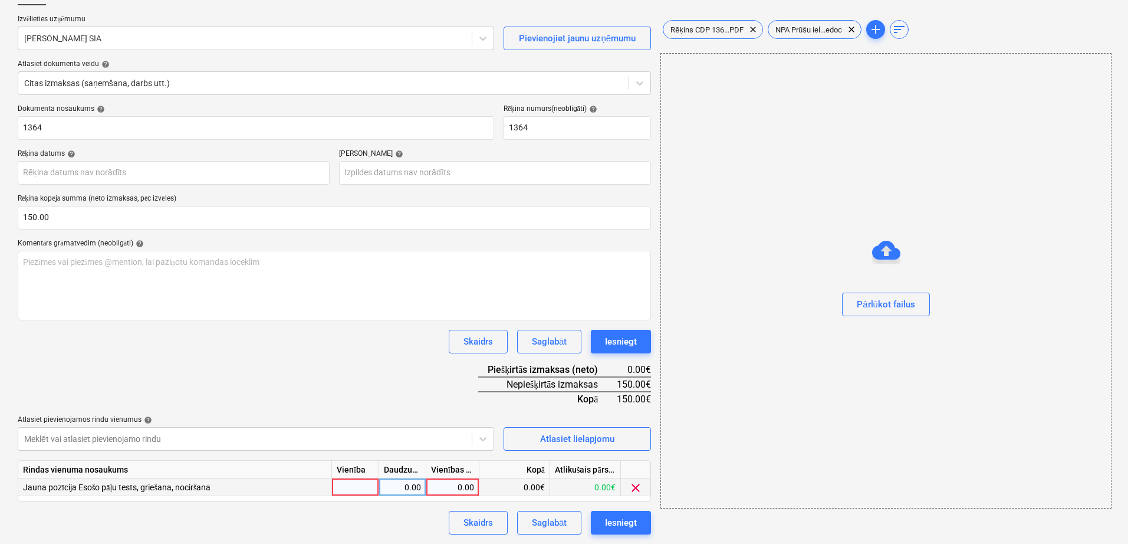
click at [464, 490] on div "0.00" at bounding box center [452, 487] width 43 height 18
click at [366, 356] on div "Dokumenta nosaukums help 1364 Rēķina numurs (neobligāti) help 1364 Rēķina datum…" at bounding box center [335, 319] width 634 height 430
click at [721, 28] on span "Rēķins CDP 136...PDF" at bounding box center [707, 29] width 87 height 9
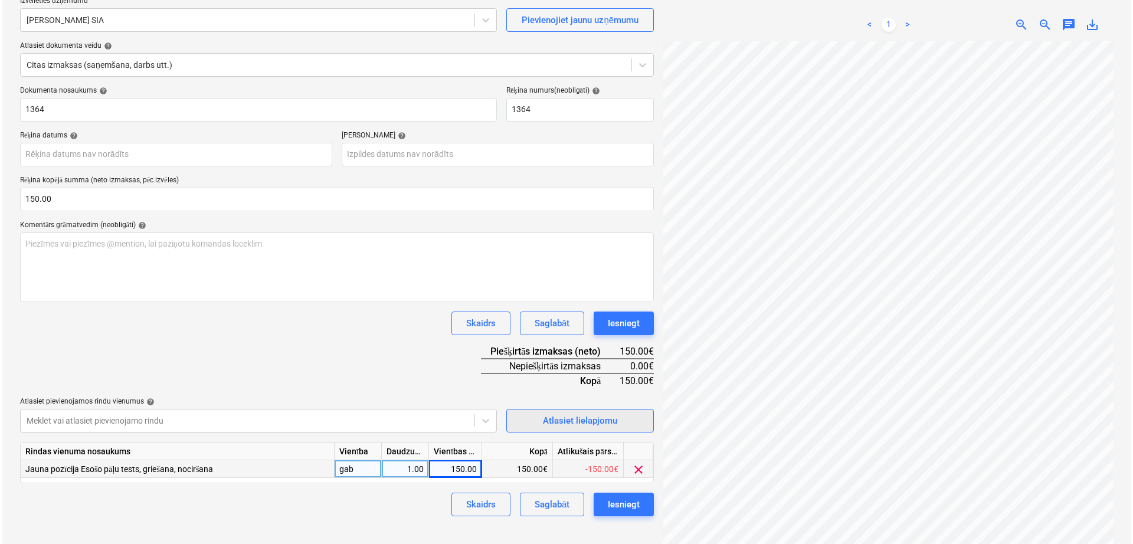
scroll to position [118, 0]
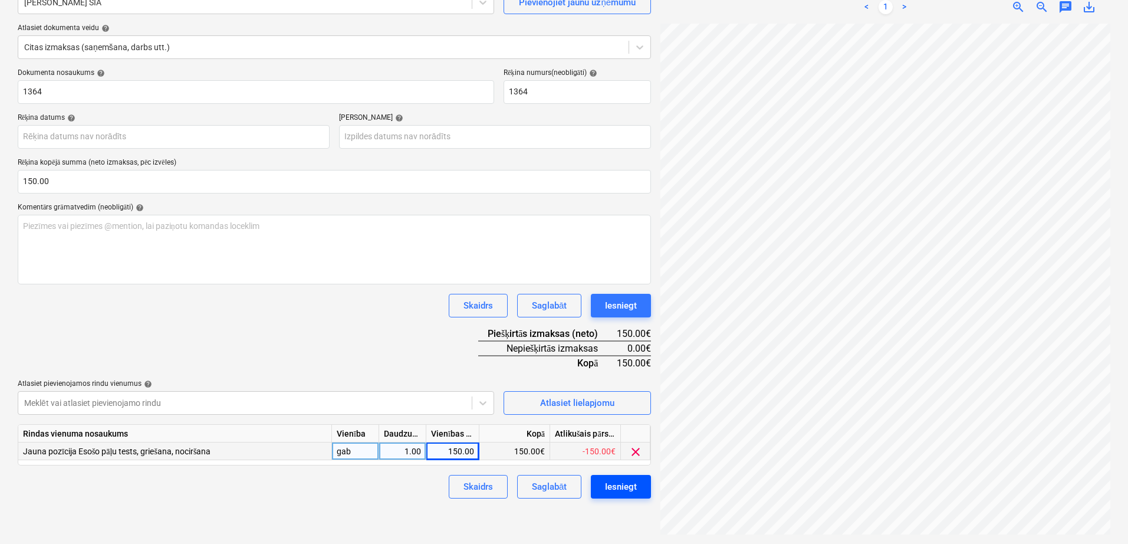
click at [615, 494] on button "Iesniegt" at bounding box center [621, 487] width 60 height 24
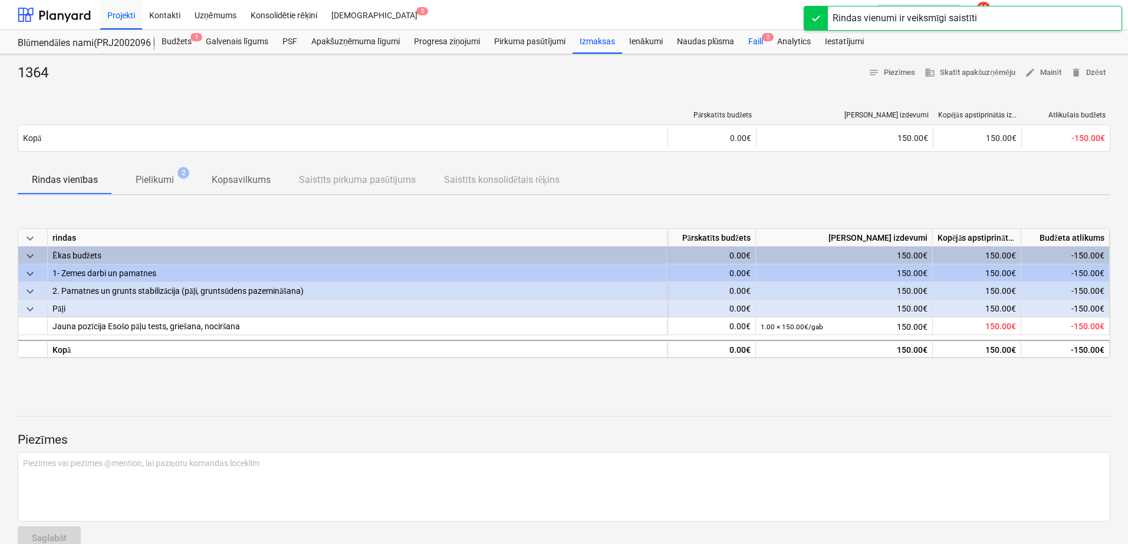
click at [755, 39] on div "Faili 2" at bounding box center [755, 42] width 29 height 24
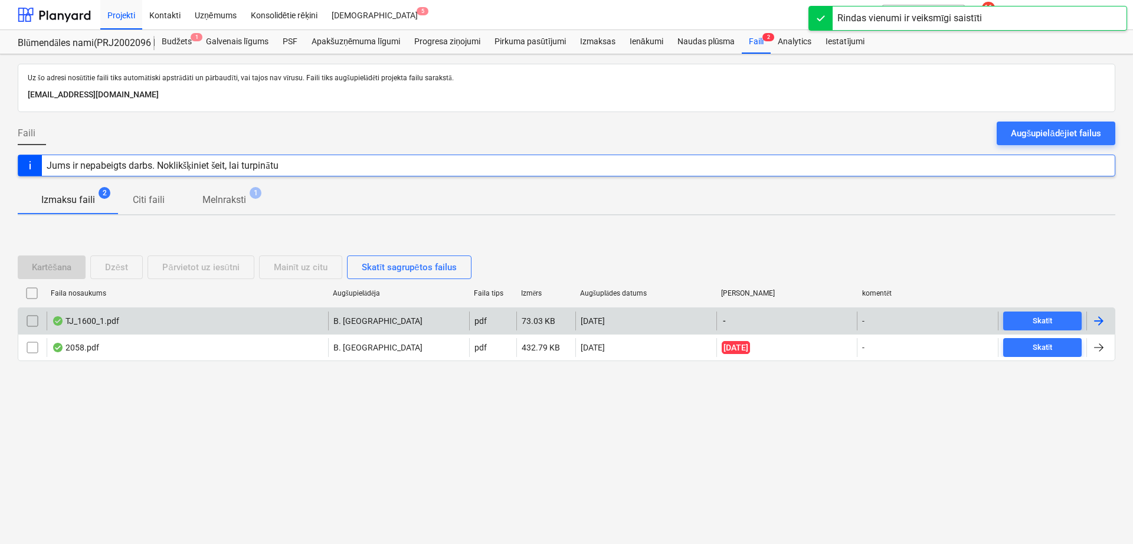
click at [1089, 320] on div at bounding box center [1100, 320] width 28 height 19
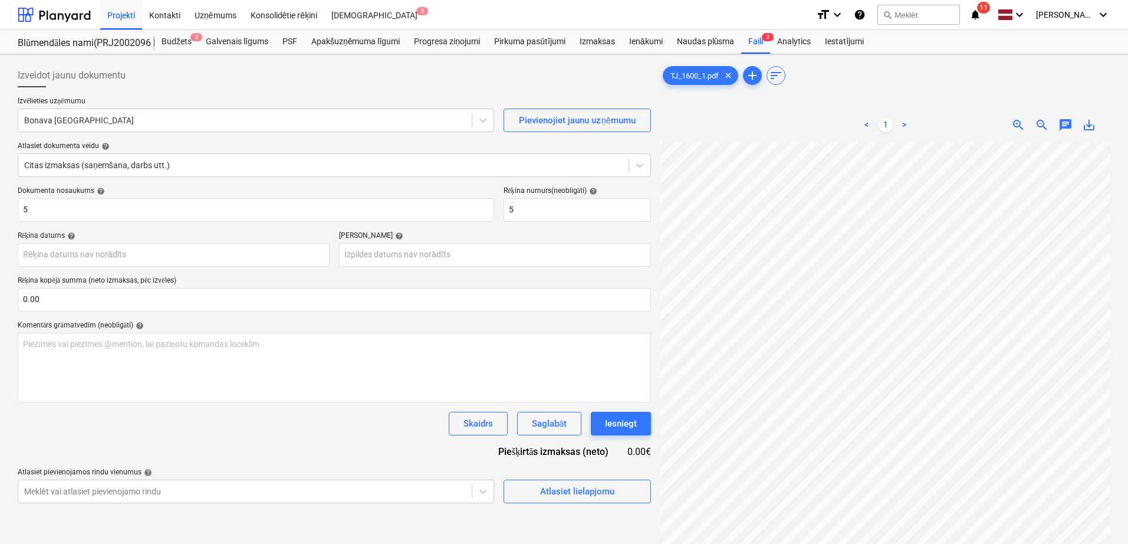
scroll to position [85, 55]
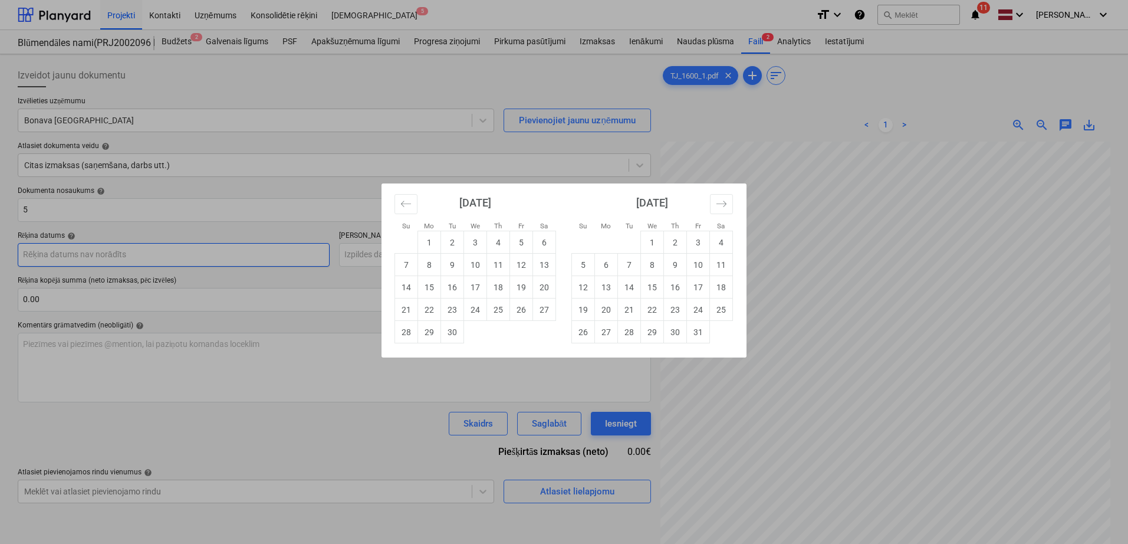
click at [295, 251] on body "Projekti Kontakti Uzņēmums Konsolidētie rēķini Iesūtne 5 format_size keyboard_a…" at bounding box center [564, 272] width 1128 height 544
click at [498, 272] on td "11" at bounding box center [498, 265] width 23 height 22
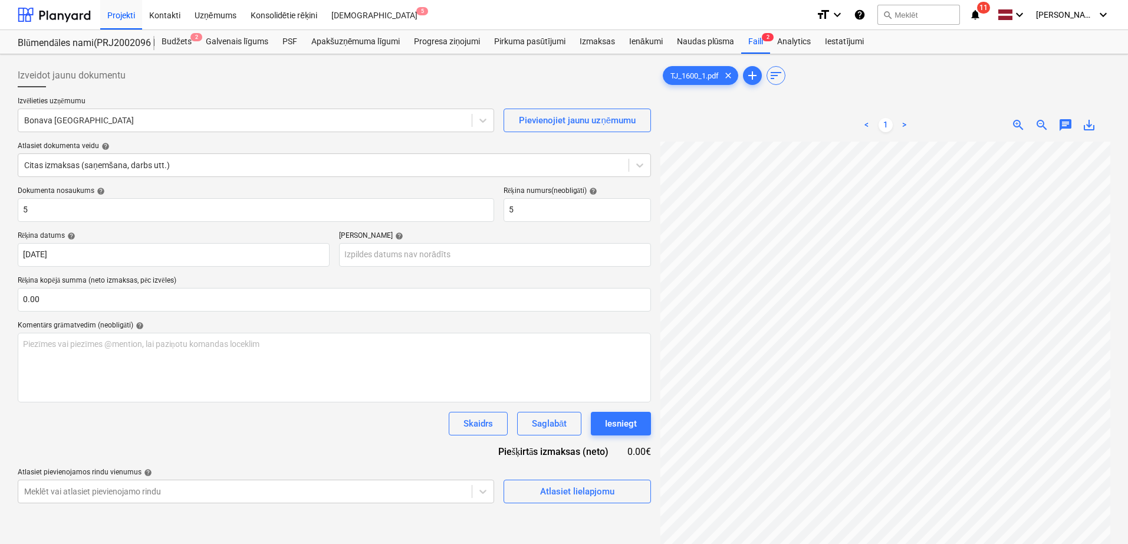
scroll to position [96, 14]
click at [464, 257] on body "Projekti Kontakti Uzņēmums Konsolidētie rēķini Iesūtne 5 format_size keyboard_a…" at bounding box center [564, 272] width 1128 height 544
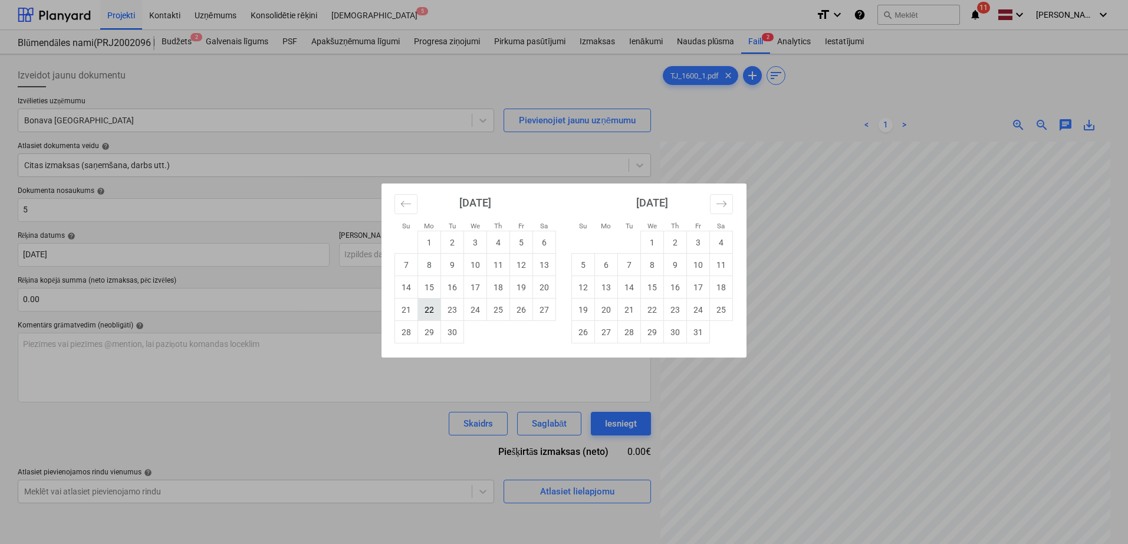
click at [429, 310] on td "22" at bounding box center [429, 309] width 23 height 22
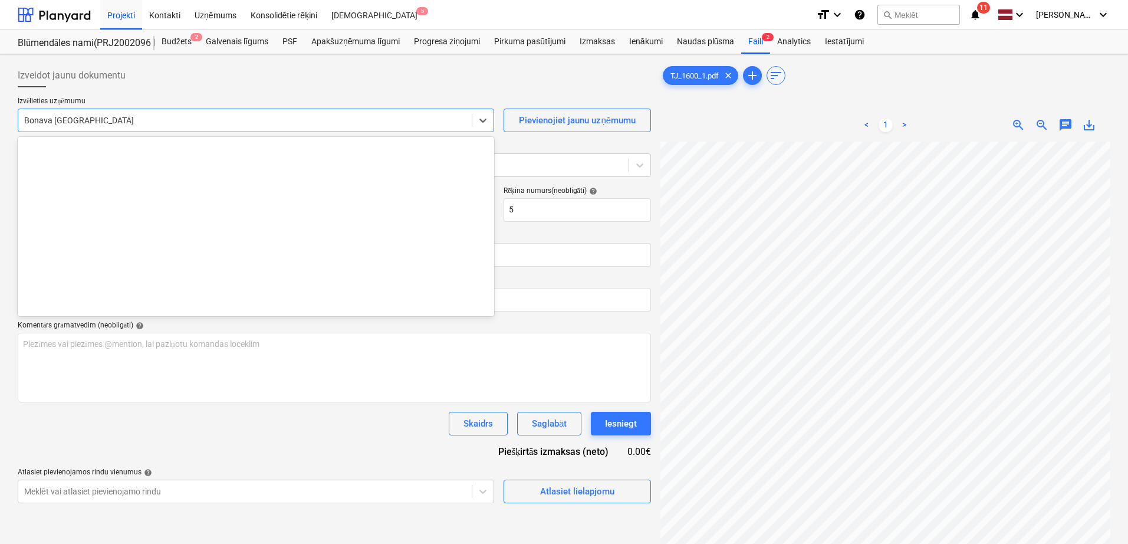
click at [225, 123] on div at bounding box center [245, 120] width 442 height 12
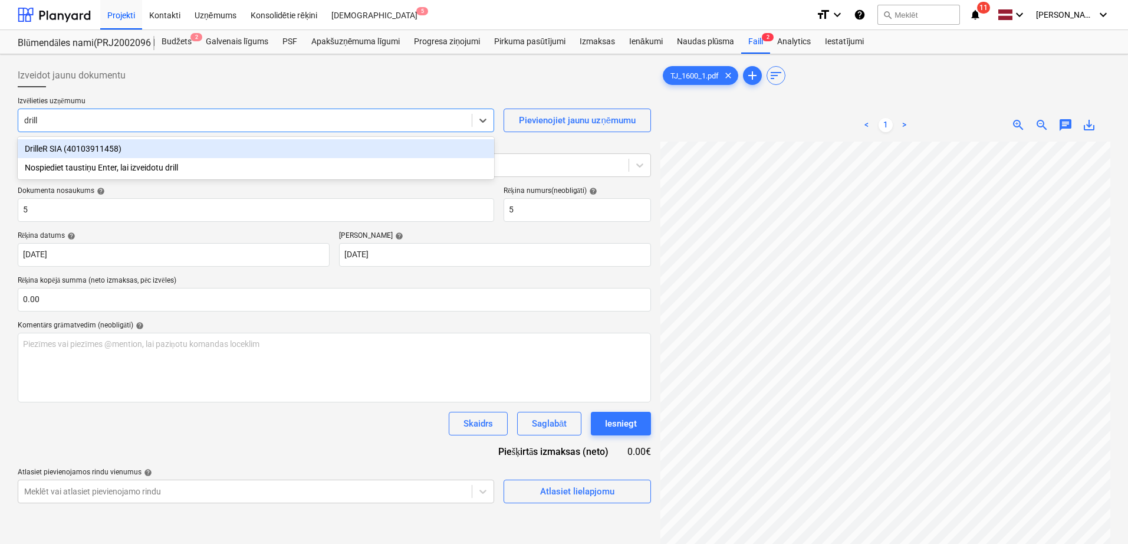
click at [203, 147] on div "DrilleR SIA (40103911458)" at bounding box center [256, 148] width 477 height 19
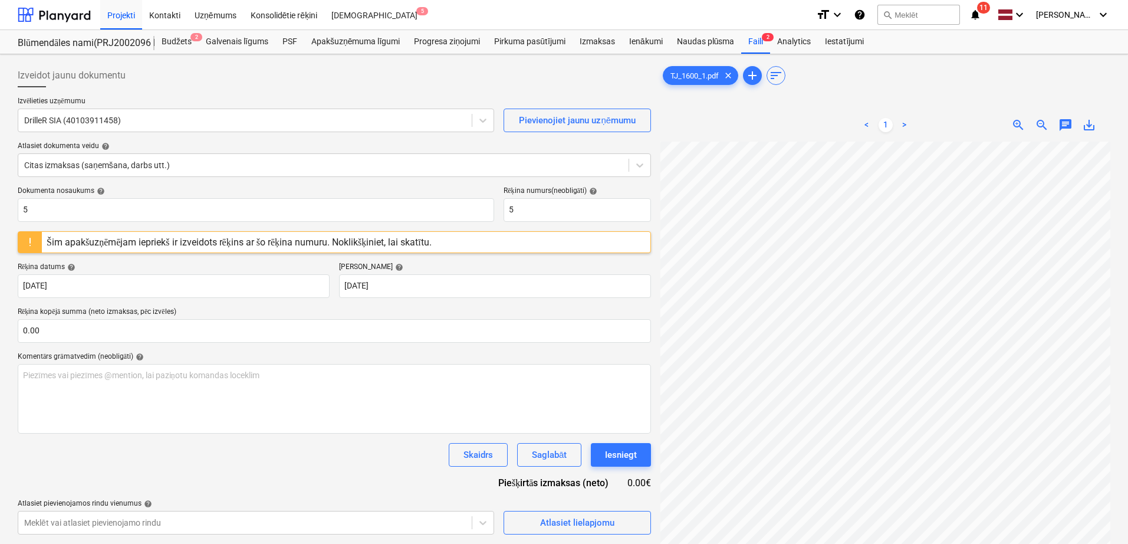
scroll to position [155, 171]
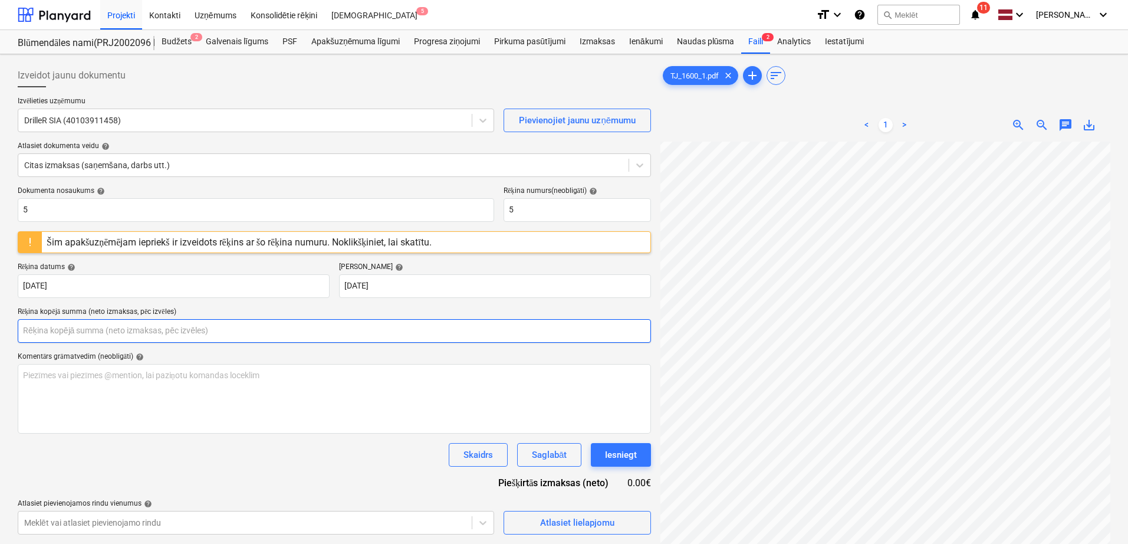
click at [107, 332] on input "text" at bounding box center [335, 331] width 634 height 24
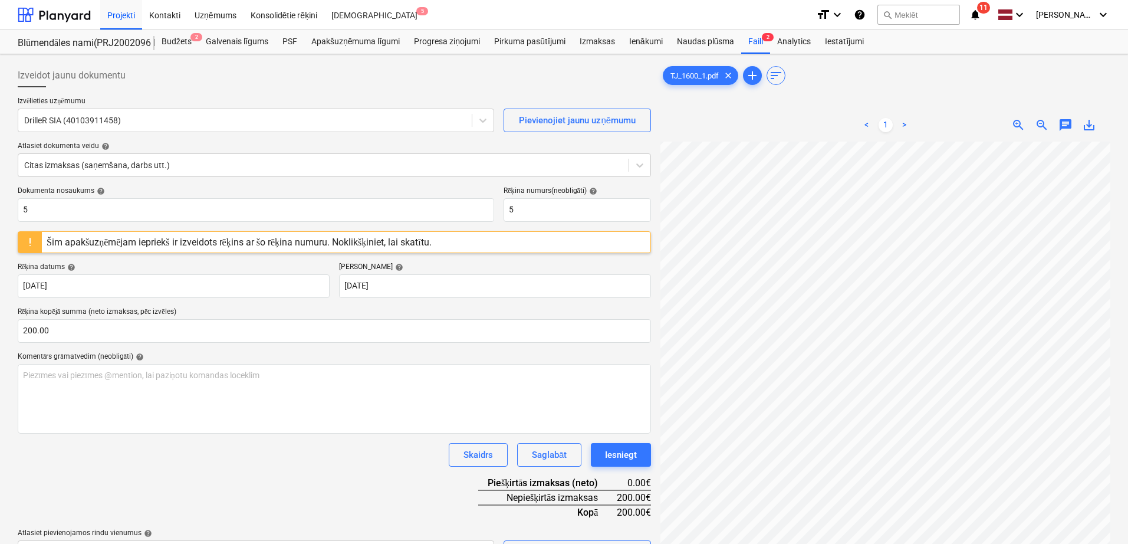
click at [291, 480] on div "Dokumenta nosaukums help 5 Rēķina numurs (neobligāti) help 5 Šim apakšuzņēmējam…" at bounding box center [335, 375] width 634 height 378
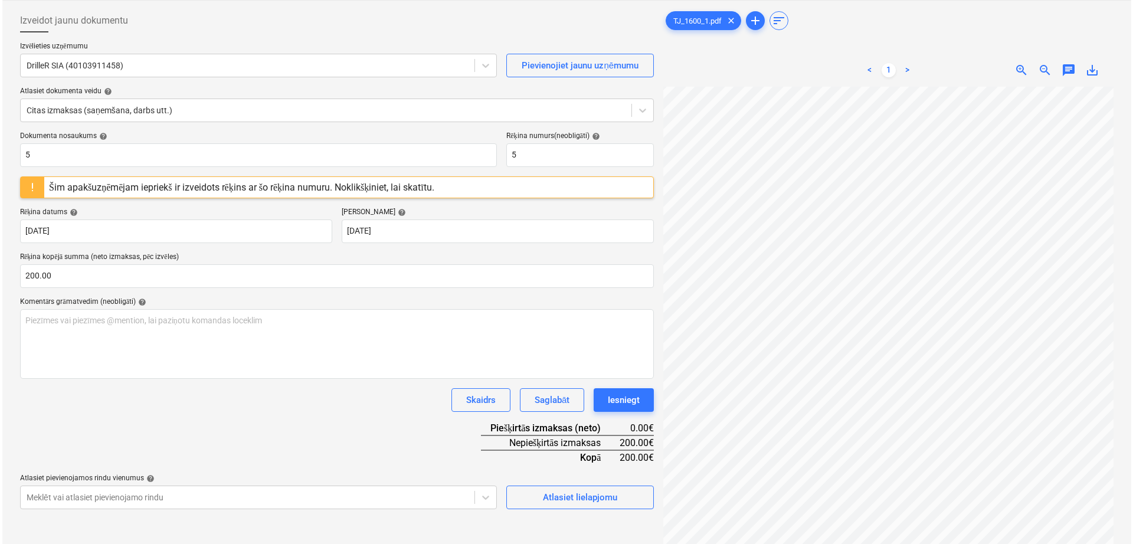
scroll to position [118, 0]
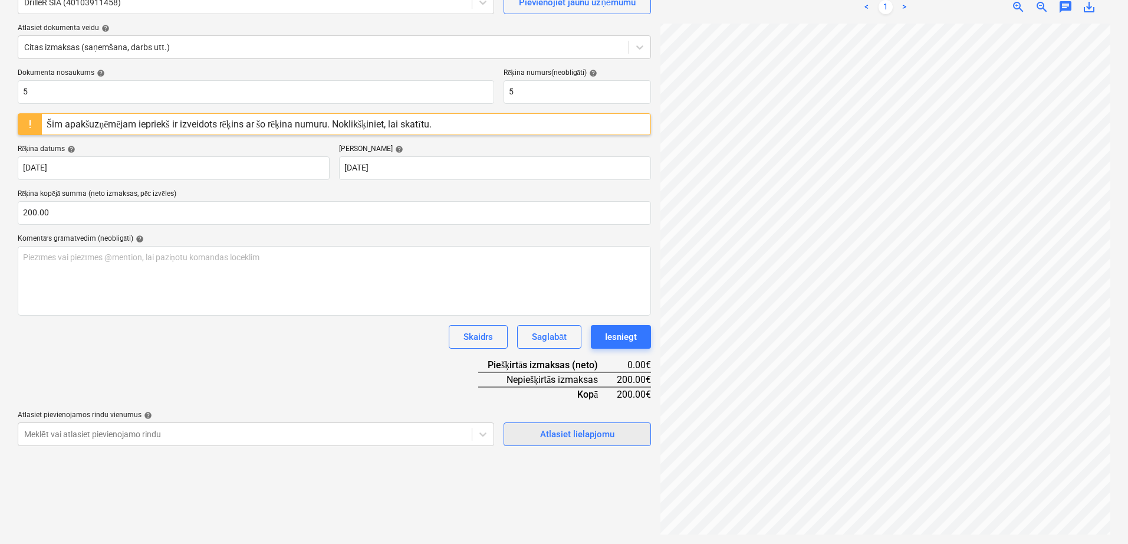
click at [593, 435] on div "Atlasiet lielapjomu" at bounding box center [577, 433] width 74 height 15
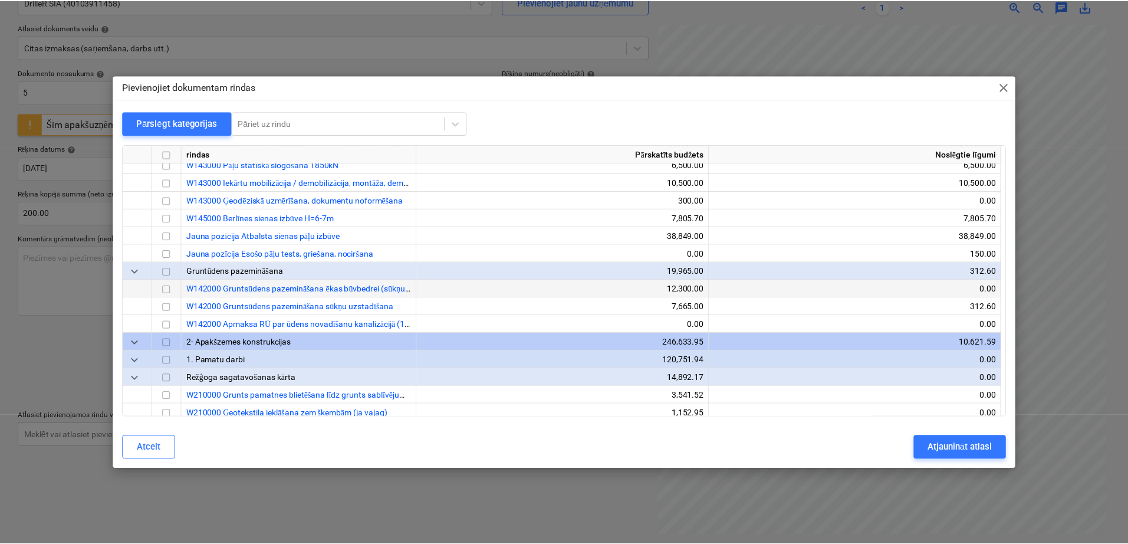
scroll to position [491, 0]
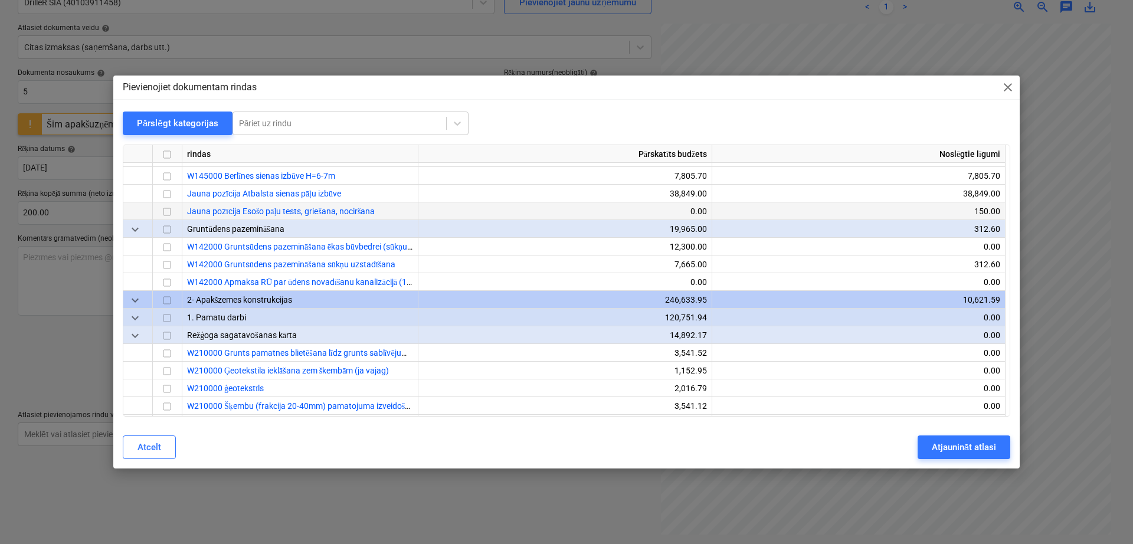
click at [176, 211] on div at bounding box center [167, 211] width 29 height 18
click at [173, 209] on input "checkbox" at bounding box center [167, 212] width 14 height 14
click at [959, 448] on div "Atjaunināt atlasi" at bounding box center [963, 446] width 64 height 15
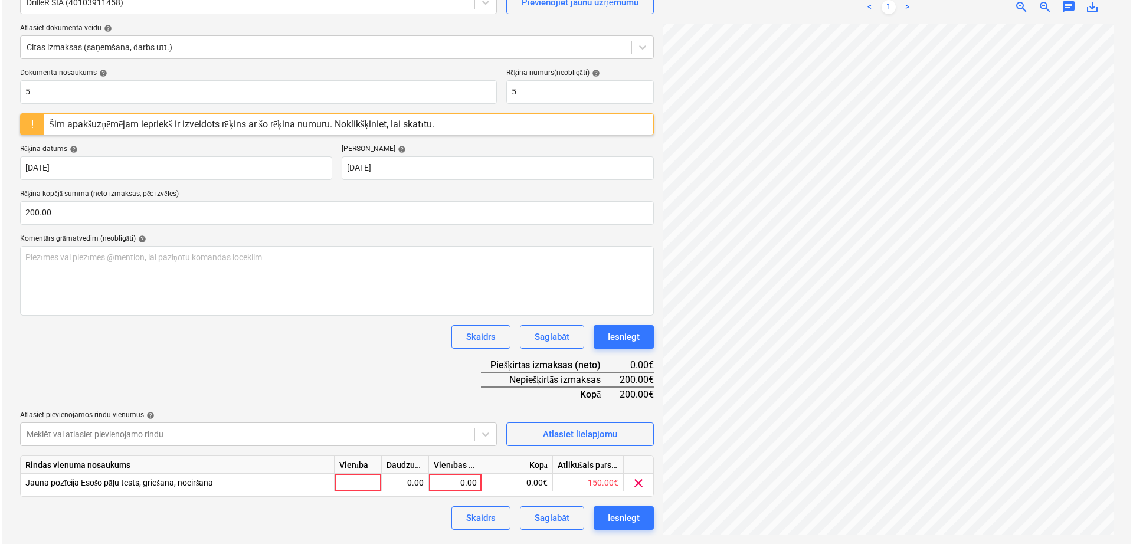
scroll to position [155, 169]
click at [470, 479] on div "0.00" at bounding box center [452, 483] width 43 height 18
click at [415, 351] on div "Dokumenta nosaukums help 5 Rēķina numurs (neobligāti) help 5 Šim apakšuzņēmējam…" at bounding box center [335, 298] width 634 height 461
click at [624, 517] on div "Iesniegt" at bounding box center [621, 517] width 32 height 15
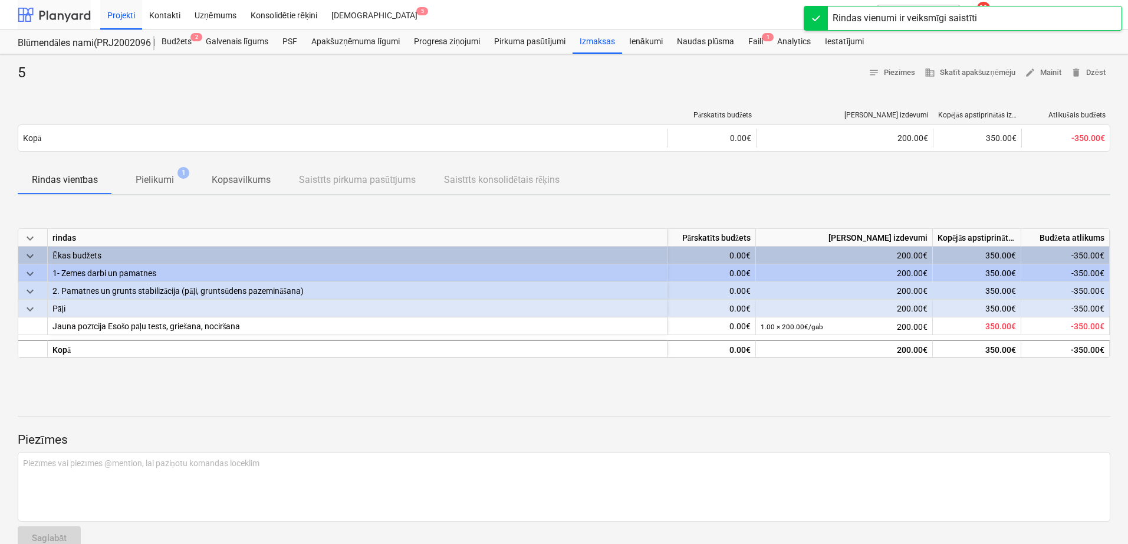
click at [54, 11] on div at bounding box center [54, 14] width 73 height 29
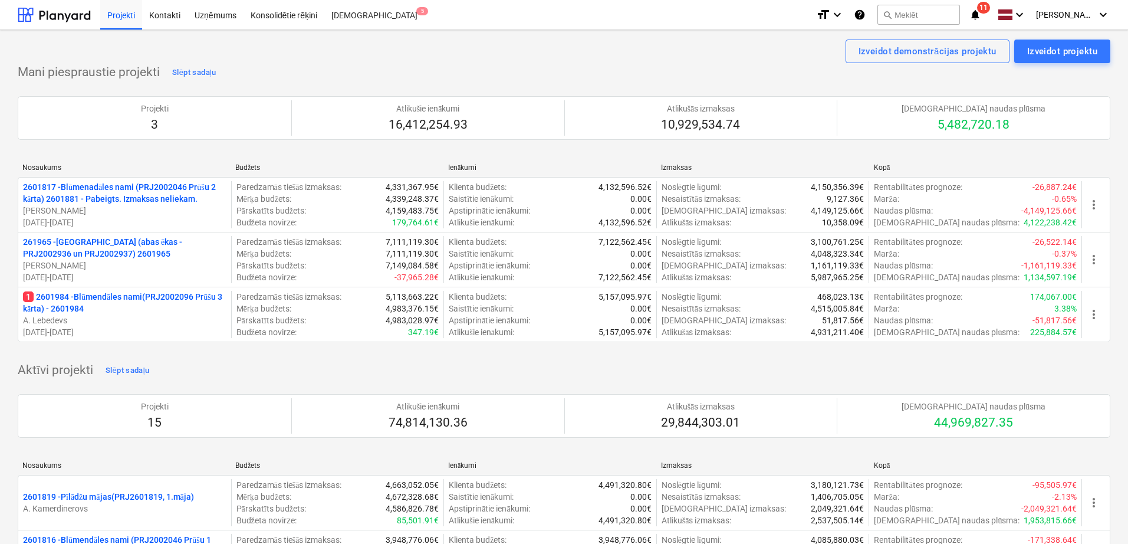
click at [982, 12] on icon "notifications" at bounding box center [976, 15] width 12 height 14
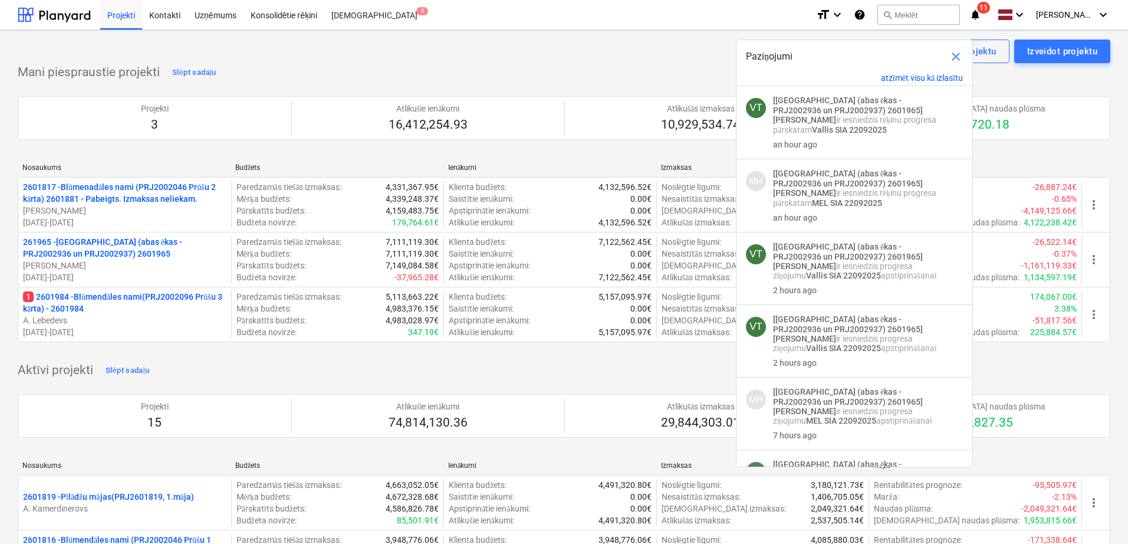
click at [533, 48] on div "Izveidot demonstrācijas projektu Izveidot projektu" at bounding box center [564, 52] width 1093 height 24
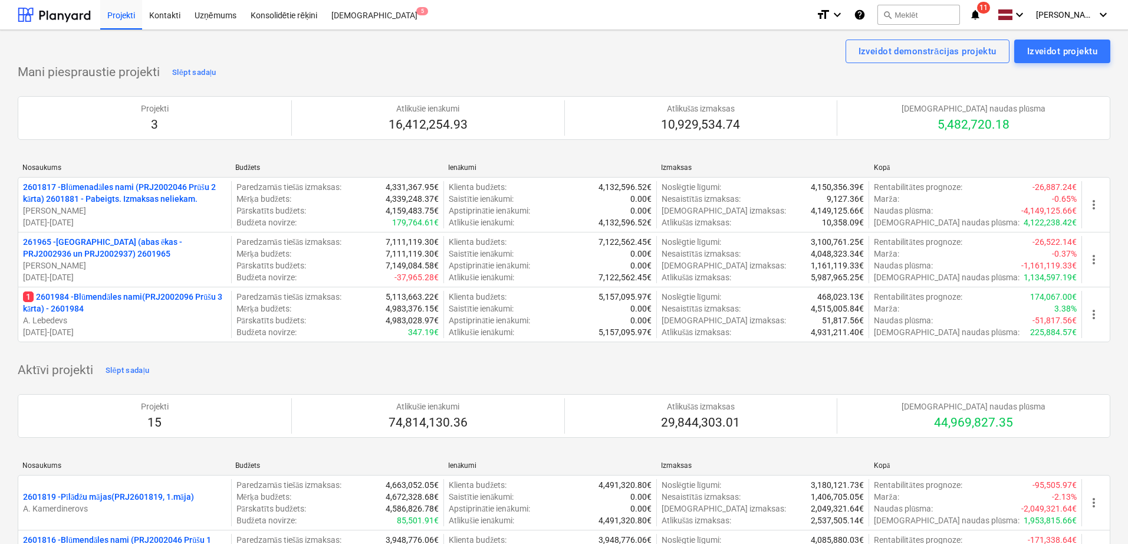
click at [158, 245] on p "261965 - [GEOGRAPHIC_DATA] (abas ēkas - PRJ2002936 un PRJ2002937) 2601965" at bounding box center [125, 248] width 204 height 24
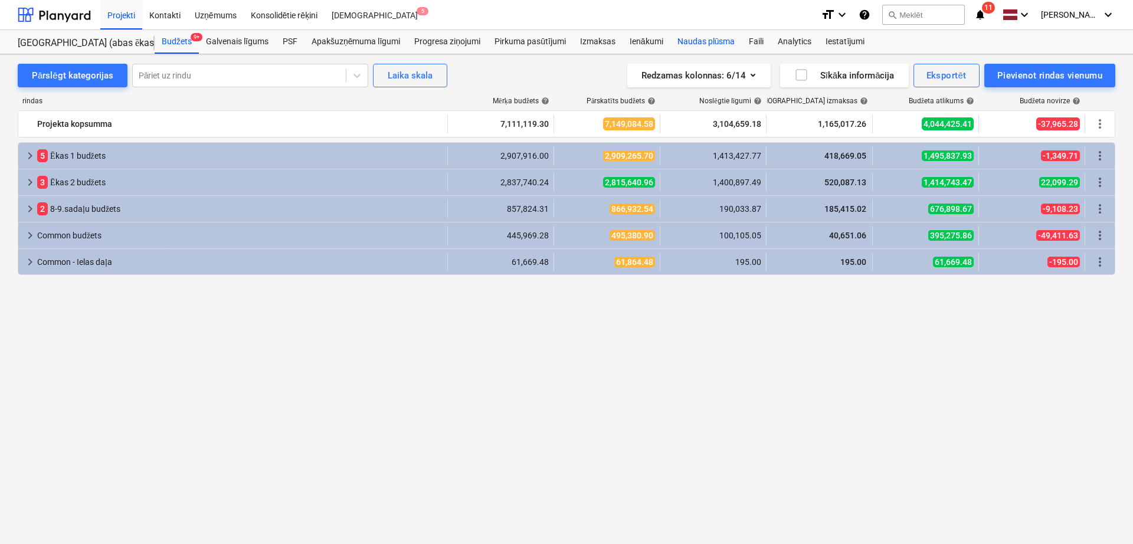
click at [696, 41] on div "Naudas plūsma" at bounding box center [706, 42] width 72 height 24
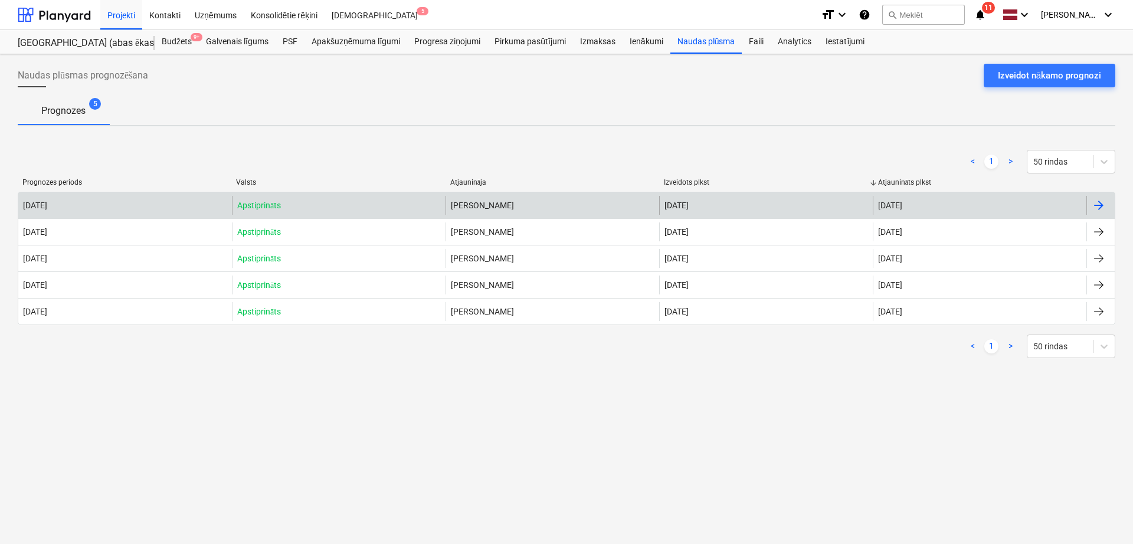
click at [1093, 205] on div at bounding box center [1098, 205] width 14 height 14
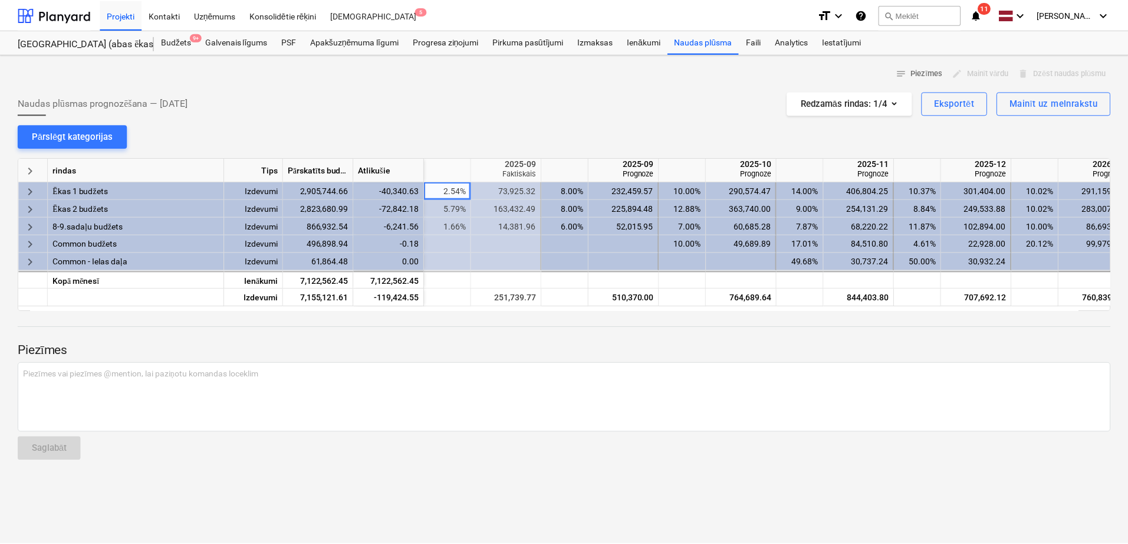
scroll to position [0, 590]
click at [59, 10] on div at bounding box center [54, 14] width 73 height 29
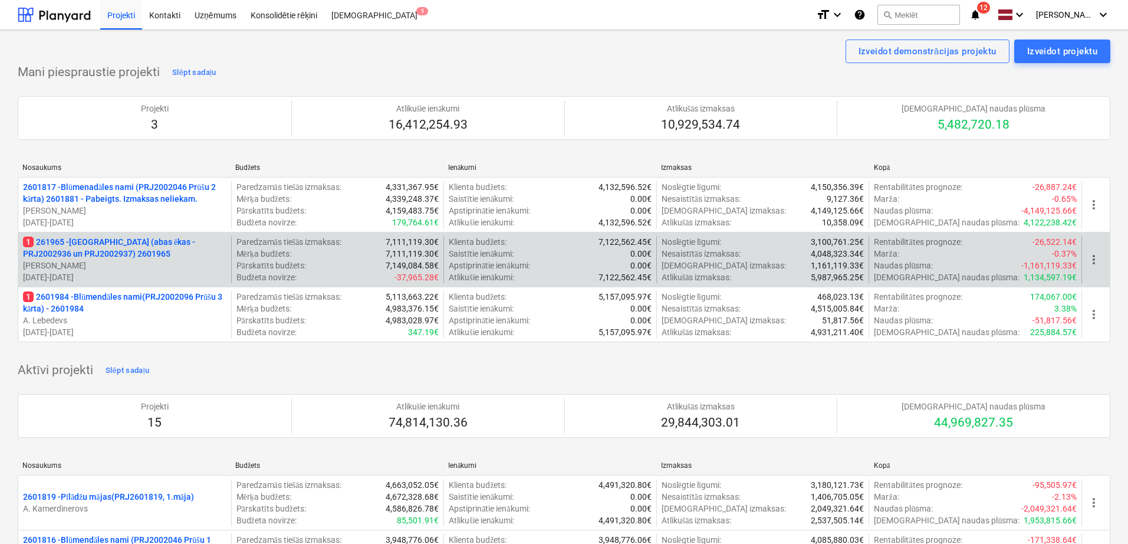
click at [137, 239] on p "1 261965 - [GEOGRAPHIC_DATA] (abas ēkas - PRJ2002936 un PRJ2002937) 2601965" at bounding box center [125, 248] width 204 height 24
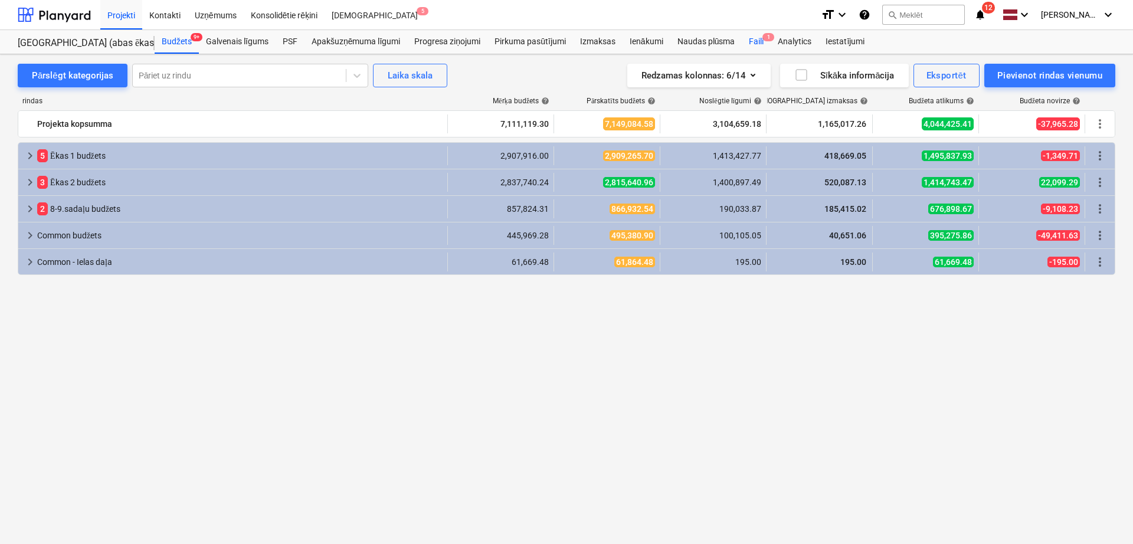
click at [755, 40] on div "Faili 1" at bounding box center [755, 42] width 29 height 24
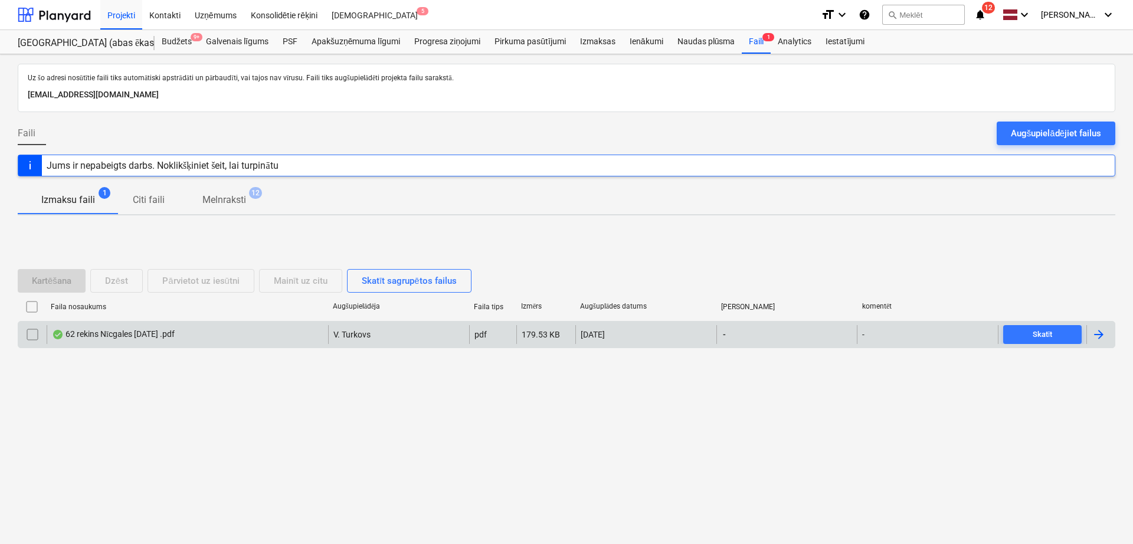
click at [1107, 333] on div at bounding box center [1100, 334] width 28 height 19
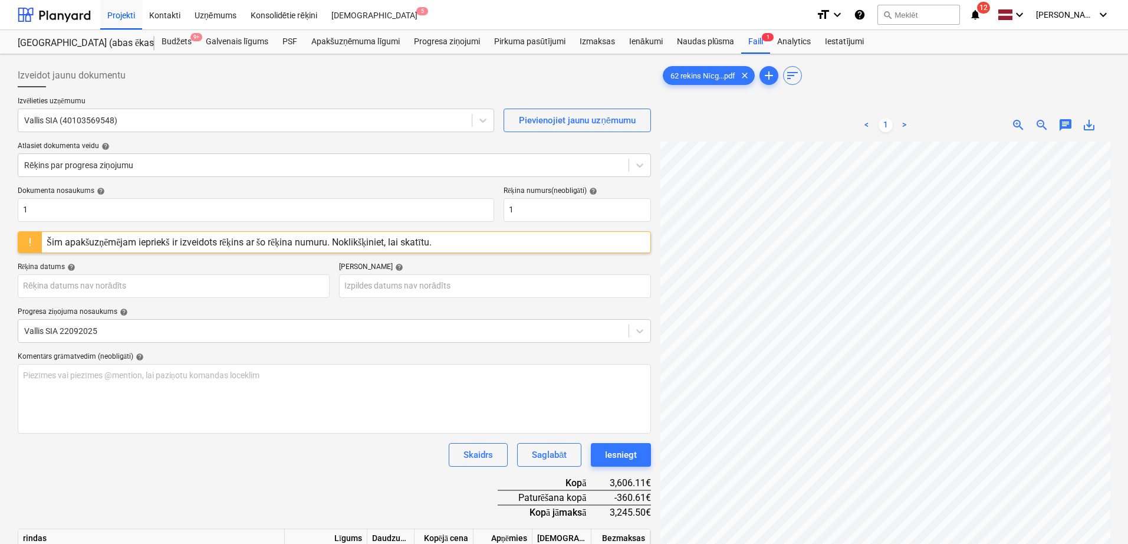
scroll to position [257, 137]
click at [296, 290] on body "Projekti Kontakti Uzņēmums Konsolidētie rēķini Iesūtne 5 format_size keyboard_a…" at bounding box center [564, 272] width 1128 height 544
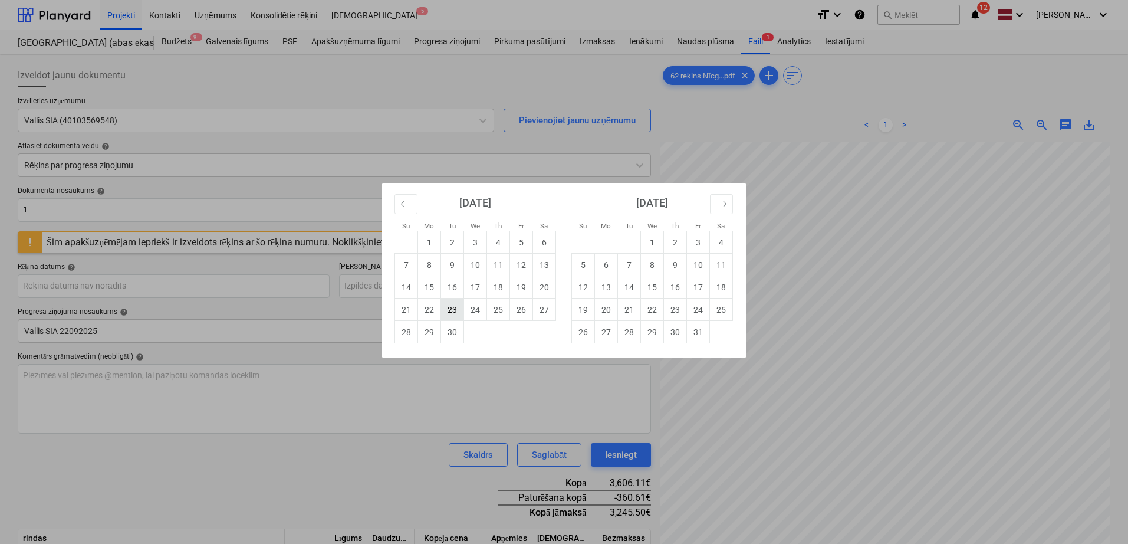
click at [458, 312] on td "23" at bounding box center [452, 309] width 23 height 22
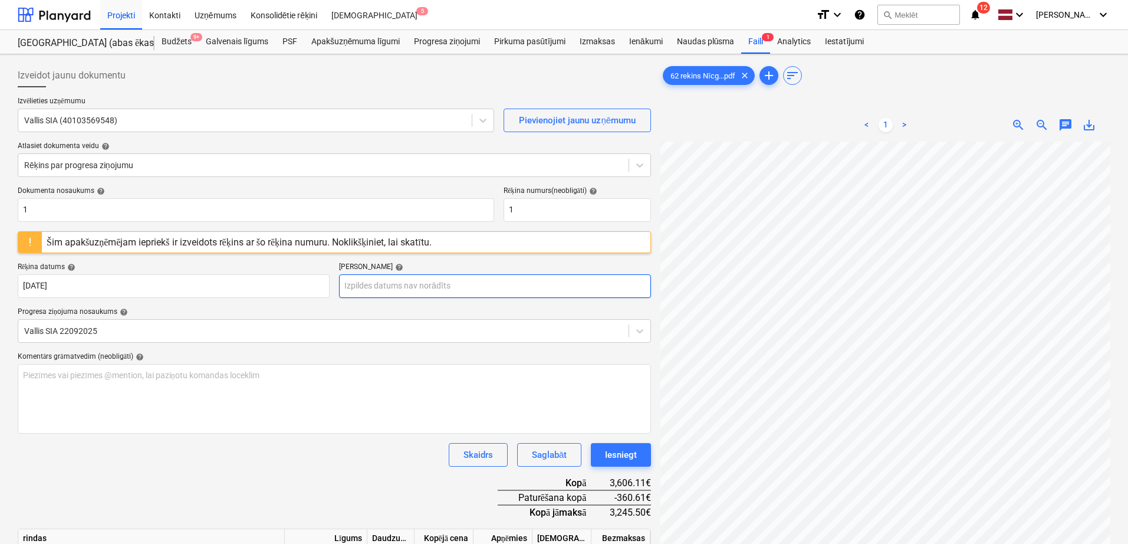
click at [492, 281] on body "Projekti Kontakti Uzņēmums Konsolidētie rēķini Iesūtne 5 format_size keyboard_a…" at bounding box center [564, 272] width 1128 height 544
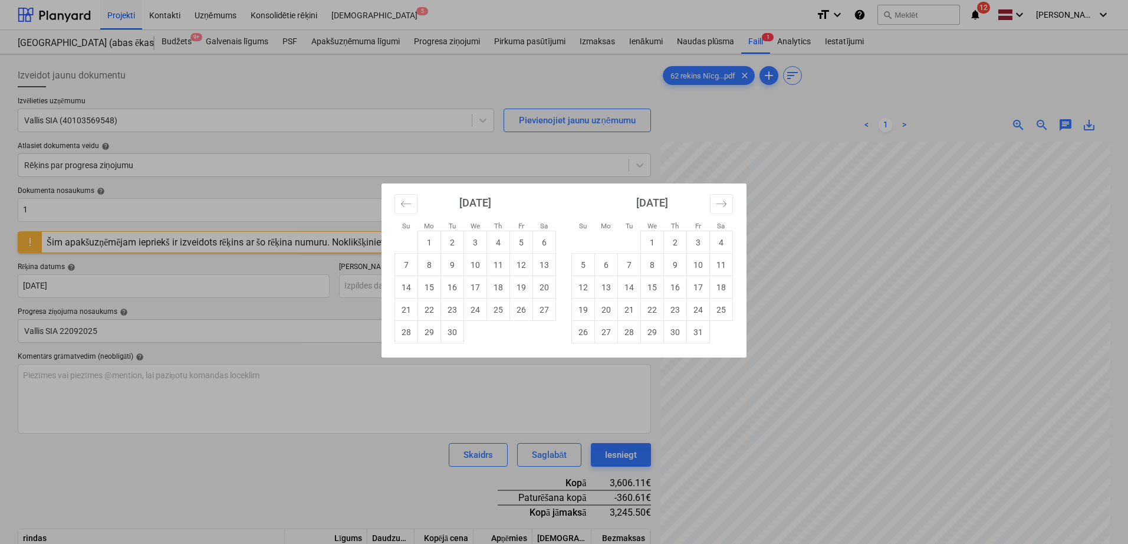
click at [412, 270] on td "7" at bounding box center [406, 265] width 23 height 22
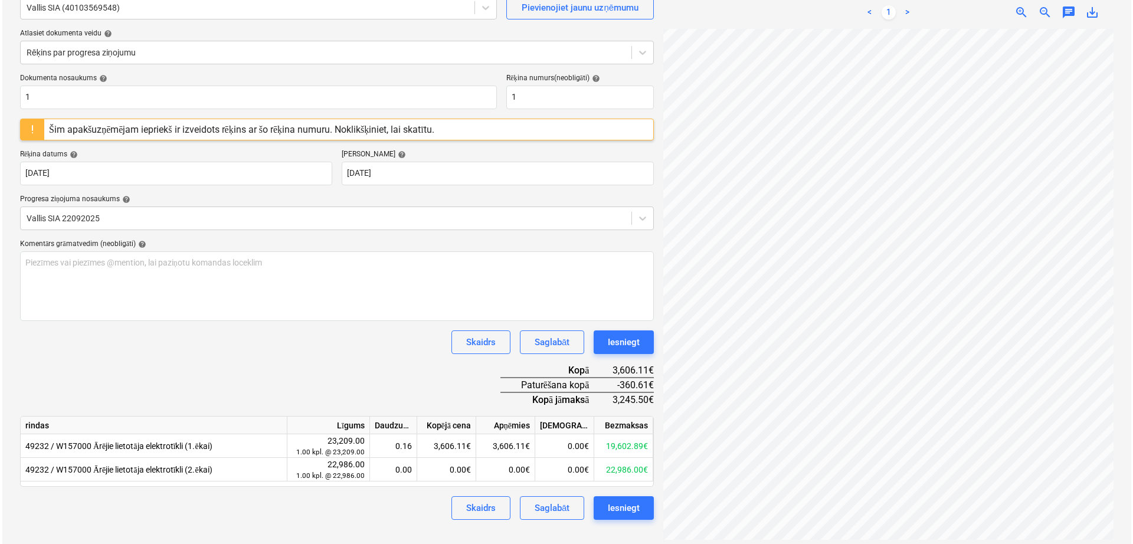
scroll to position [118, 0]
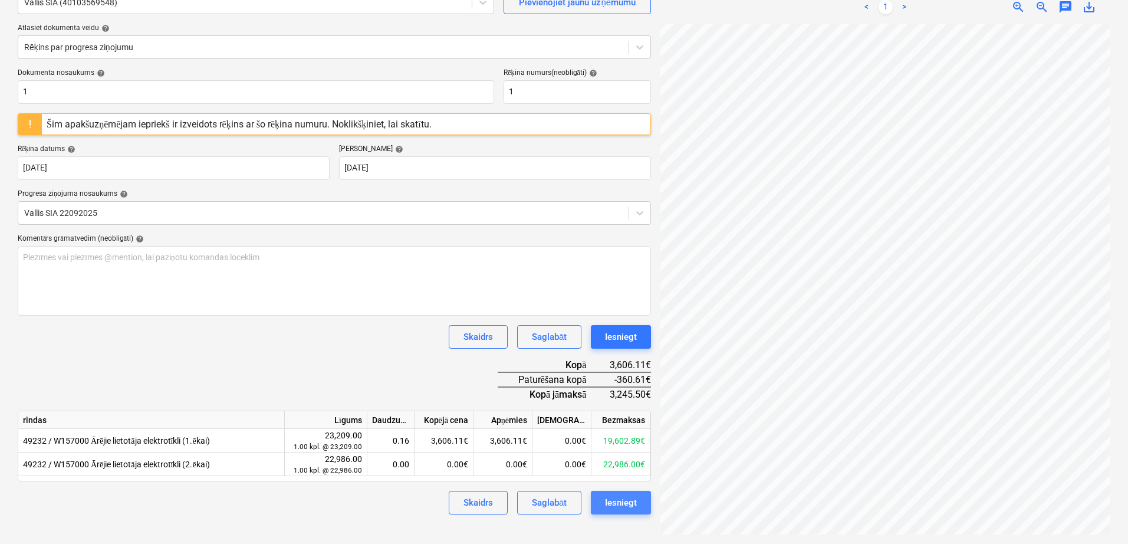
click at [621, 504] on div "Iesniegt" at bounding box center [621, 502] width 32 height 15
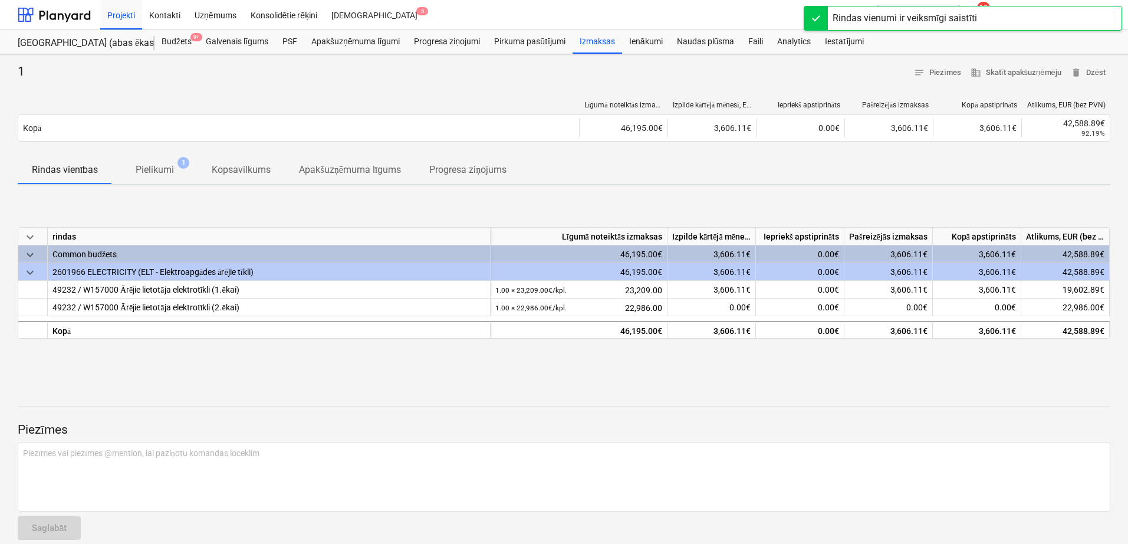
click at [821, 70] on div "1 notes Piezīmes business Skatīt apakšuzņēmēju delete Dzēst" at bounding box center [564, 73] width 1093 height 18
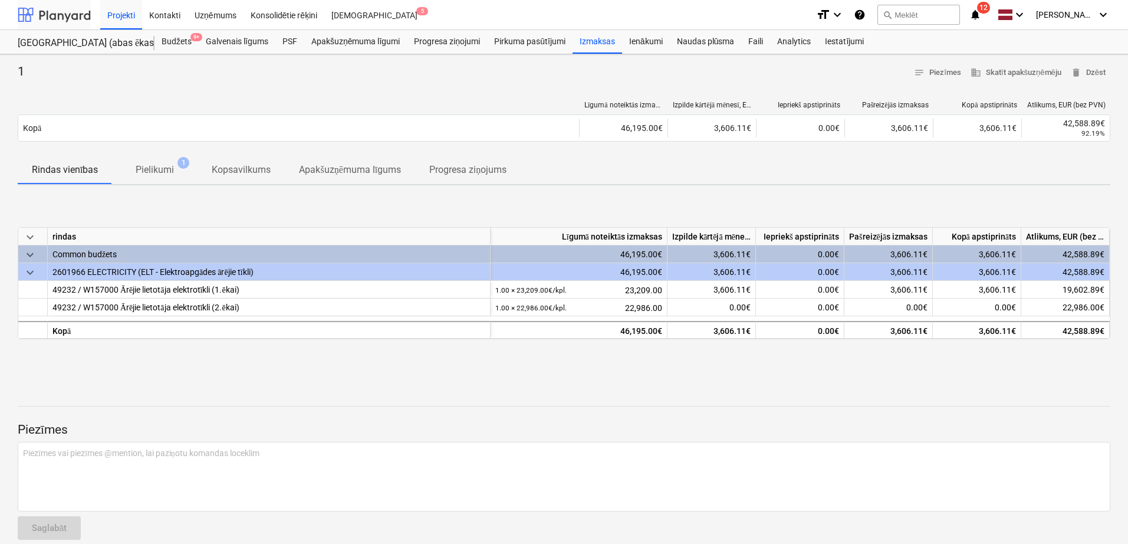
click at [61, 12] on div at bounding box center [54, 14] width 73 height 29
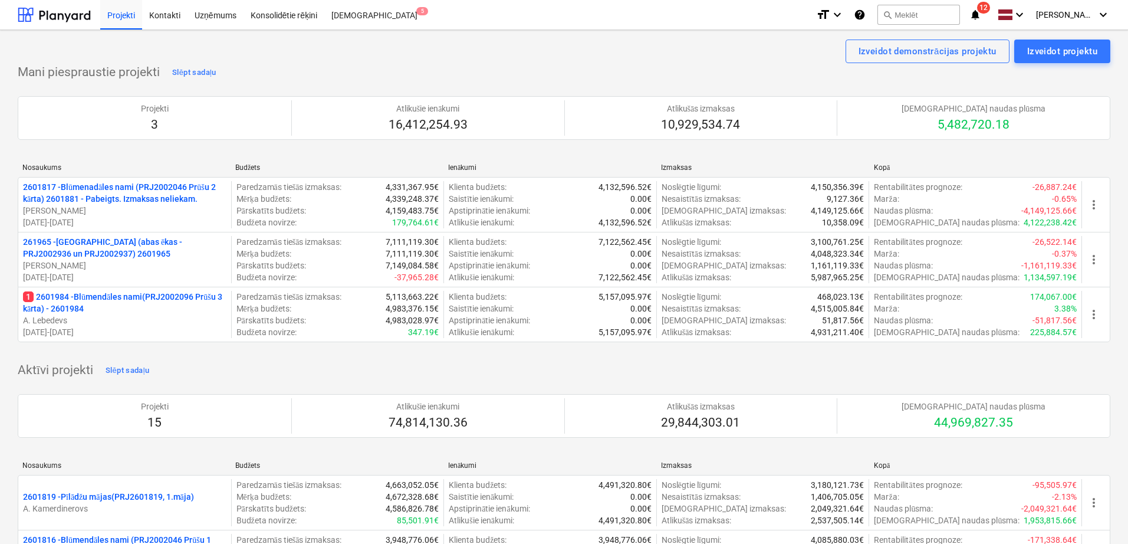
click at [981, 11] on icon "notifications" at bounding box center [976, 15] width 12 height 14
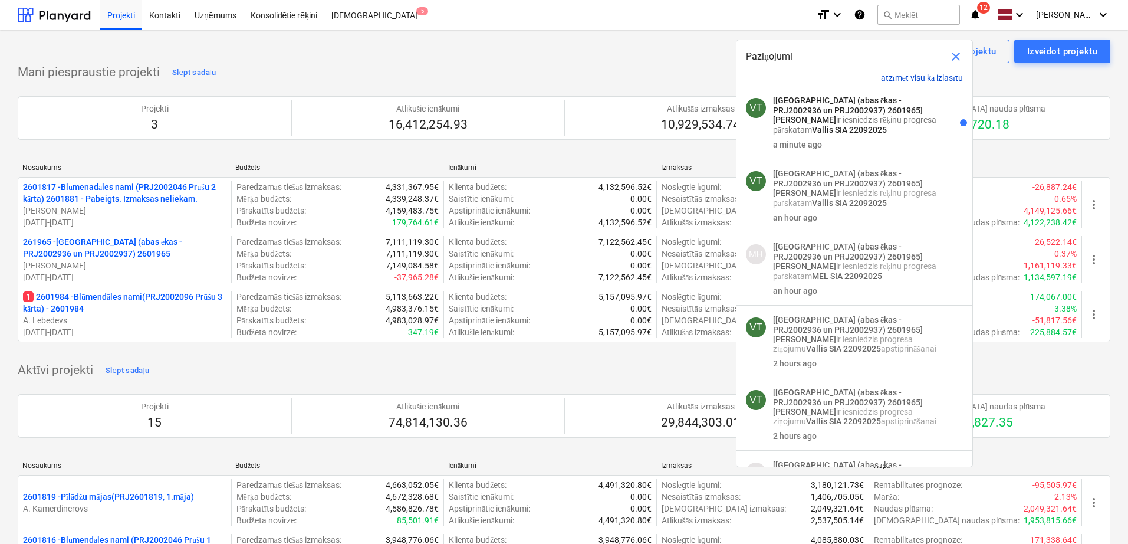
click at [923, 79] on button "atzīmēt visu kā izlasītu" at bounding box center [922, 78] width 82 height 10
click at [921, 76] on button "atzīmēt visu kā izlasītu" at bounding box center [922, 78] width 82 height 10
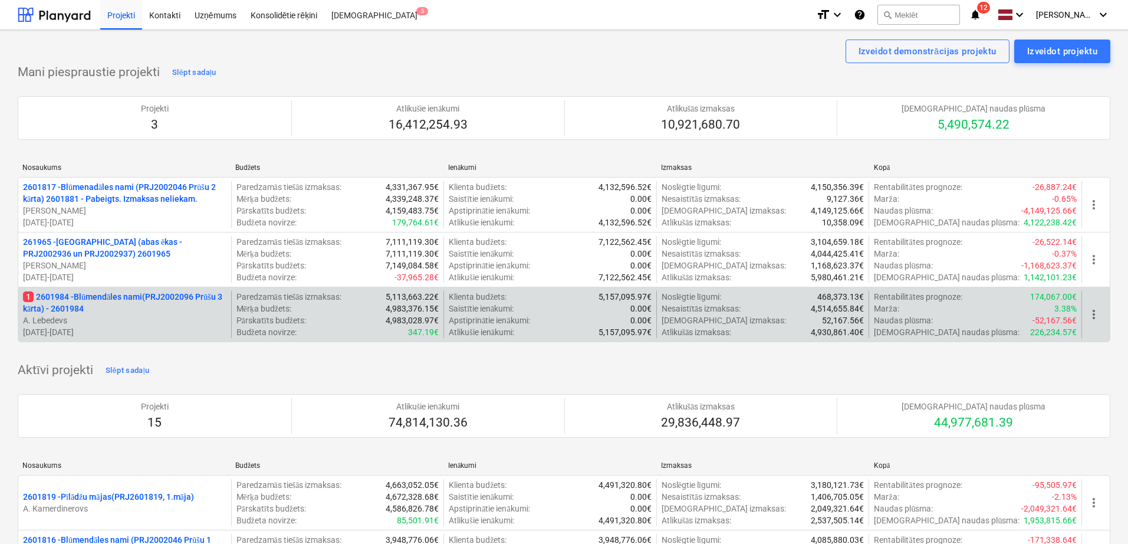
click at [125, 312] on p "1 2601984 - Blūmendāles nami(PRJ2002096 Prūšu 3 kārta) - 2601984" at bounding box center [125, 303] width 204 height 24
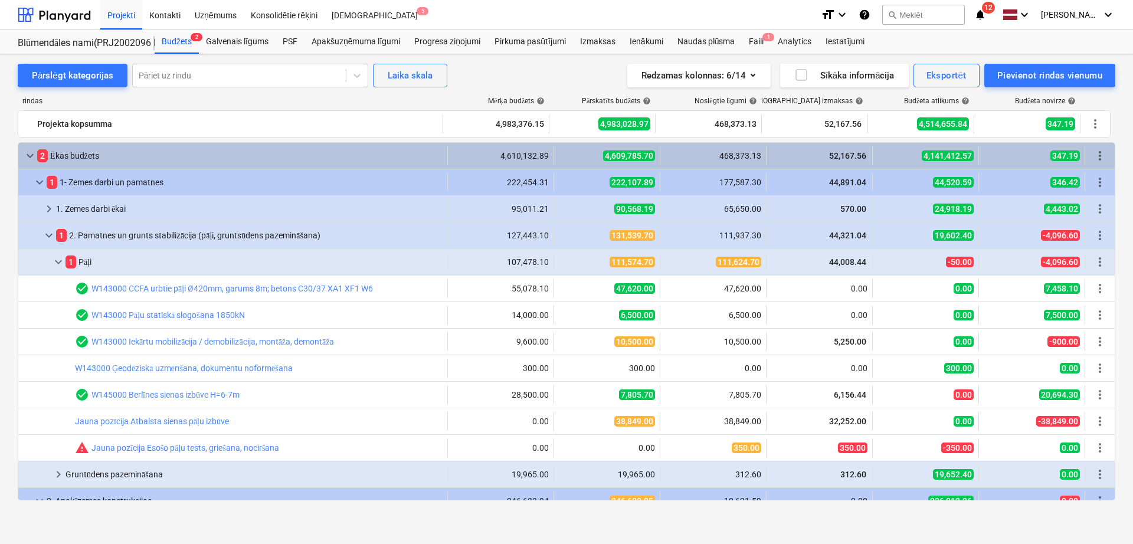
click at [19, 152] on div "keyboard_arrow_down 2 Ēkas budžets" at bounding box center [232, 155] width 429 height 19
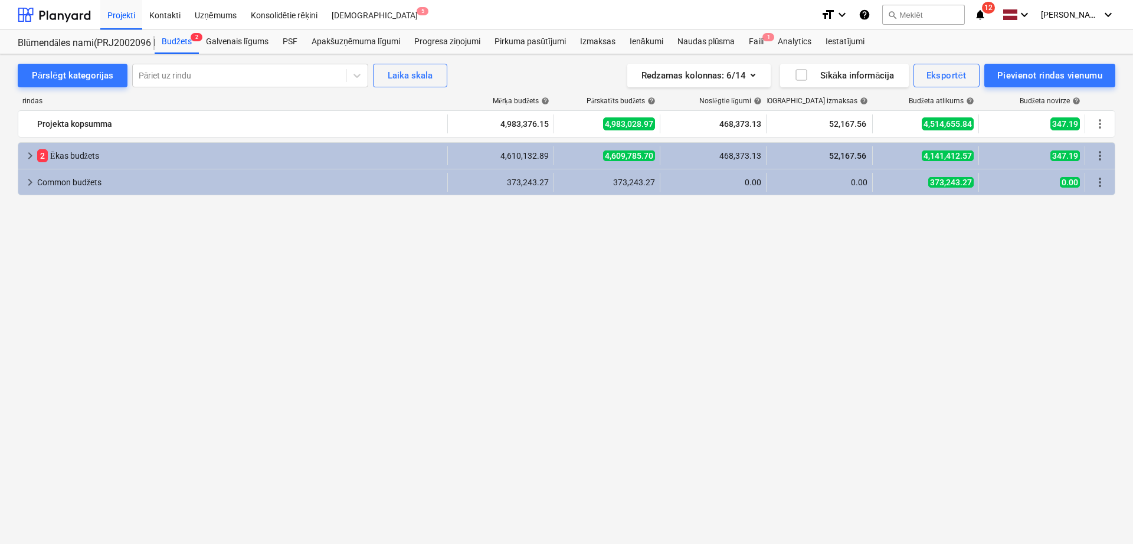
click at [19, 152] on div "keyboard_arrow_right 2 Ēkas budžets" at bounding box center [232, 155] width 429 height 19
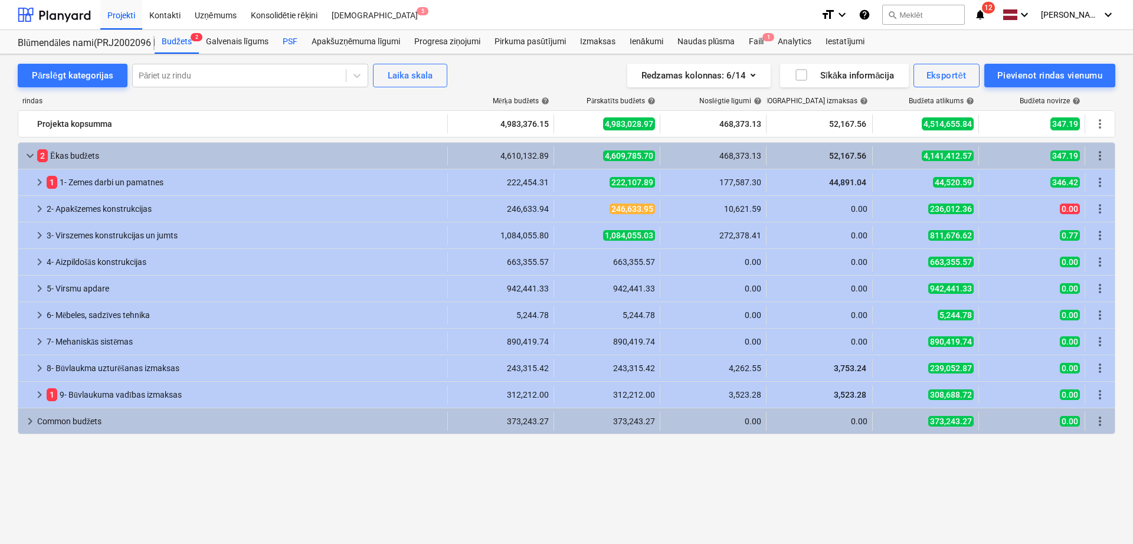
click at [295, 45] on div "PSF" at bounding box center [289, 42] width 29 height 24
click at [283, 38] on div "PSF" at bounding box center [289, 42] width 29 height 24
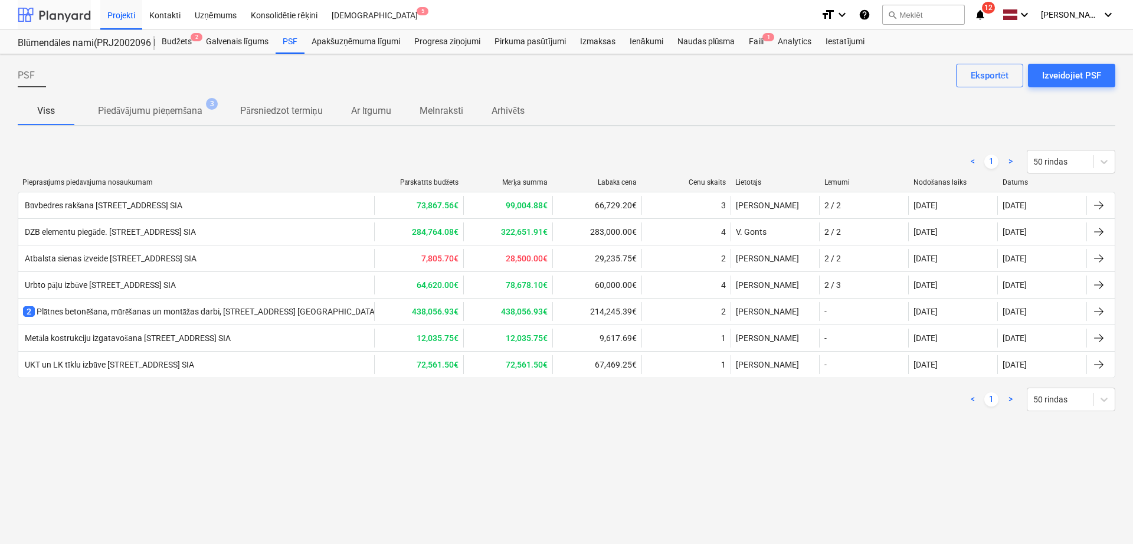
click at [57, 18] on div at bounding box center [54, 14] width 73 height 29
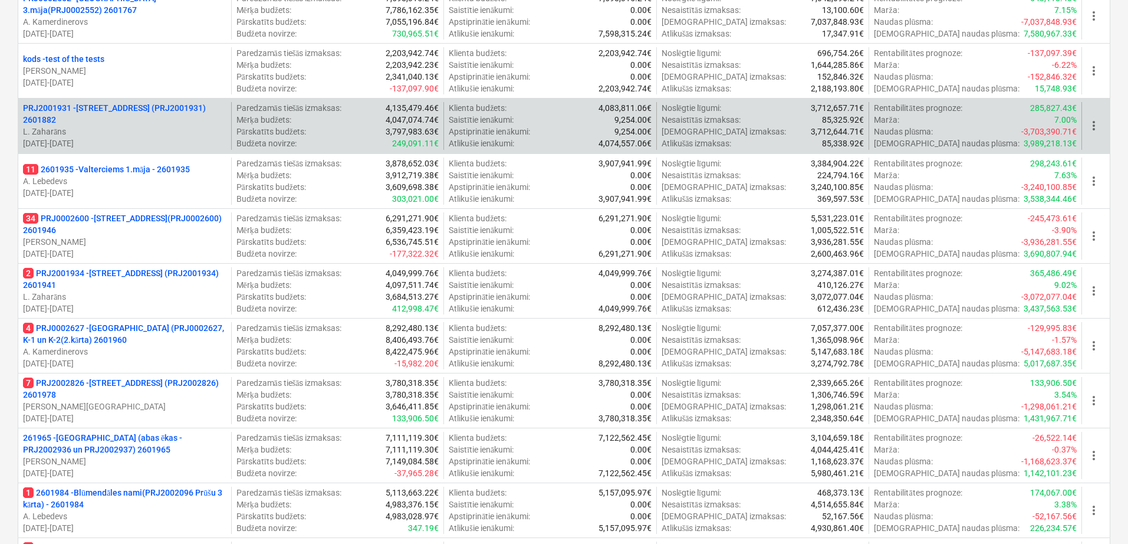
scroll to position [688, 0]
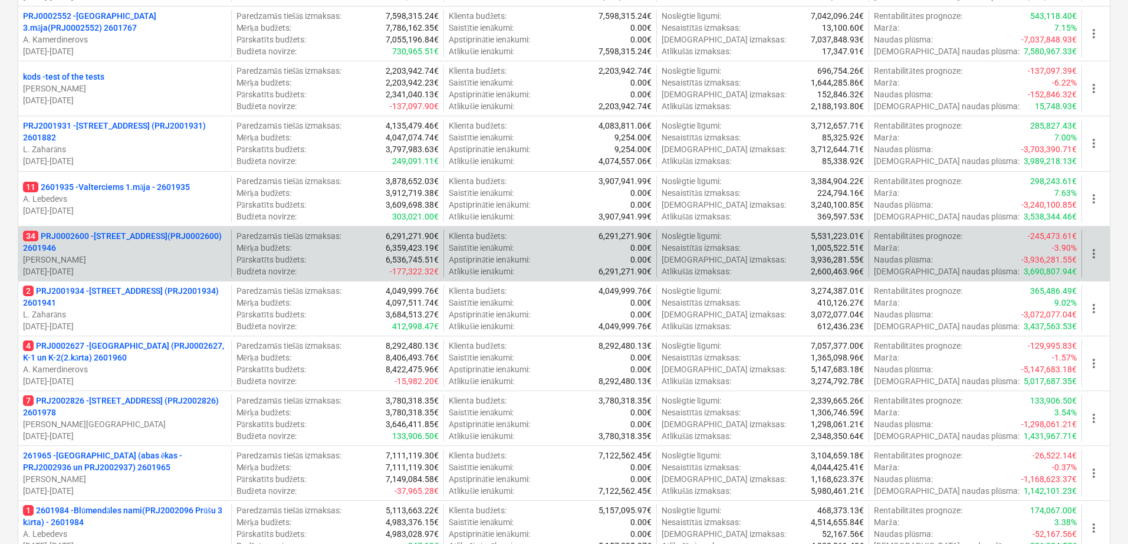
click at [129, 254] on p "[PERSON_NAME]" at bounding box center [125, 260] width 204 height 12
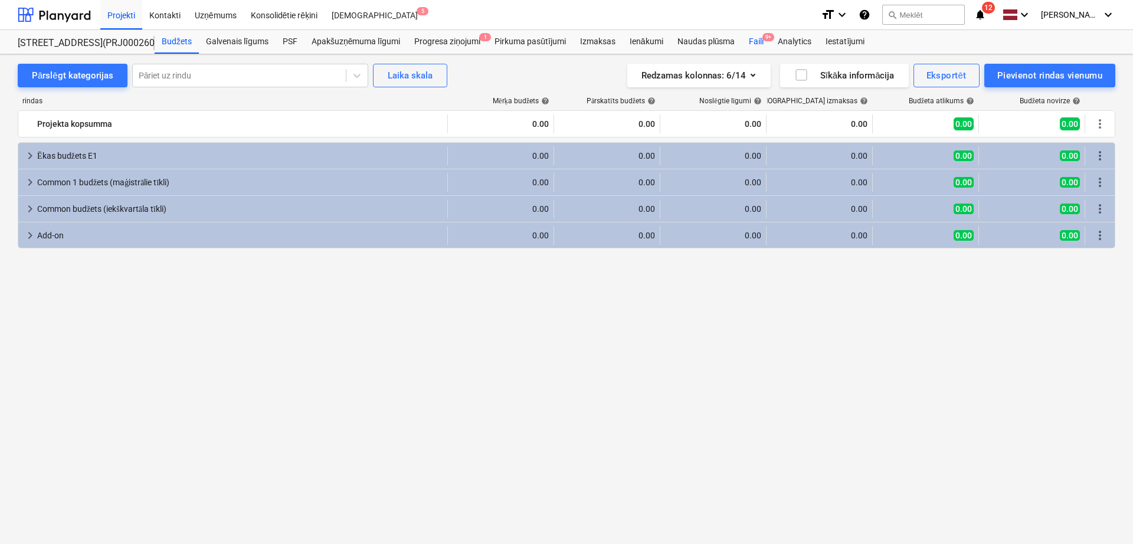
click at [756, 34] on div "Faili 9+" at bounding box center [755, 42] width 29 height 24
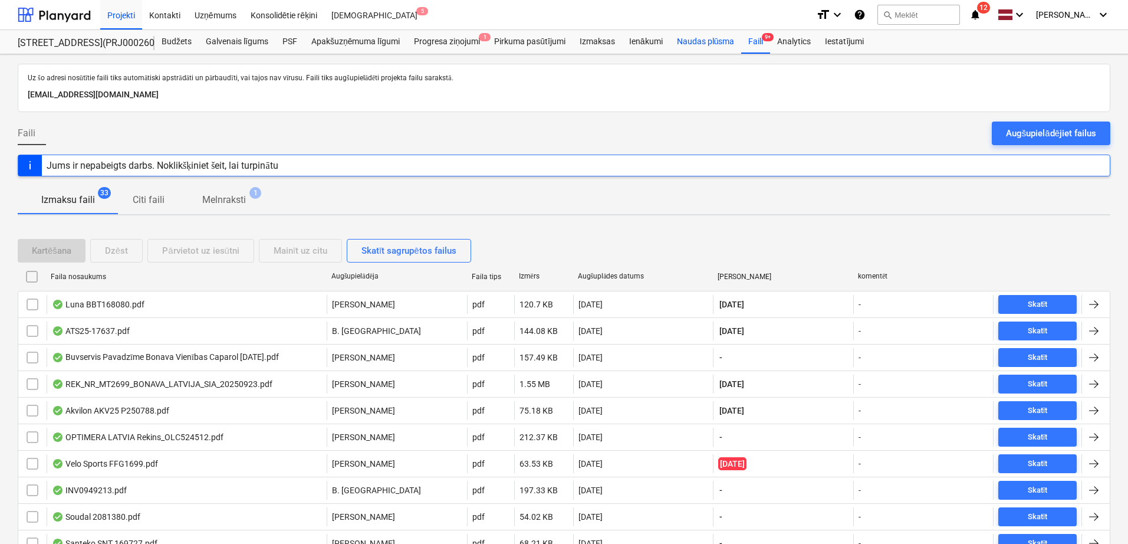
click at [690, 37] on div "Naudas plūsma" at bounding box center [706, 42] width 72 height 24
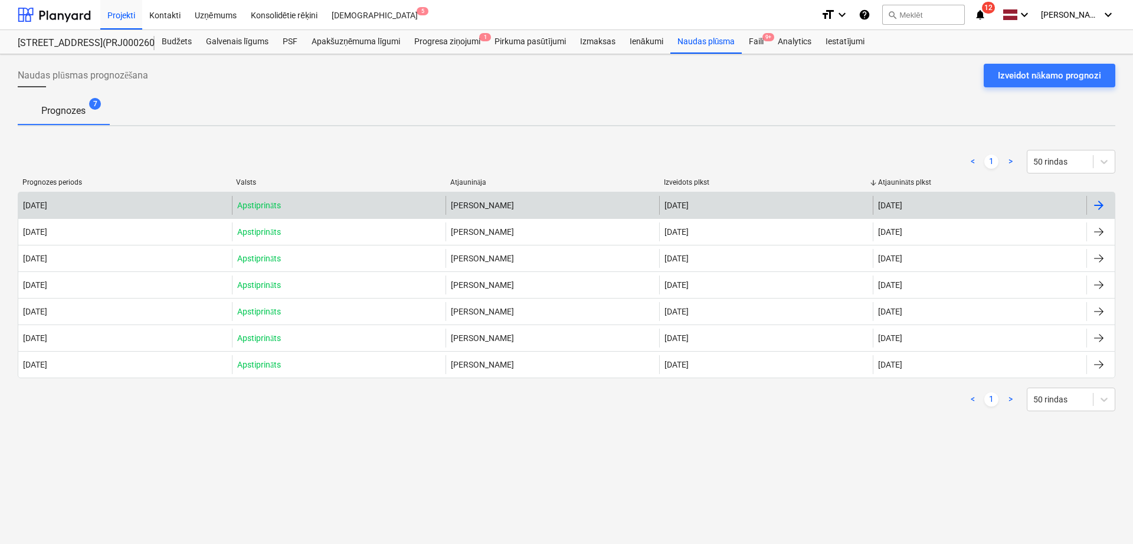
click at [1107, 204] on div at bounding box center [1100, 205] width 28 height 19
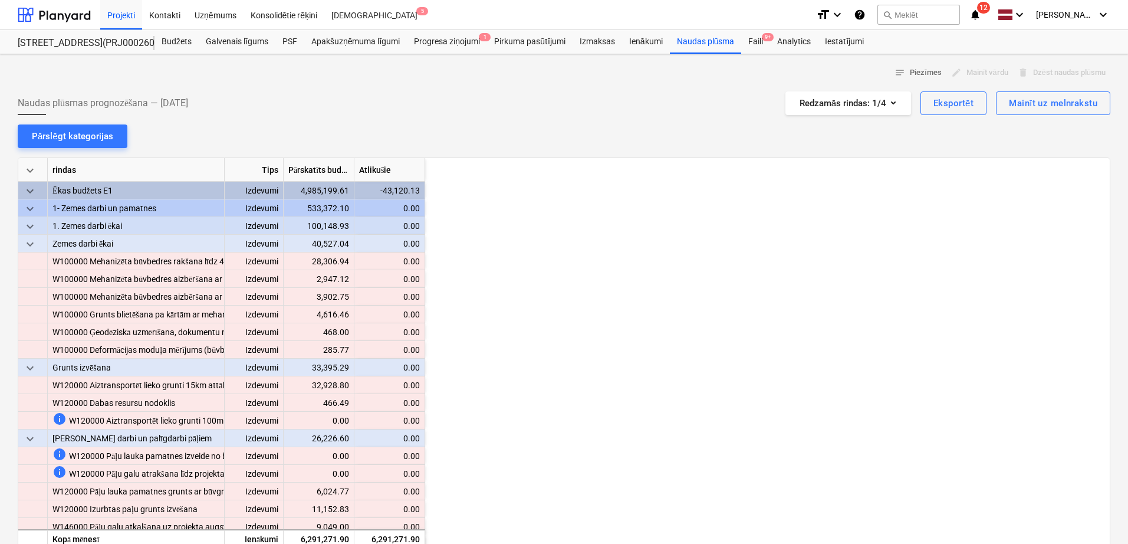
scroll to position [0, 1180]
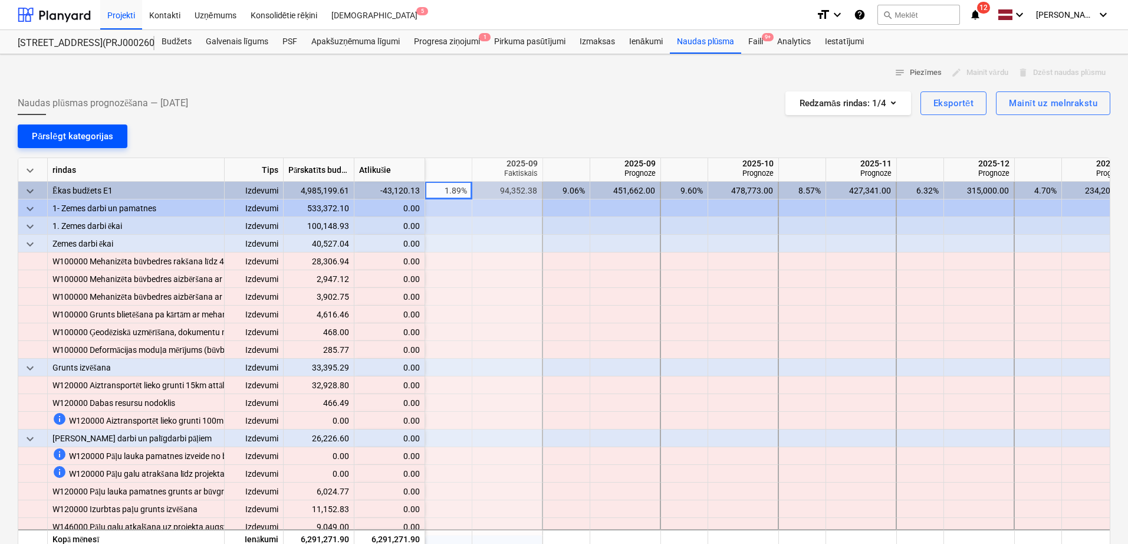
drag, startPoint x: 71, startPoint y: 127, endPoint x: 80, endPoint y: 127, distance: 9.5
click at [73, 127] on button "Pārslēgt kategorijas" at bounding box center [73, 136] width 110 height 24
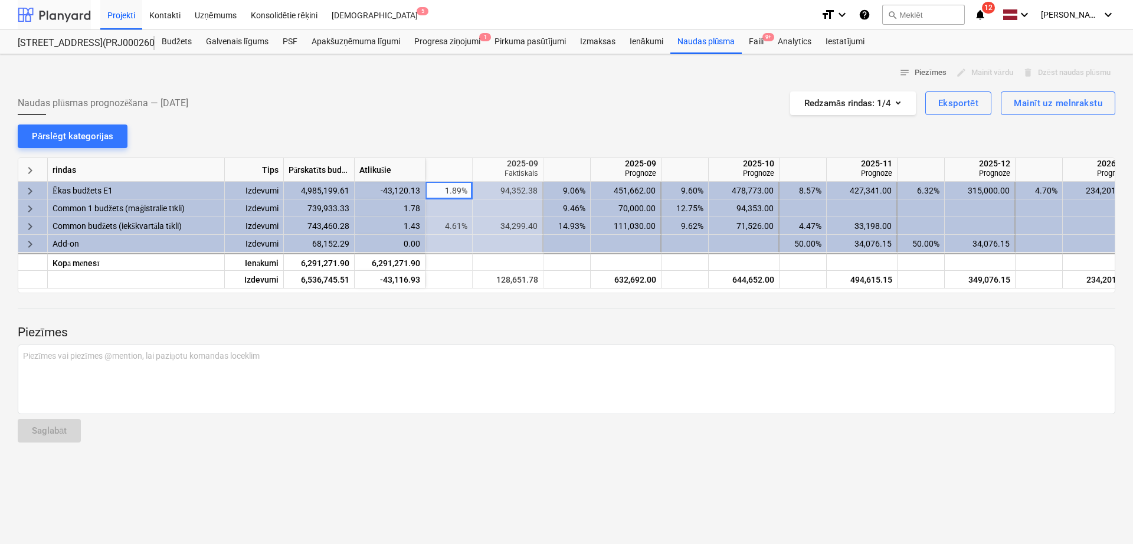
click at [58, 4] on div at bounding box center [54, 14] width 73 height 29
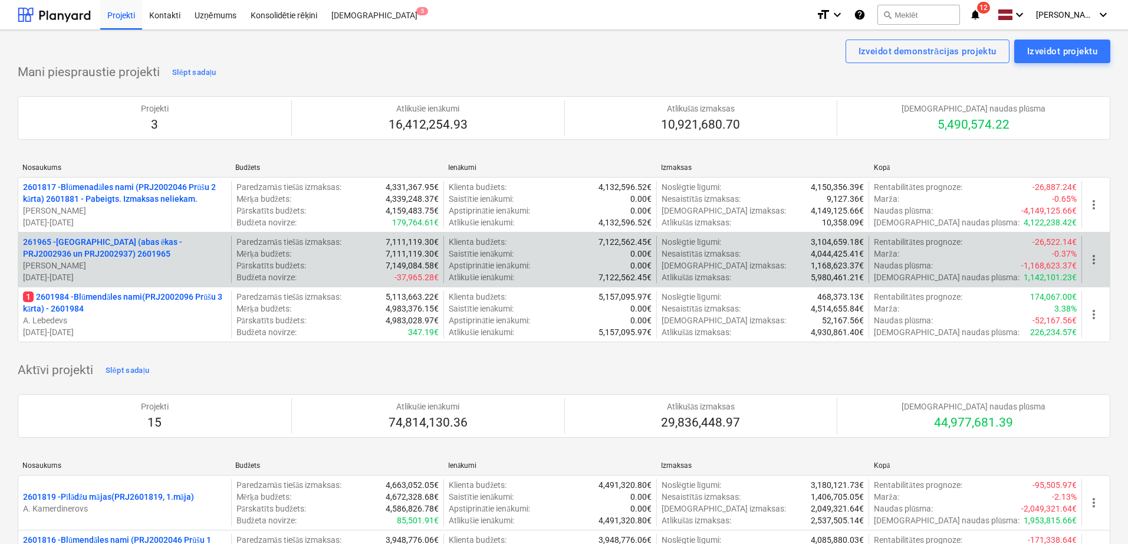
click at [81, 253] on p "261965 - [GEOGRAPHIC_DATA] (abas ēkas - PRJ2002936 un PRJ2002937) 2601965" at bounding box center [125, 248] width 204 height 24
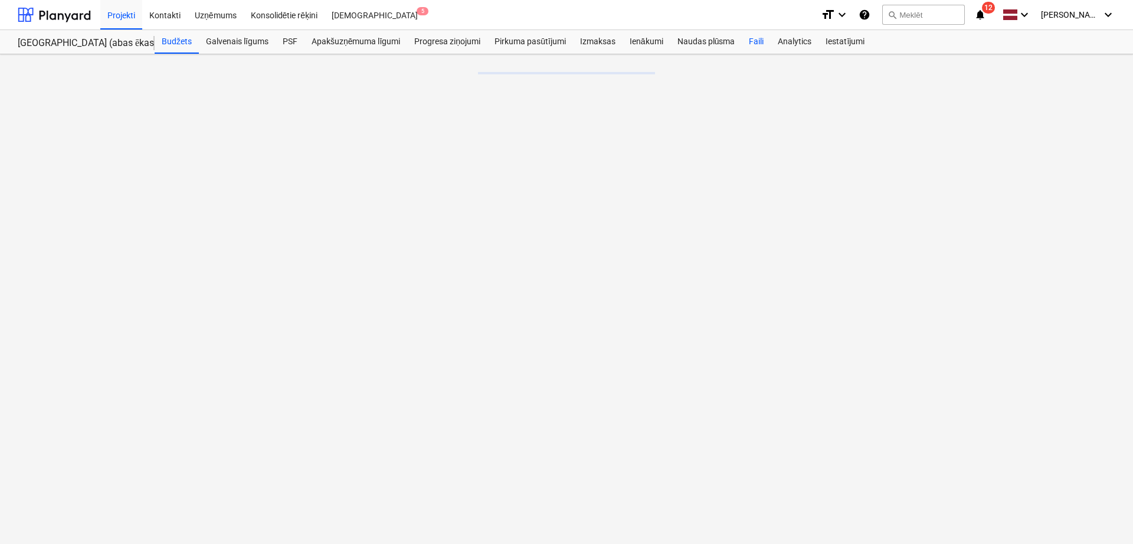
click at [757, 40] on div "Faili" at bounding box center [755, 42] width 29 height 24
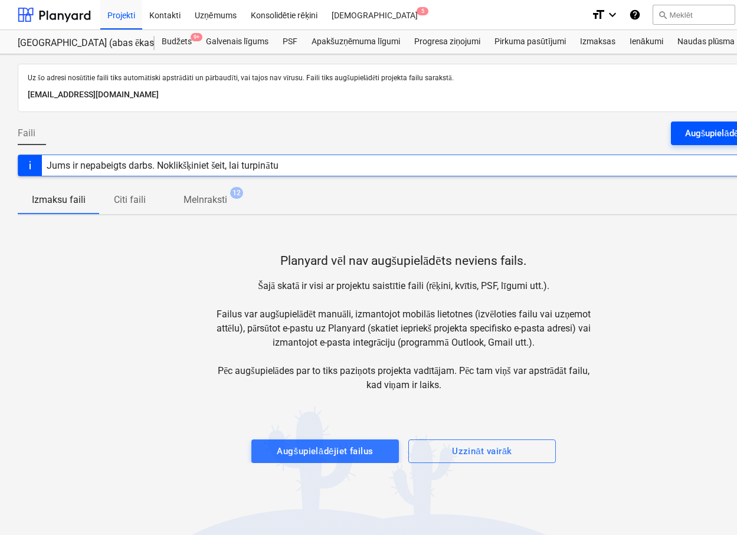
click at [707, 133] on div "Augšupielādējiet failus" at bounding box center [730, 133] width 90 height 15
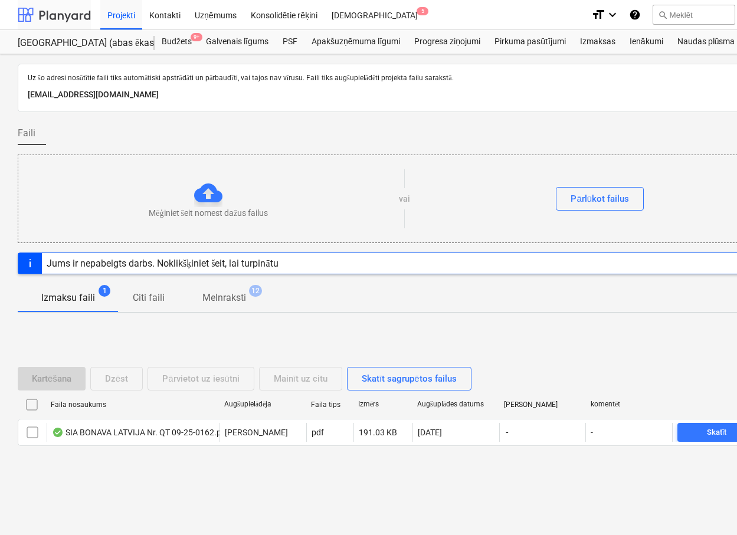
click at [65, 14] on div at bounding box center [54, 14] width 73 height 29
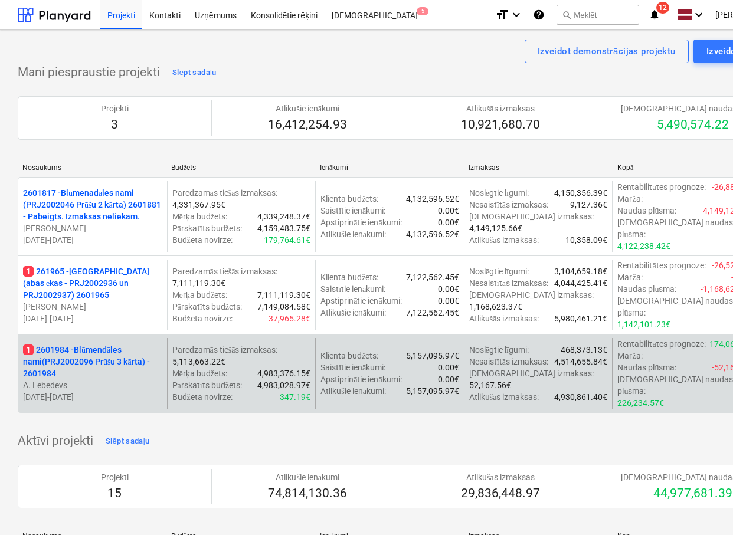
click at [76, 344] on p "1 2601984 - Blūmendāles nami(PRJ2002096 Prūšu 3 kārta) - 2601984" at bounding box center [92, 361] width 139 height 35
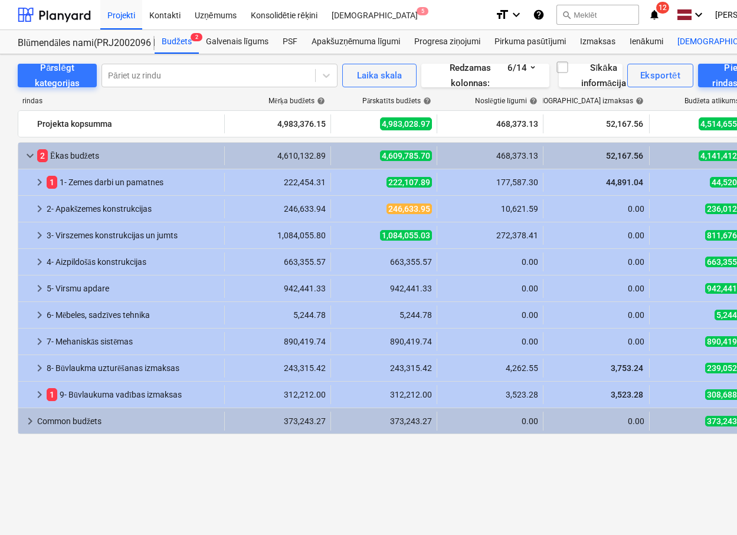
click at [720, 90] on div "Faili 1" at bounding box center [748, 90] width 57 height 10
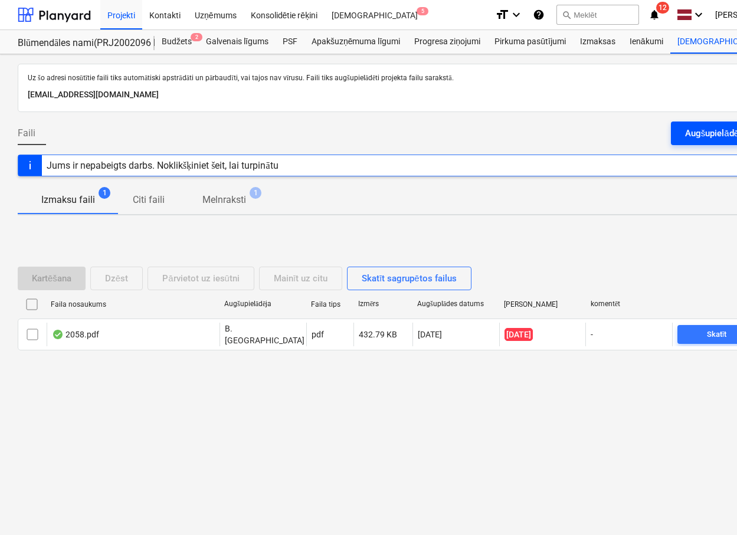
click at [685, 129] on div "Augšupielādējiet failus" at bounding box center [730, 133] width 90 height 15
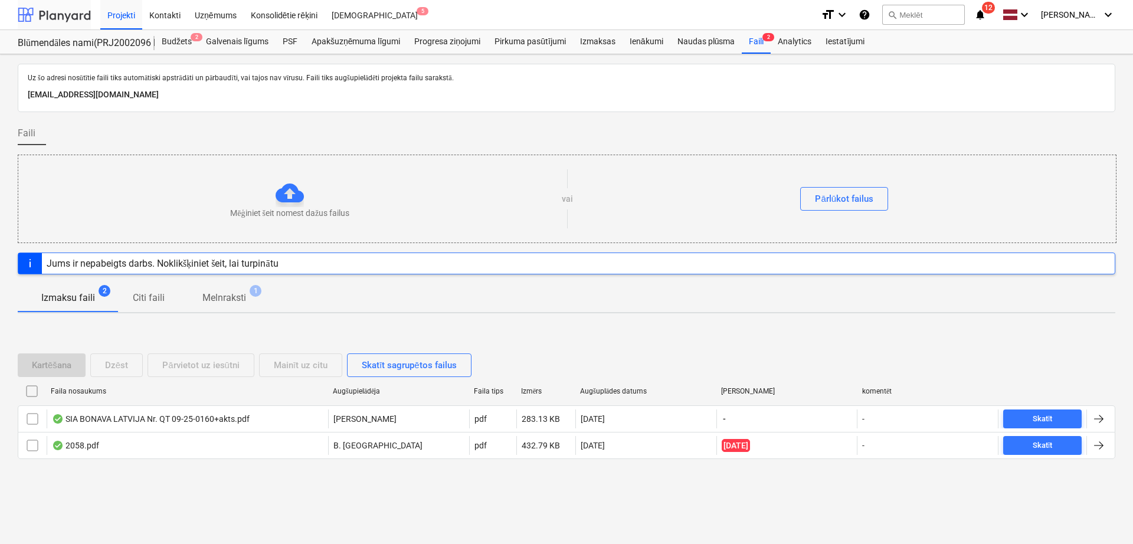
drag, startPoint x: 50, startPoint y: 5, endPoint x: 83, endPoint y: 1, distance: 33.9
click at [51, 5] on div at bounding box center [54, 14] width 73 height 29
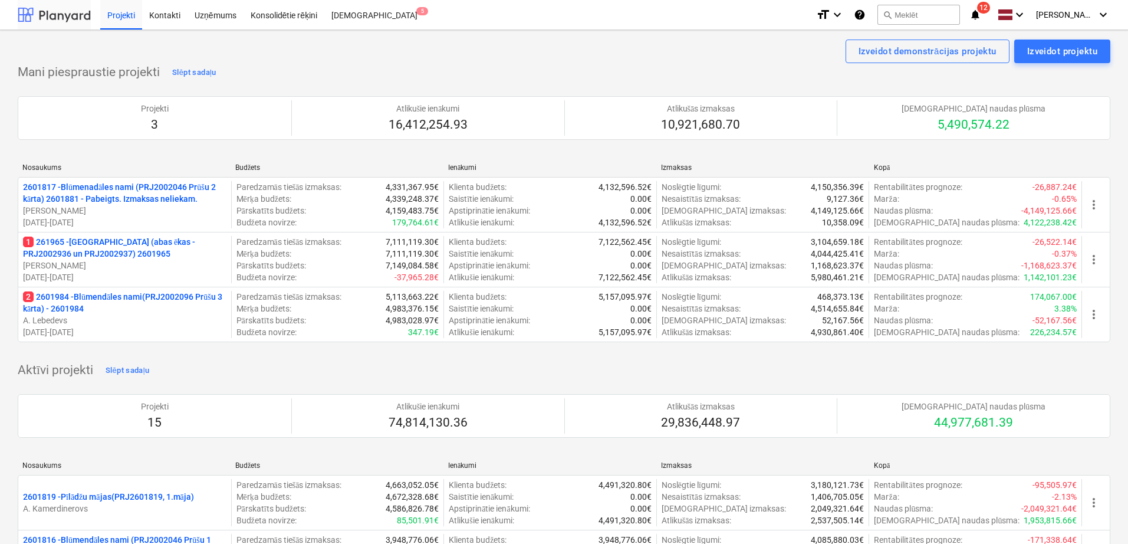
click at [54, 12] on div at bounding box center [54, 14] width 73 height 29
click at [982, 13] on icon "notifications" at bounding box center [976, 15] width 12 height 14
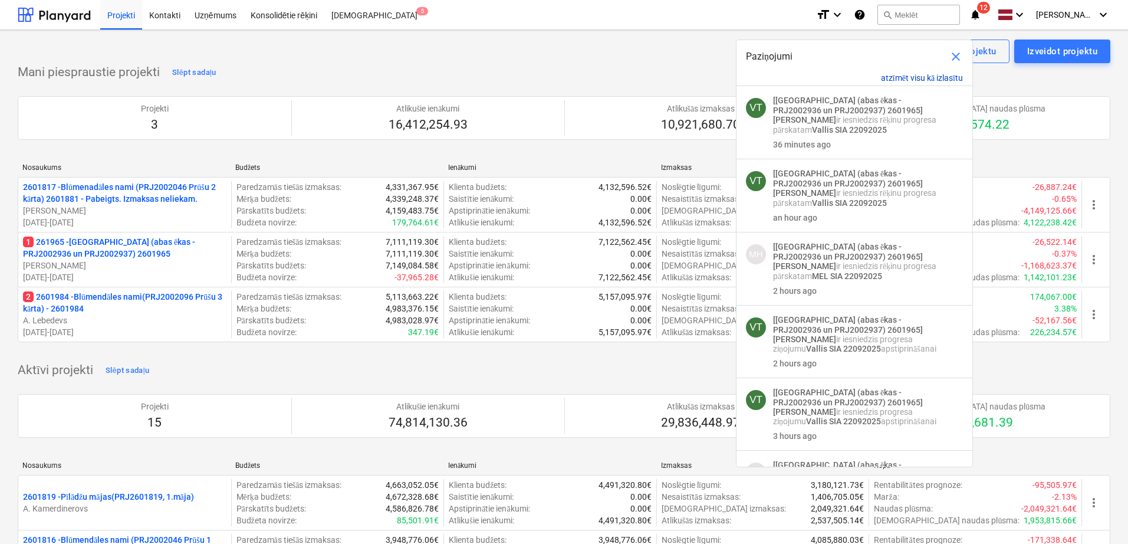
click at [911, 77] on button "atzīmēt visu kā izlasītu" at bounding box center [922, 78] width 82 height 10
click at [953, 54] on span "close" at bounding box center [956, 57] width 14 height 14
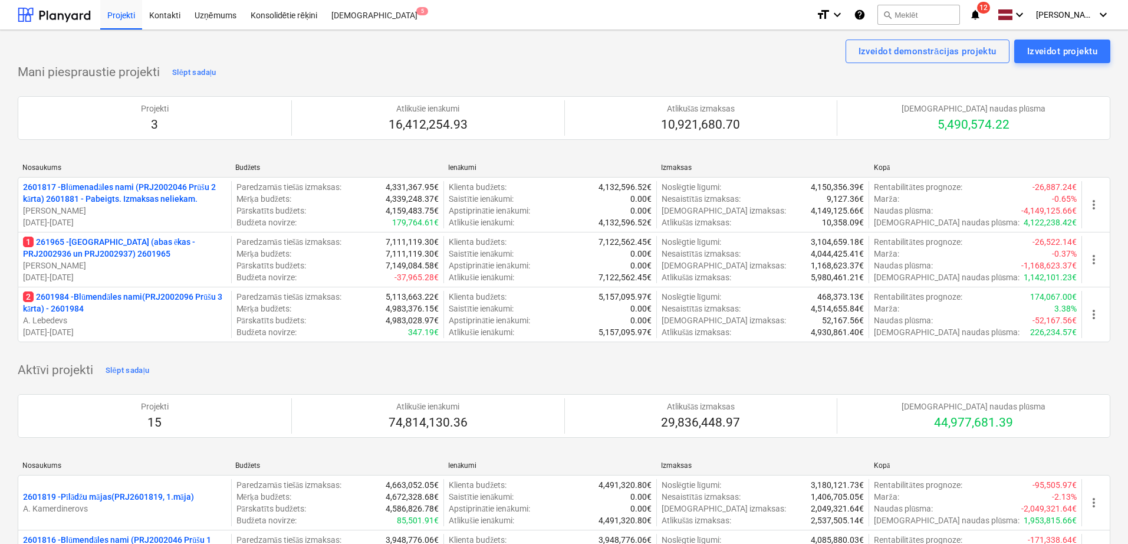
click at [977, 10] on icon "notifications" at bounding box center [976, 15] width 12 height 14
click at [84, 11] on div at bounding box center [54, 14] width 73 height 29
click at [67, 11] on div at bounding box center [54, 14] width 73 height 29
